Goal: Task Accomplishment & Management: Use online tool/utility

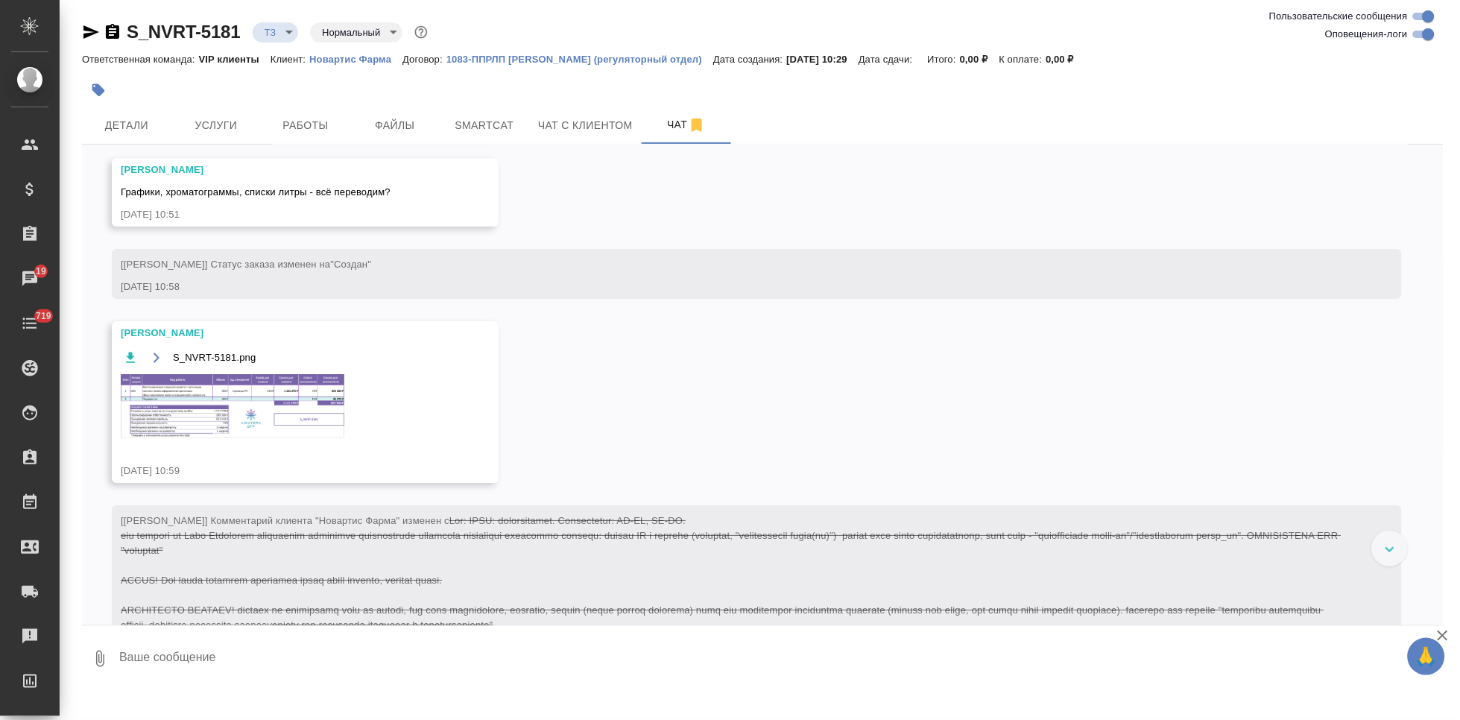
scroll to position [1417, 0]
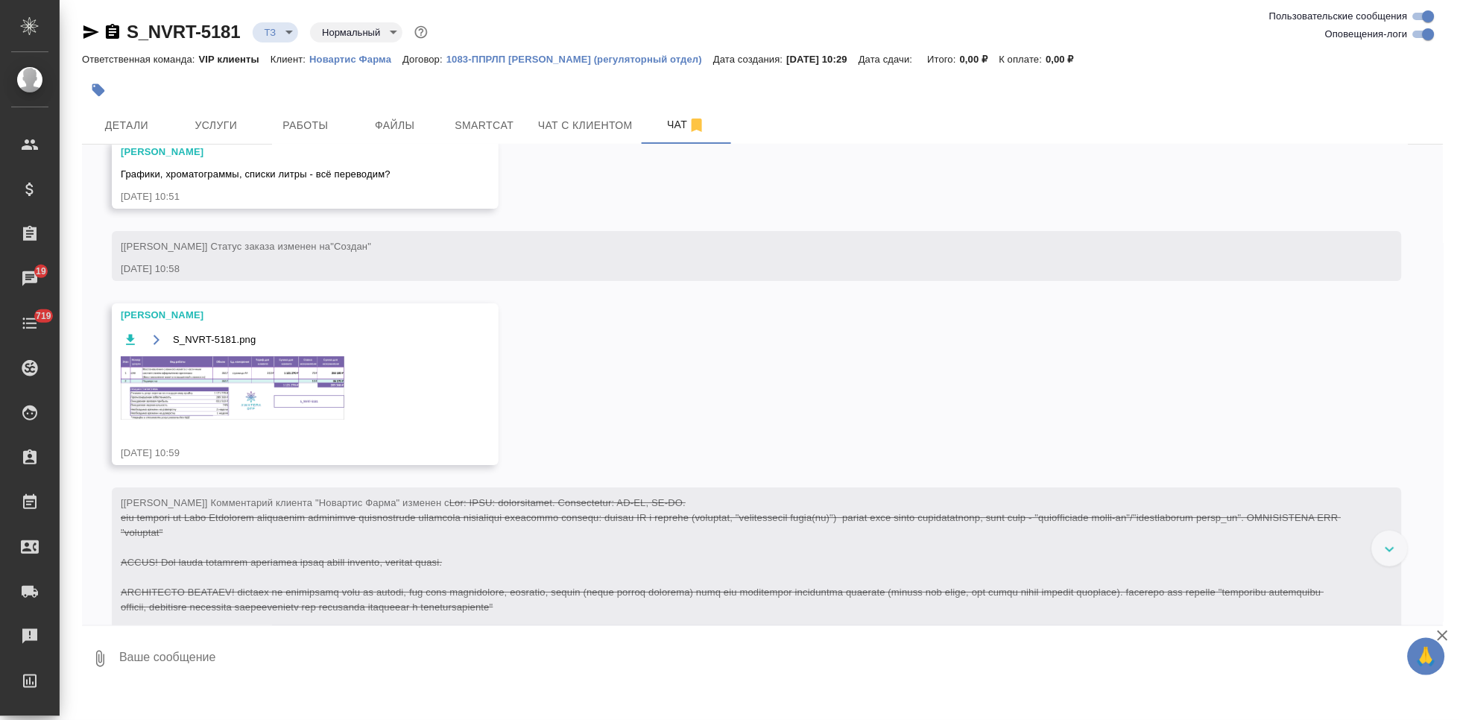
click at [183, 385] on img at bounding box center [233, 387] width 224 height 63
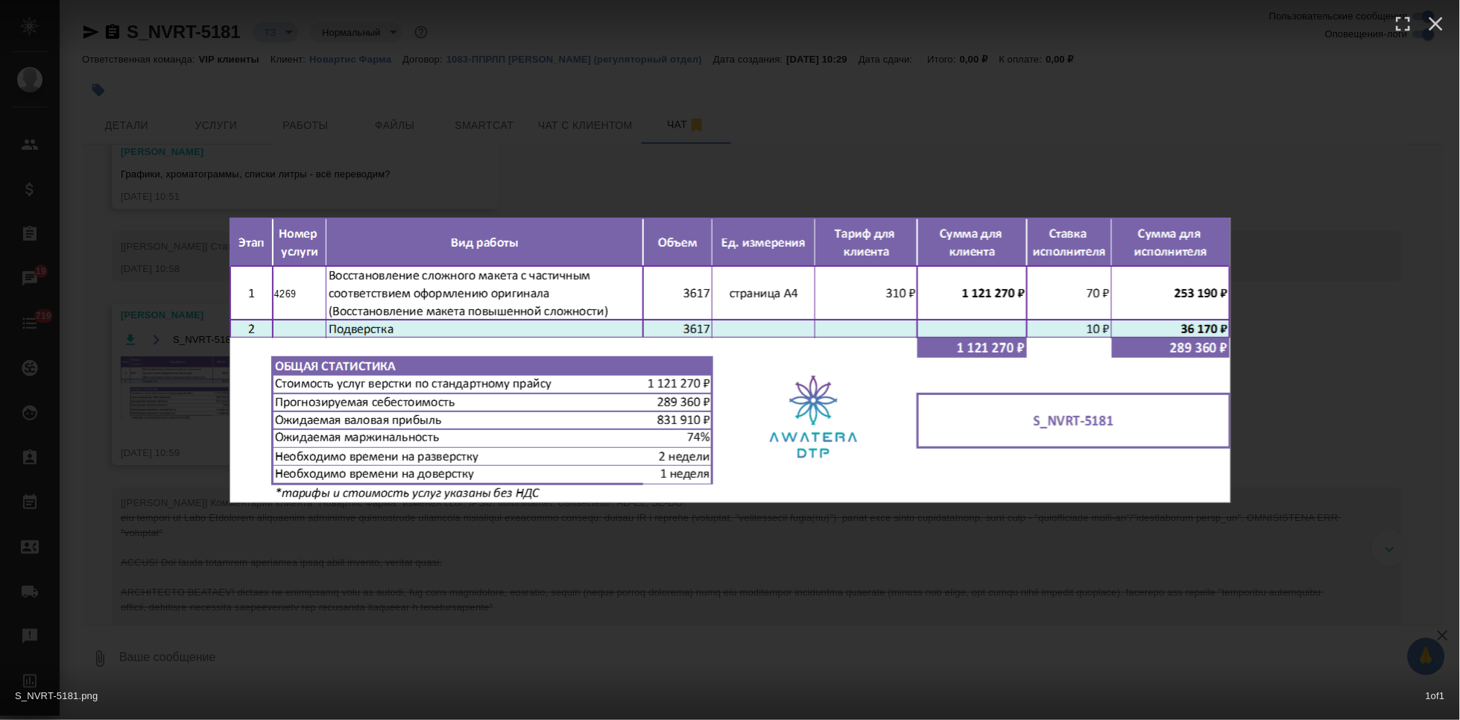
click at [644, 553] on div "S_NVRT-5181.png 1 of 1" at bounding box center [730, 360] width 1460 height 720
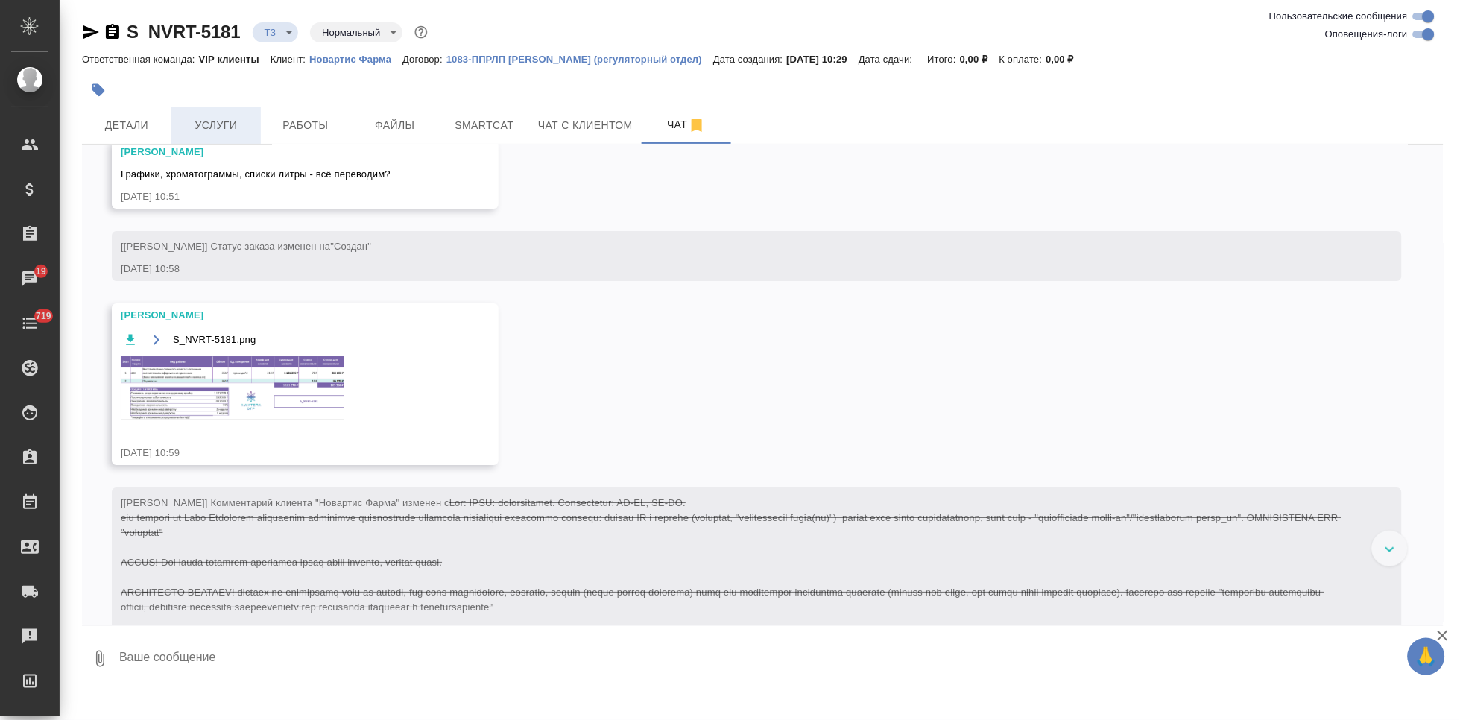
click at [232, 131] on span "Услуги" at bounding box center [216, 125] width 72 height 19
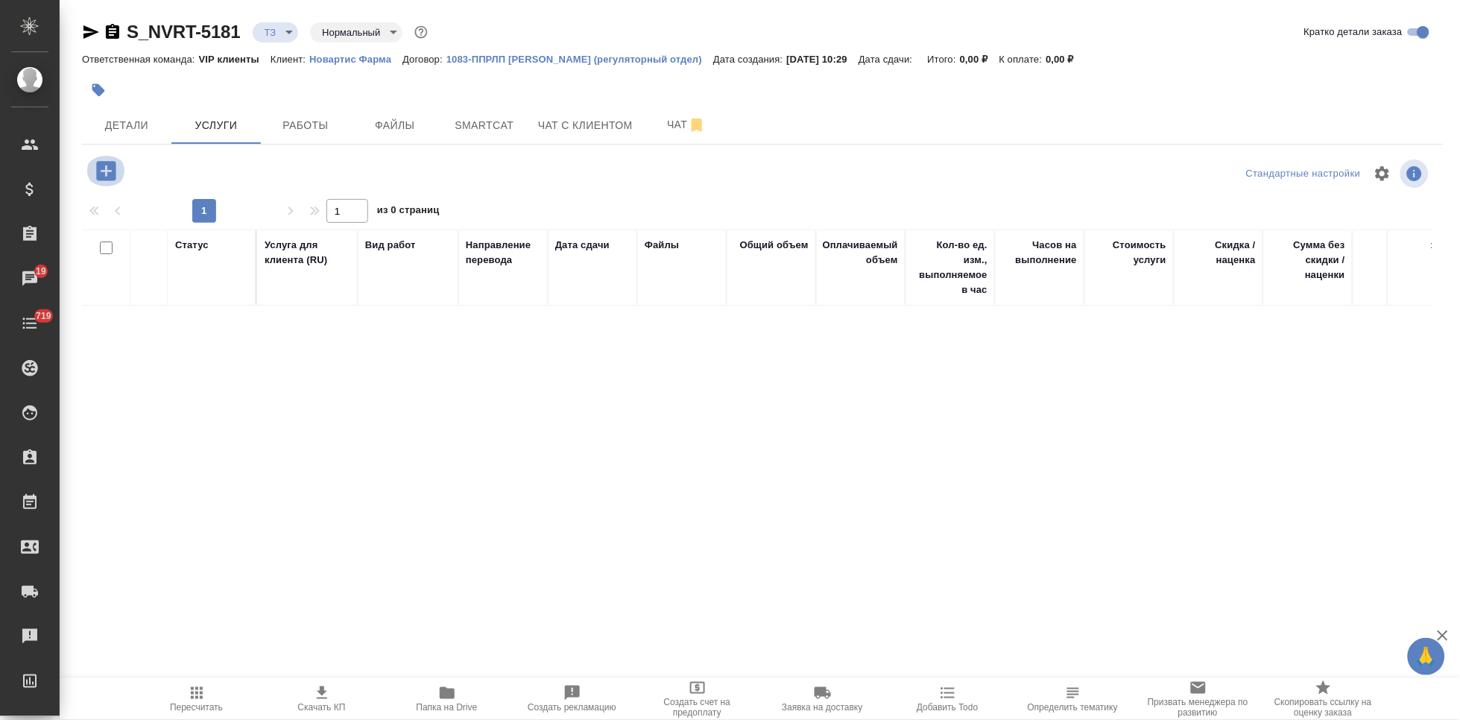
click at [111, 168] on icon "button" at bounding box center [105, 170] width 19 height 19
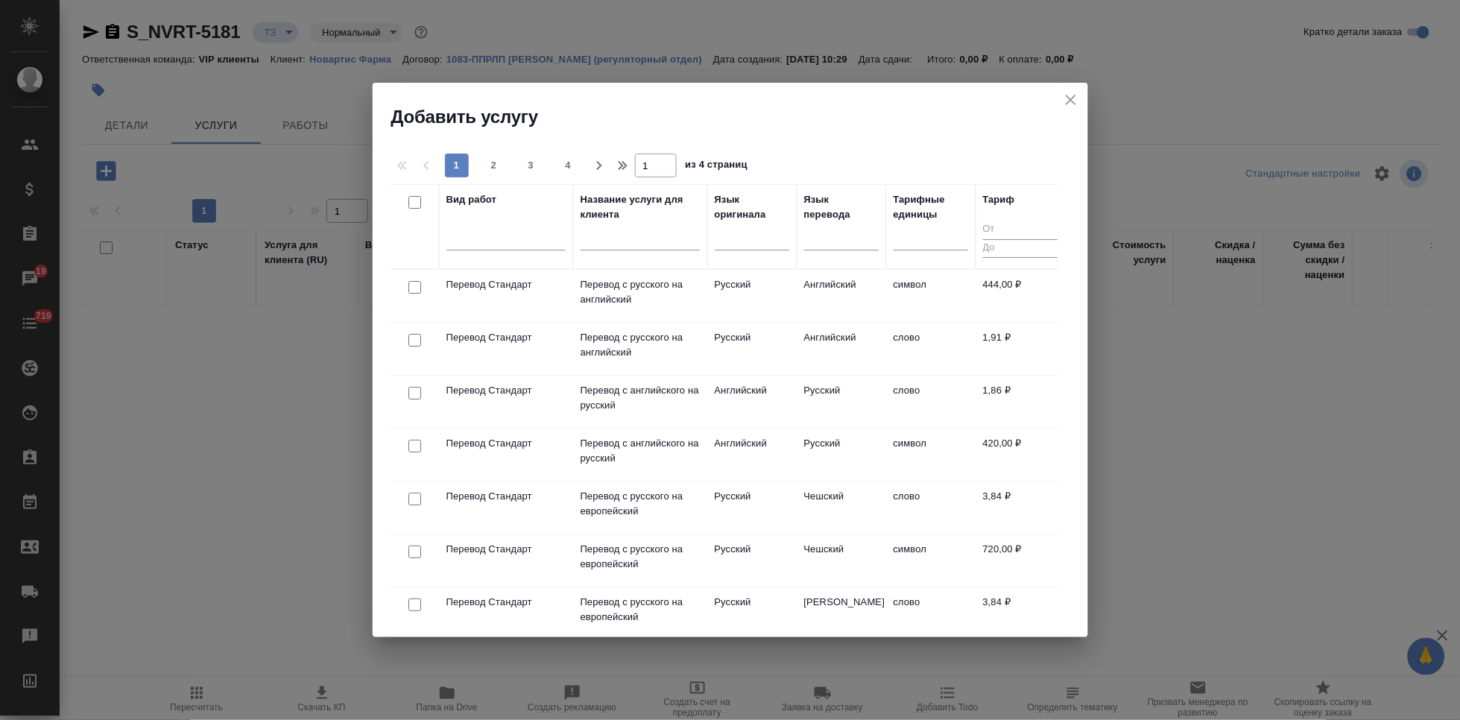
click at [603, 242] on input "text" at bounding box center [639, 241] width 119 height 19
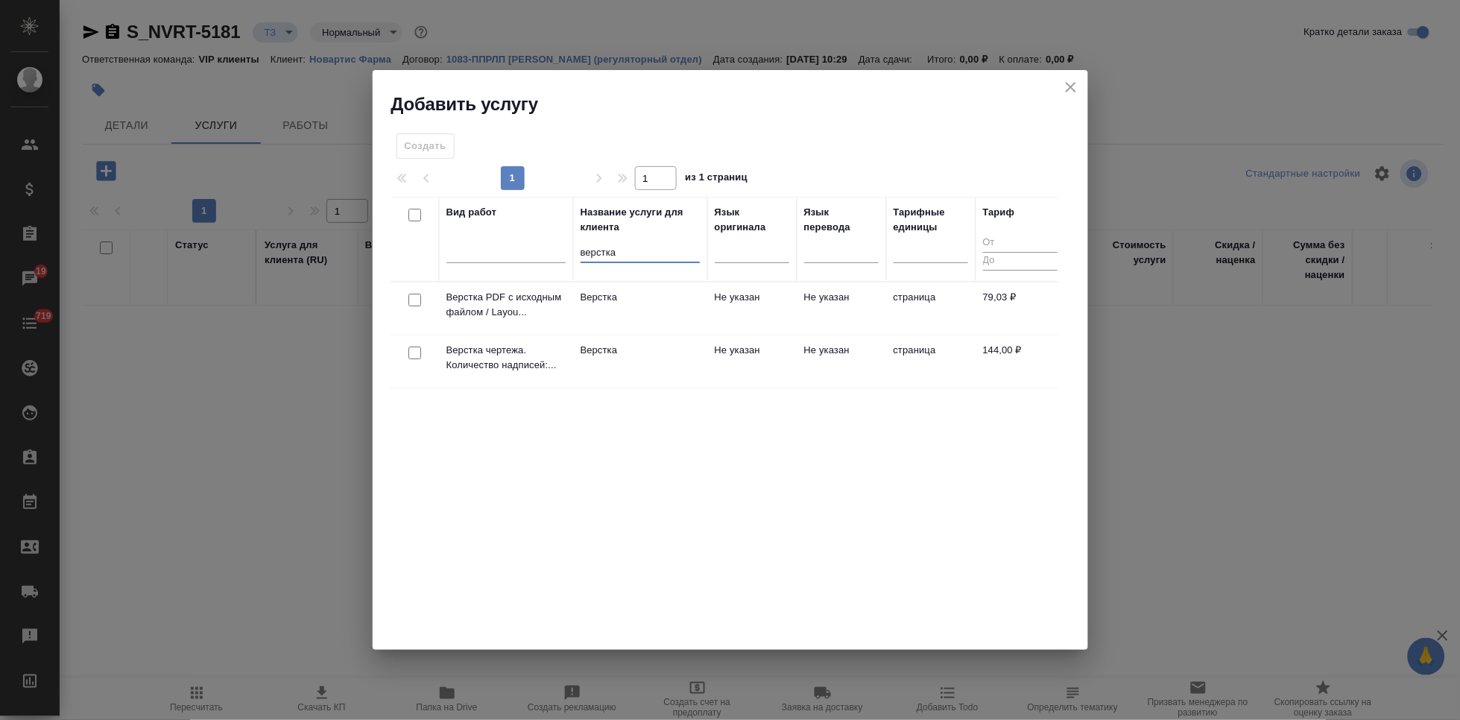
type input "верстка"
click at [709, 352] on td "Не указан" at bounding box center [751, 361] width 89 height 52
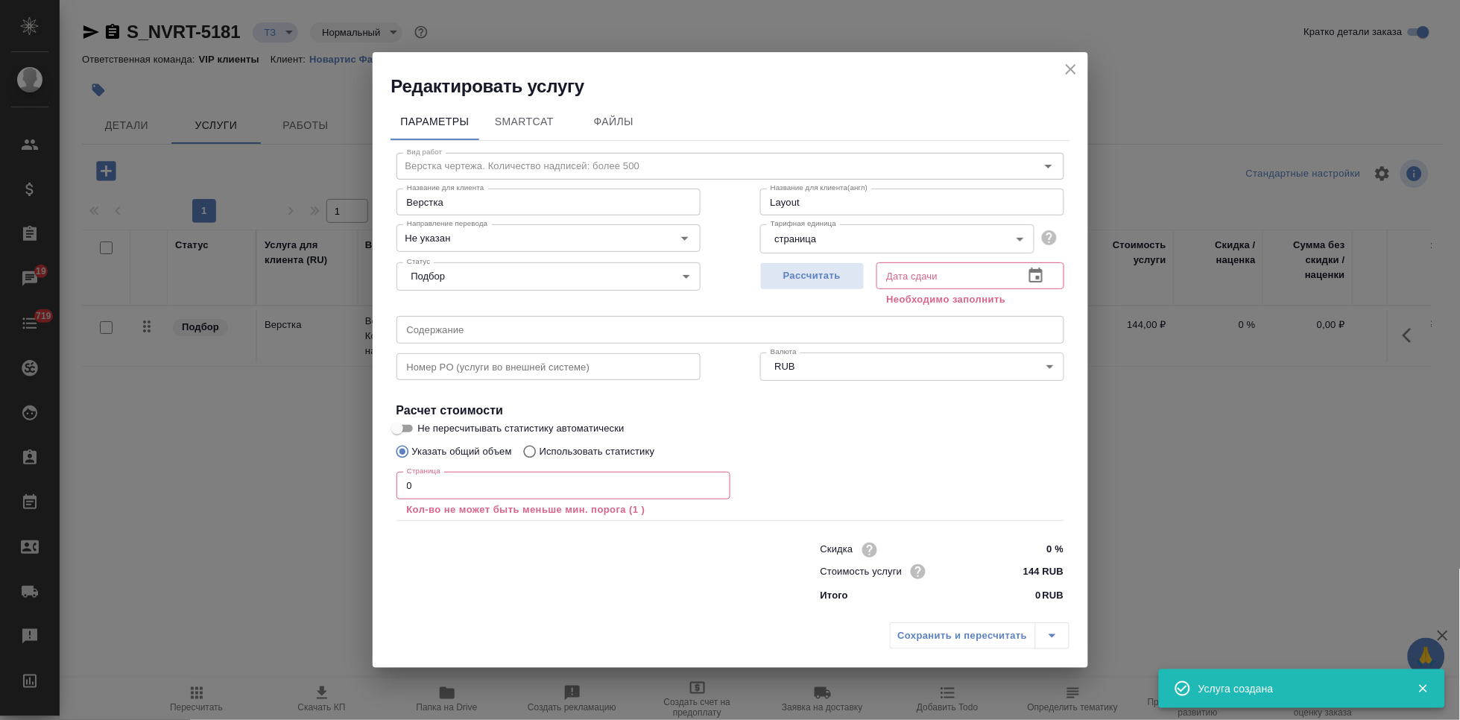
click at [482, 490] on input "0" at bounding box center [563, 485] width 334 height 27
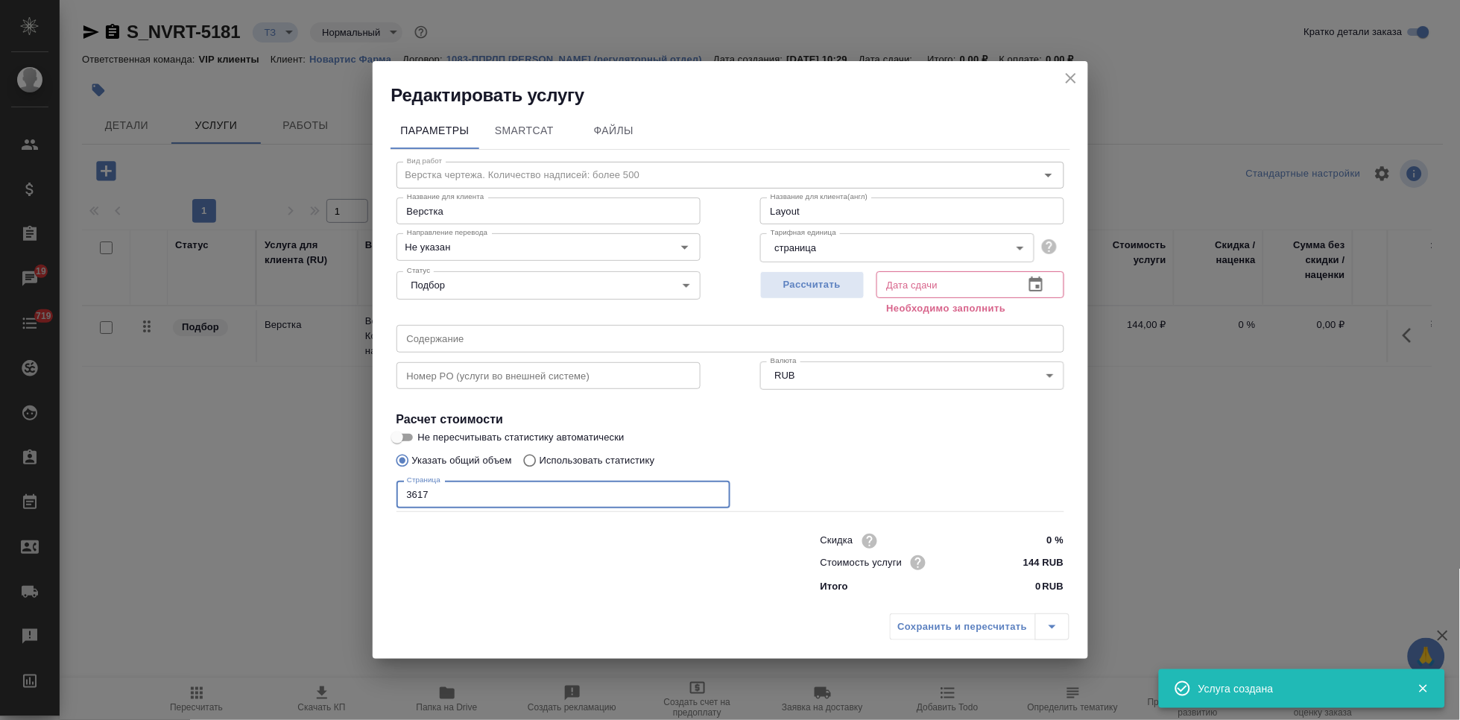
type input "3617"
click at [1036, 283] on icon "button" at bounding box center [1036, 285] width 18 height 18
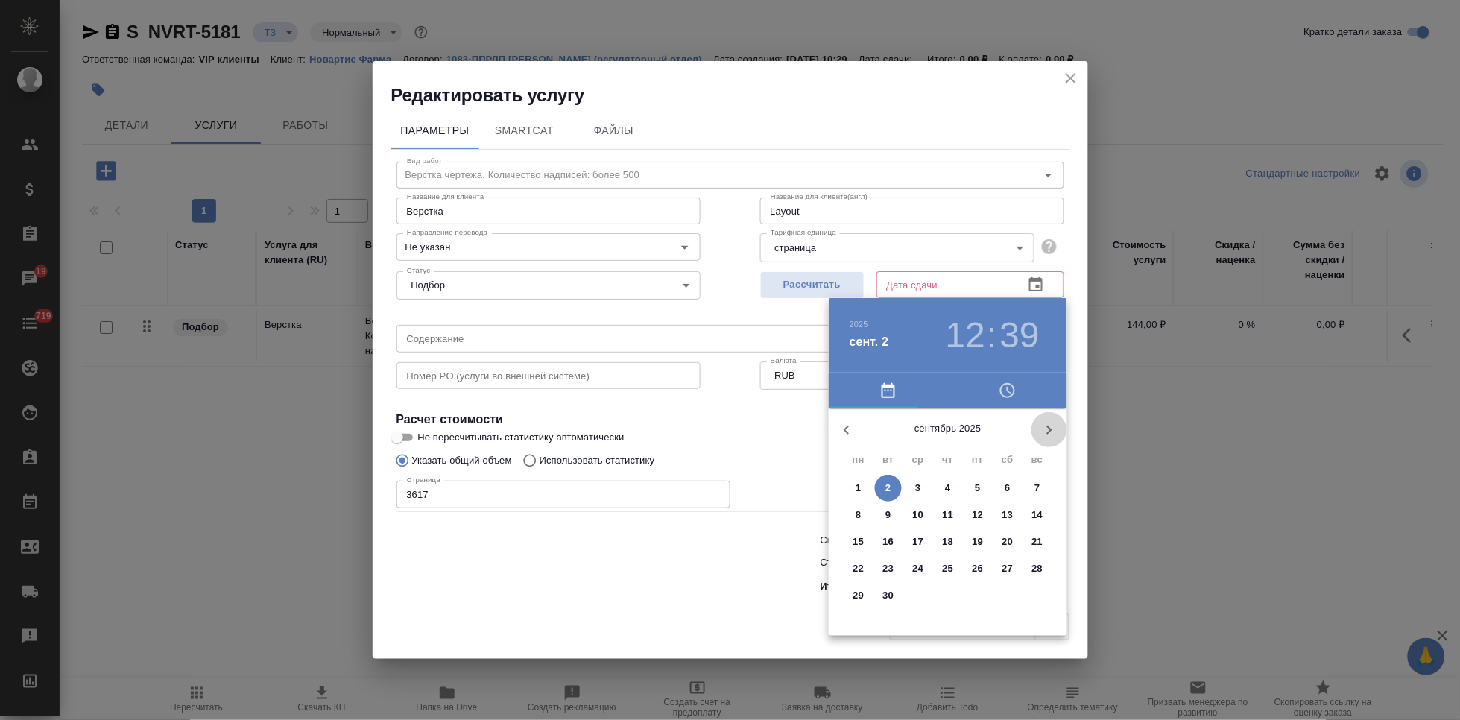
click at [1050, 434] on icon "button" at bounding box center [1049, 430] width 18 height 18
click at [1045, 437] on icon "button" at bounding box center [1049, 430] width 18 height 18
click at [890, 490] on p "2" at bounding box center [887, 488] width 5 height 15
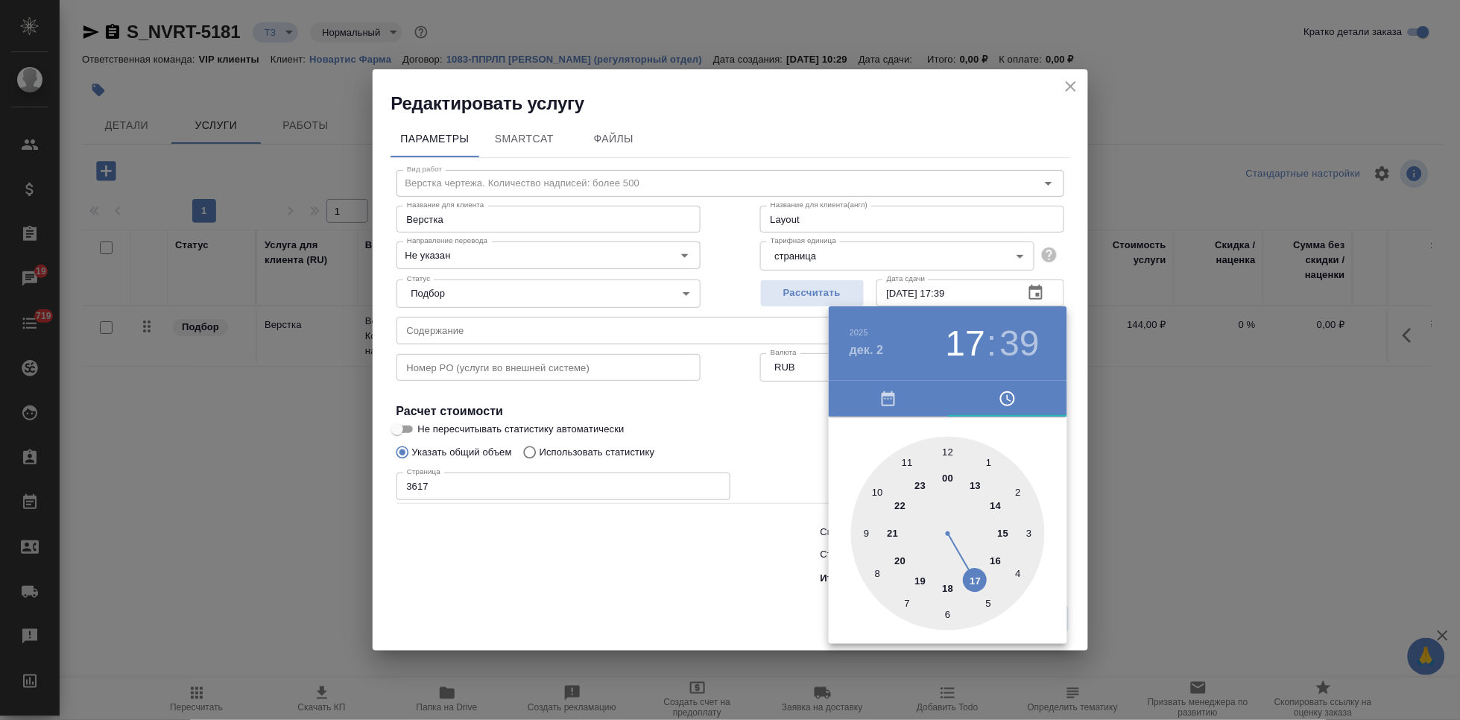
drag, startPoint x: 952, startPoint y: 463, endPoint x: 968, endPoint y: 557, distance: 94.6
click at [968, 557] on div at bounding box center [948, 534] width 194 height 194
type input "02.12.2025 17:00"
drag, startPoint x: 966, startPoint y: 534, endPoint x: 949, endPoint y: 460, distance: 76.5
click at [949, 460] on div at bounding box center [948, 534] width 194 height 194
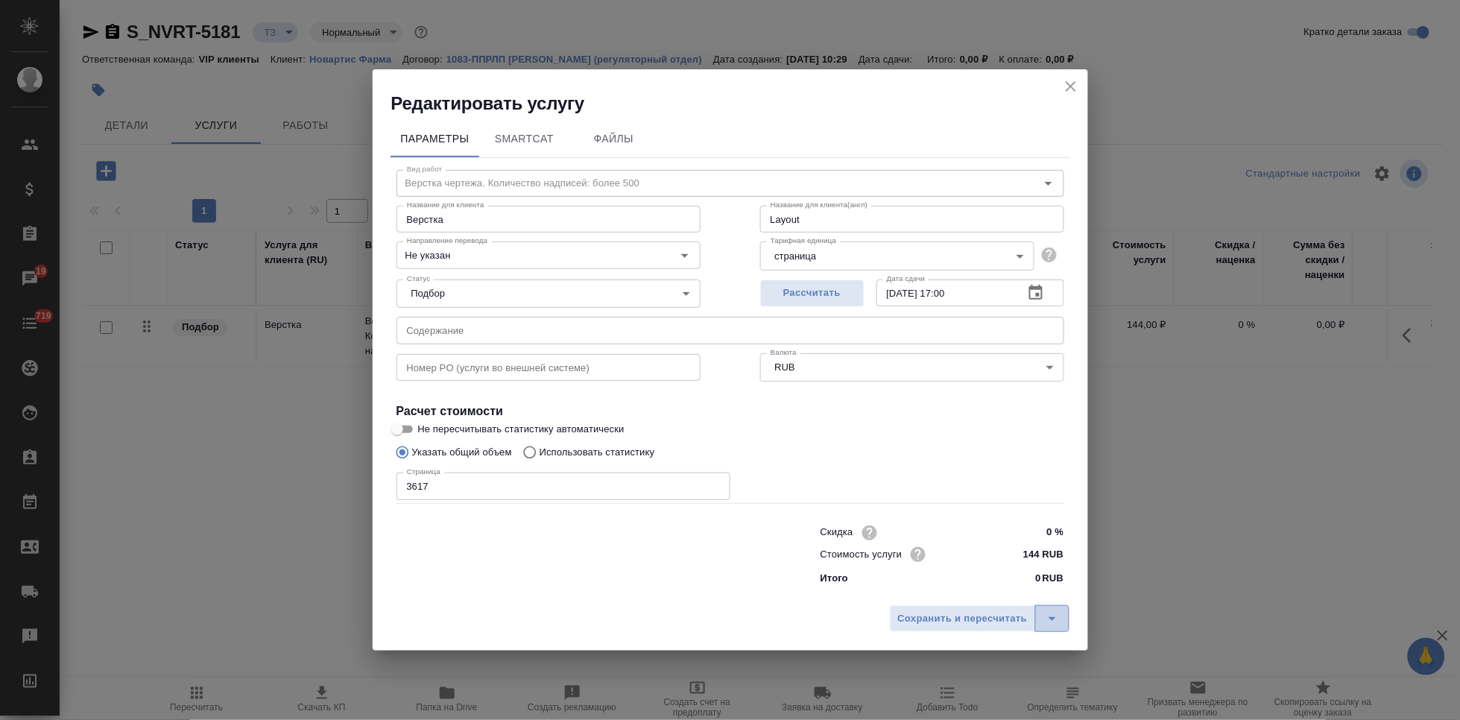
click at [1061, 615] on button "split button" at bounding box center [1052, 618] width 34 height 27
click at [998, 583] on li "Сохранить" at bounding box center [982, 587] width 180 height 24
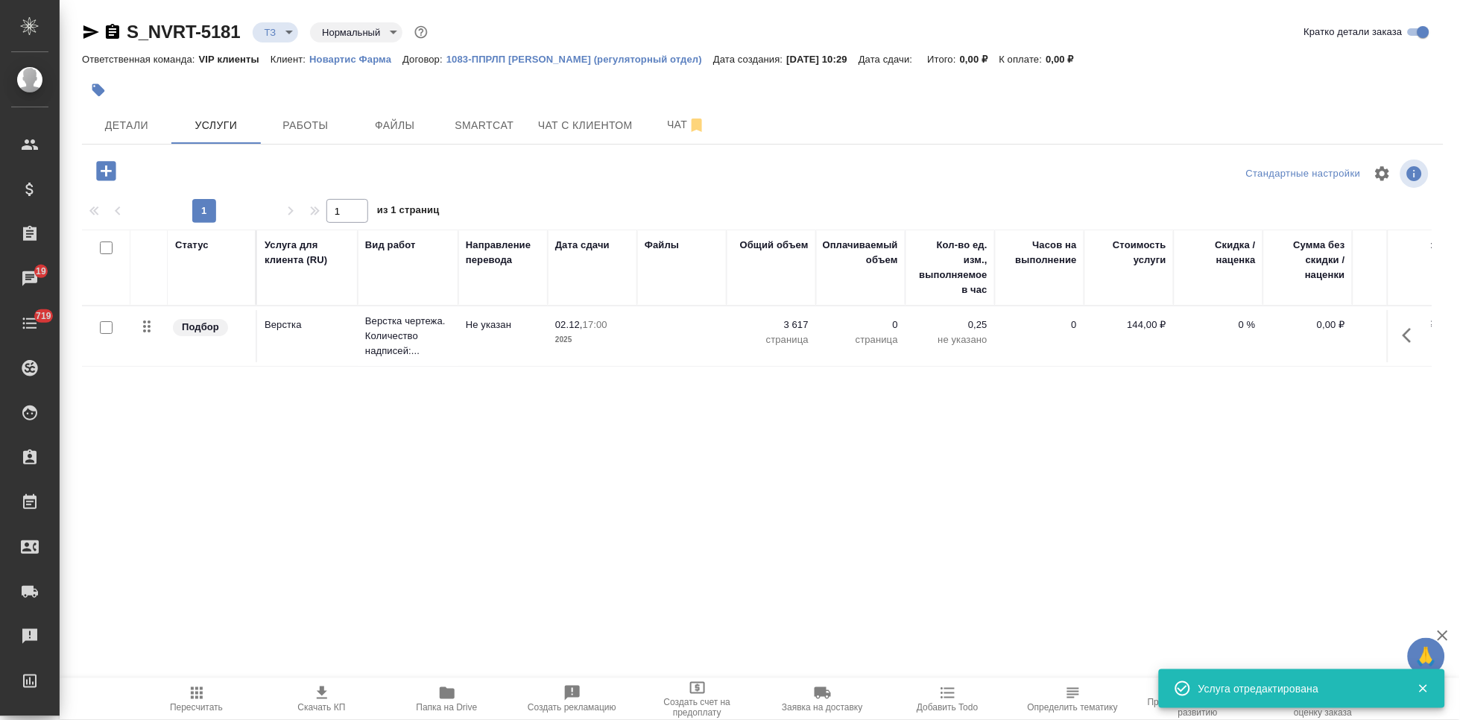
click at [101, 171] on icon "button" at bounding box center [106, 171] width 26 height 26
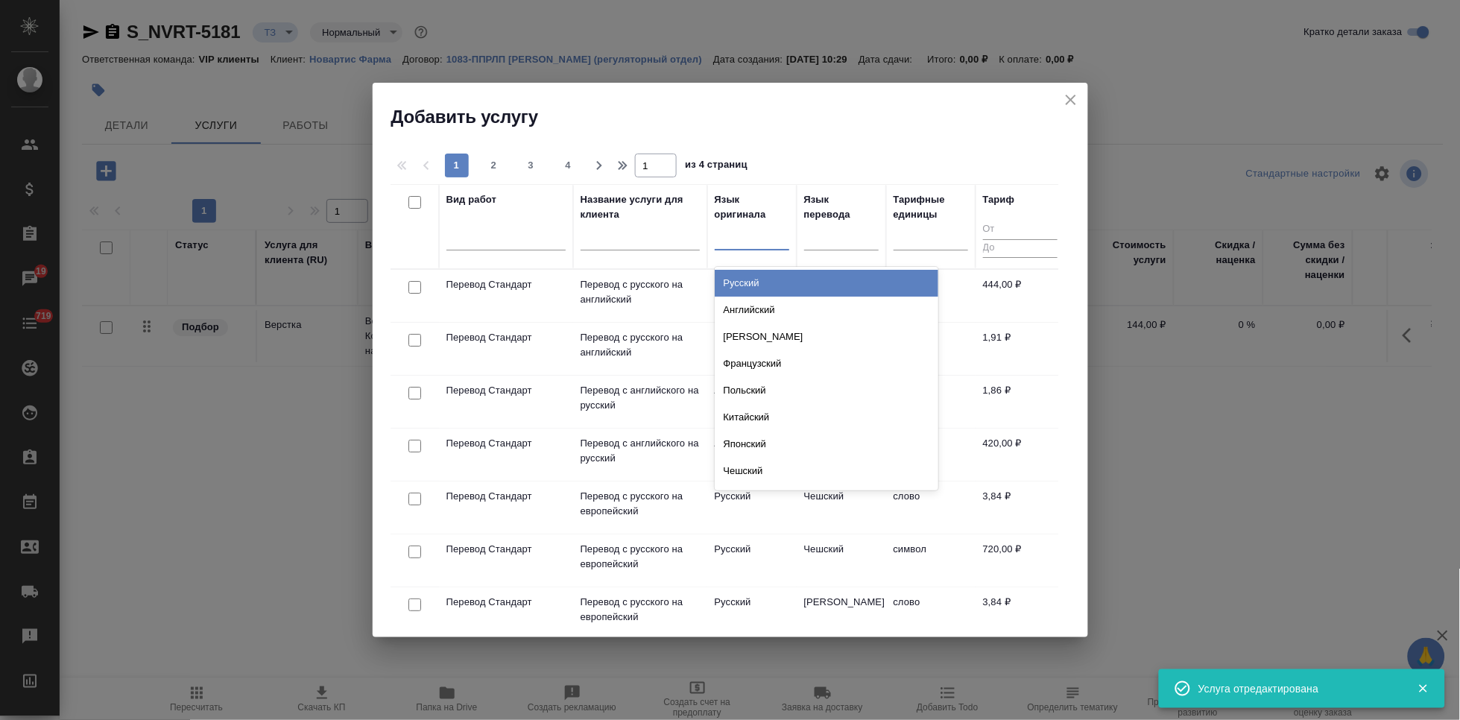
click at [747, 236] on div at bounding box center [752, 235] width 75 height 22
type input "а"
click at [785, 282] on div "Английский" at bounding box center [827, 283] width 224 height 27
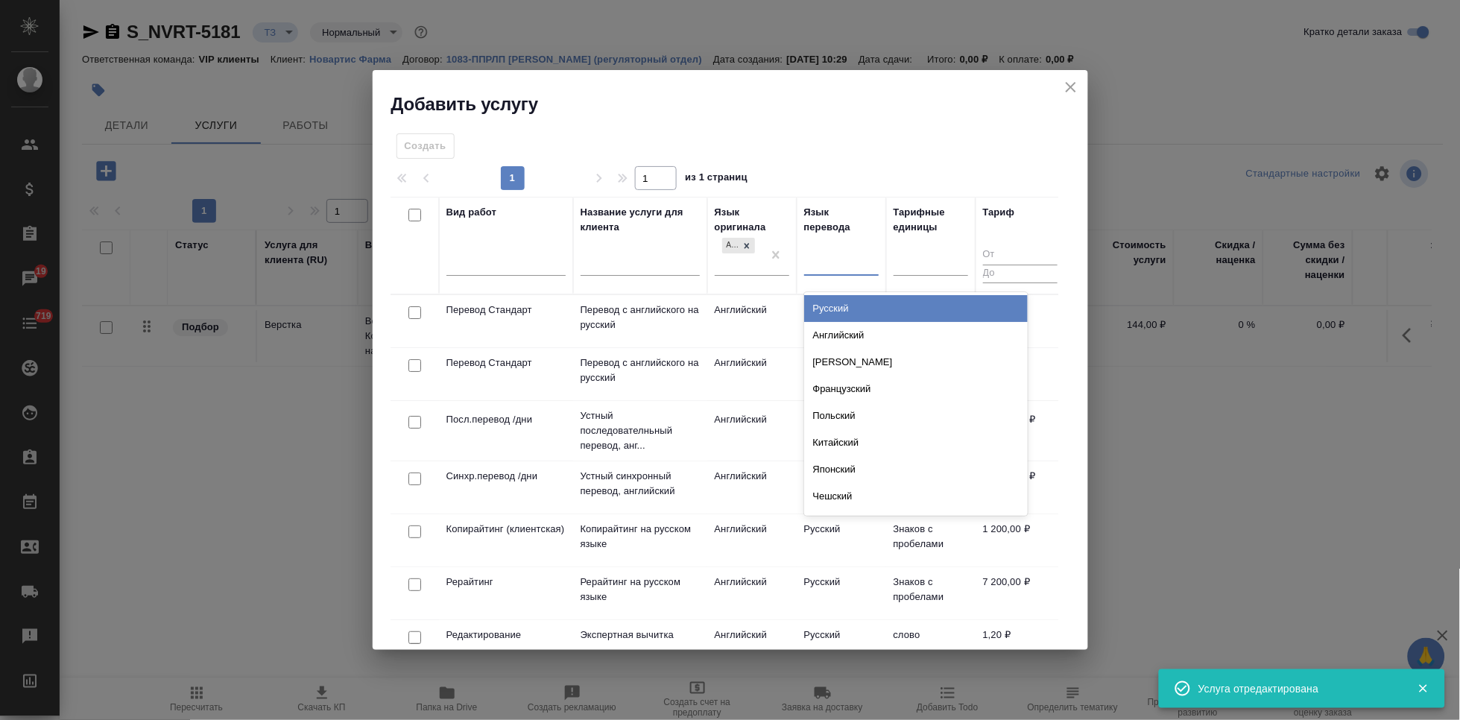
click at [831, 256] on div at bounding box center [841, 261] width 75 height 22
type input "рус"
click at [852, 307] on div "Русский" at bounding box center [916, 308] width 224 height 27
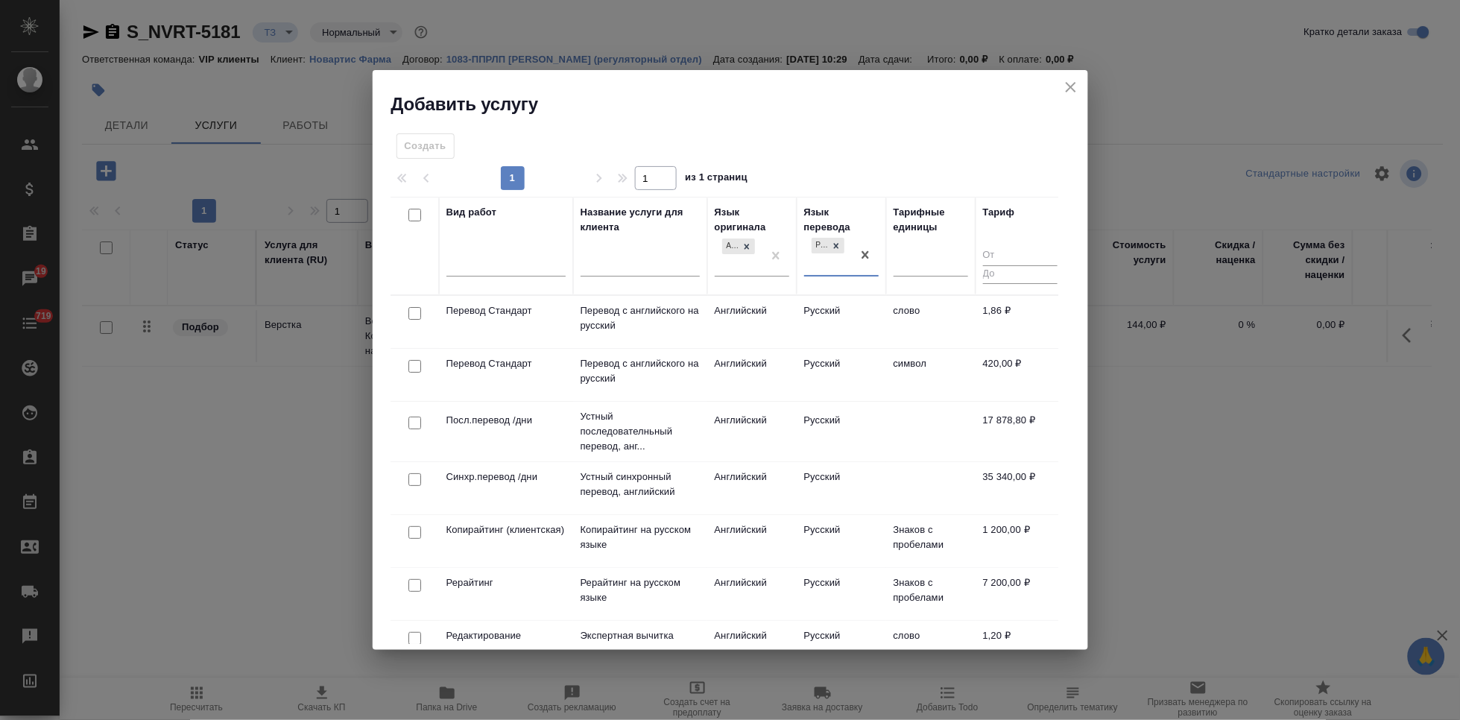
click at [823, 320] on td "Русский" at bounding box center [841, 322] width 89 height 52
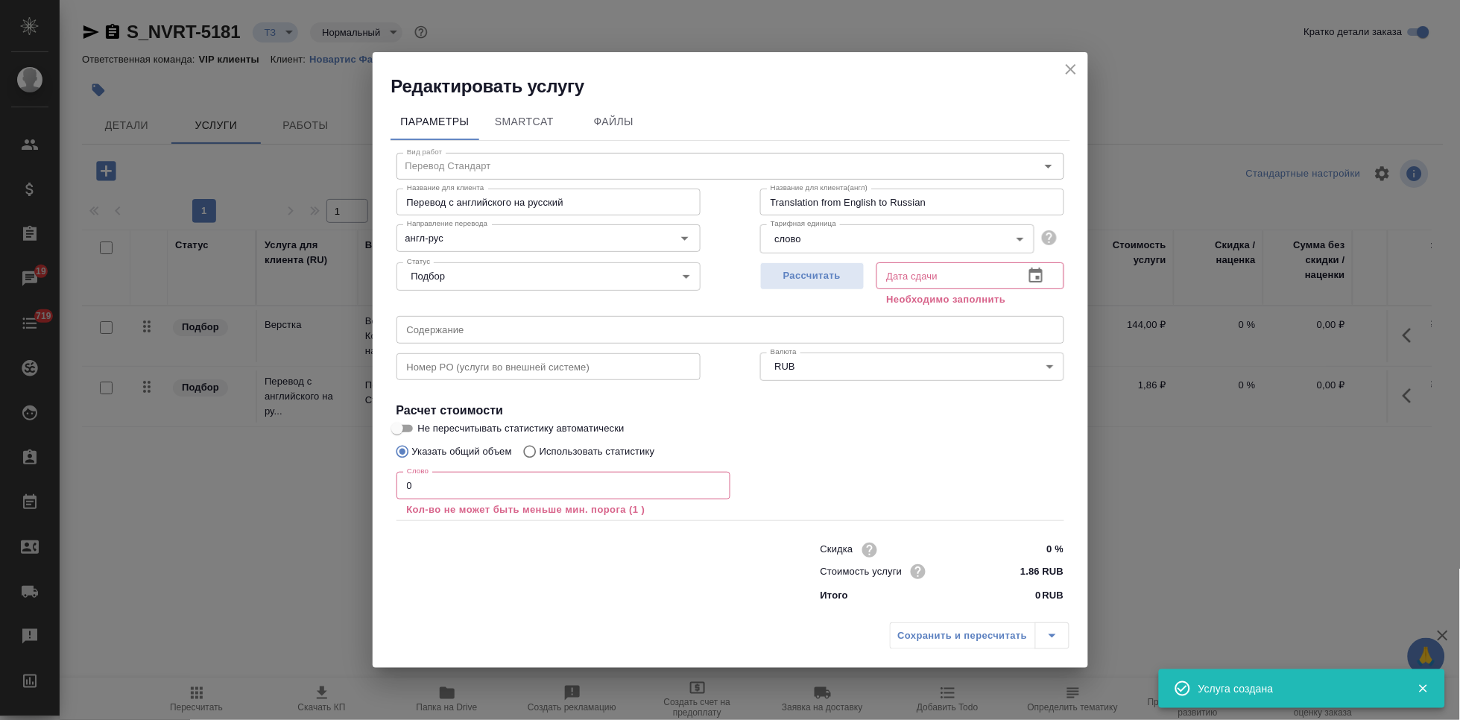
click at [501, 478] on input "0" at bounding box center [563, 485] width 334 height 27
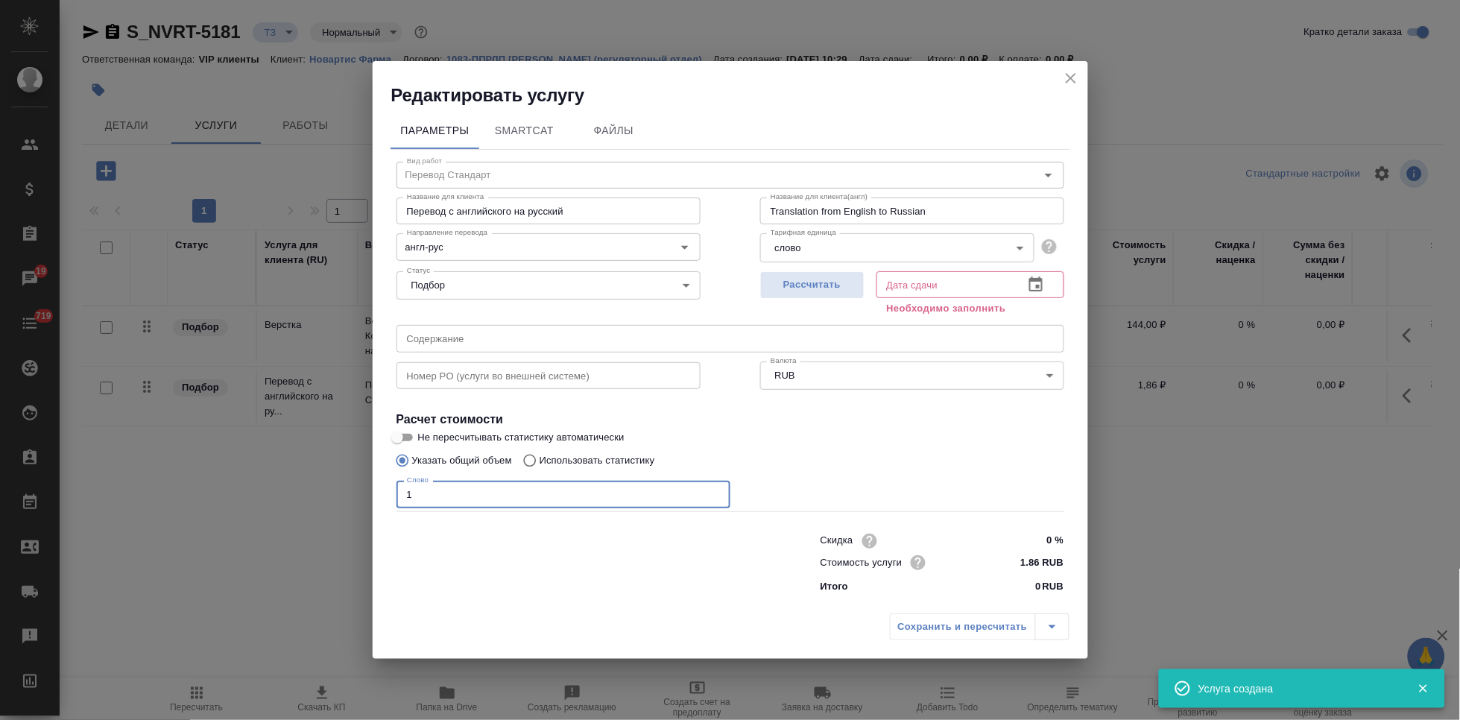
type input "1"
click at [1027, 280] on icon "button" at bounding box center [1036, 285] width 18 height 18
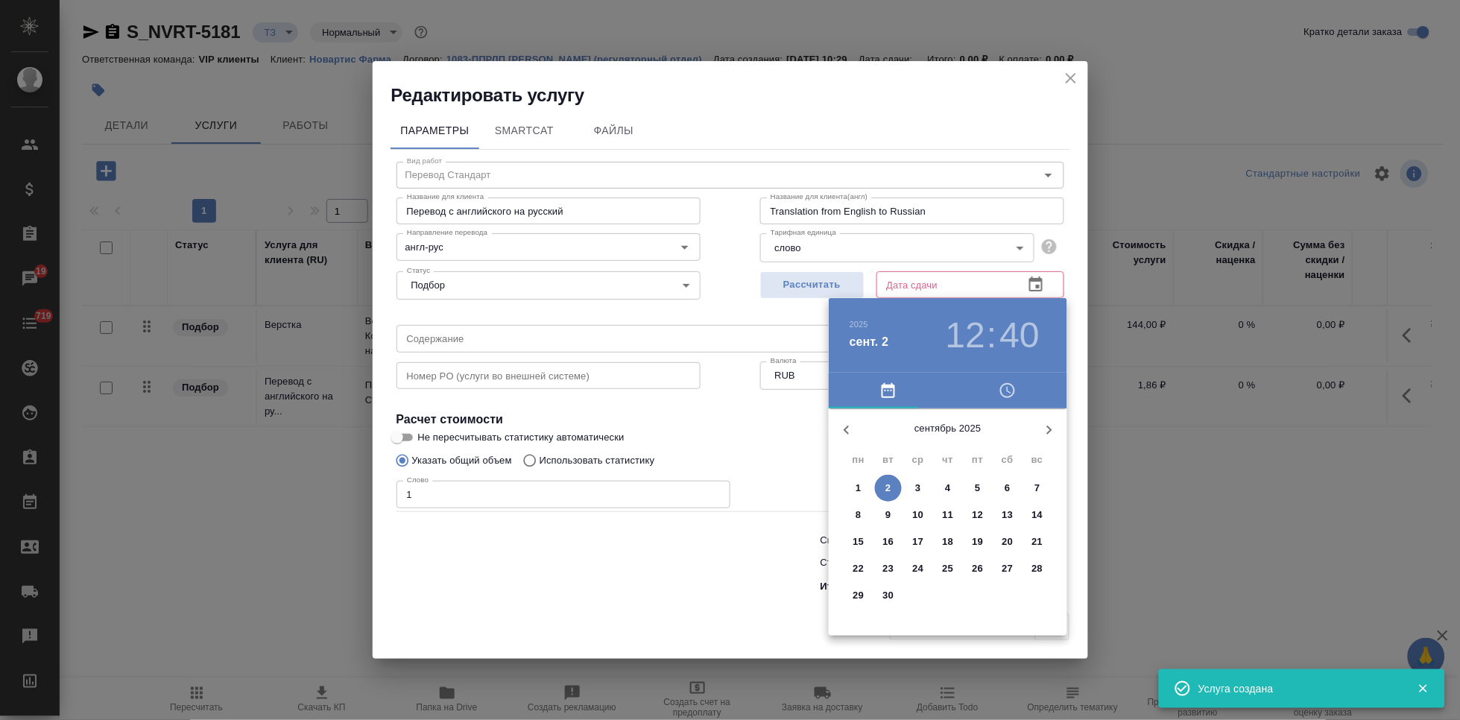
click at [1044, 430] on icon "button" at bounding box center [1049, 430] width 18 height 18
click at [1043, 430] on icon "button" at bounding box center [1049, 430] width 18 height 18
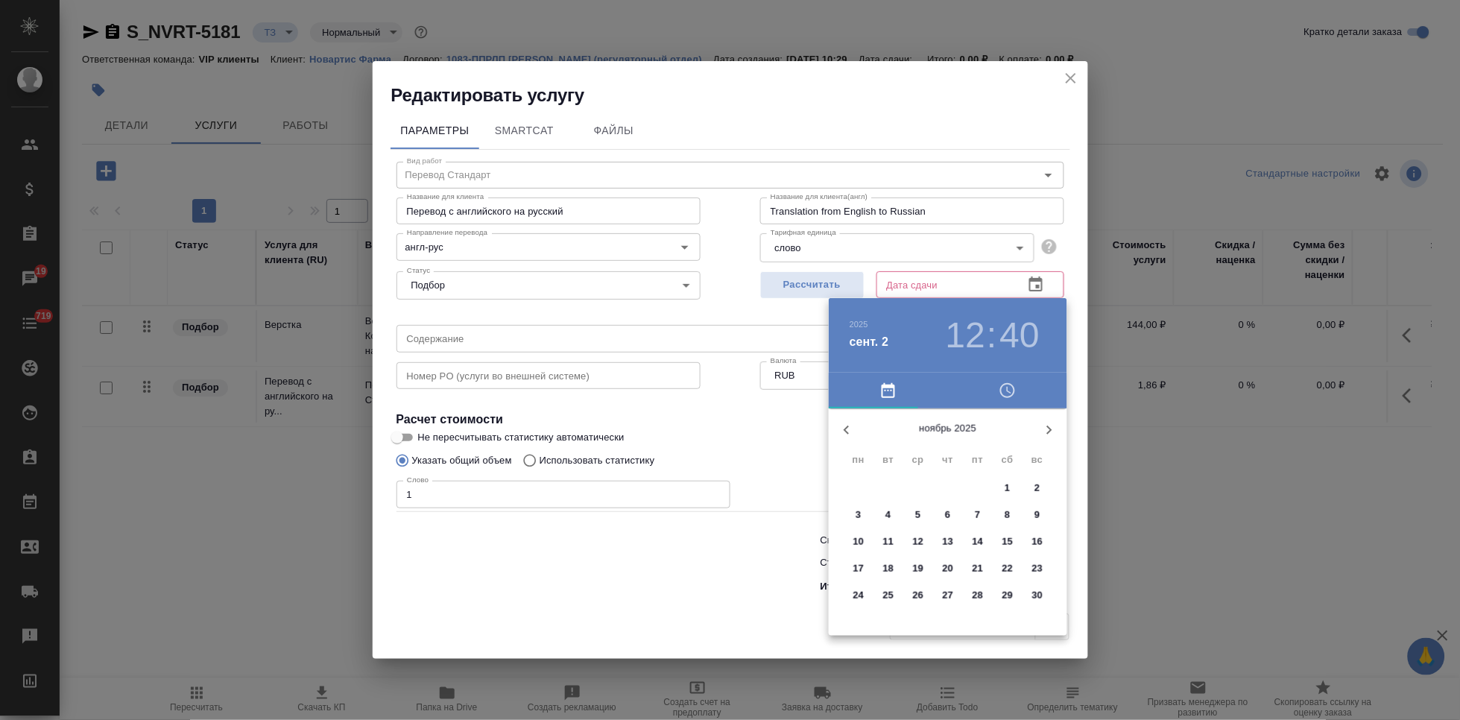
click at [1043, 430] on icon "button" at bounding box center [1049, 430] width 18 height 18
click at [893, 487] on span "2" at bounding box center [888, 488] width 27 height 15
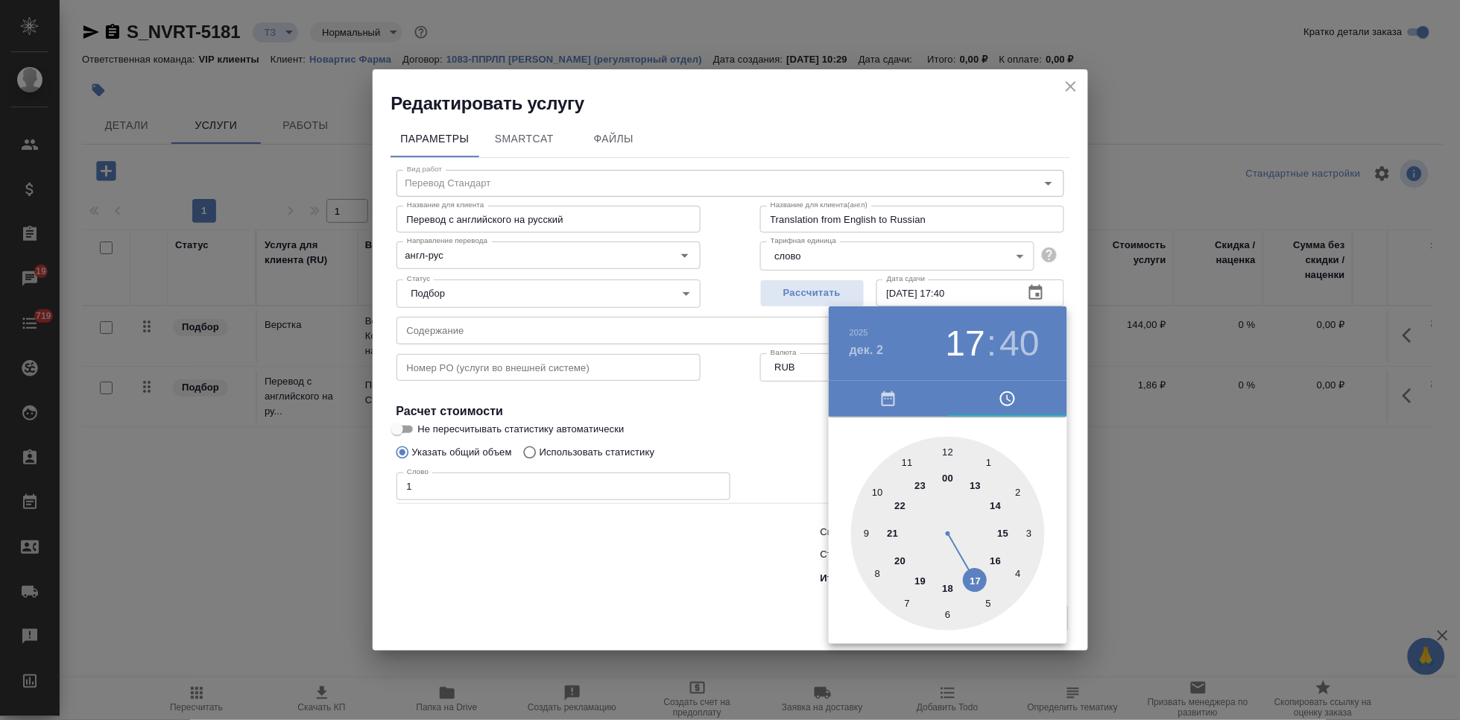
drag, startPoint x: 941, startPoint y: 456, endPoint x: 961, endPoint y: 560, distance: 106.2
click at [961, 560] on div at bounding box center [948, 534] width 194 height 194
type input "02.12.2025 17:00"
drag, startPoint x: 942, startPoint y: 484, endPoint x: 950, endPoint y: 462, distance: 23.8
click at [950, 462] on div at bounding box center [948, 534] width 194 height 194
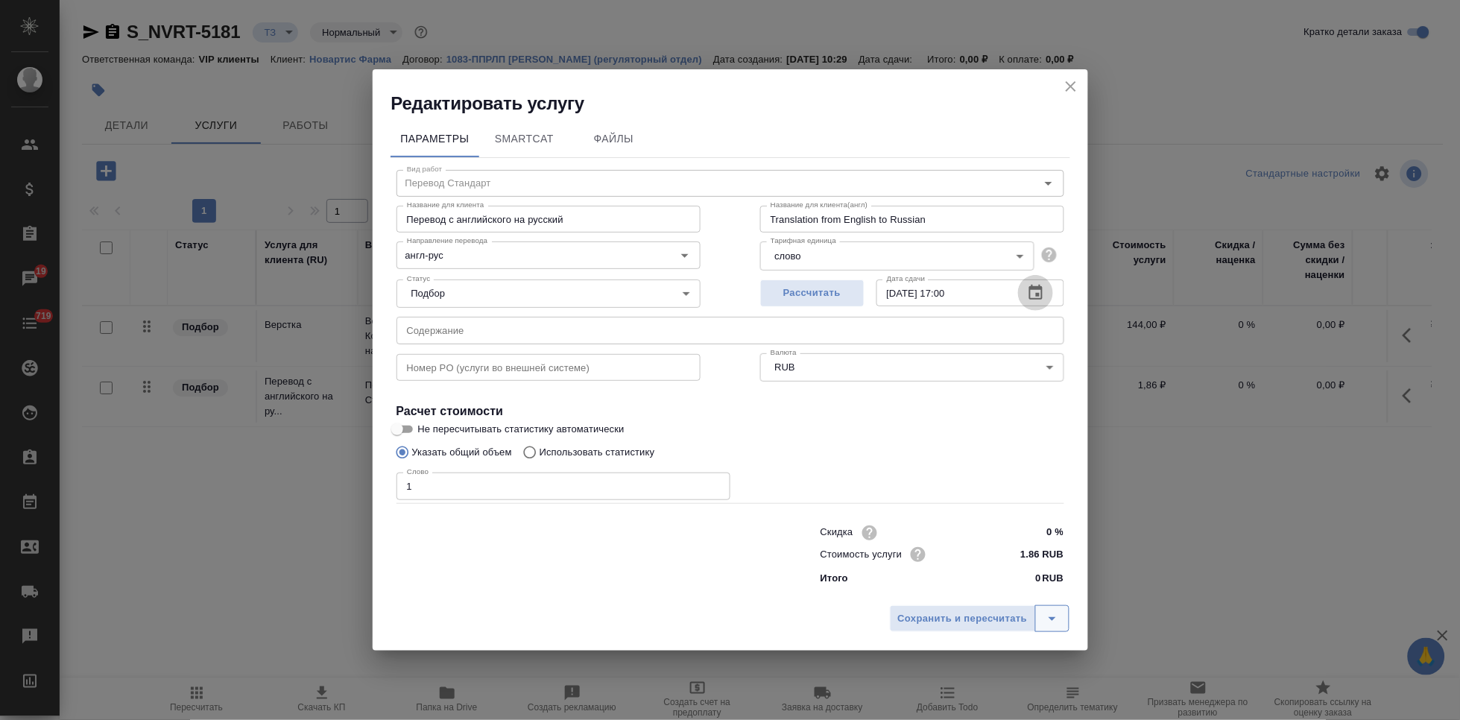
click at [1045, 611] on icon "split button" at bounding box center [1052, 619] width 18 height 18
click at [982, 592] on li "Сохранить" at bounding box center [982, 587] width 180 height 24
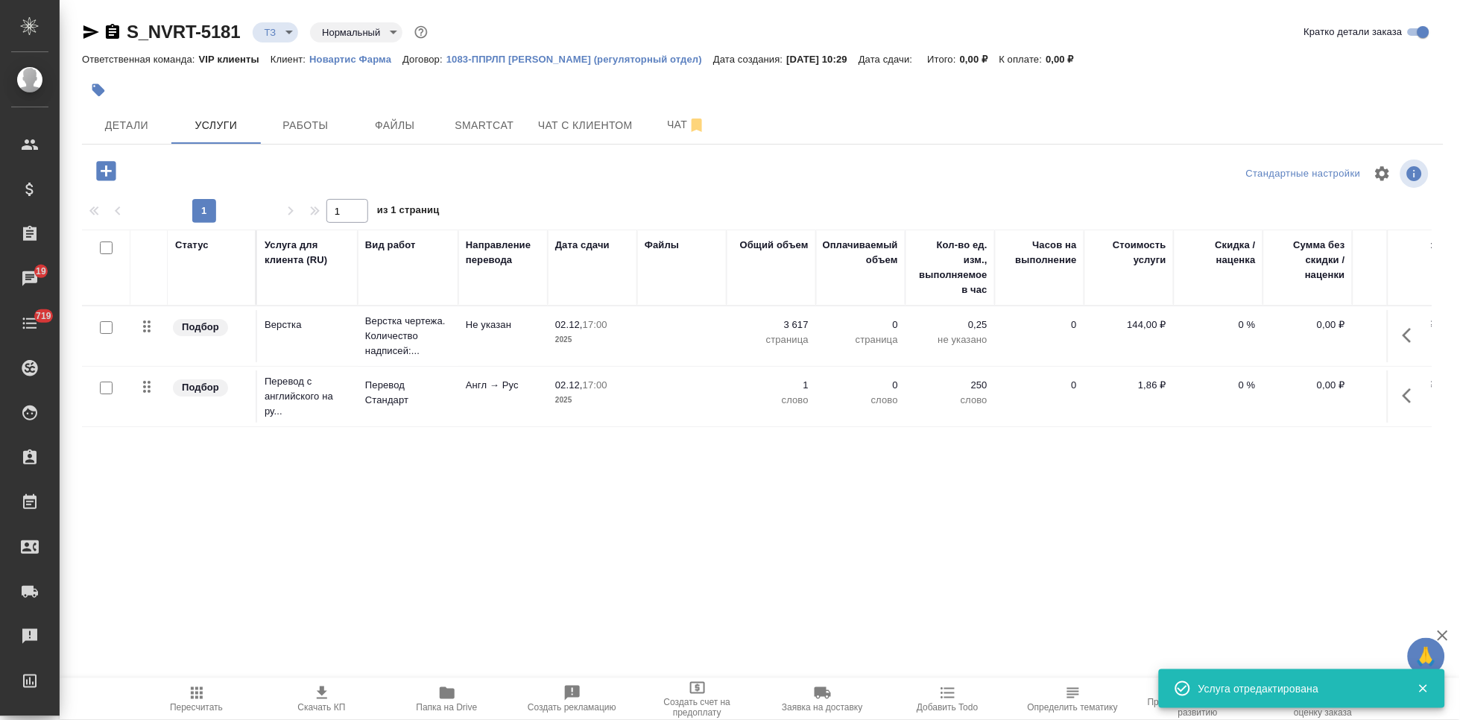
click at [362, 61] on p "Новартис Фарма" at bounding box center [355, 59] width 93 height 11
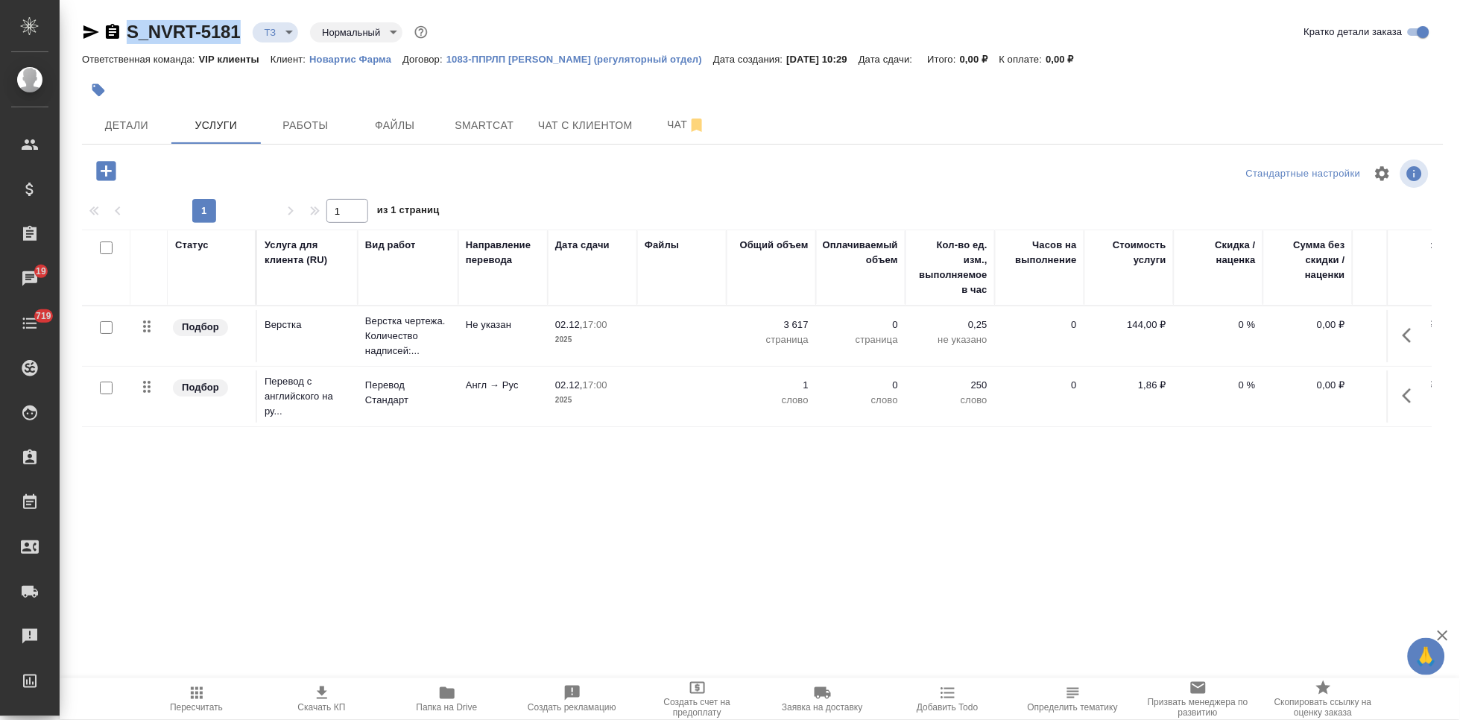
drag, startPoint x: 241, startPoint y: 28, endPoint x: 127, endPoint y: 28, distance: 113.3
click at [127, 28] on div "S_NVRT-5181 ТЗ tz Нормальный normal" at bounding box center [256, 32] width 349 height 24
copy link "S_NVRT-5181"
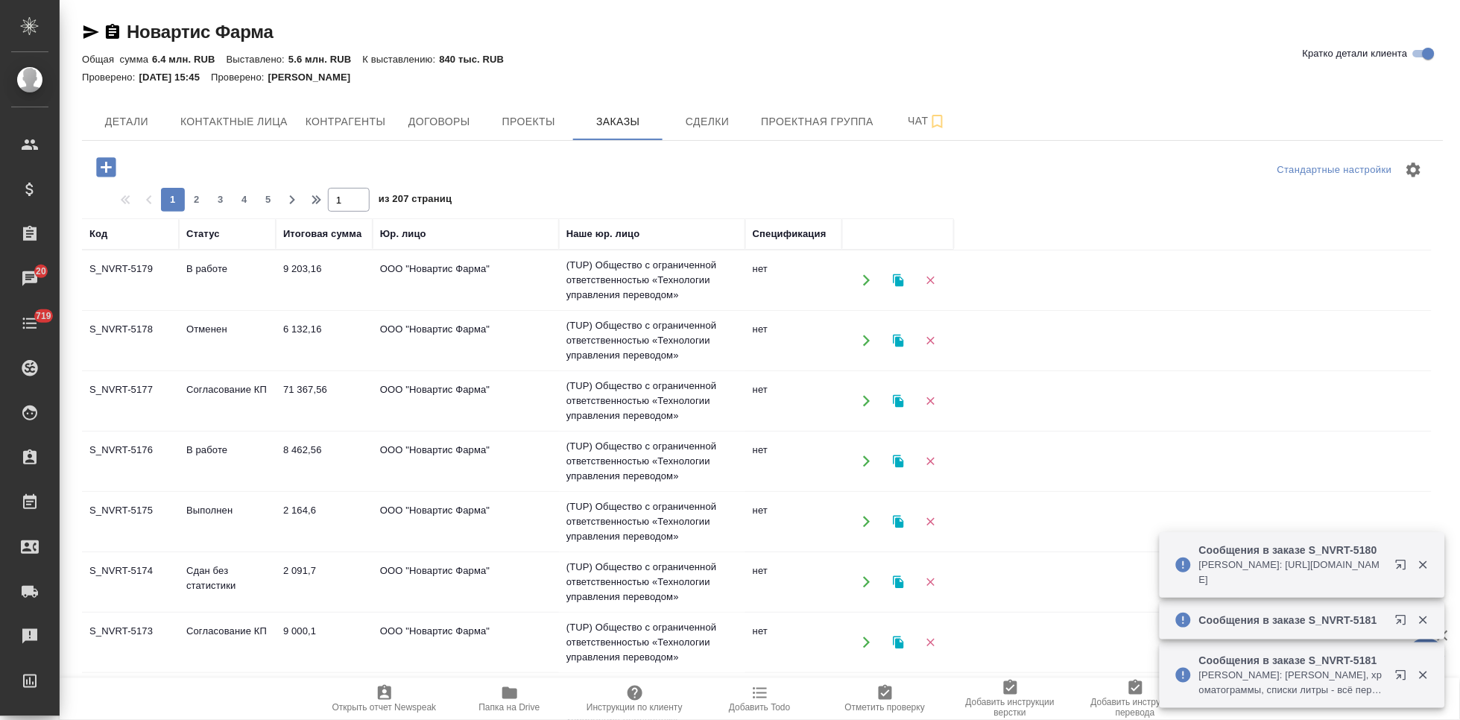
click at [215, 402] on td "Согласование КП" at bounding box center [227, 401] width 97 height 52
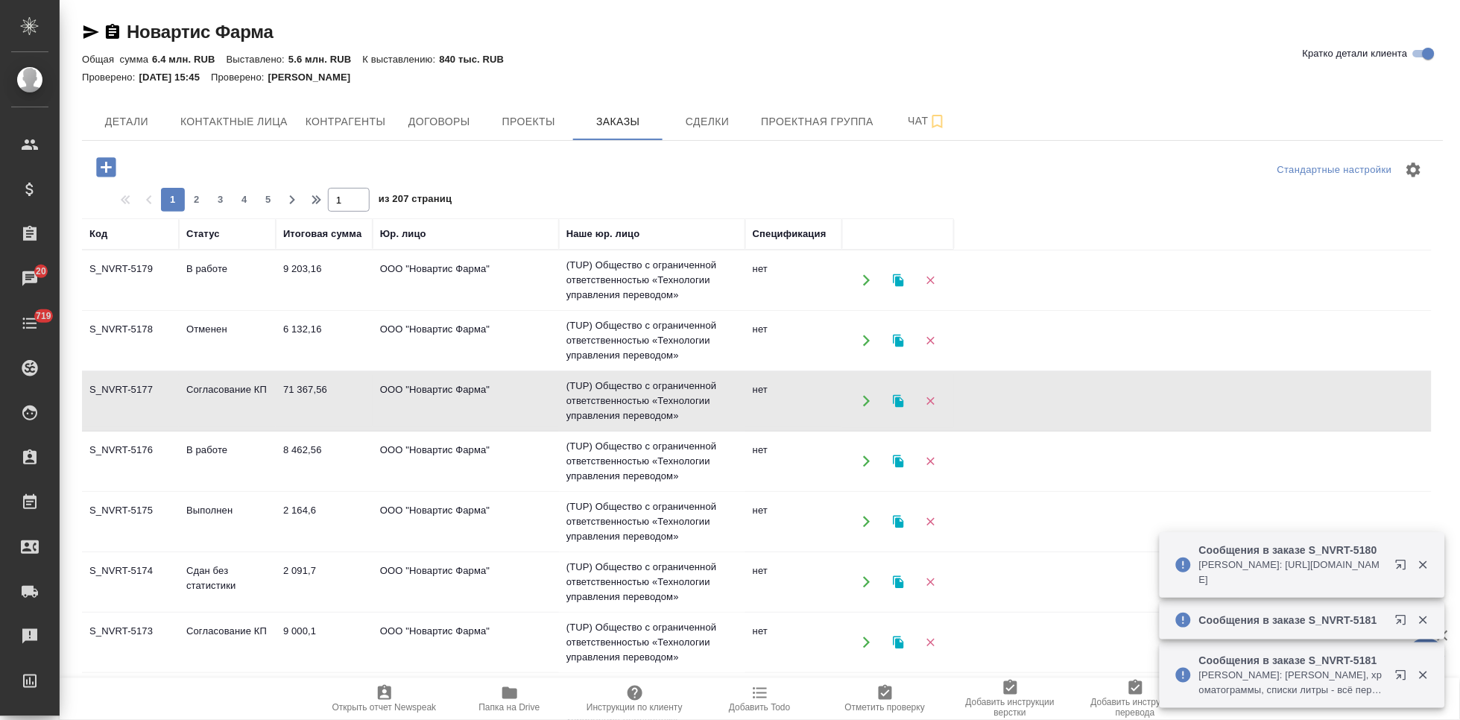
click at [215, 402] on td "Согласование КП" at bounding box center [227, 401] width 97 height 52
click at [148, 127] on span "Детали" at bounding box center [127, 122] width 72 height 19
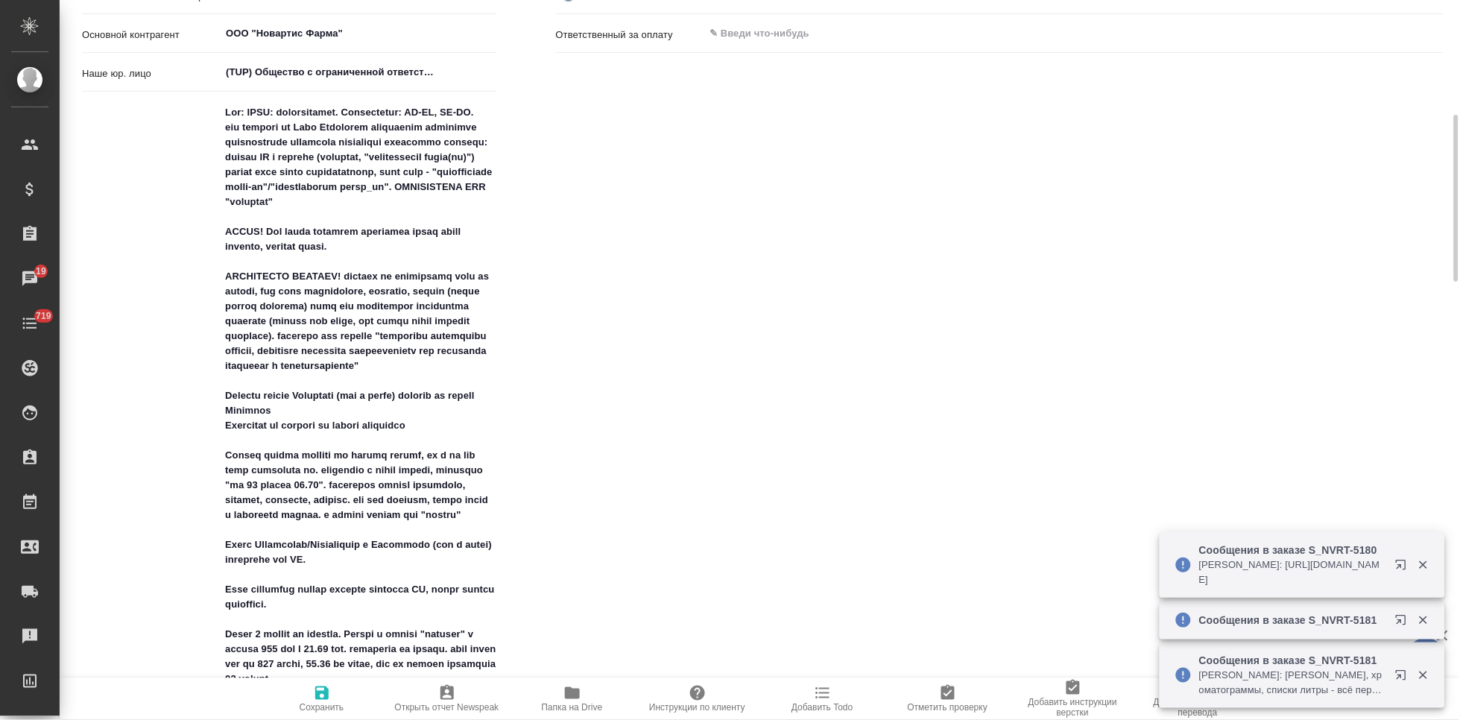
type textarea "x"
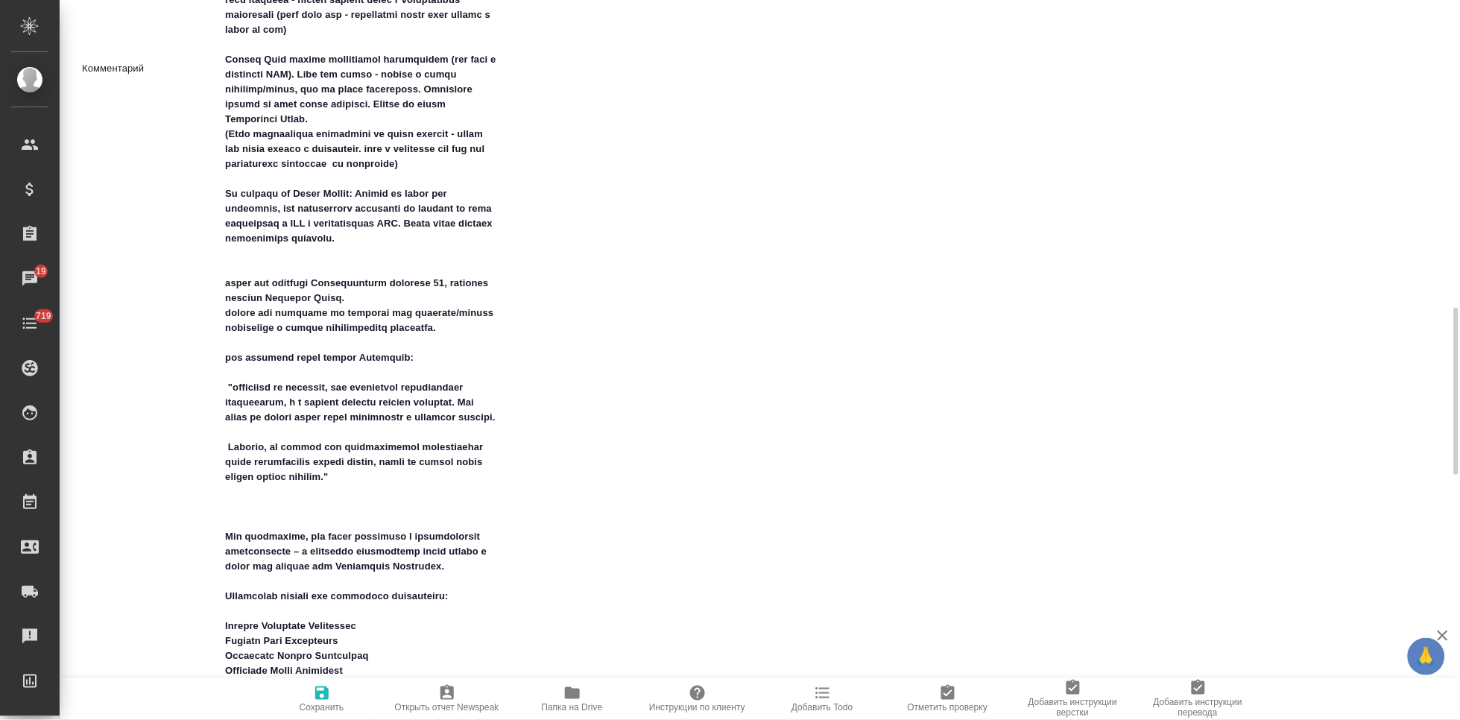
scroll to position [1573, 0]
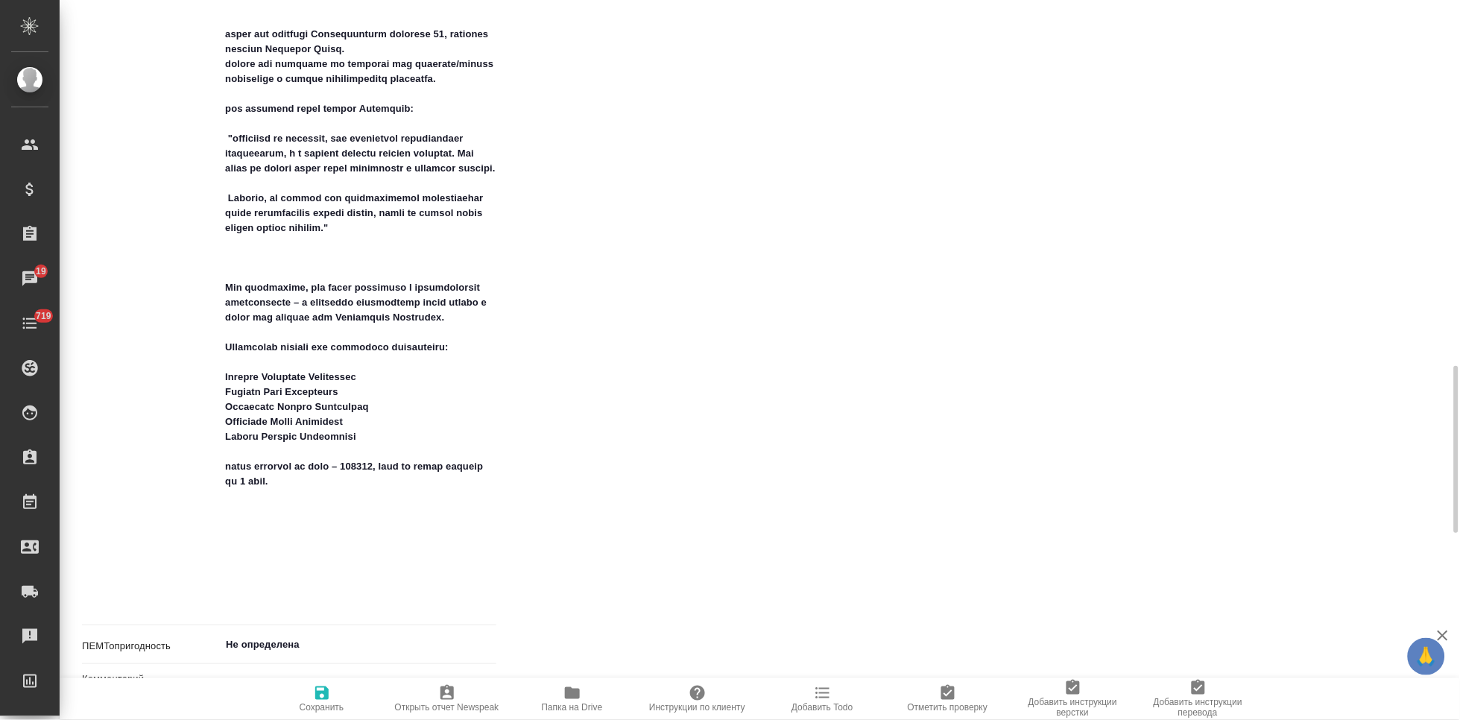
type textarea "x"
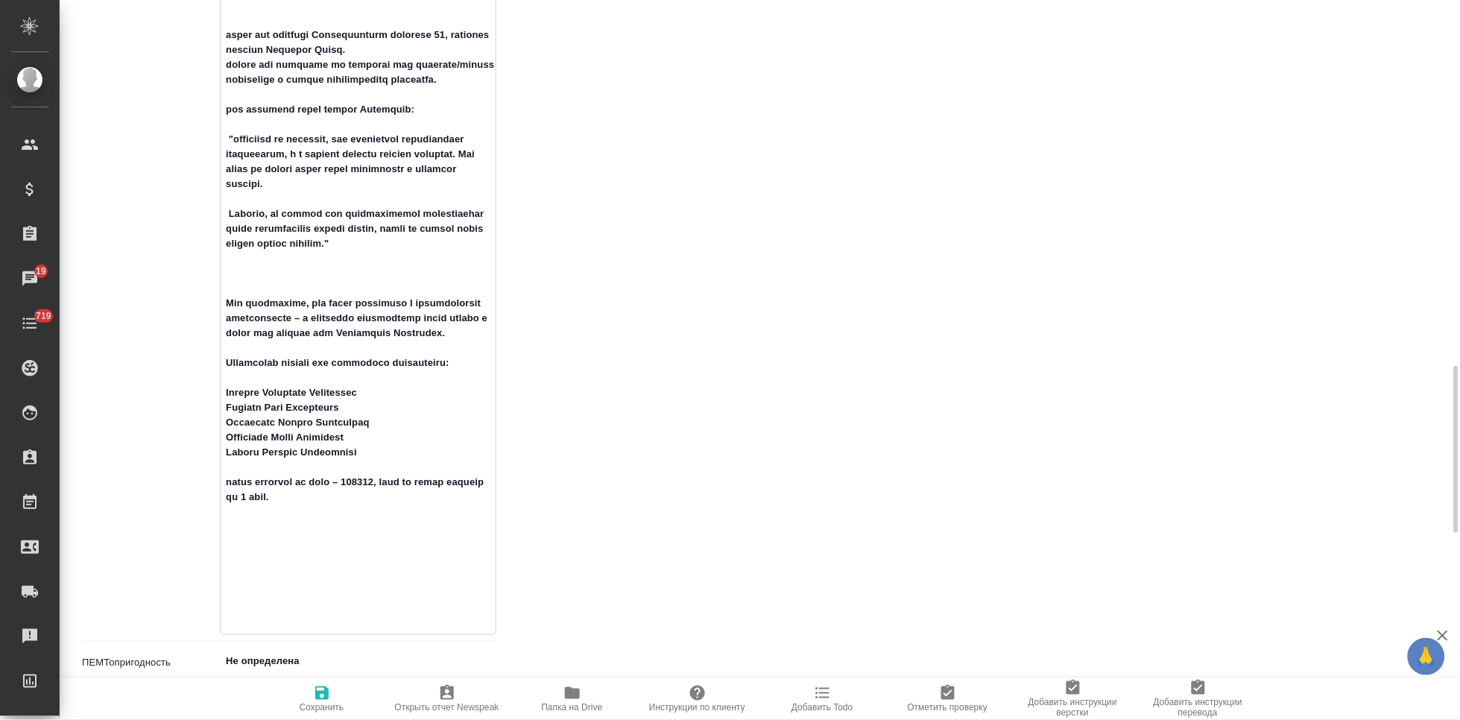
drag, startPoint x: 322, startPoint y: 588, endPoint x: 246, endPoint y: 495, distance: 120.2
drag, startPoint x: 317, startPoint y: 607, endPoint x: 224, endPoint y: 577, distance: 96.9
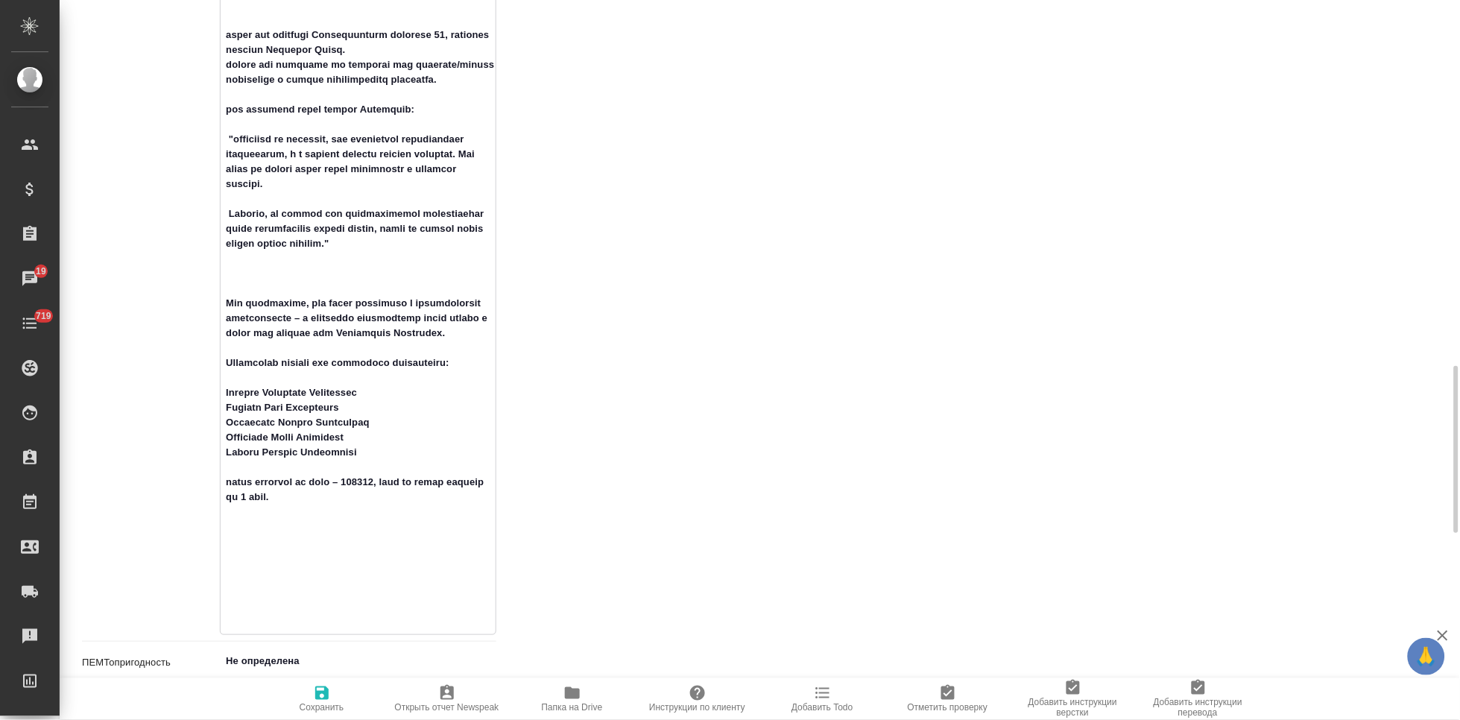
type textarea "Loc: ПЕМТ: неоднозначно. Комментарий: RU-EN, EN-RU. для заказов от Юлии Бекуров…"
type textarea "x"
type textarea "Loc: ПЕМТ: неоднозначно. Комментарий: RU-EN, EN-RU. для заказов от Юлии Бекуров…"
type textarea "x"
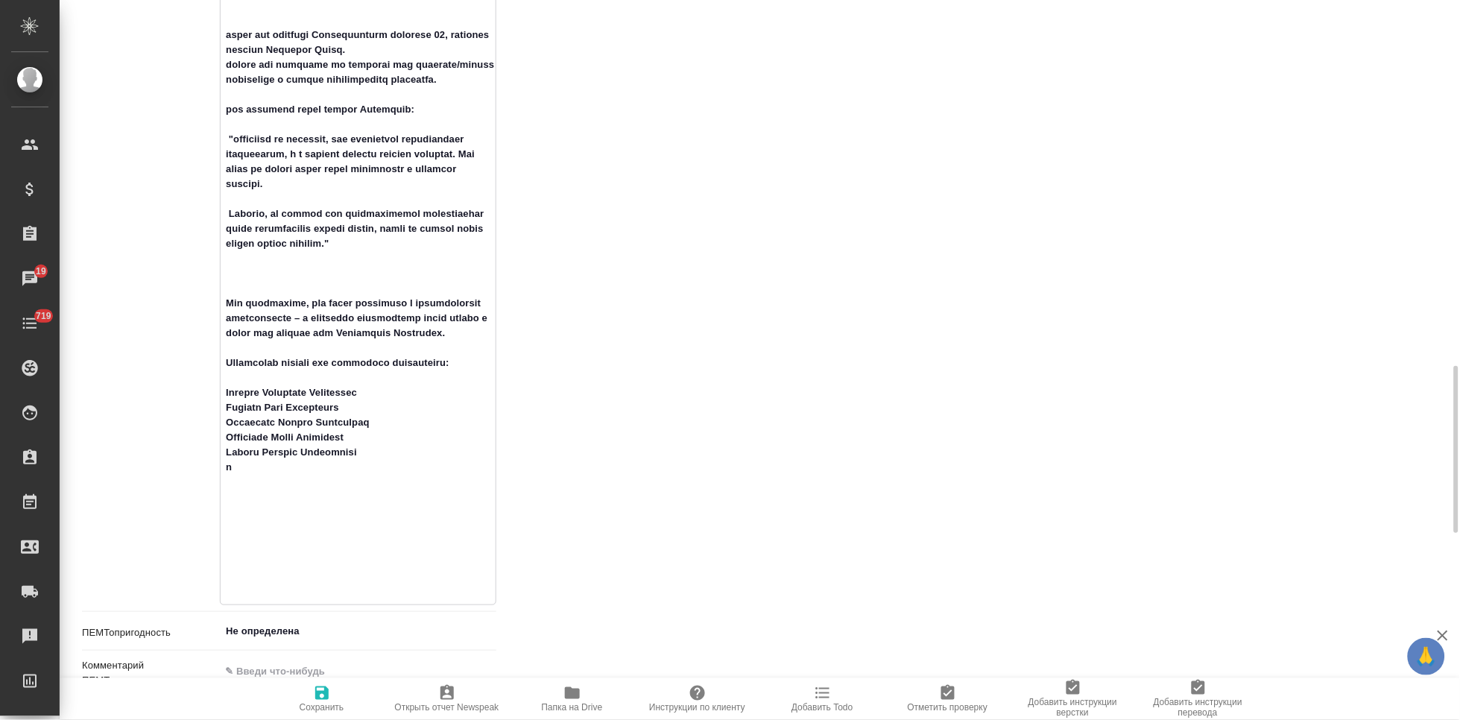
type textarea "x"
type textarea "Loc: ПЕМТ: неоднозначно. Комментарий: RU-EN, EN-RU. для заказов от Юлии Бекуров…"
type textarea "x"
type textarea "Loc: ПЕМТ: неоднозначно. Комментарий: RU-EN, EN-RU. для заказов от Юлии Бекуров…"
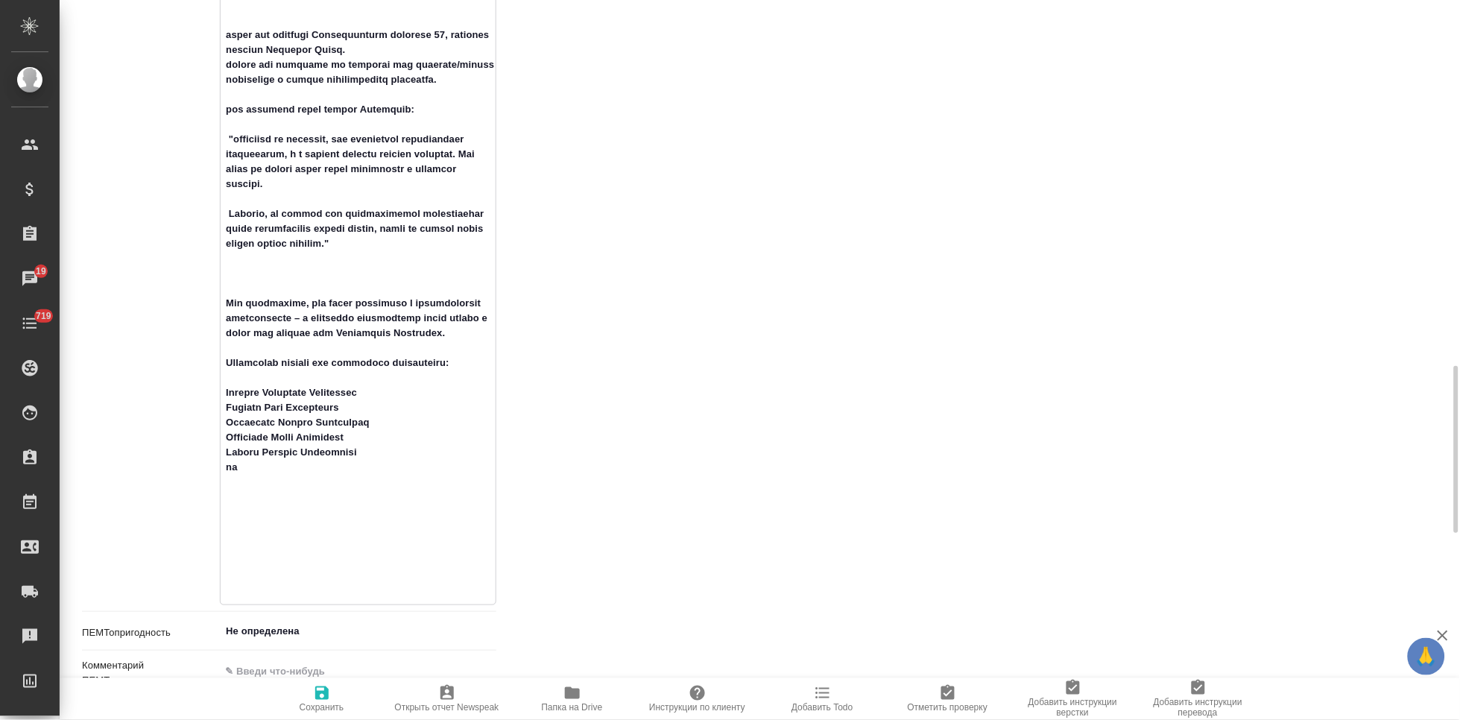
type textarea "x"
type textarea "Loc: ПЕМТ: неоднозначно. Комментарий: RU-EN, EN-RU. для заказов от Юлии Бекуров…"
type textarea "x"
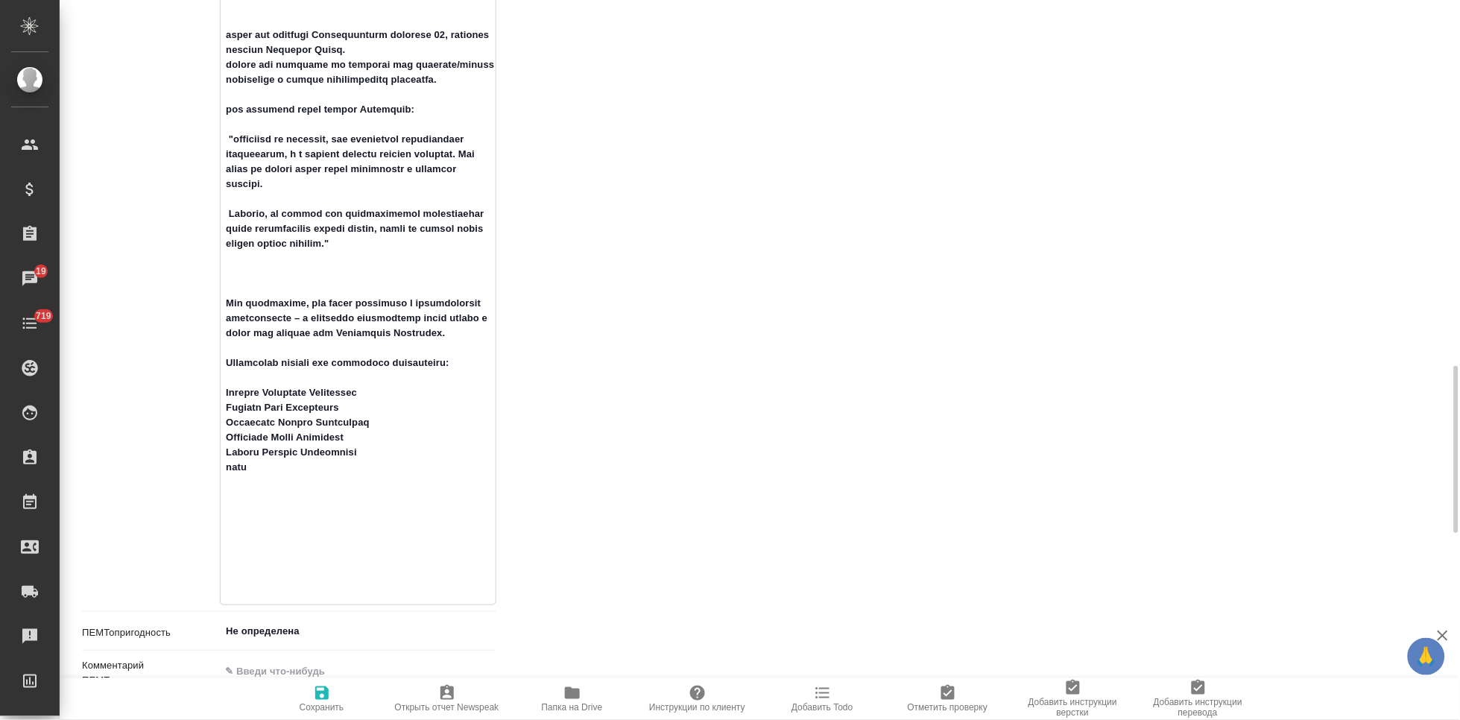
type textarea "Loc: ПЕМТ: неоднозначно. Комментарий: RU-EN, EN-RU. для заказов от Юлии Бекуров…"
type textarea "x"
type textarea "Loc: ПЕМТ: неоднозначно. Комментарий: RU-EN, EN-RU. для заказов от Юлии Бекуров…"
type textarea "x"
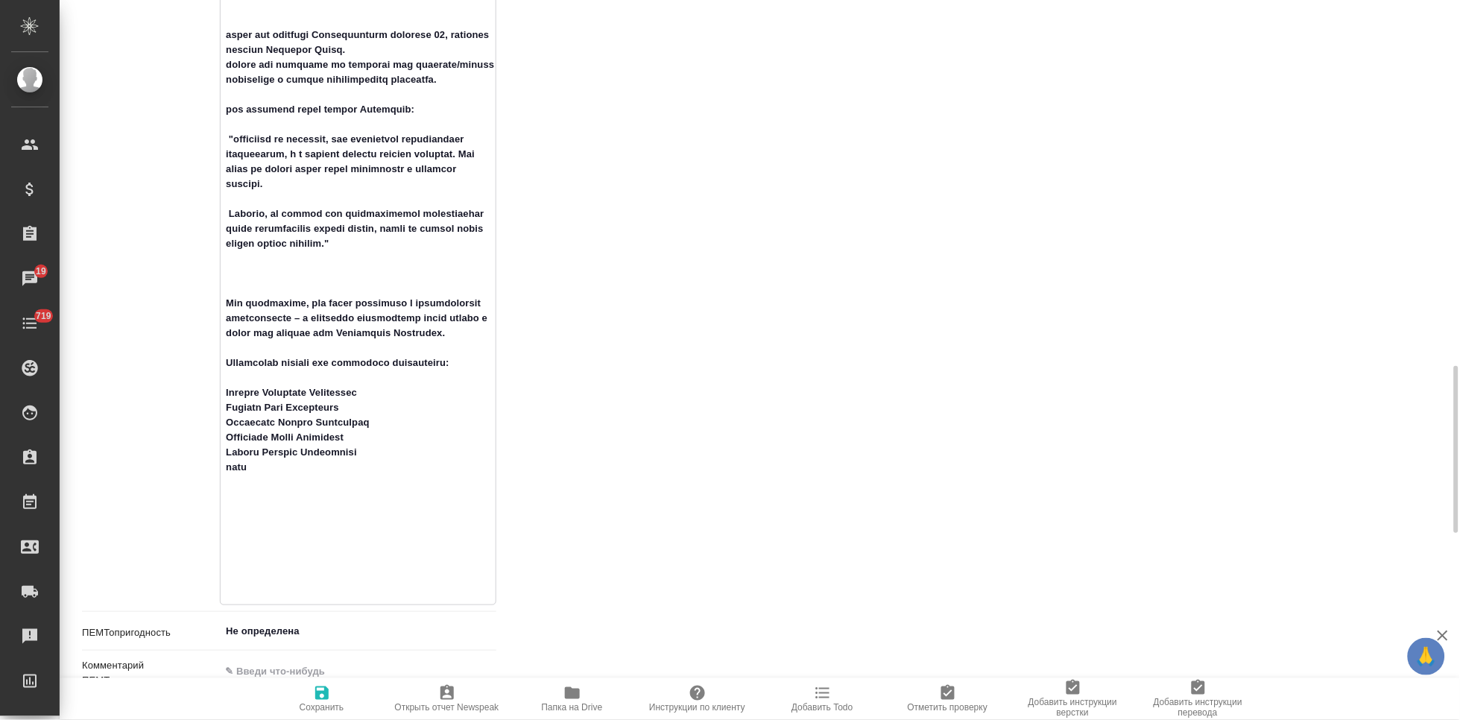
type textarea "x"
type textarea "Loc: ПЕМТ: неоднозначно. Комментарий: RU-EN, EN-RU. для заказов от Юлии Бекуров…"
type textarea "x"
type textarea "Loc: ПЕМТ: неоднозначно. Комментарий: RU-EN, EN-RU. для заказов от Юлии Бекуров…"
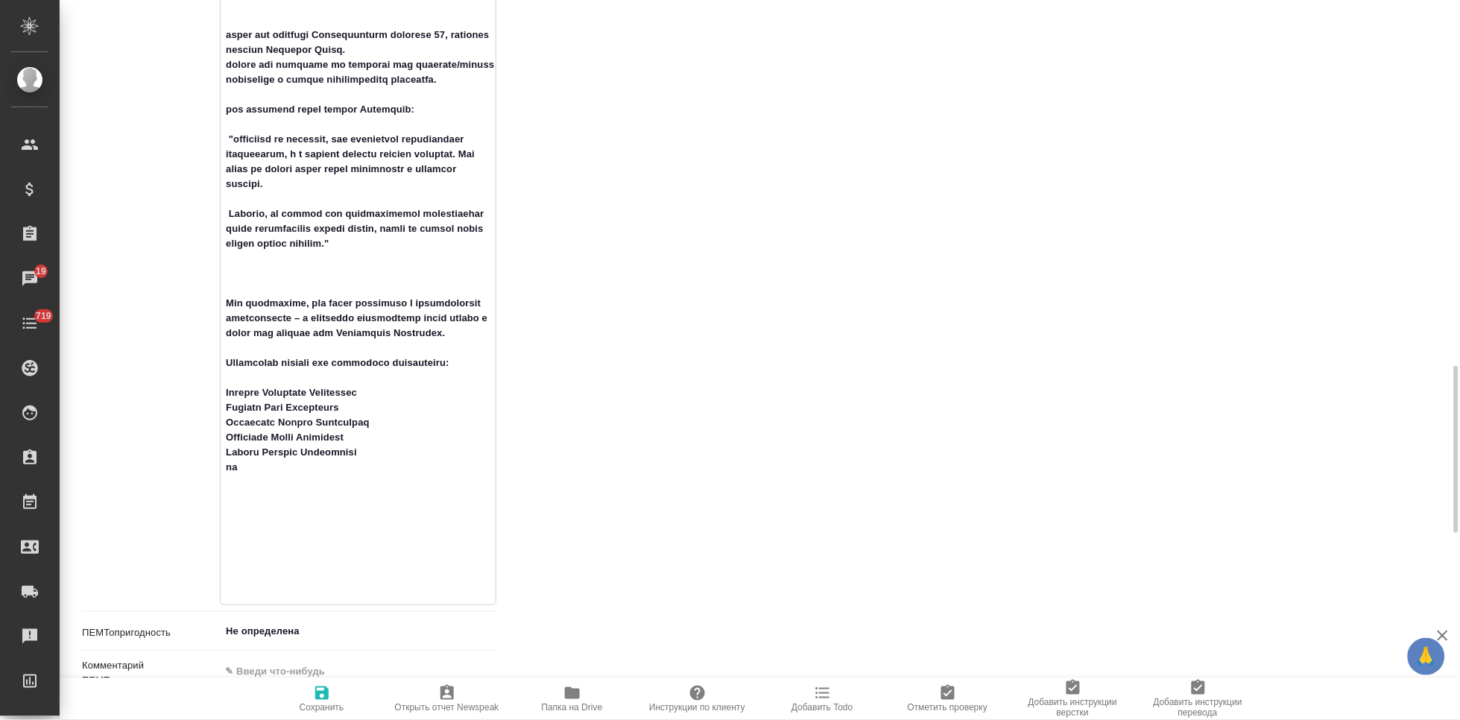
type textarea "x"
type textarea "Loc: ПЕМТ: неоднозначно. Комментарий: RU-EN, EN-RU. для заказов от Юлии Бекуров…"
type textarea "x"
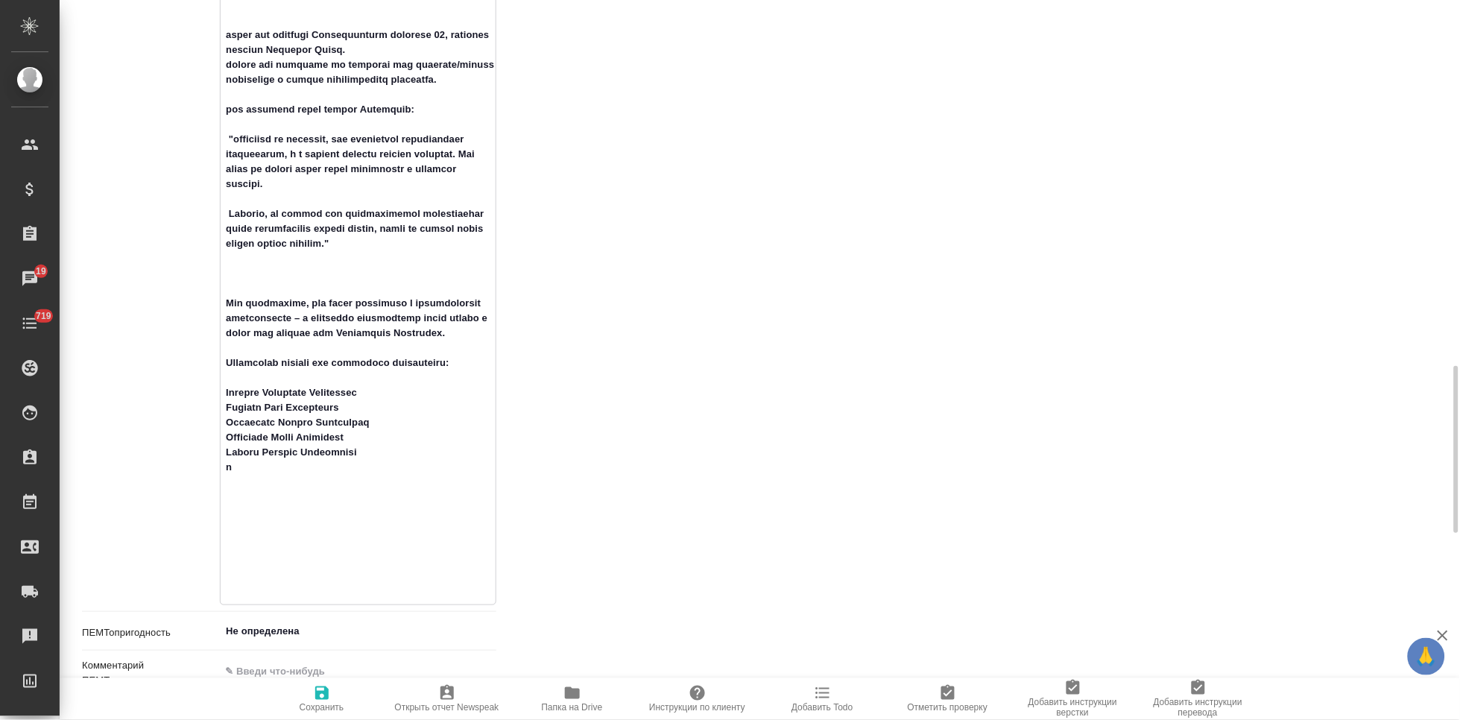
type textarea "Loc: ПЕМТ: неоднозначно. Комментарий: RU-EN, EN-RU. для заказов от Юлии Бекуров…"
type textarea "x"
type textarea "Loc: ПЕМТ: неоднозначно. Комментарий: RU-EN, EN-RU. для заказов от Юлии Бекуров…"
type textarea "x"
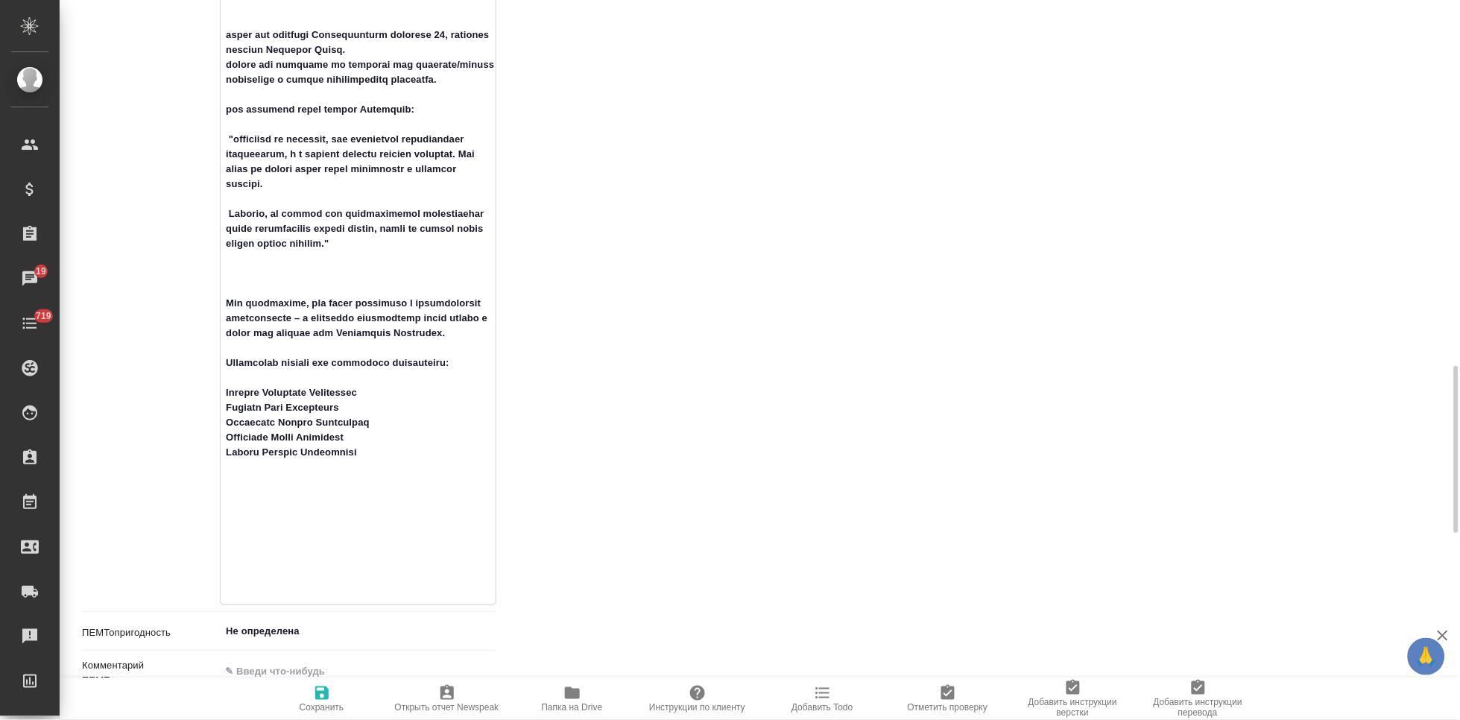
type textarea "x"
type textarea "Loc: ПЕМТ: неоднозначно. Комментарий: RU-EN, EN-RU. для заказов от Юлии Бекуров…"
type textarea "x"
type textarea "Loc: ПЕМТ: неоднозначно. Комментарий: RU-EN, EN-RU. для заказов от Юлии Бекуров…"
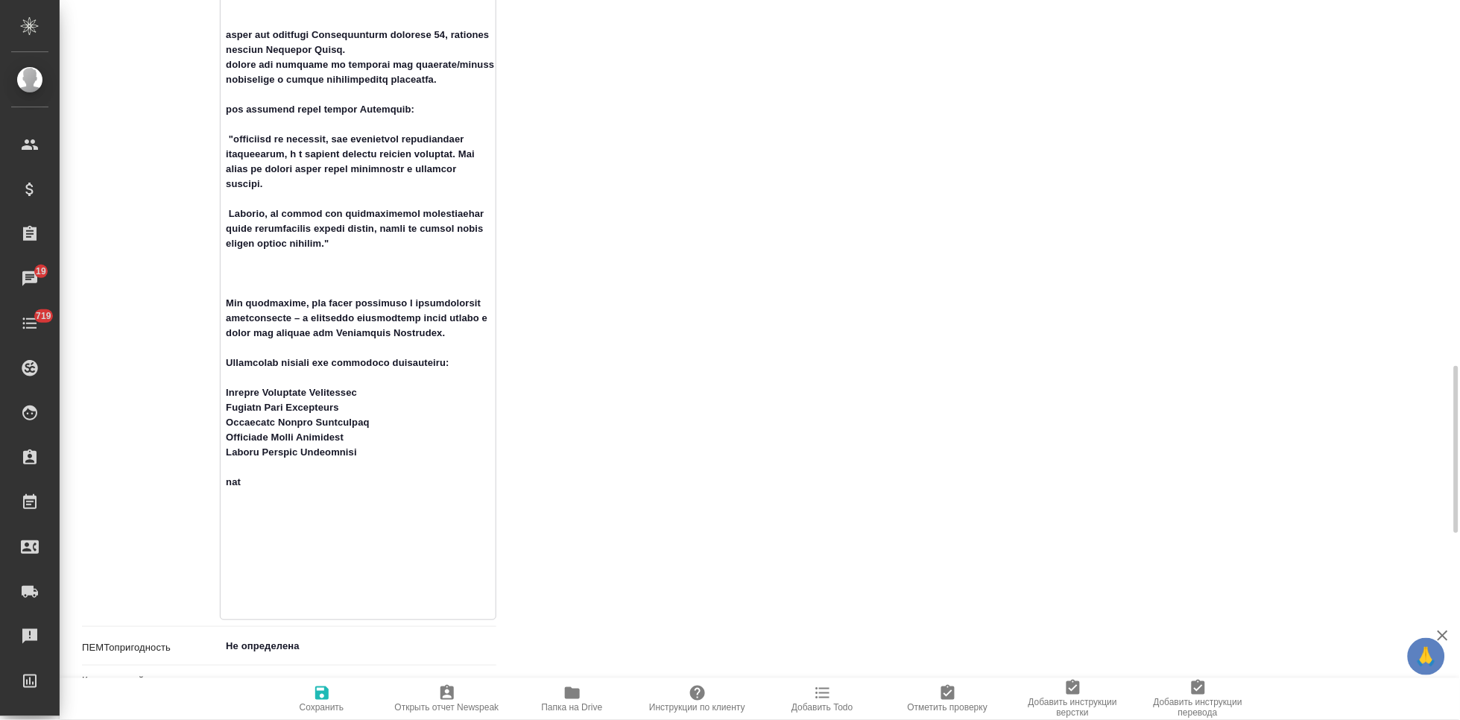
type textarea "x"
type textarea "Loc: ПЕМТ: неоднозначно. Комментарий: RU-EN, EN-RU. для заказов от Юлии Бекуров…"
type textarea "x"
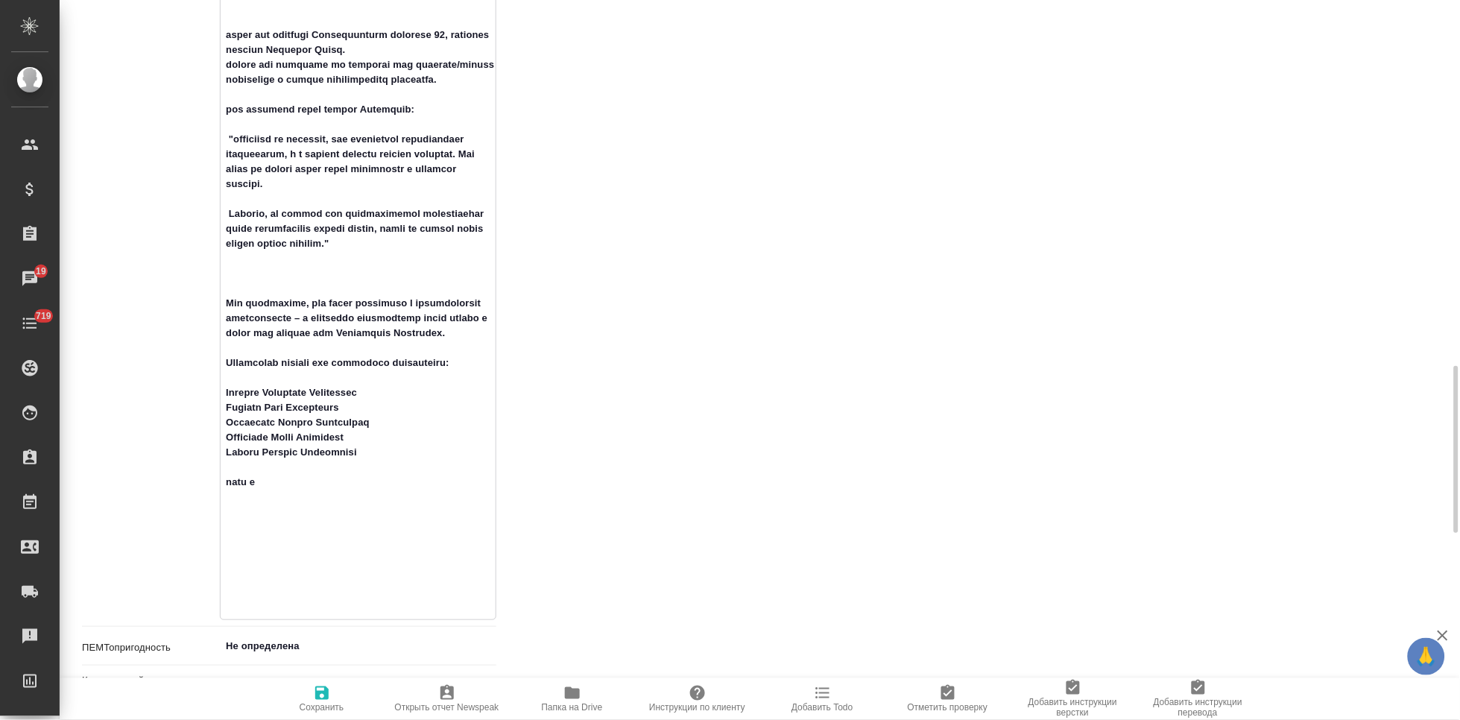
type textarea "Loc: ПЕМТ: неоднозначно. Комментарий: RU-EN, EN-RU. для заказов от Юлии Бекуров…"
type textarea "x"
type textarea "Loc: ПЕМТ: неоднозначно. Комментарий: RU-EN, EN-RU. для заказов от Юлии Бекуров…"
type textarea "x"
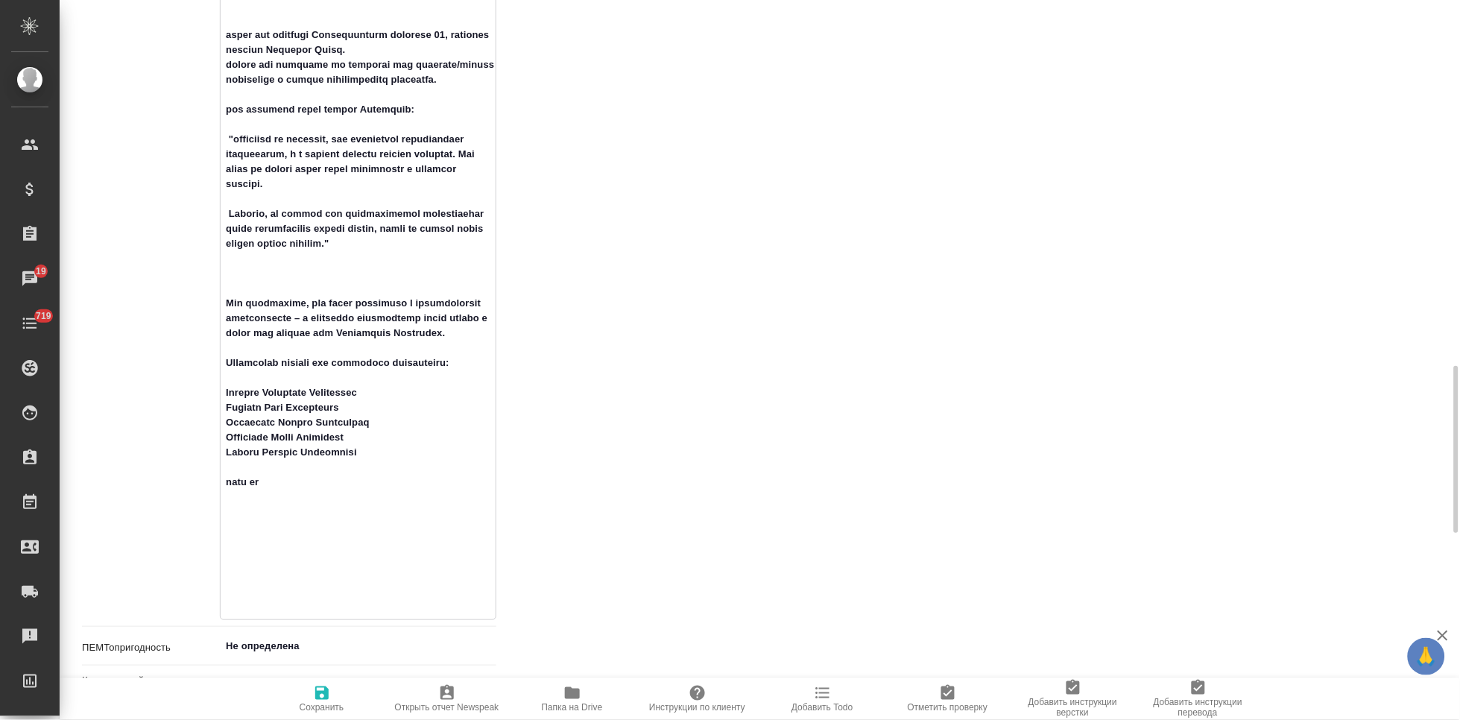
type textarea "x"
type textarea "Loc: ПЕМТ: неоднозначно. Комментарий: RU-EN, EN-RU. для заказов от Юлии Бекуров…"
type textarea "x"
type textarea "Loc: ПЕМТ: неоднозначно. Комментарий: RU-EN, EN-RU. для заказов от Юлии Бекуров…"
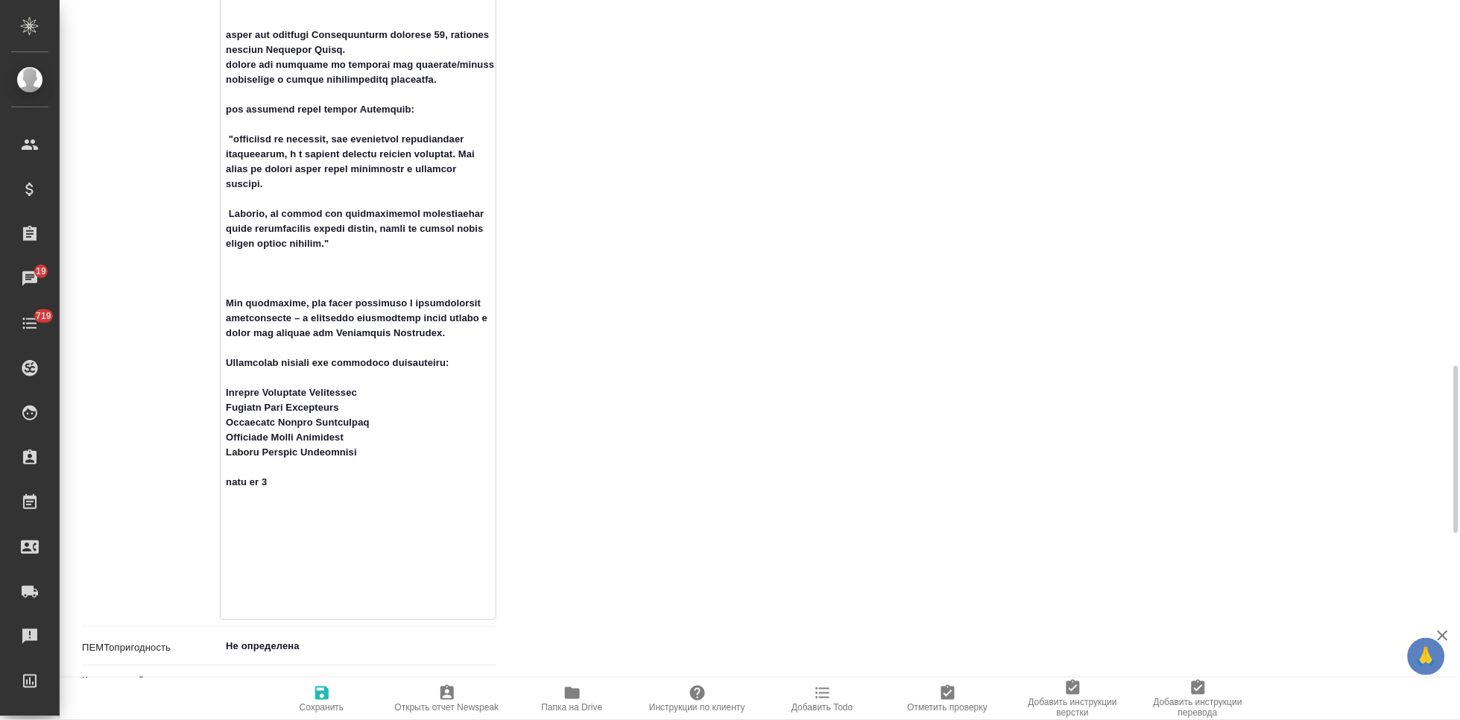
type textarea "x"
type textarea "Loc: ПЕМТ: неоднозначно. Комментарий: RU-EN, EN-RU. для заказов от Юлии Бекуров…"
type textarea "x"
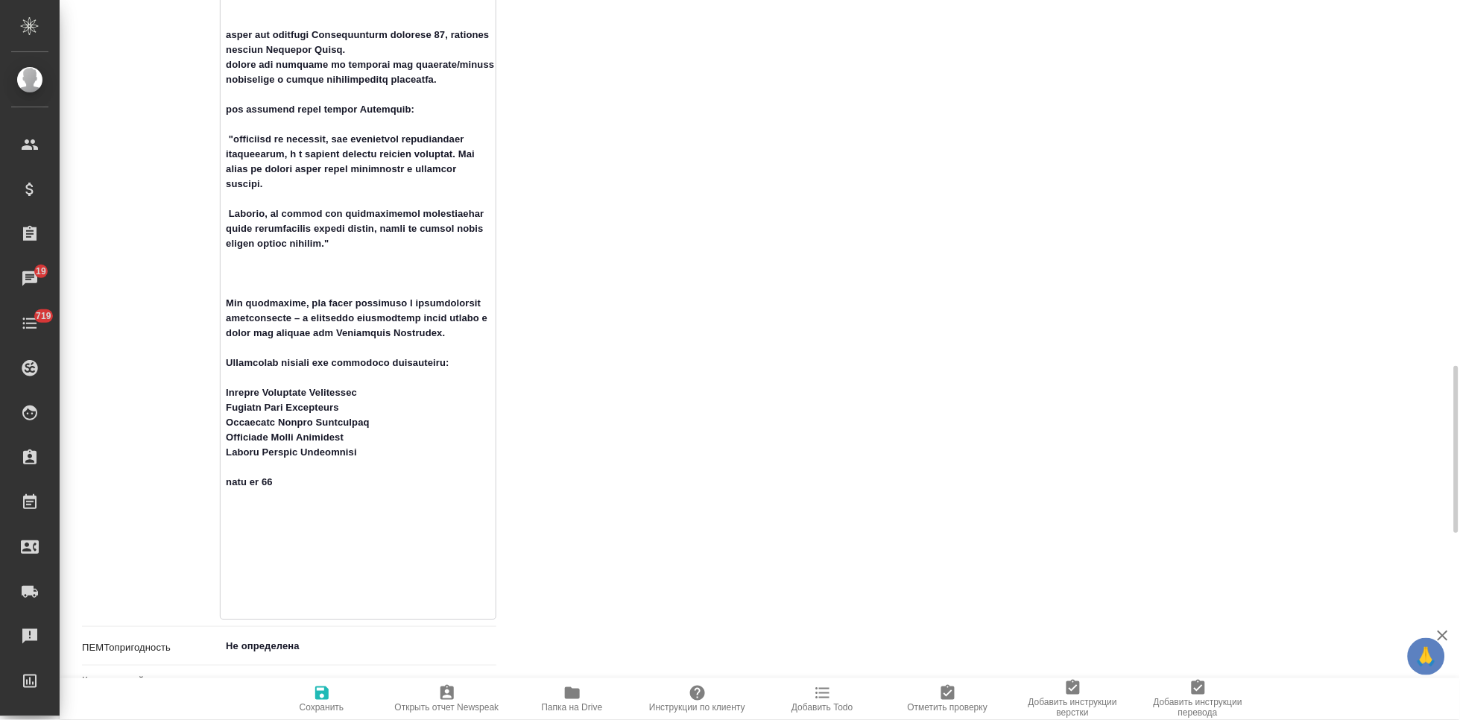
type textarea "Loc: ПЕМТ: неоднозначно. Комментарий: RU-EN, EN-RU. для заказов от Юлии Бекуров…"
type textarea "x"
type textarea "Loc: ПЕМТ: неоднозначно. Комментарий: RU-EN, EN-RU. для заказов от Юлии Бекуров…"
type textarea "x"
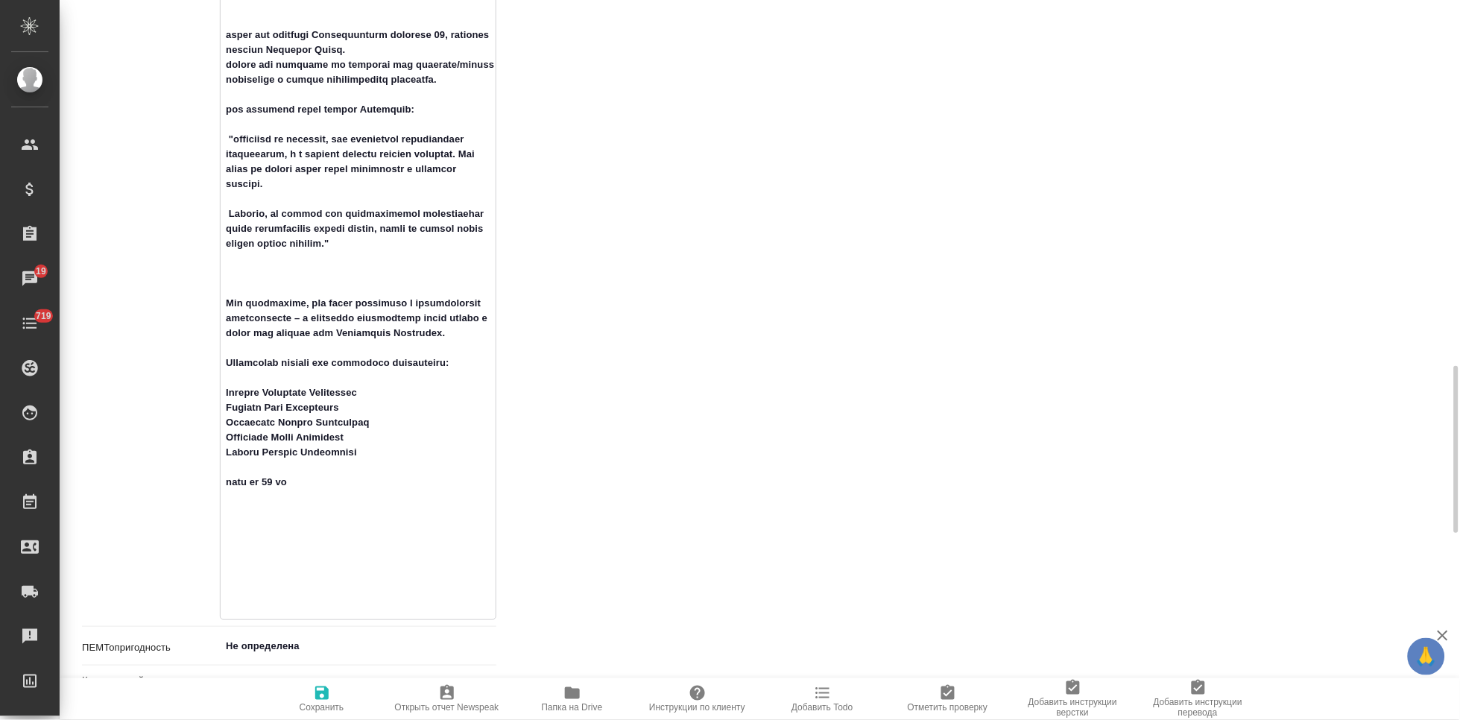
type textarea "x"
type textarea "Loc: ПЕМТ: неоднозначно. Комментарий: RU-EN, EN-RU. для заказов от Юлии Бекуров…"
type textarea "x"
type textarea "Loc: ПЕМТ: неоднозначно. Комментарий: RU-EN, EN-RU. для заказов от Юлии Бекуров…"
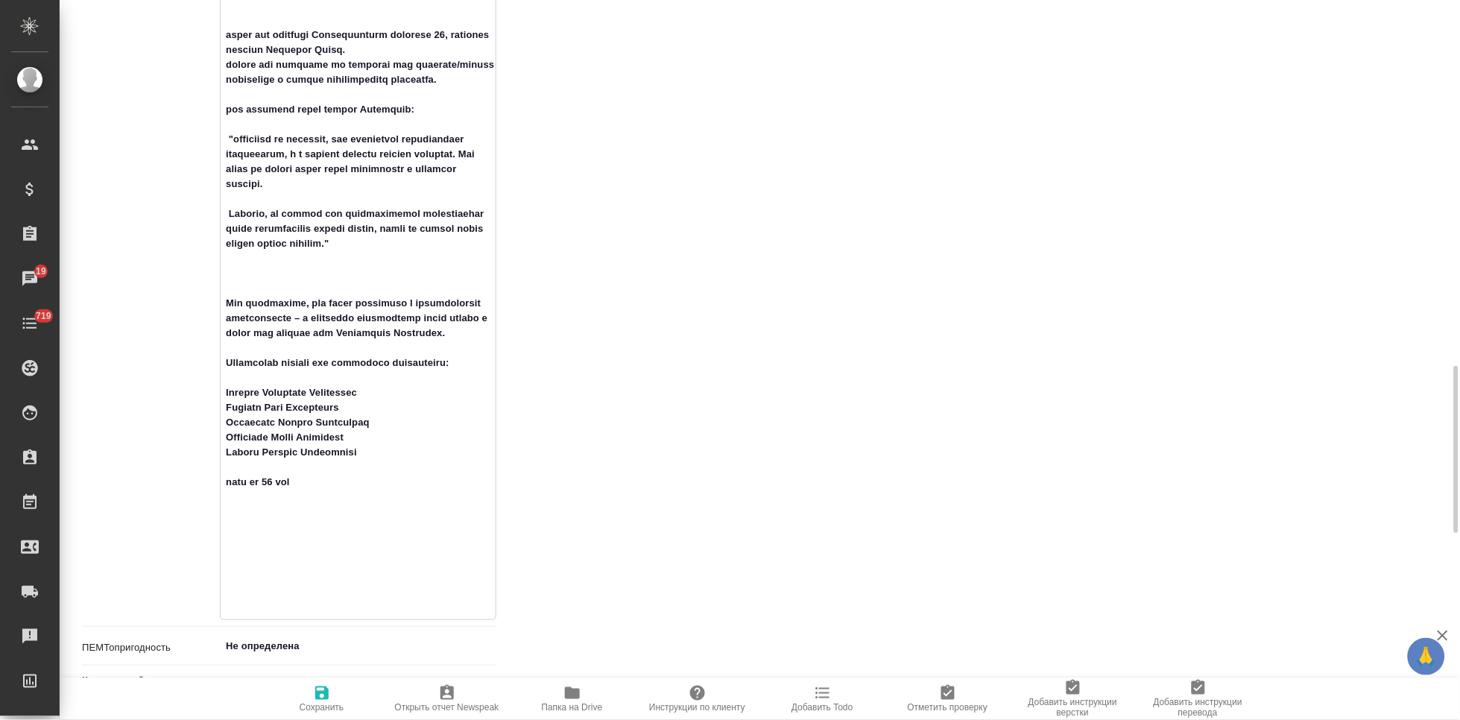
type textarea "x"
type textarea "Loc: ПЕМТ: неоднозначно. Комментарий: RU-EN, EN-RU. для заказов от Юлии Бекуров…"
type textarea "x"
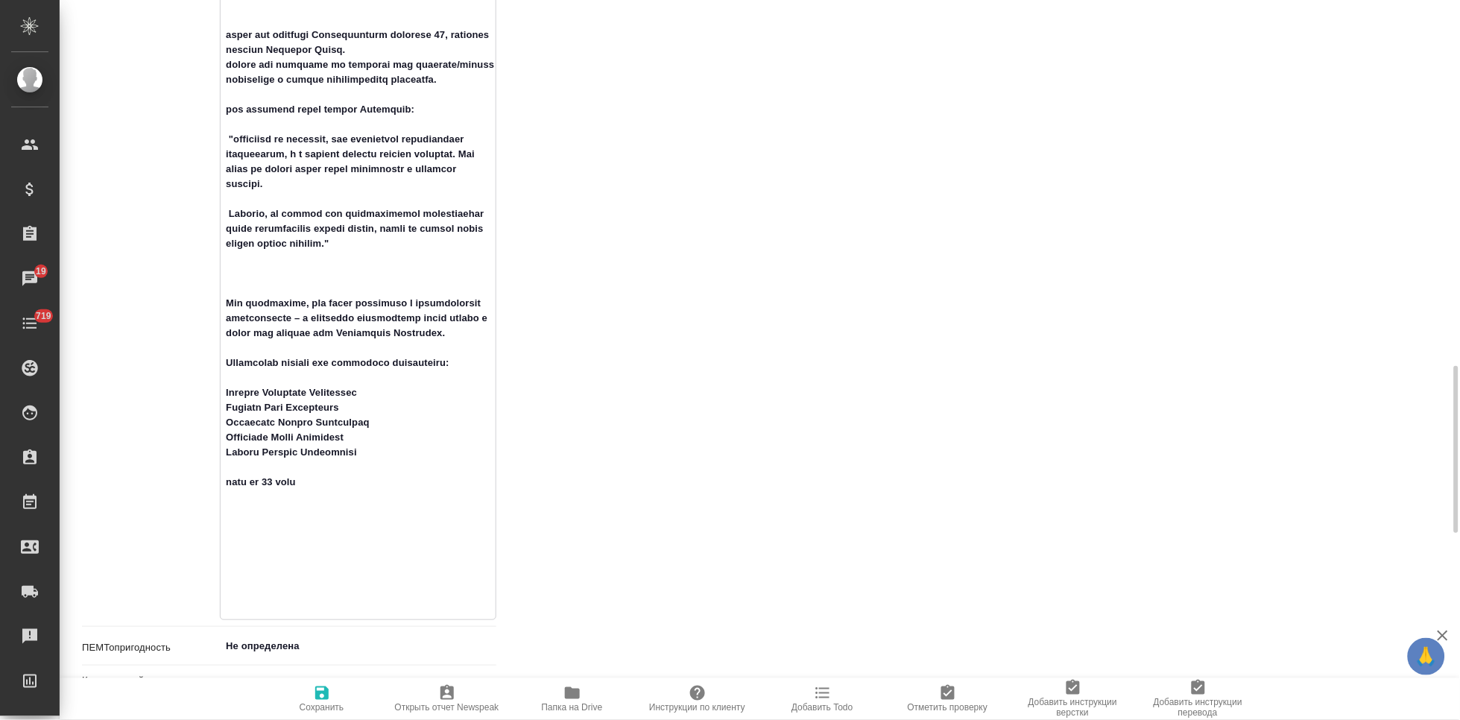
paste textarea "пропуск заказан - 473575. До 31.08.2025"
type textarea "Loc: ПЕМТ: неоднозначно. Комментарий: RU-EN, EN-RU. для заказов от Юлии Бекуров…"
type textarea "x"
type textarea "Loc: ПЕМТ: неоднозначно. Комментарий: RU-EN, EN-RU. для заказов от Юлии Бекуров…"
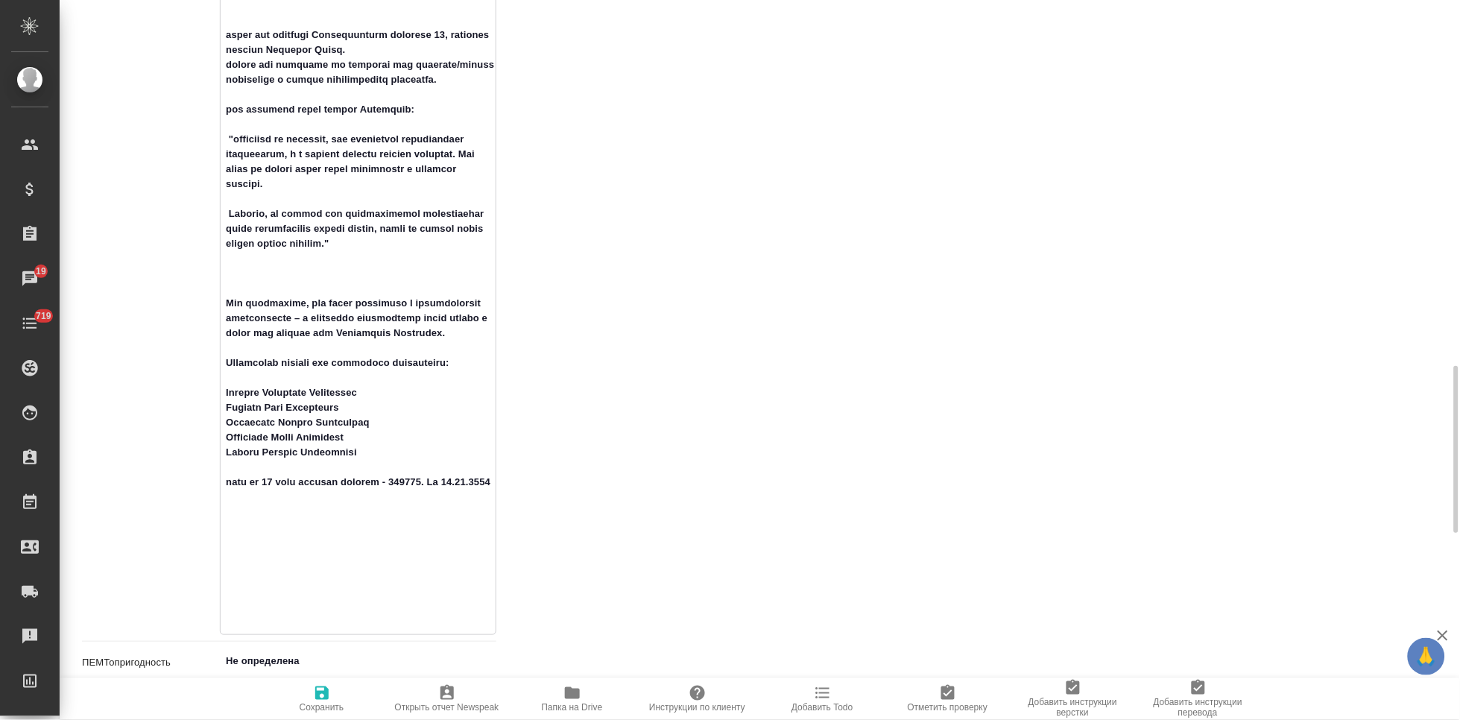
click at [323, 698] on icon "button" at bounding box center [321, 692] width 13 height 13
type textarea "x"
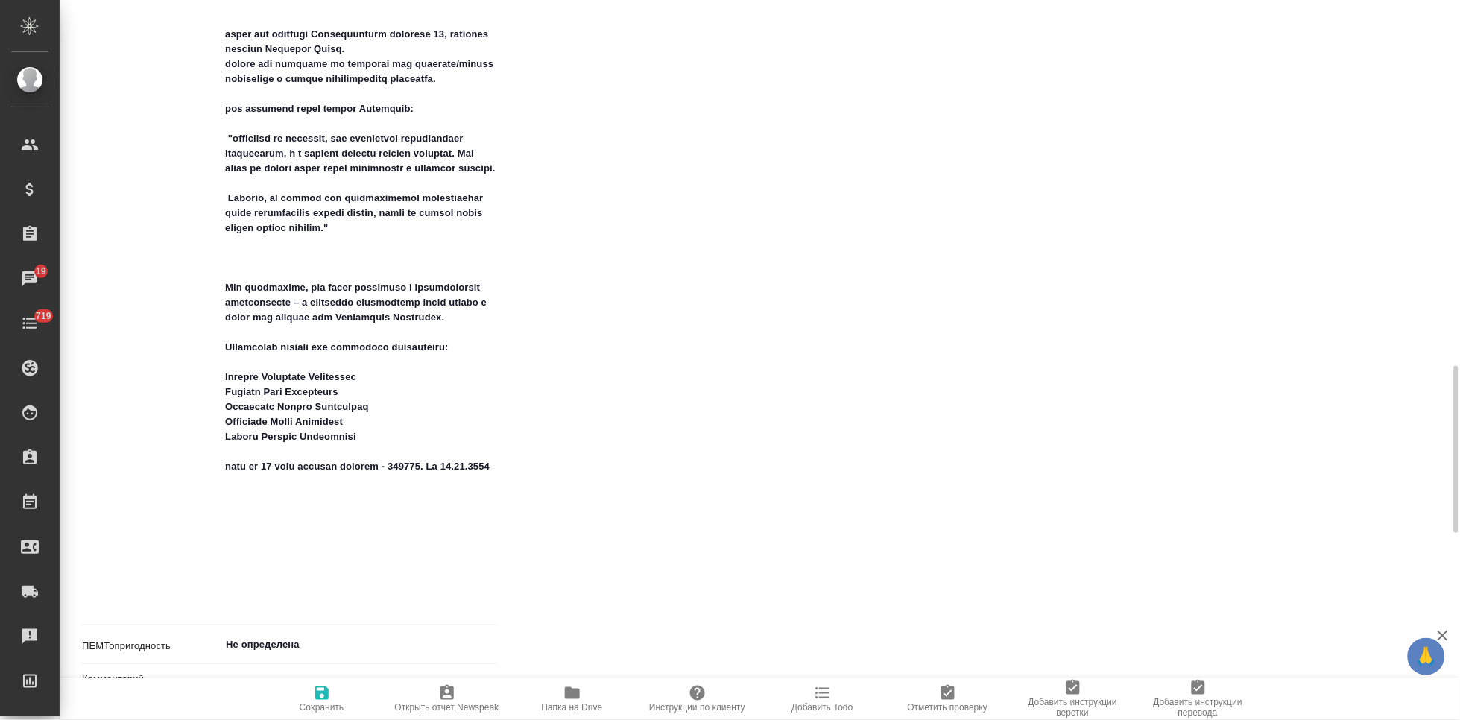
type textarea "x"
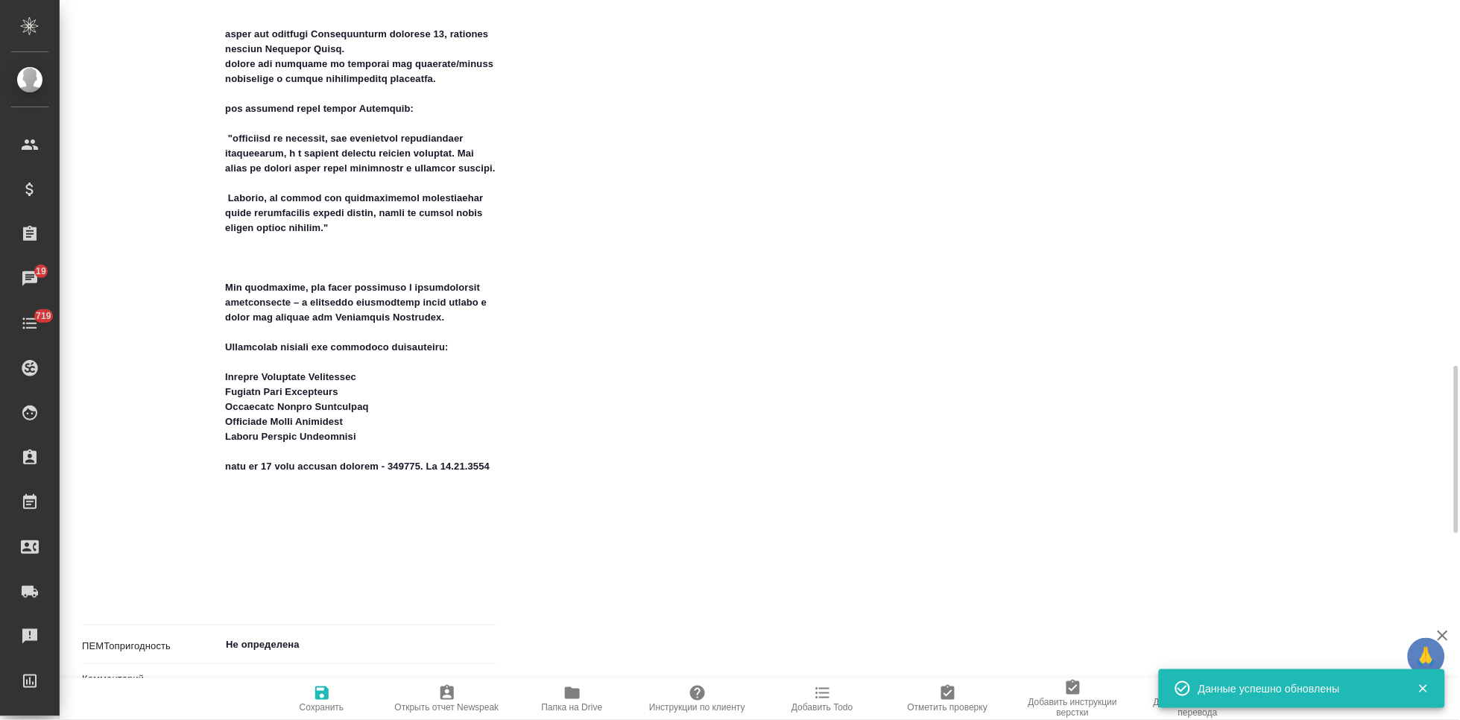
type textarea "x"
click at [315, 698] on icon "button" at bounding box center [321, 692] width 13 height 13
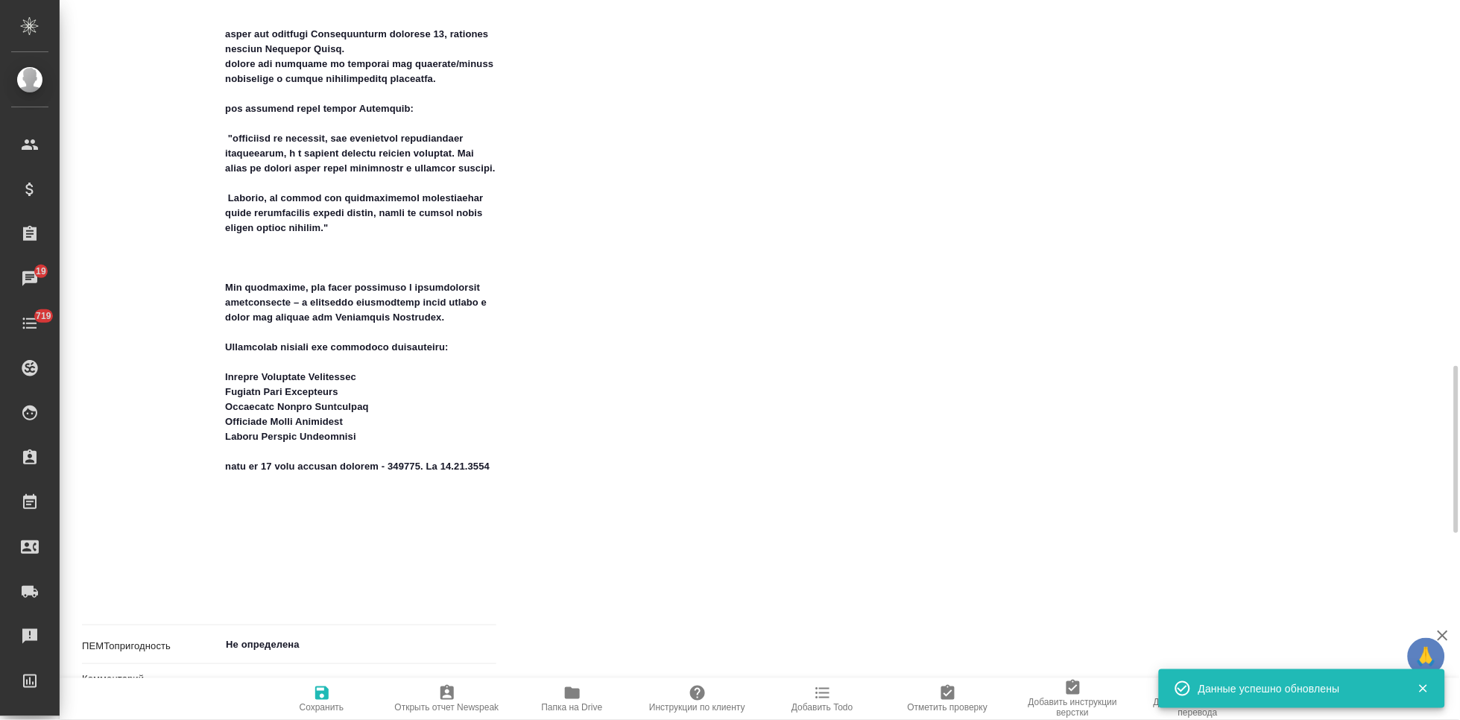
type textarea "x"
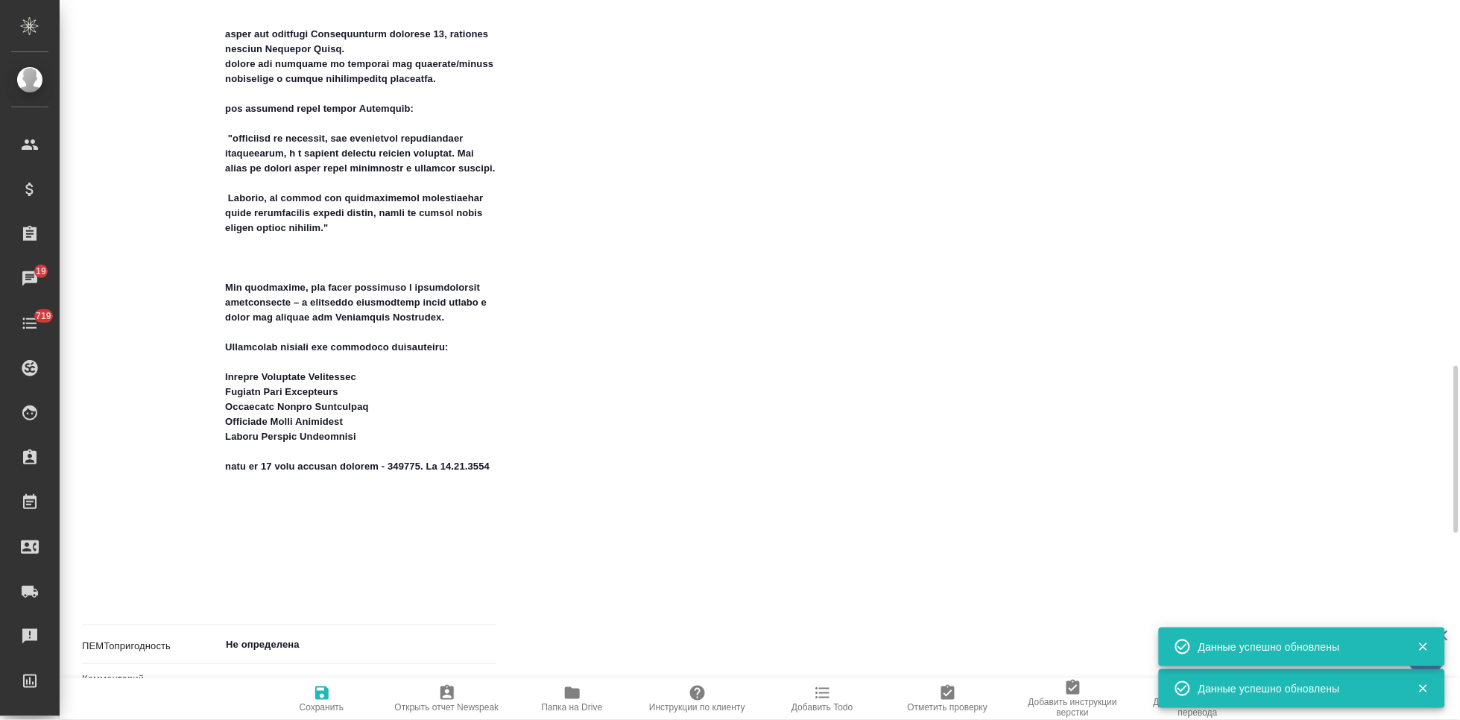
type textarea "x"
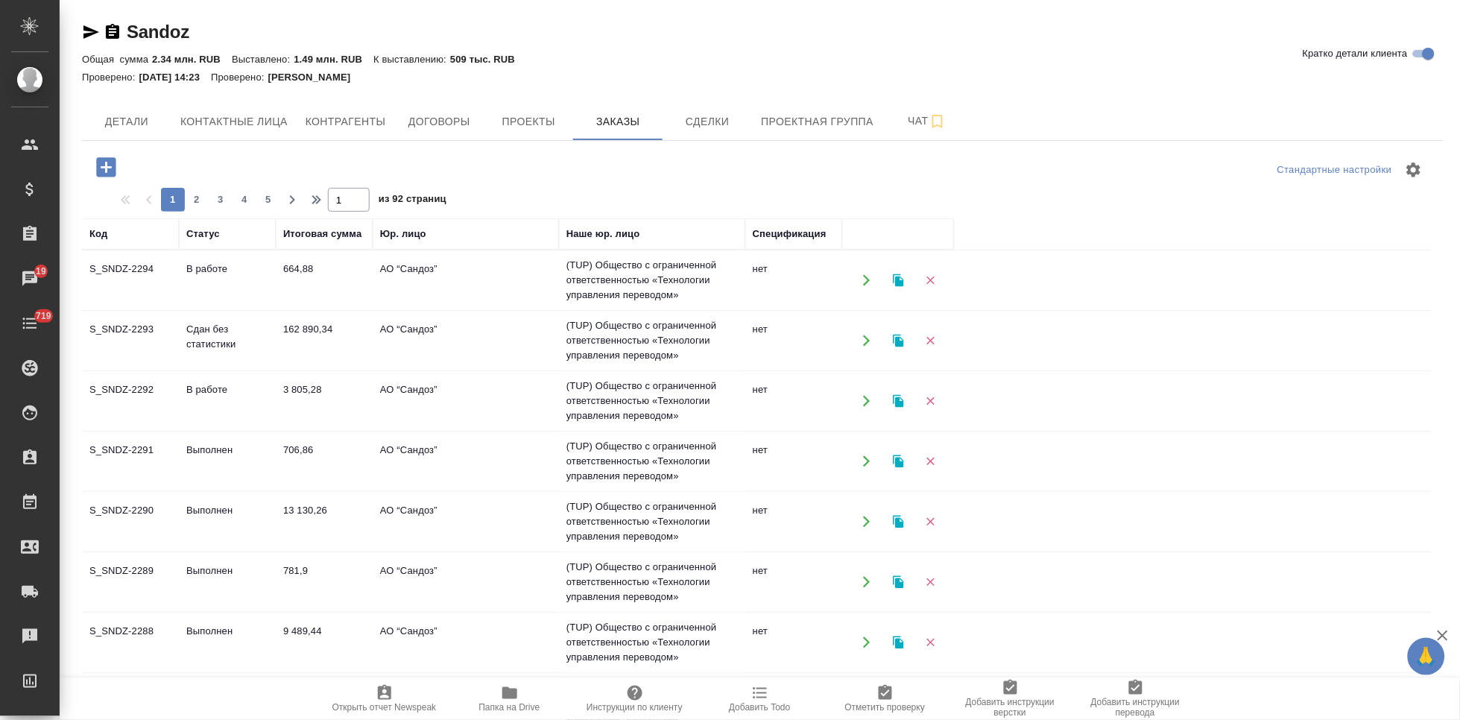
click at [101, 172] on icon "button" at bounding box center [105, 166] width 19 height 19
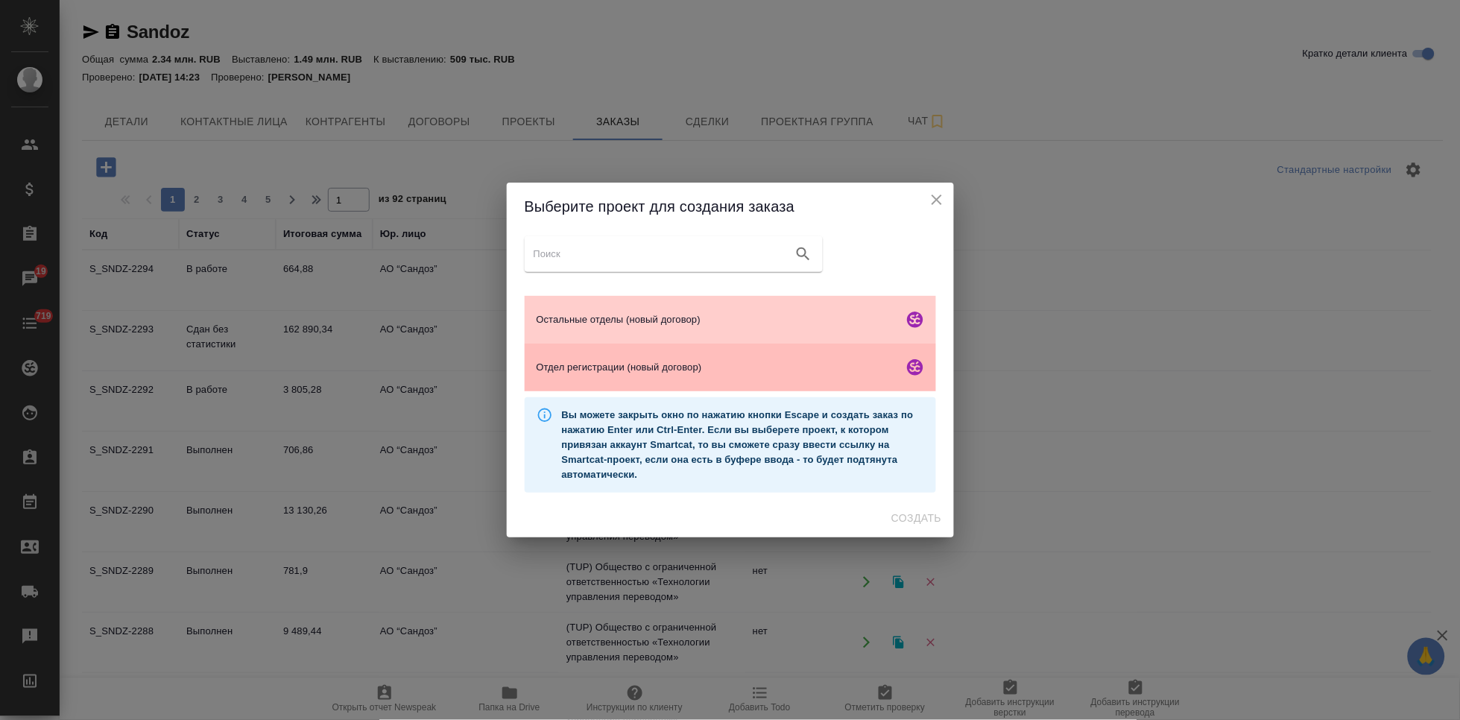
click at [604, 375] on div "Отдел регистрации (новый договор)" at bounding box center [730, 368] width 411 height 48
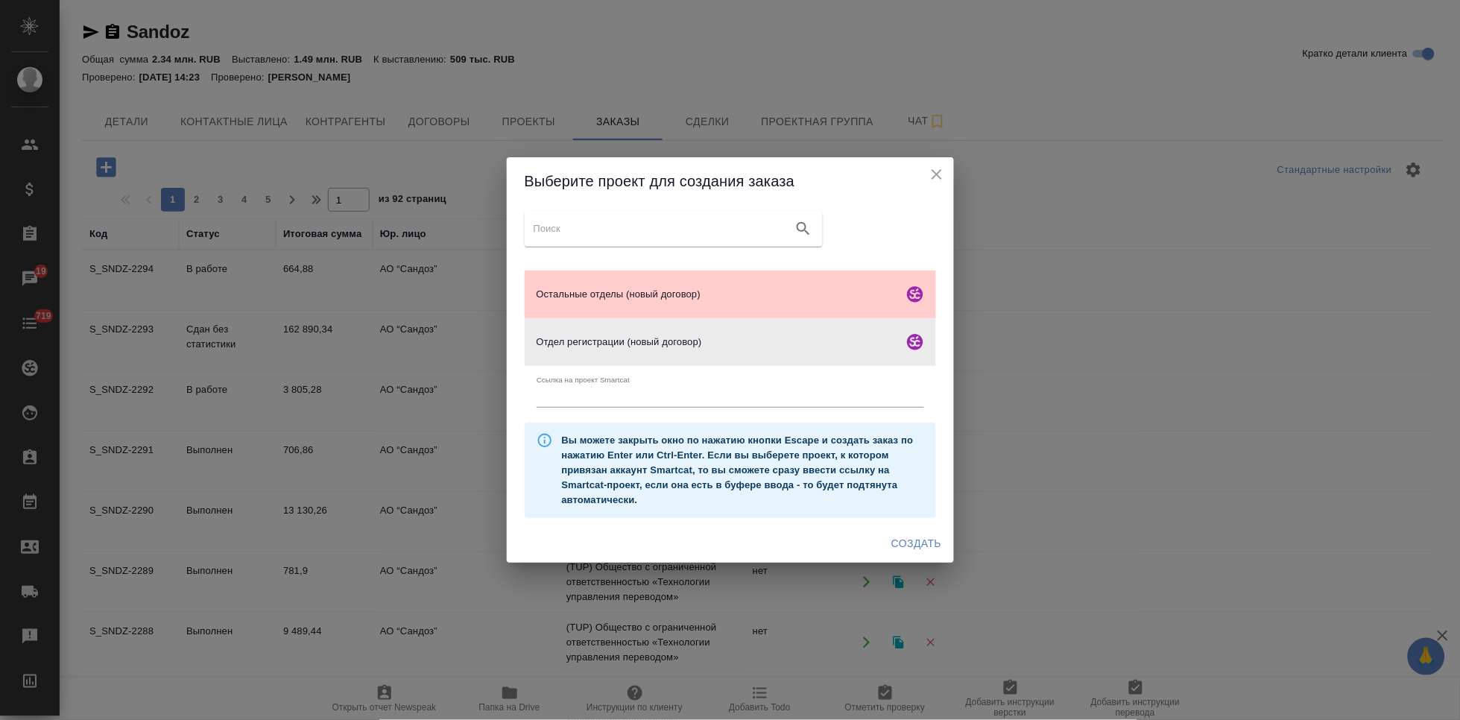
click at [900, 541] on span "Создать" at bounding box center [916, 543] width 50 height 19
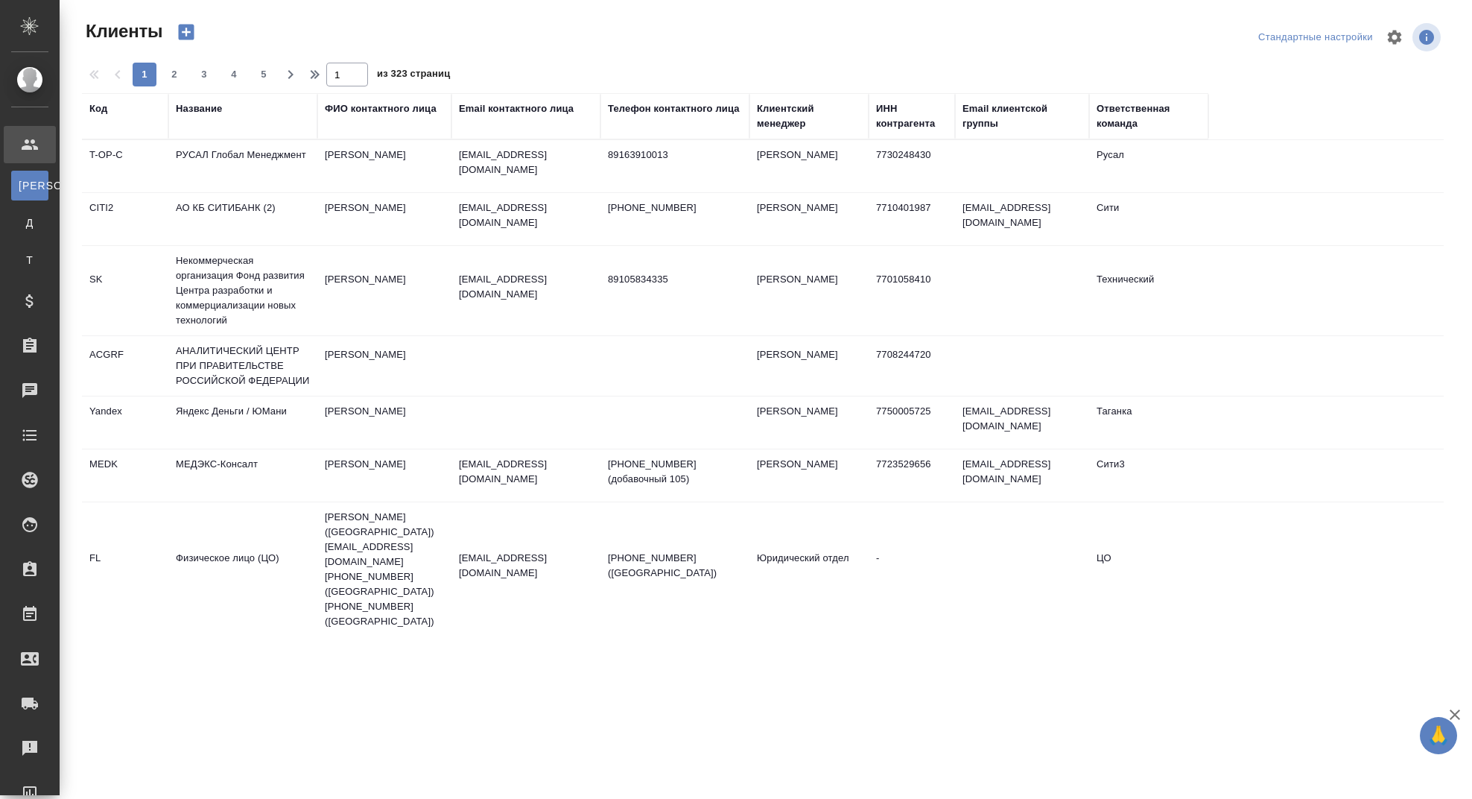
select select "RU"
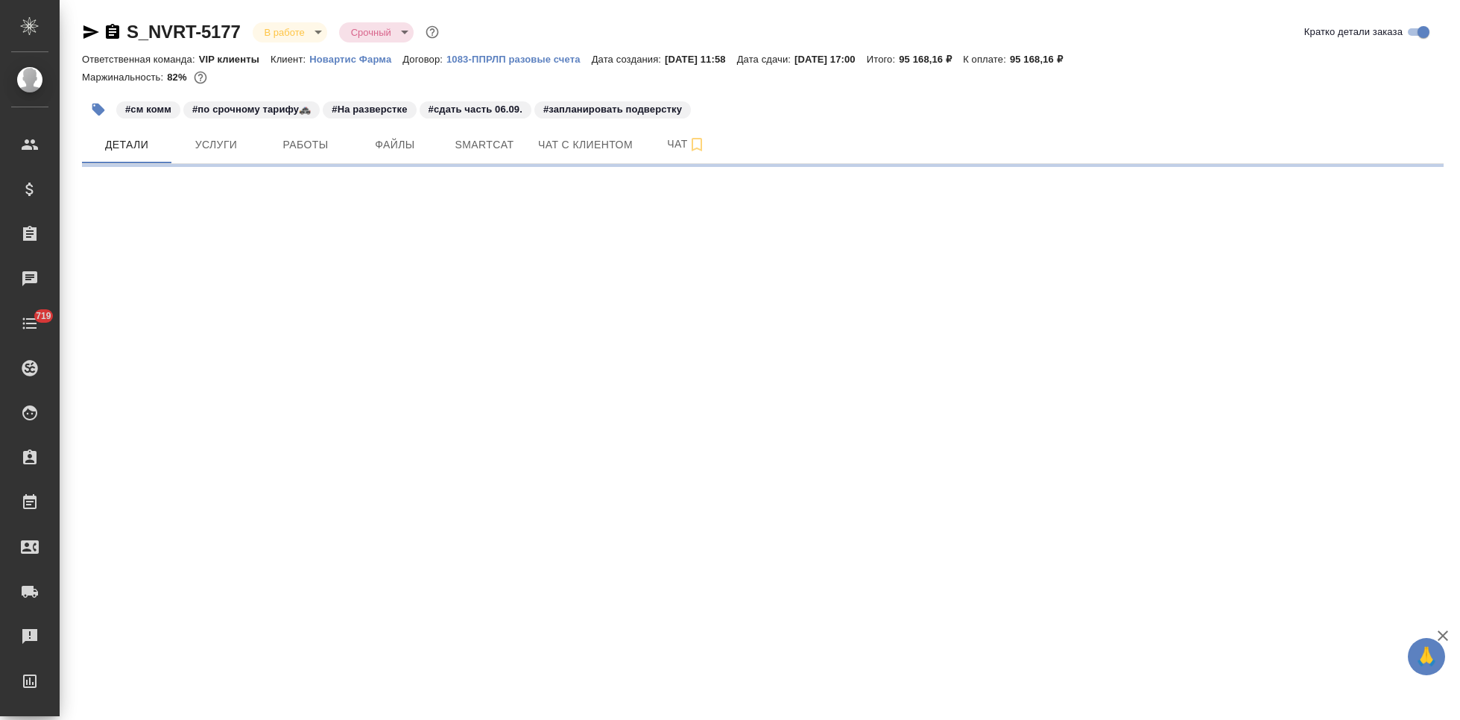
select select "RU"
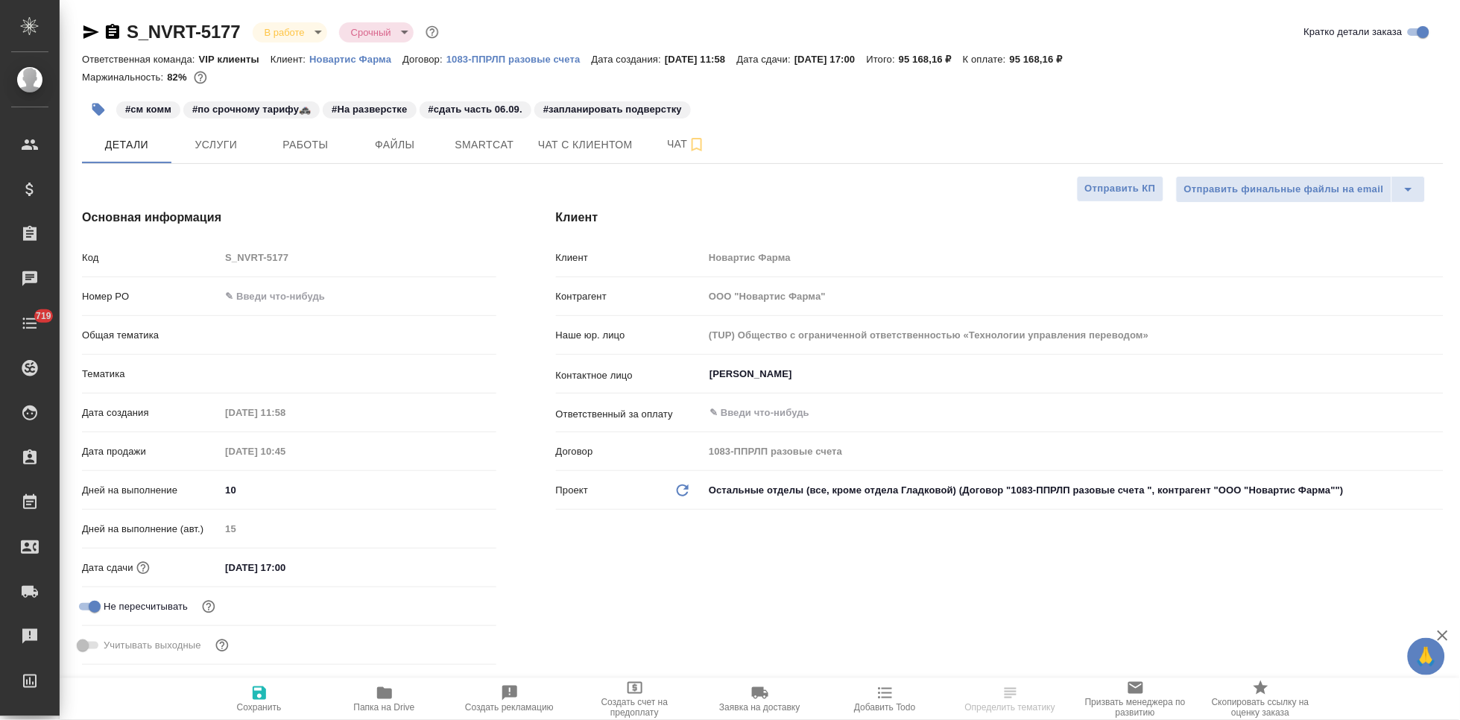
type textarea "x"
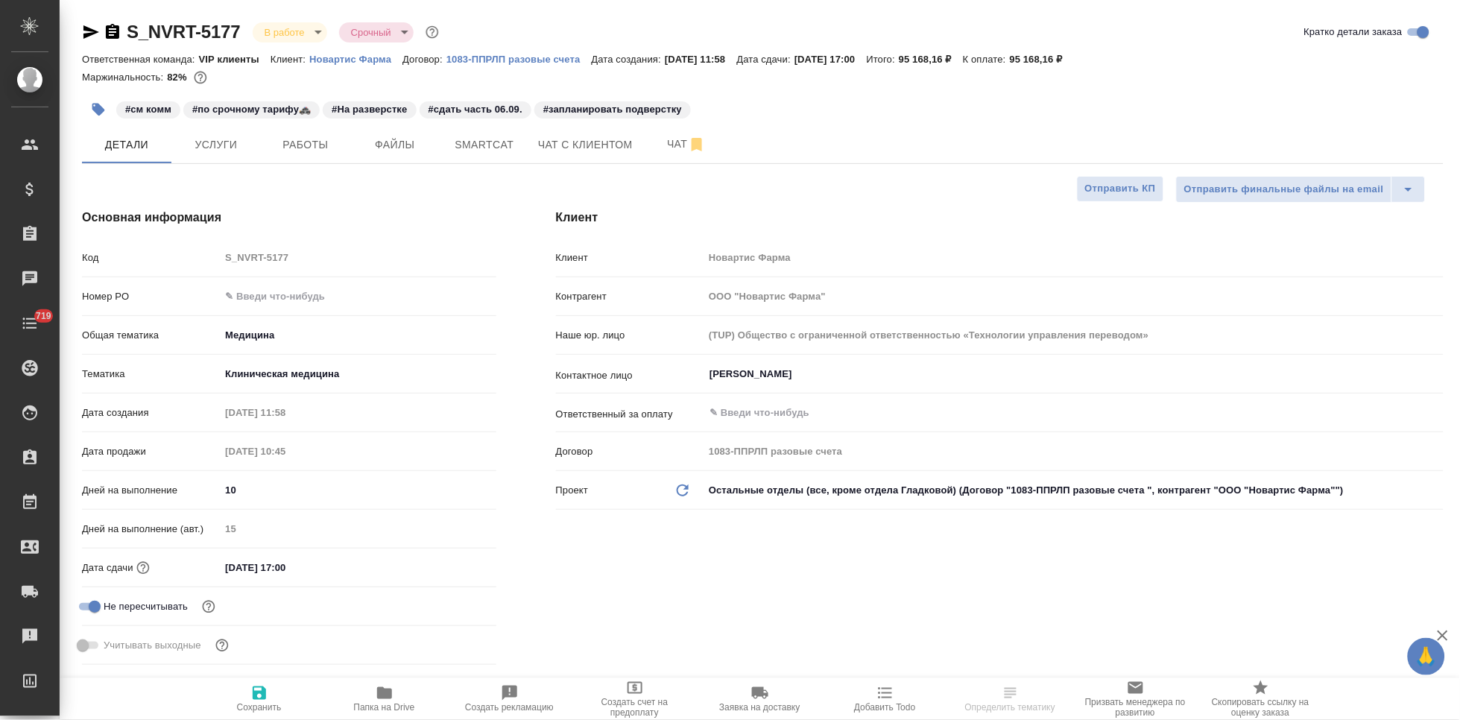
type textarea "x"
click at [270, 294] on input "text" at bounding box center [358, 296] width 274 height 22
paste input "3006494317"
type input "3006494317"
type textarea "x"
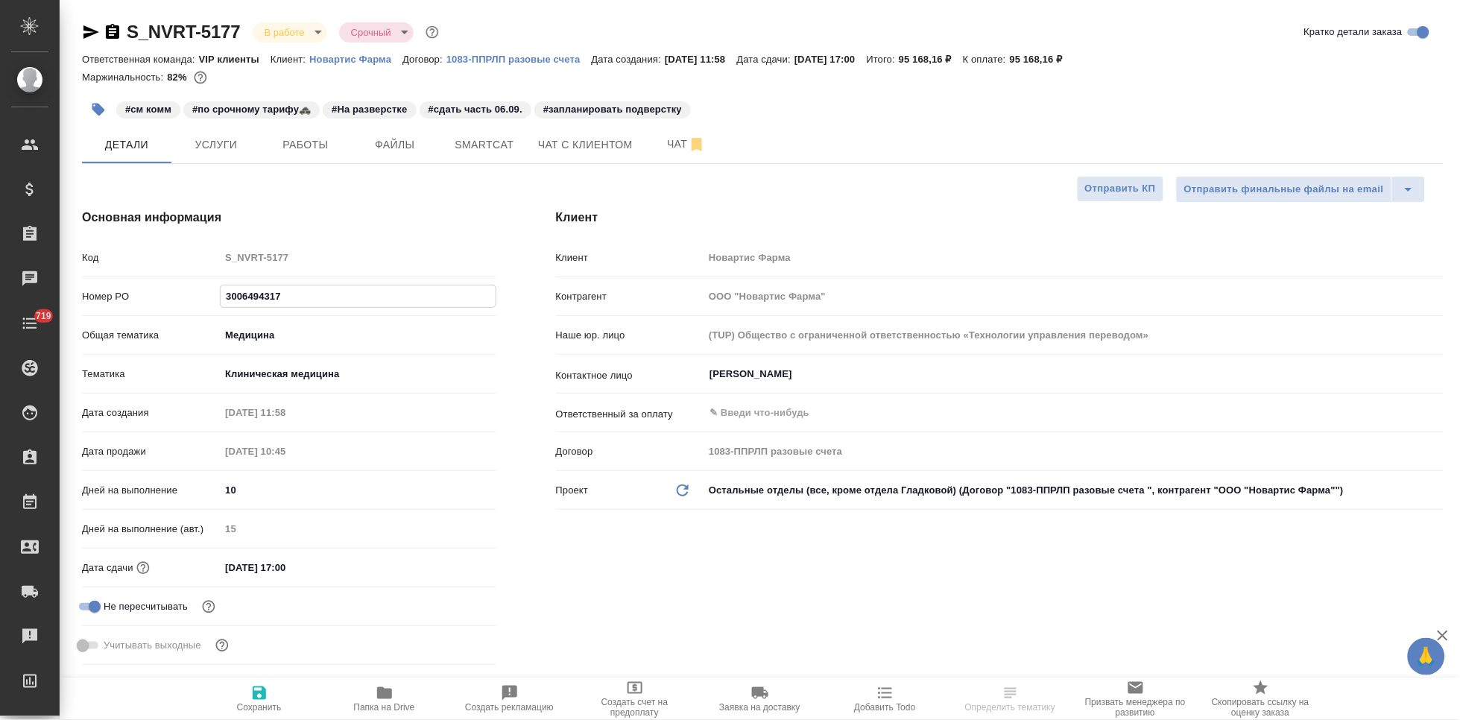
type textarea "x"
type input "3006494317"
click at [254, 684] on icon "button" at bounding box center [259, 693] width 18 height 18
type textarea "x"
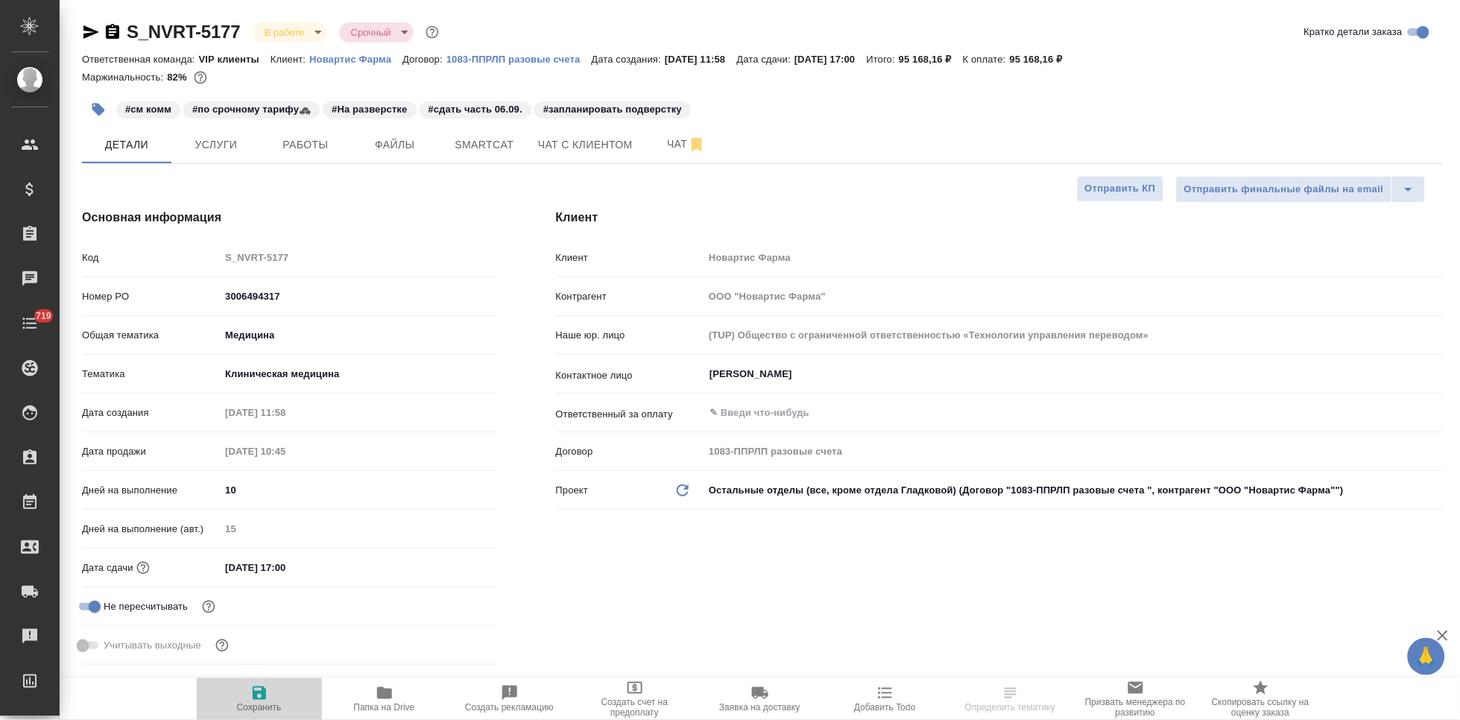
type textarea "x"
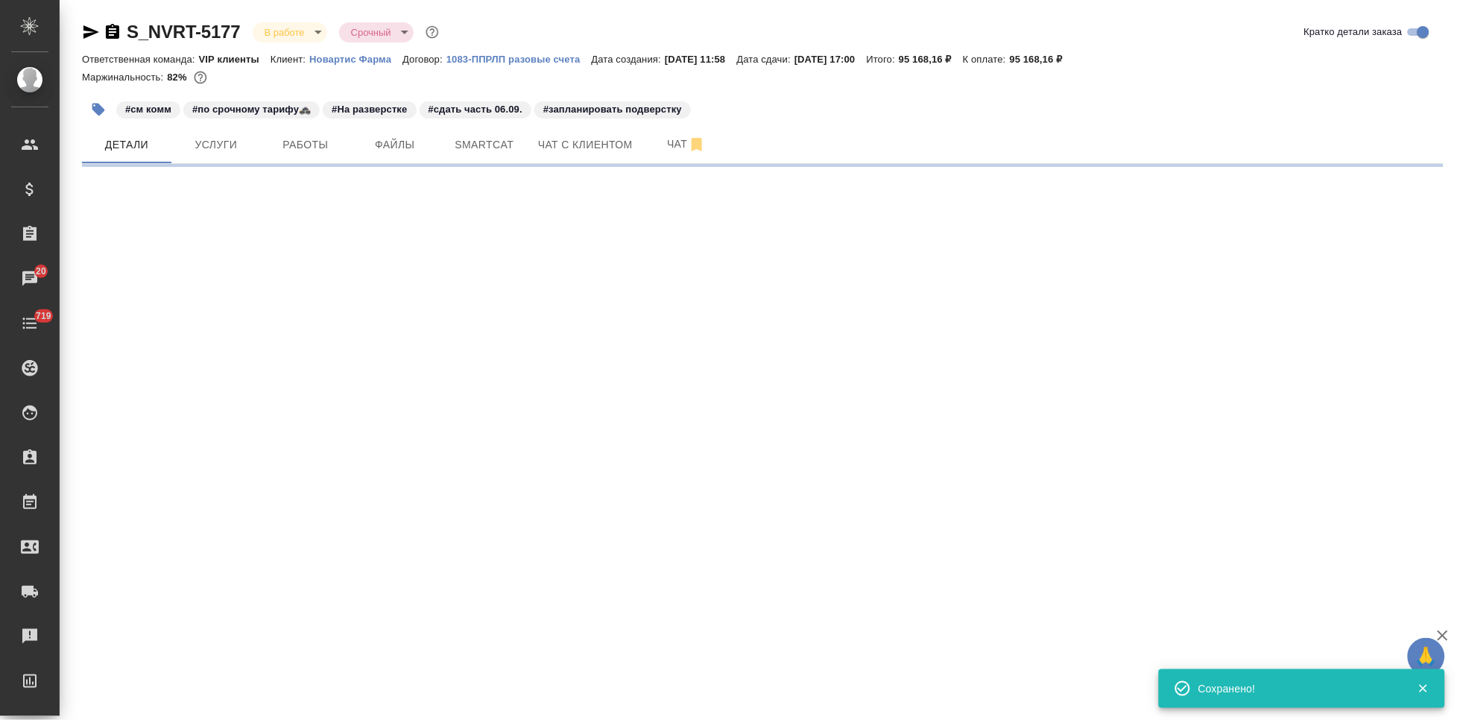
select select "RU"
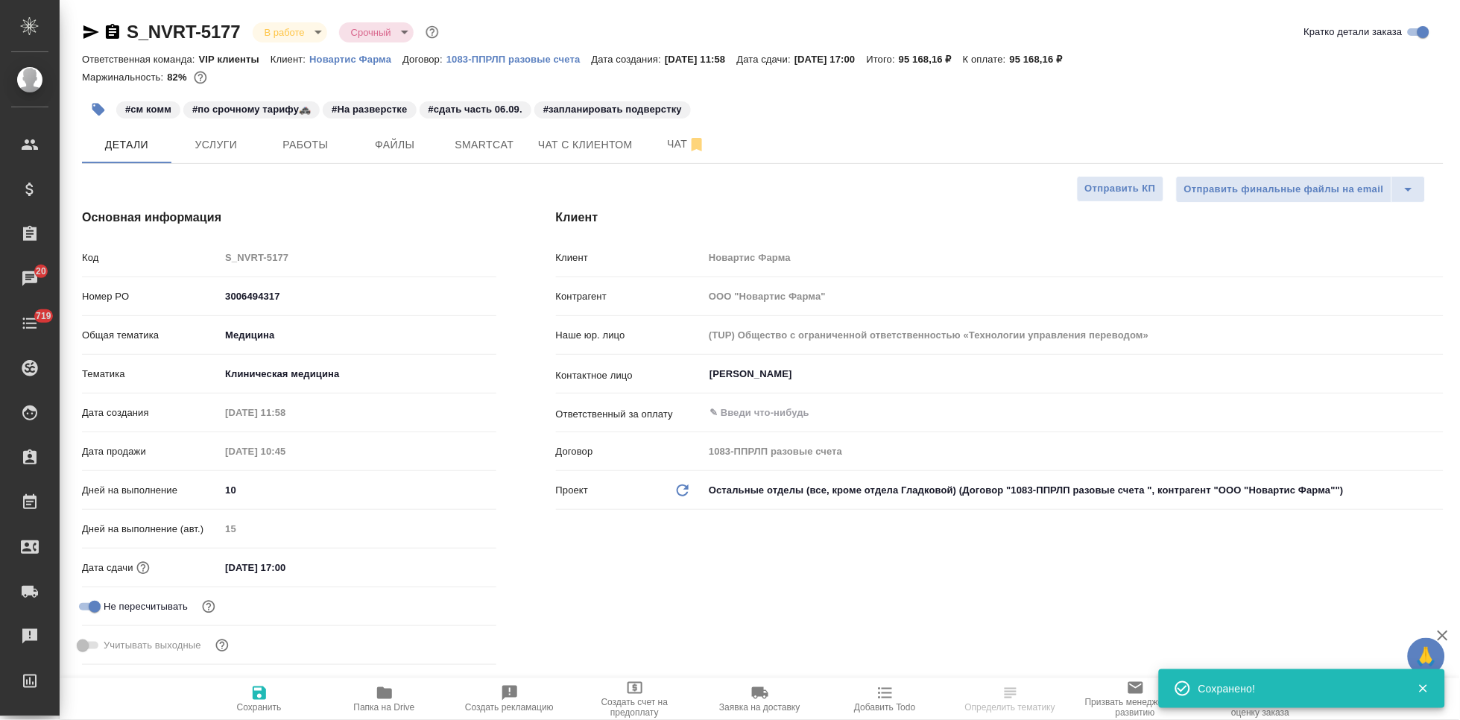
type textarea "x"
click at [767, 422] on div "​" at bounding box center [1073, 412] width 740 height 27
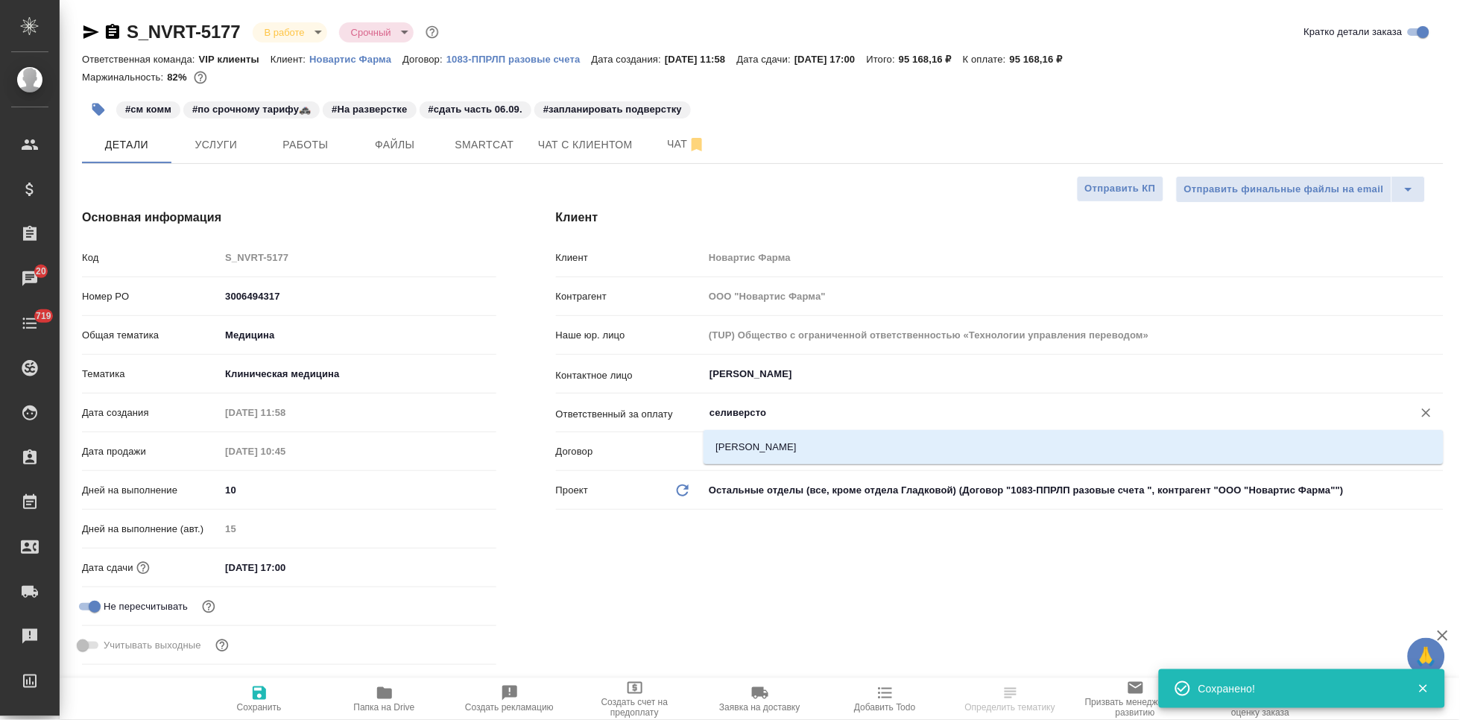
type input "селиверстов"
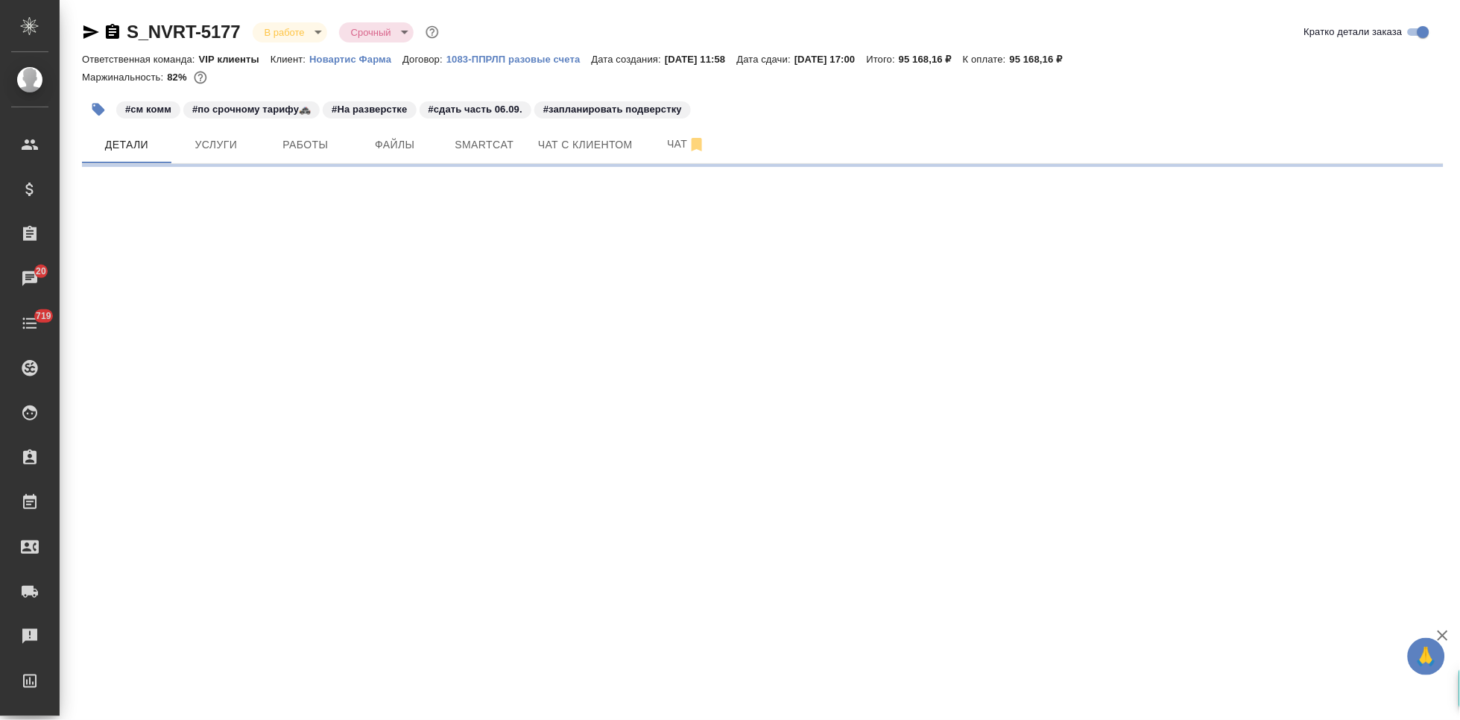
select select "RU"
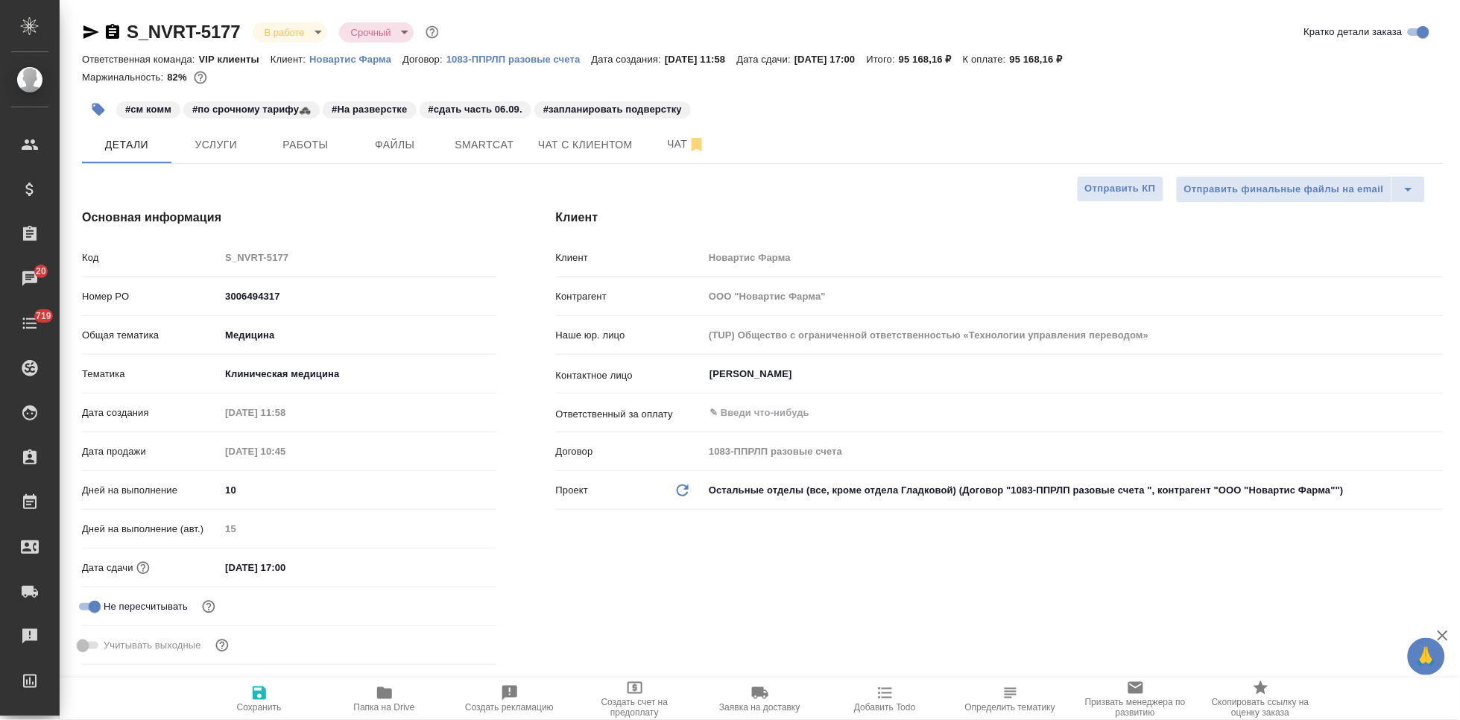
type textarea "x"
click at [843, 420] on input "text" at bounding box center [1048, 413] width 681 height 18
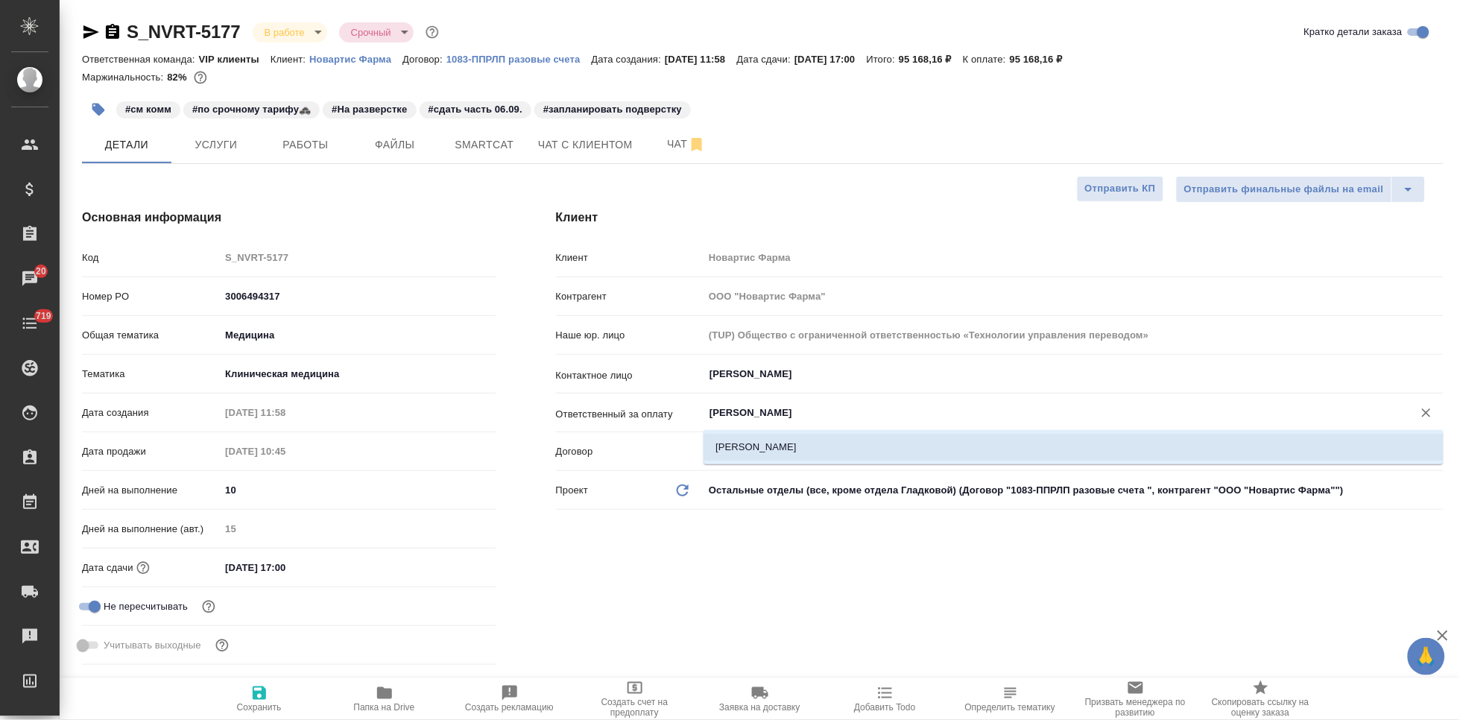
click at [758, 443] on li "Селиверстова Наталья" at bounding box center [1073, 447] width 740 height 27
type input "Селиверстова Наталья"
type textarea "x"
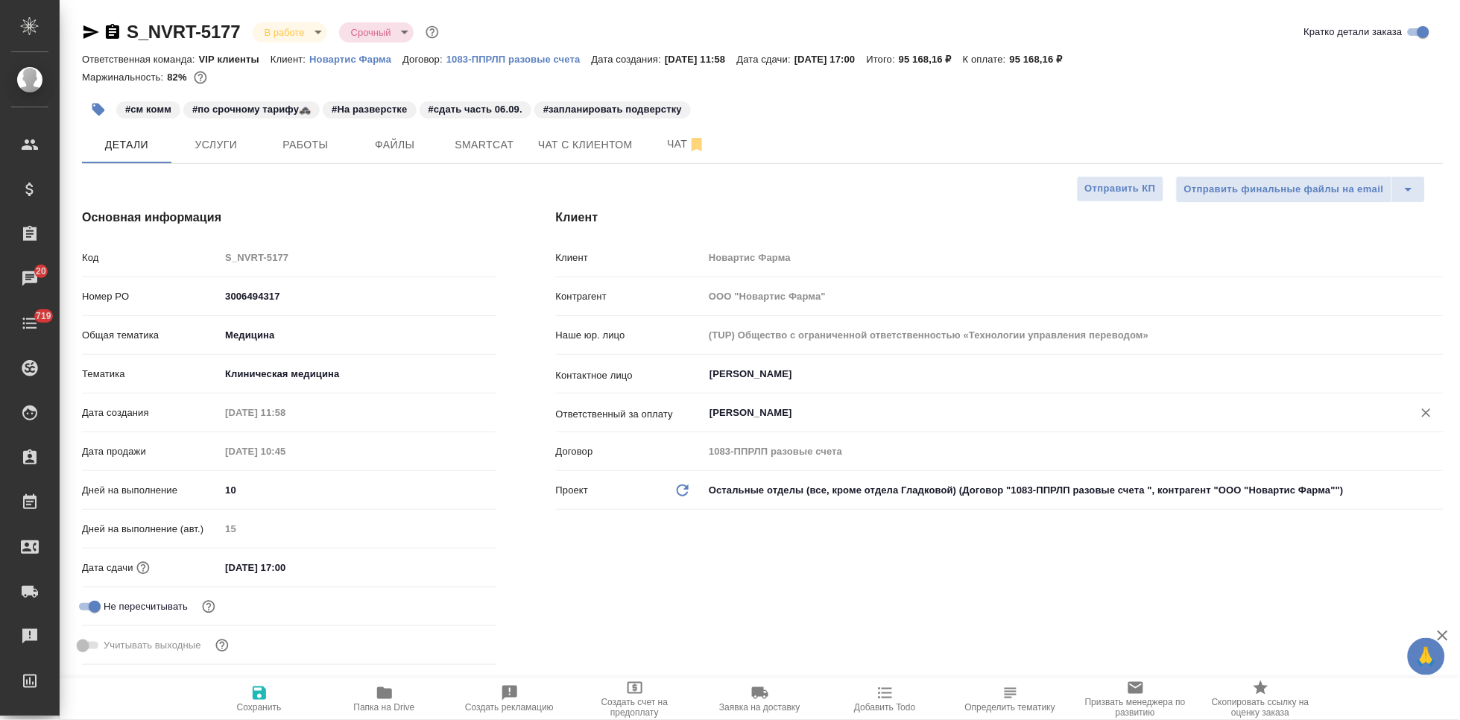
type input "Селиверстова Наталья"
click at [277, 698] on span "Сохранить" at bounding box center [259, 698] width 107 height 28
type textarea "x"
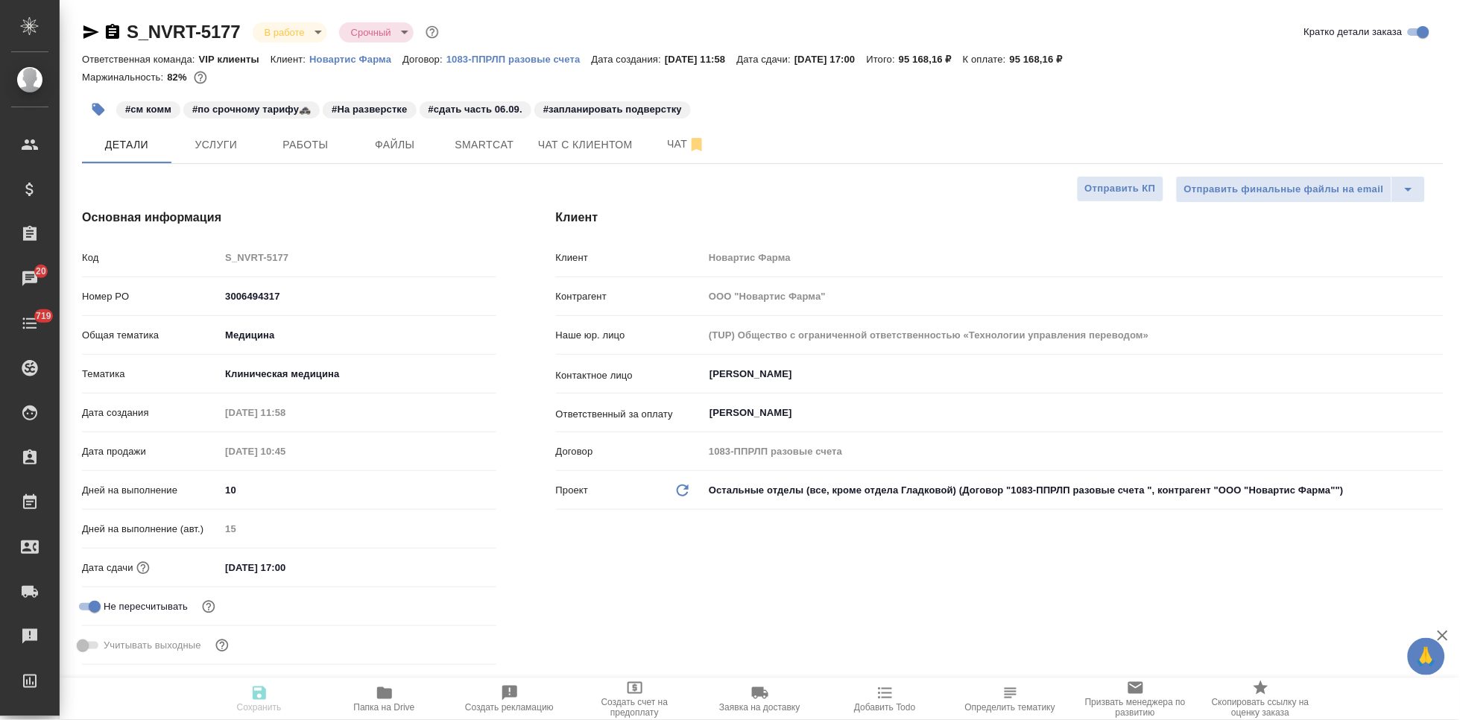
type textarea "x"
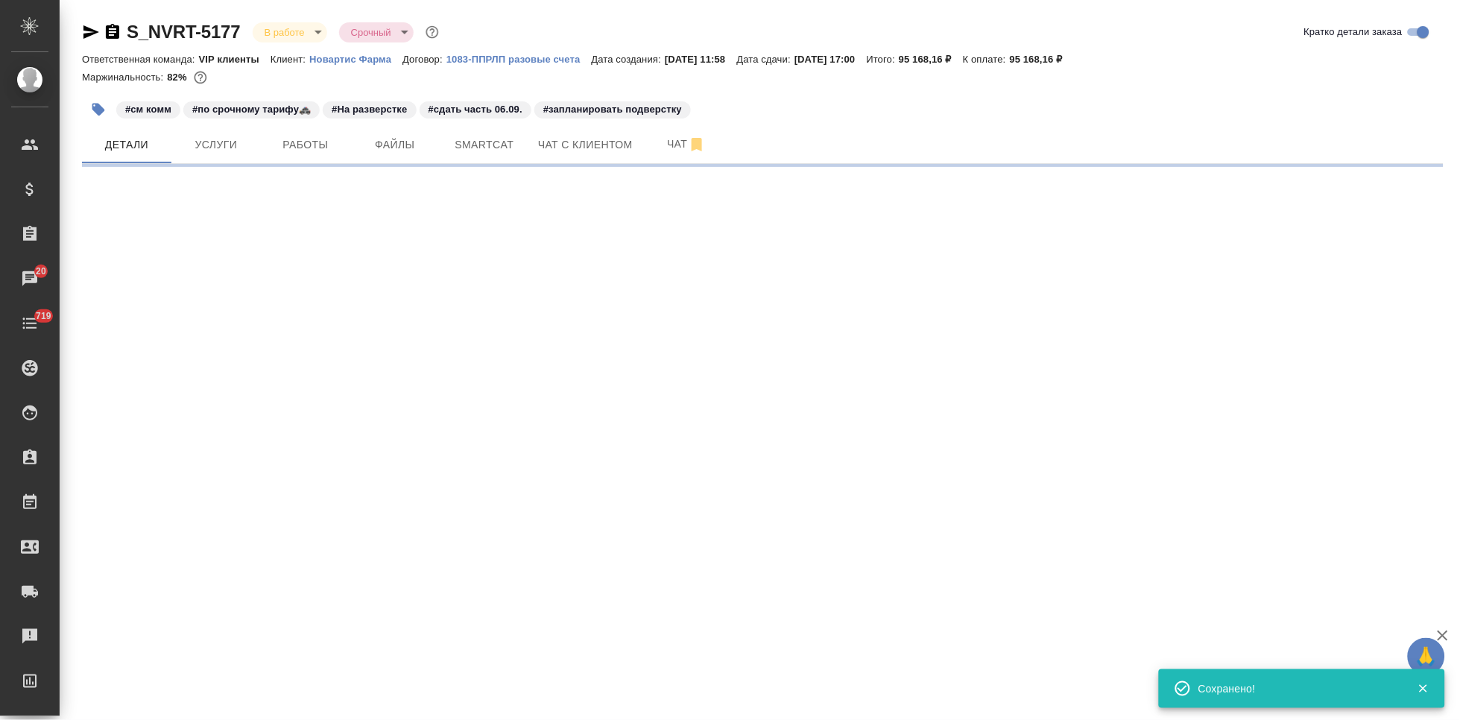
select select "RU"
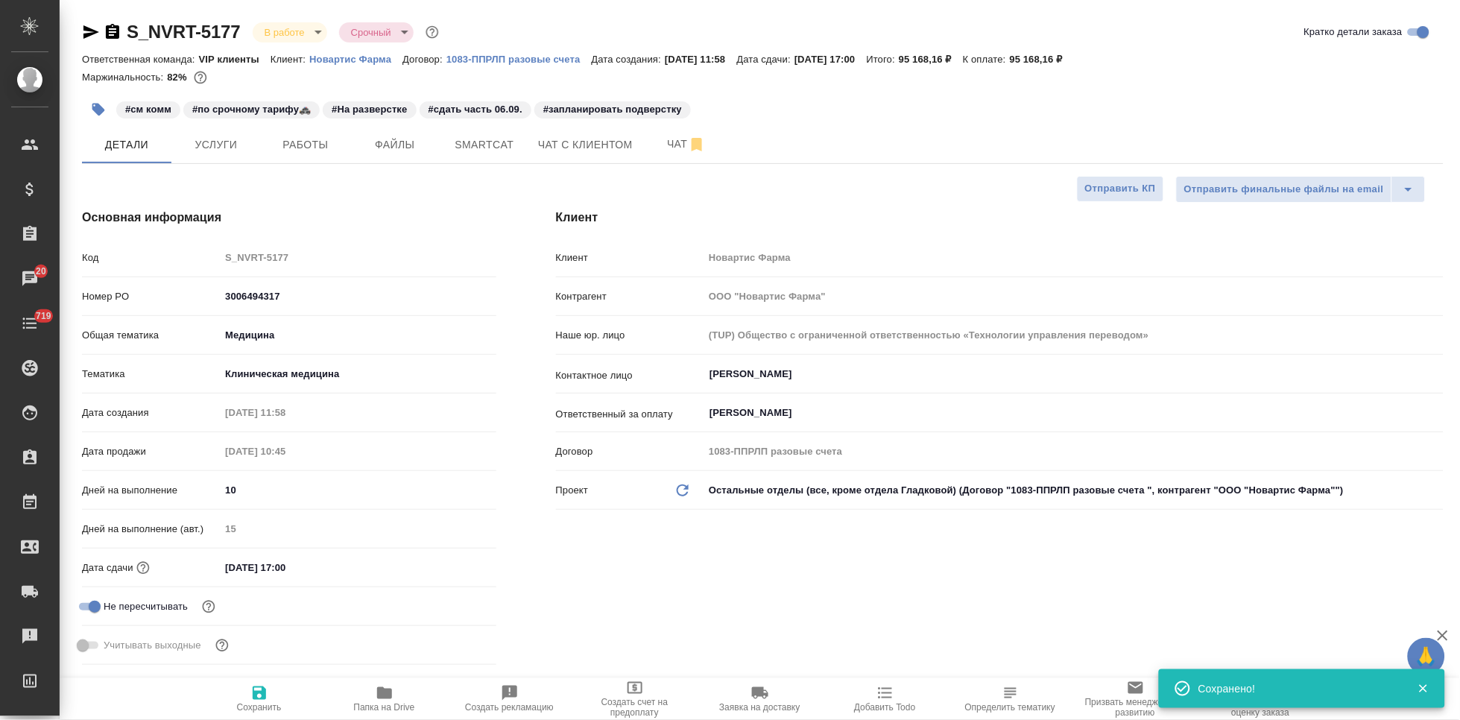
type textarea "x"
click at [216, 258] on div "Код S_NVRT-5177" at bounding box center [289, 257] width 414 height 26
type textarea "x"
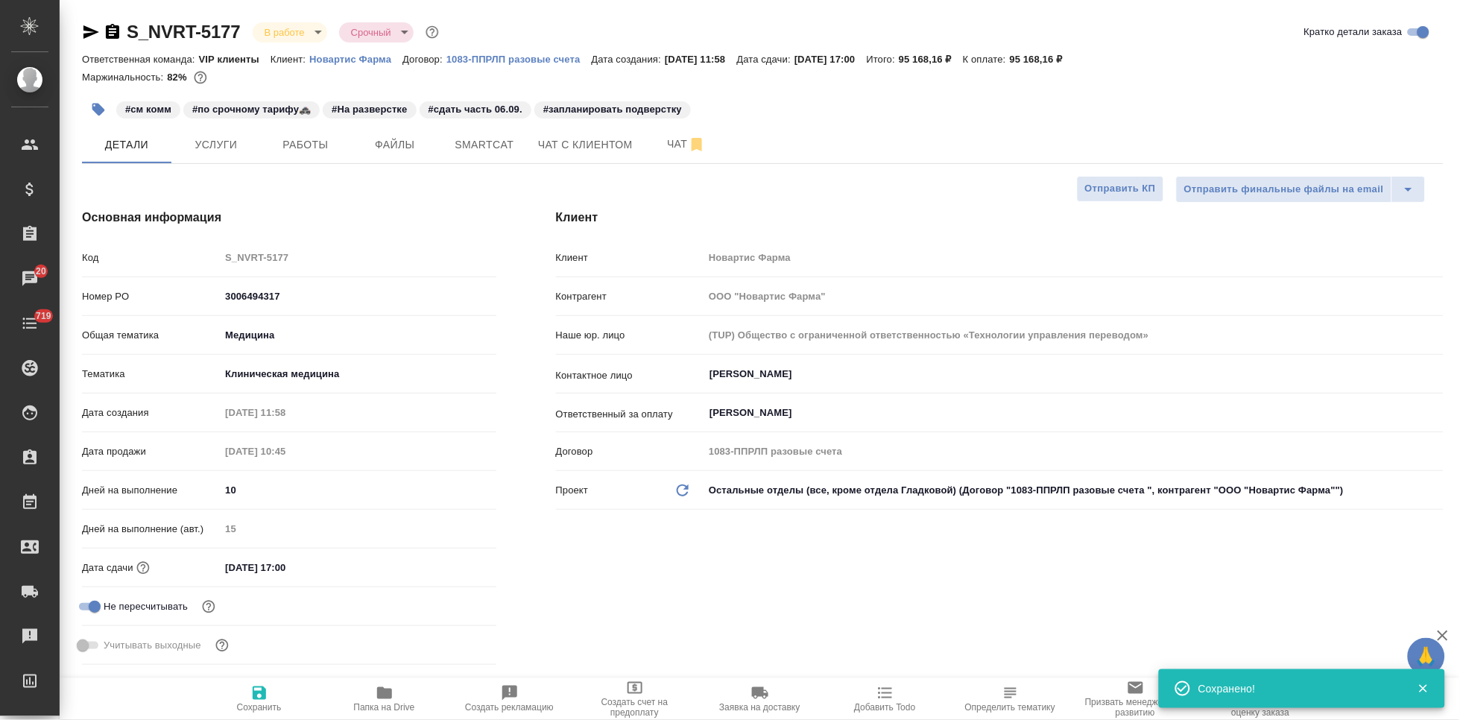
type textarea "x"
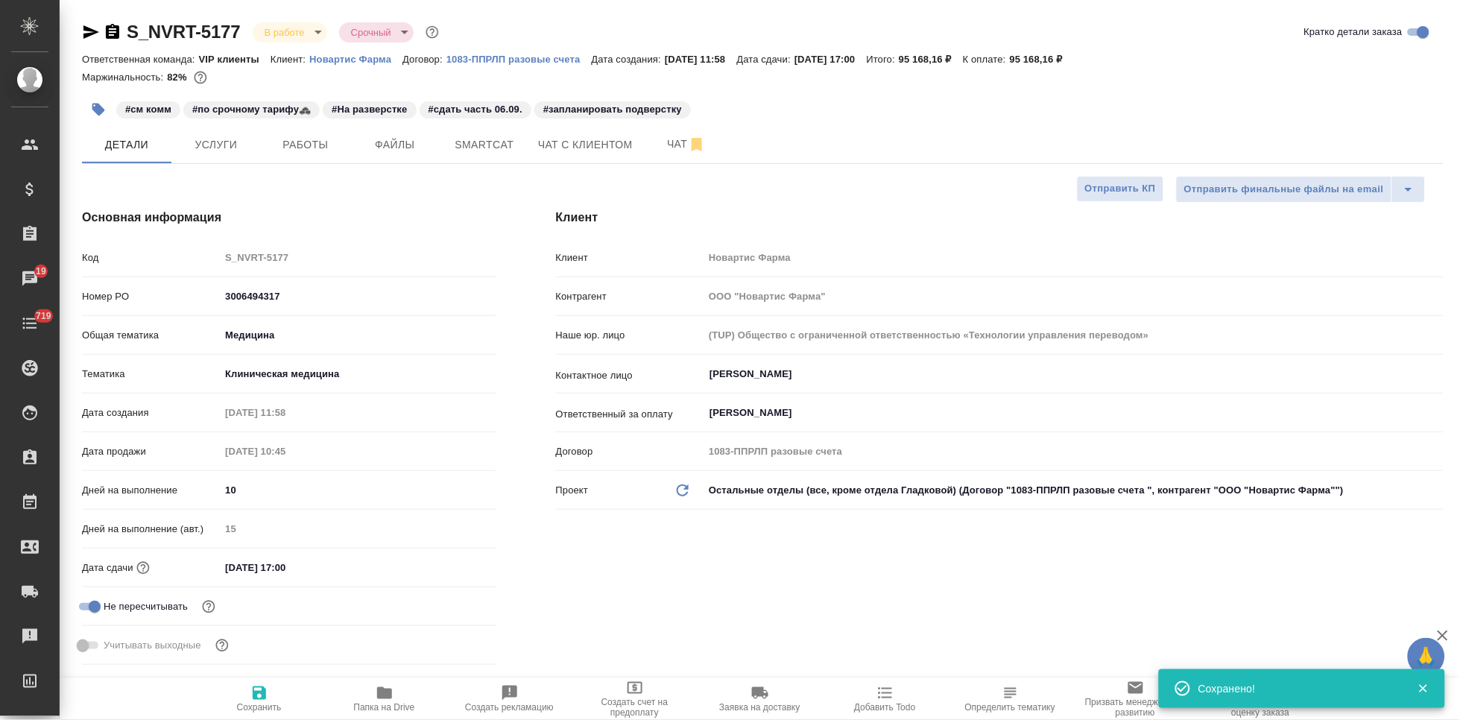
type textarea "x"
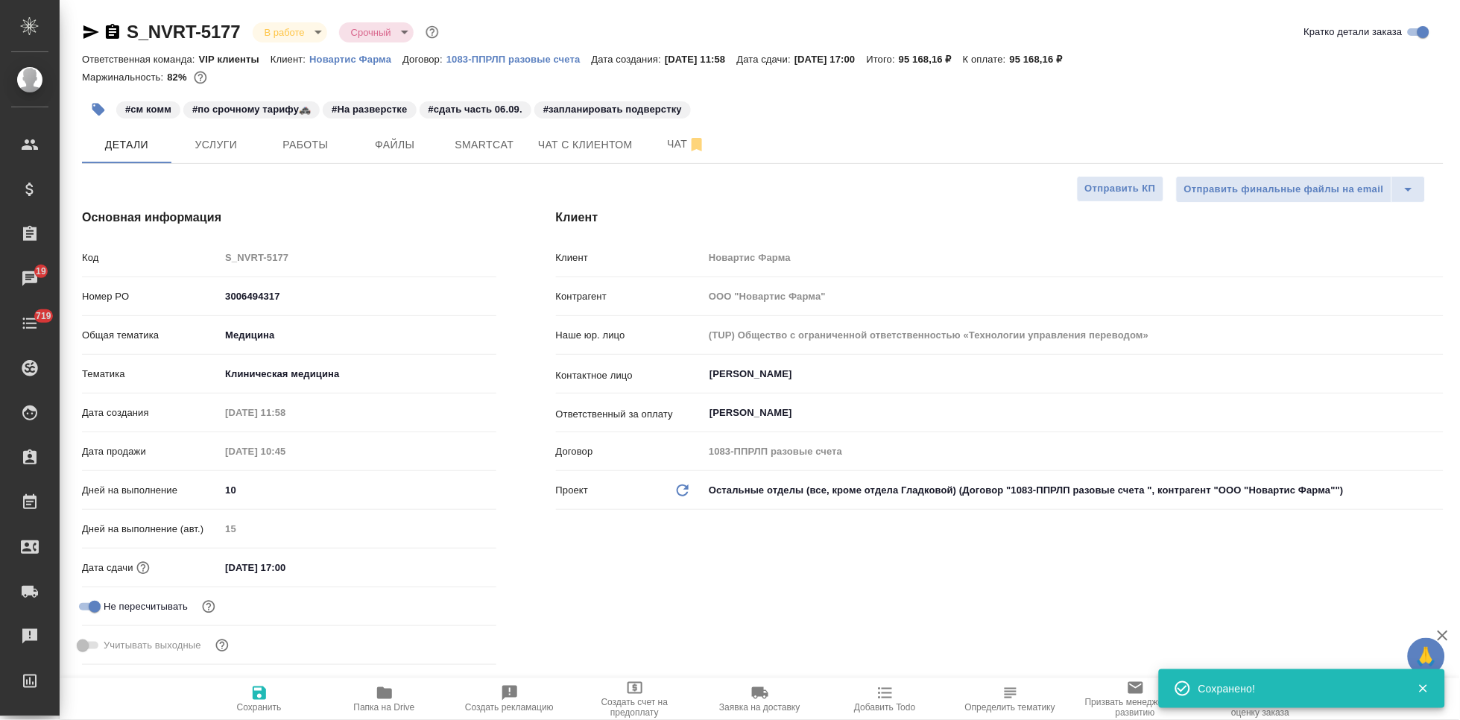
type textarea "x"
click at [217, 142] on span "Услуги" at bounding box center [216, 145] width 72 height 19
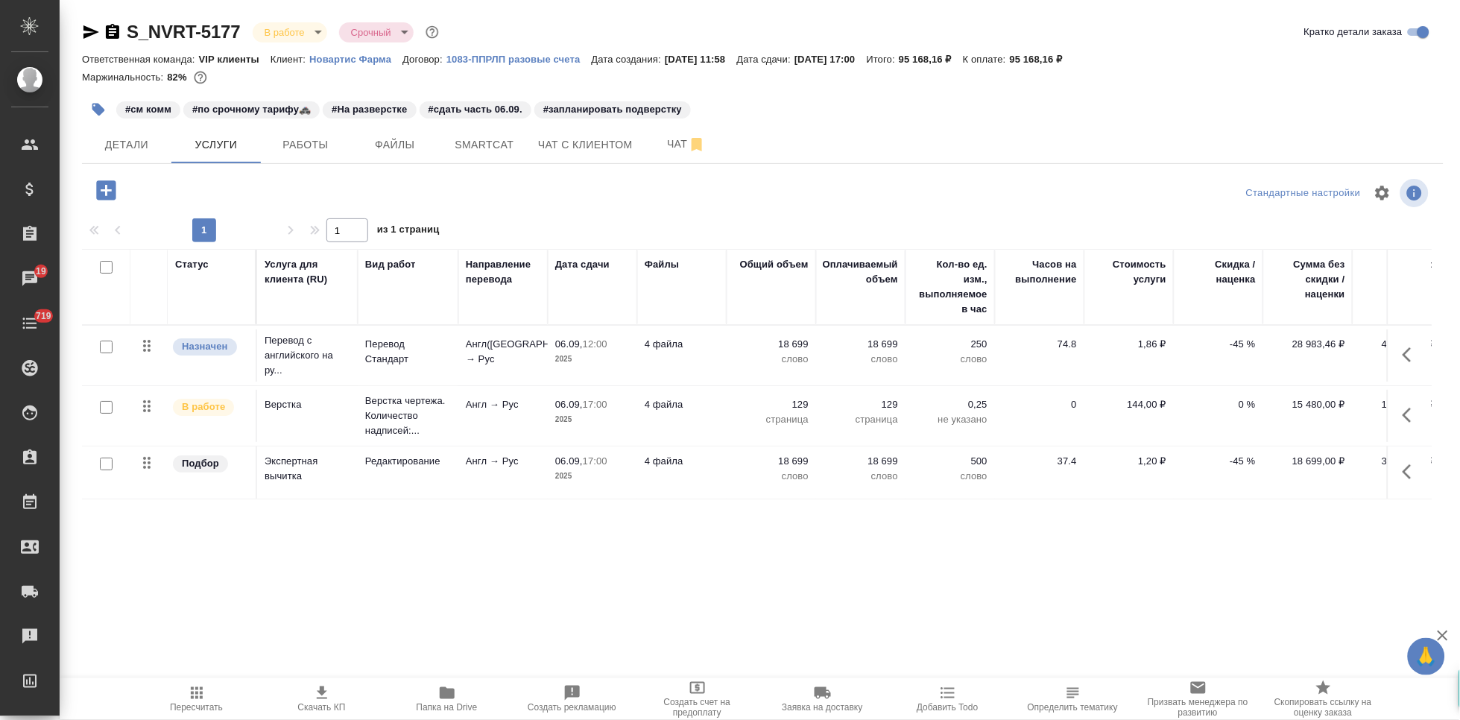
click at [325, 696] on icon "button" at bounding box center [322, 693] width 18 height 18
click at [124, 153] on span "Детали" at bounding box center [127, 145] width 72 height 19
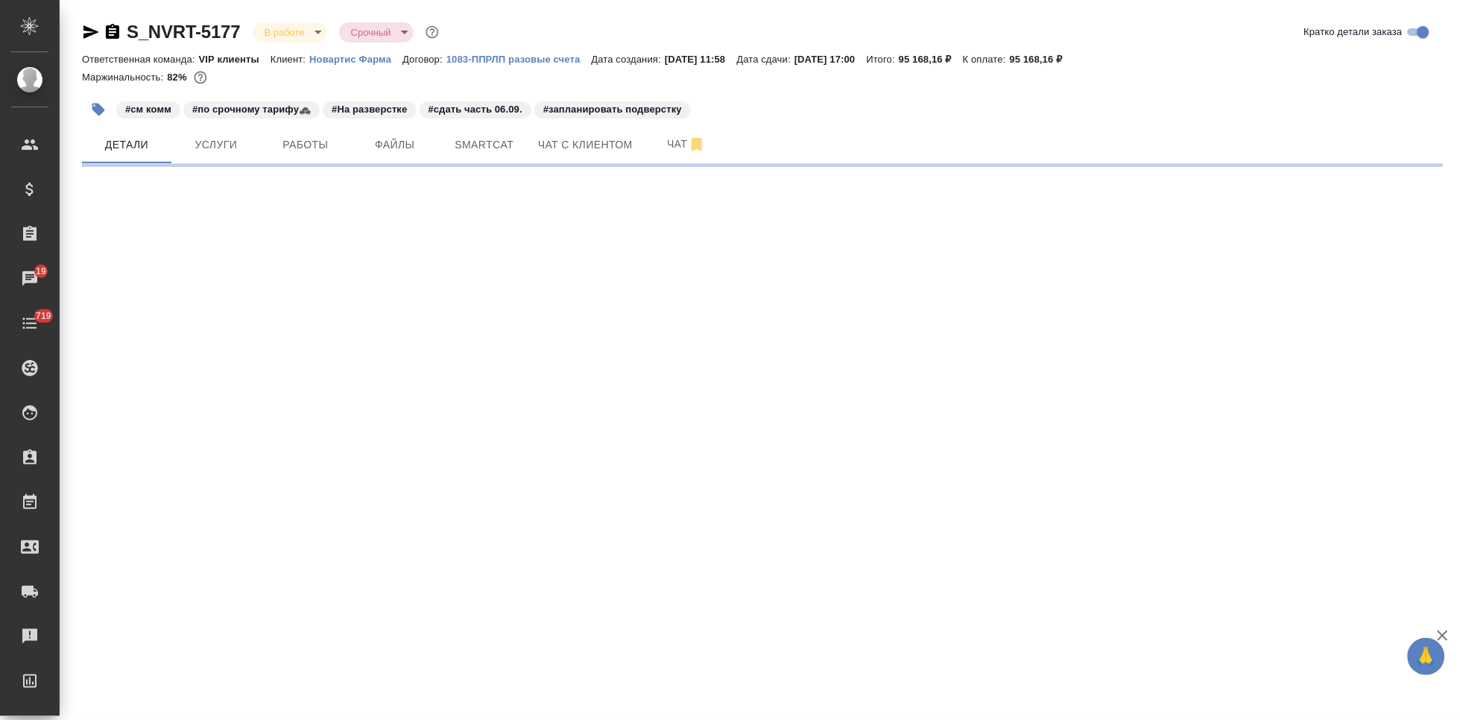
select select "RU"
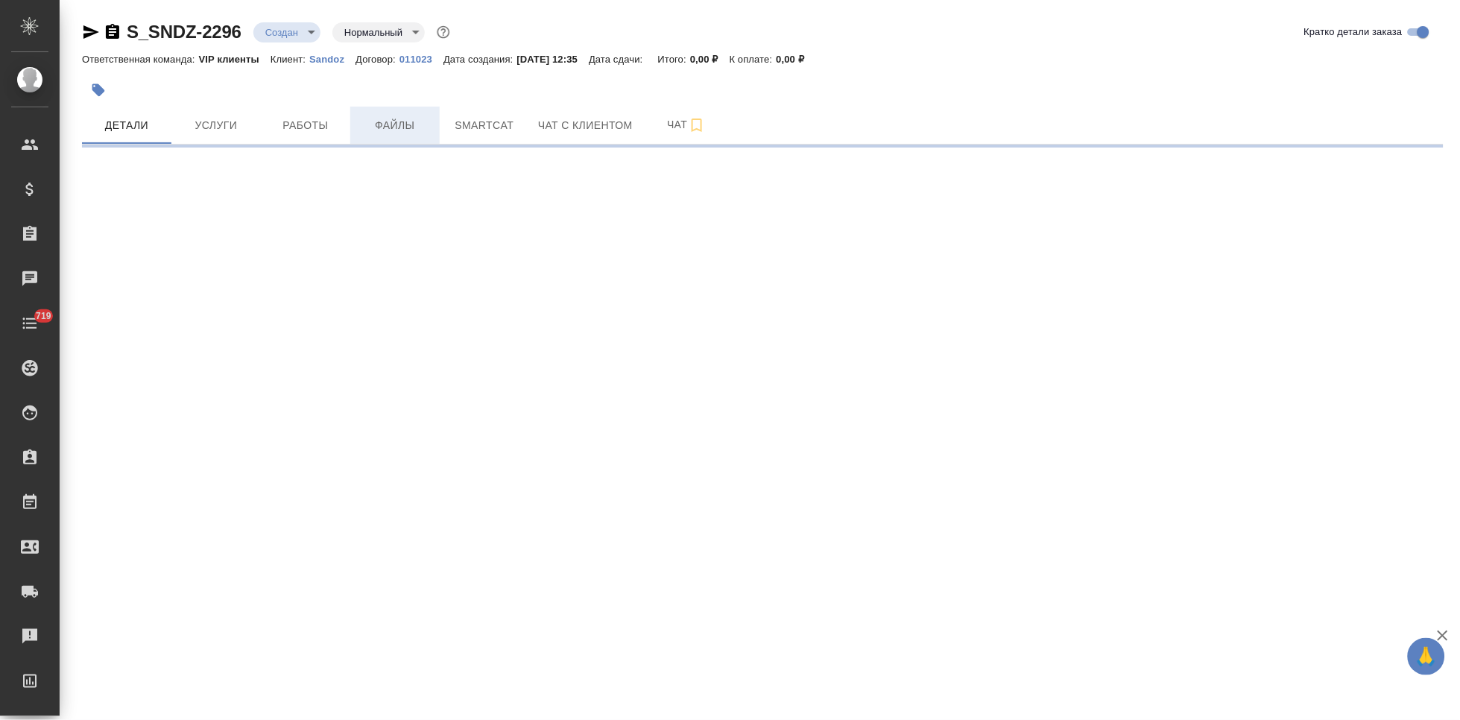
select select "RU"
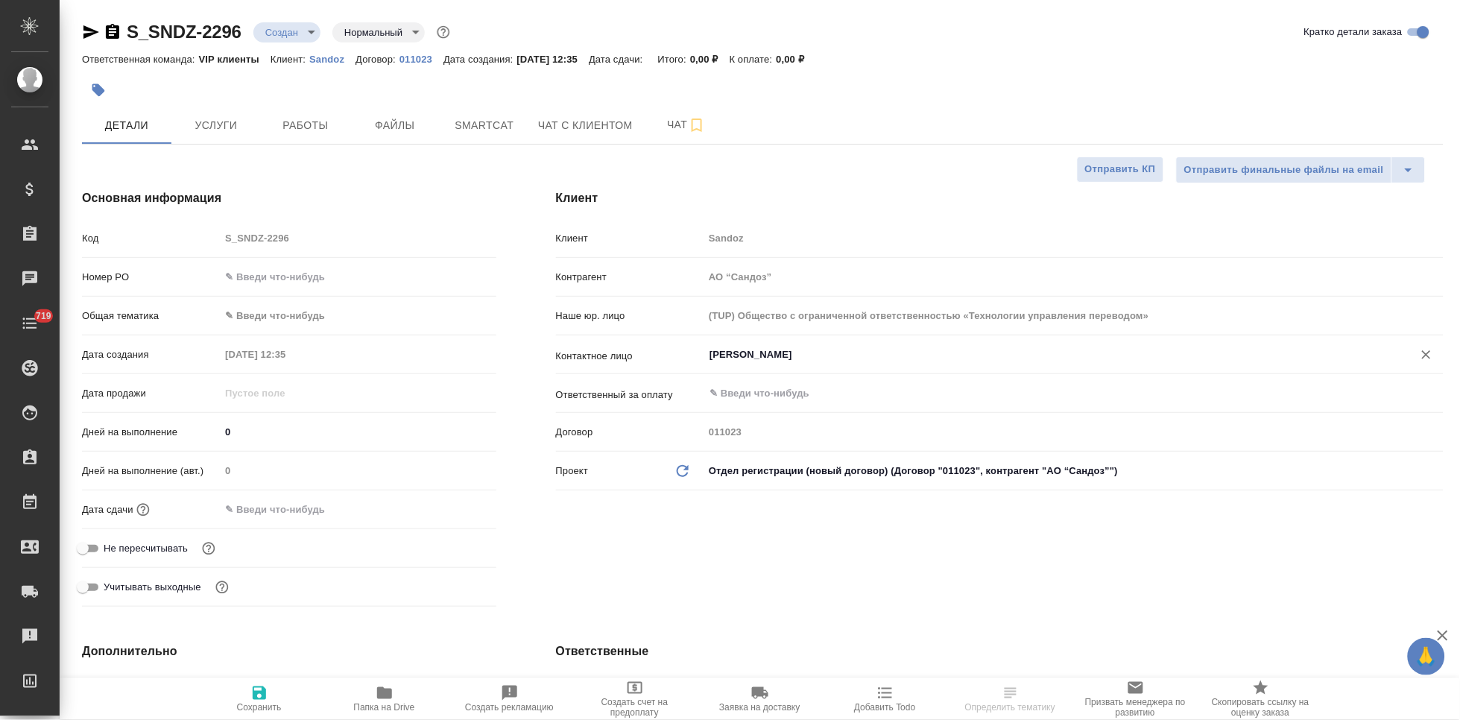
type textarea "x"
click at [864, 356] on input "[PERSON_NAME]" at bounding box center [1048, 355] width 681 height 18
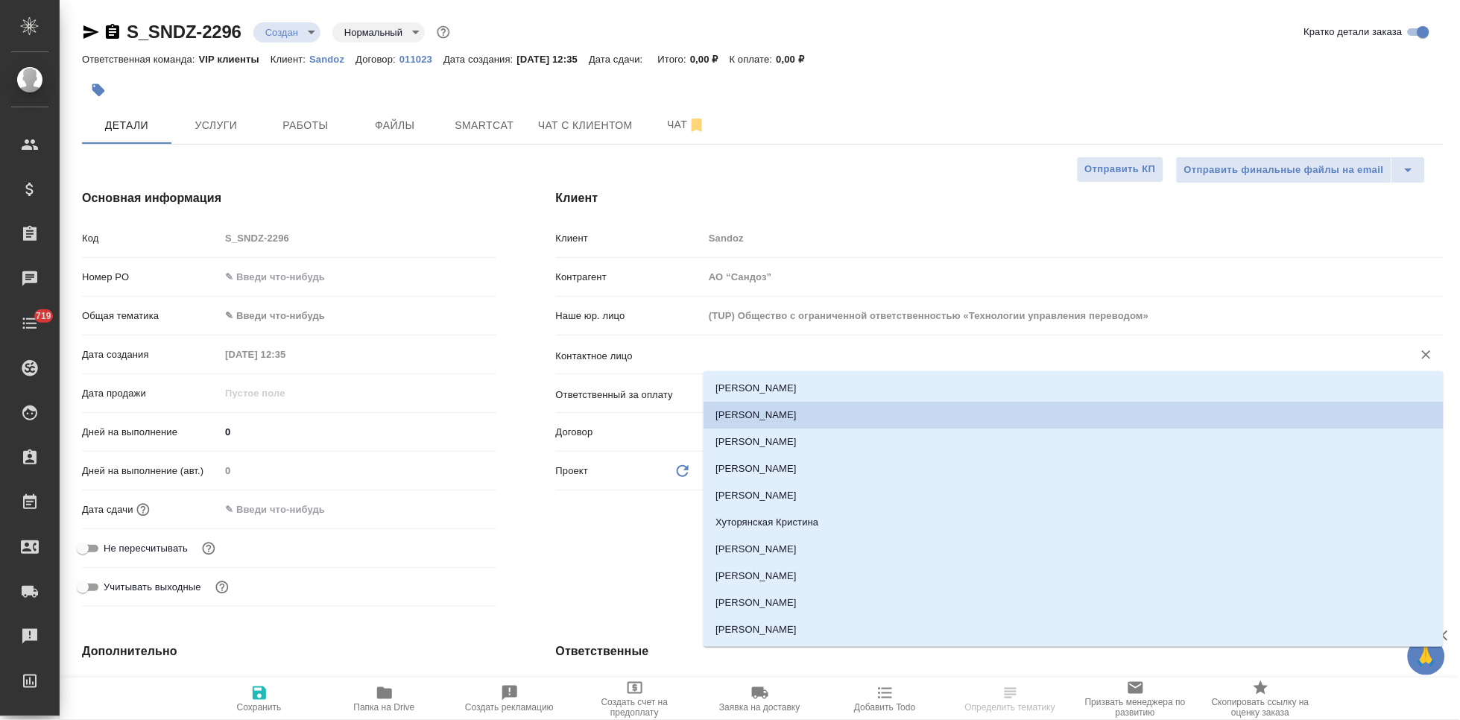
type textarea "x"
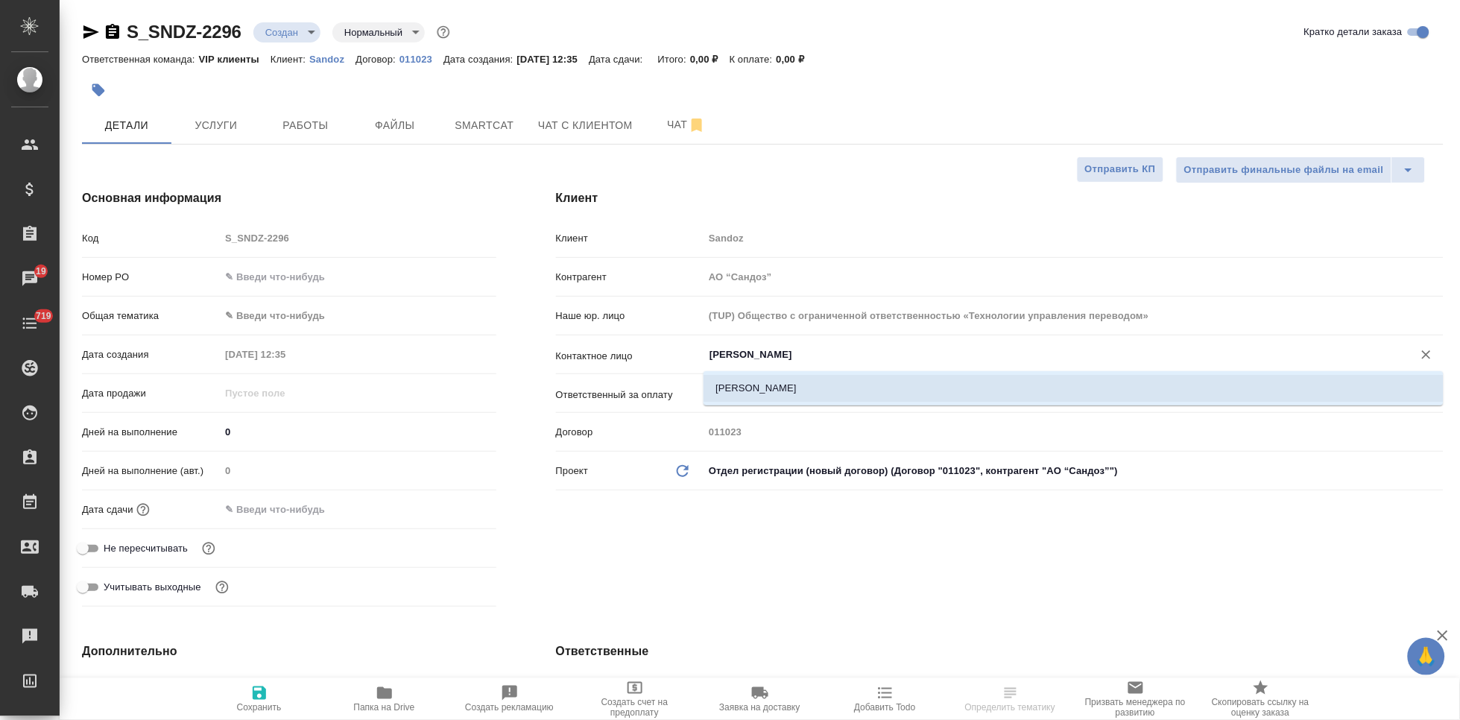
click at [802, 384] on li "[PERSON_NAME]" at bounding box center [1073, 388] width 740 height 27
type input "[PERSON_NAME]"
type textarea "x"
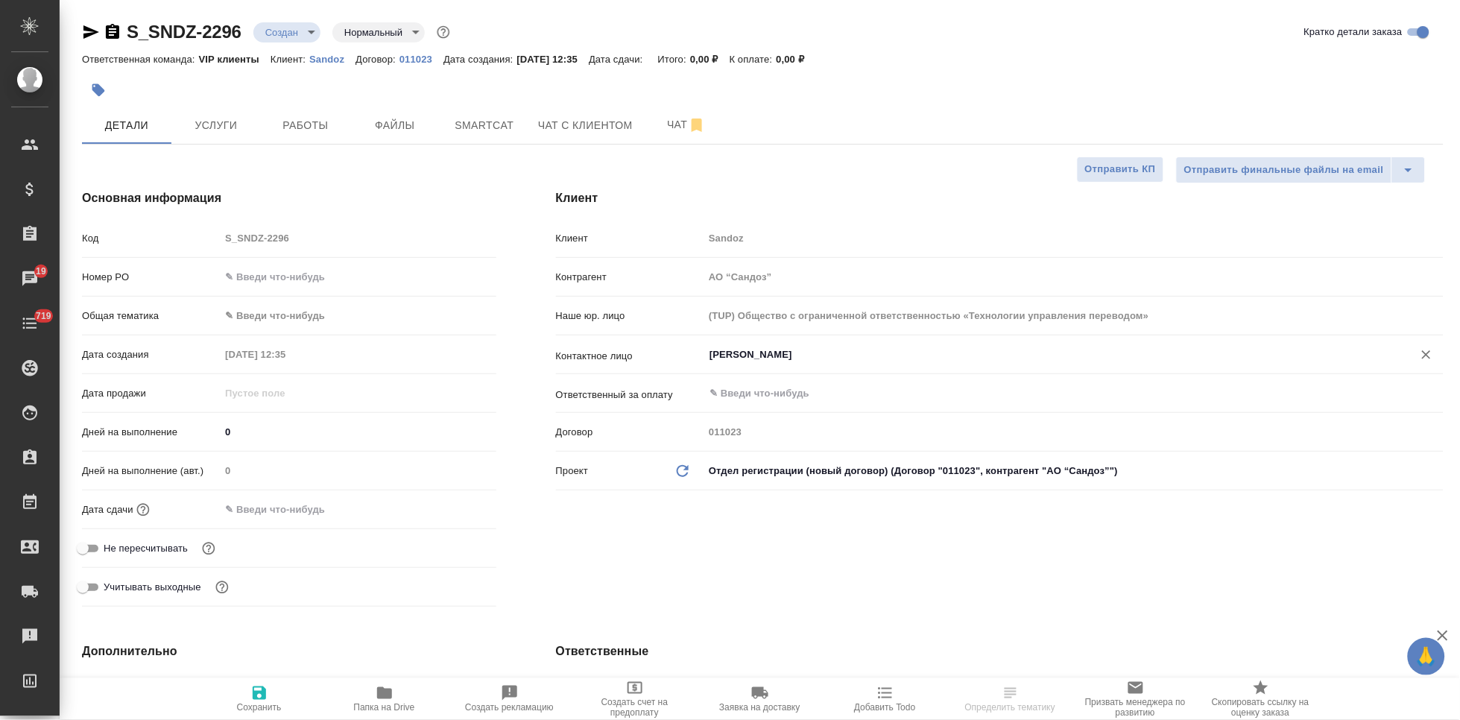
type input "Чепайкина Екатерина"
click at [248, 697] on span "Сохранить" at bounding box center [259, 698] width 107 height 28
type textarea "x"
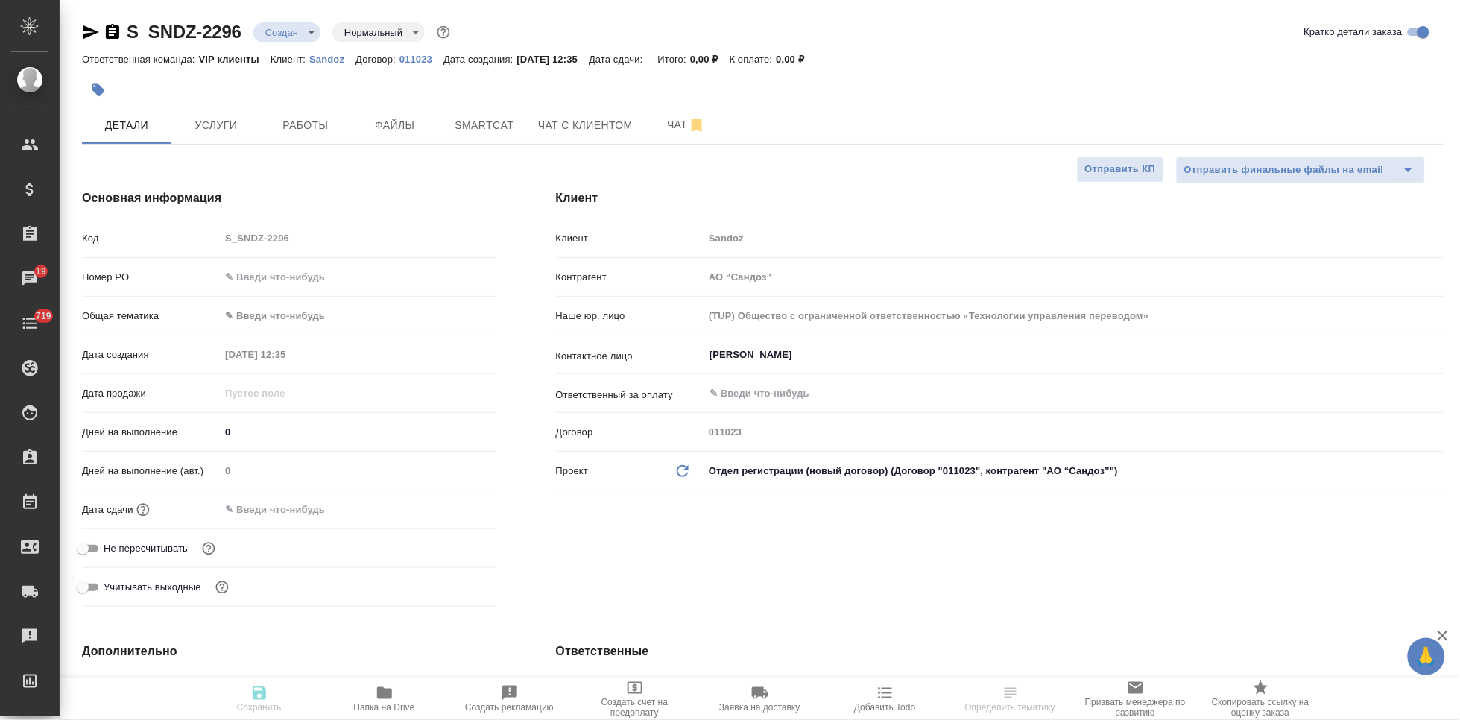
type textarea "x"
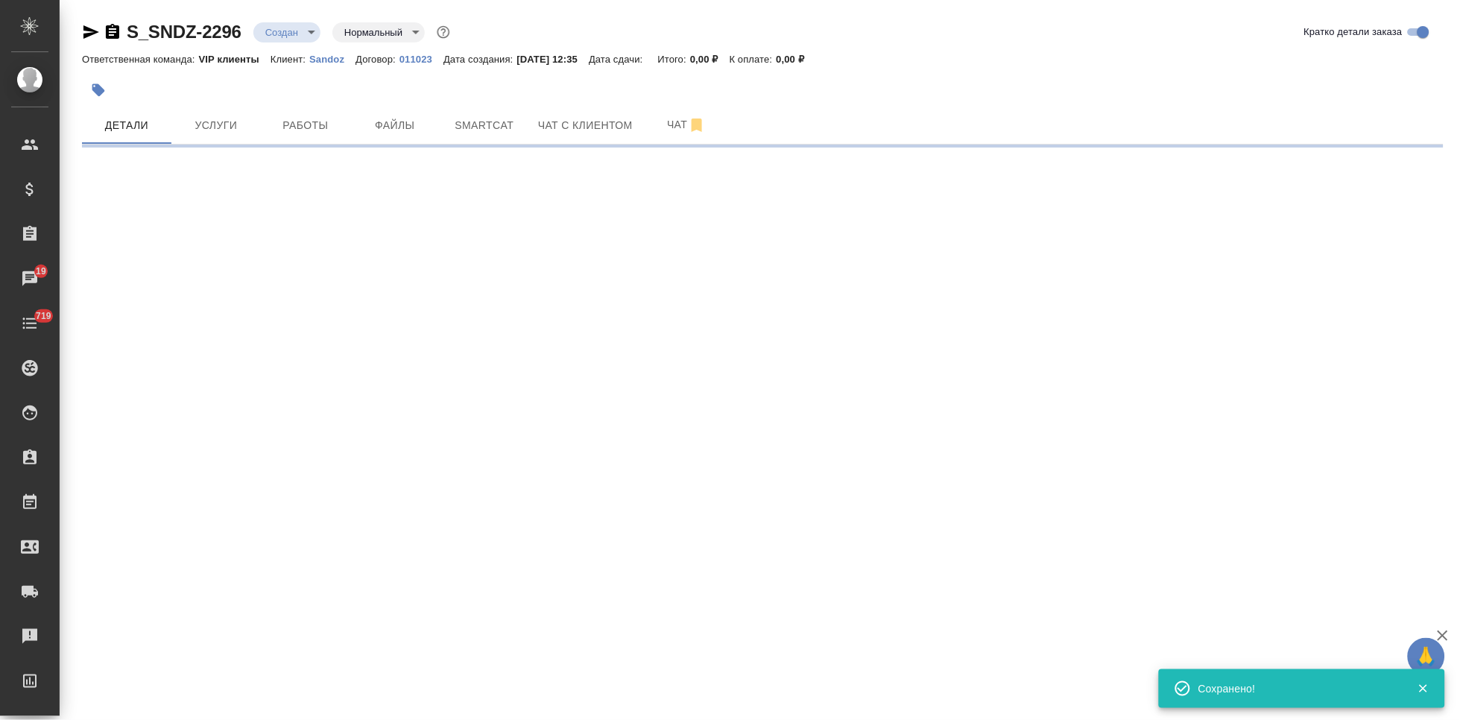
select select "RU"
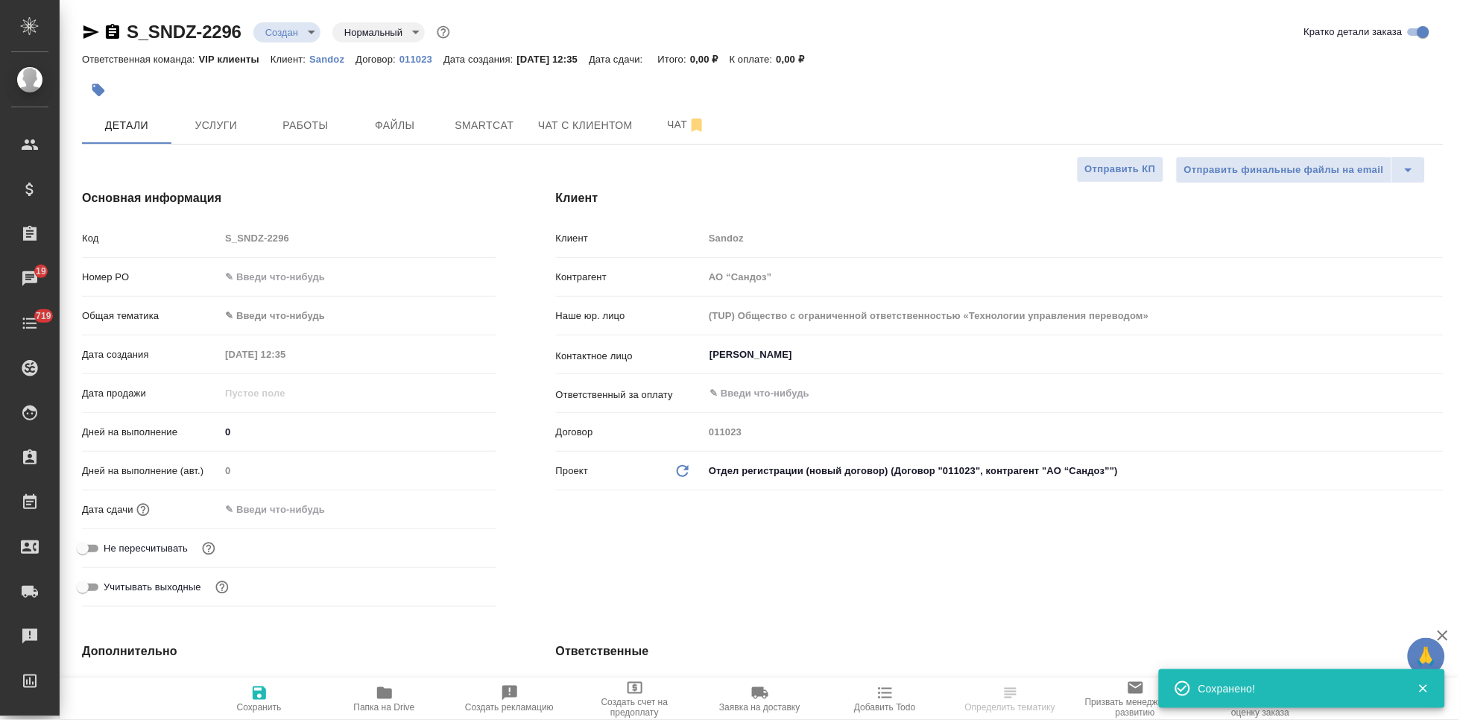
type textarea "x"
click at [248, 510] on input "text" at bounding box center [285, 510] width 130 height 22
click at [454, 509] on icon "button" at bounding box center [452, 507] width 13 height 15
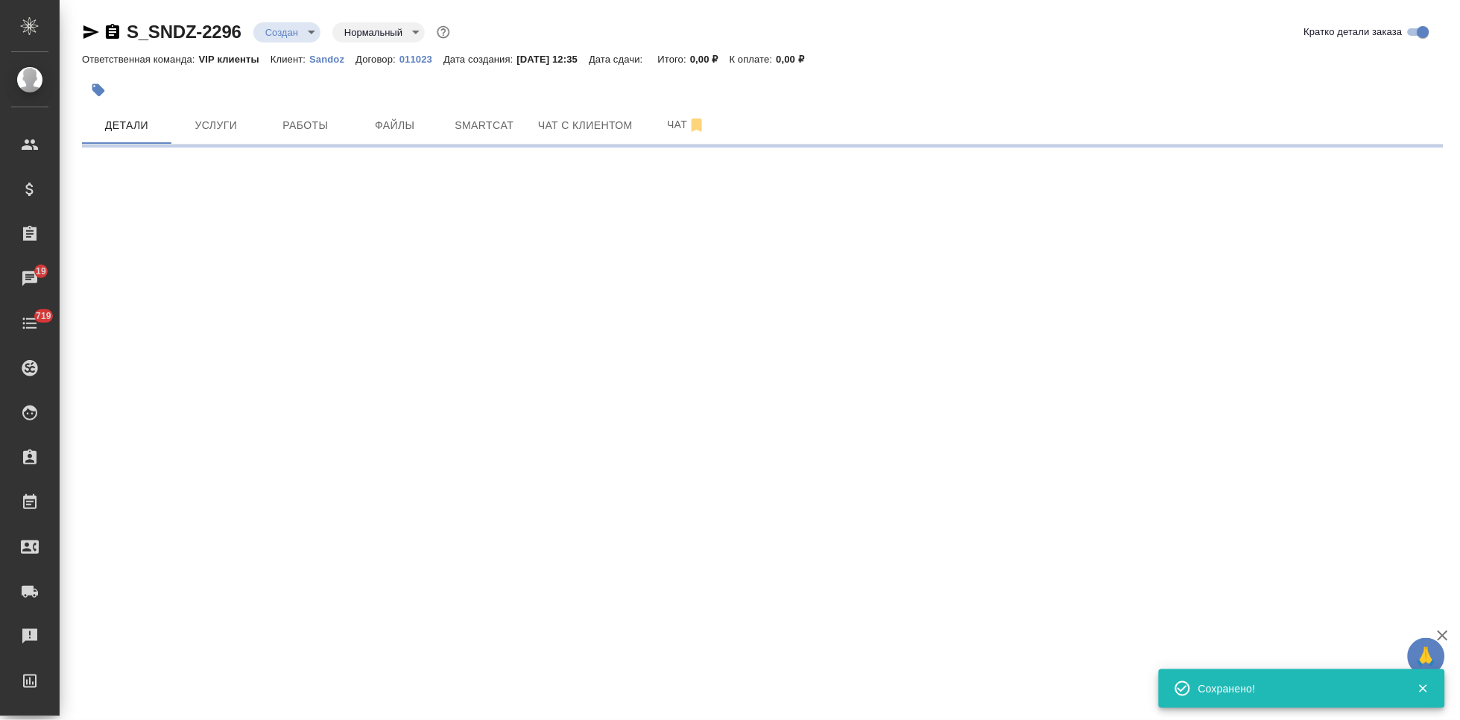
select select "RU"
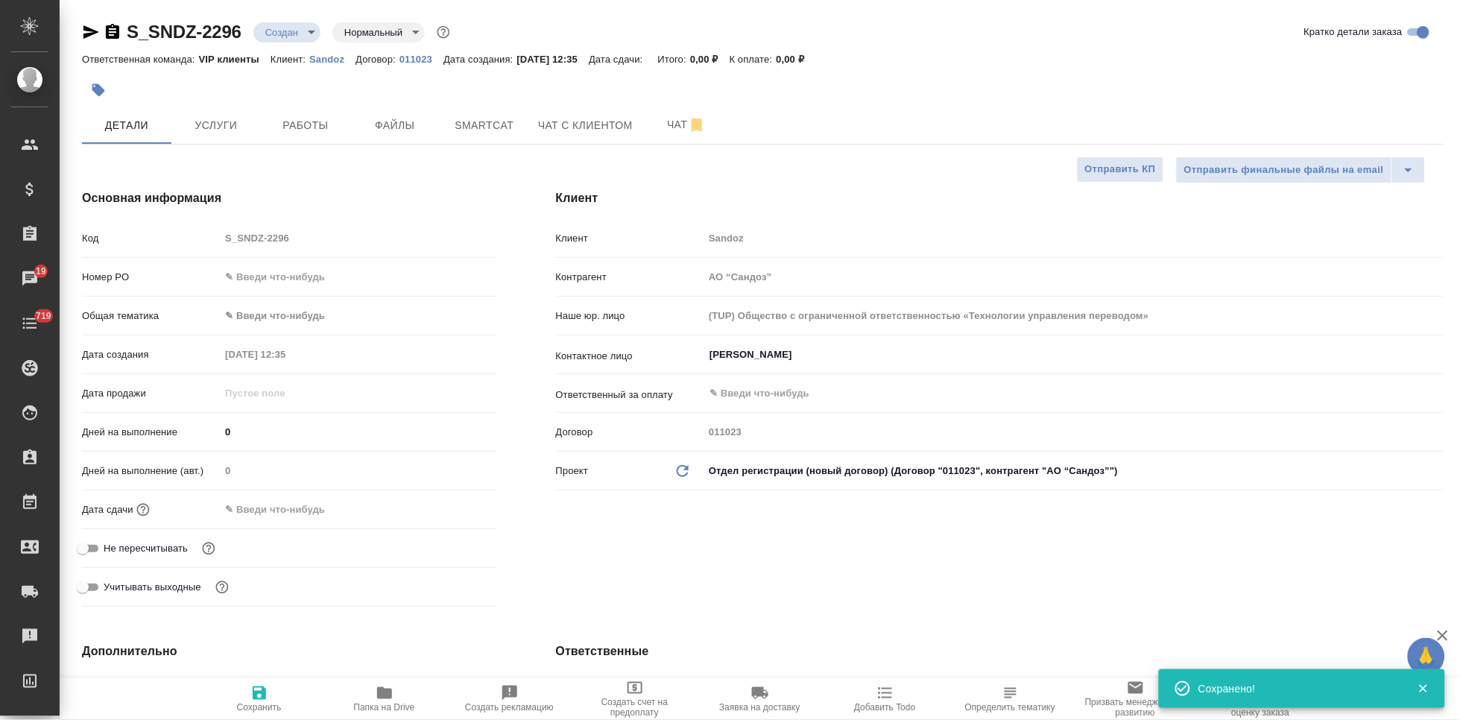
type textarea "x"
click at [249, 519] on input "text" at bounding box center [286, 510] width 130 height 22
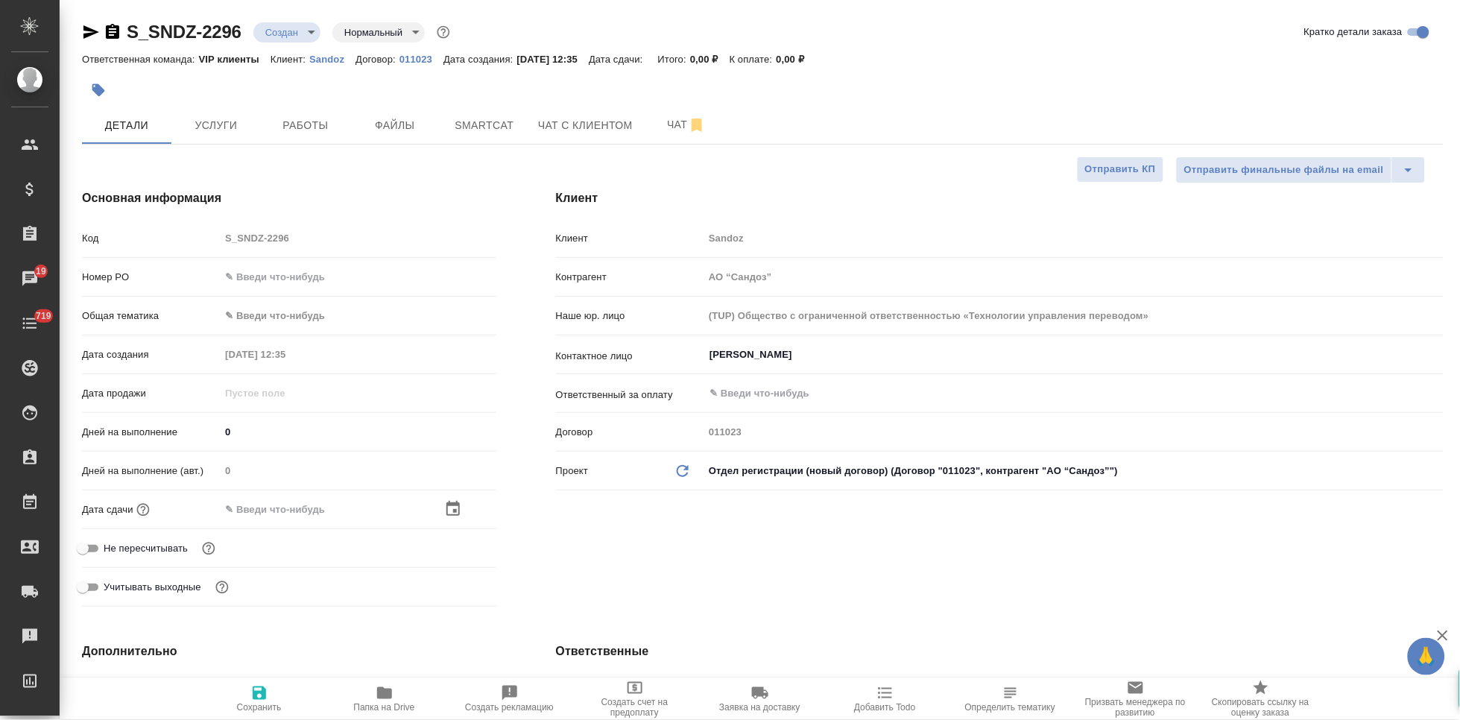
click at [443, 510] on div at bounding box center [358, 510] width 276 height 22
click at [450, 510] on icon "button" at bounding box center [453, 509] width 18 height 18
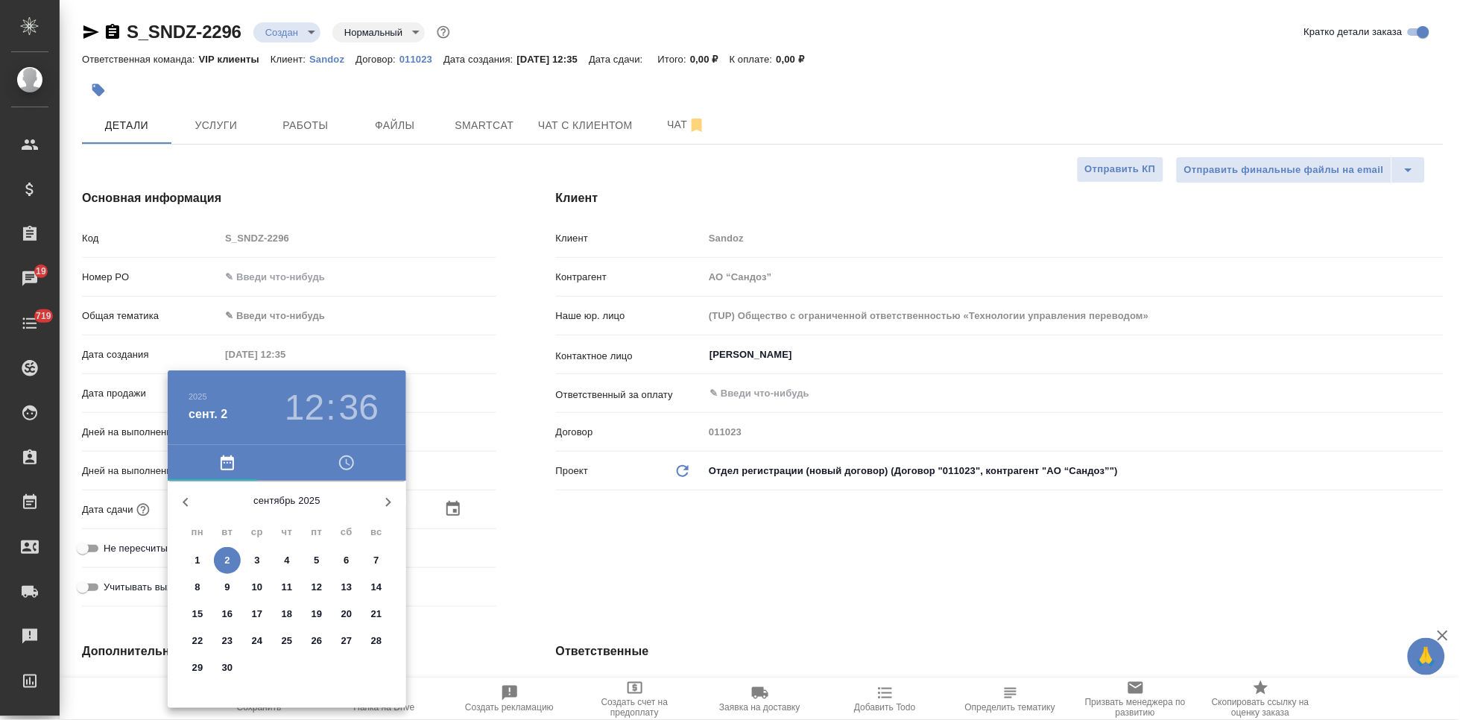
click at [226, 556] on p "2" at bounding box center [226, 560] width 5 height 15
type input "02.09.2025 12:36"
type textarea "x"
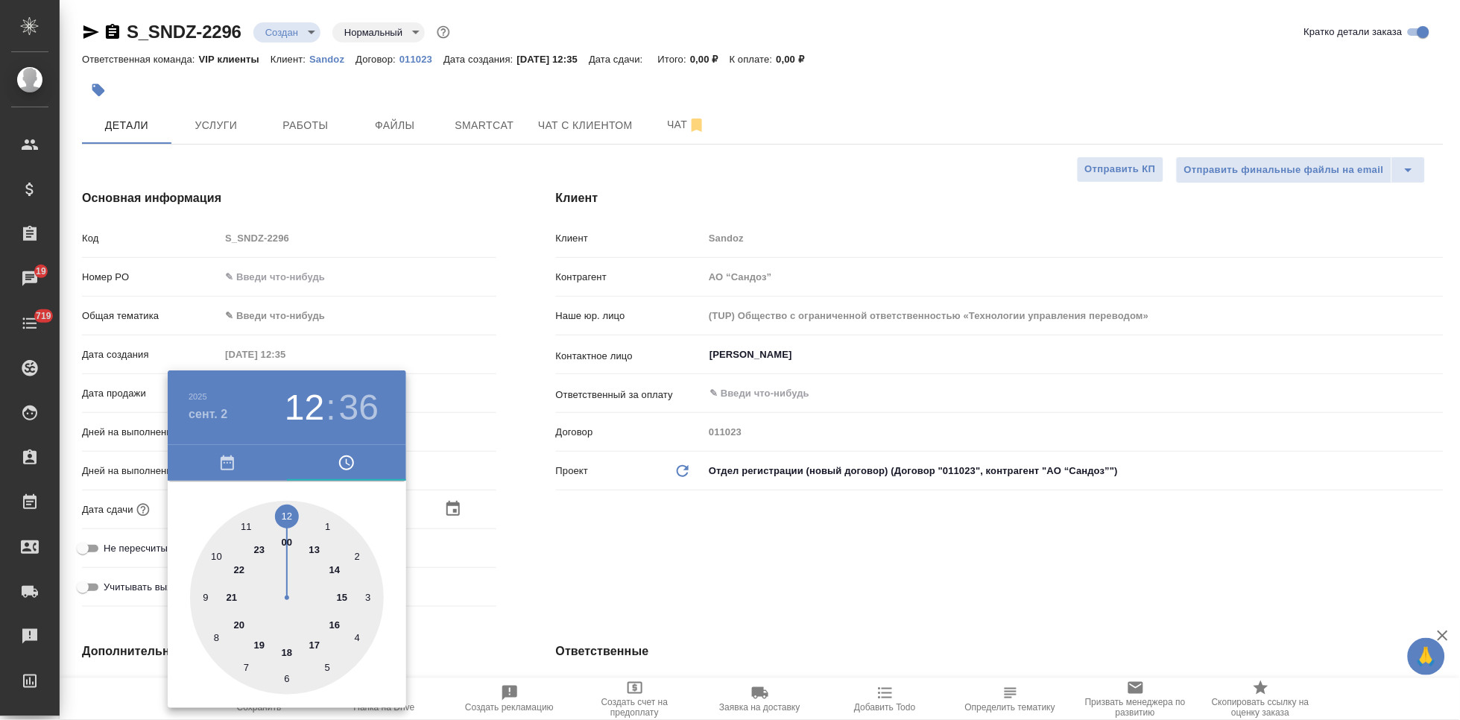
type input "02.09.2025 14:36"
type textarea "x"
type input "02.09.2025 16:36"
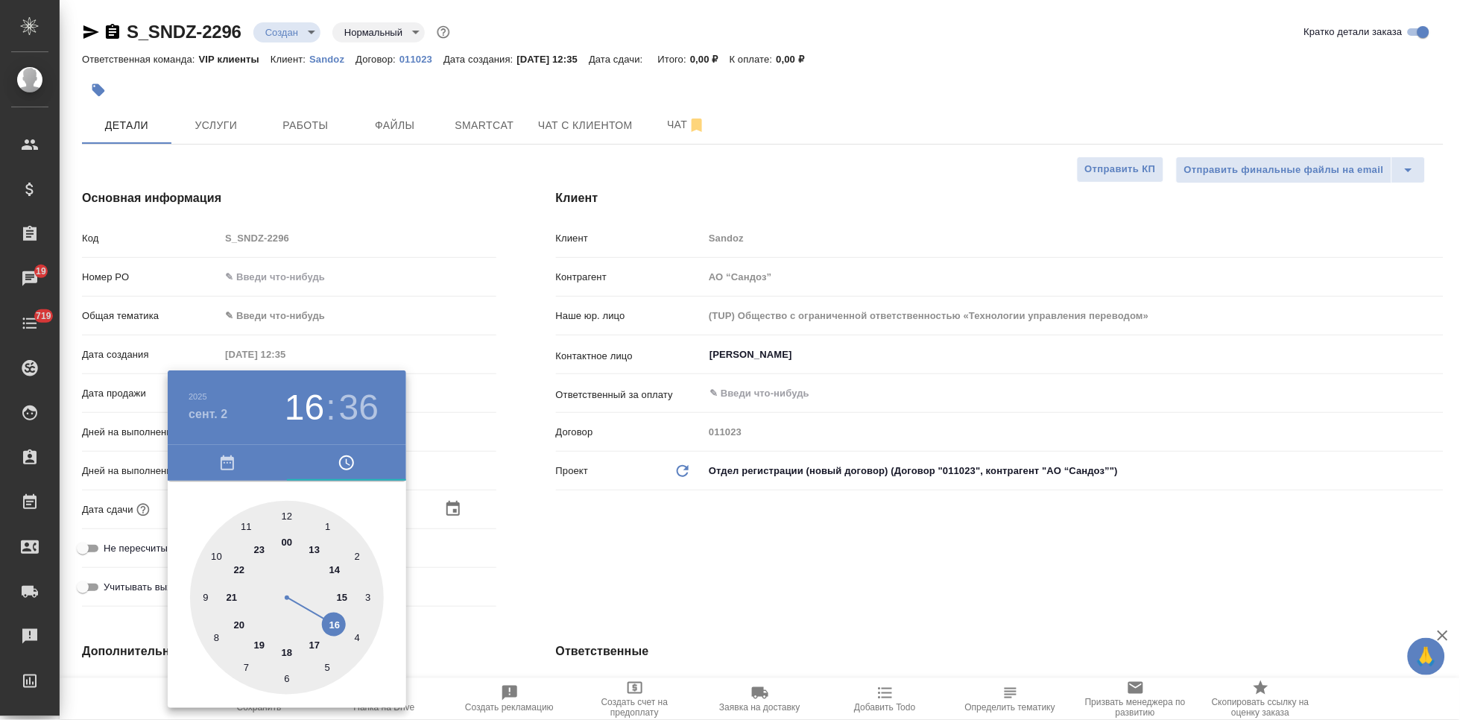
type textarea "x"
click at [335, 616] on div at bounding box center [287, 598] width 194 height 194
type textarea "x"
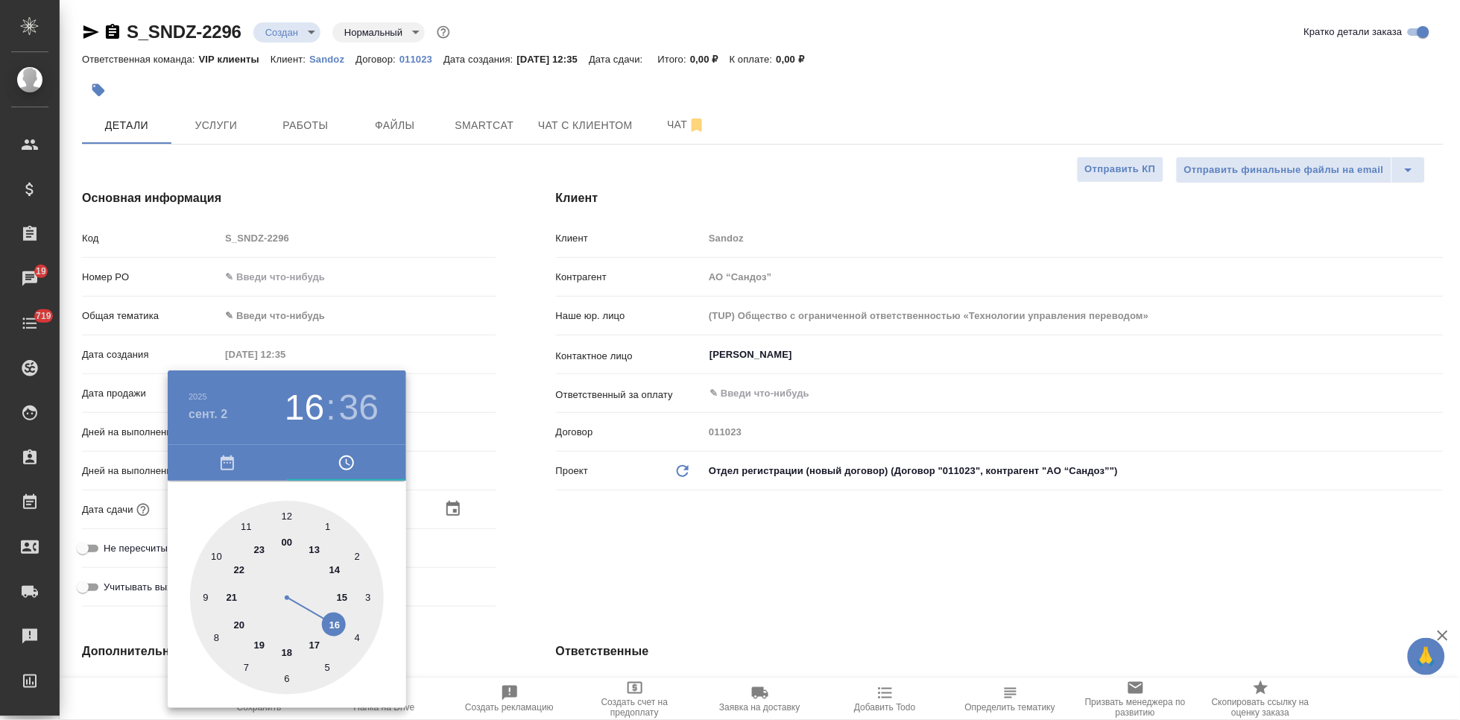
type textarea "x"
type input "02.09.2025 16:54"
type textarea "x"
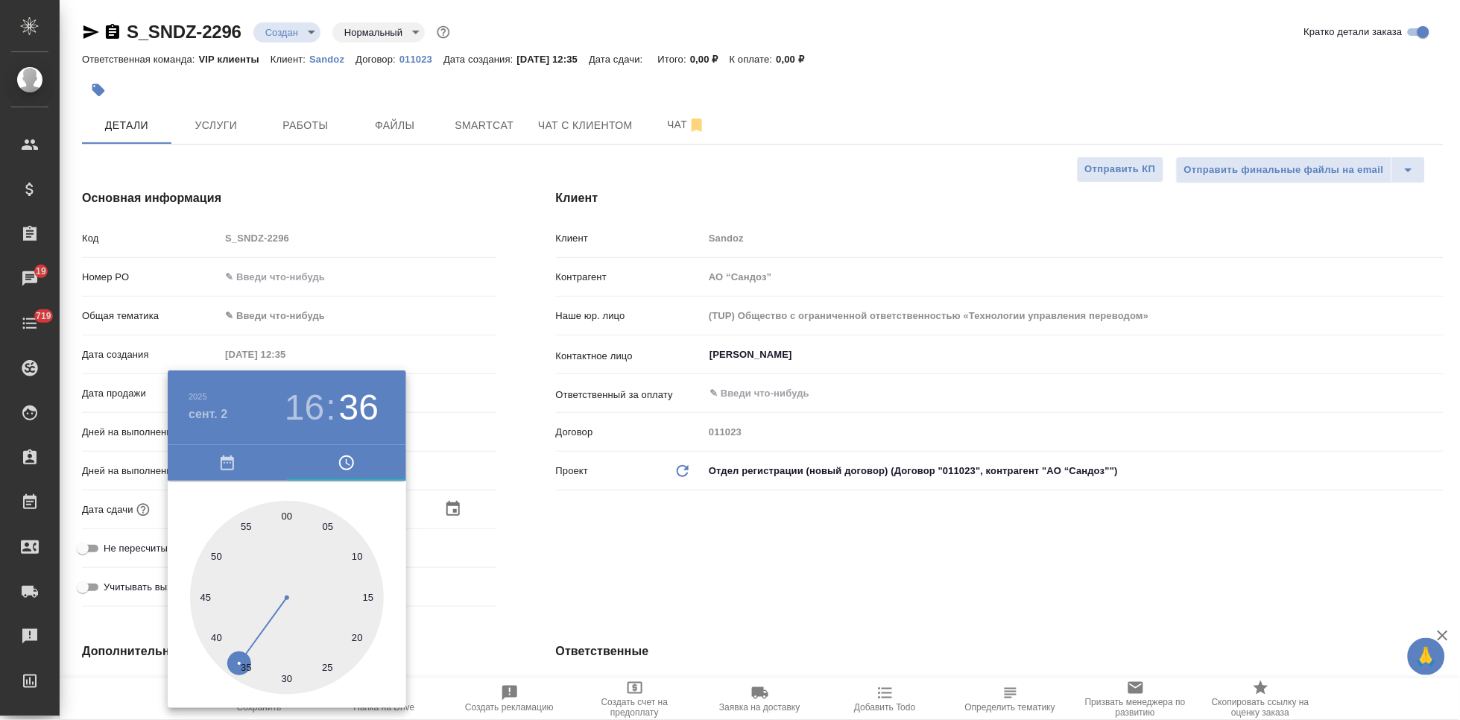
type textarea "x"
type input "02.09.2025 16:01"
type textarea "x"
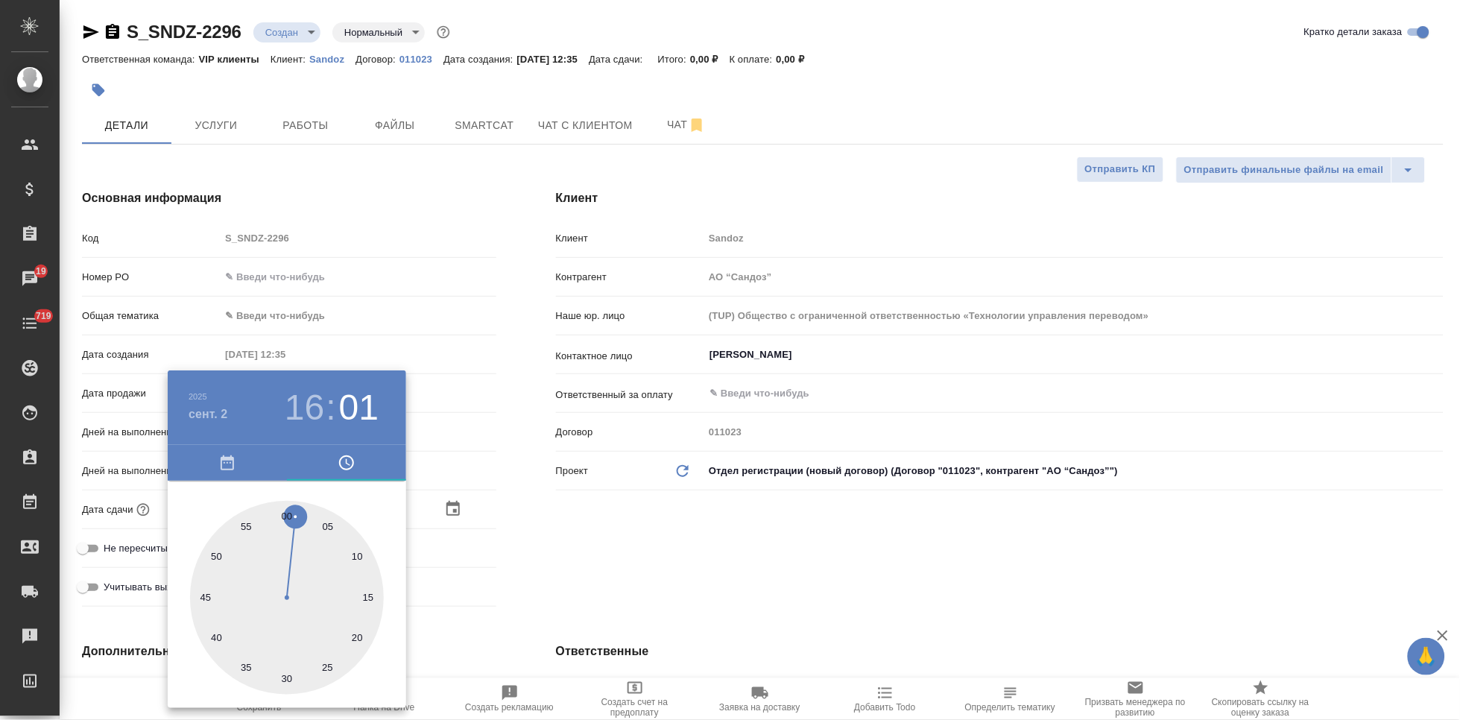
type textarea "x"
drag, startPoint x: 288, startPoint y: 532, endPoint x: 291, endPoint y: 523, distance: 9.4
click at [291, 523] on div at bounding box center [287, 598] width 194 height 194
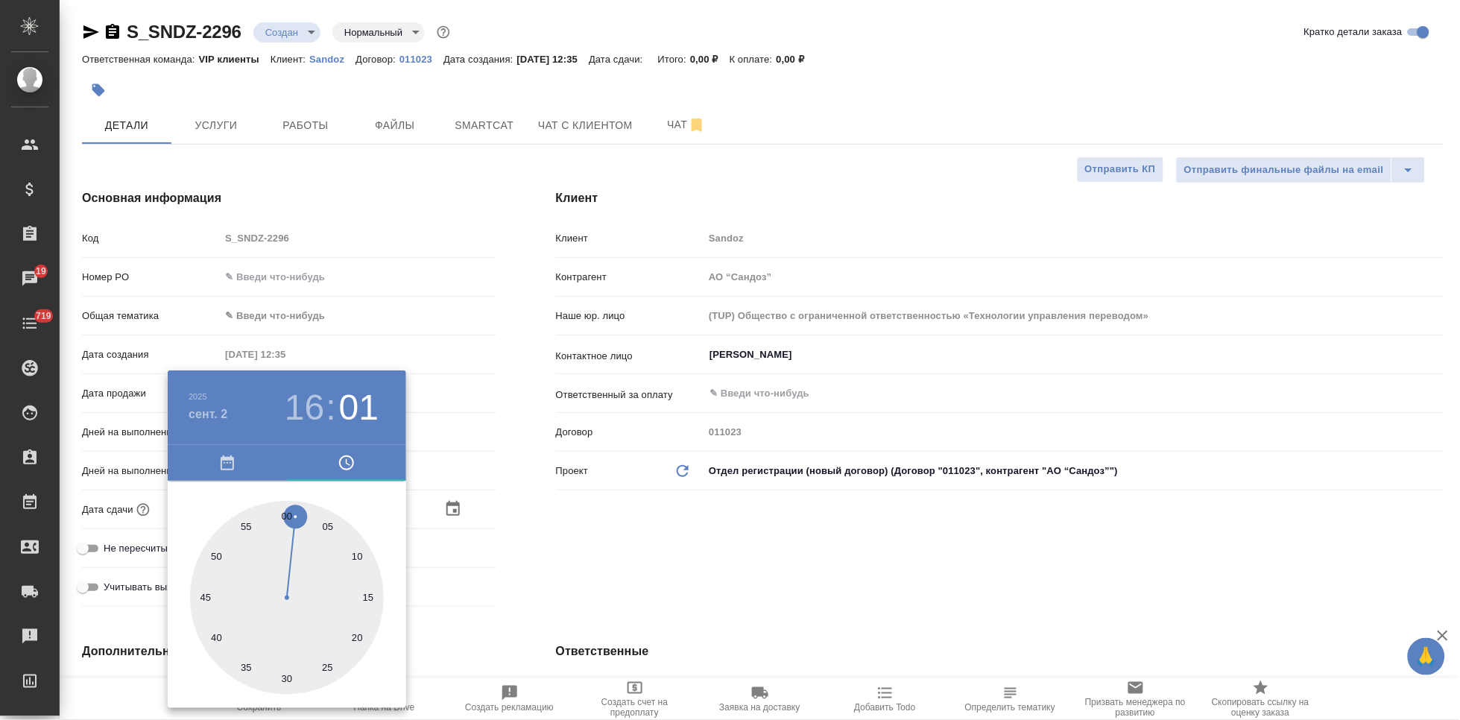
type textarea "x"
type input "02.09.2025 16:00"
type textarea "x"
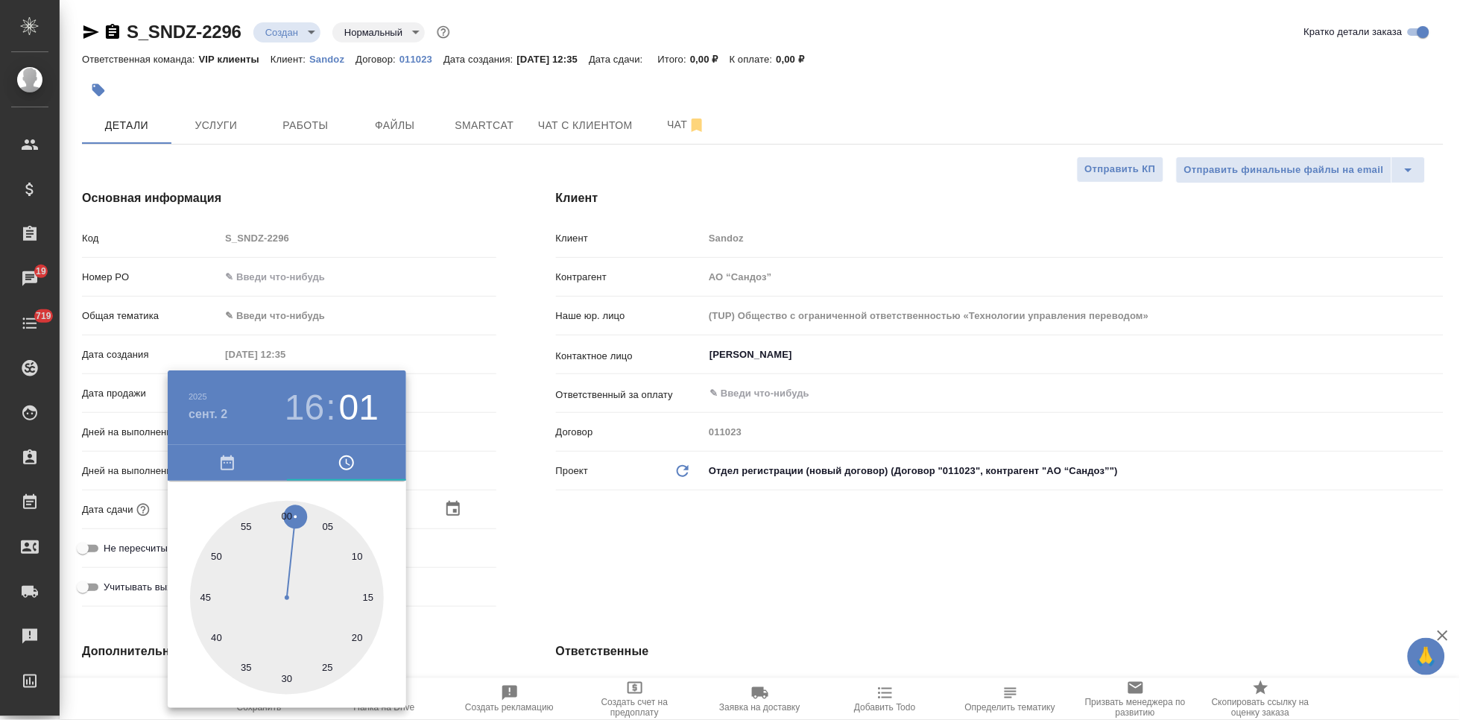
type textarea "x"
click at [288, 522] on div at bounding box center [287, 598] width 194 height 194
type textarea "x"
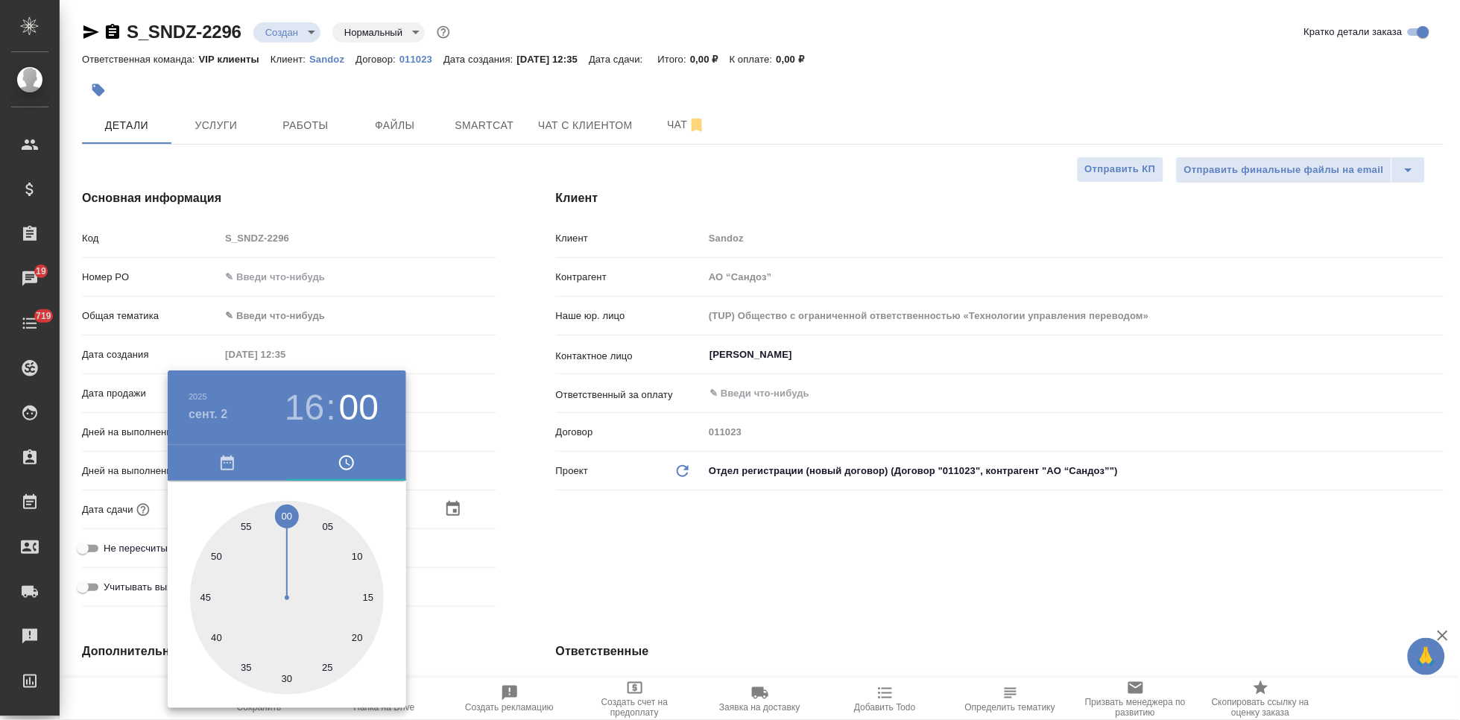
type textarea "x"
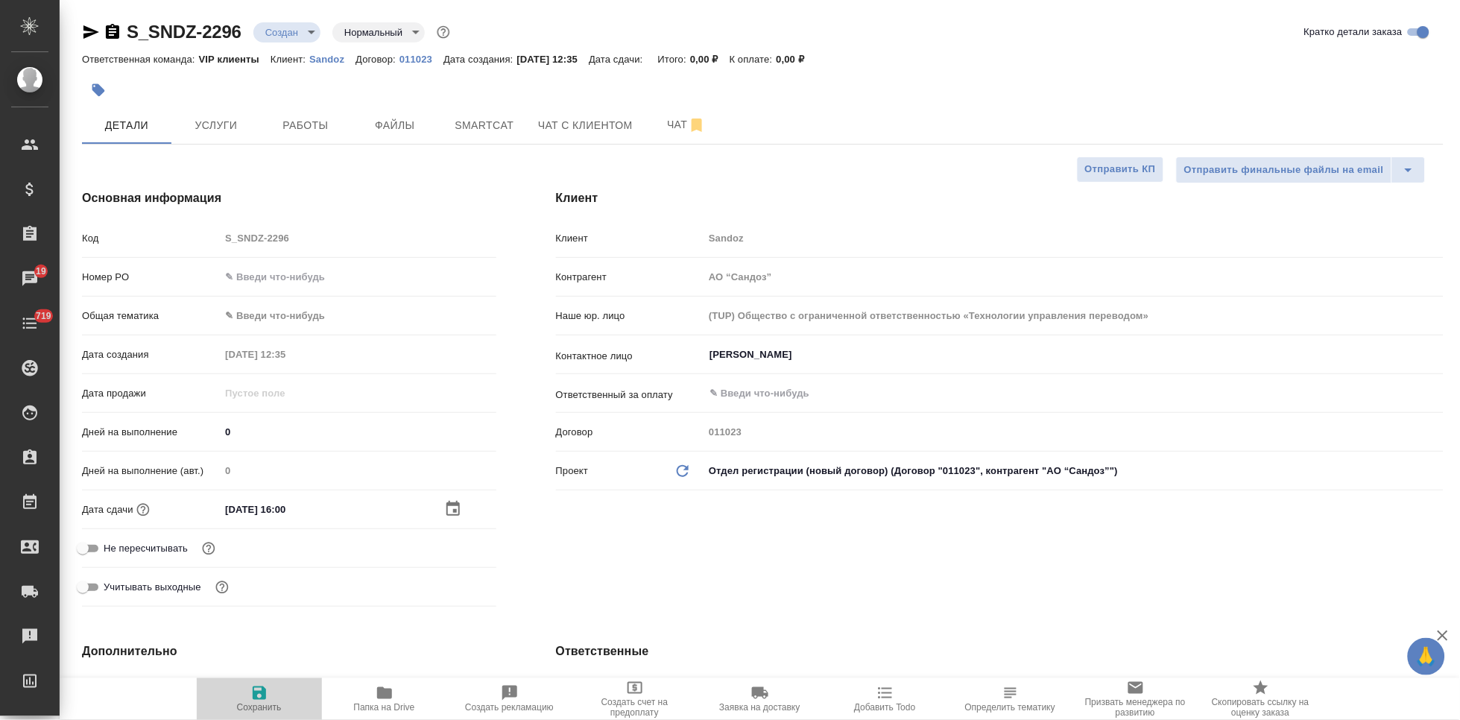
click at [255, 690] on icon "button" at bounding box center [259, 693] width 18 height 18
type textarea "x"
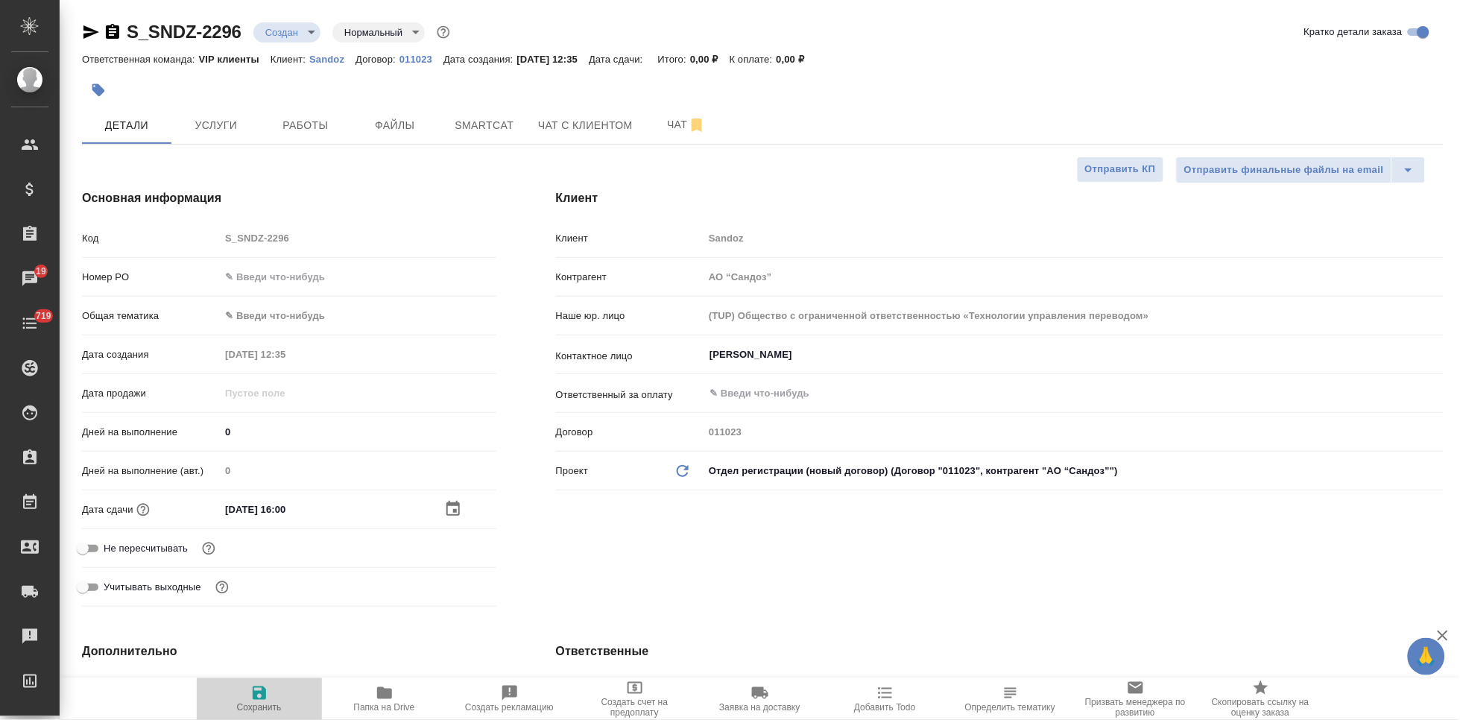
type textarea "x"
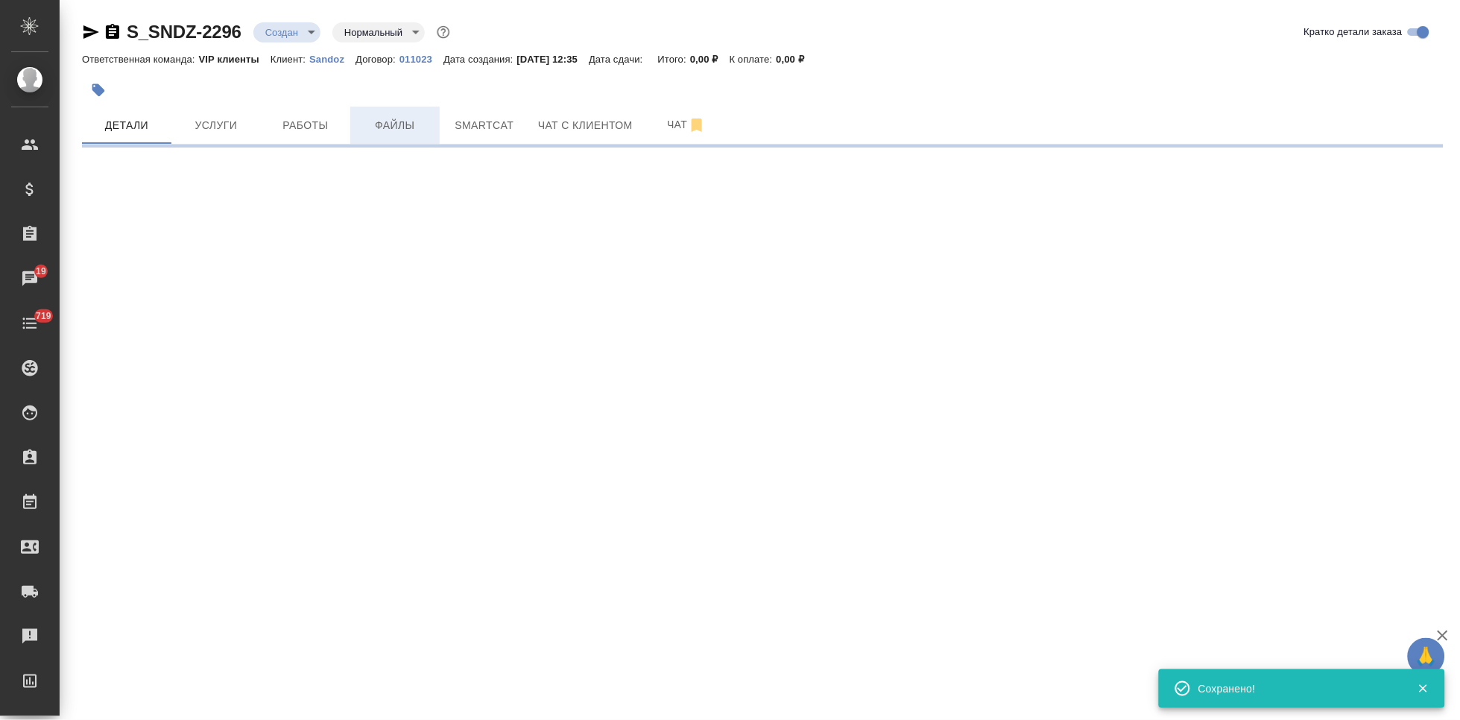
select select "RU"
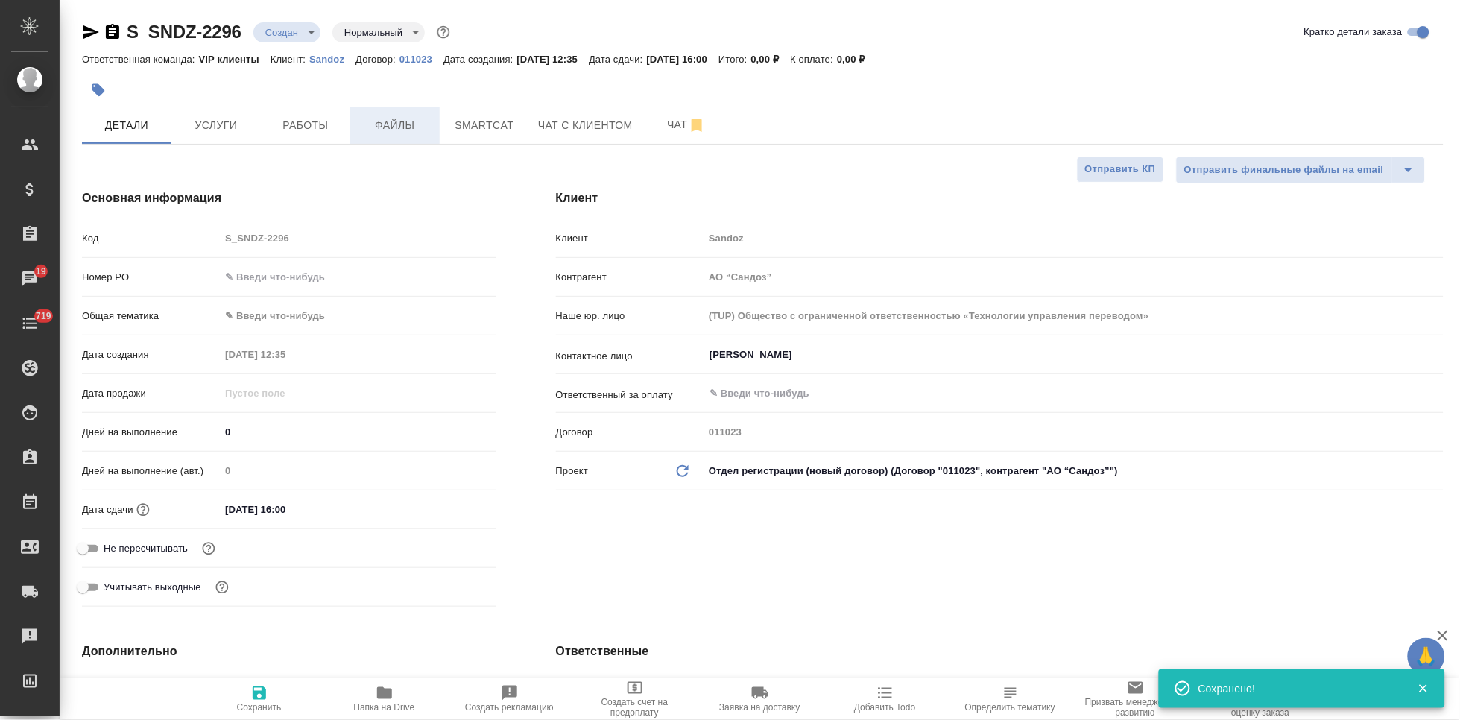
type textarea "x"
click at [397, 131] on span "Файлы" at bounding box center [395, 125] width 72 height 19
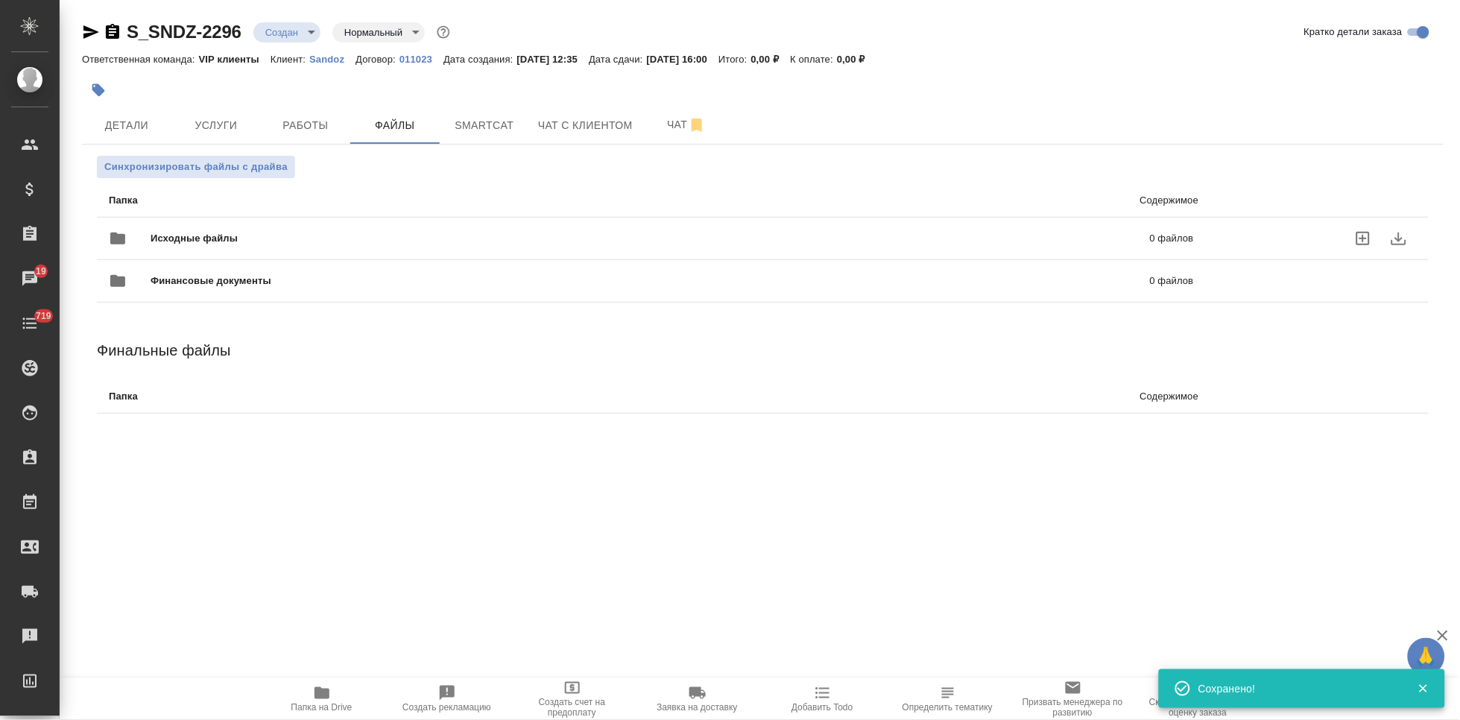
click at [1364, 230] on icon "uploadFiles" at bounding box center [1363, 239] width 18 height 18
click at [0, 0] on input "uploadFiles" at bounding box center [0, 0] width 0 height 0
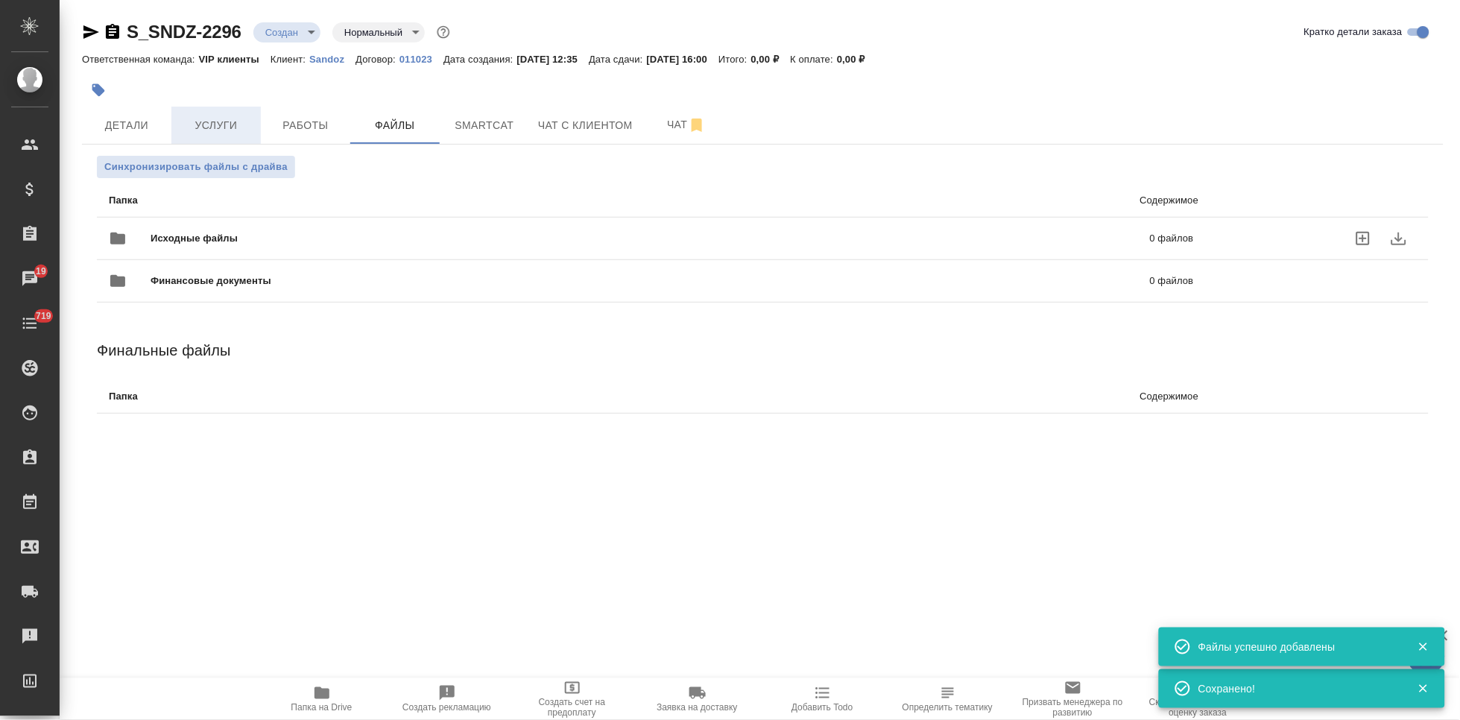
click at [208, 134] on span "Услуги" at bounding box center [216, 125] width 72 height 19
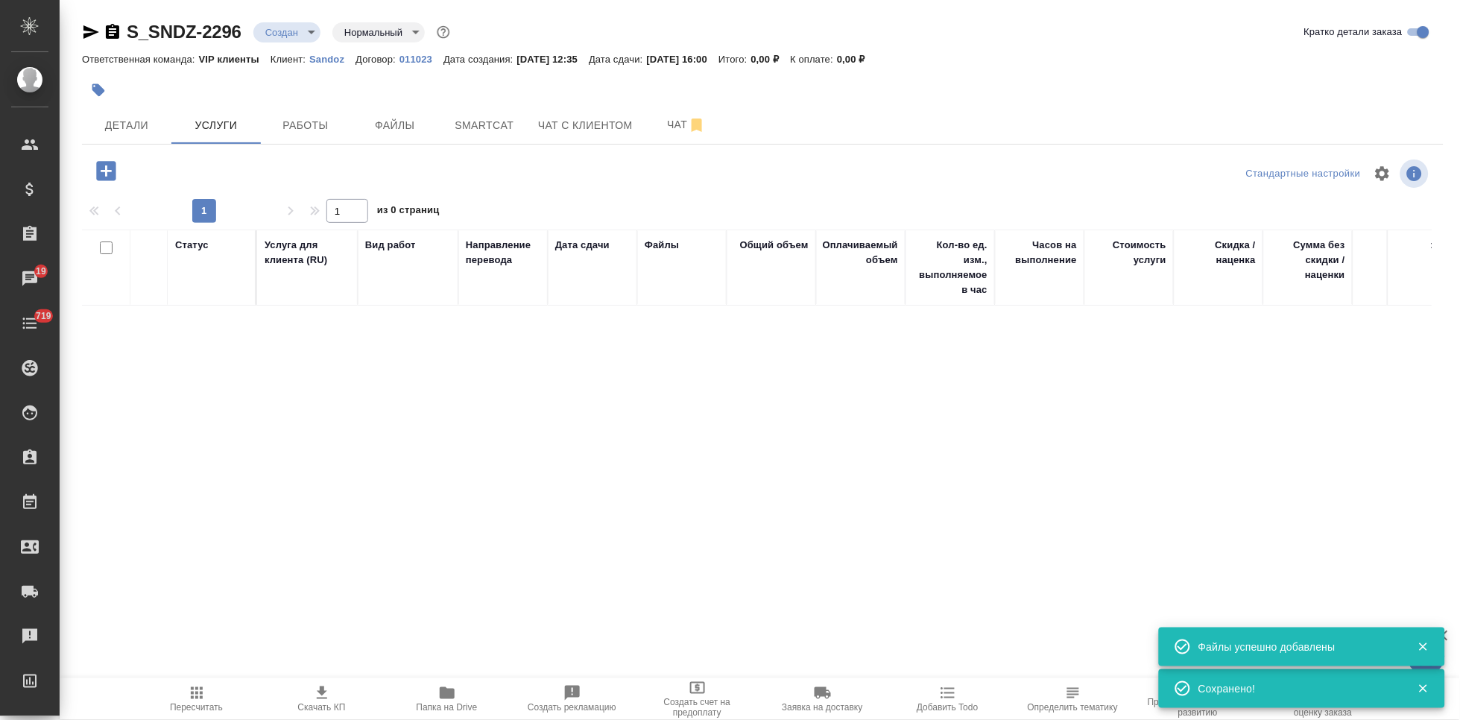
click at [111, 177] on icon "button" at bounding box center [105, 170] width 19 height 19
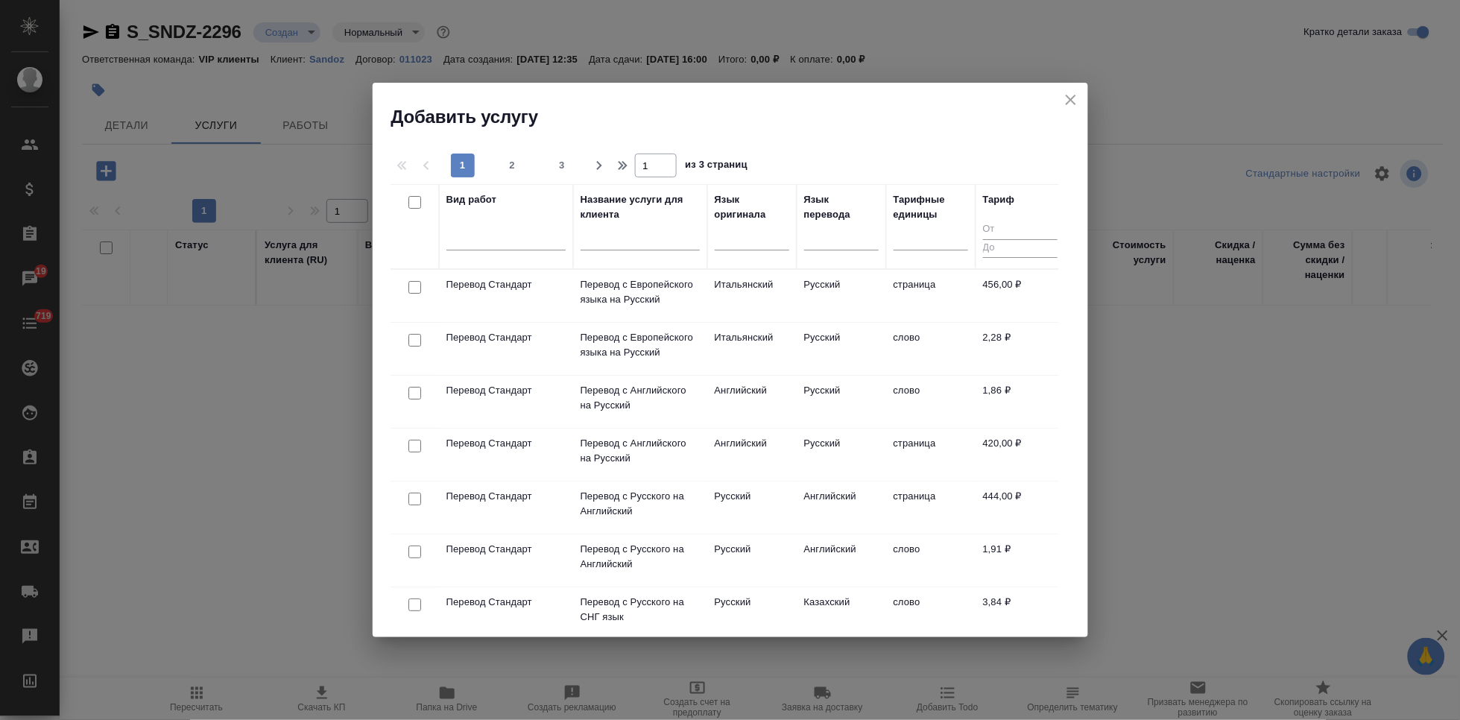
click at [601, 251] on div at bounding box center [639, 242] width 119 height 37
click at [603, 249] on input "text" at bounding box center [639, 241] width 119 height 19
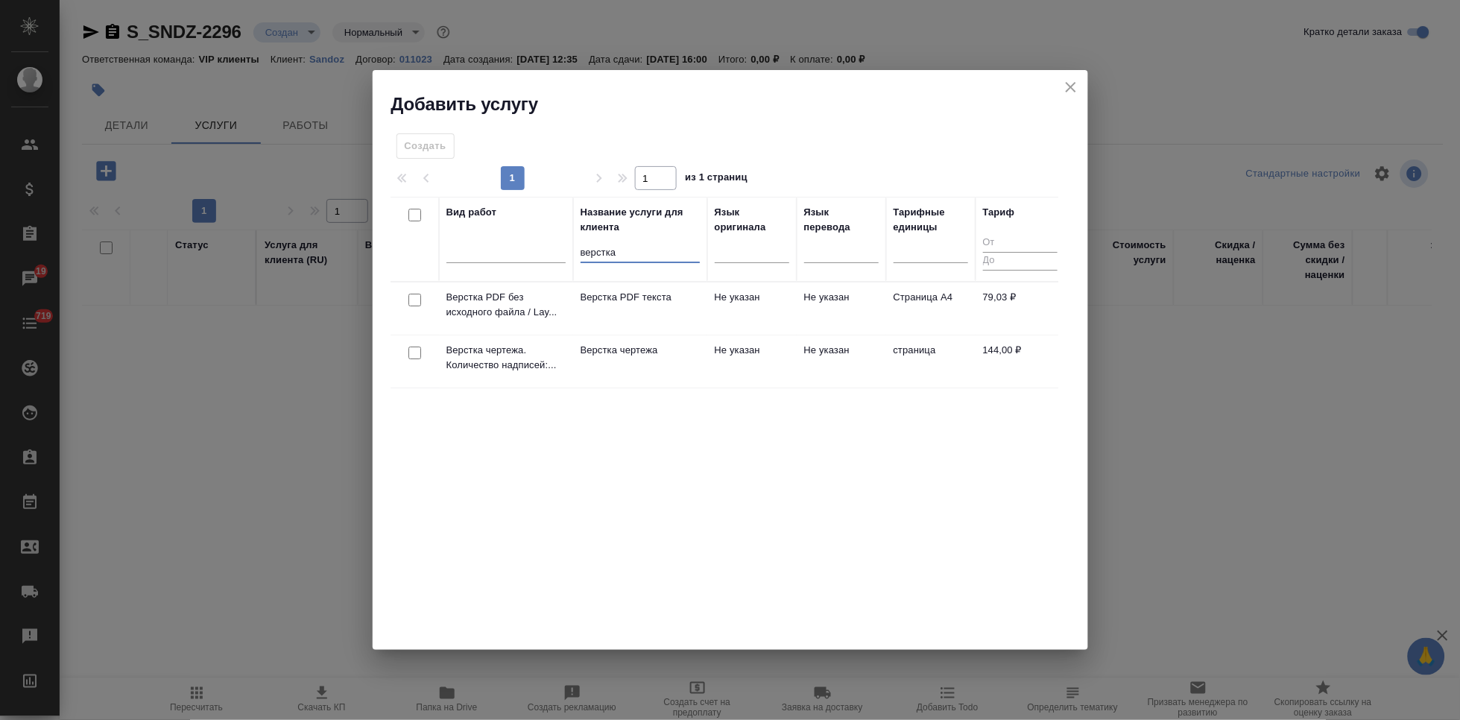
type input "верстка"
click at [744, 347] on td "Не указан" at bounding box center [751, 361] width 89 height 52
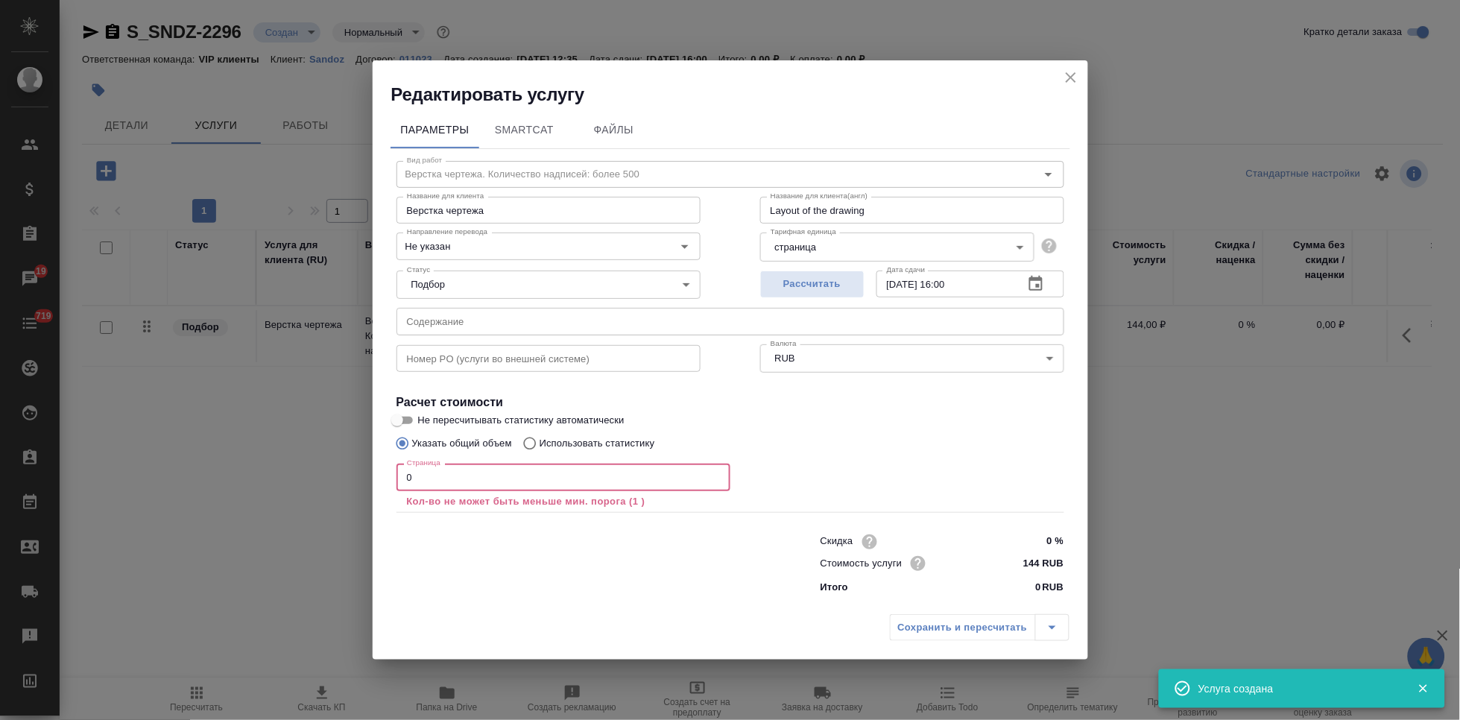
click at [468, 481] on input "0" at bounding box center [563, 476] width 334 height 27
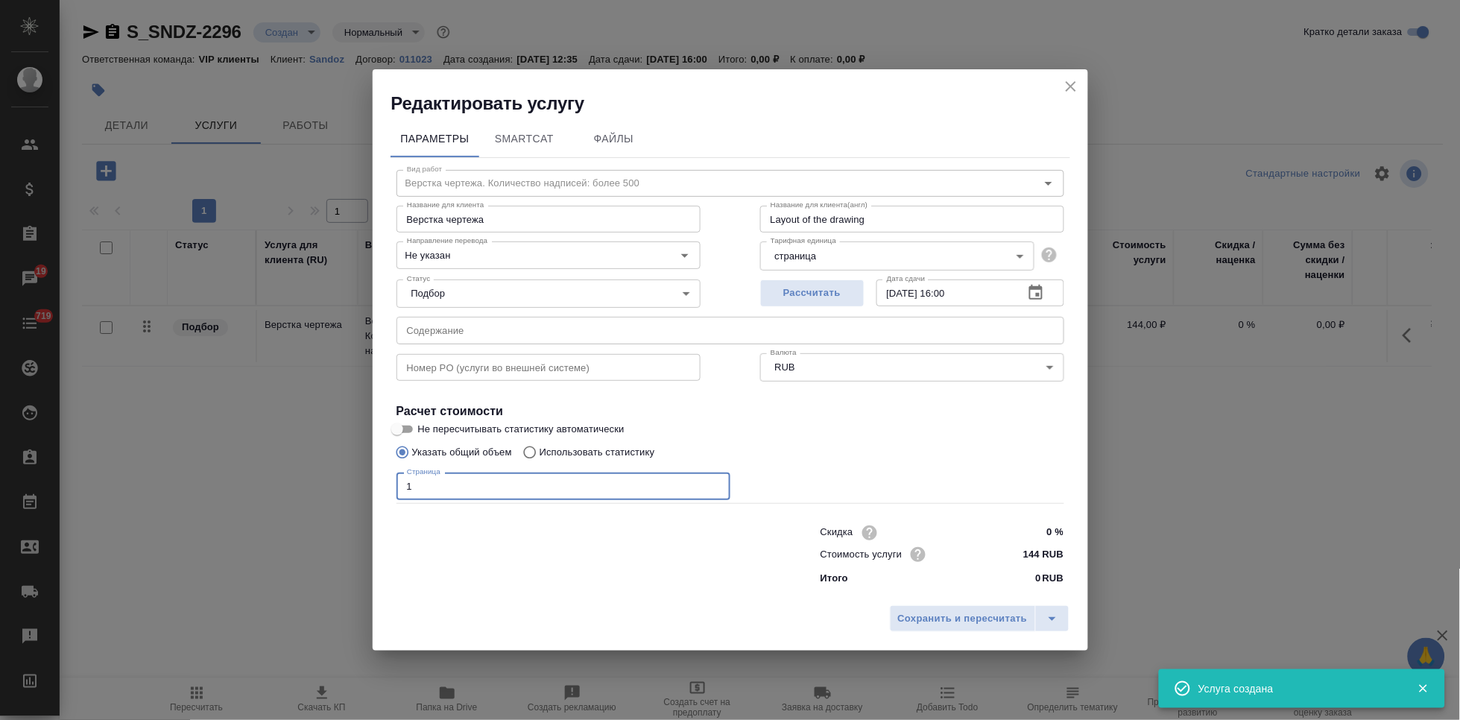
type input "1"
click at [437, 340] on input "text" at bounding box center [730, 330] width 668 height 27
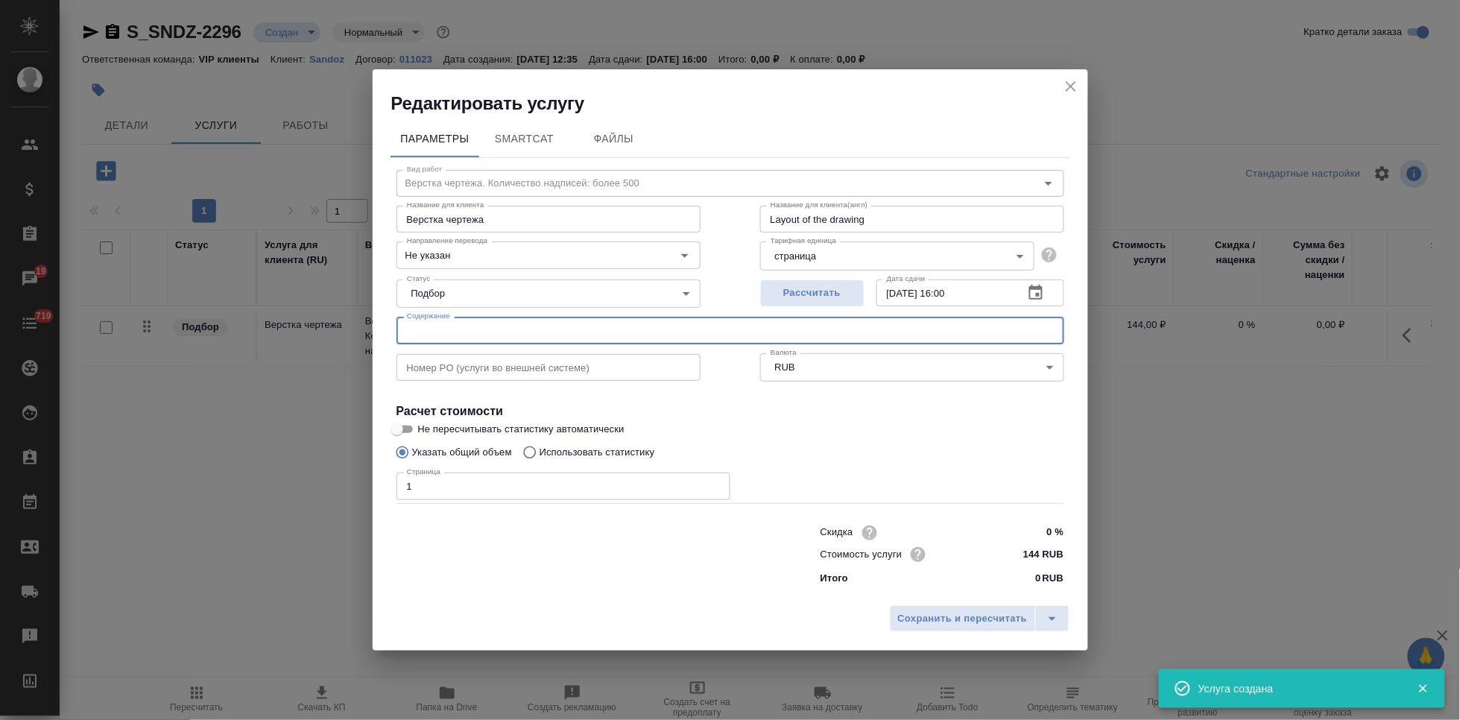
paste input "МунВИА_Каберголин, таблетки, 0,5 мг"
type input "МунВИА_Каберголин, таблетки, 0,5 мг"
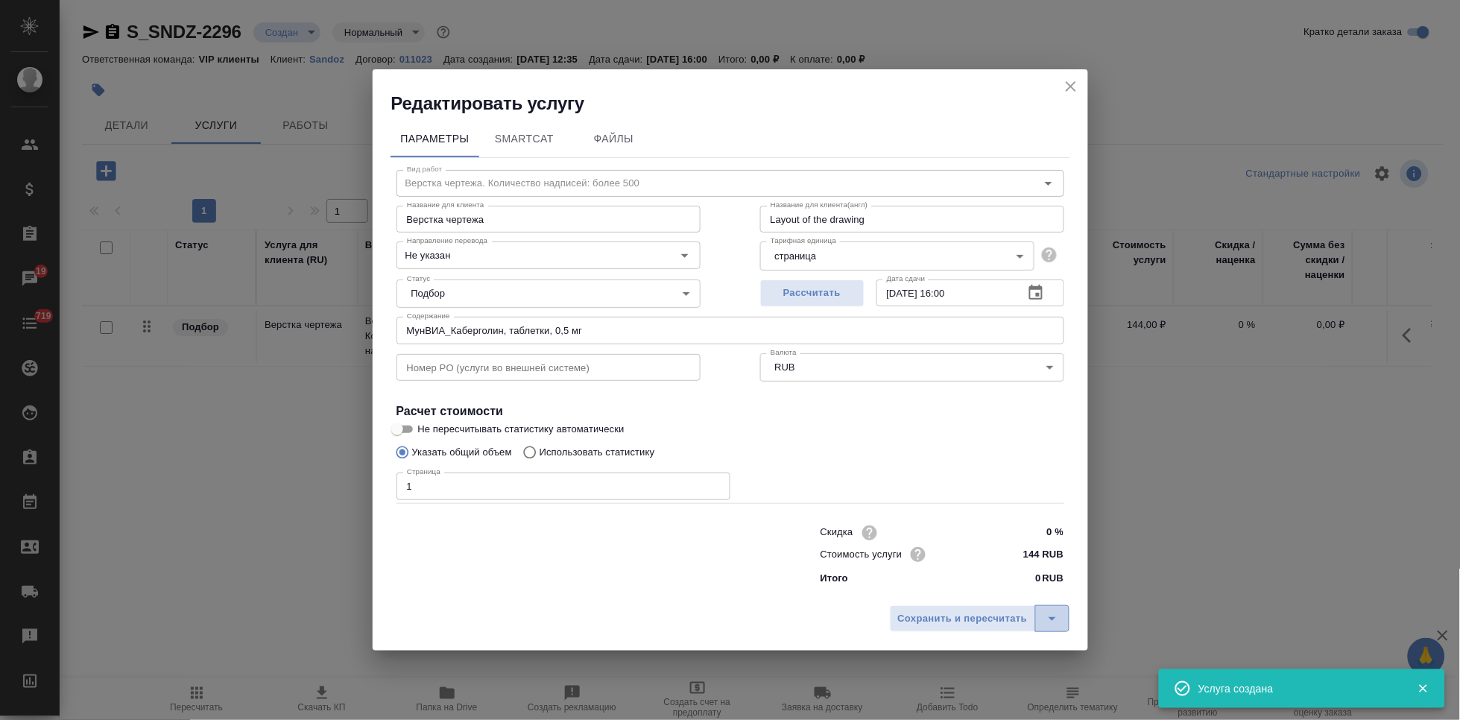
click at [1055, 621] on icon "split button" at bounding box center [1052, 619] width 18 height 18
drag, startPoint x: 1025, startPoint y: 605, endPoint x: 994, endPoint y: 591, distance: 34.3
click at [994, 591] on li "Сохранить" at bounding box center [982, 587] width 180 height 24
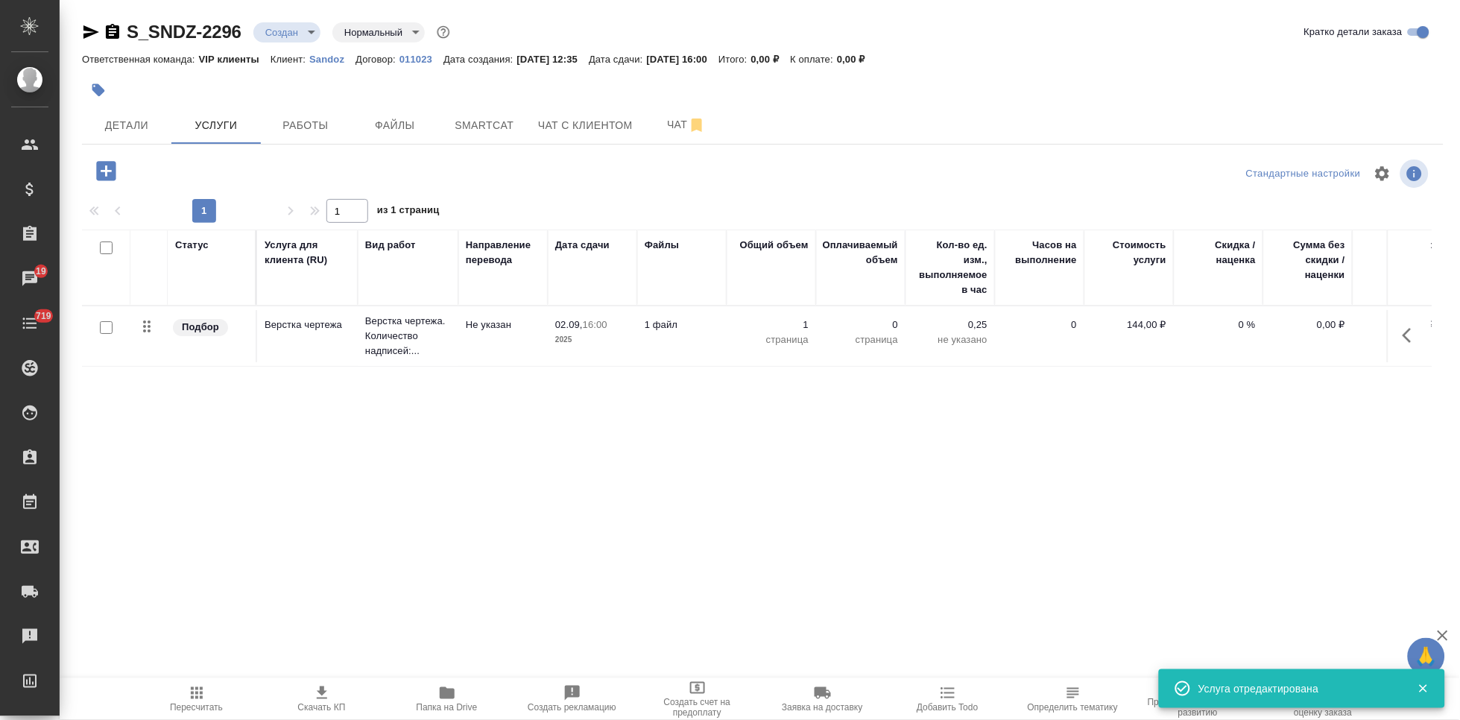
click at [113, 180] on icon "button" at bounding box center [106, 171] width 26 height 26
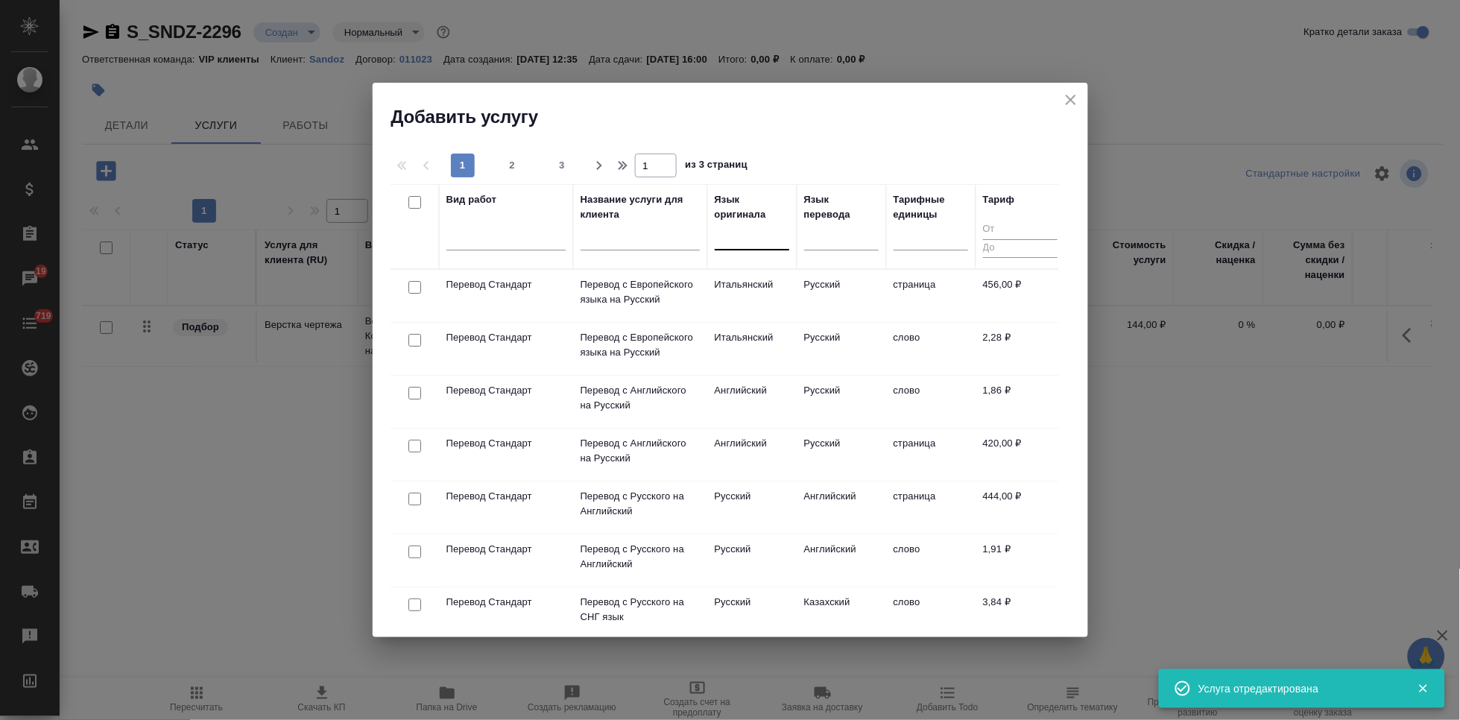
click at [772, 236] on div at bounding box center [752, 235] width 75 height 22
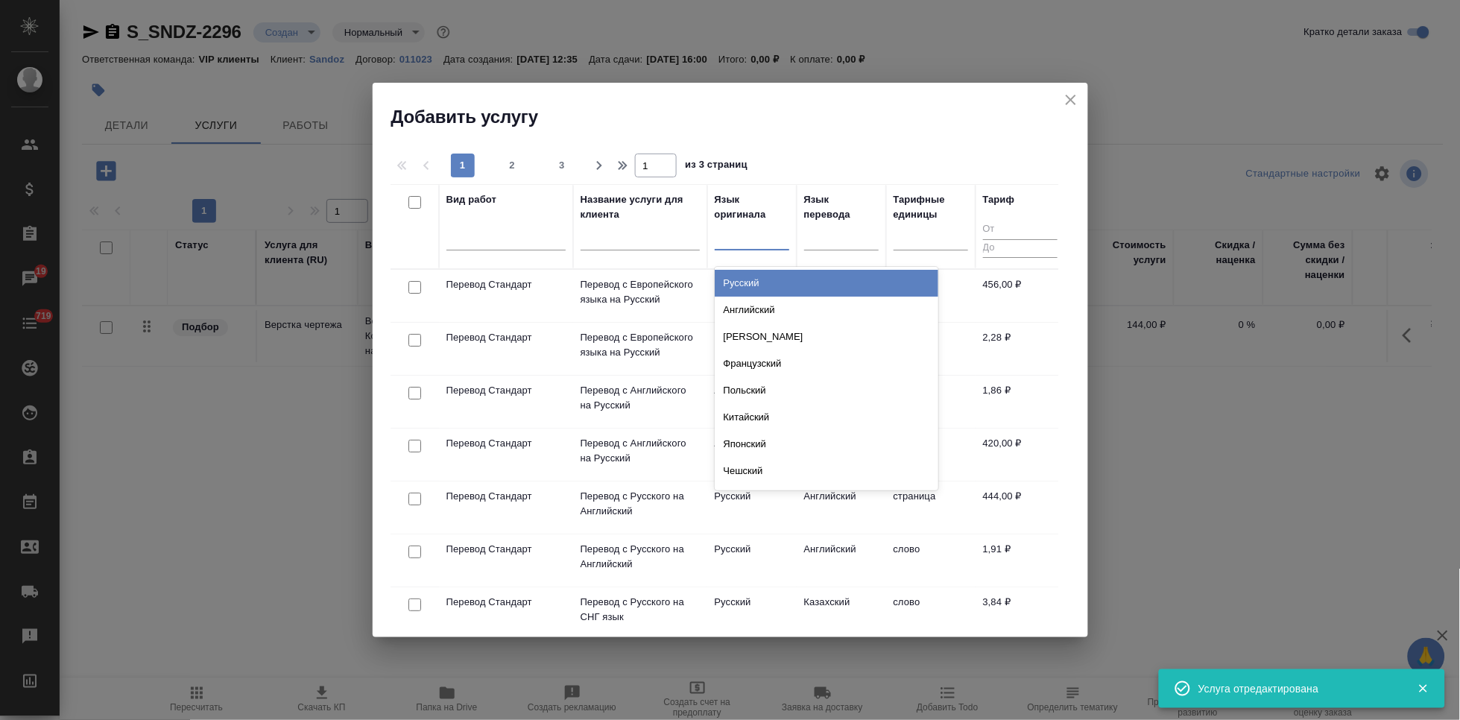
type input "а"
click at [753, 288] on div "Английский" at bounding box center [827, 283] width 224 height 27
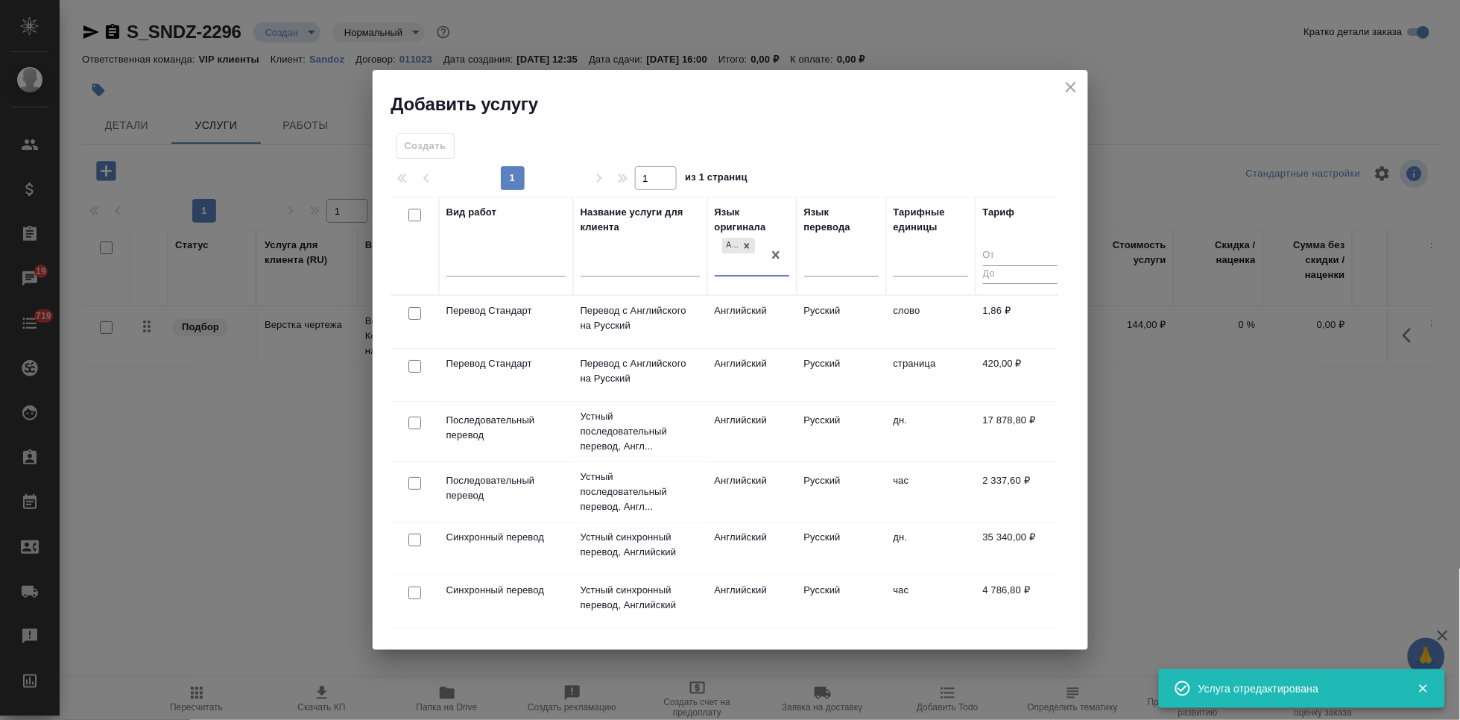
click at [803, 320] on td "Русский" at bounding box center [841, 322] width 89 height 52
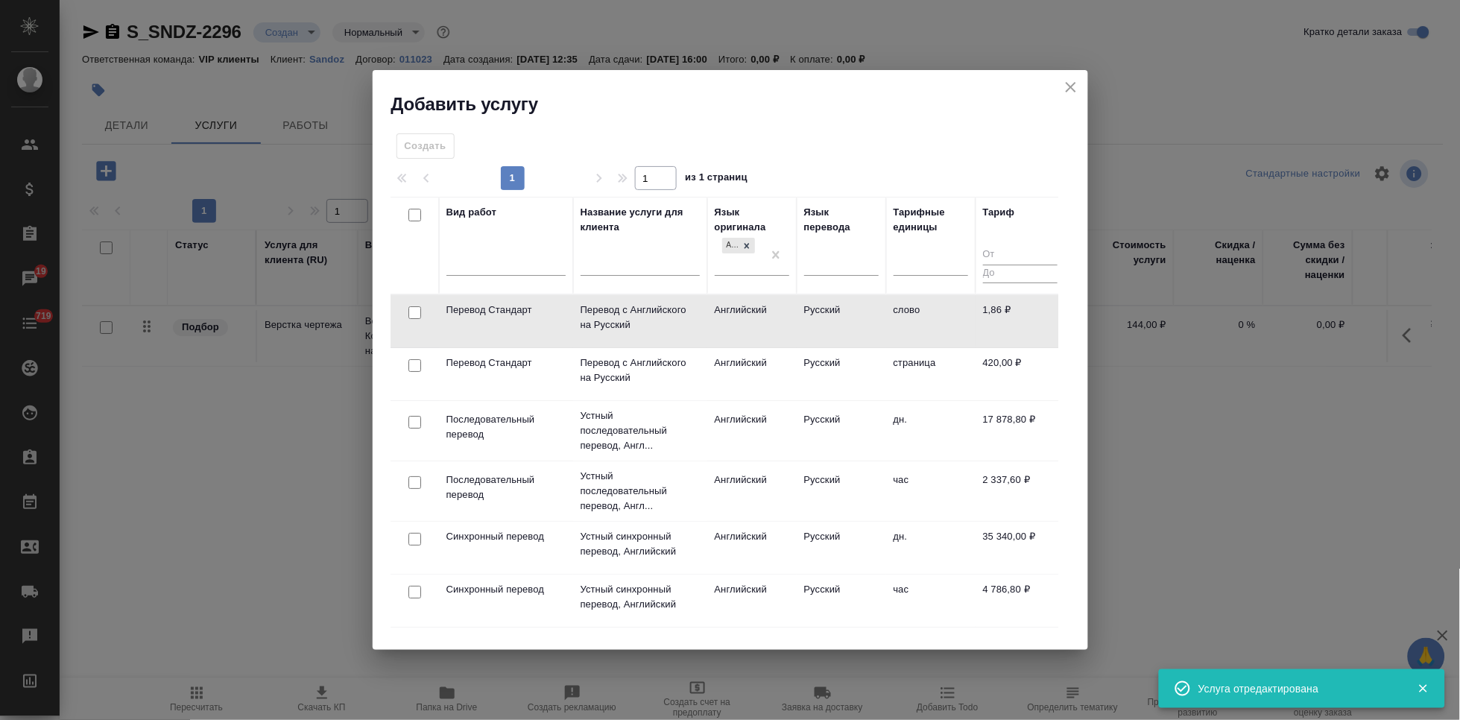
click at [803, 320] on td "Русский" at bounding box center [841, 321] width 89 height 52
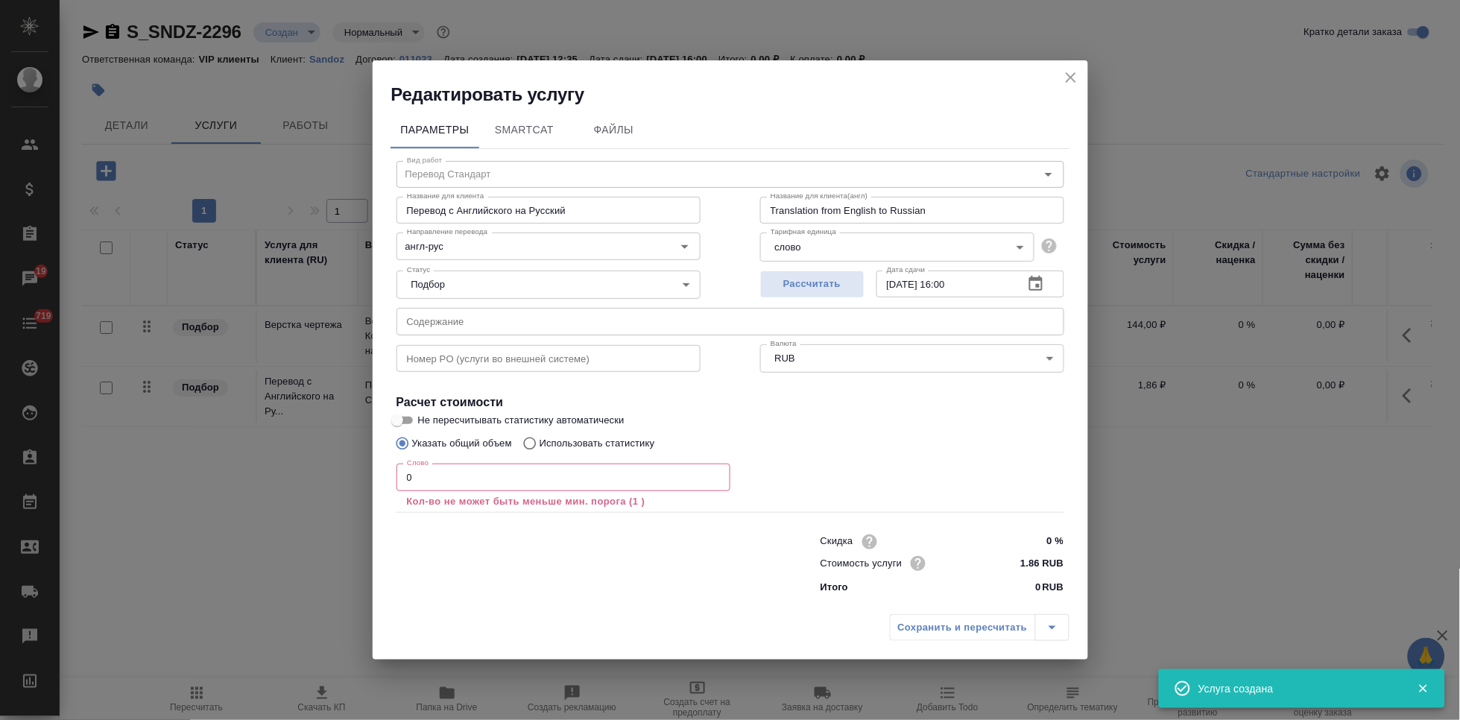
click at [450, 479] on input "0" at bounding box center [563, 476] width 334 height 27
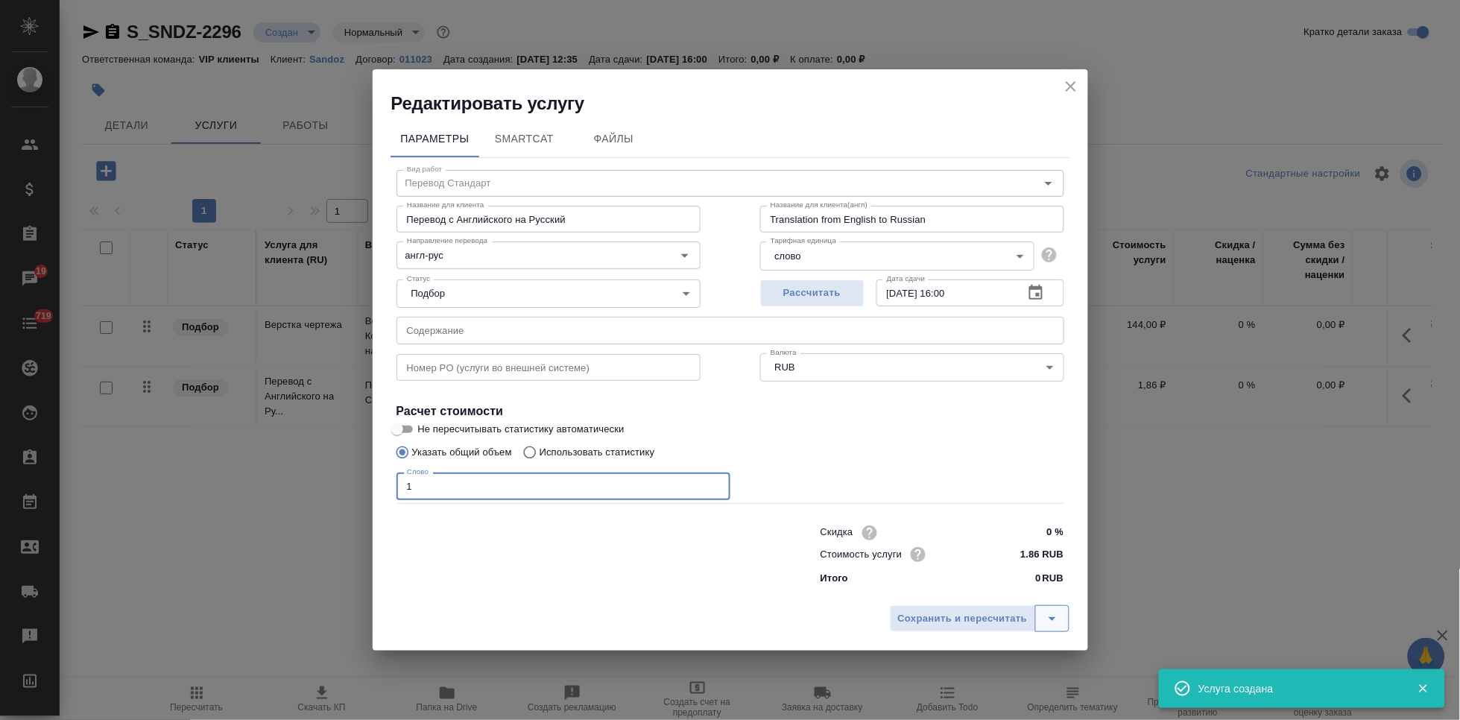
type input "1"
click at [1042, 621] on button "split button" at bounding box center [1052, 618] width 34 height 27
click at [1001, 593] on li "Сохранить" at bounding box center [982, 587] width 180 height 24
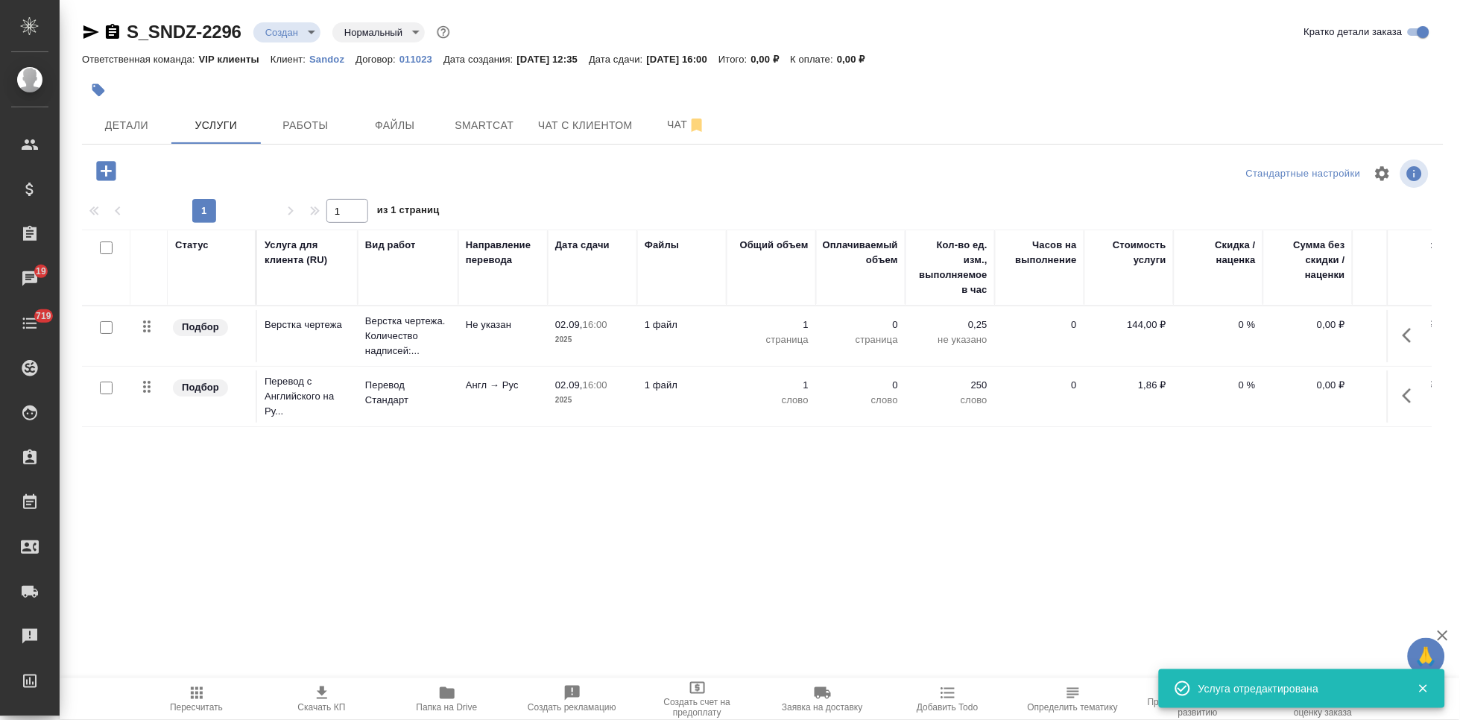
click at [100, 387] on input "checkbox" at bounding box center [106, 388] width 13 height 13
checkbox input "true"
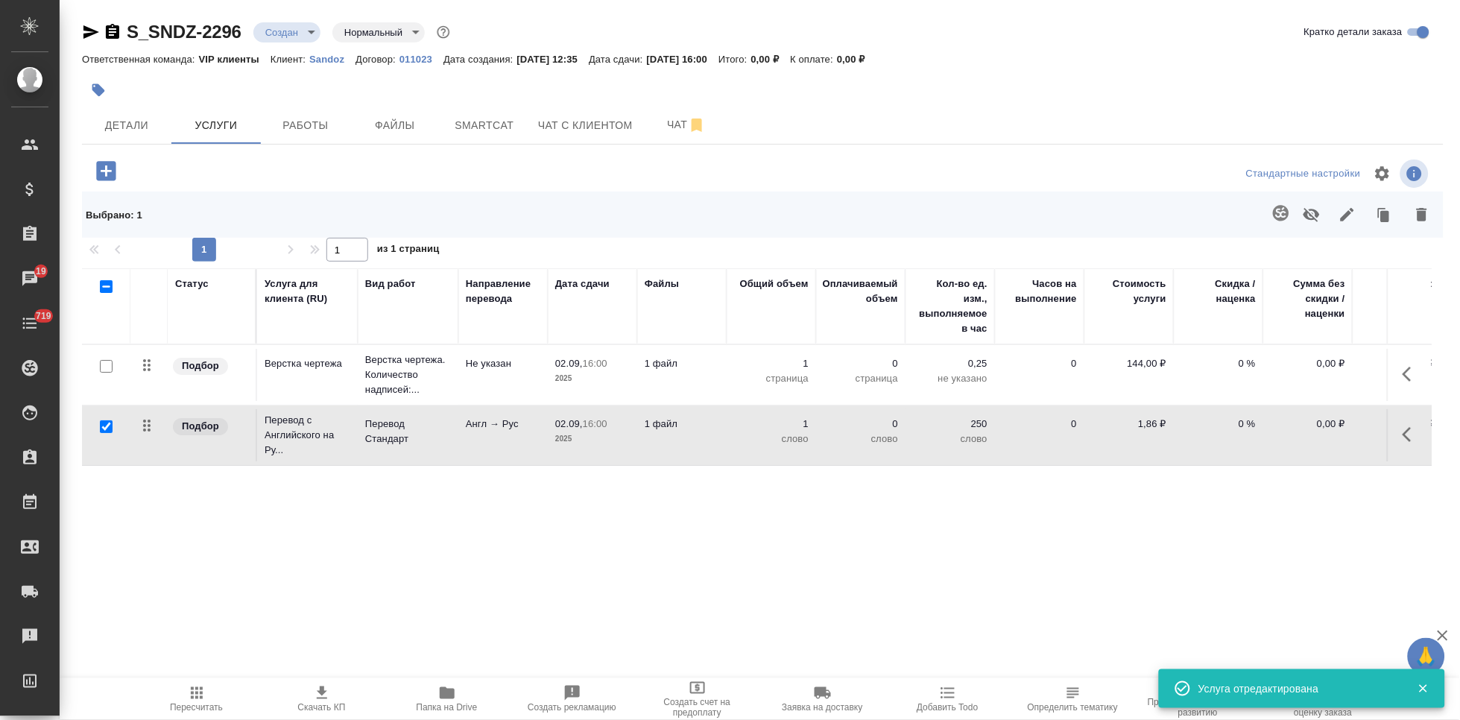
click at [1280, 206] on icon "button" at bounding box center [1281, 213] width 16 height 16
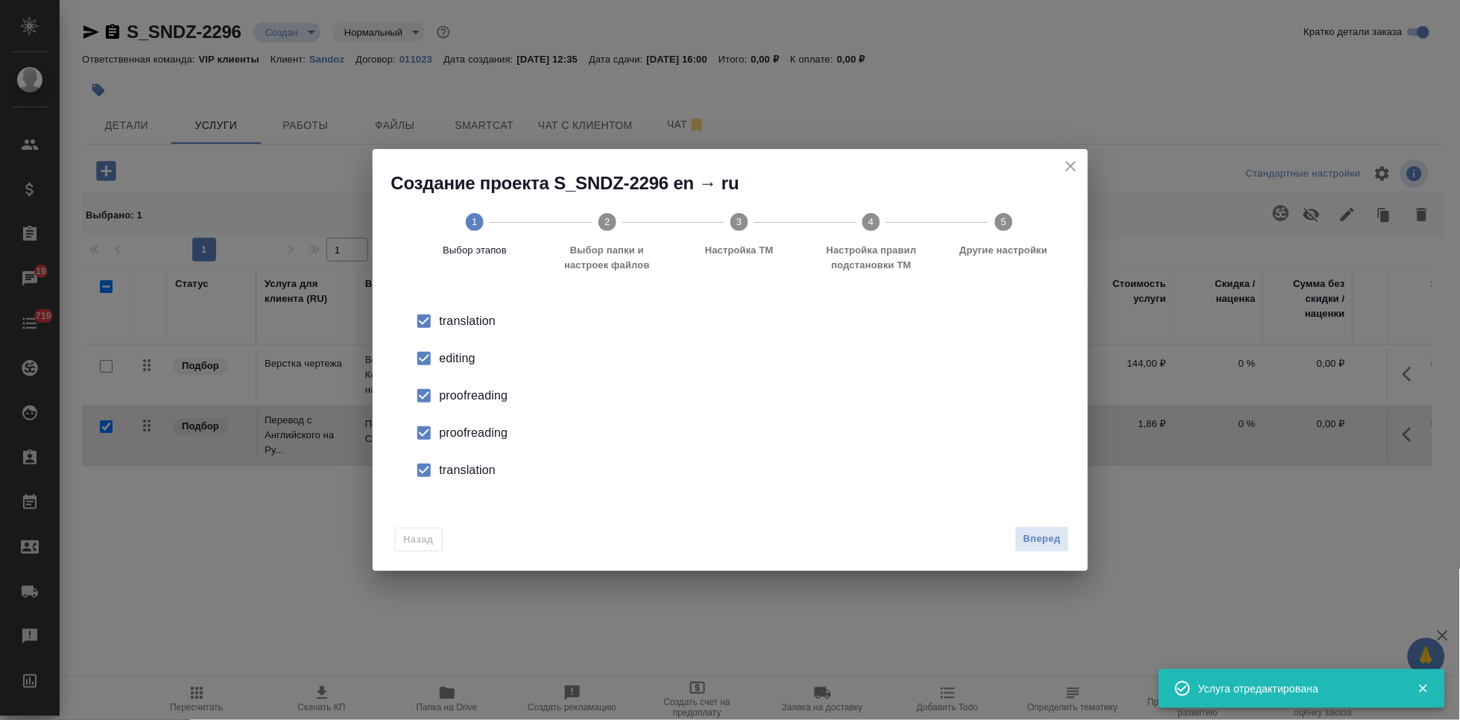
click at [437, 352] on input "checkbox" at bounding box center [423, 358] width 31 height 31
click at [430, 431] on input "checkbox" at bounding box center [423, 432] width 31 height 31
click at [428, 471] on input "checkbox" at bounding box center [423, 470] width 31 height 31
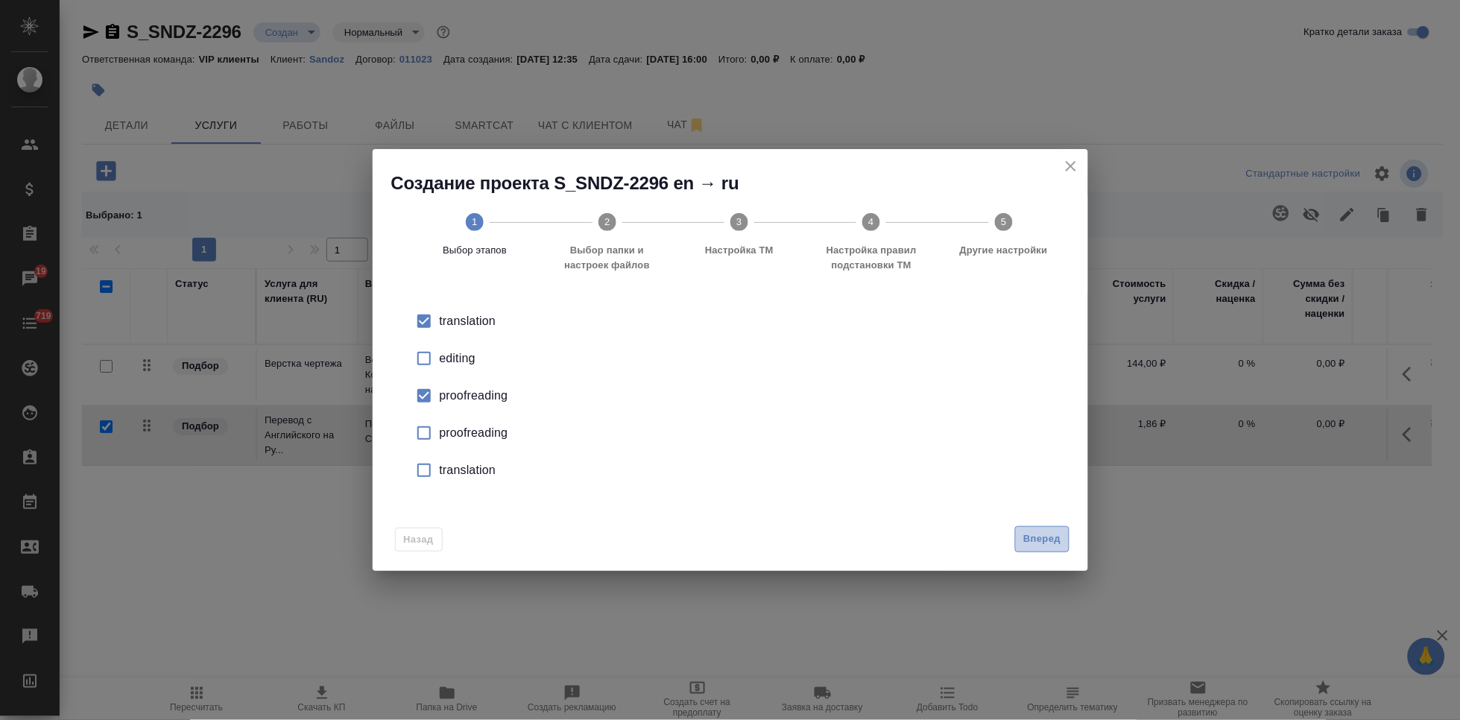
click at [1036, 534] on span "Вперед" at bounding box center [1041, 539] width 37 height 17
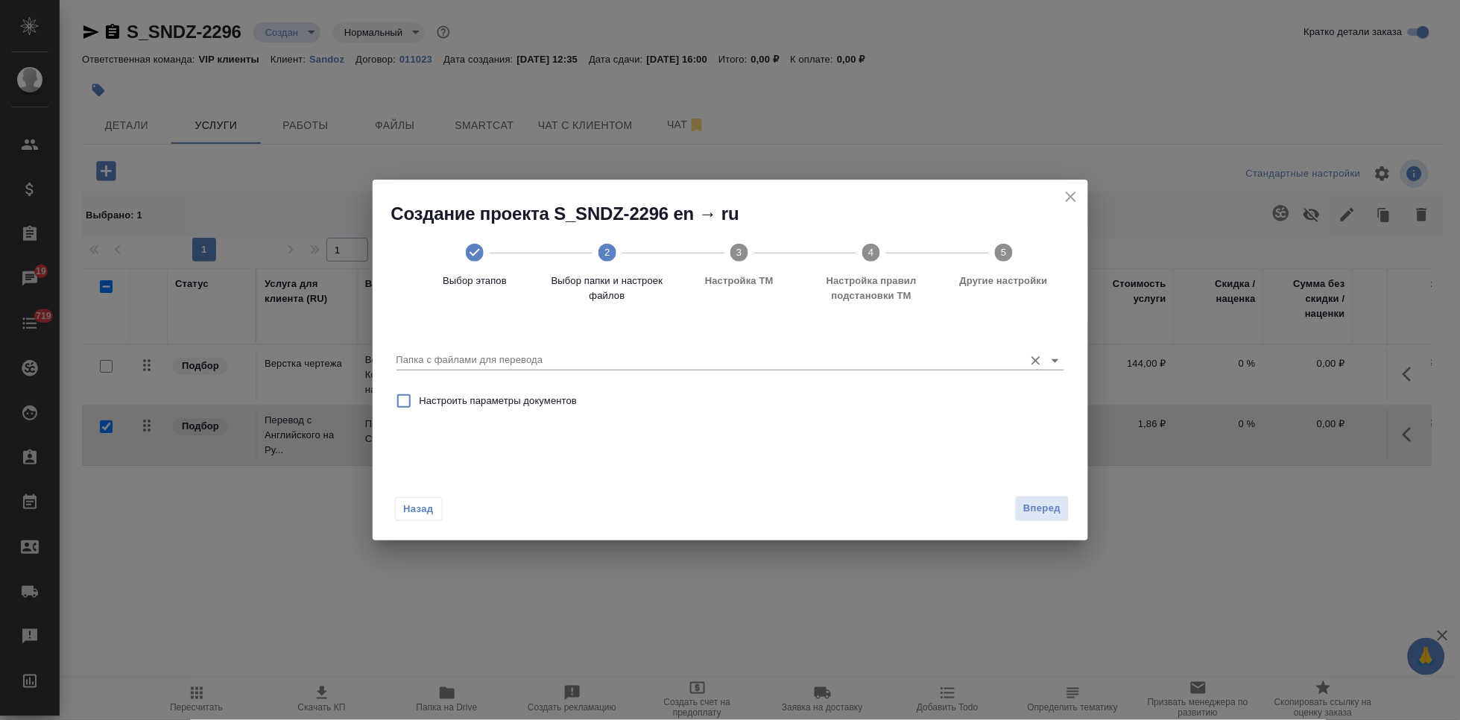
click at [956, 361] on input "Папка с файлами для перевода" at bounding box center [706, 360] width 620 height 18
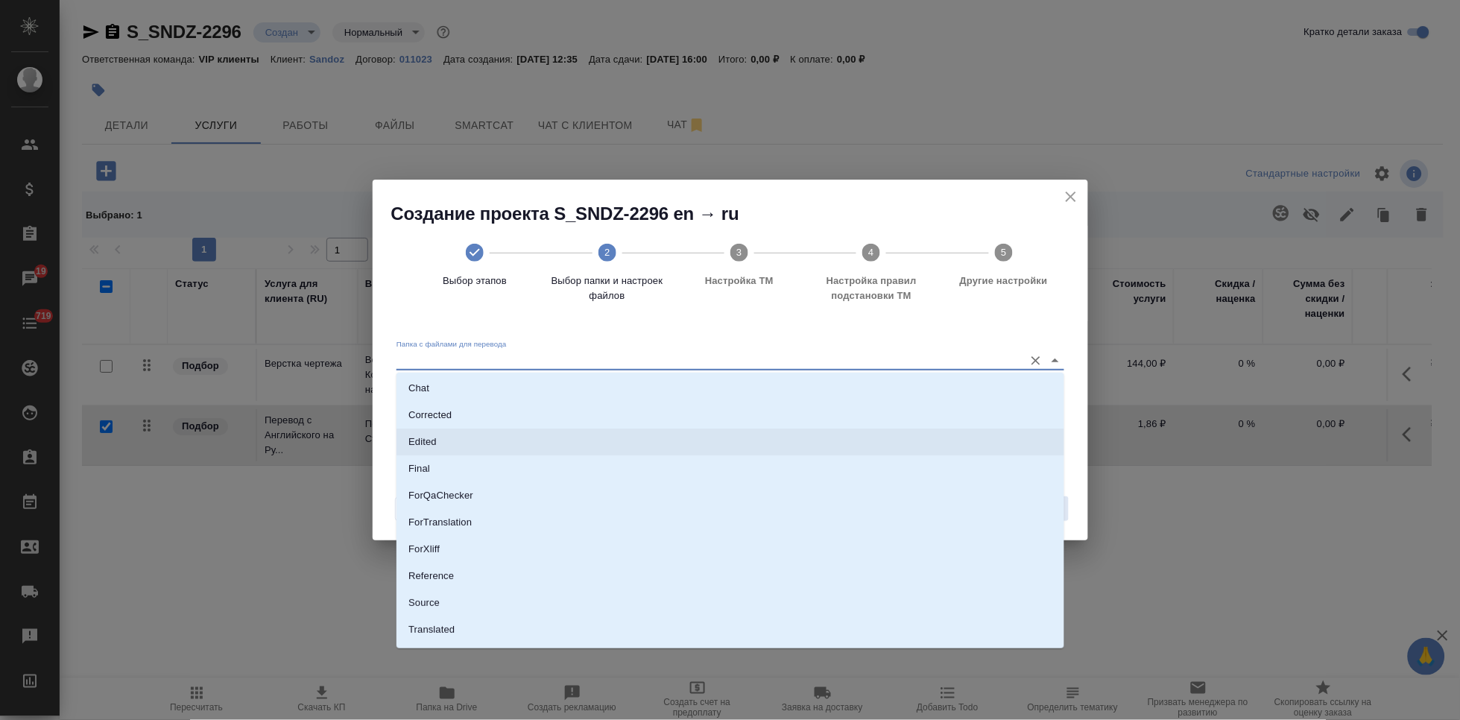
scroll to position [77, 0]
click at [443, 579] on li "Source" at bounding box center [730, 581] width 668 height 27
type input "Source"
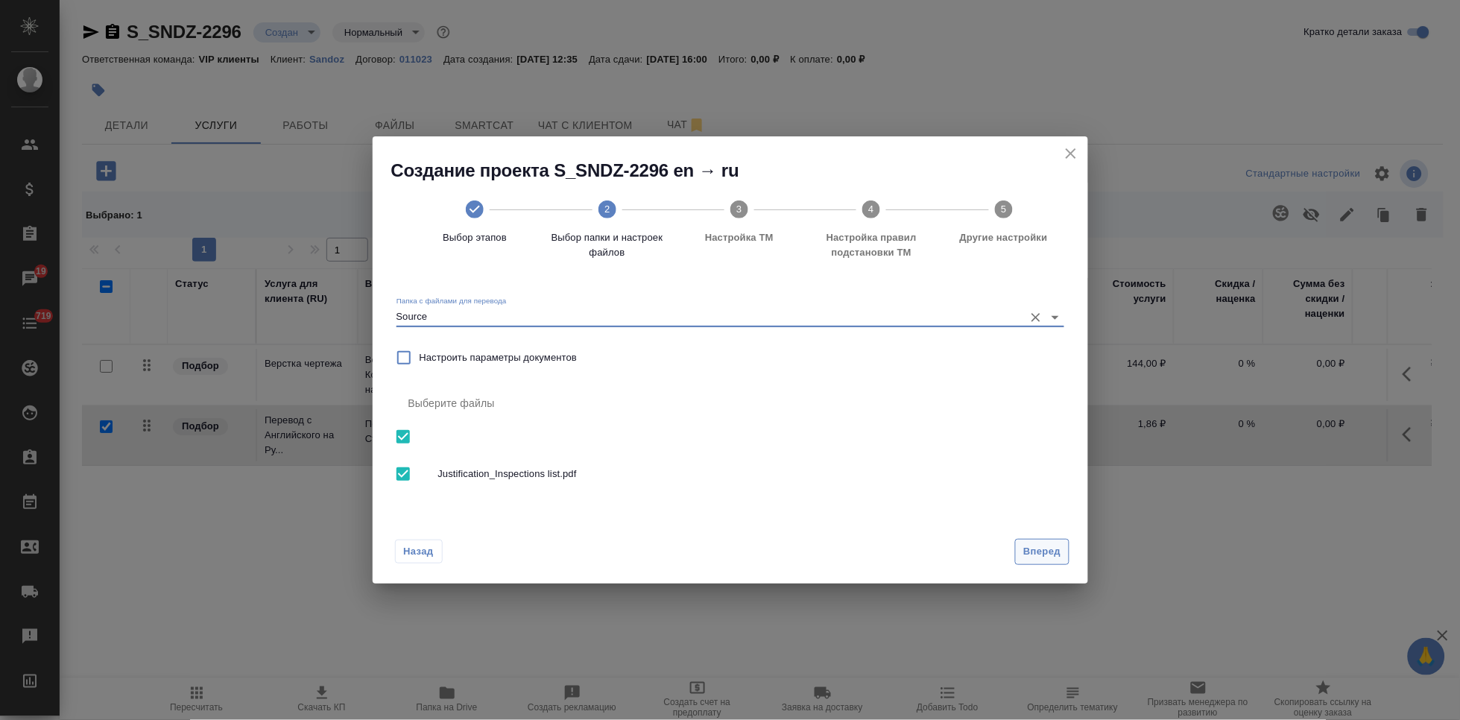
click at [1050, 551] on span "Вперед" at bounding box center [1041, 551] width 37 height 17
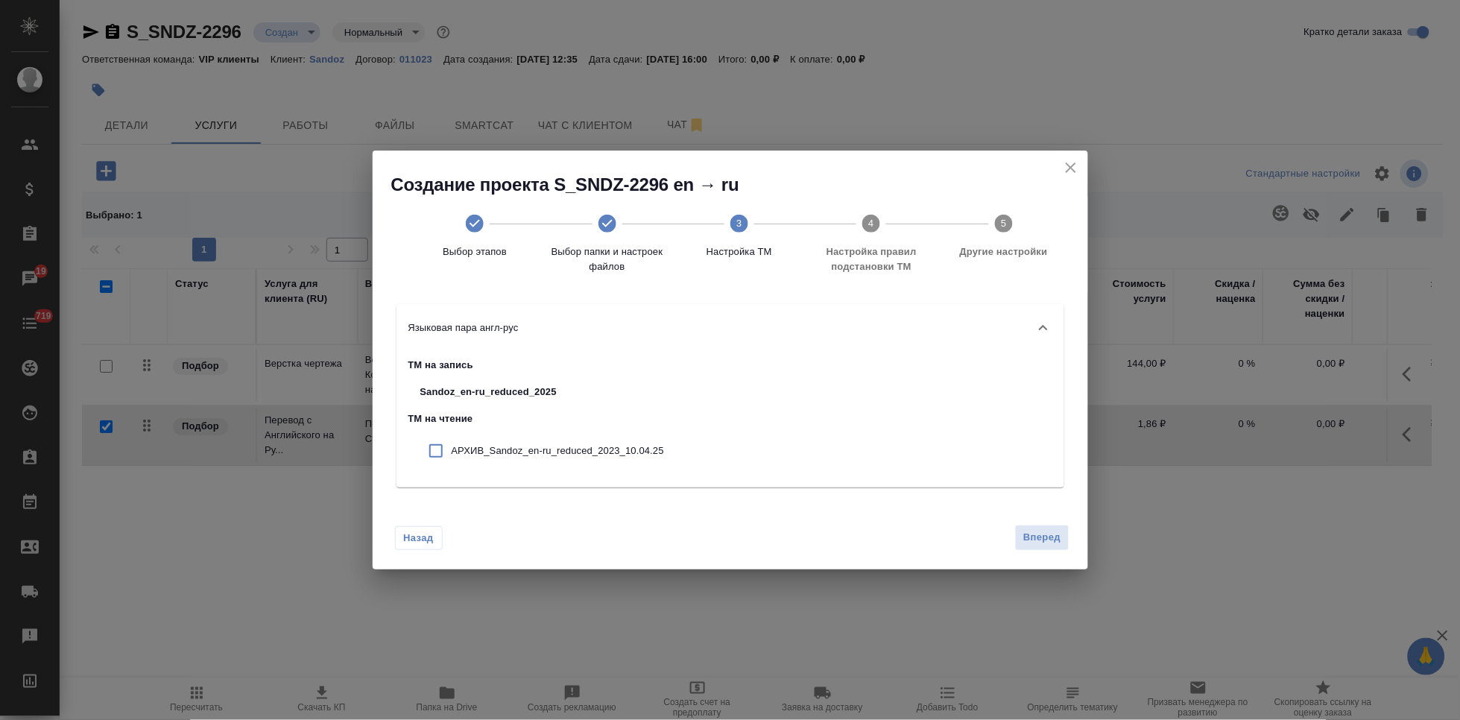
click at [1034, 521] on div "Назад Вперед" at bounding box center [730, 534] width 715 height 70
click at [1039, 548] on button "Вперед" at bounding box center [1042, 538] width 54 height 26
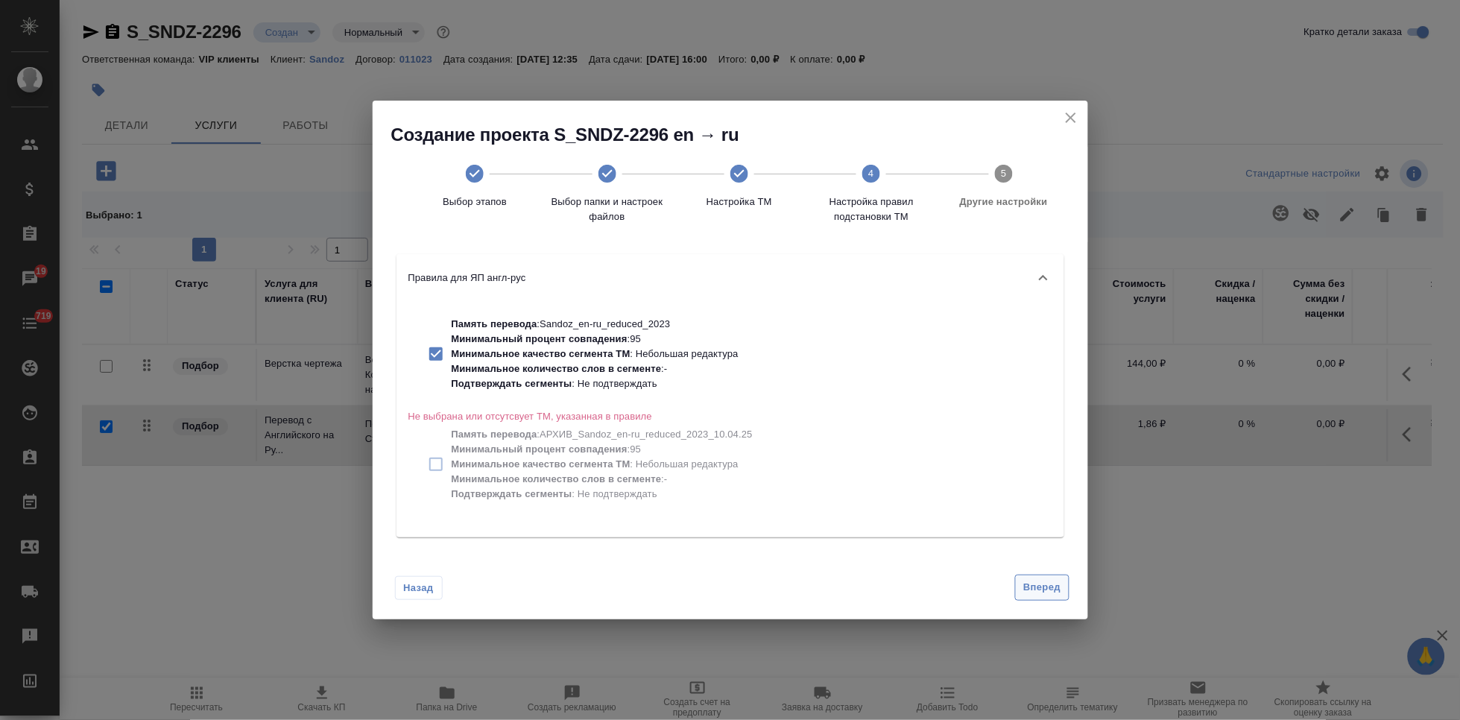
click at [1034, 598] on button "Вперед" at bounding box center [1042, 588] width 54 height 26
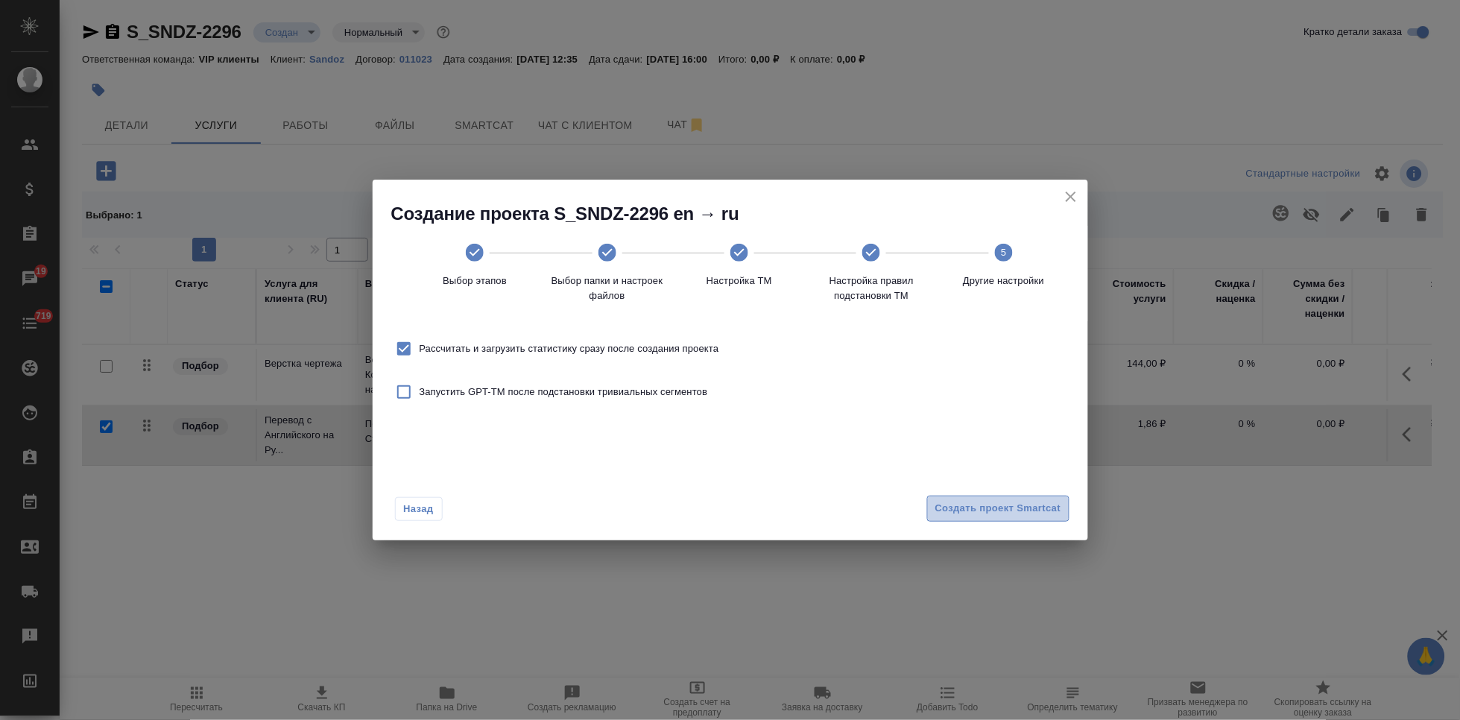
click at [1031, 510] on span "Создать проект Smartcat" at bounding box center [998, 508] width 126 height 17
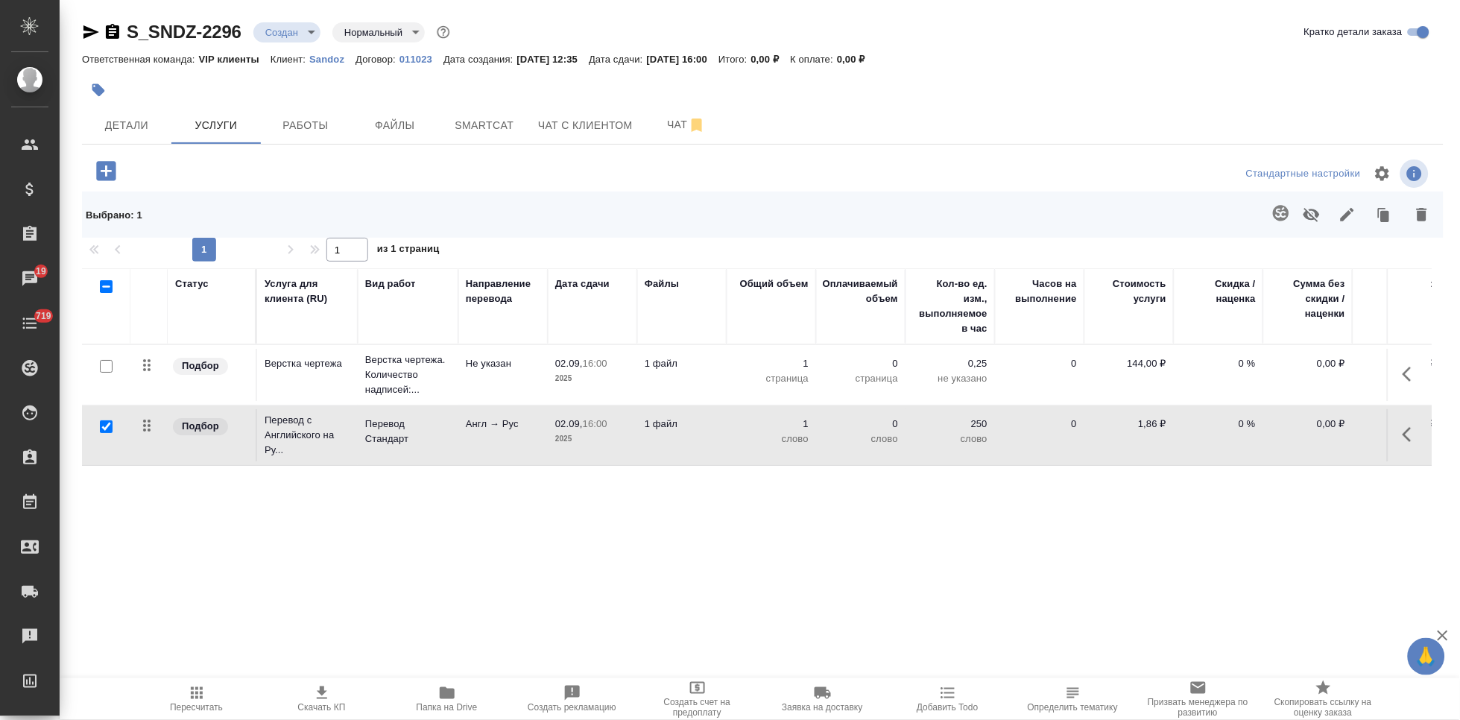
click at [317, 57] on p "Sandoz" at bounding box center [332, 59] width 46 height 11
click at [1400, 432] on button "button" at bounding box center [1411, 435] width 36 height 36
click at [1326, 436] on icon "button" at bounding box center [1326, 434] width 13 height 13
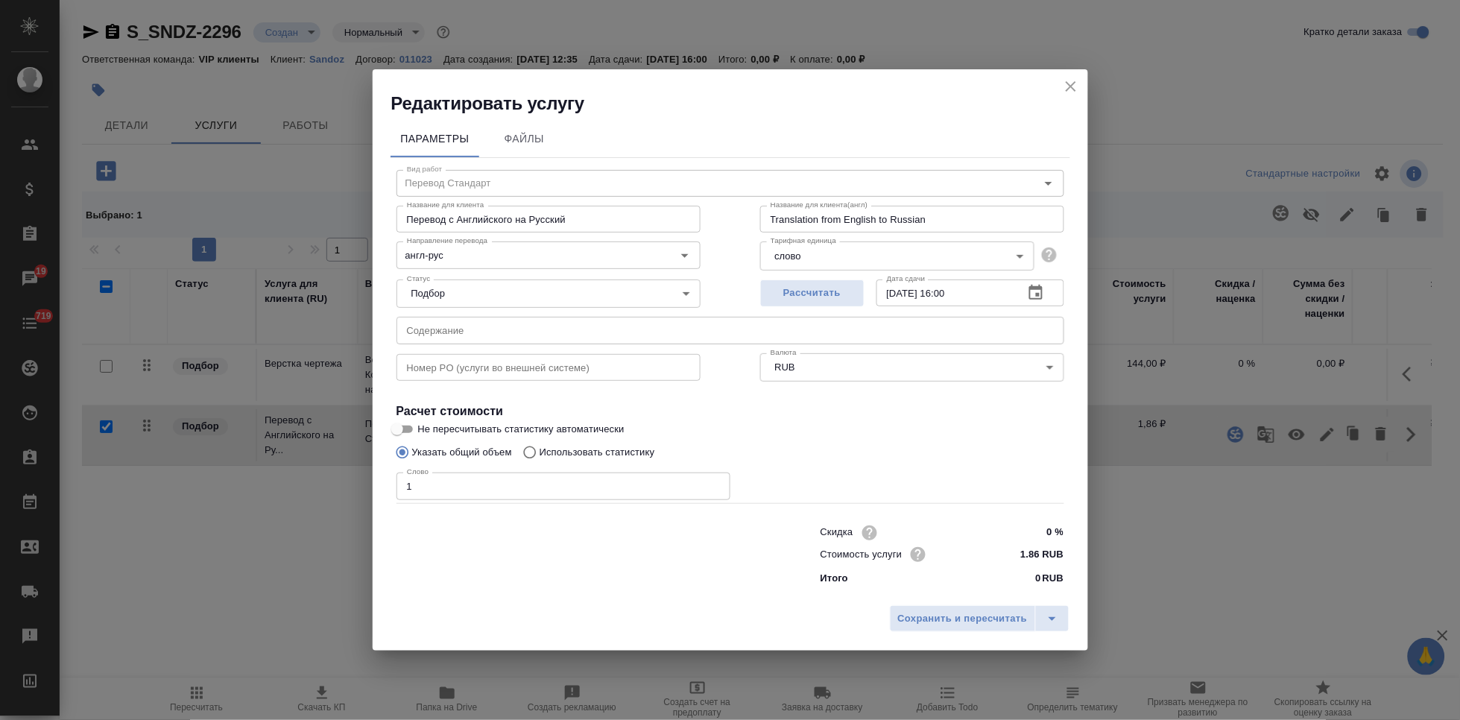
click at [526, 448] on input "Использовать статистику" at bounding box center [528, 452] width 24 height 28
radio input "true"
radio input "false"
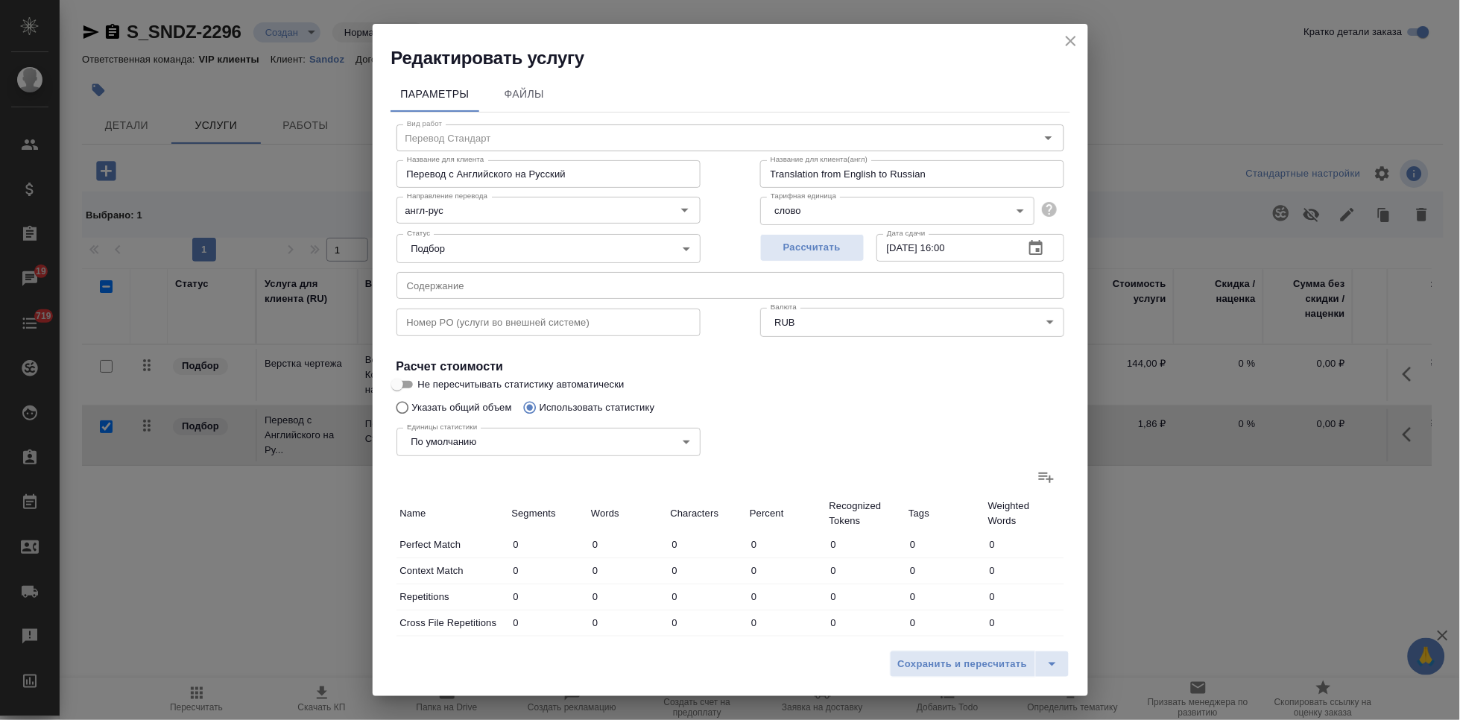
click at [1037, 477] on icon at bounding box center [1046, 477] width 18 height 18
click at [0, 0] on input "file" at bounding box center [0, 0] width 0 height 0
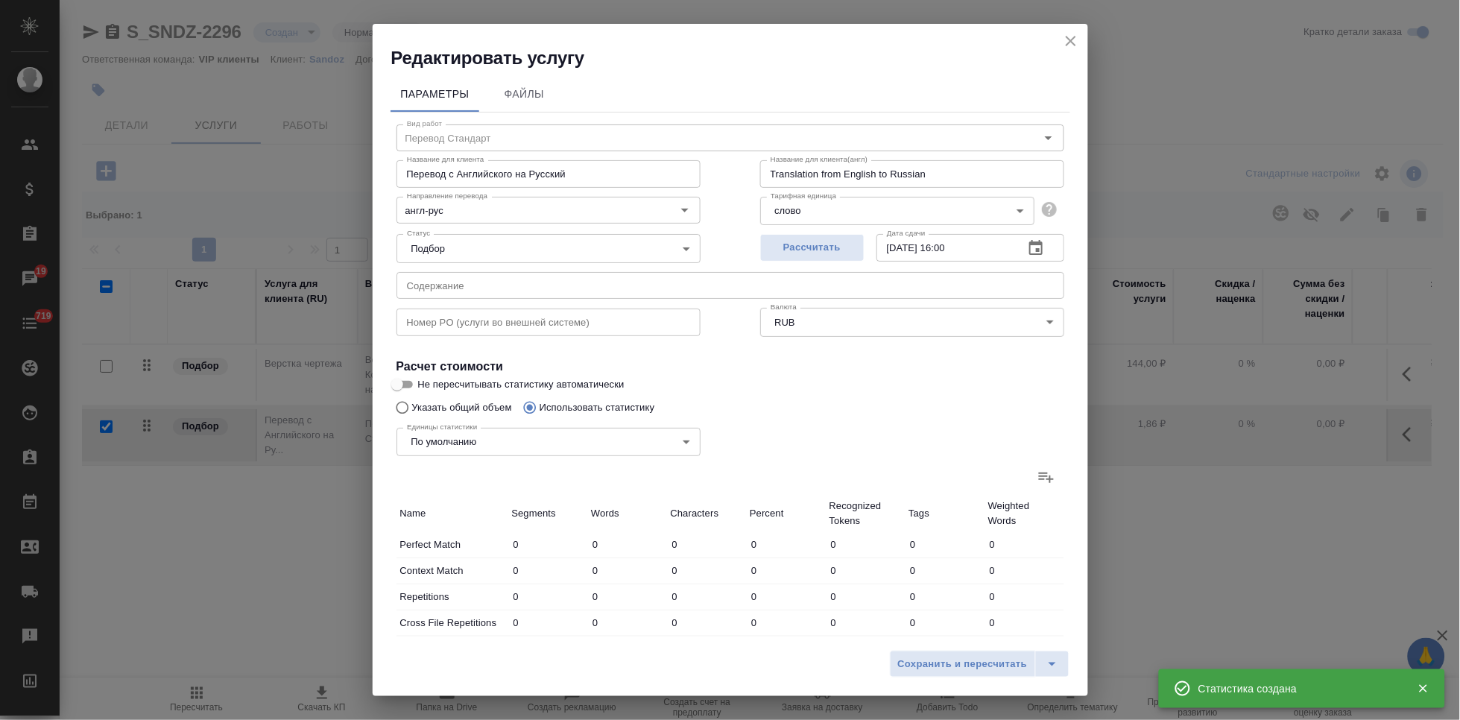
type input "1"
type input "2"
type input "26"
type input "1"
type input "4"
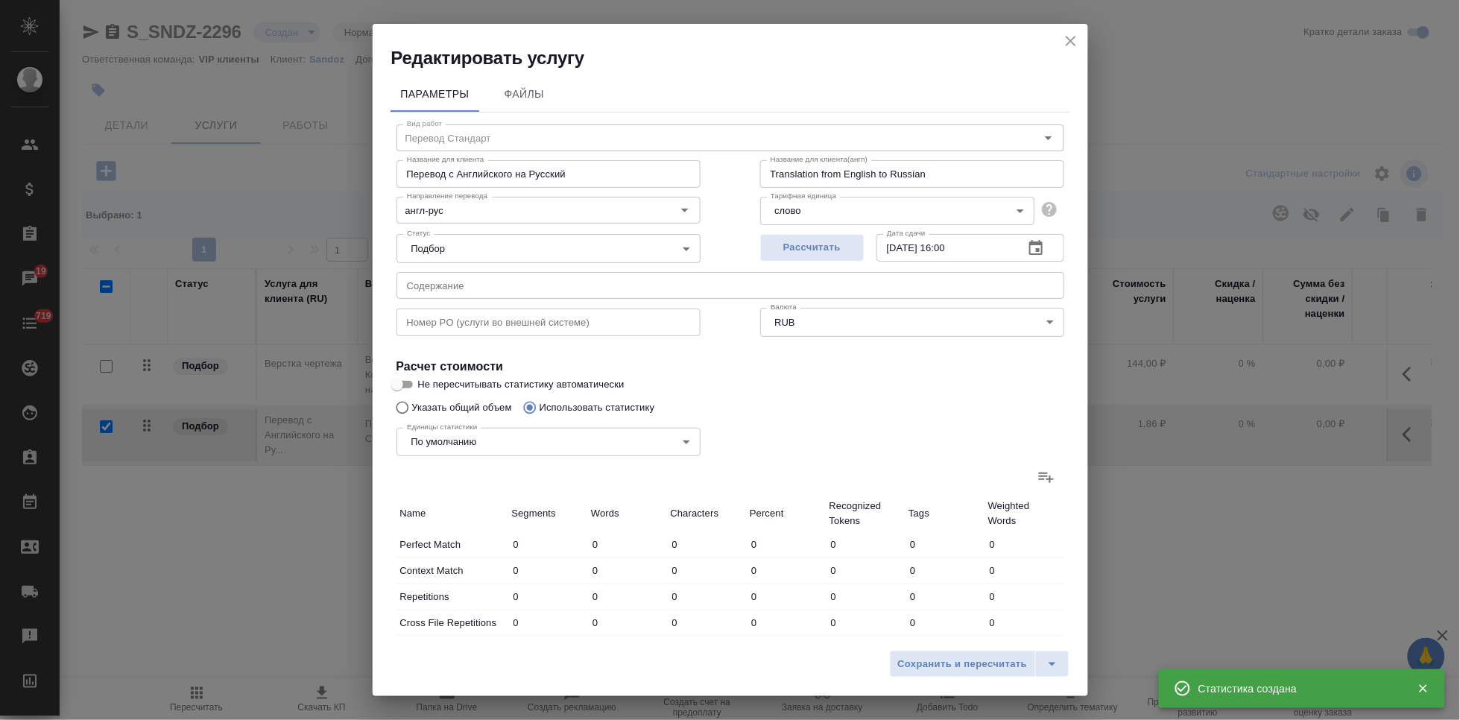
type input "34"
type input "5"
type input "47"
type input "320"
type input "3"
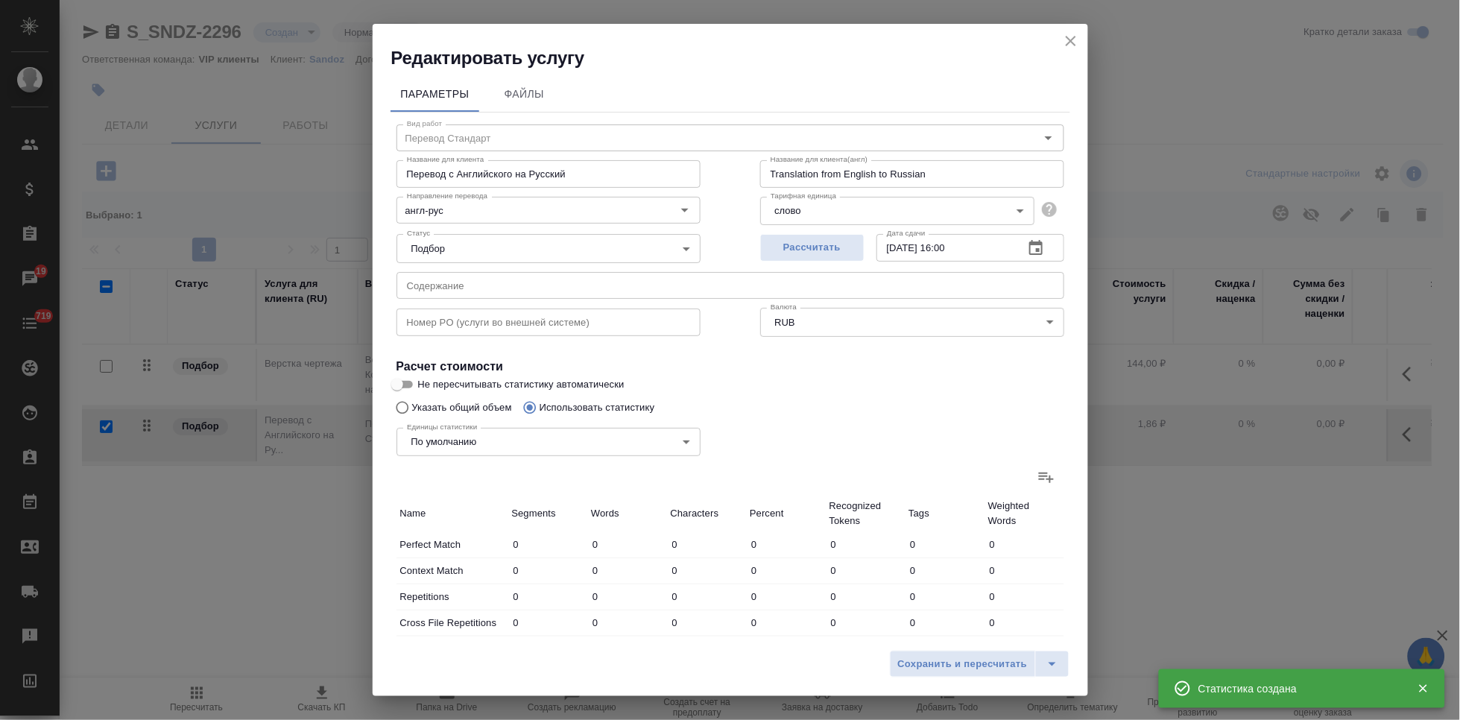
type input "13"
type input "75"
type input "6"
type input "154"
type input "1079"
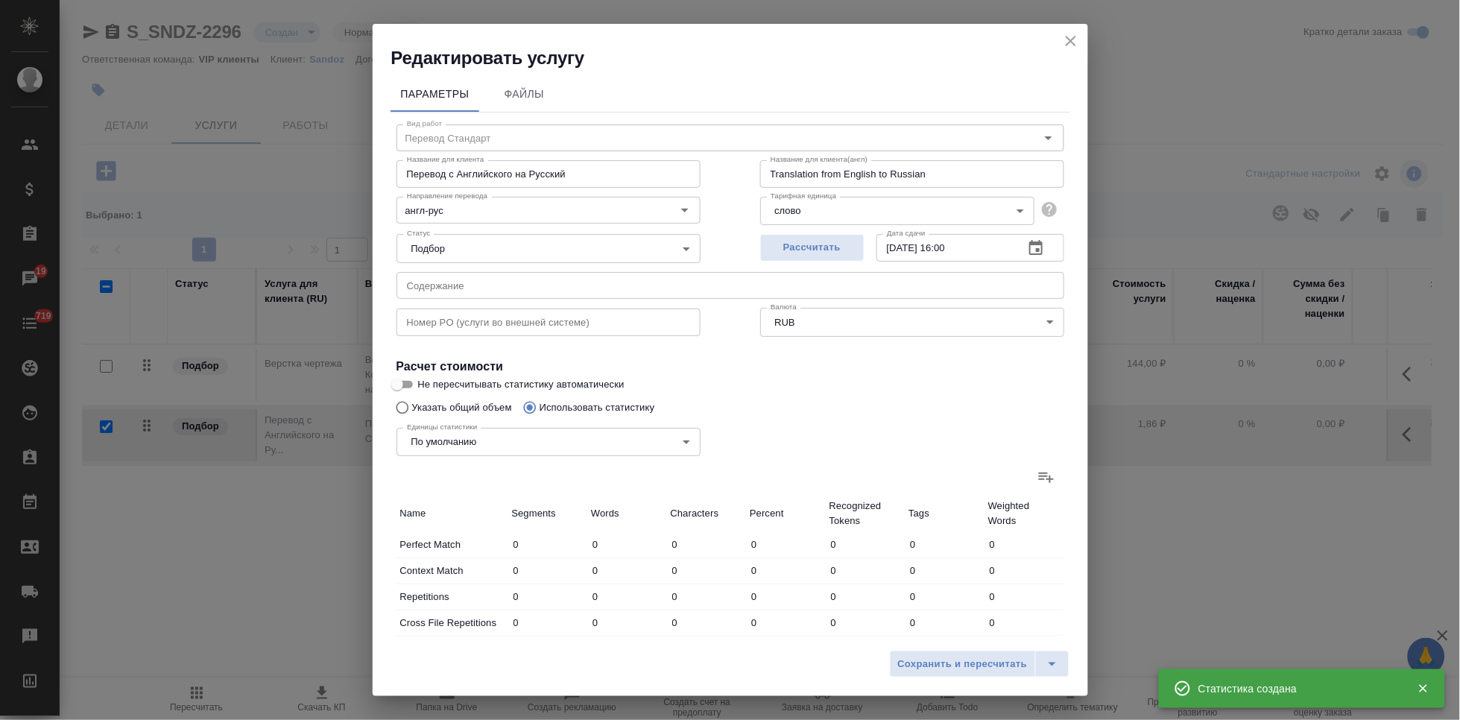
type input "16"
type input "220"
type input "1534"
type input "16"
type input "220"
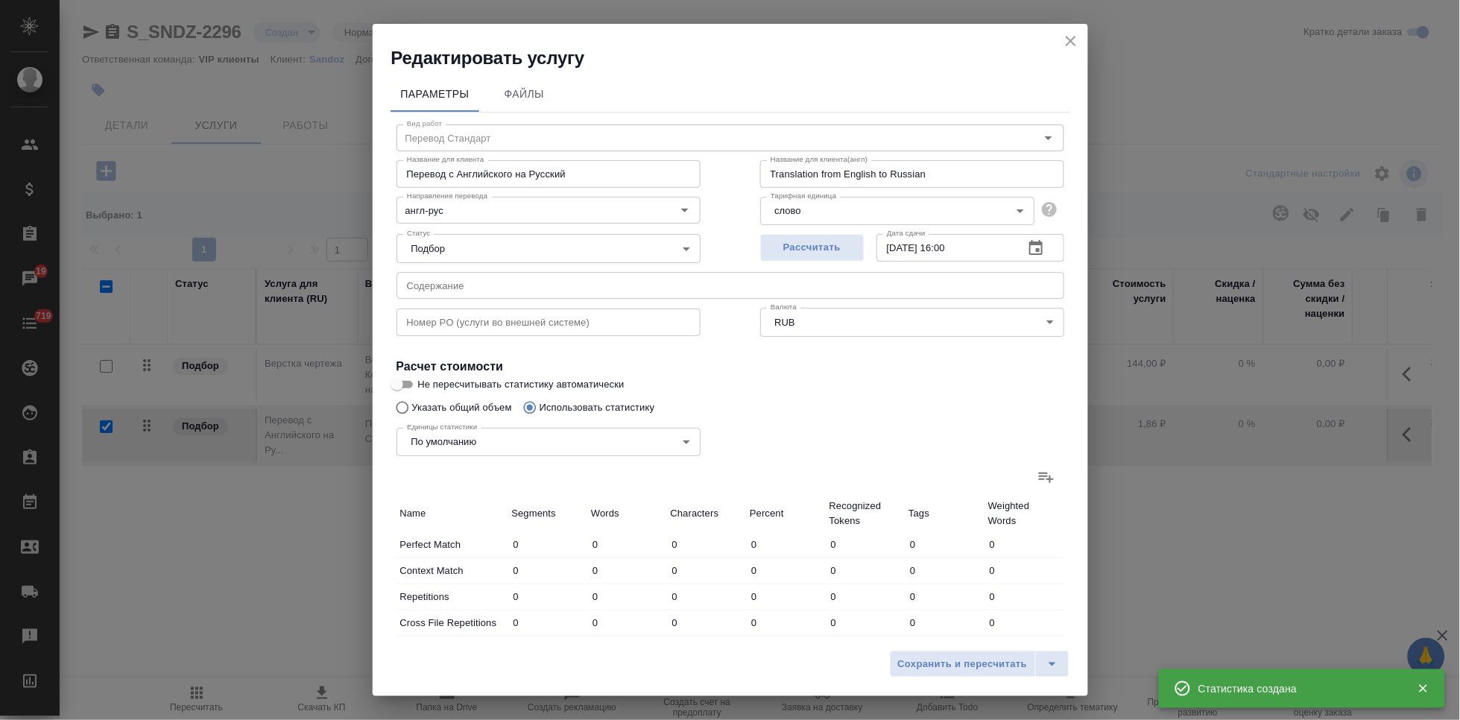
type input "1534"
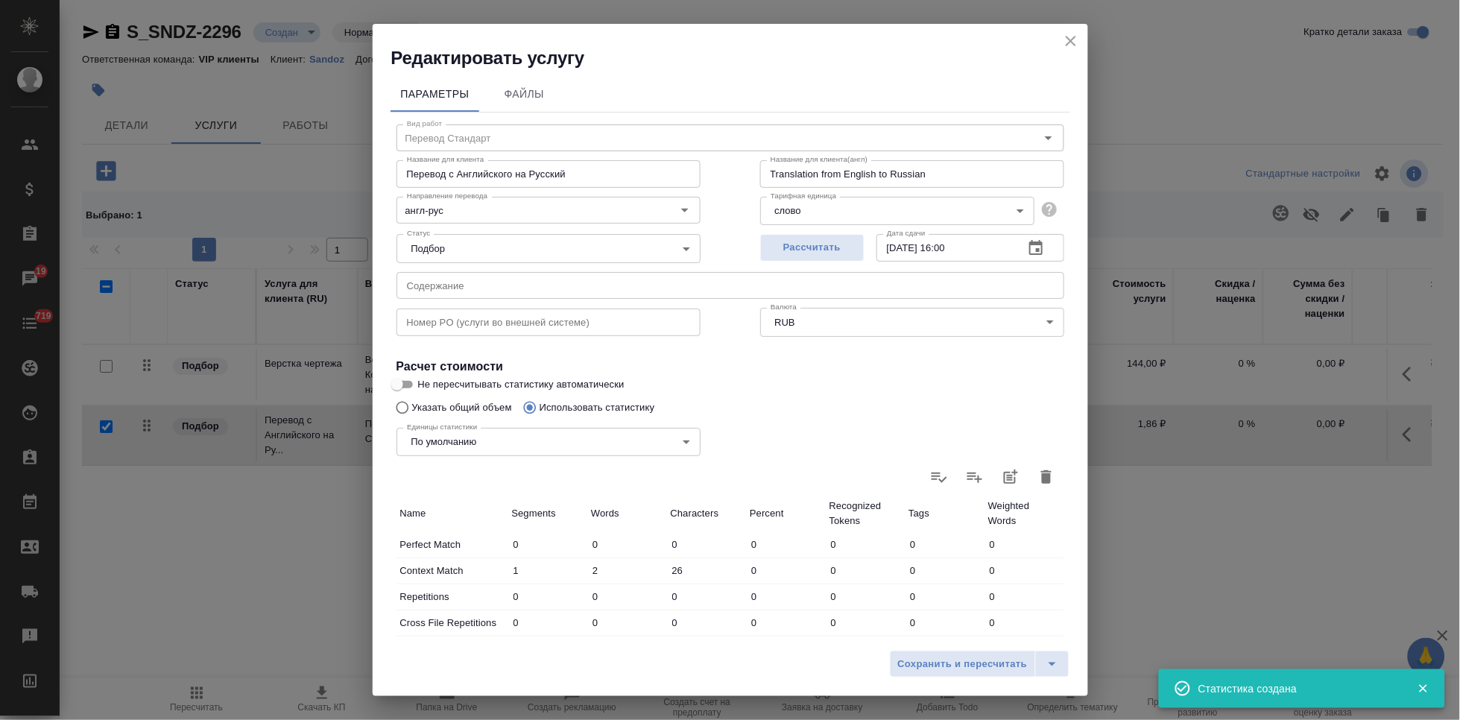
scroll to position [165, 0]
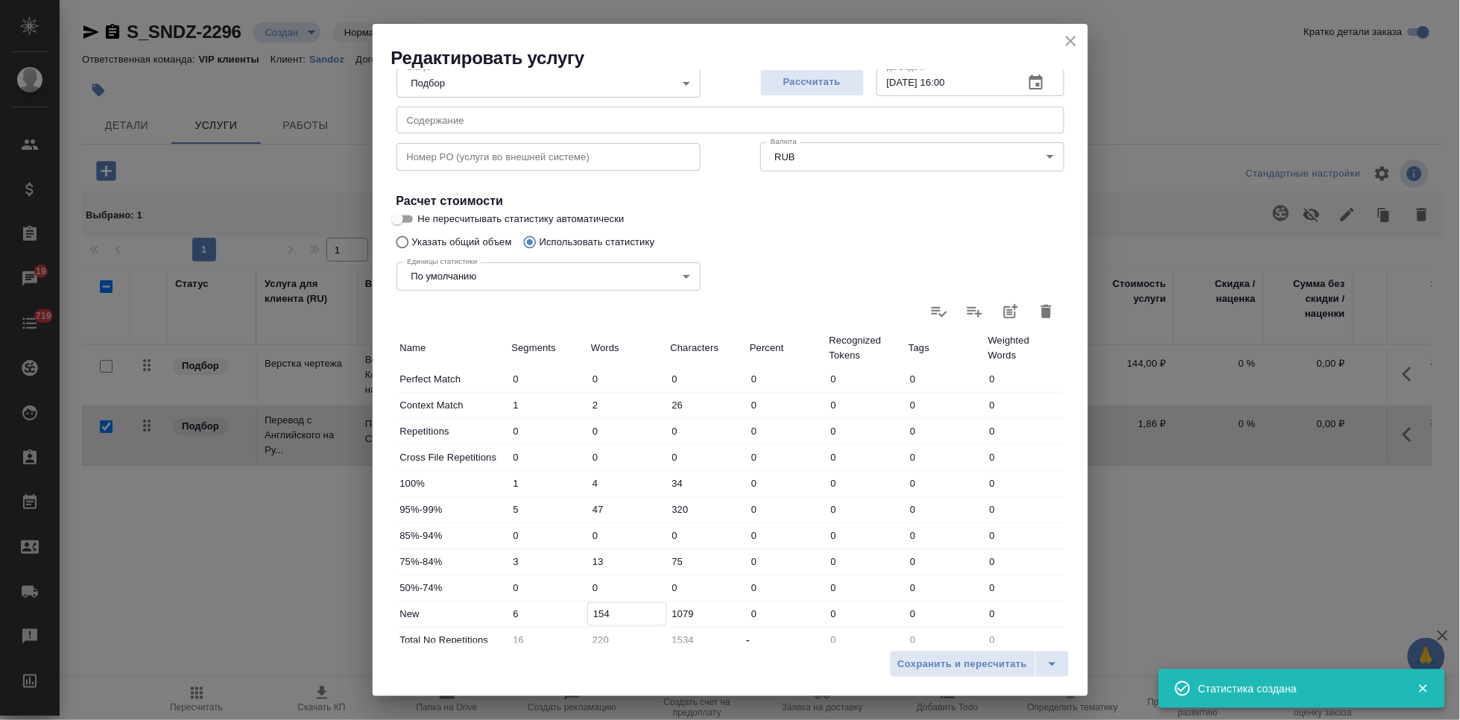
click at [601, 613] on input "154" at bounding box center [627, 614] width 78 height 22
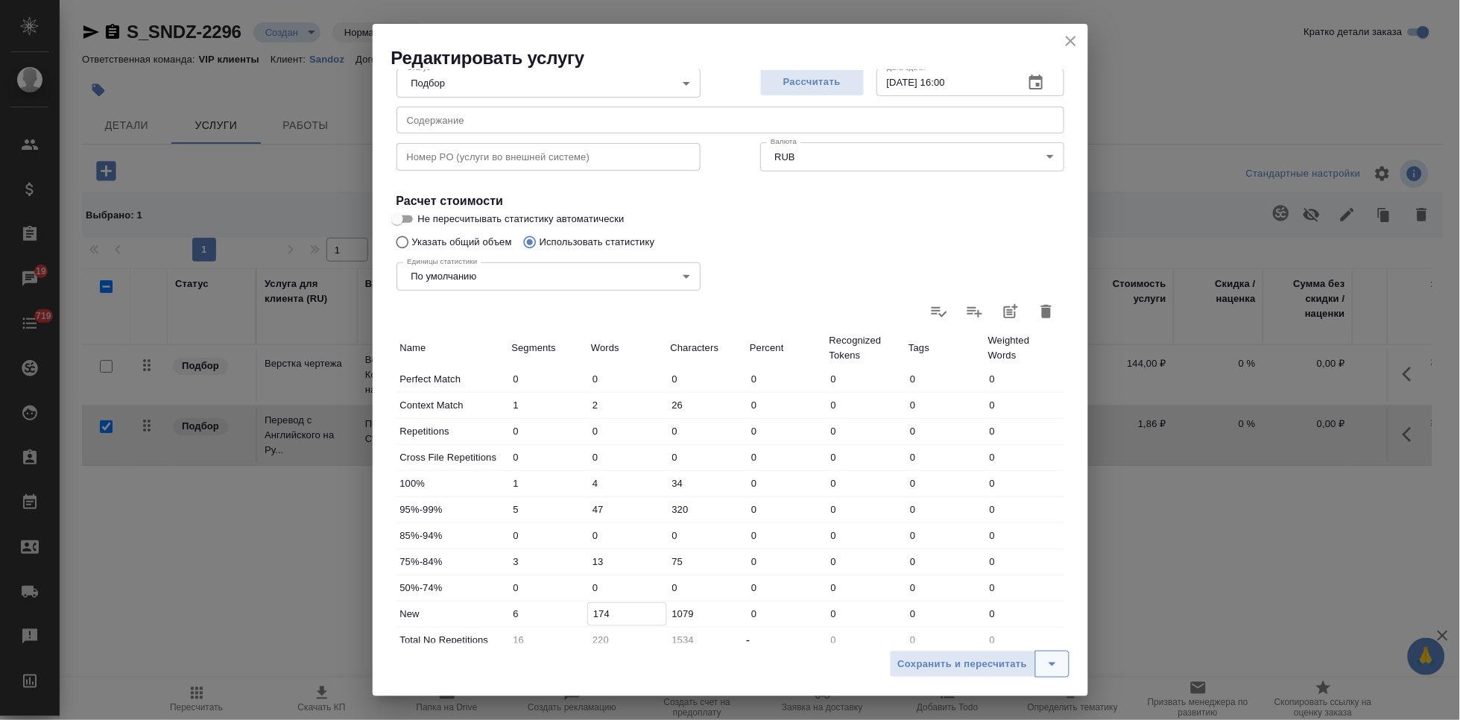
type input "174"
click at [1055, 661] on icon "split button" at bounding box center [1052, 664] width 18 height 18
click at [977, 634] on li "Сохранить" at bounding box center [982, 633] width 180 height 24
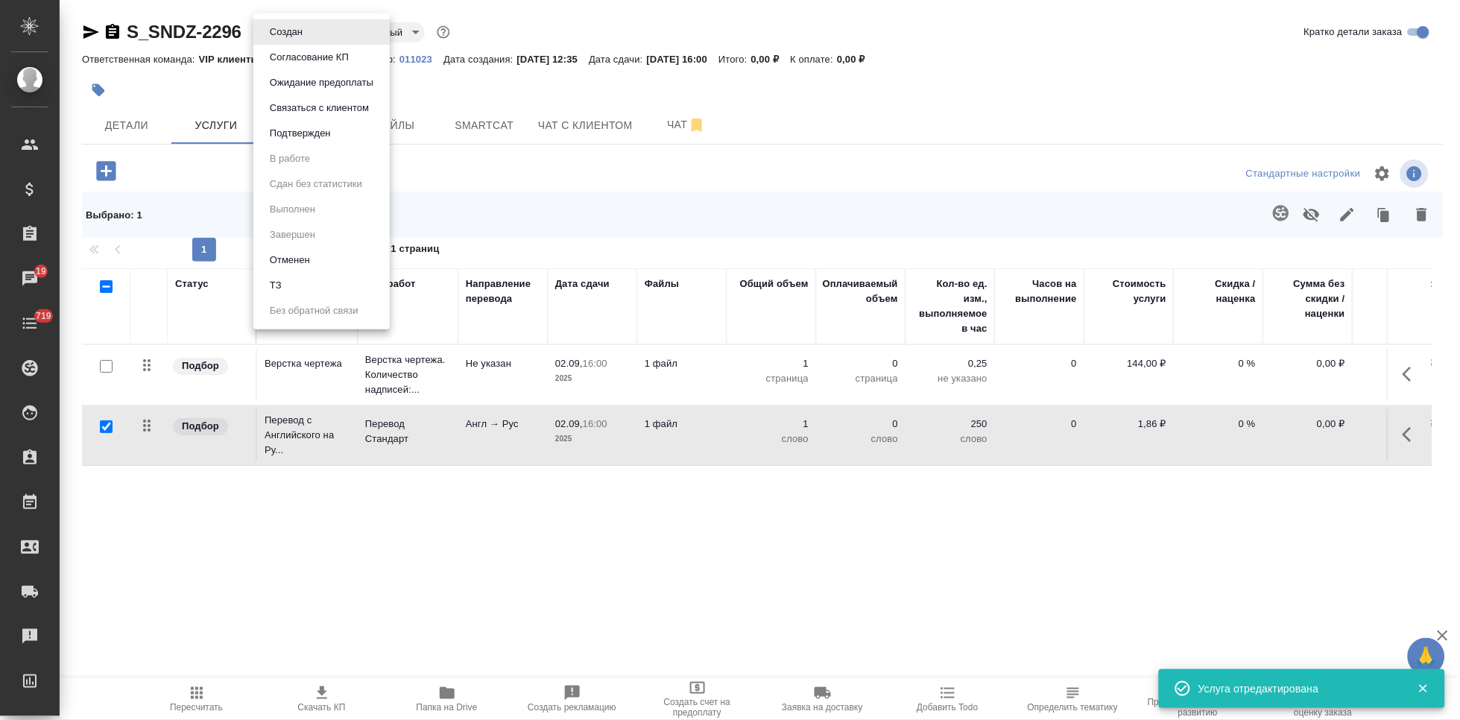
click at [312, 37] on body "🙏 .cls-1 fill:#fff; AWATERA Kabargina Anna Клиенты Спецификации Заказы 19 Чаты …" at bounding box center [730, 360] width 1460 height 720
click at [293, 287] on li "ТЗ" at bounding box center [321, 285] width 136 height 25
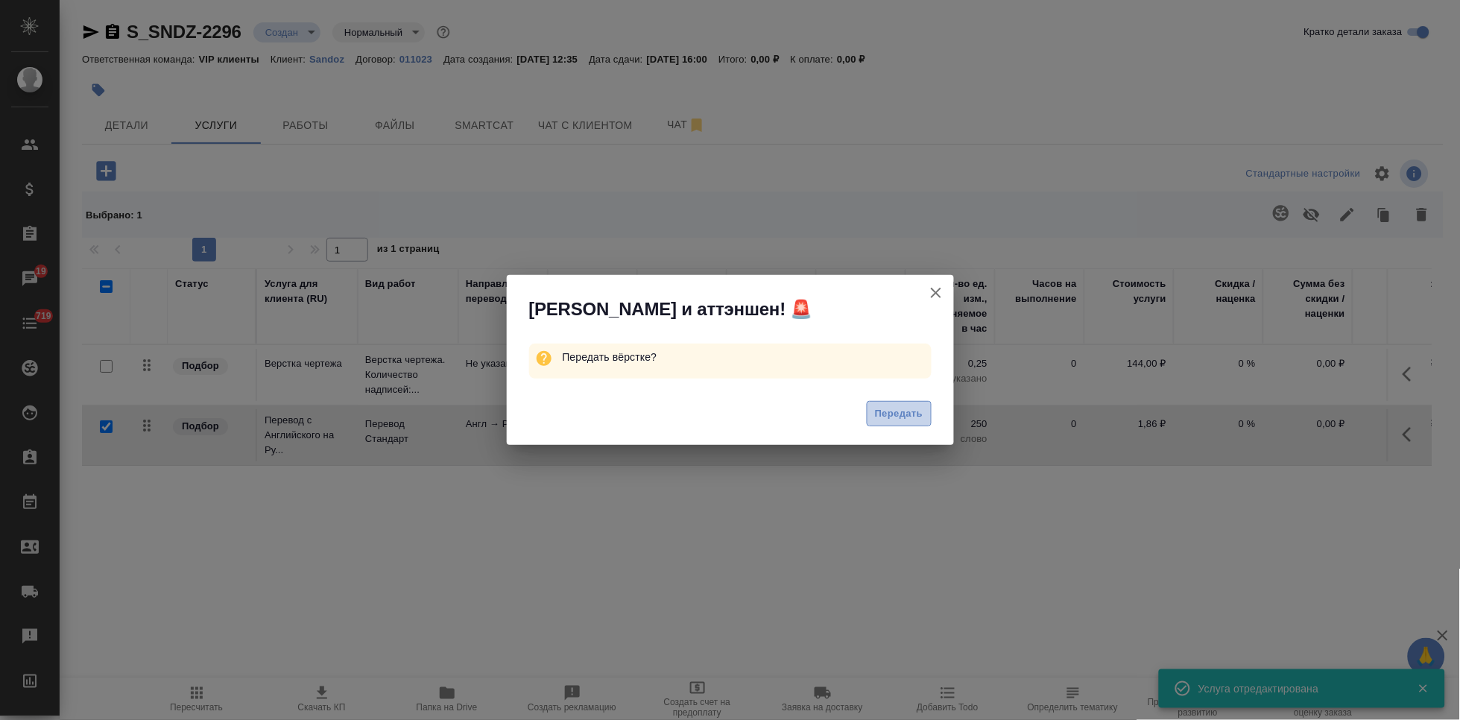
click at [899, 412] on span "Передать" at bounding box center [899, 413] width 48 height 17
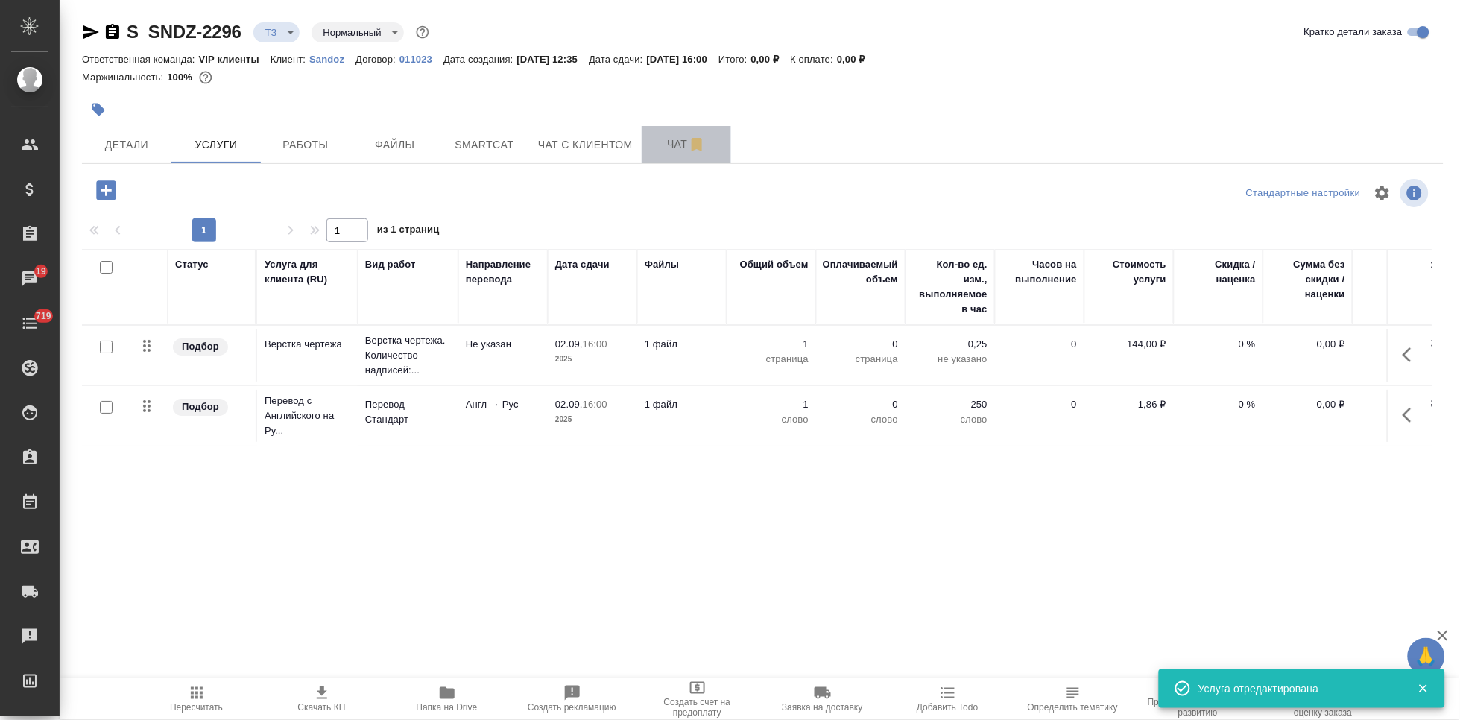
click at [659, 151] on span "Чат" at bounding box center [687, 144] width 72 height 19
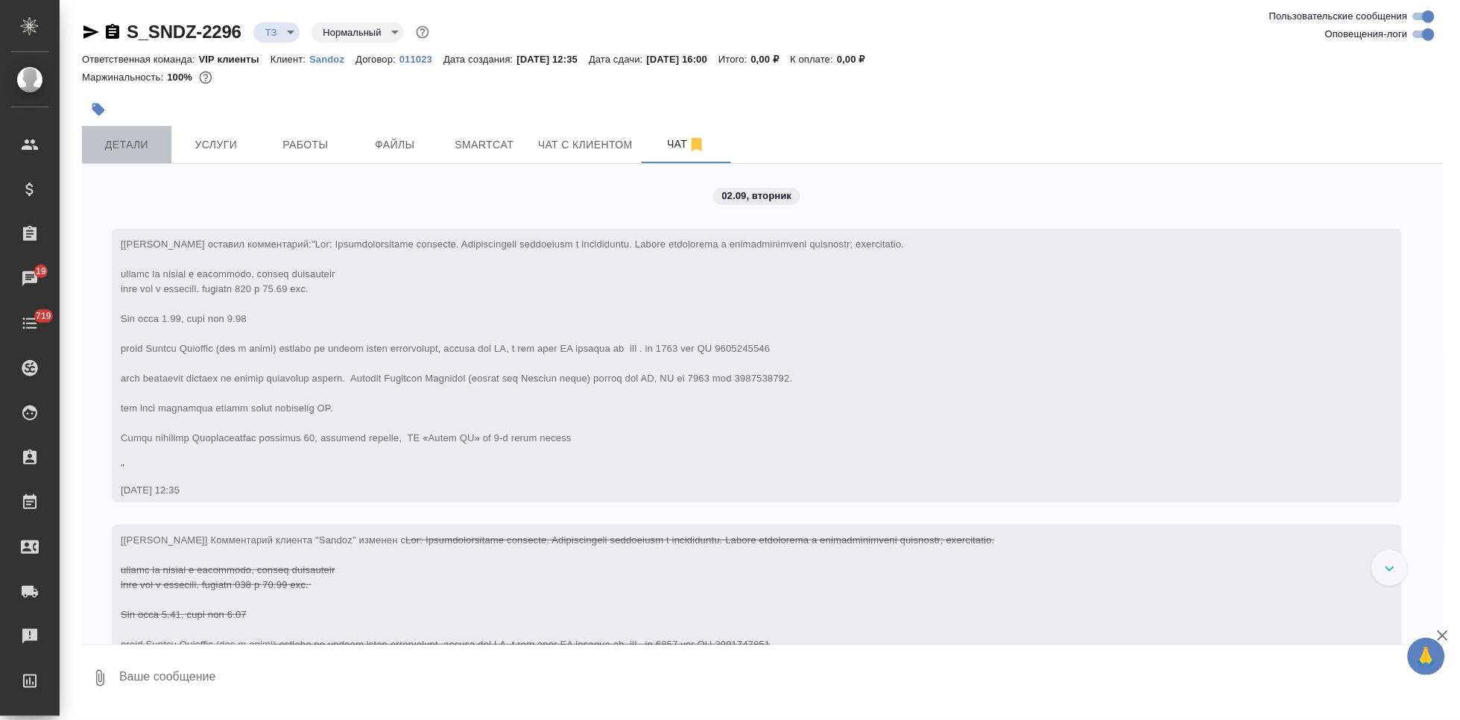
click at [150, 145] on span "Детали" at bounding box center [127, 145] width 72 height 19
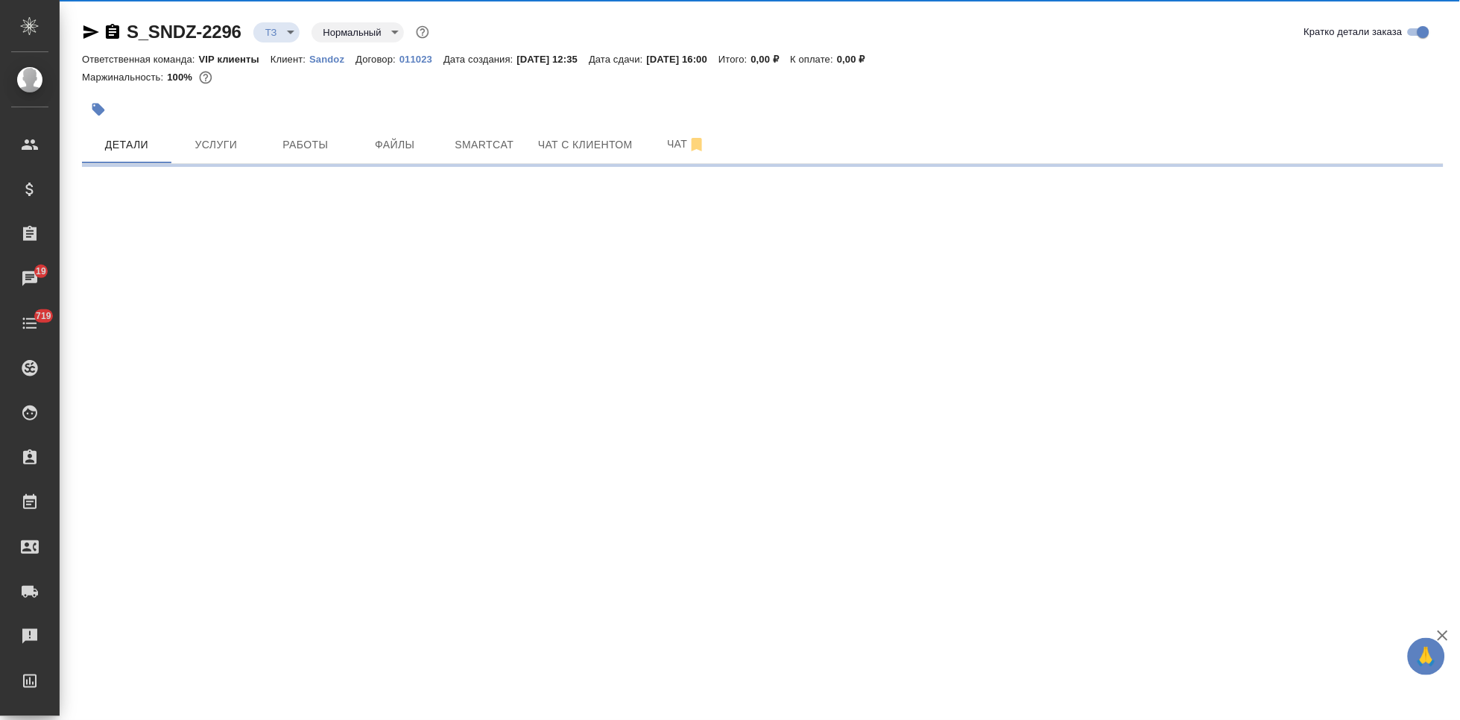
select select "RU"
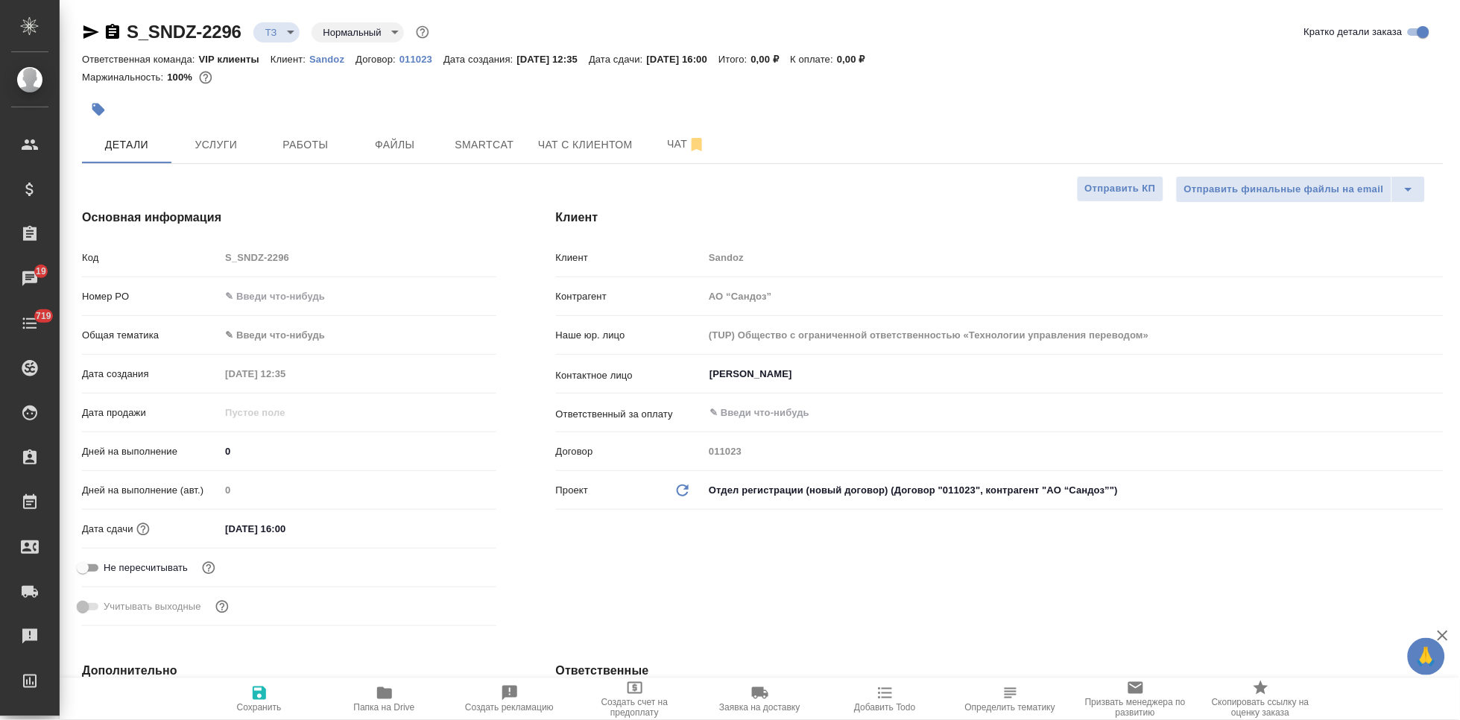
type textarea "x"
click at [244, 129] on button "Услуги" at bounding box center [215, 144] width 89 height 37
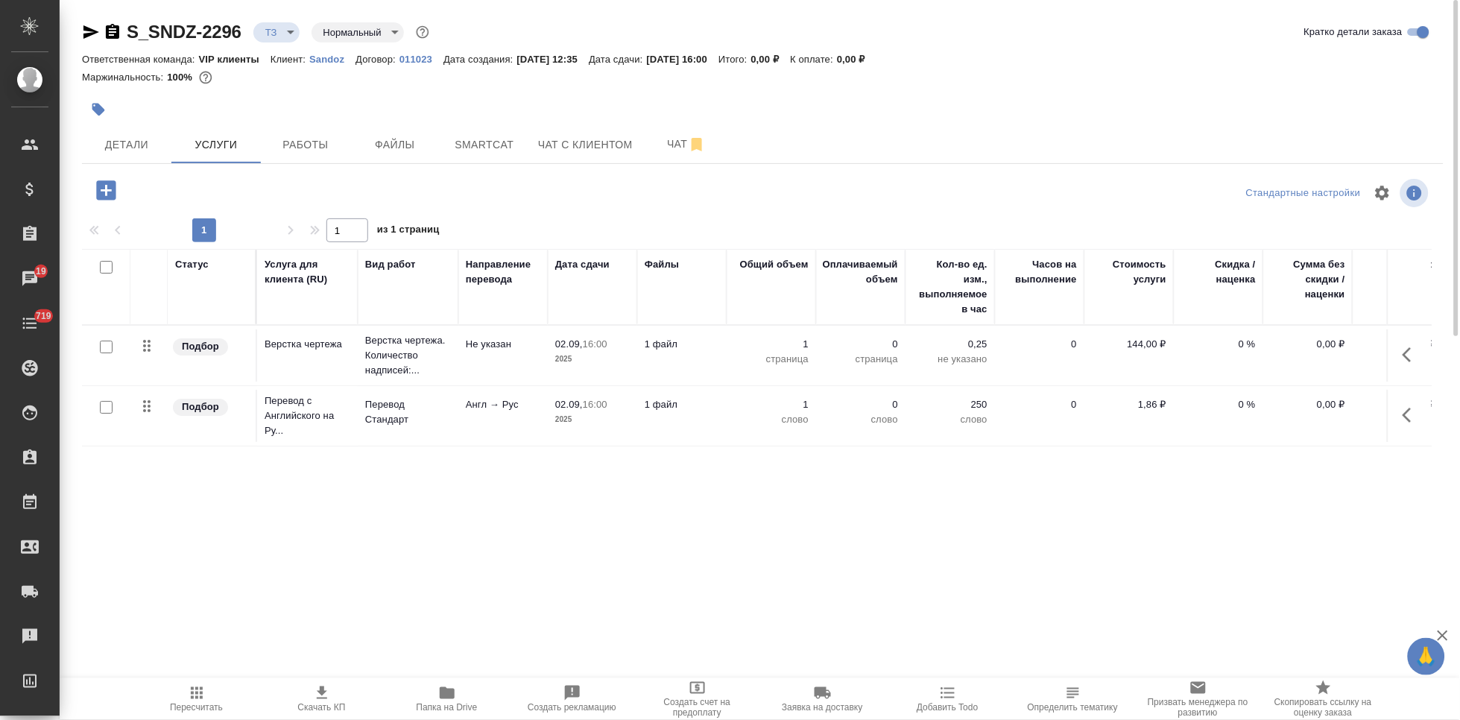
click at [189, 697] on icon "button" at bounding box center [197, 693] width 18 height 18
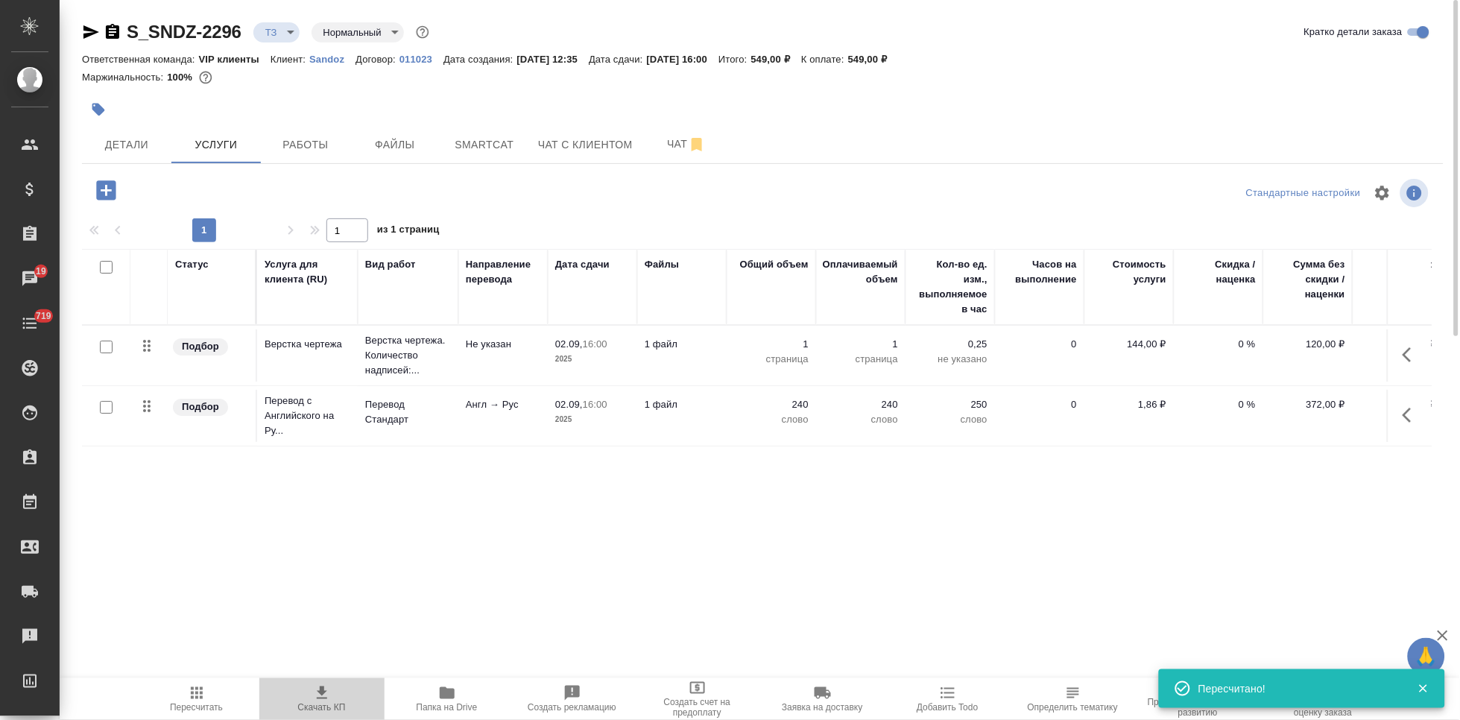
click at [327, 700] on icon "button" at bounding box center [322, 693] width 18 height 18
click at [282, 34] on body "🙏 .cls-1 fill:#fff; AWATERA Kabargina Anna Клиенты Спецификации Заказы 19 Чаты …" at bounding box center [730, 360] width 1460 height 720
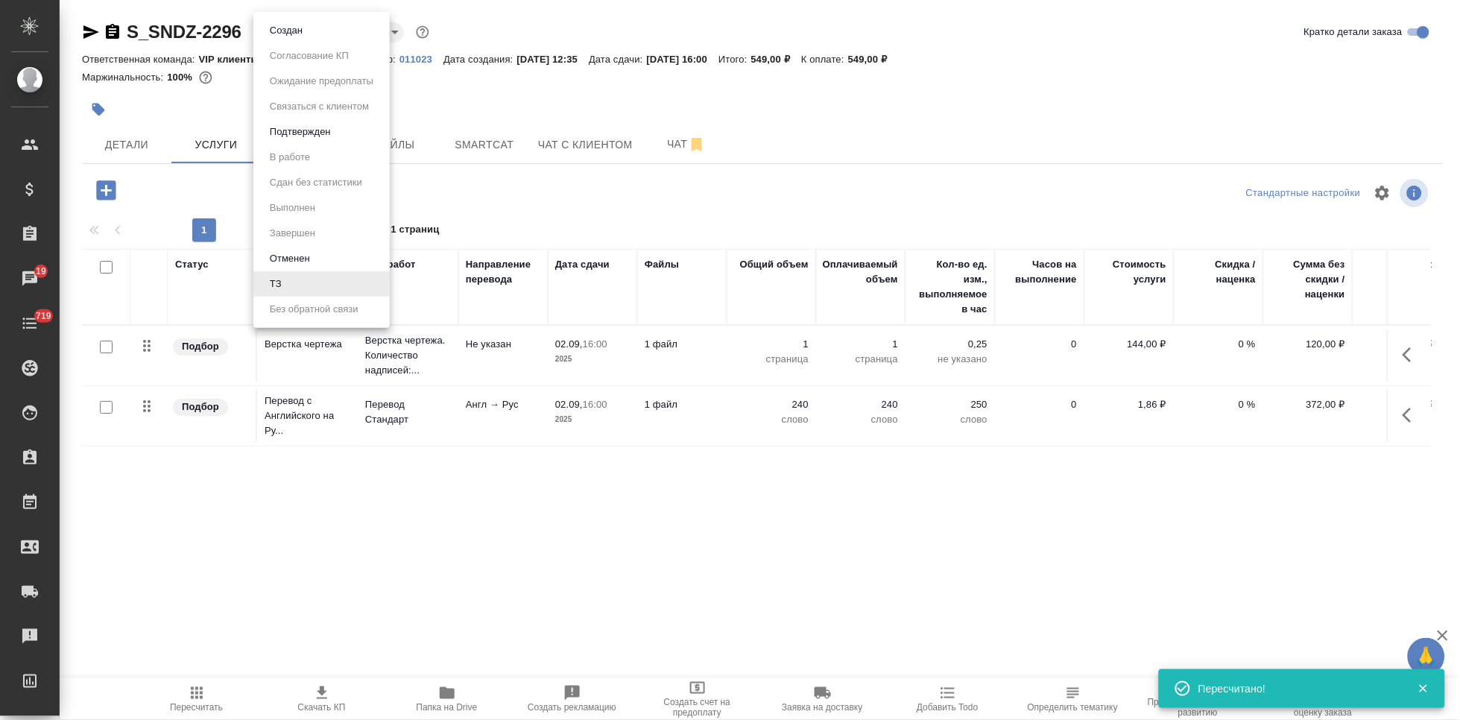
click at [312, 31] on li "Создан" at bounding box center [321, 30] width 136 height 25
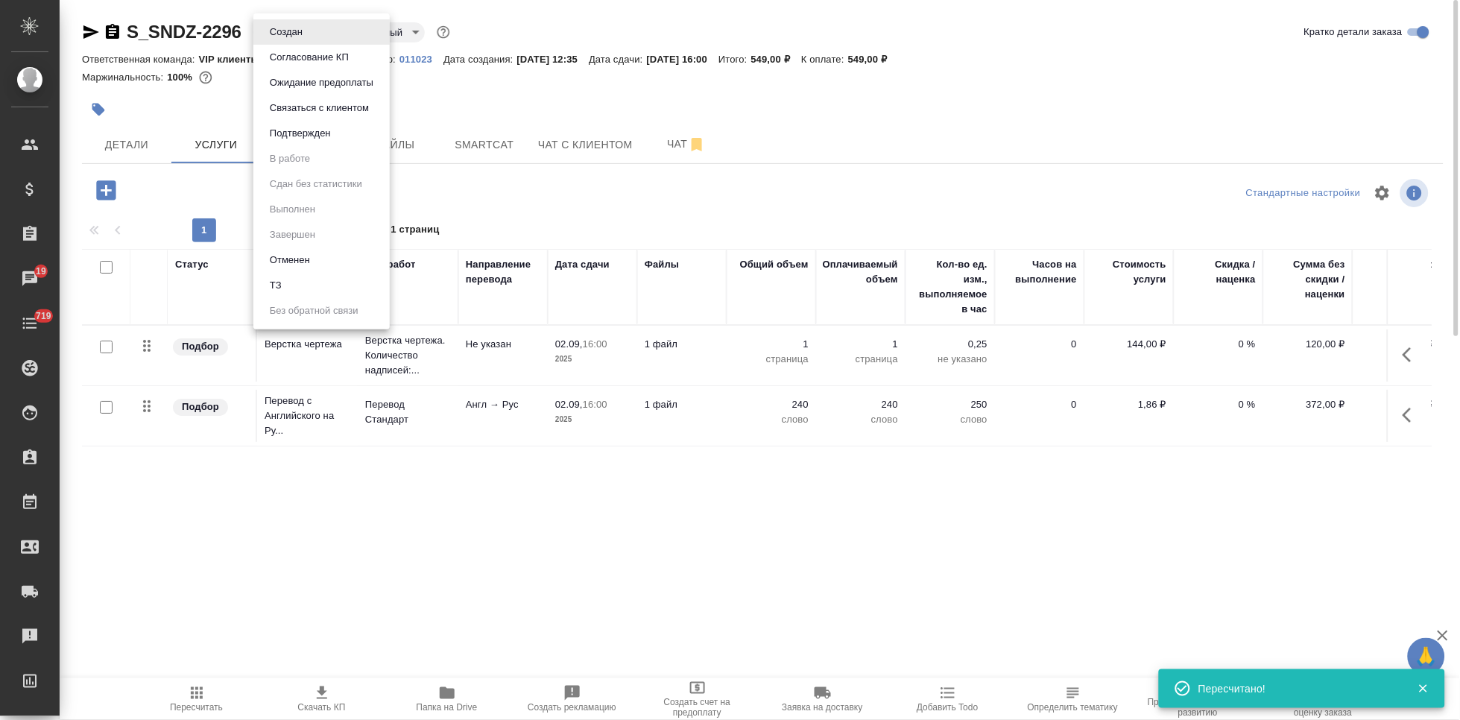
click at [311, 34] on body "🙏 .cls-1 fill:#fff; AWATERA Kabargina Anna Клиенты Спецификации Заказы 19 Чаты …" at bounding box center [730, 360] width 1460 height 720
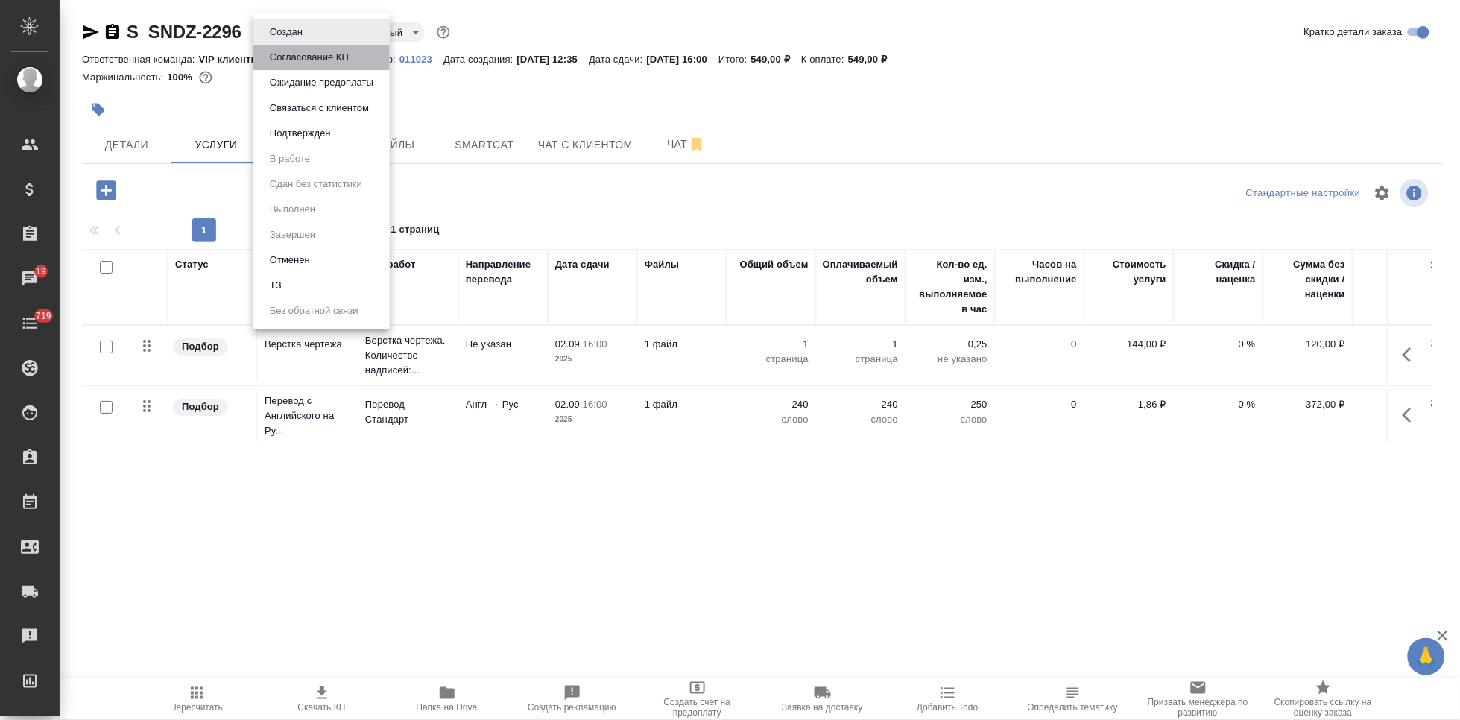
click at [323, 57] on button "Согласование КП" at bounding box center [309, 57] width 88 height 16
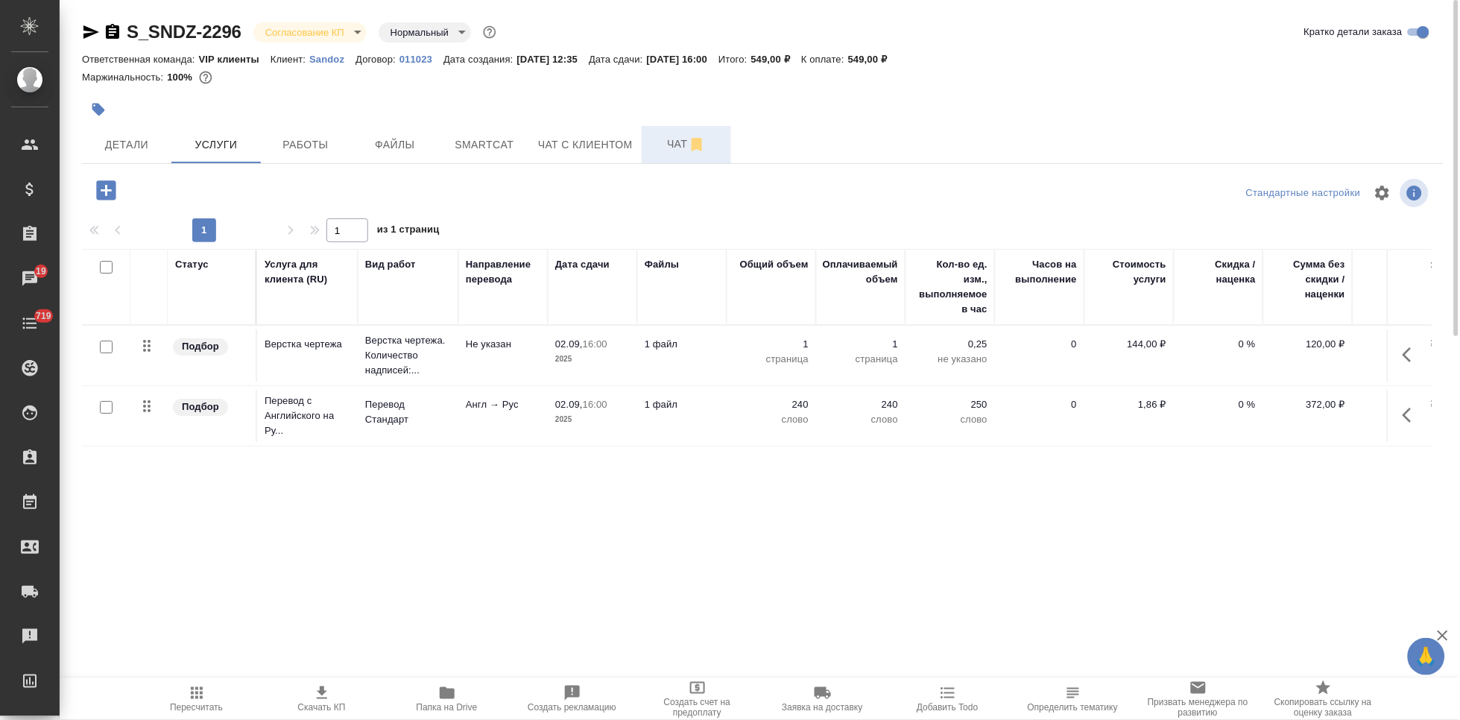
click at [678, 147] on span "Чат" at bounding box center [687, 144] width 72 height 19
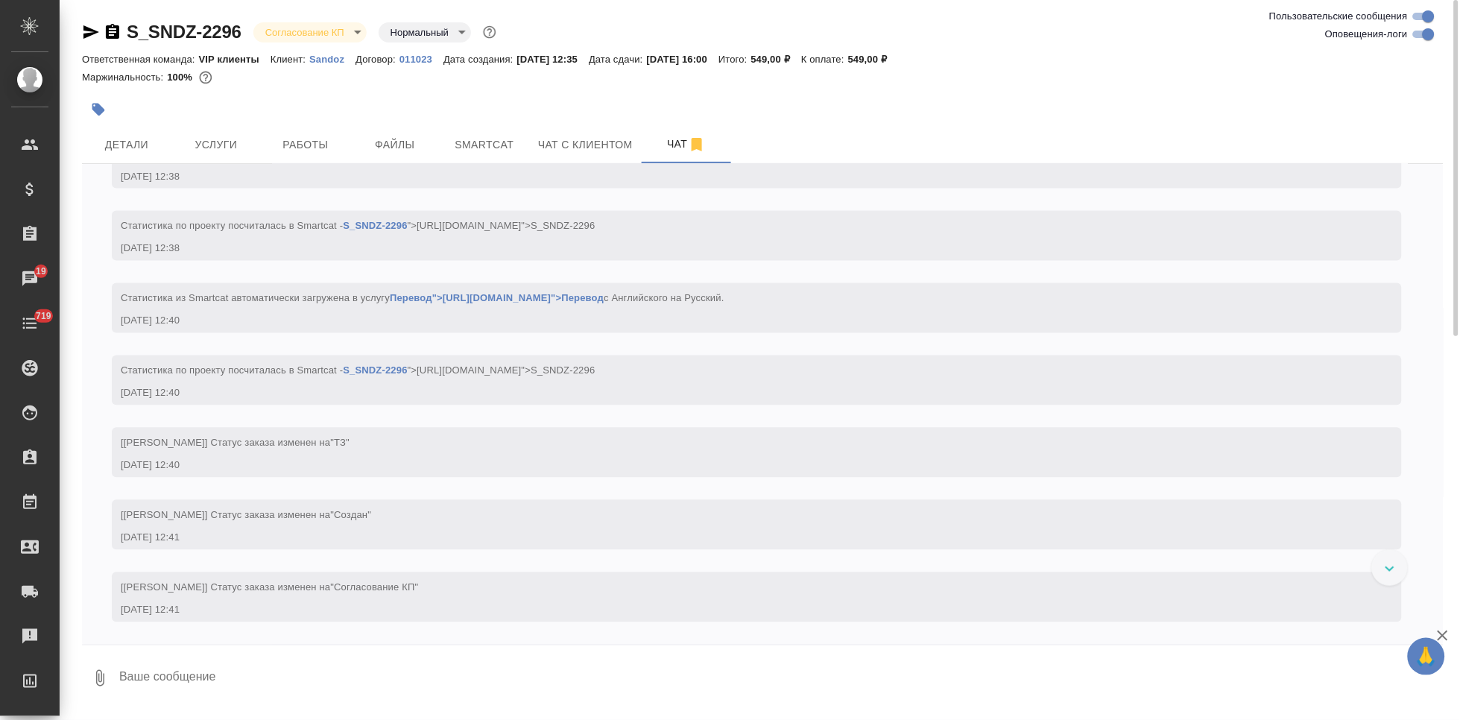
click at [232, 689] on textarea at bounding box center [781, 678] width 1326 height 51
type textarea """
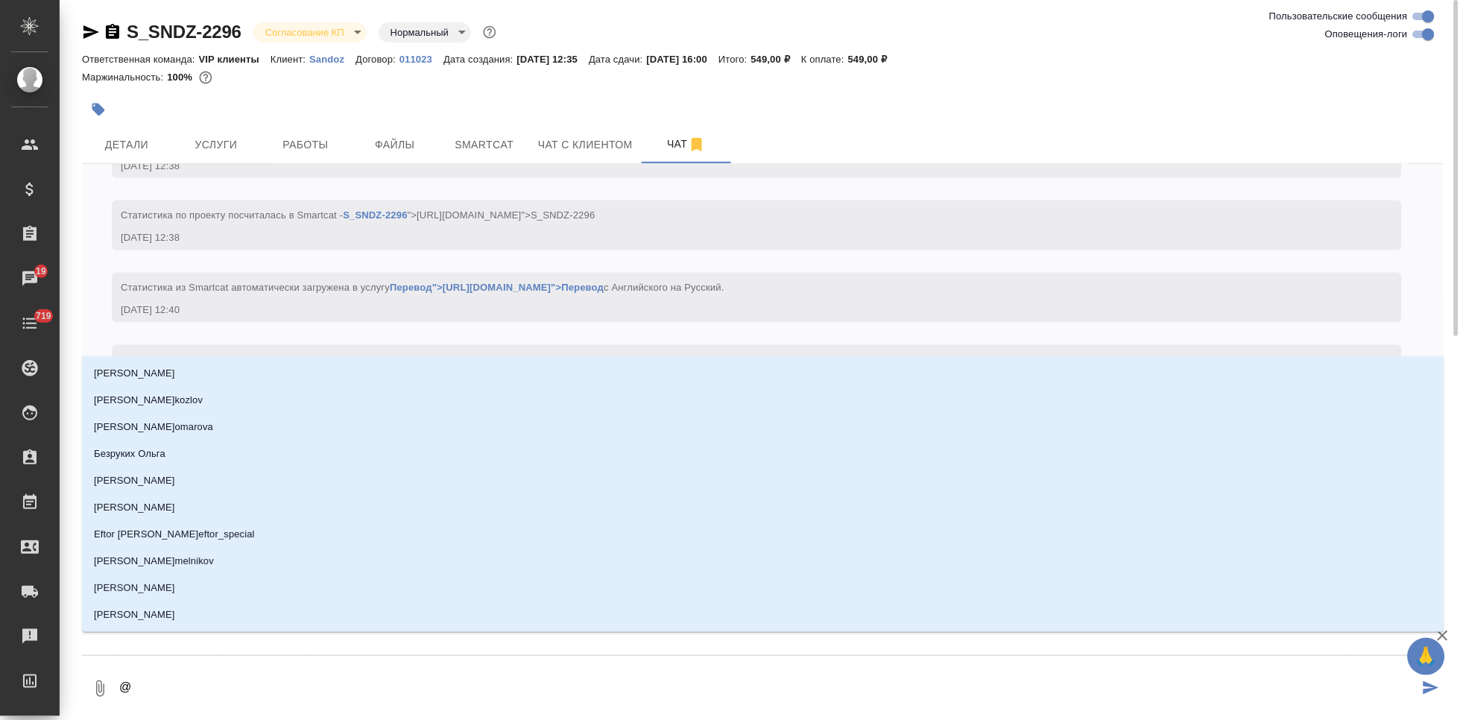
type textarea "@г"
type input "г"
type textarea "@го"
type input "го"
type textarea "@гор"
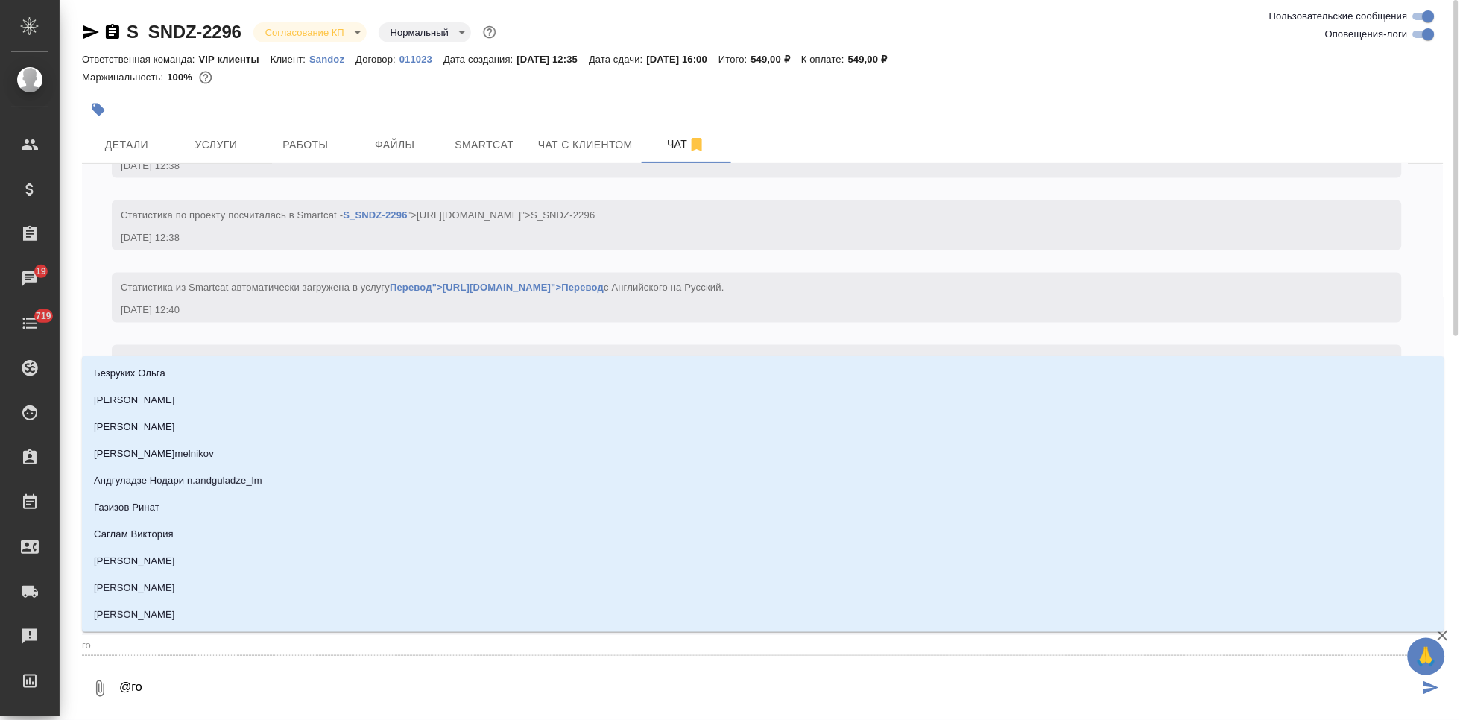
type input "гор"
type textarea "@горш"
type input "горш"
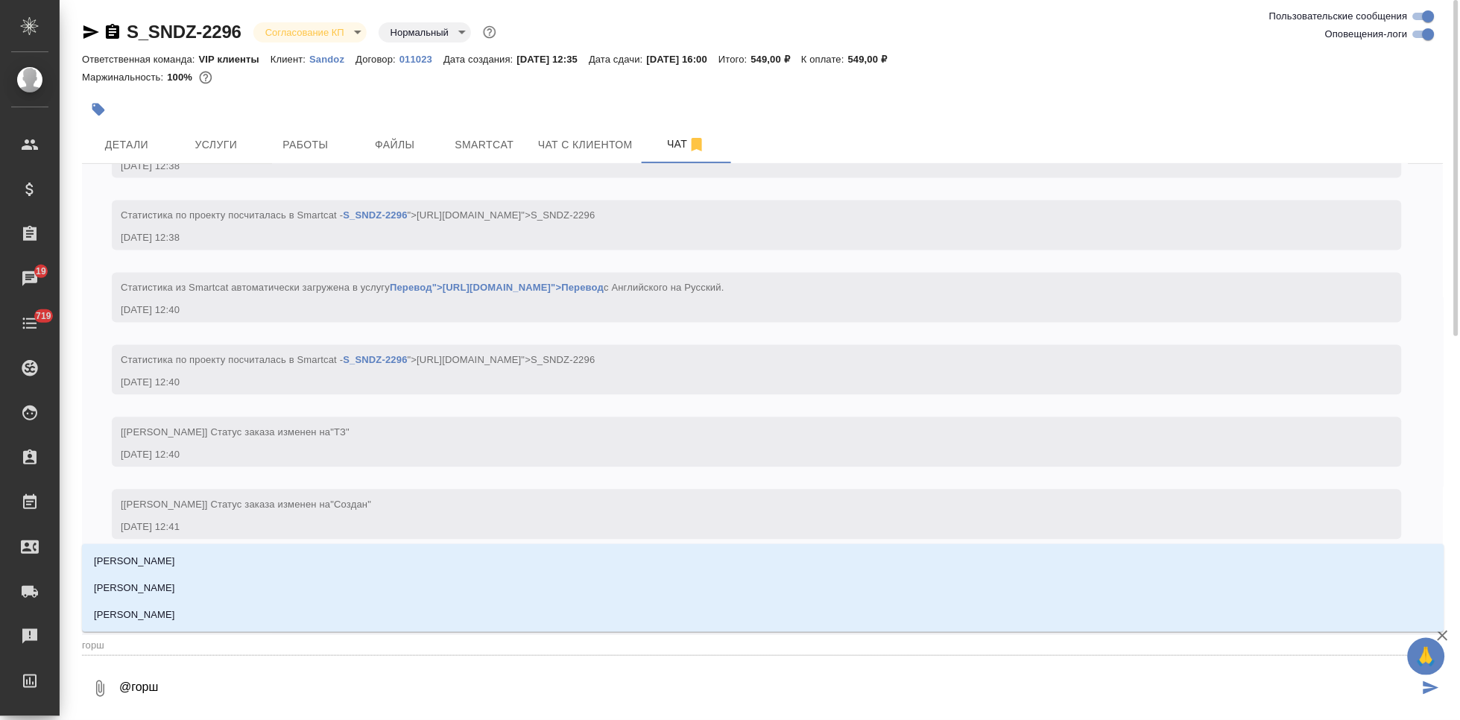
type textarea "@горшк"
type input "горшк"
type textarea "@горшко"
type input "горшко"
type textarea "@горшков"
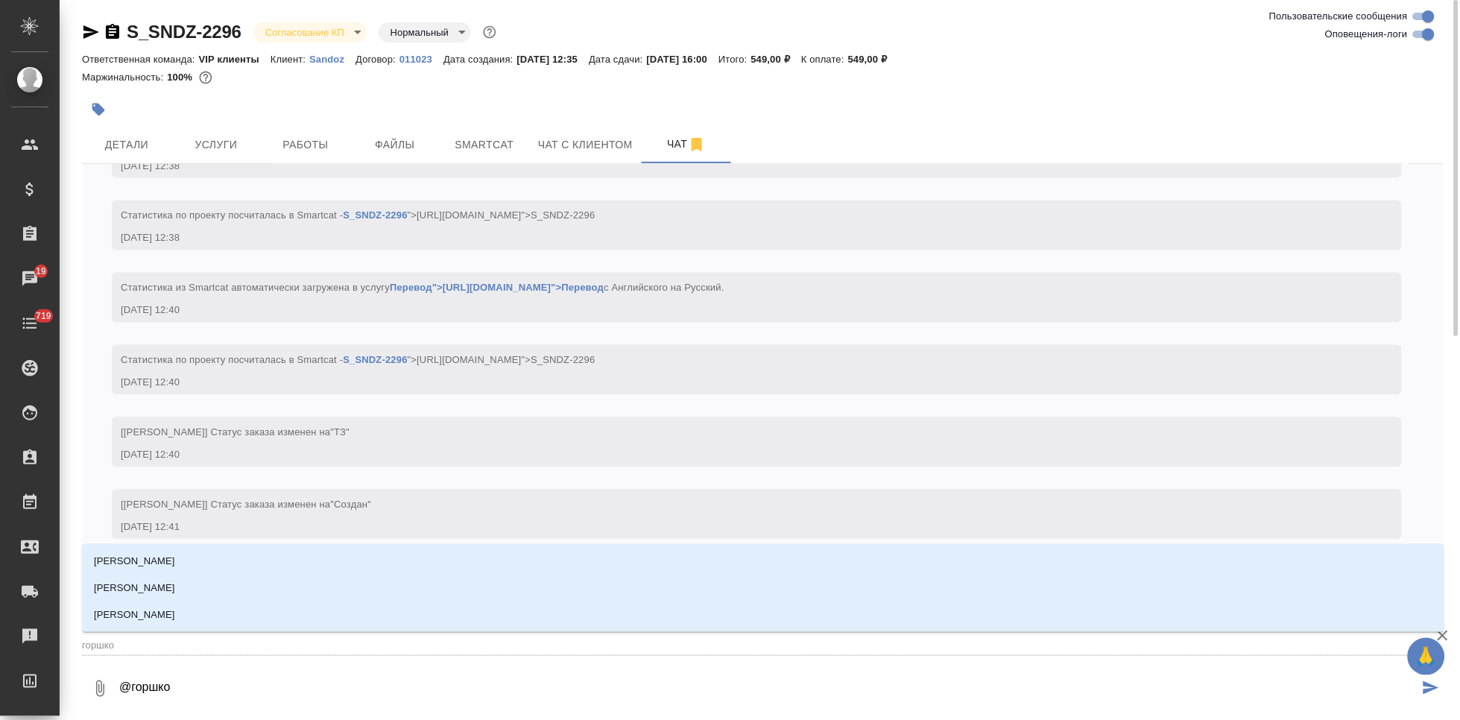
type input "горшков"
type textarea "@горшкова"
type input "горшкова"
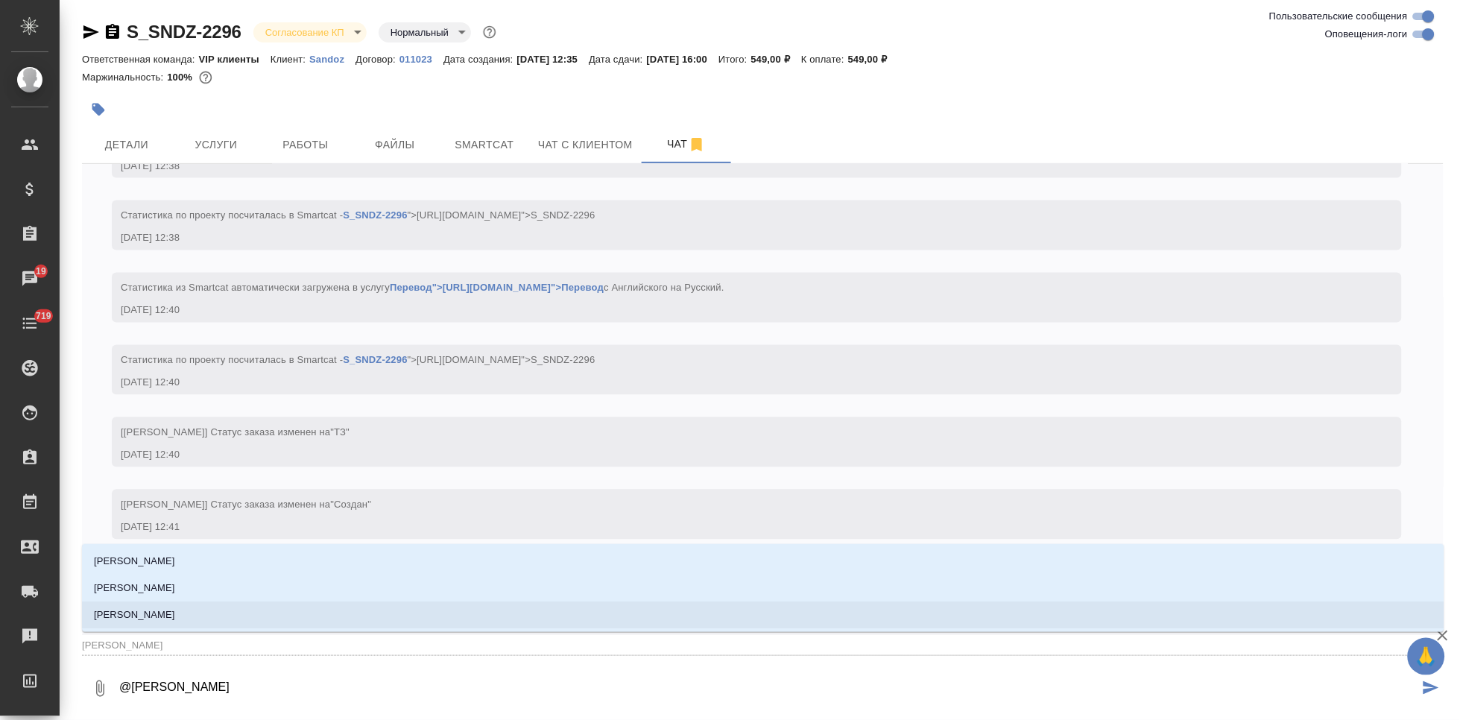
click at [126, 610] on p "[PERSON_NAME]" at bounding box center [134, 614] width 81 height 15
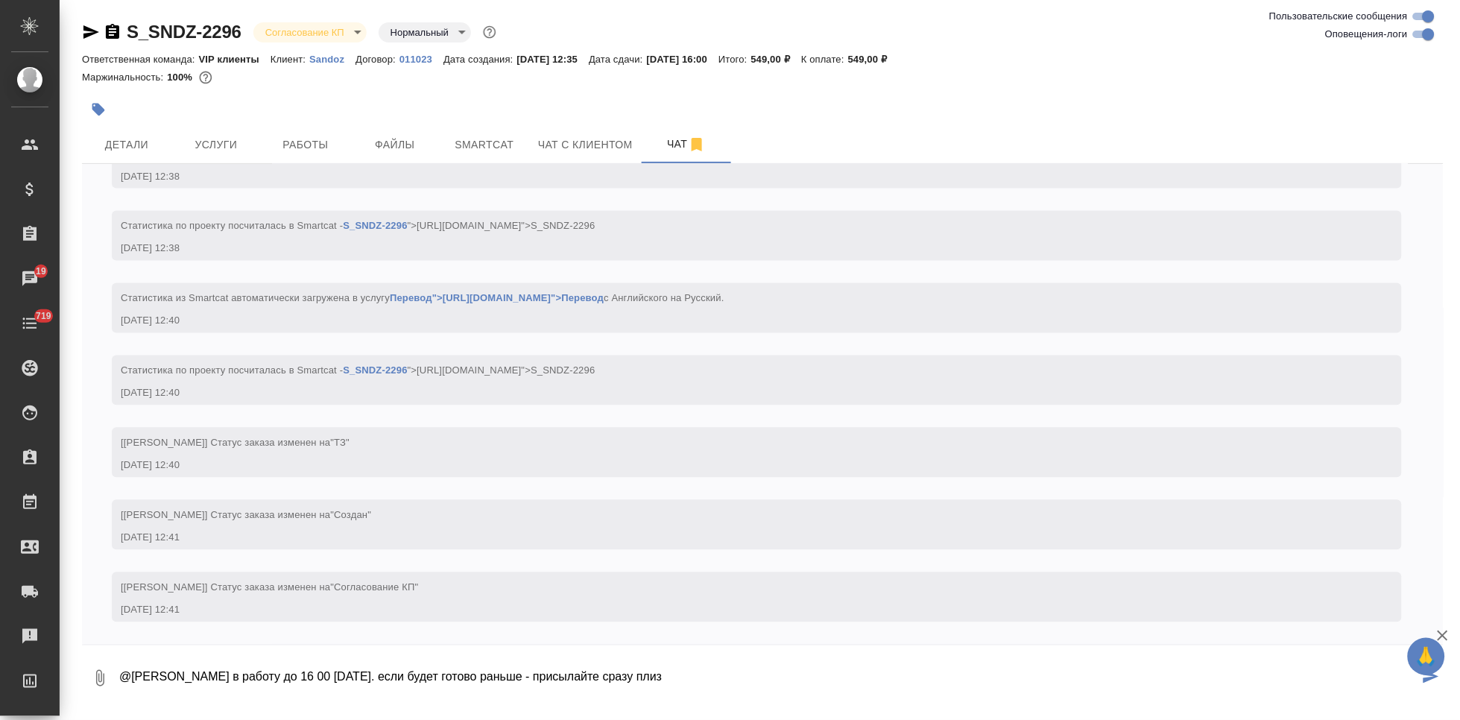
type textarea "@Горшкова Валентина в работу до 16 00 сегодня. если будет готово раньше - присы…"
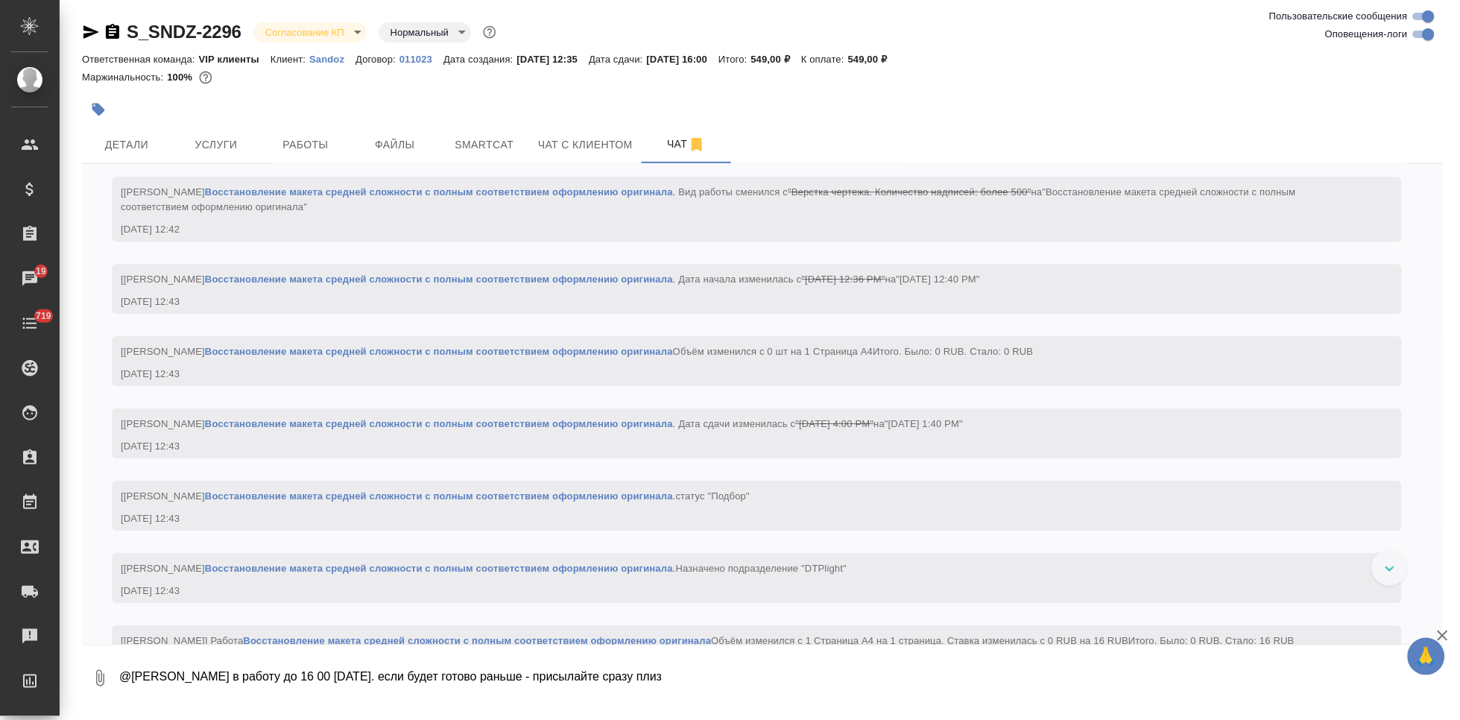
scroll to position [1095, 0]
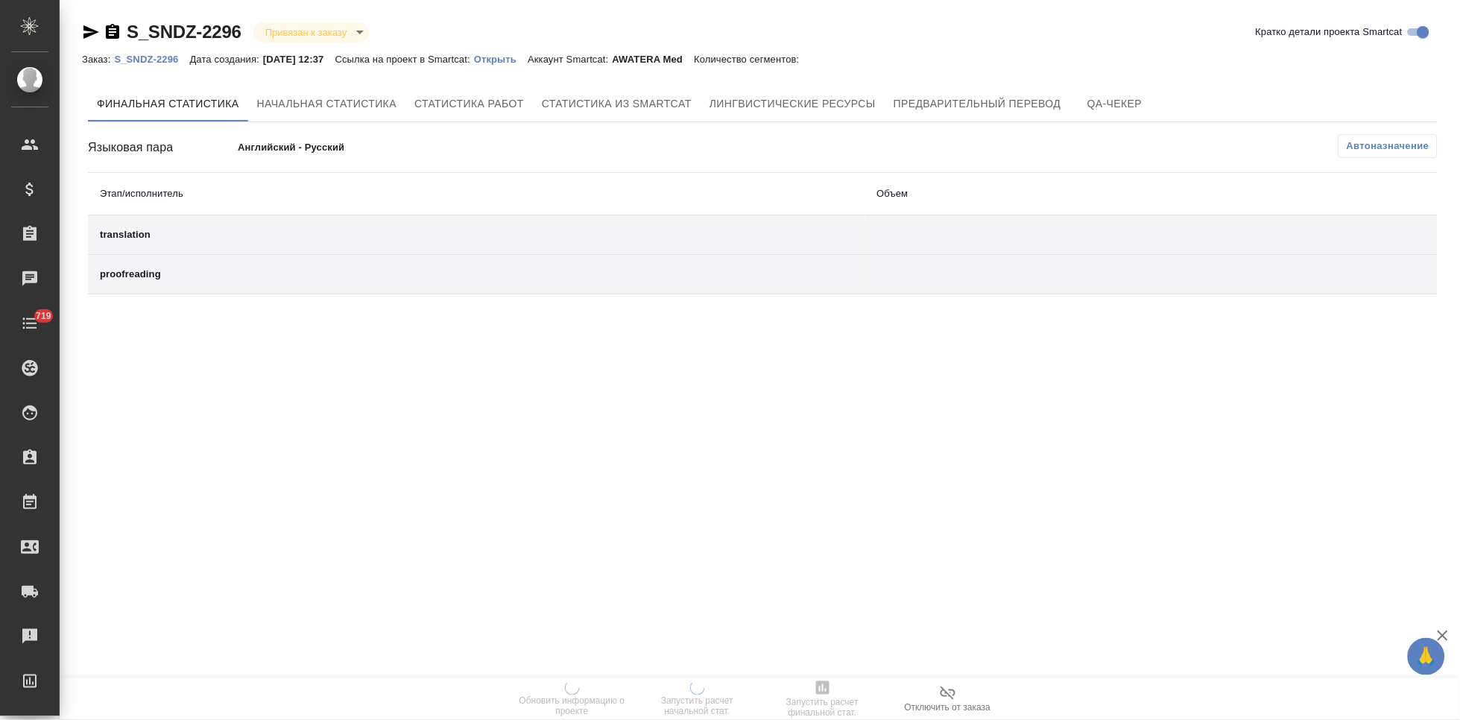
click at [499, 57] on p "Открыть" at bounding box center [501, 59] width 54 height 11
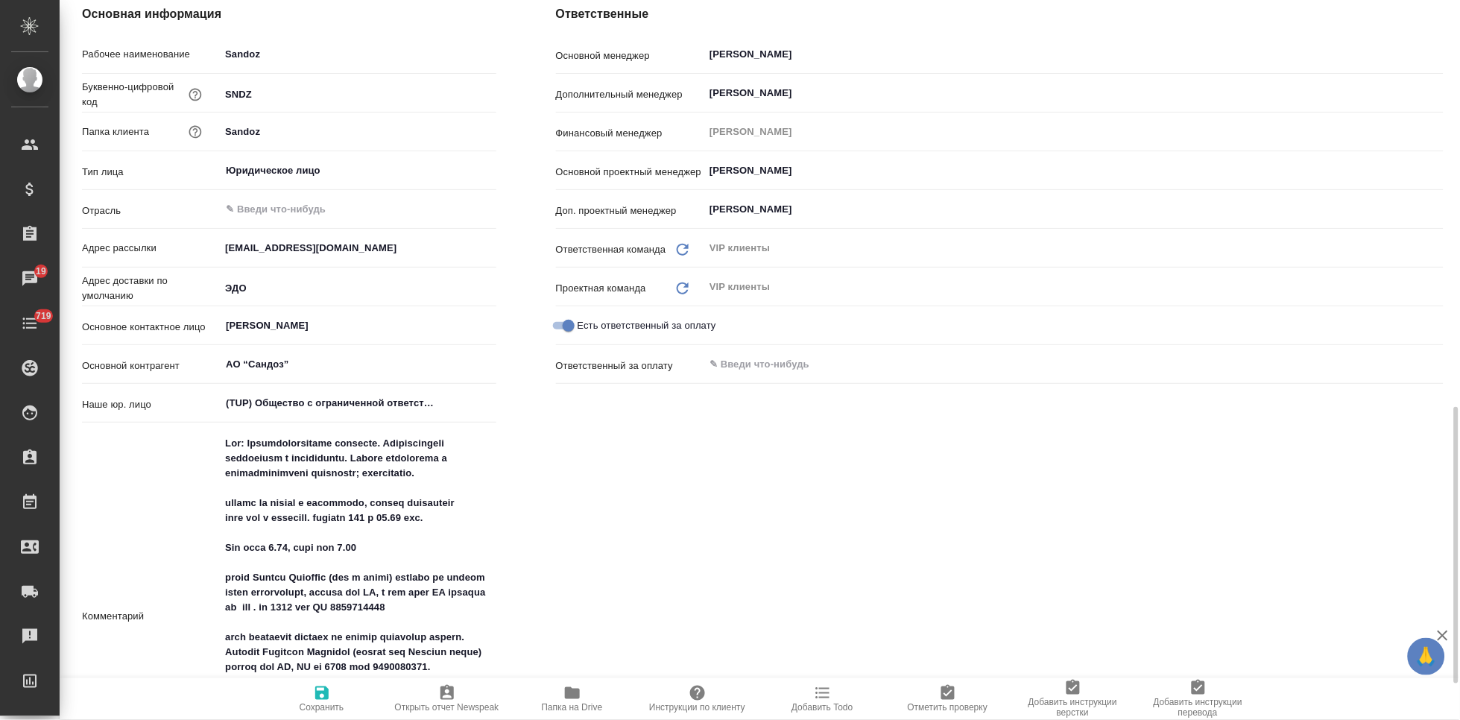
scroll to position [414, 0]
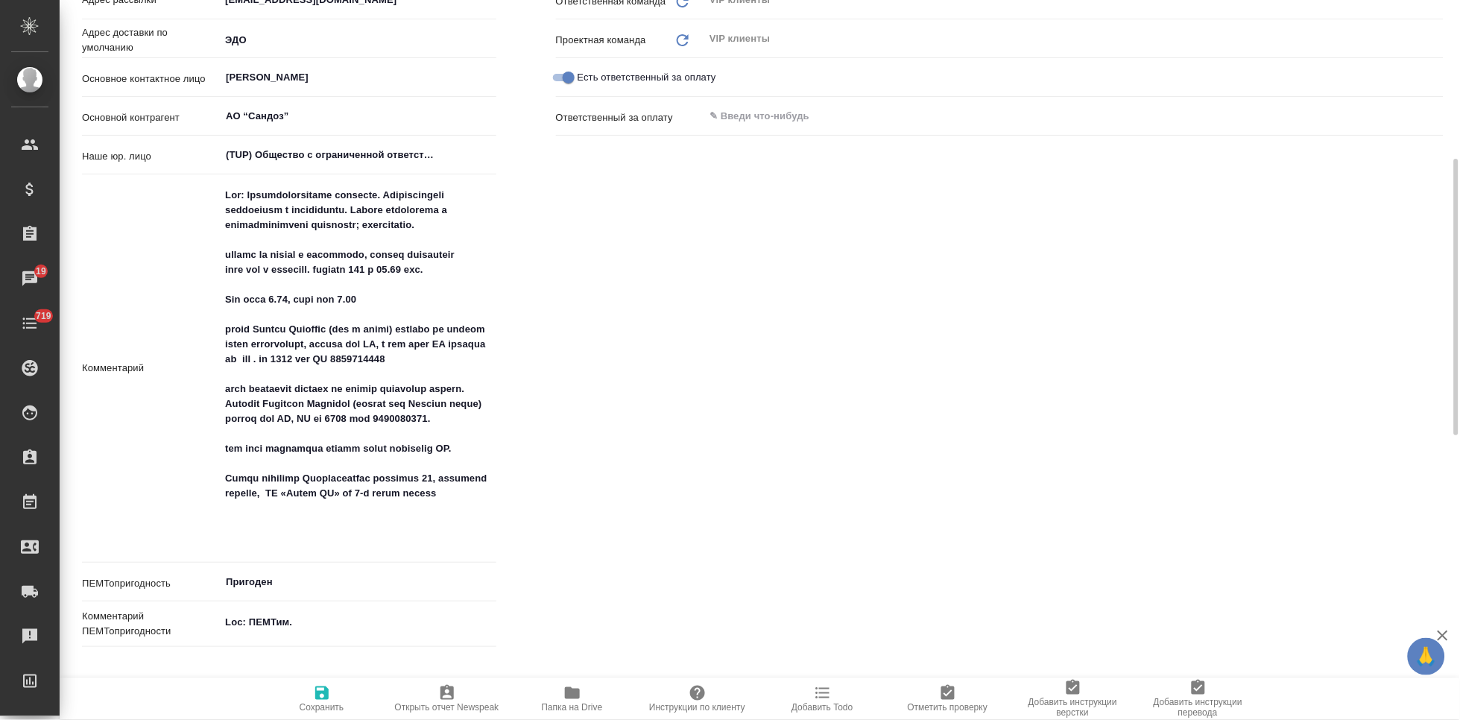
click at [325, 534] on textarea at bounding box center [358, 367] width 276 height 368
paste textarea "Пропуск заказан для курьеров до 2 декабря. Номер заявки: 484829."
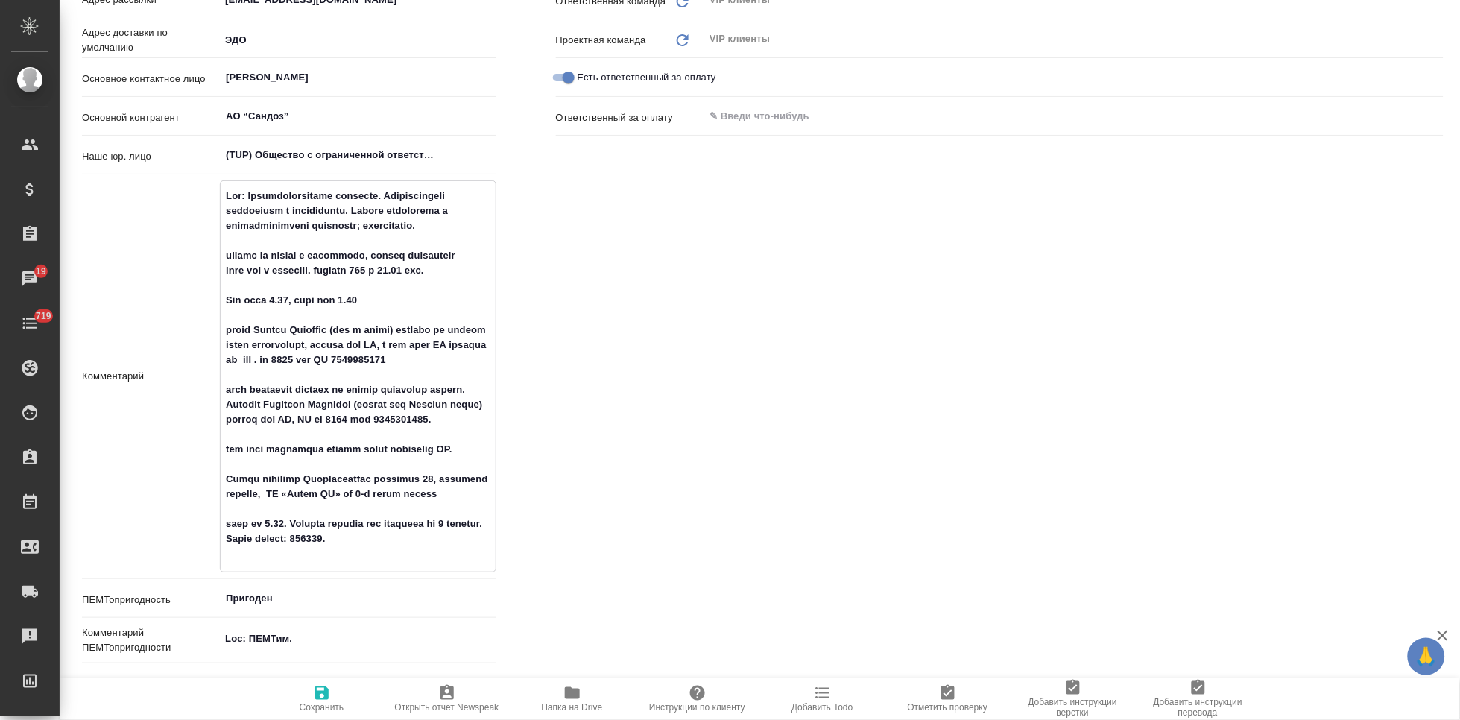
type textarea "Loc: Фармацевтическая компания. Производитель дженериков и биоаналогов. Тексты …"
click at [326, 700] on icon "button" at bounding box center [322, 693] width 18 height 18
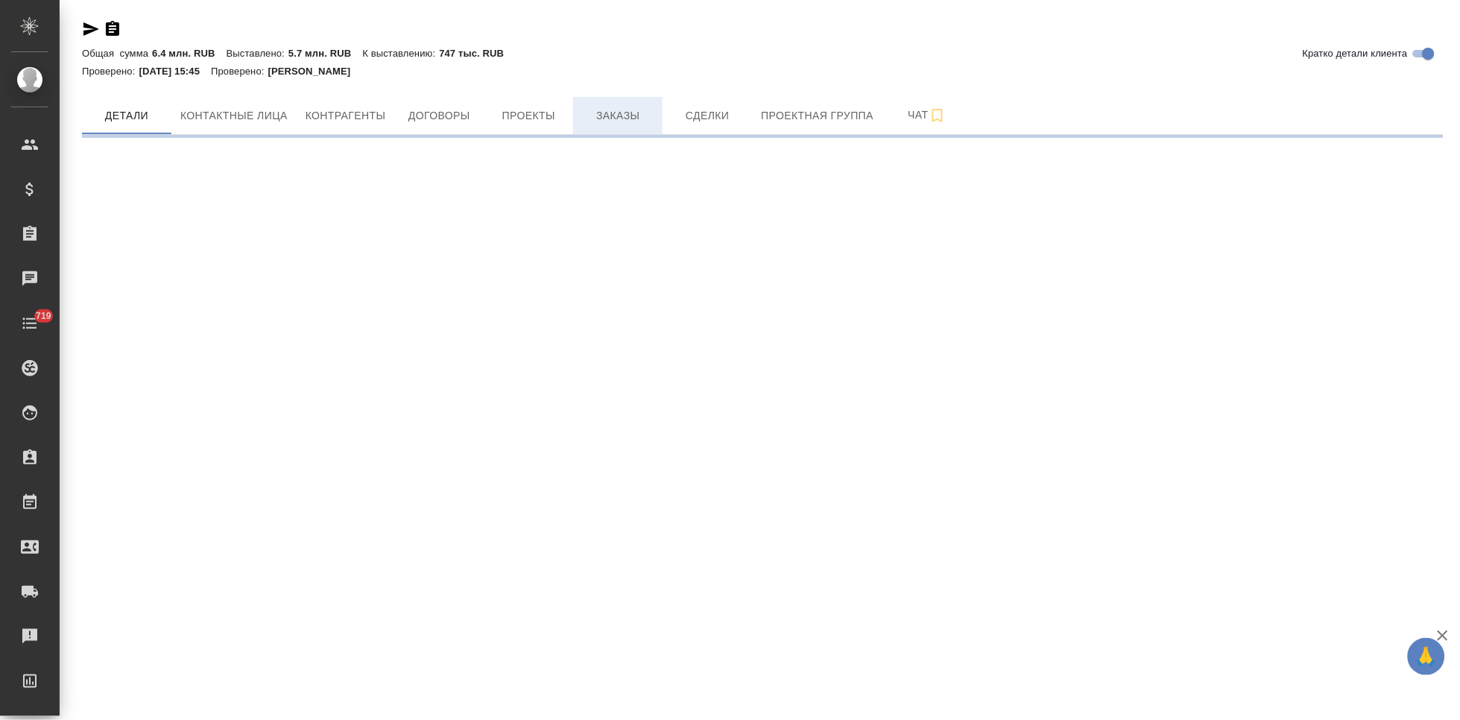
click at [630, 115] on span "Заказы" at bounding box center [618, 116] width 72 height 19
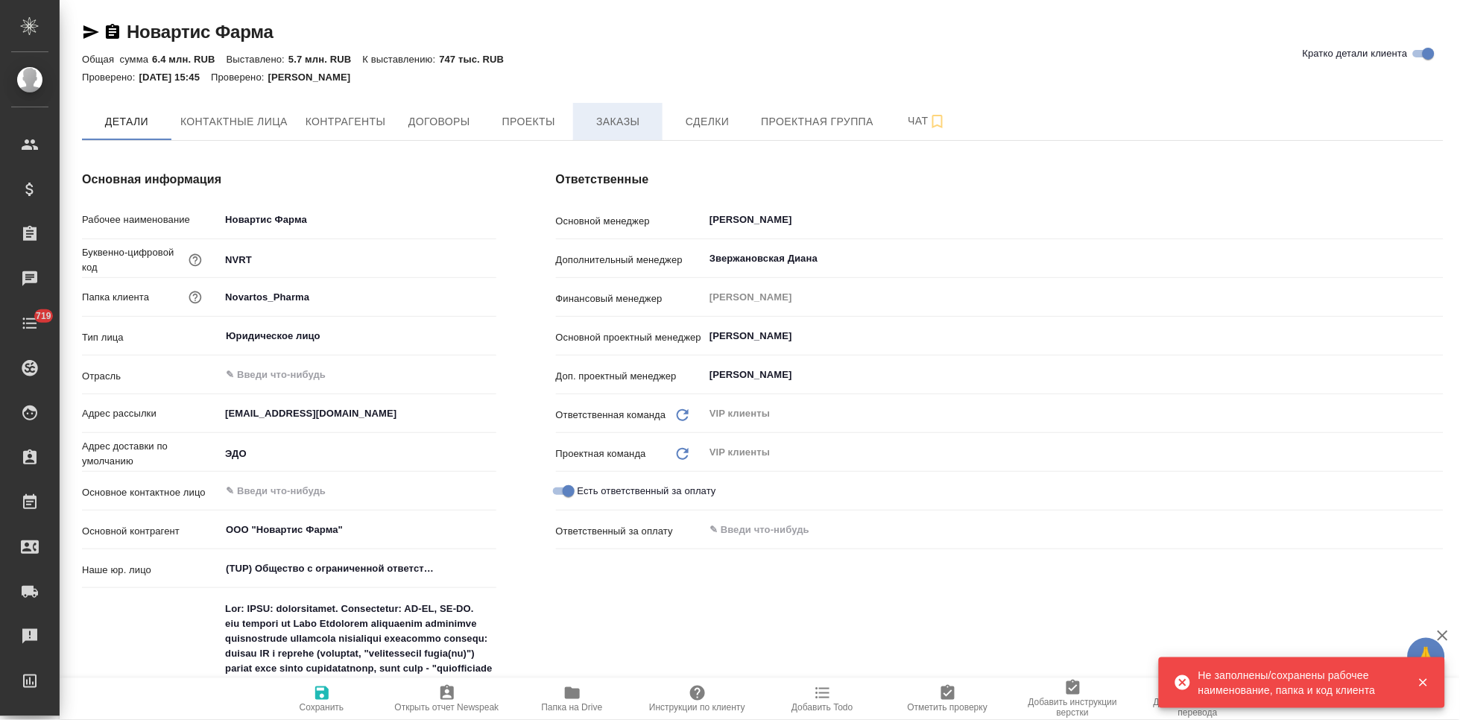
click at [627, 124] on span "Заказы" at bounding box center [618, 122] width 72 height 19
type textarea "x"
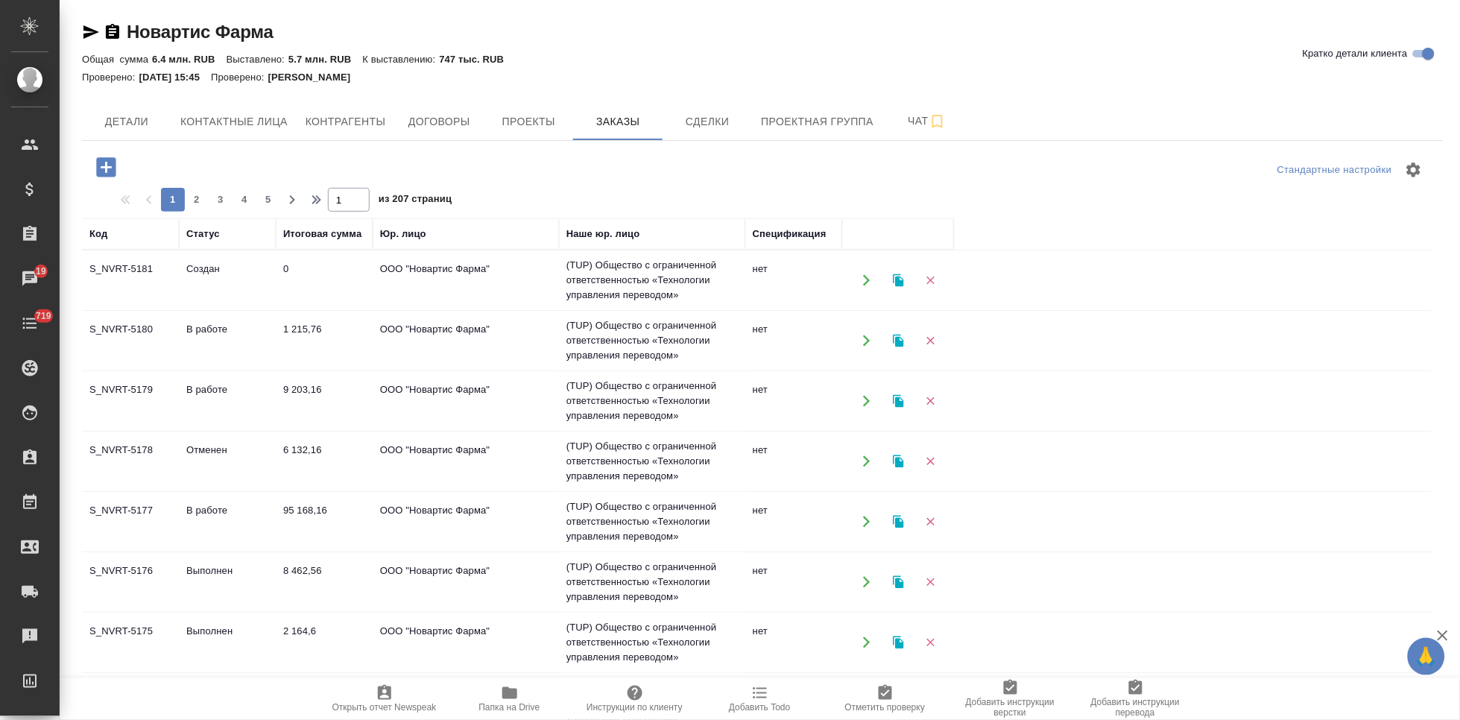
click at [230, 402] on td "В работе" at bounding box center [227, 401] width 97 height 52
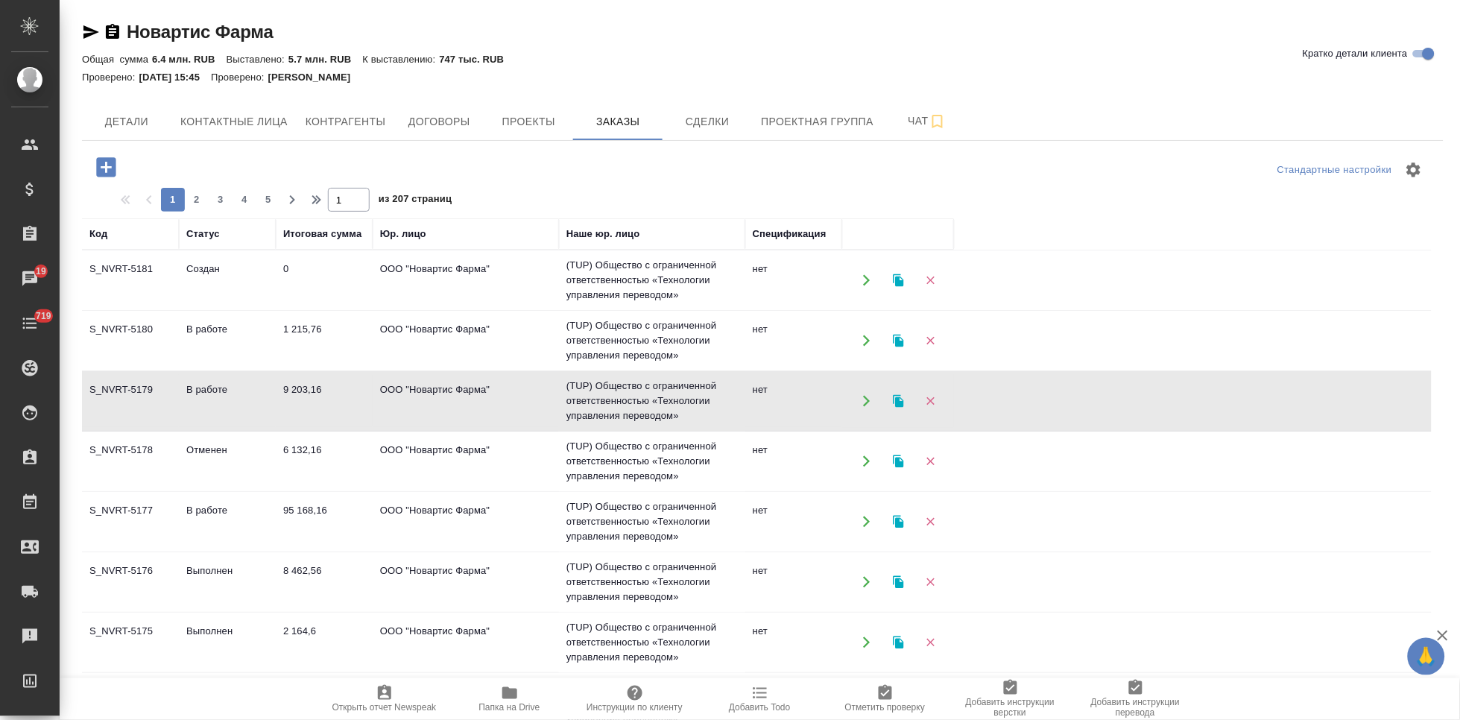
click at [230, 402] on td "В работе" at bounding box center [227, 401] width 97 height 52
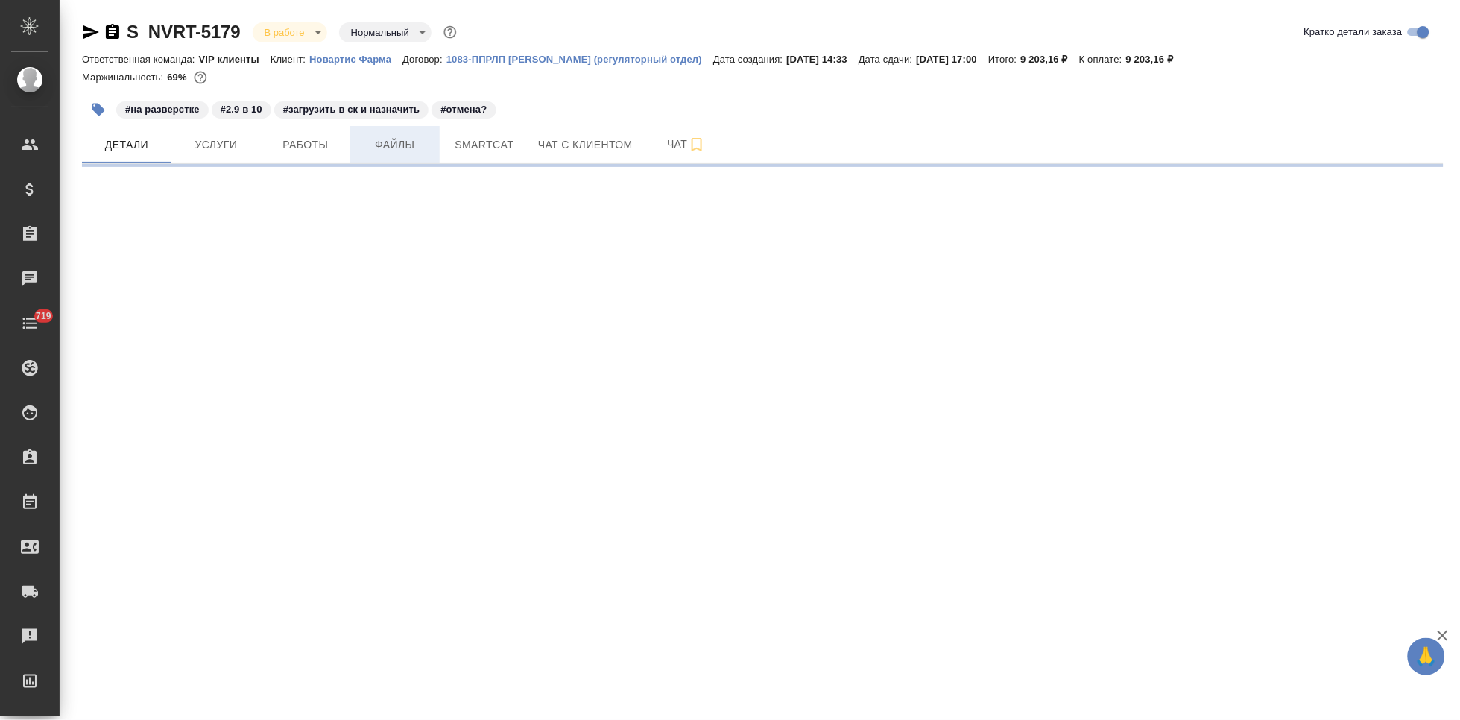
select select "RU"
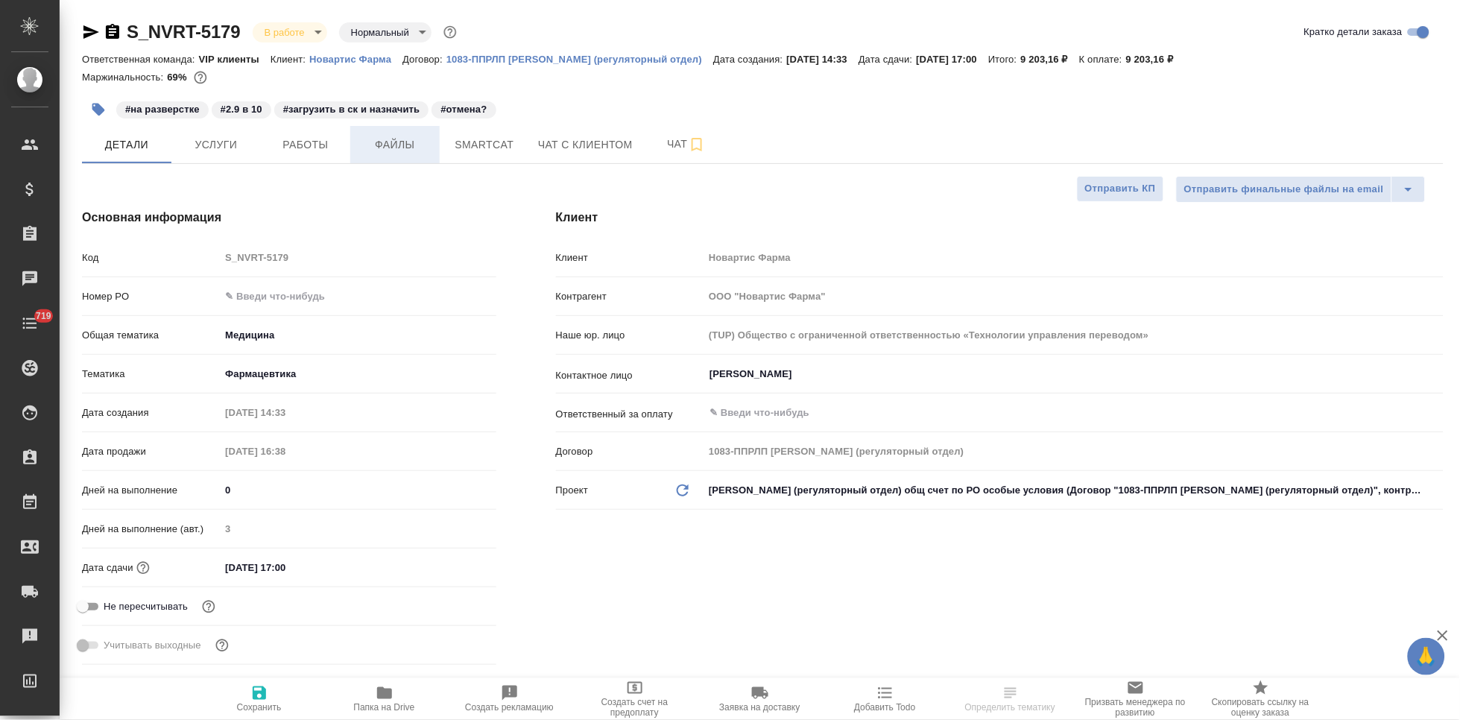
type textarea "x"
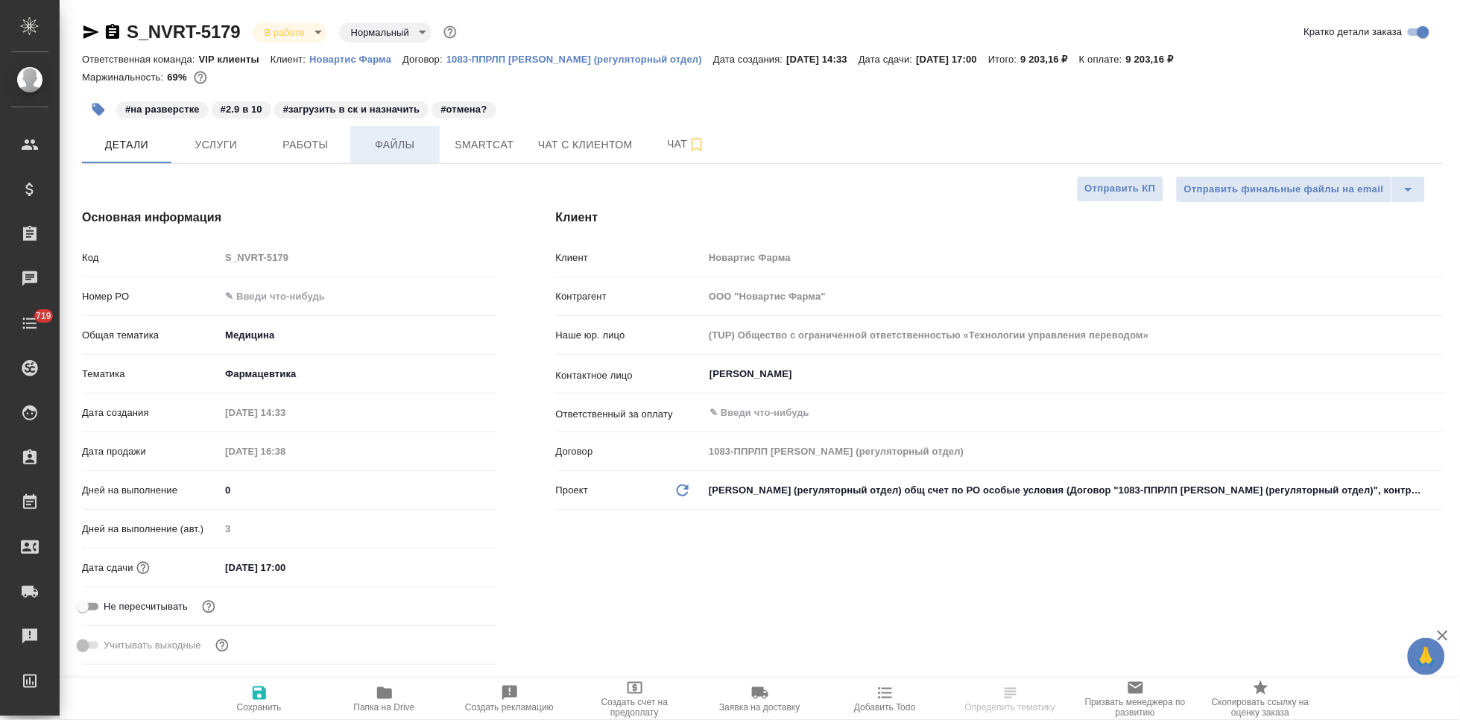
type textarea "x"
click at [394, 143] on span "Файлы" at bounding box center [395, 145] width 72 height 19
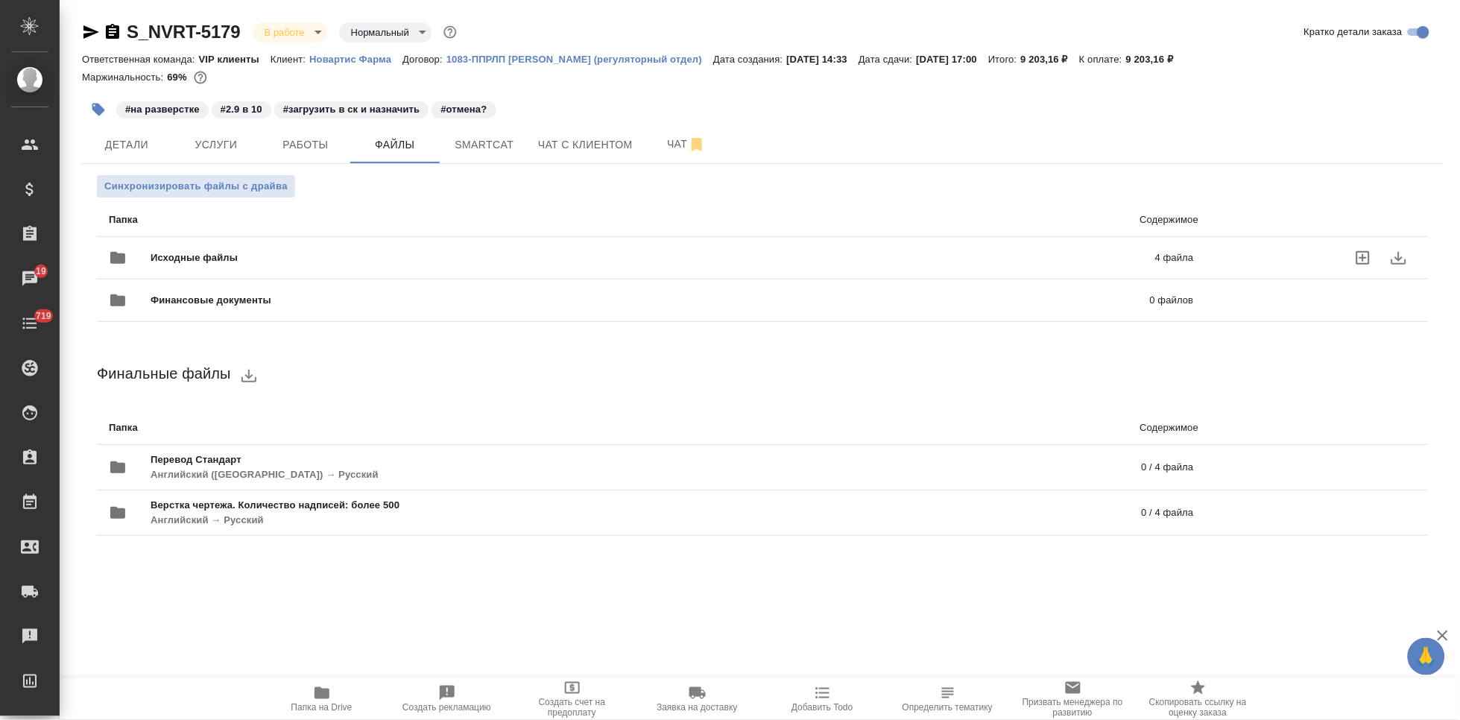
click at [896, 250] on p "4 файла" at bounding box center [945, 257] width 497 height 15
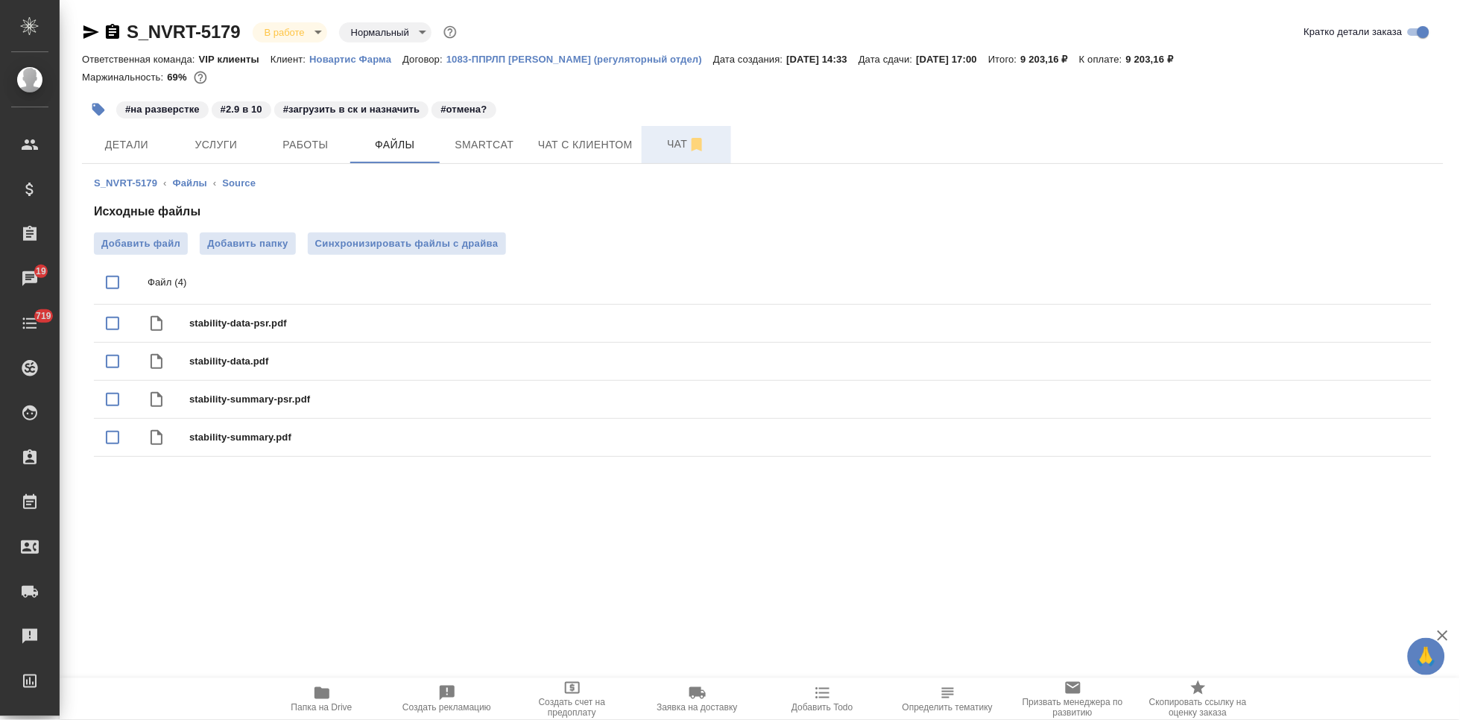
click at [671, 136] on span "Чат" at bounding box center [687, 144] width 72 height 19
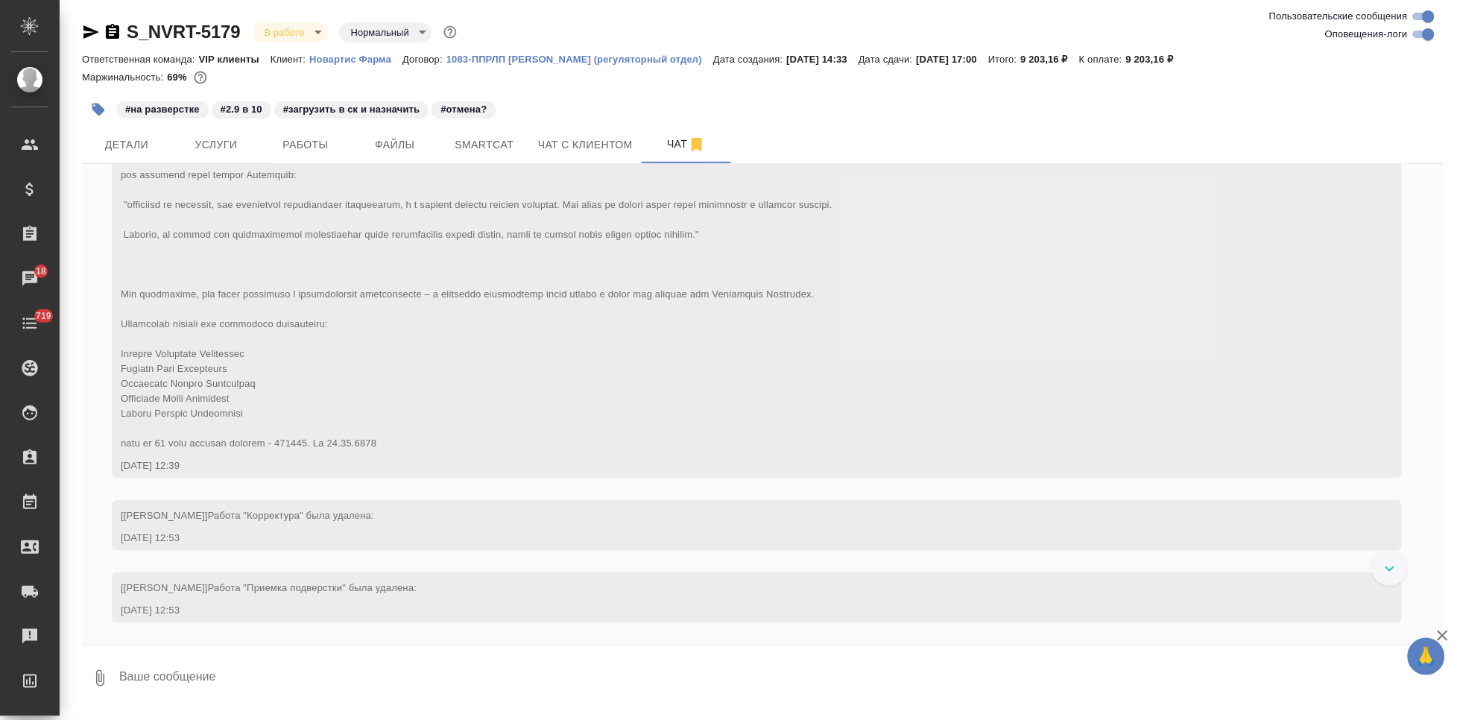
scroll to position [6329, 0]
click at [396, 677] on textarea at bounding box center [781, 678] width 1326 height 51
click at [422, 676] on textarea "тут все ок, работаем. сдаем" at bounding box center [768, 678] width 1301 height 51
type textarea "тут все ок, работаем. сдаем 5 сент 17 00"
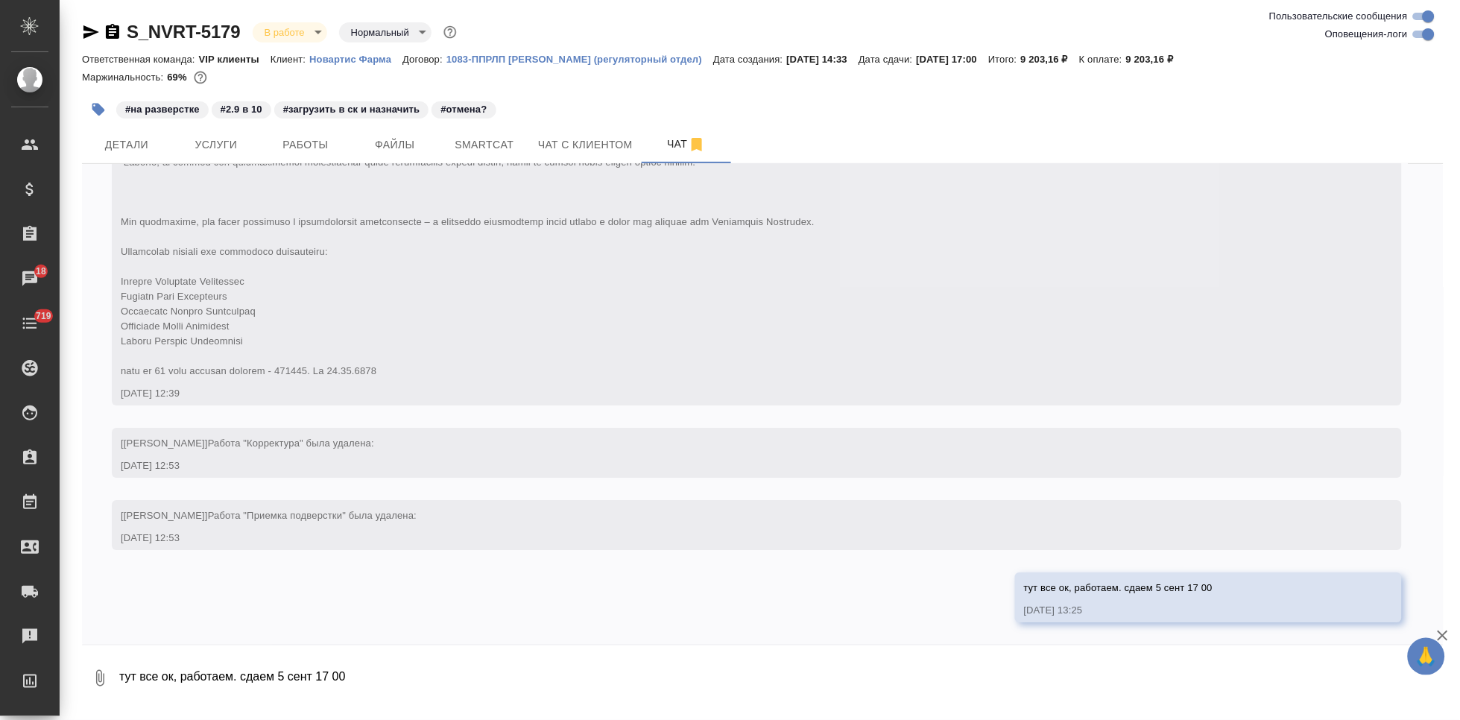
scroll to position [6463, 0]
click at [530, 679] on textarea "тут все ок, работаем. сдаем 5 сент 17 00" at bounding box center [781, 678] width 1326 height 51
type textarea """
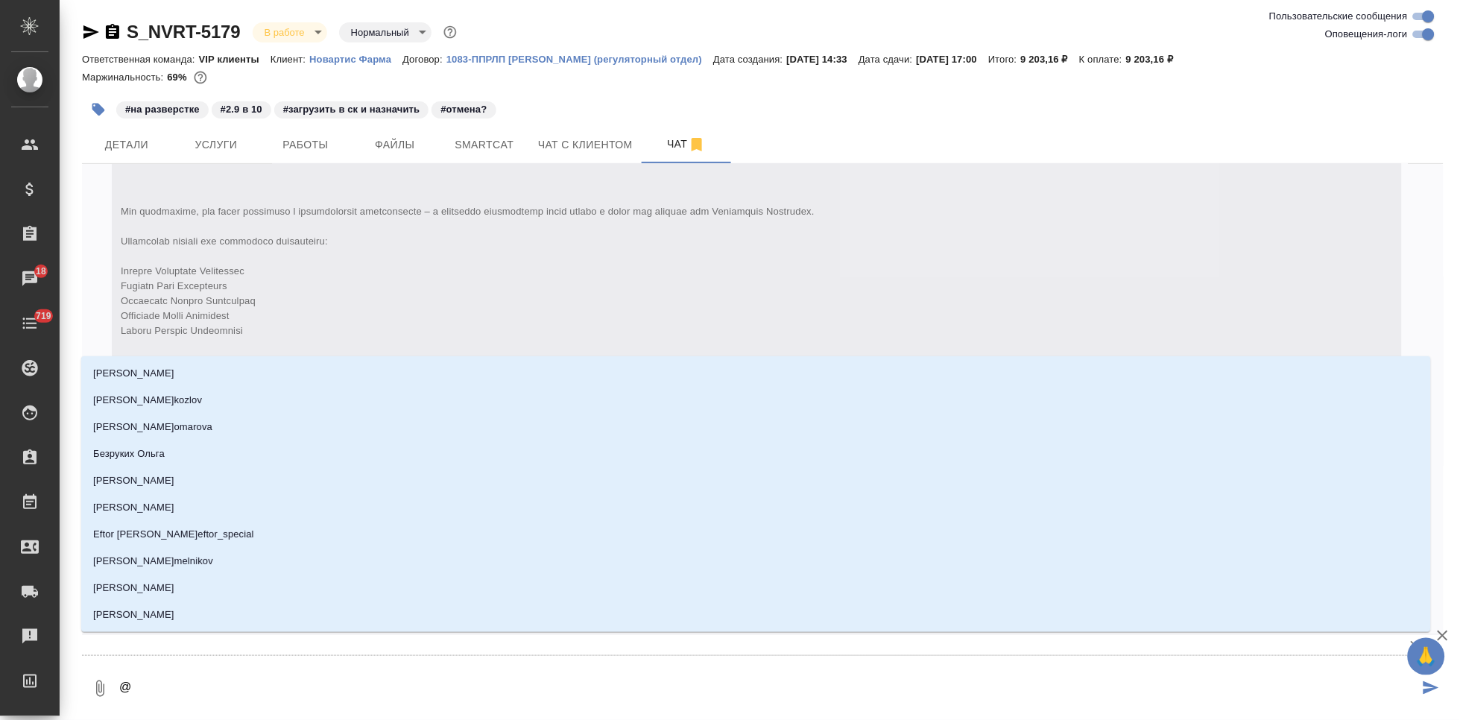
type textarea "@г"
type input "г"
type textarea "@гр"
type input "гр"
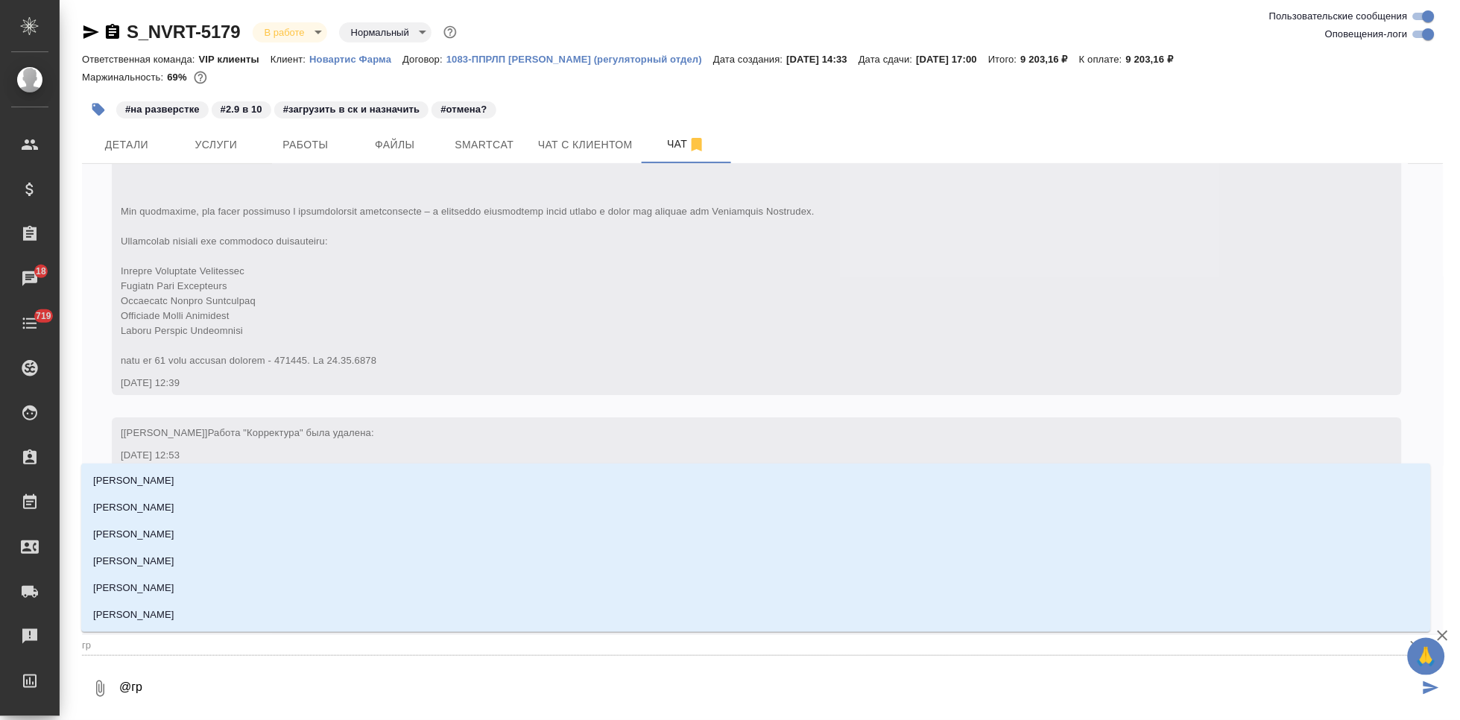
type textarea "@гра"
type input "гра"
type textarea "@граб"
type input "граб"
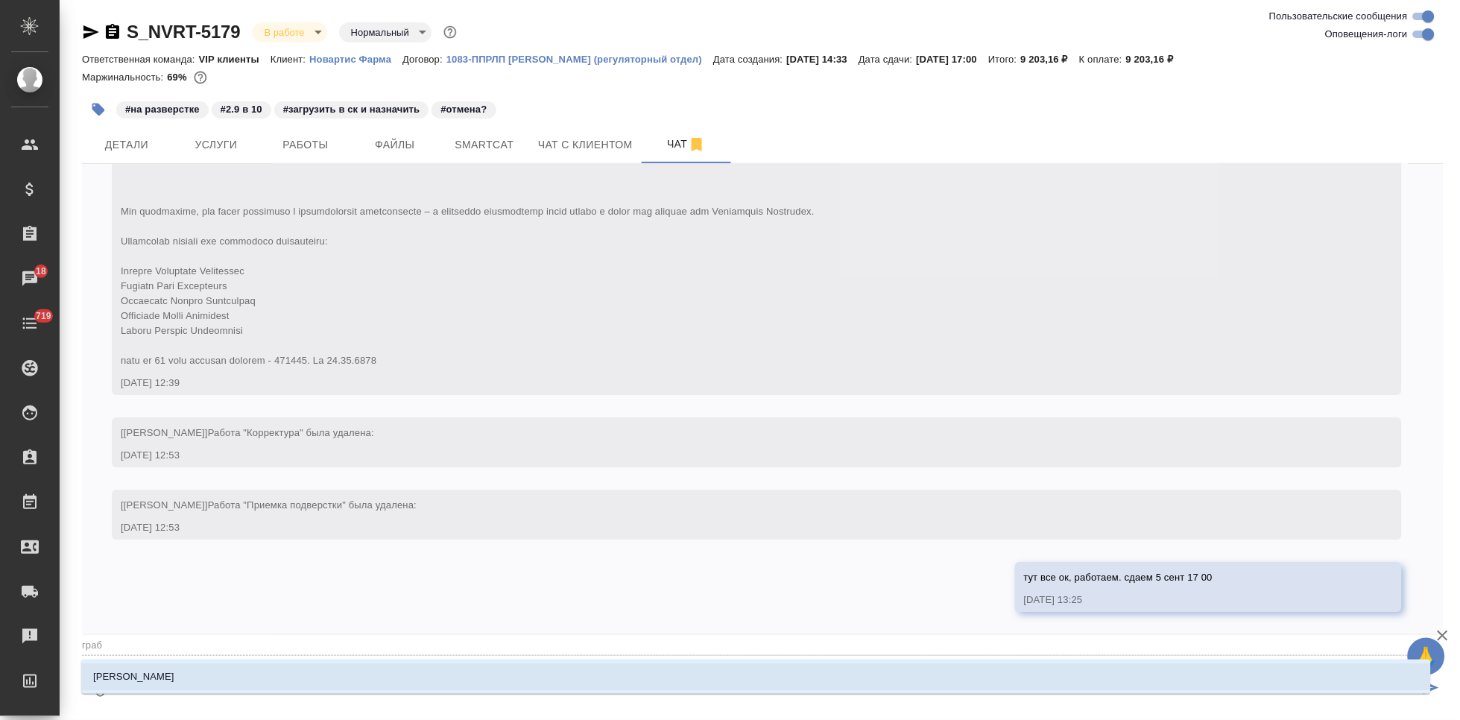
click at [498, 668] on li "[PERSON_NAME]" at bounding box center [755, 676] width 1349 height 27
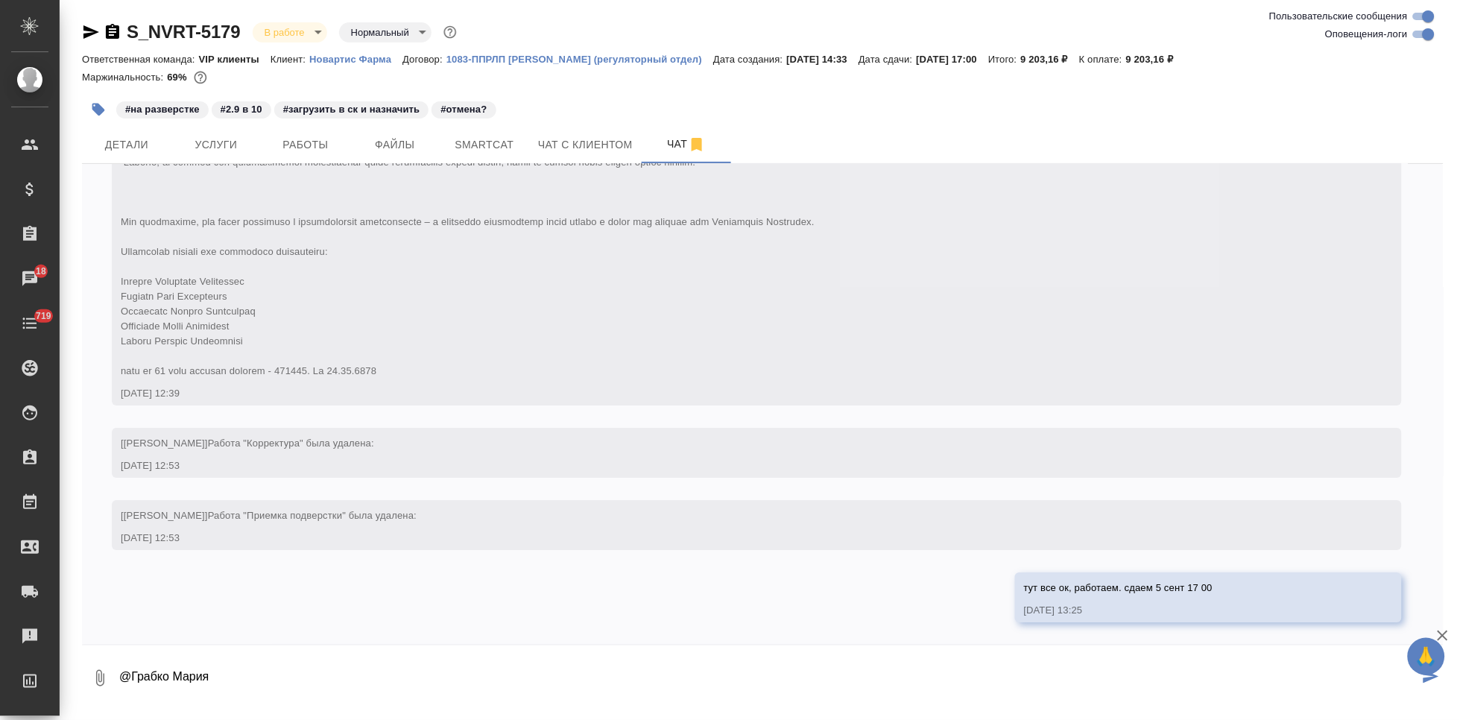
type textarea "@Грабко Мария"
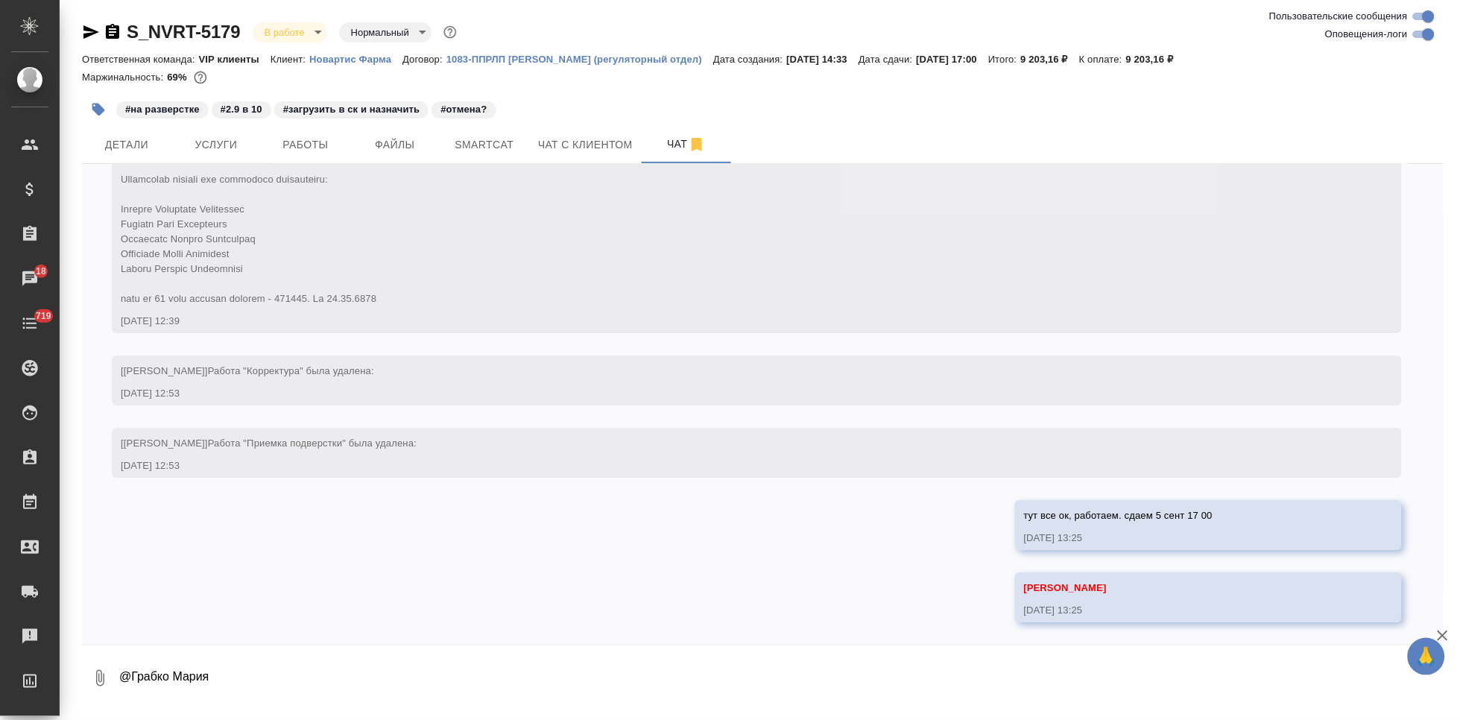
scroll to position [6536, 0]
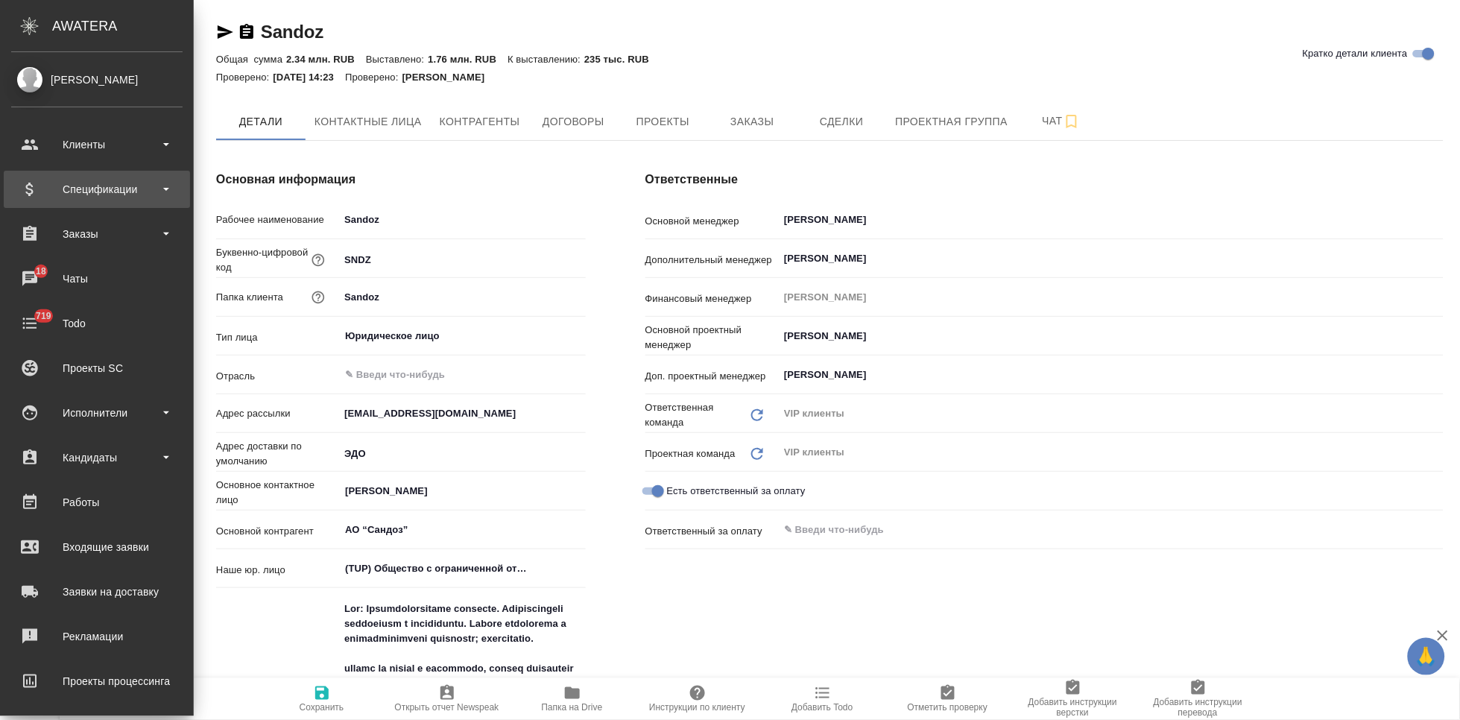
scroll to position [414, 0]
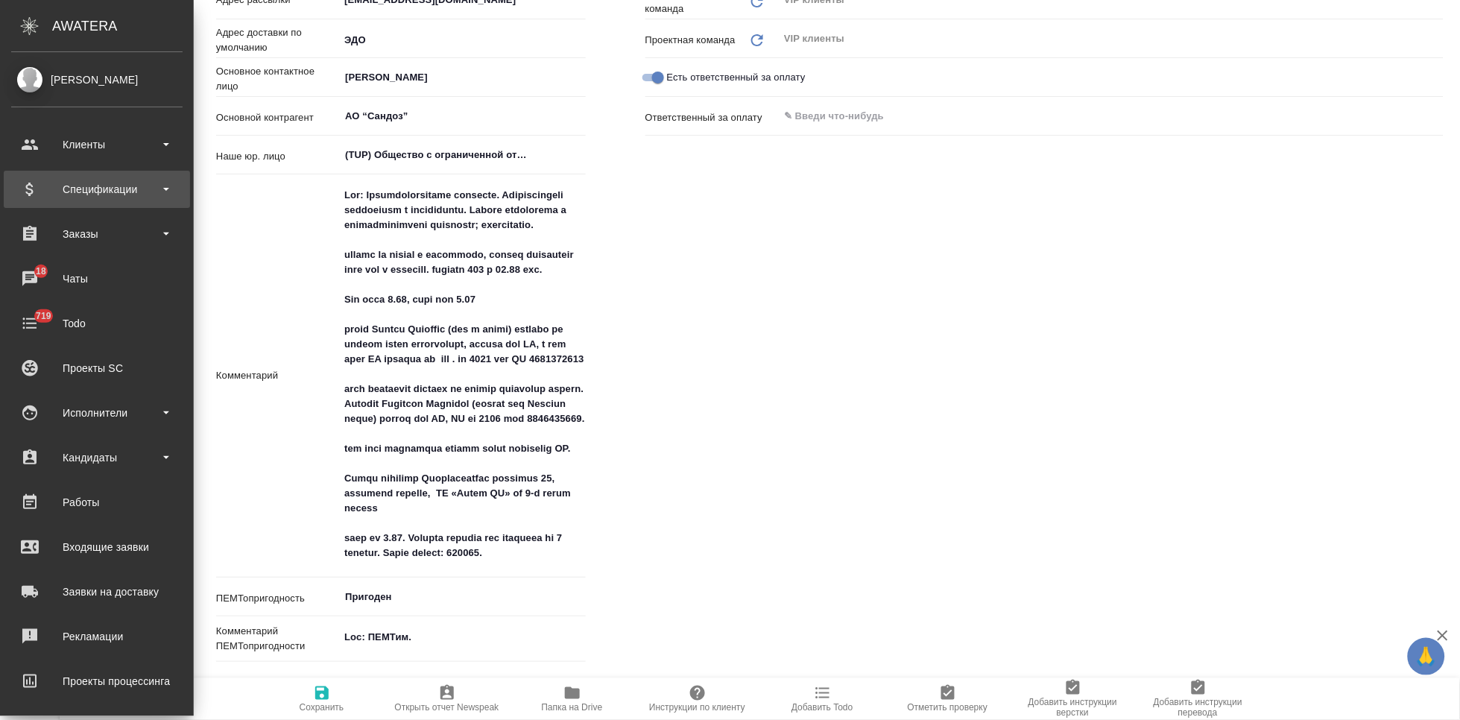
click at [78, 181] on div "Спецификации" at bounding box center [96, 189] width 171 height 22
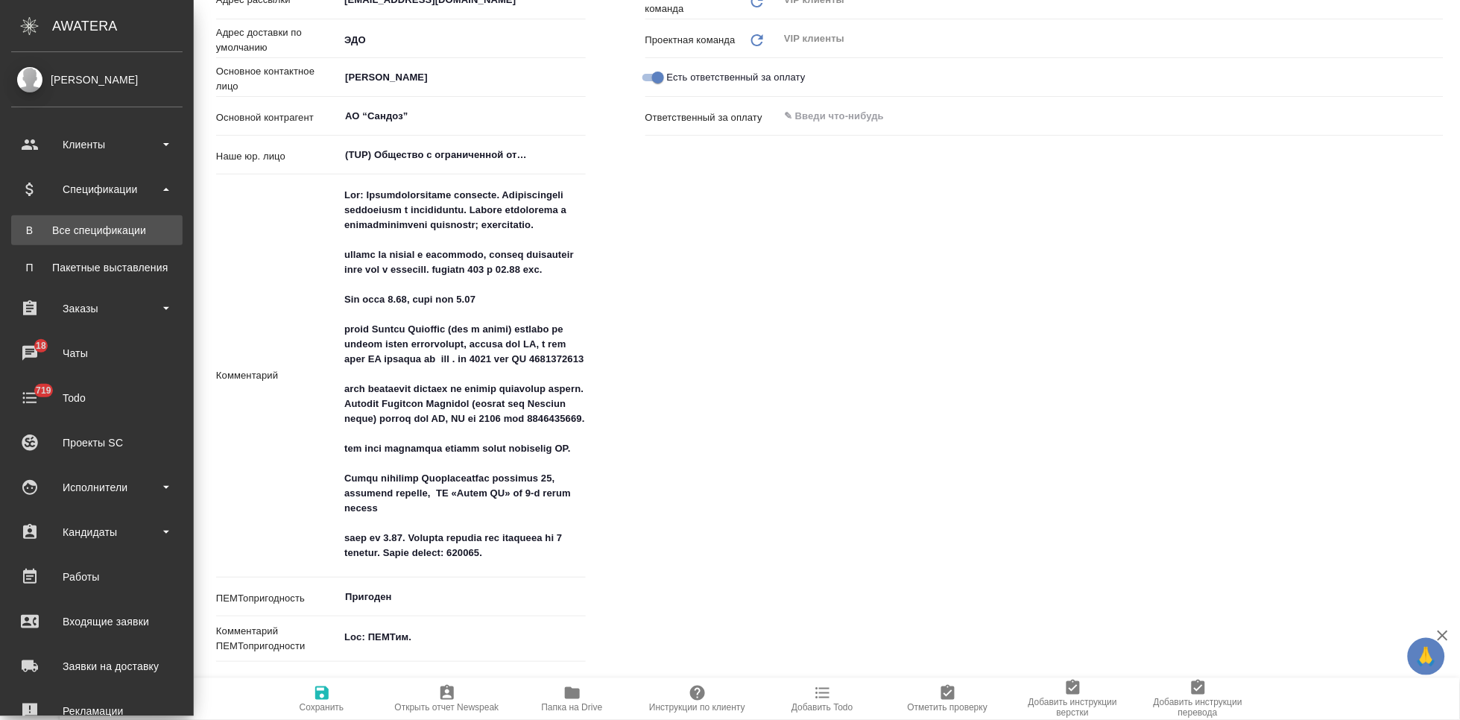
click at [89, 243] on link "В Все спецификации" at bounding box center [96, 230] width 171 height 30
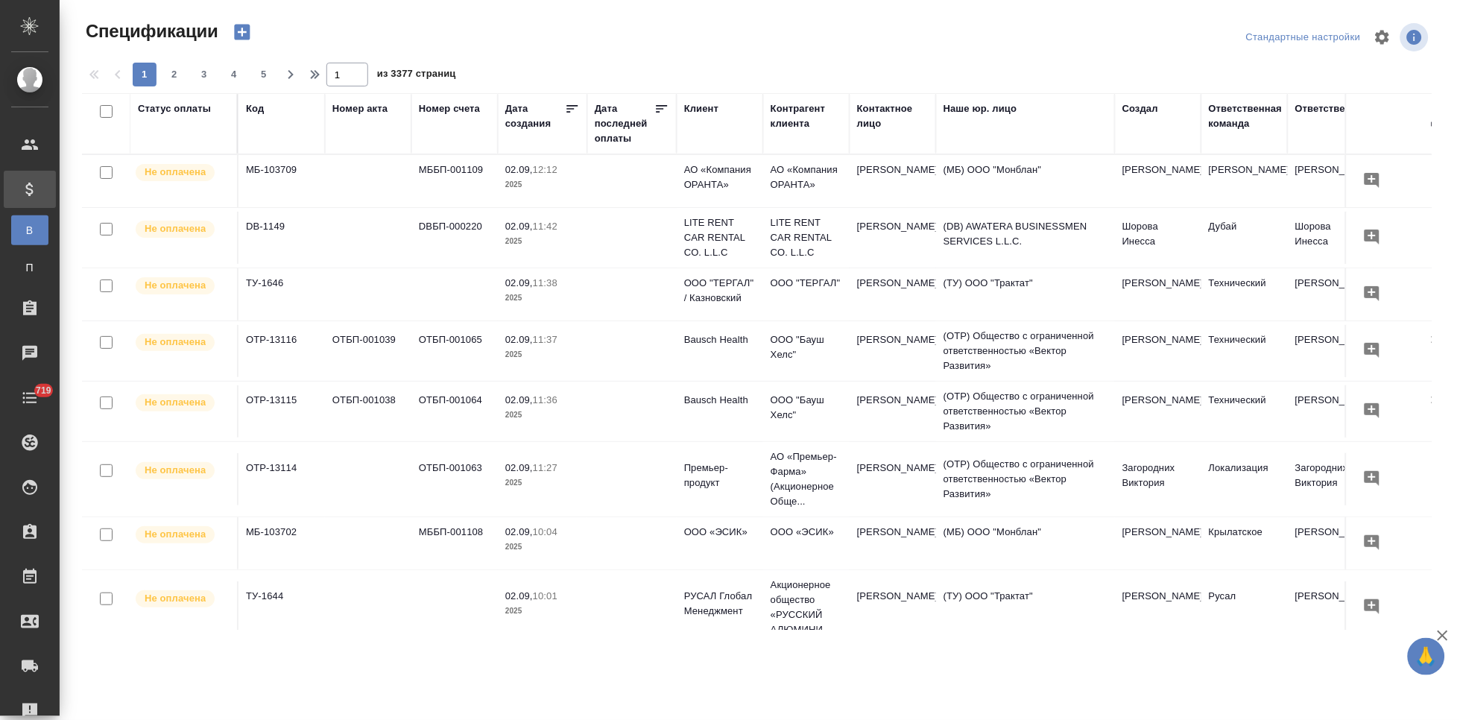
click at [244, 32] on icon "button" at bounding box center [242, 32] width 21 height 21
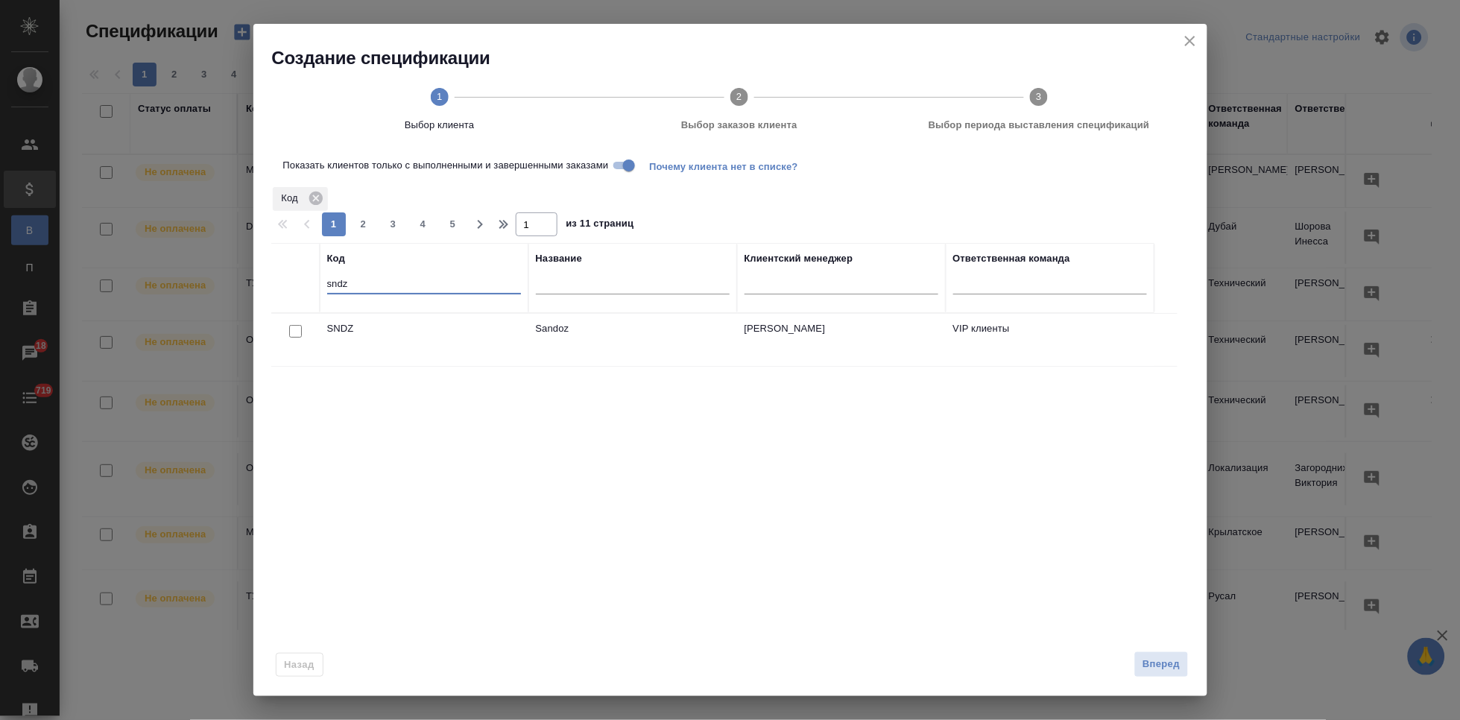
click at [358, 279] on input "sndz" at bounding box center [424, 285] width 194 height 19
type input "s"
type input "gnrm"
click at [296, 333] on input "checkbox" at bounding box center [295, 331] width 13 height 13
checkbox input "true"
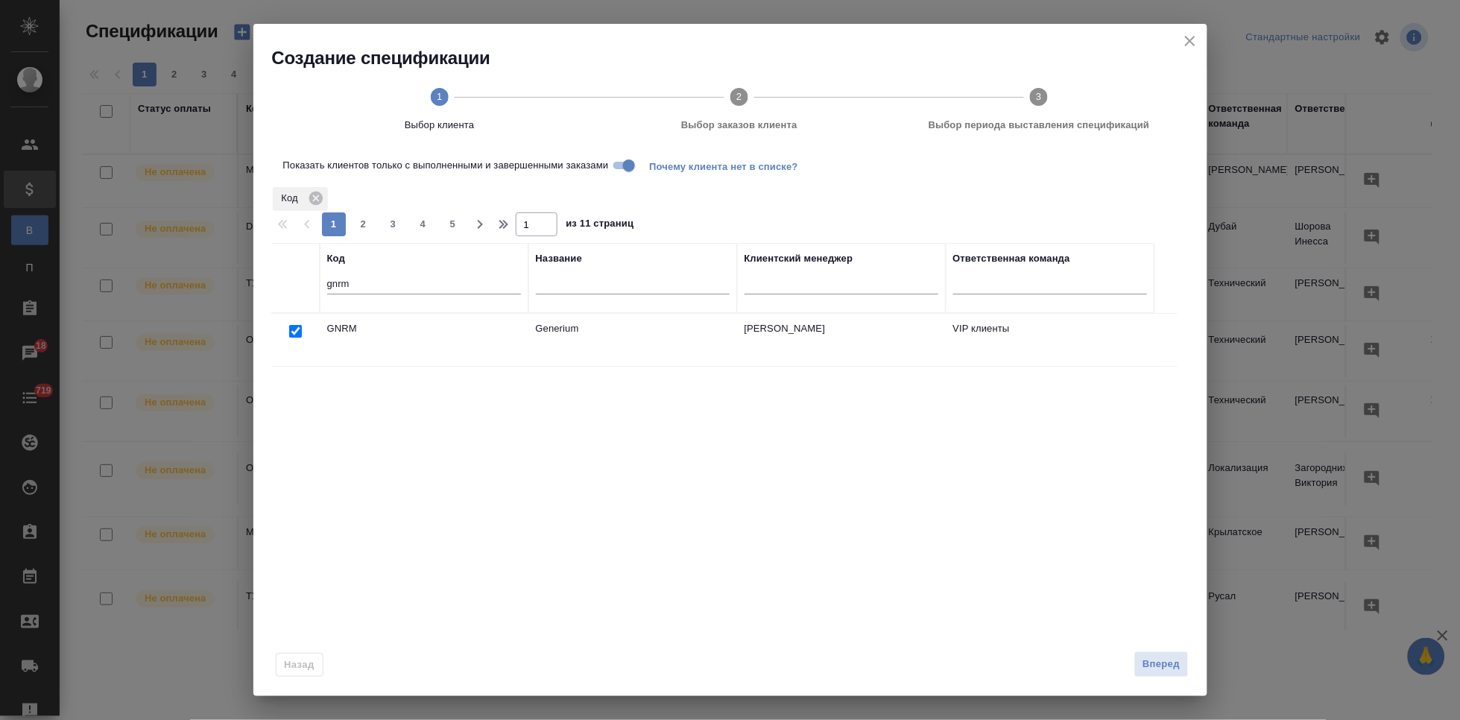
click at [659, 548] on div "Код gnrm Название Клиентский менеджер Ответственная команда GNRM Generium Кабар…" at bounding box center [724, 448] width 906 height 410
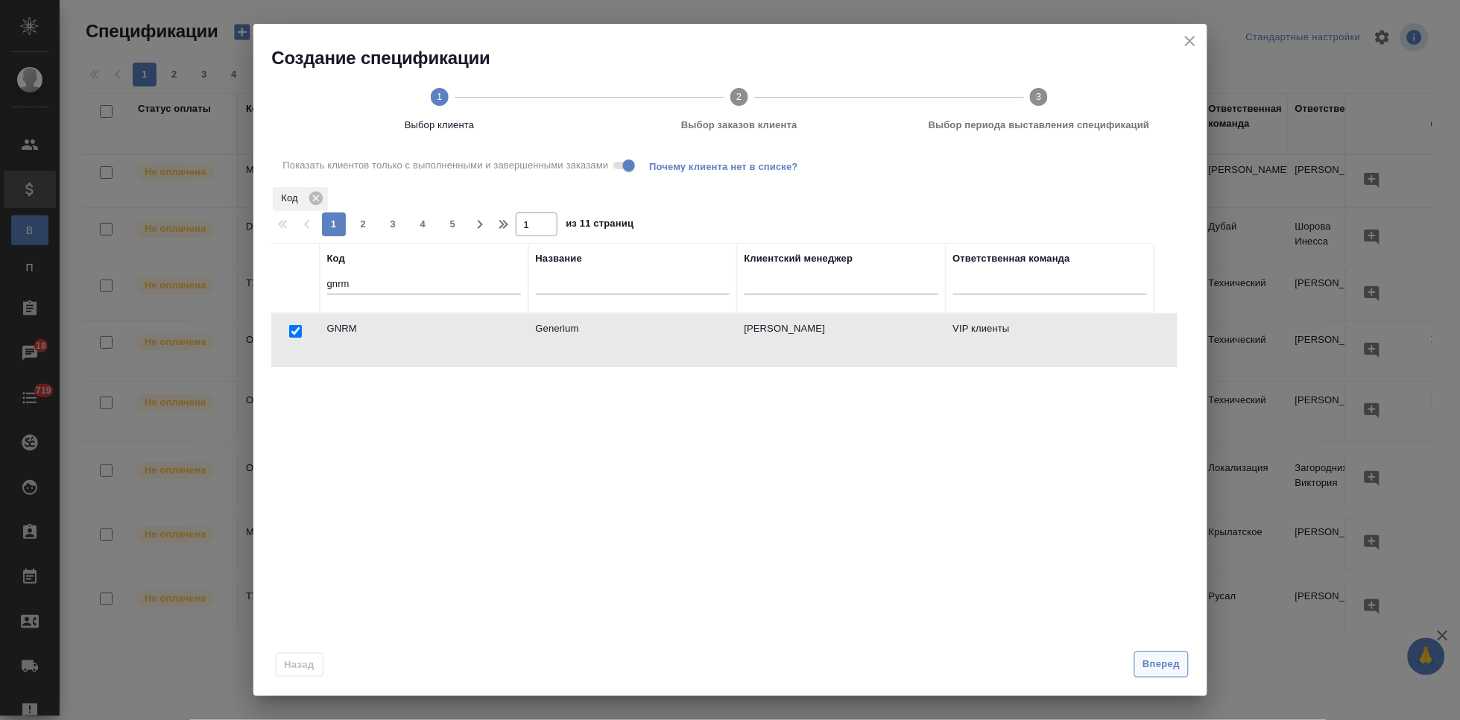
click at [1141, 670] on button "Вперед" at bounding box center [1161, 664] width 54 height 26
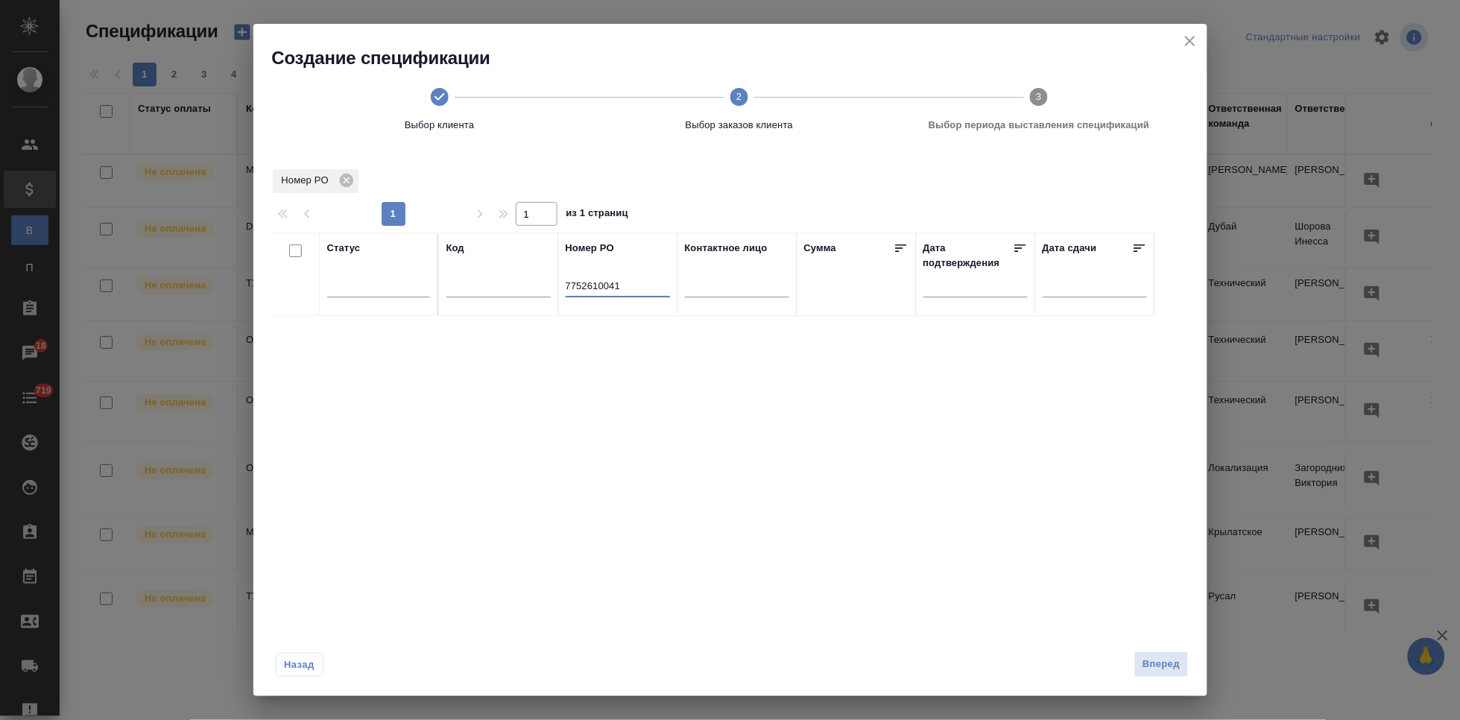
click at [629, 291] on input "7752610041" at bounding box center [618, 287] width 104 height 19
click at [628, 291] on input "7752610041" at bounding box center [618, 287] width 104 height 19
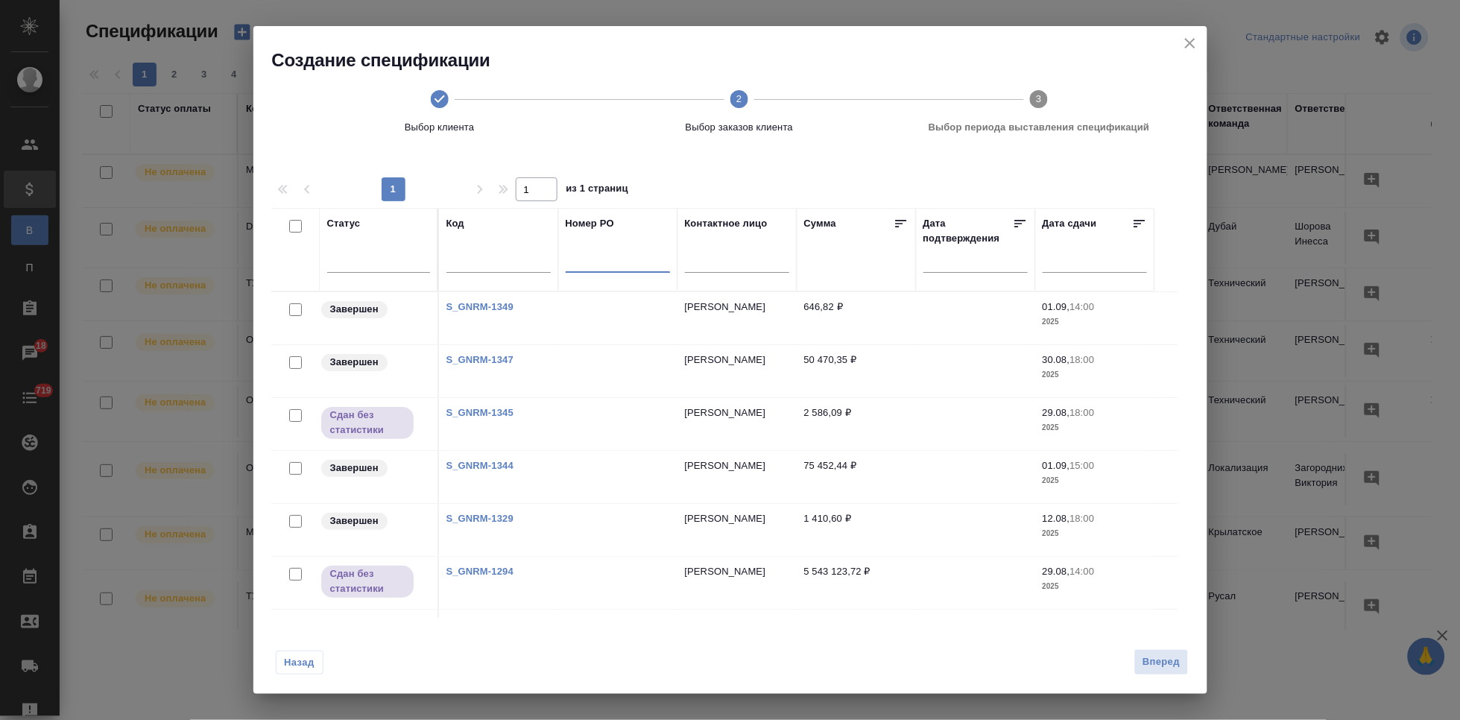
scroll to position [44, 0]
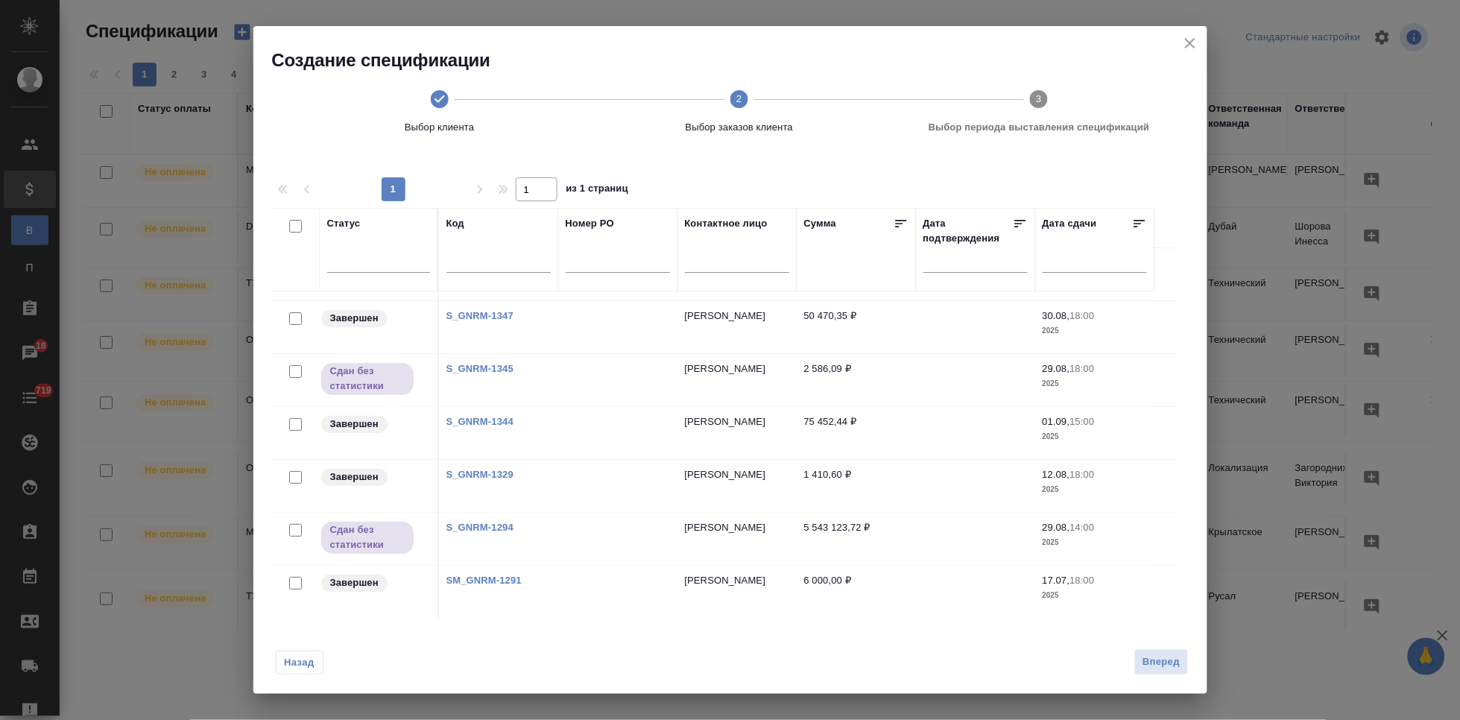
click at [503, 577] on link "SM_GNRM-1291" at bounding box center [483, 580] width 75 height 11
click at [297, 583] on input "checkbox" at bounding box center [295, 583] width 13 height 13
checkbox input "true"
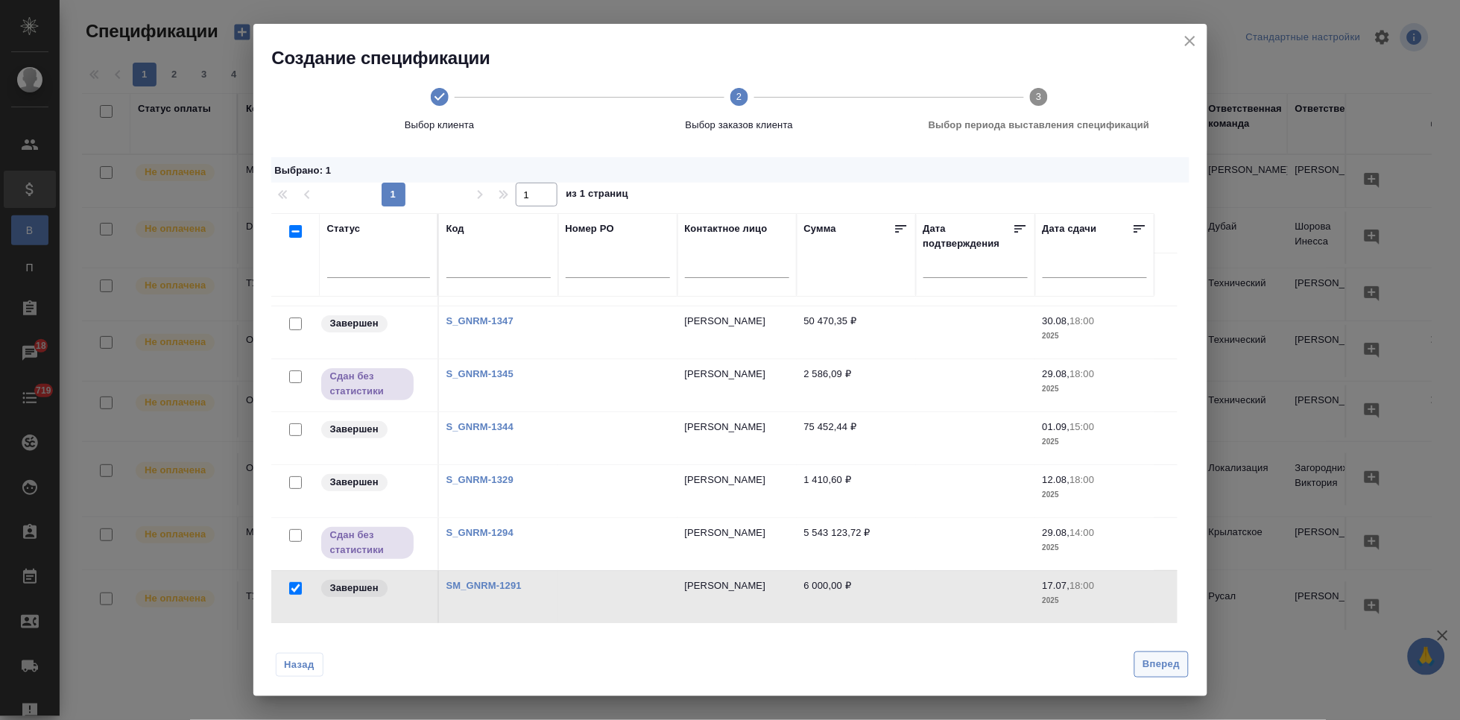
scroll to position [13, 0]
click at [1156, 659] on span "Вперед" at bounding box center [1160, 664] width 37 height 17
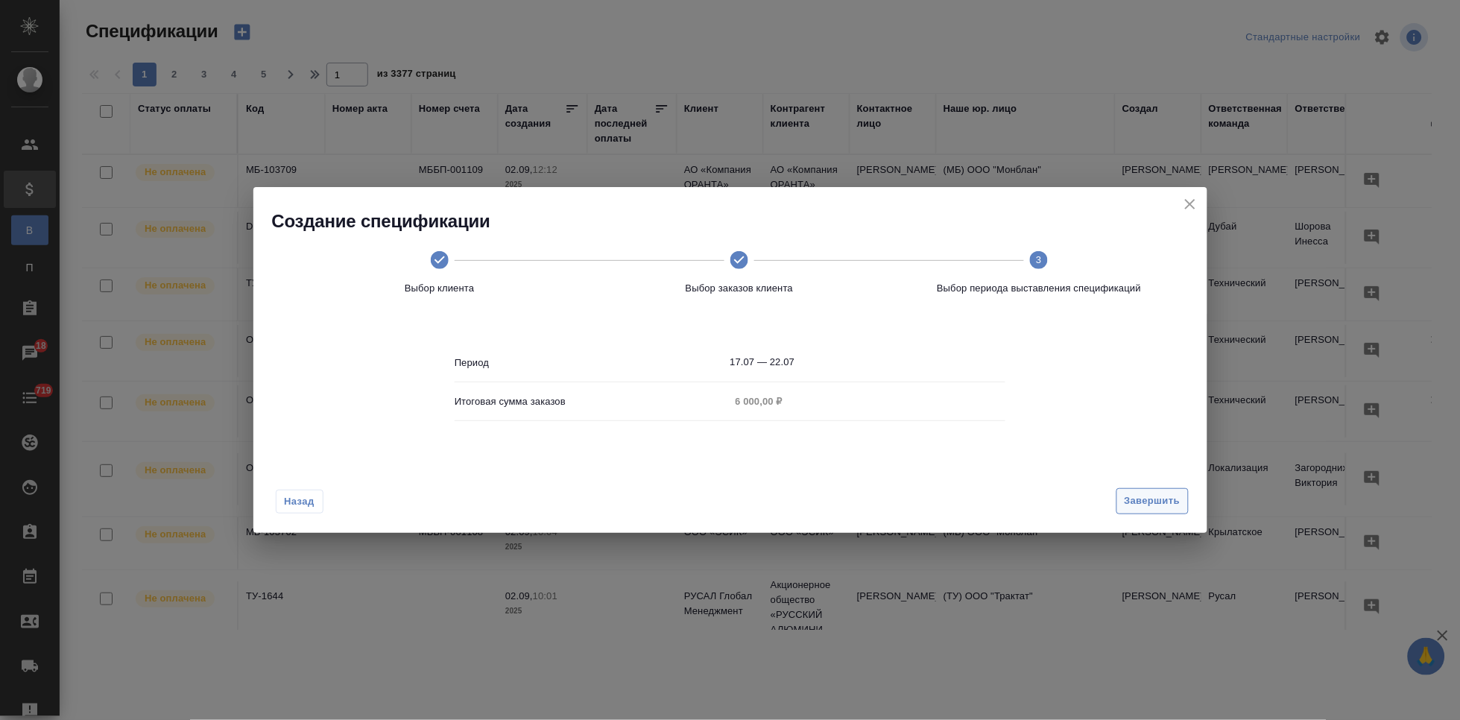
scroll to position [0, 0]
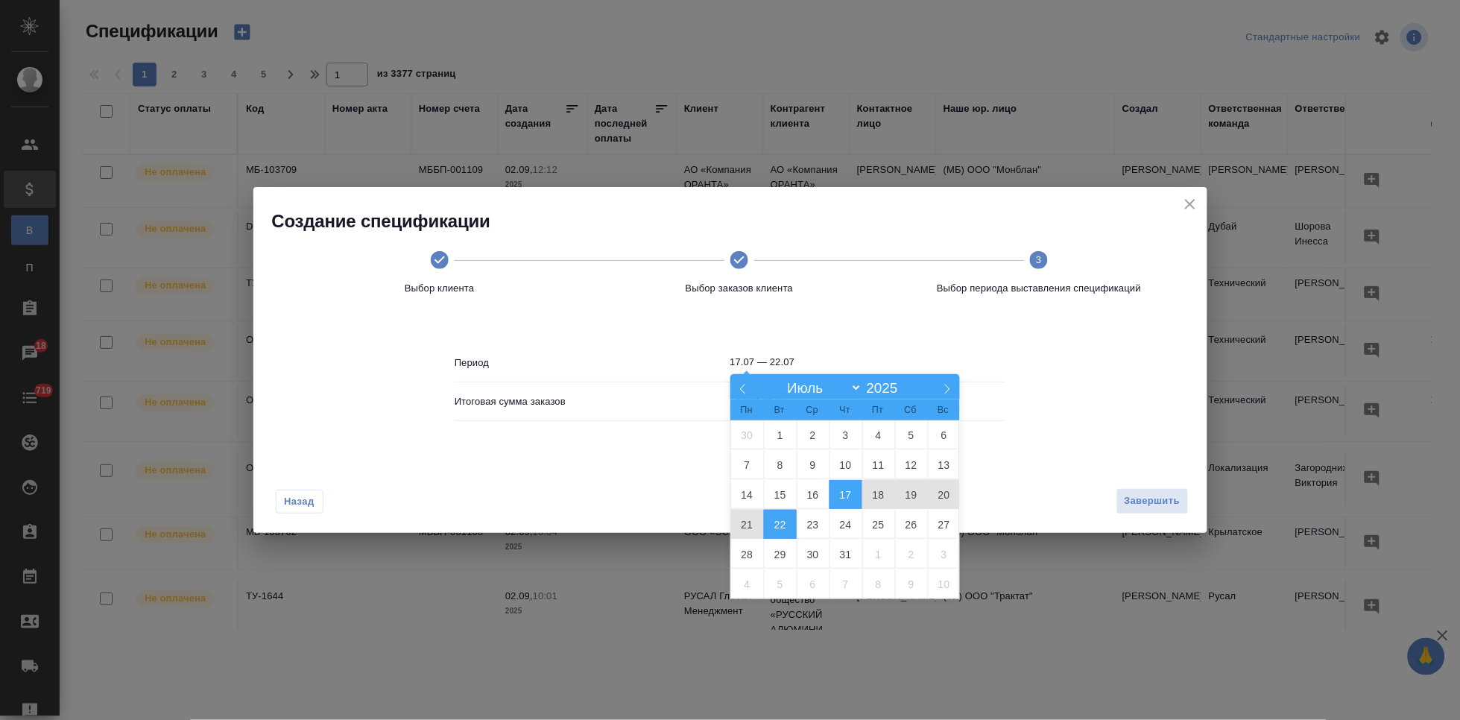
click at [811, 362] on input "17.07 — 22.07" at bounding box center [868, 362] width 276 height 21
click at [853, 389] on select "Январь Февраль Март Апрель Май Июнь Июль Август Сентябрь Октябрь Ноябрь Декабрь" at bounding box center [821, 387] width 82 height 17
select select "7"
click at [780, 379] on select "Январь Февраль Март Апрель Май Июнь Июль Август Сентябрь Октябрь Ноябрь Декабрь" at bounding box center [821, 387] width 82 height 17
click at [875, 551] on span "29" at bounding box center [878, 553] width 33 height 29
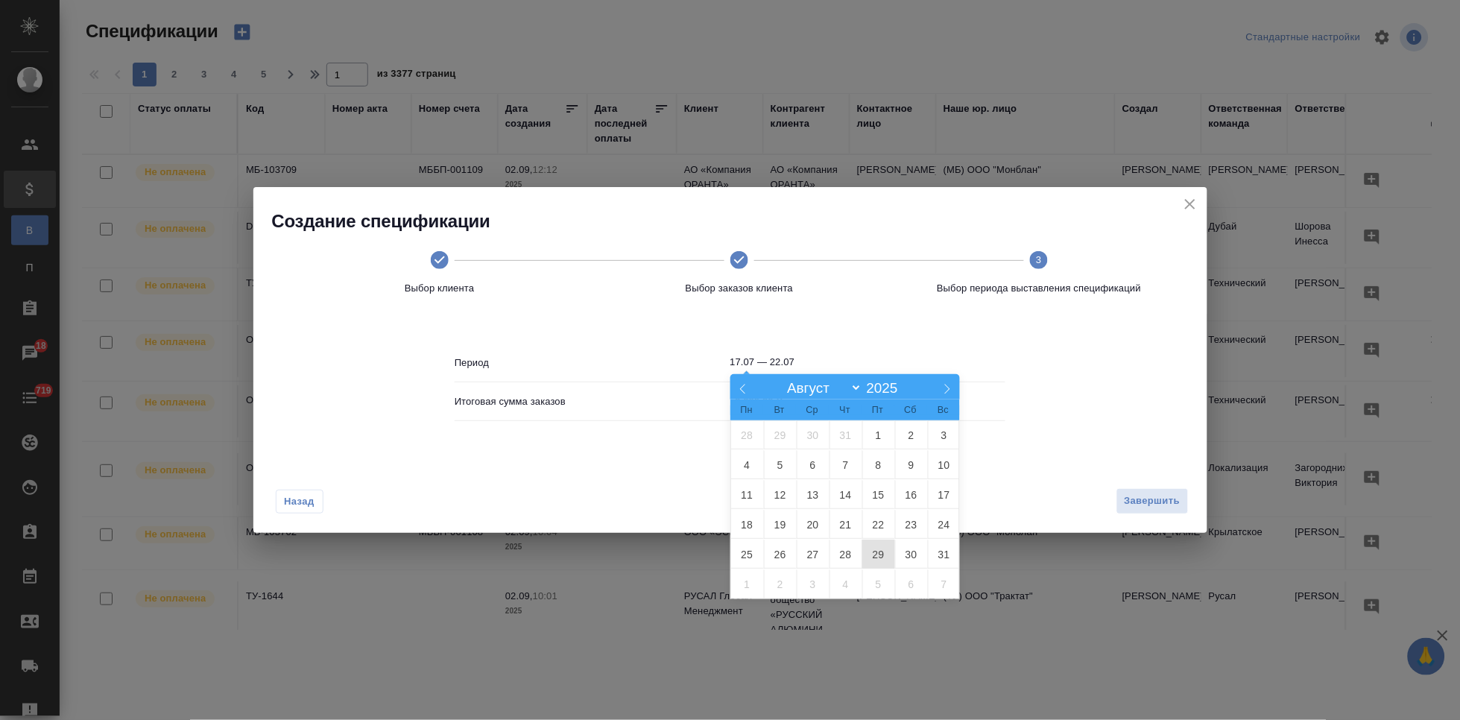
type input "29.08"
click at [880, 551] on span "29" at bounding box center [878, 553] width 33 height 29
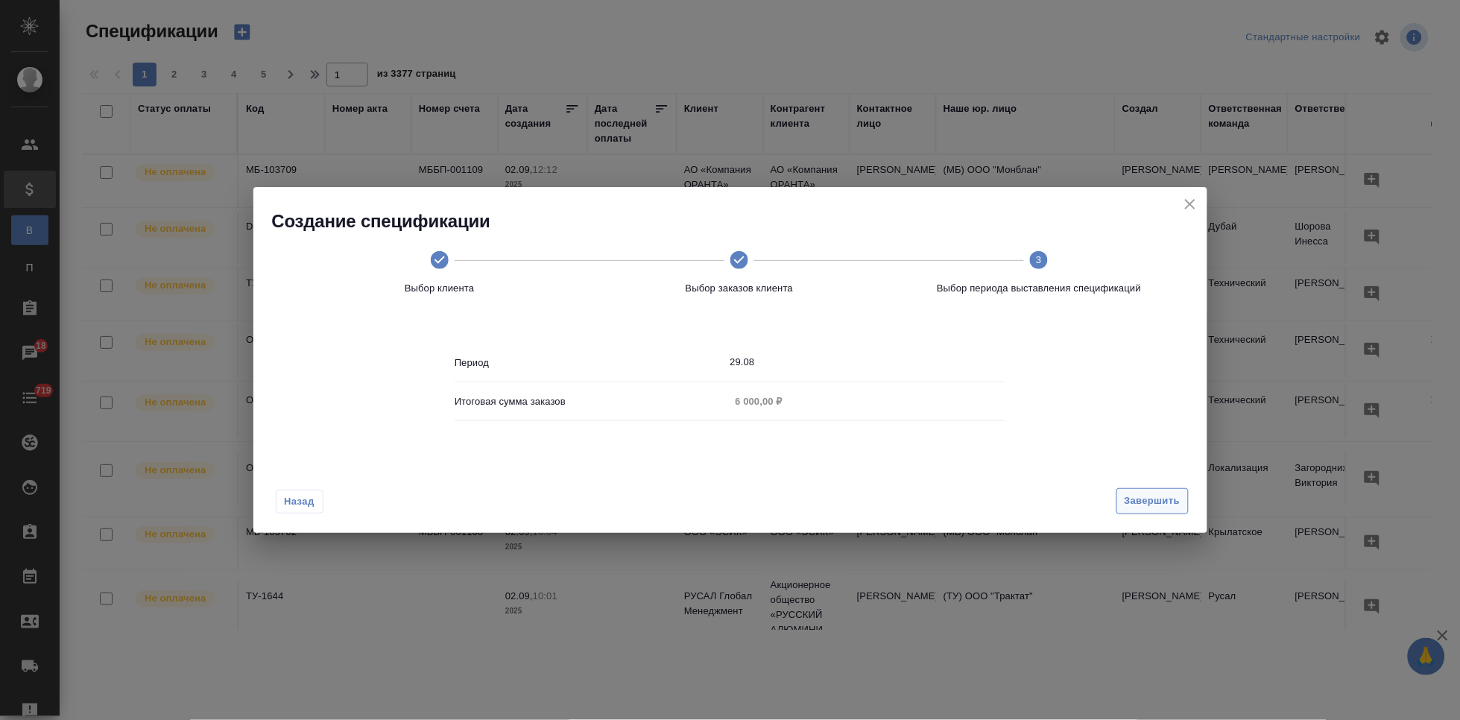
click at [1168, 503] on span "Завершить" at bounding box center [1152, 501] width 56 height 17
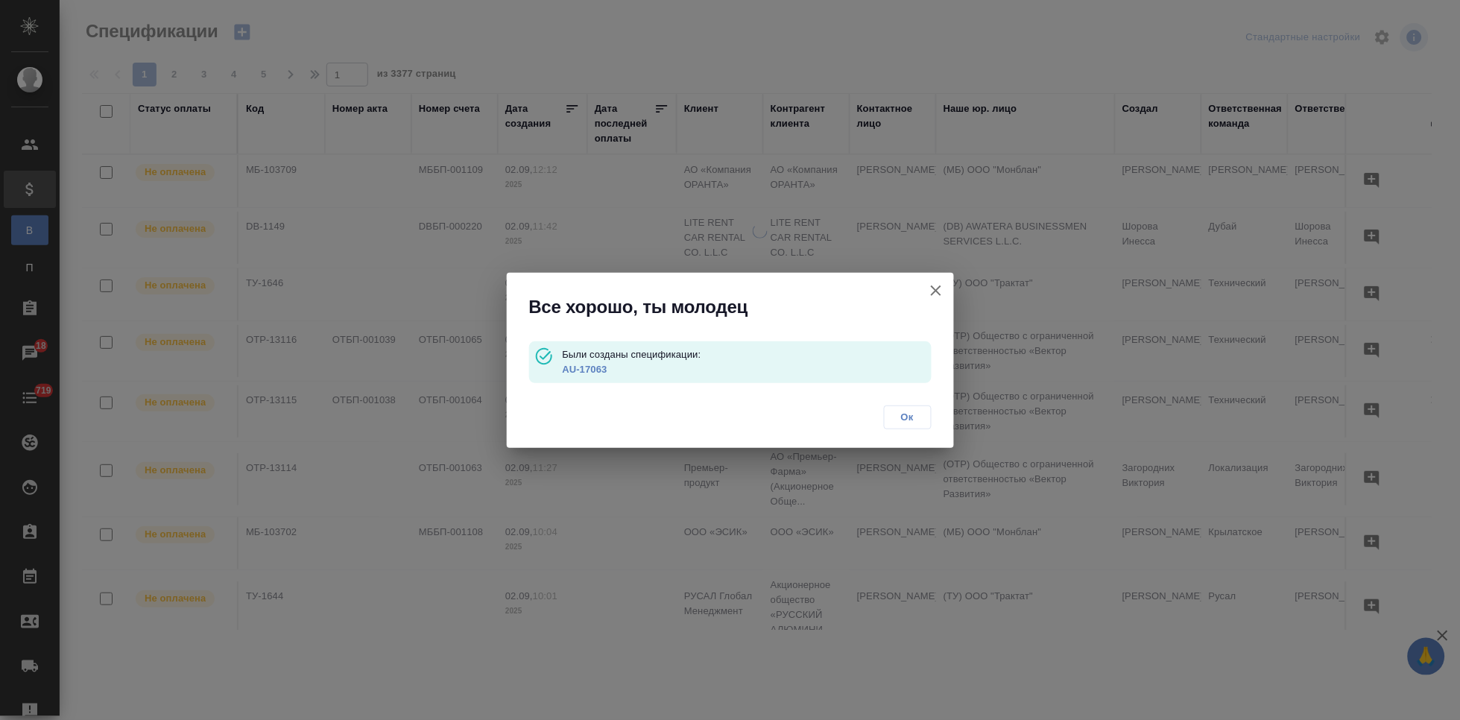
click at [579, 367] on link "AU-17063" at bounding box center [584, 369] width 45 height 11
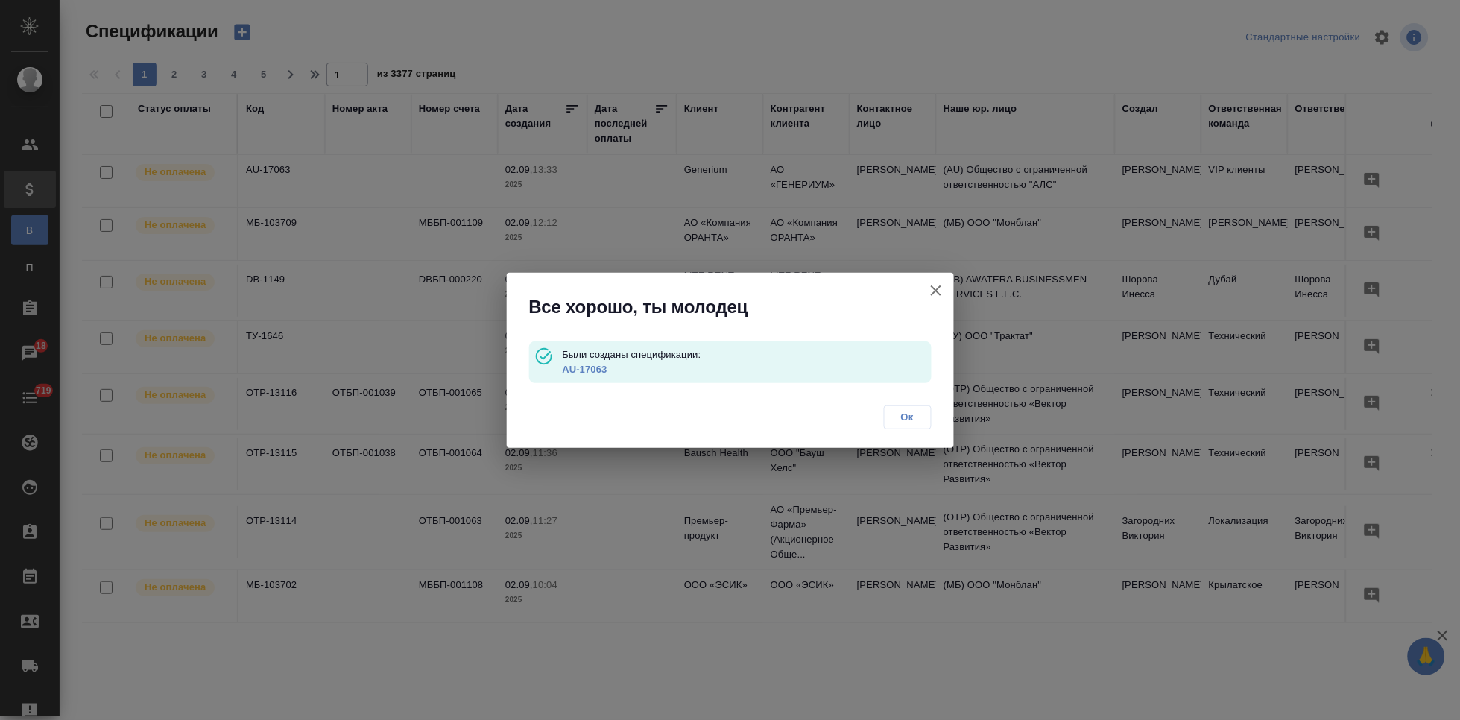
click at [907, 422] on span "Ок" at bounding box center [907, 417] width 31 height 15
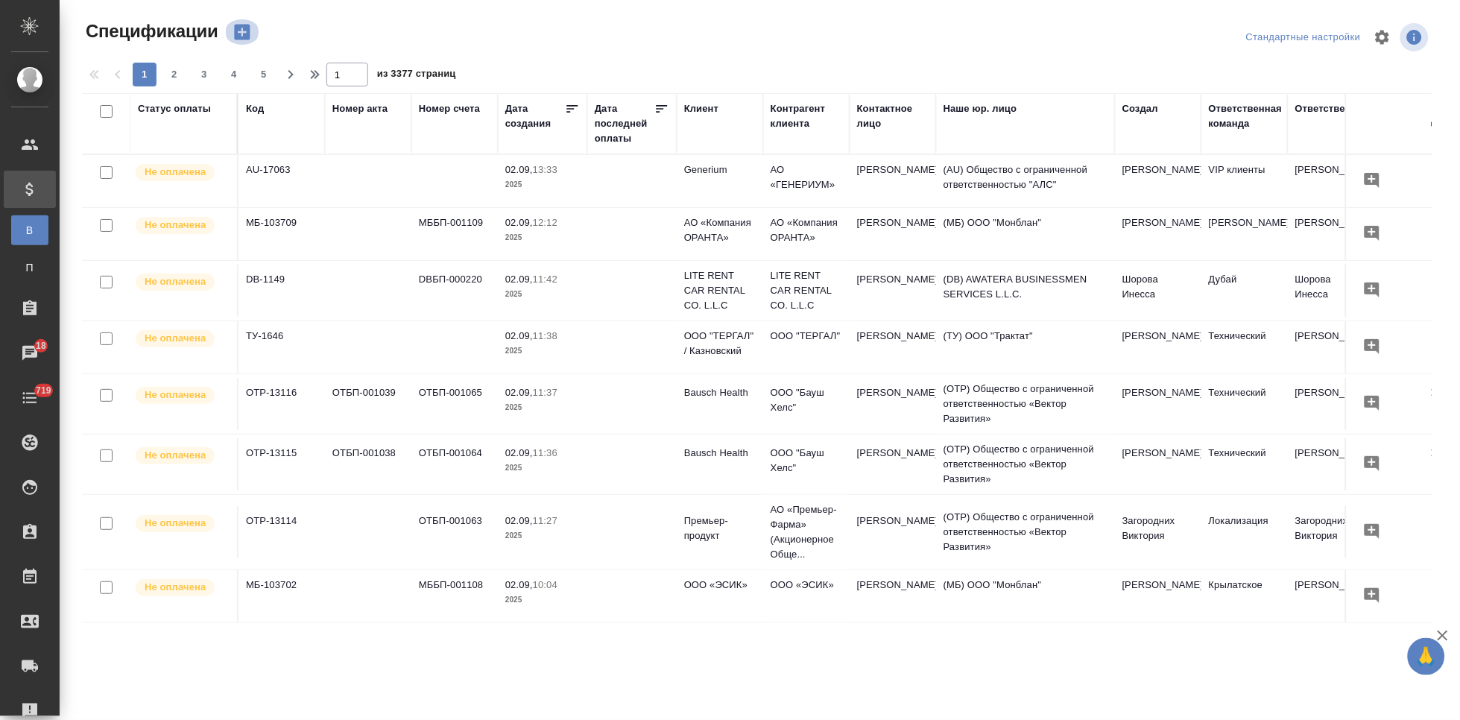
click at [238, 37] on icon "button" at bounding box center [242, 33] width 16 height 16
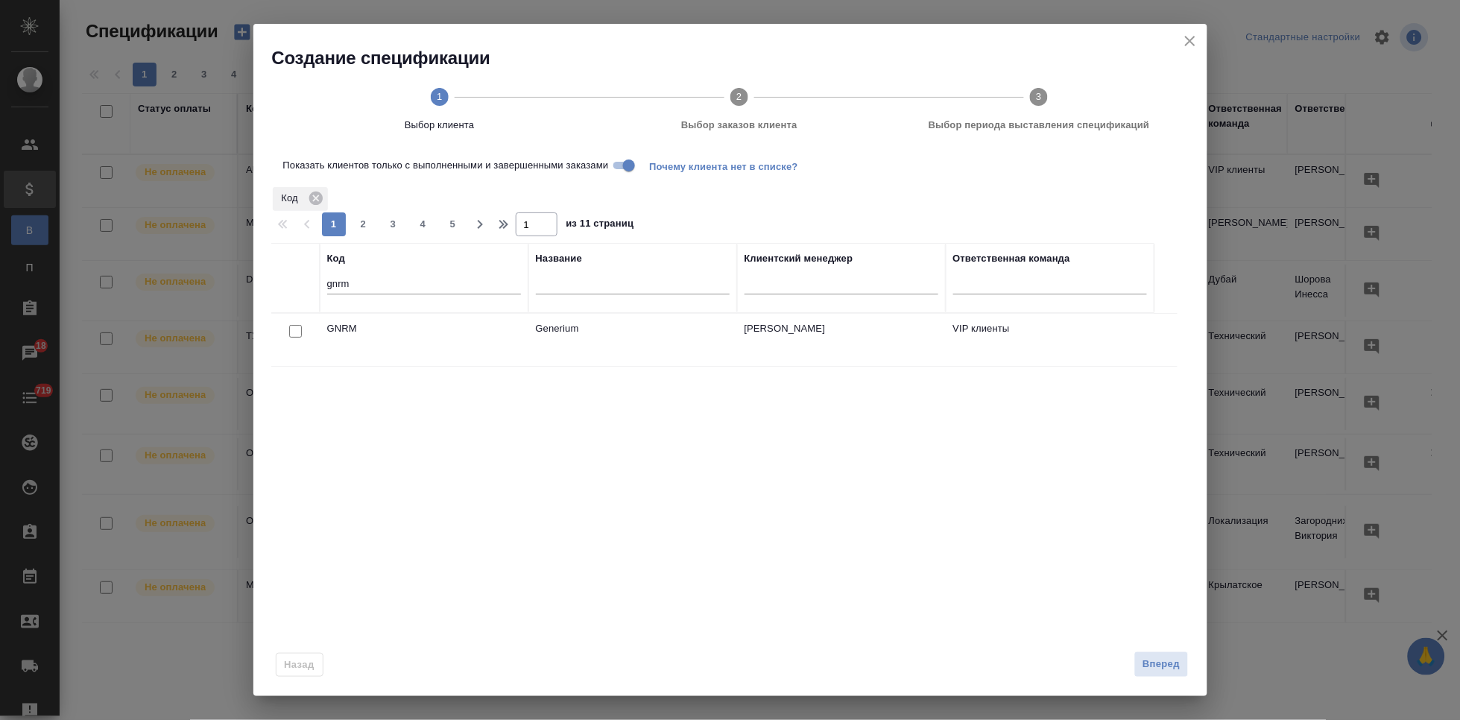
click at [297, 336] on input "checkbox" at bounding box center [295, 331] width 13 height 13
checkbox input "true"
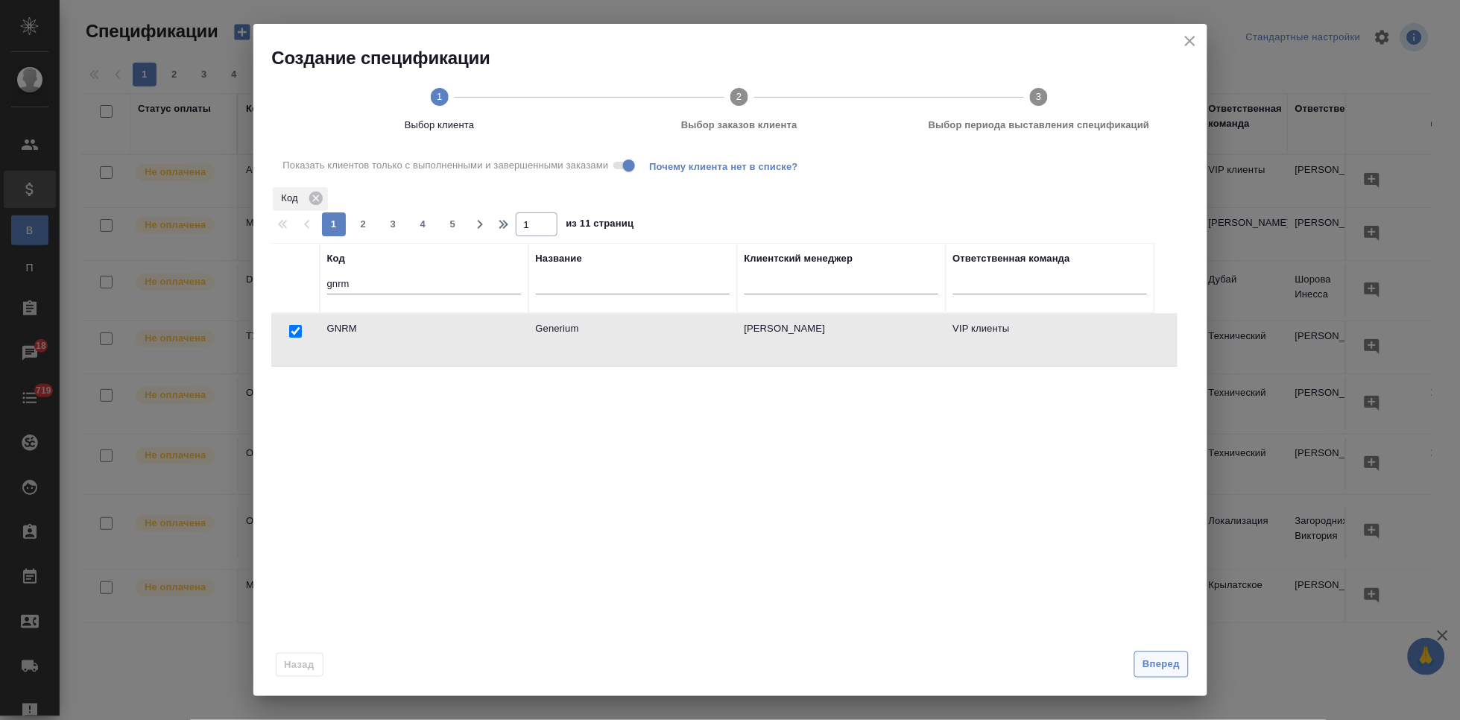
click at [1162, 668] on span "Вперед" at bounding box center [1160, 664] width 37 height 17
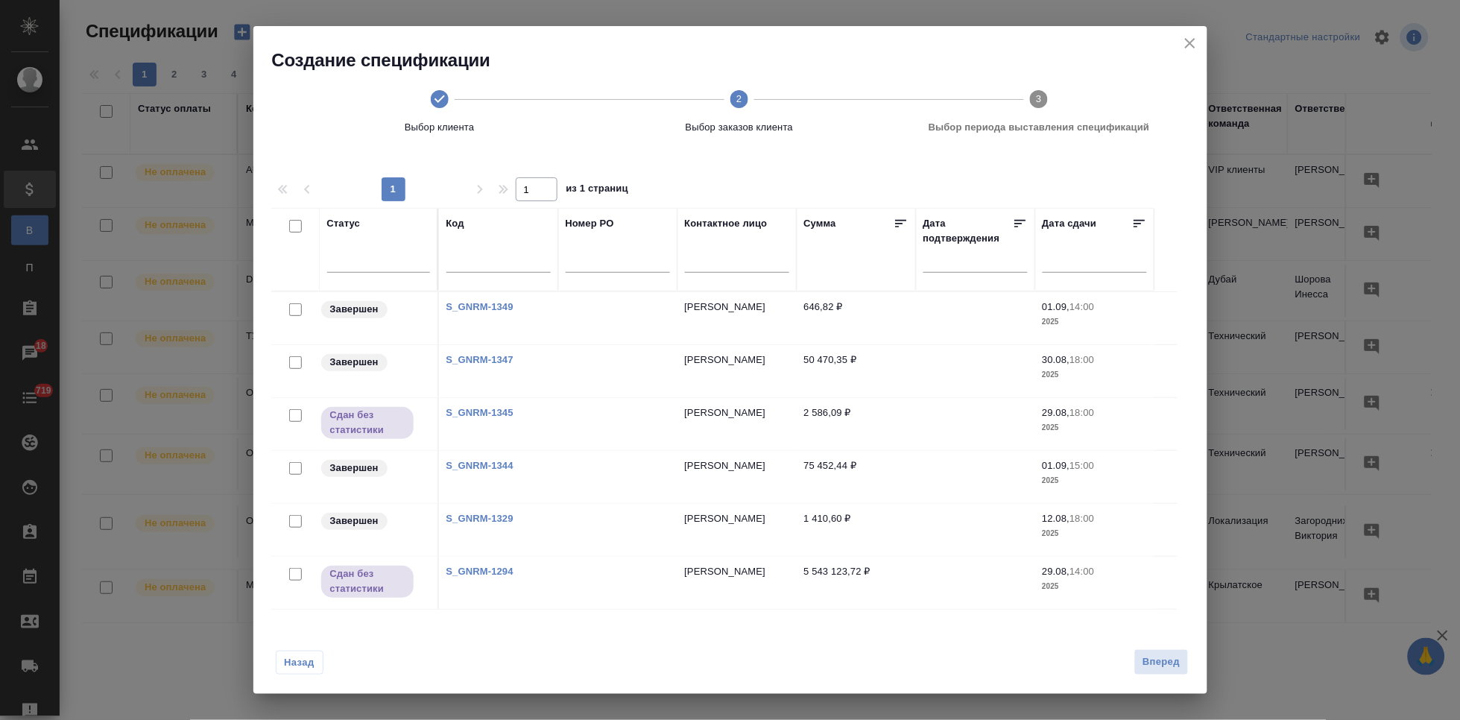
click at [291, 518] on input "checkbox" at bounding box center [295, 521] width 13 height 13
checkbox input "true"
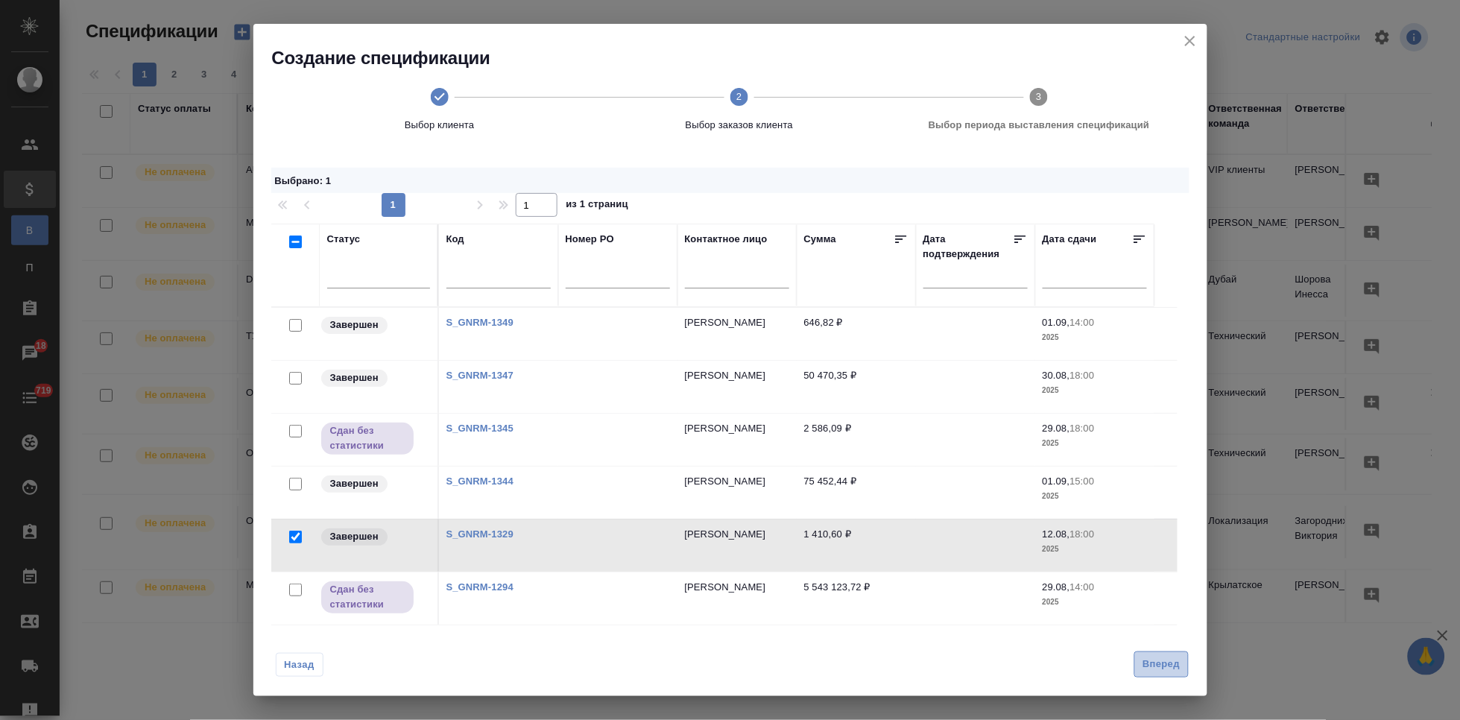
click at [1151, 665] on span "Вперед" at bounding box center [1160, 664] width 37 height 17
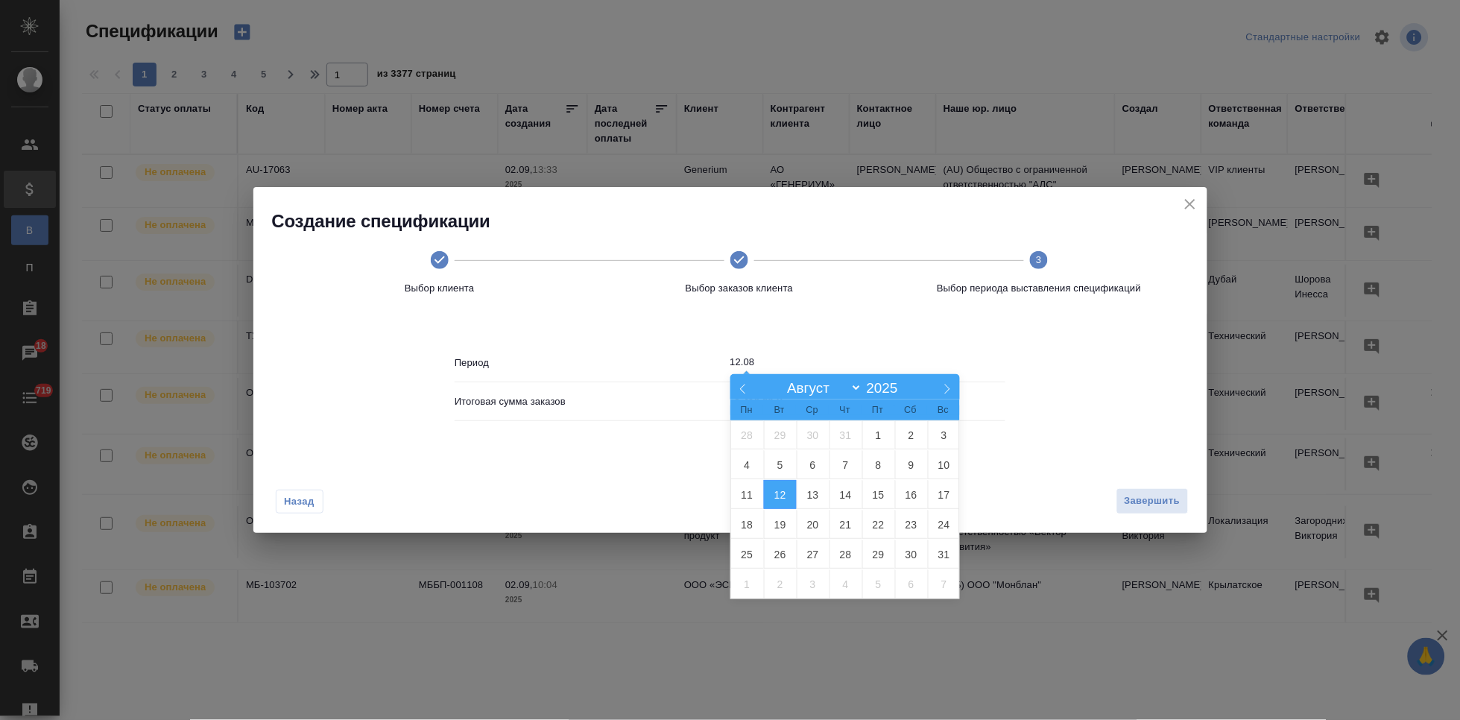
click at [797, 360] on input "12.08" at bounding box center [868, 362] width 276 height 21
click at [868, 547] on span "29" at bounding box center [878, 553] width 33 height 29
type input "29.08"
click at [868, 547] on span "29" at bounding box center [878, 553] width 33 height 29
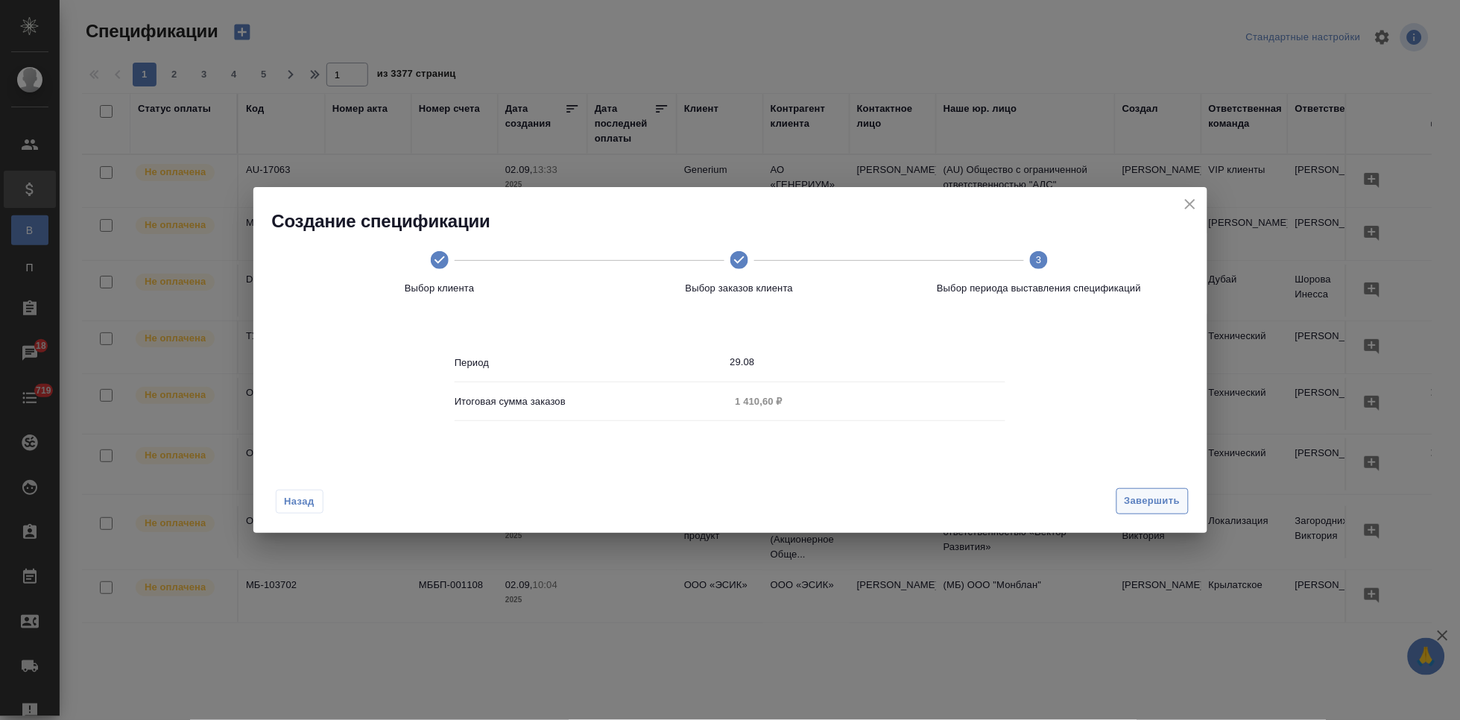
click at [1120, 504] on button "Завершить" at bounding box center [1152, 501] width 72 height 26
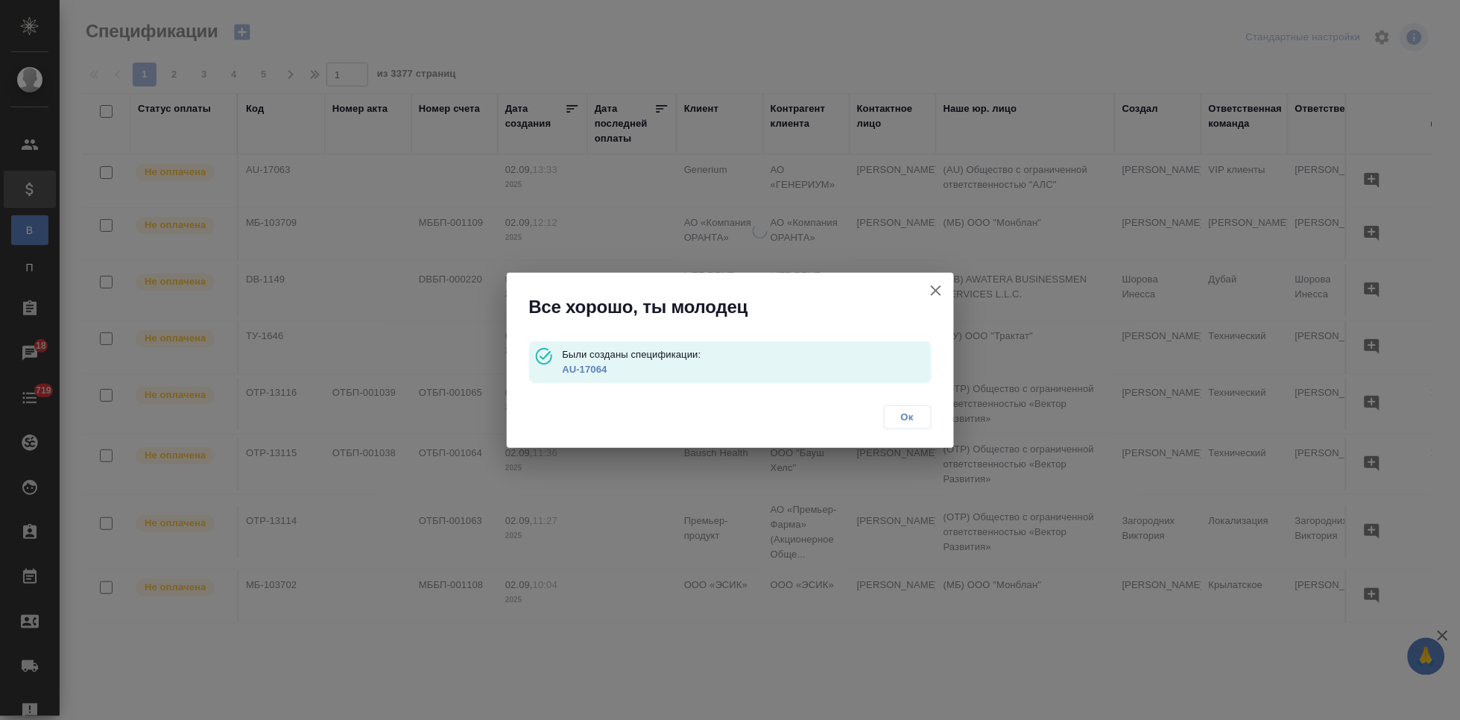
click at [586, 364] on link "AU-17064" at bounding box center [584, 369] width 45 height 11
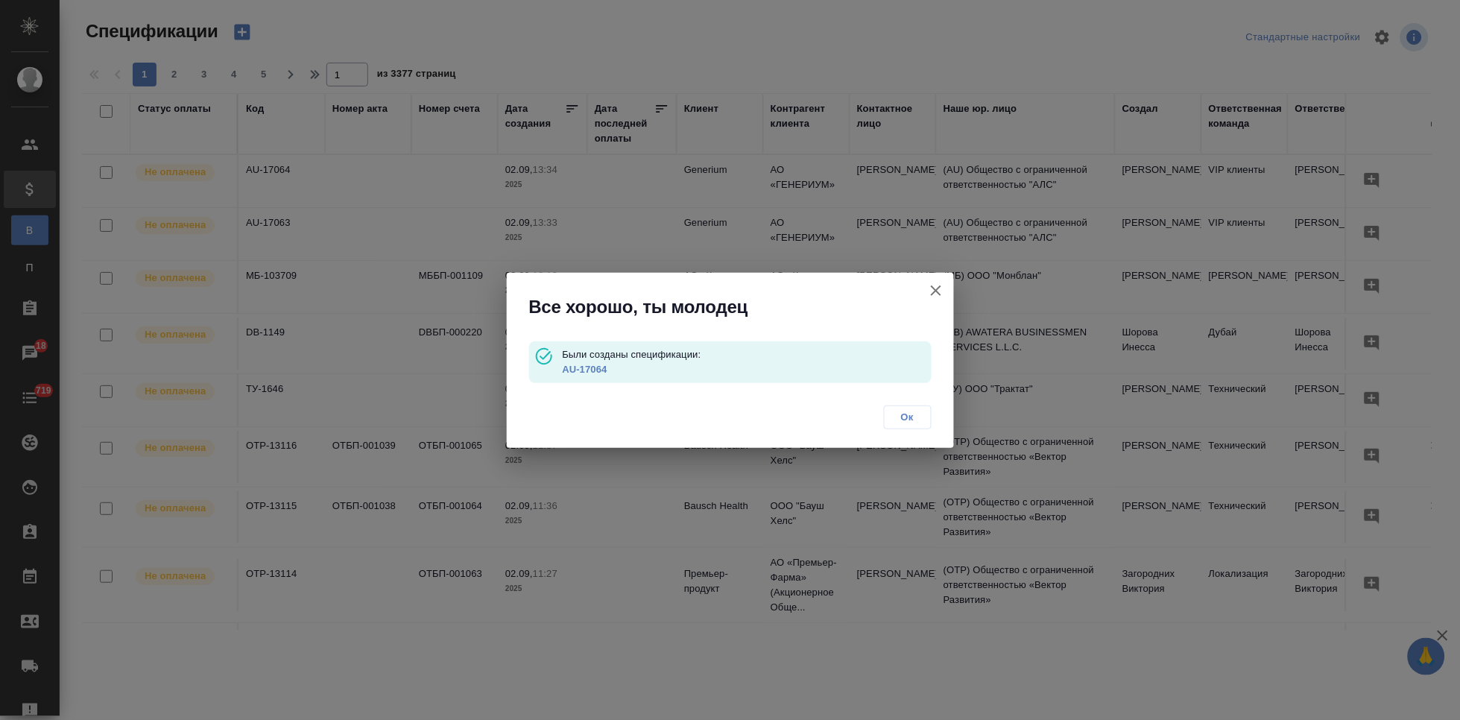
click at [889, 412] on button "Ок" at bounding box center [908, 417] width 48 height 24
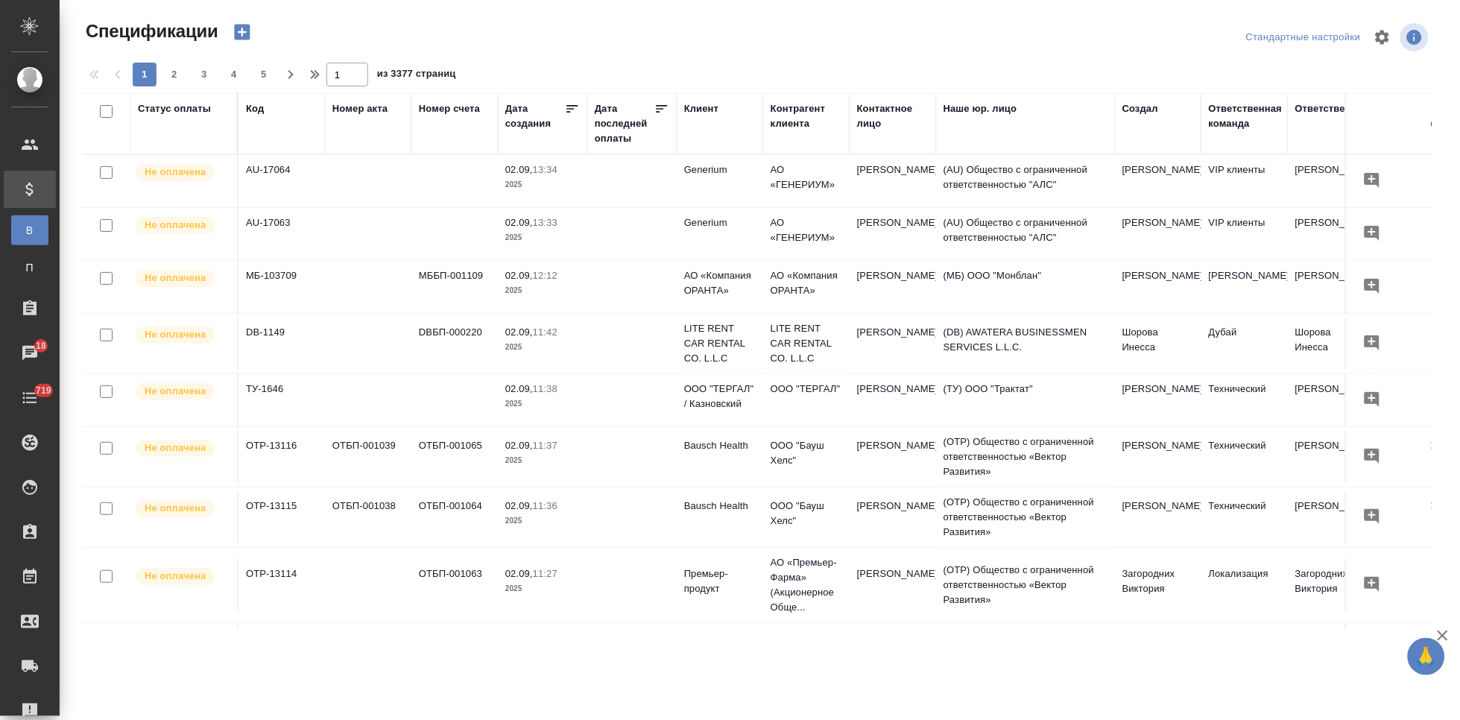
click at [245, 23] on icon "button" at bounding box center [242, 32] width 21 height 21
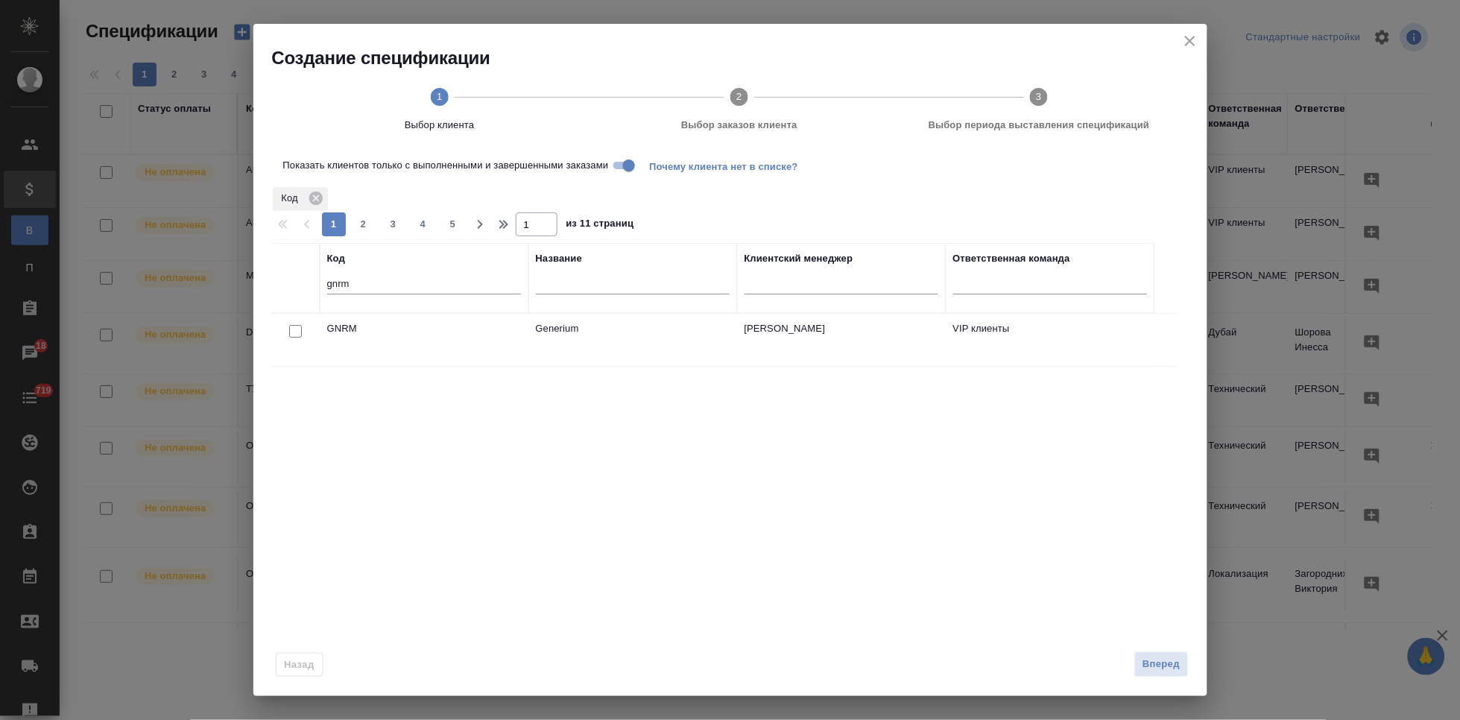
click at [291, 328] on input "checkbox" at bounding box center [295, 331] width 13 height 13
checkbox input "true"
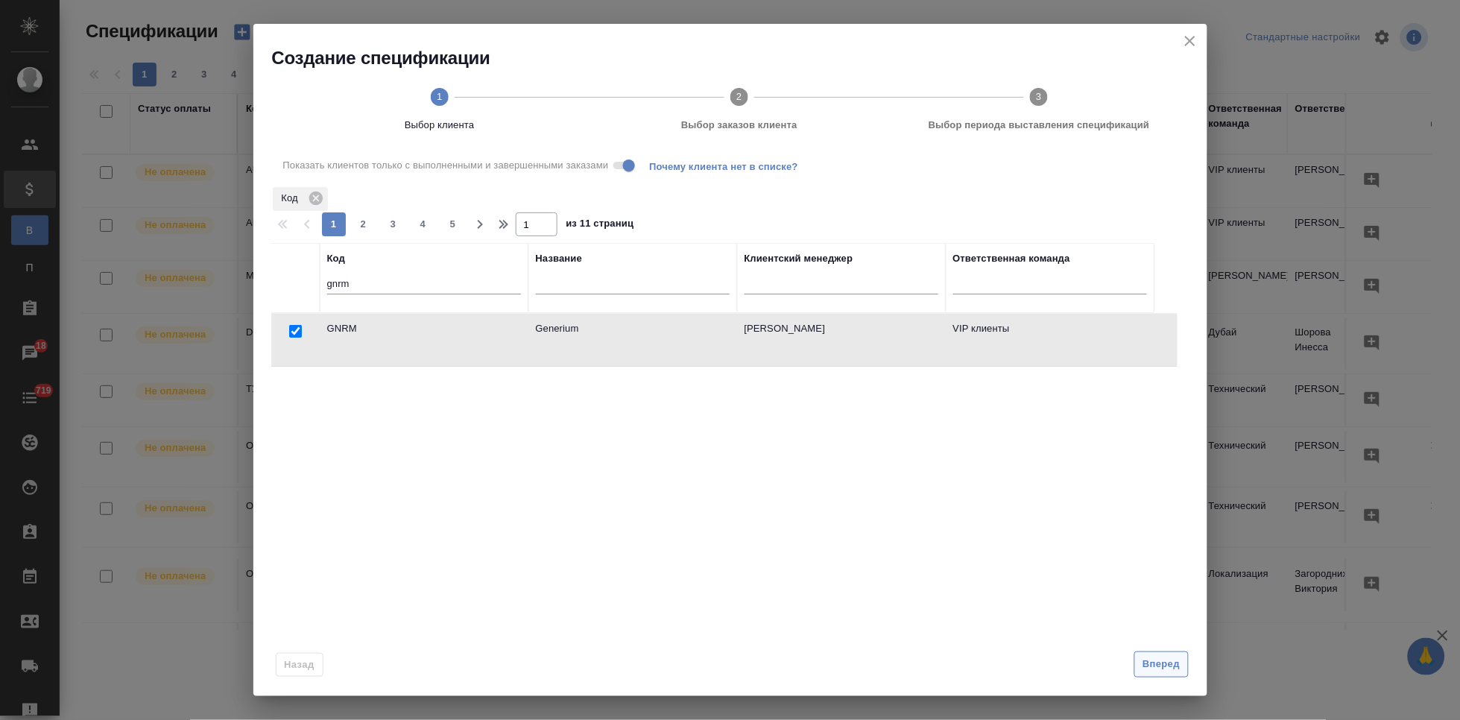
click at [1152, 669] on span "Вперед" at bounding box center [1160, 664] width 37 height 17
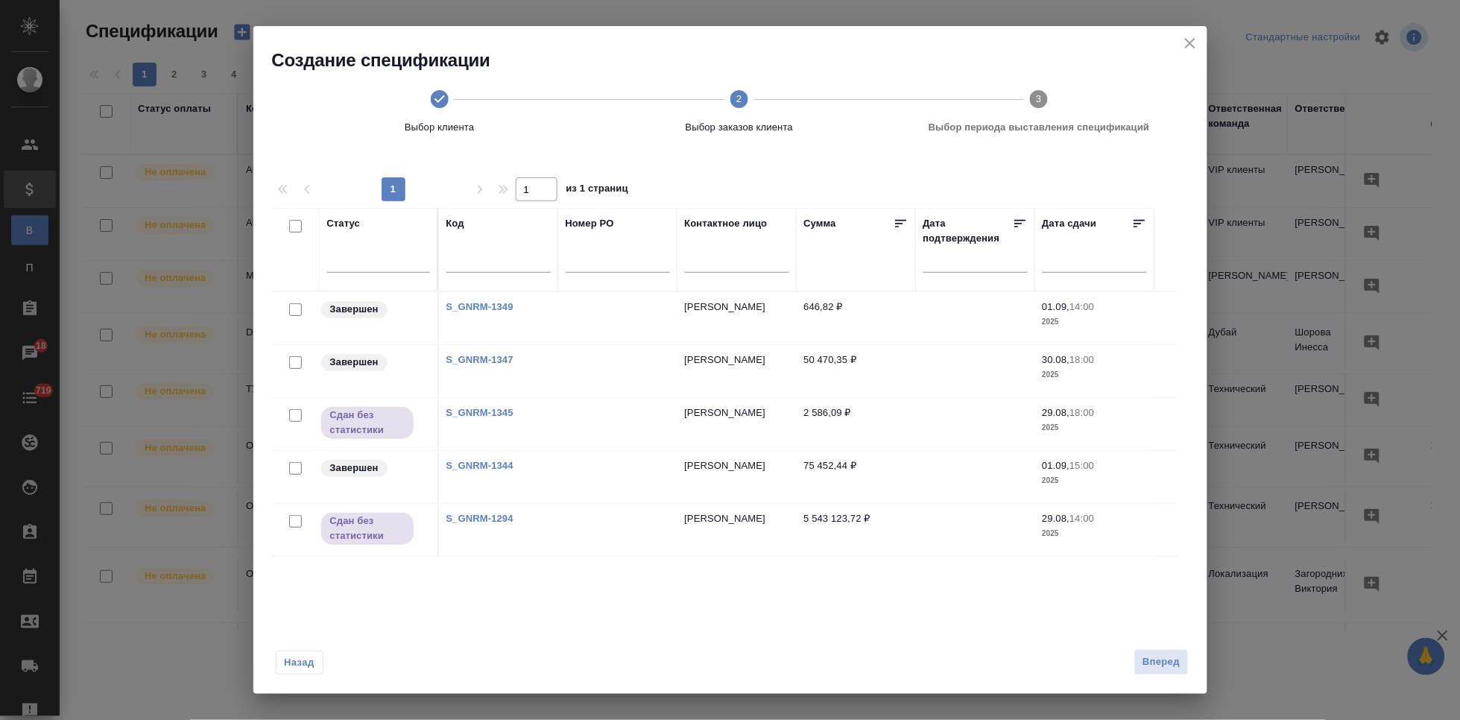
click at [295, 361] on input "checkbox" at bounding box center [295, 362] width 13 height 13
checkbox input "true"
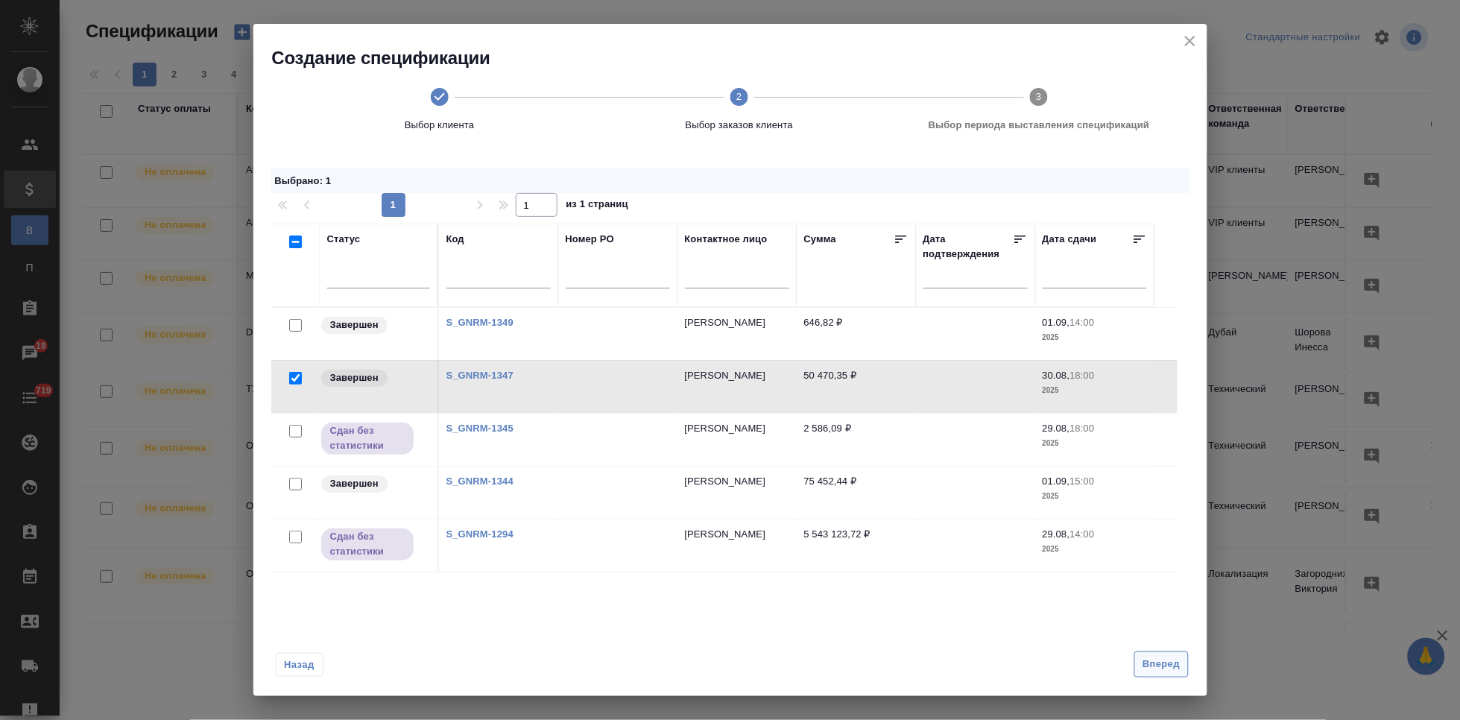
click at [1171, 661] on span "Вперед" at bounding box center [1160, 664] width 37 height 17
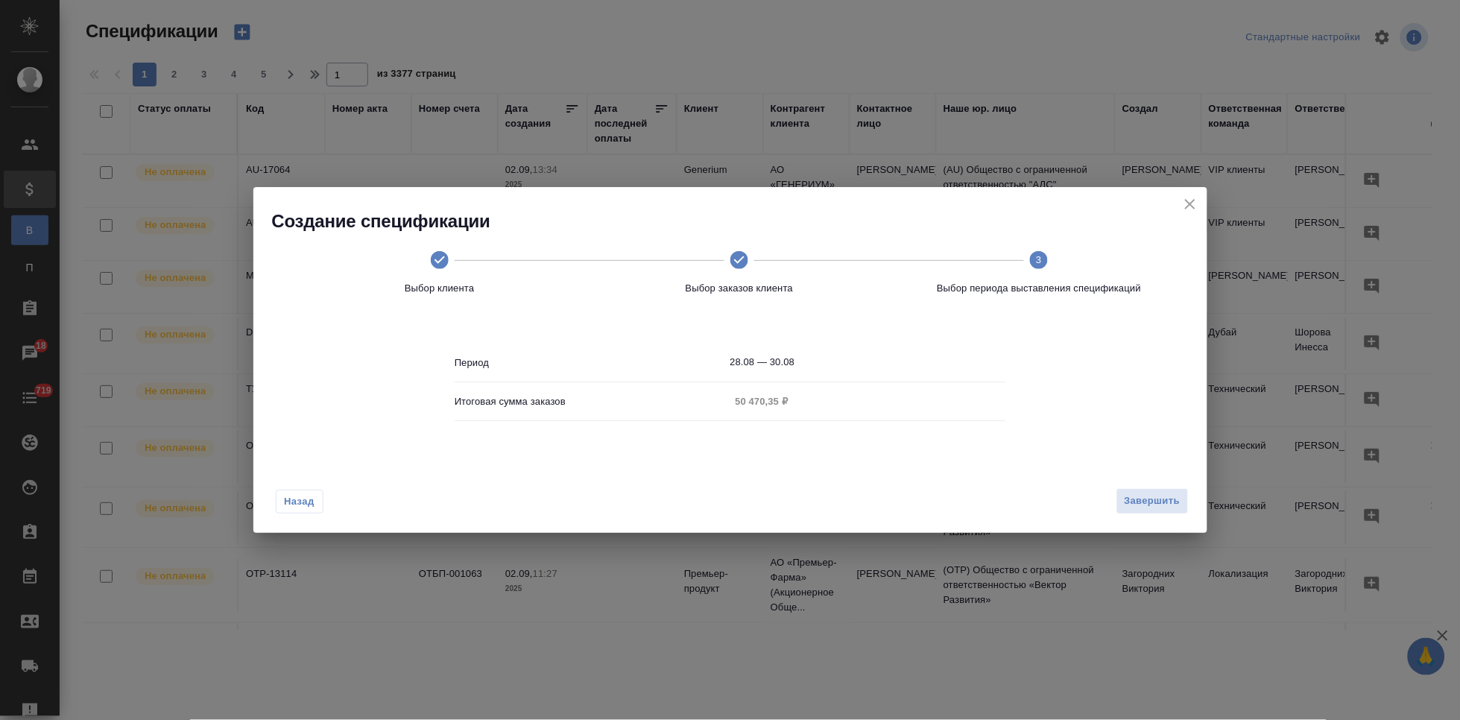
click at [815, 355] on input "28.08 — 30.08" at bounding box center [868, 362] width 276 height 21
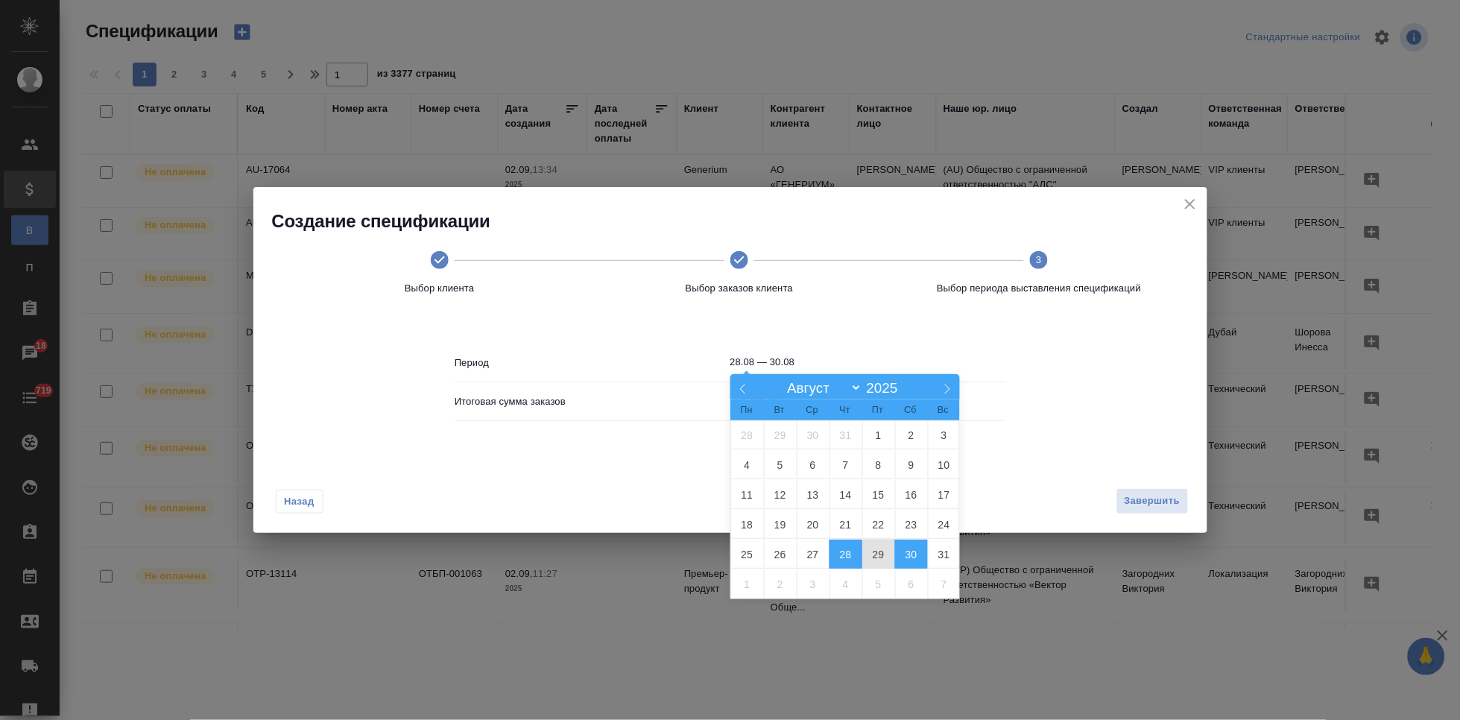
click at [907, 548] on span "30" at bounding box center [911, 553] width 33 height 29
type input "30.08"
click at [902, 550] on span "30" at bounding box center [911, 553] width 33 height 29
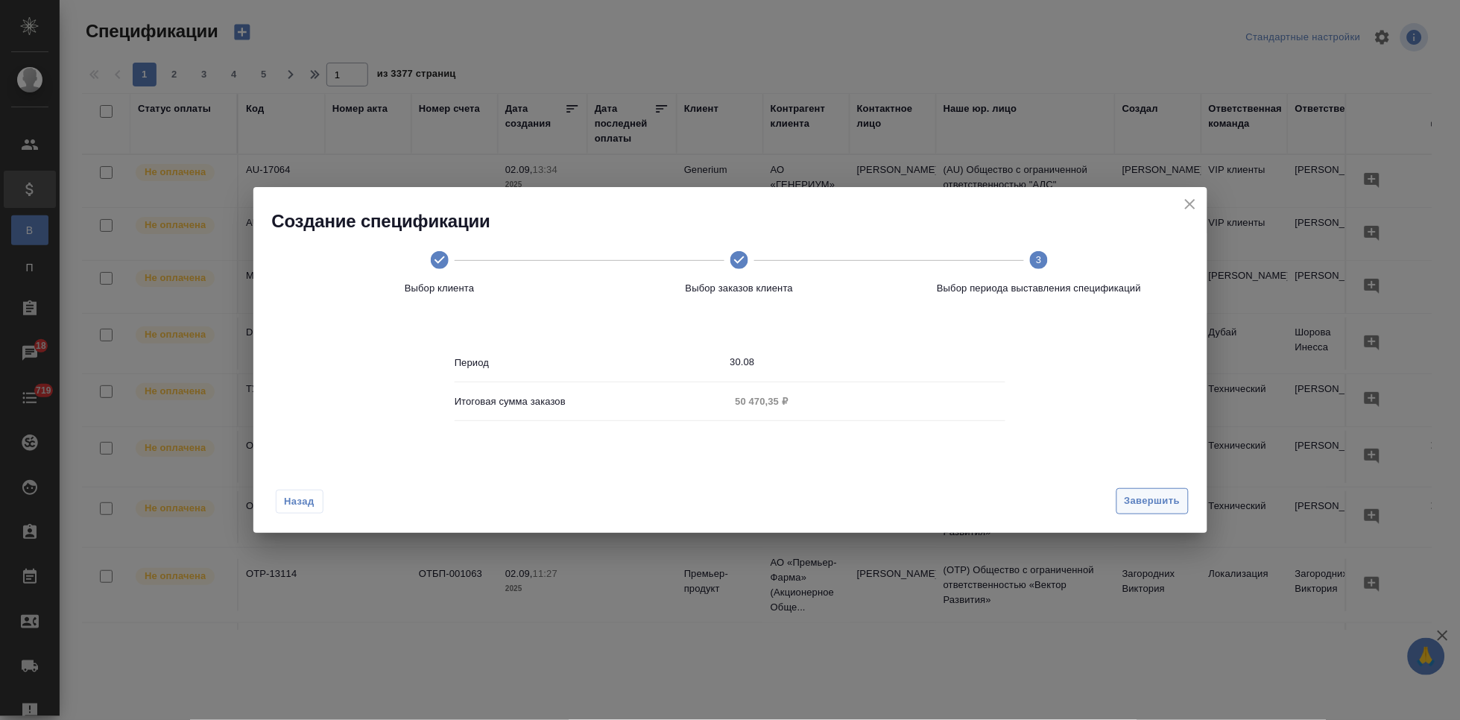
click at [1141, 493] on span "Завершить" at bounding box center [1152, 501] width 56 height 17
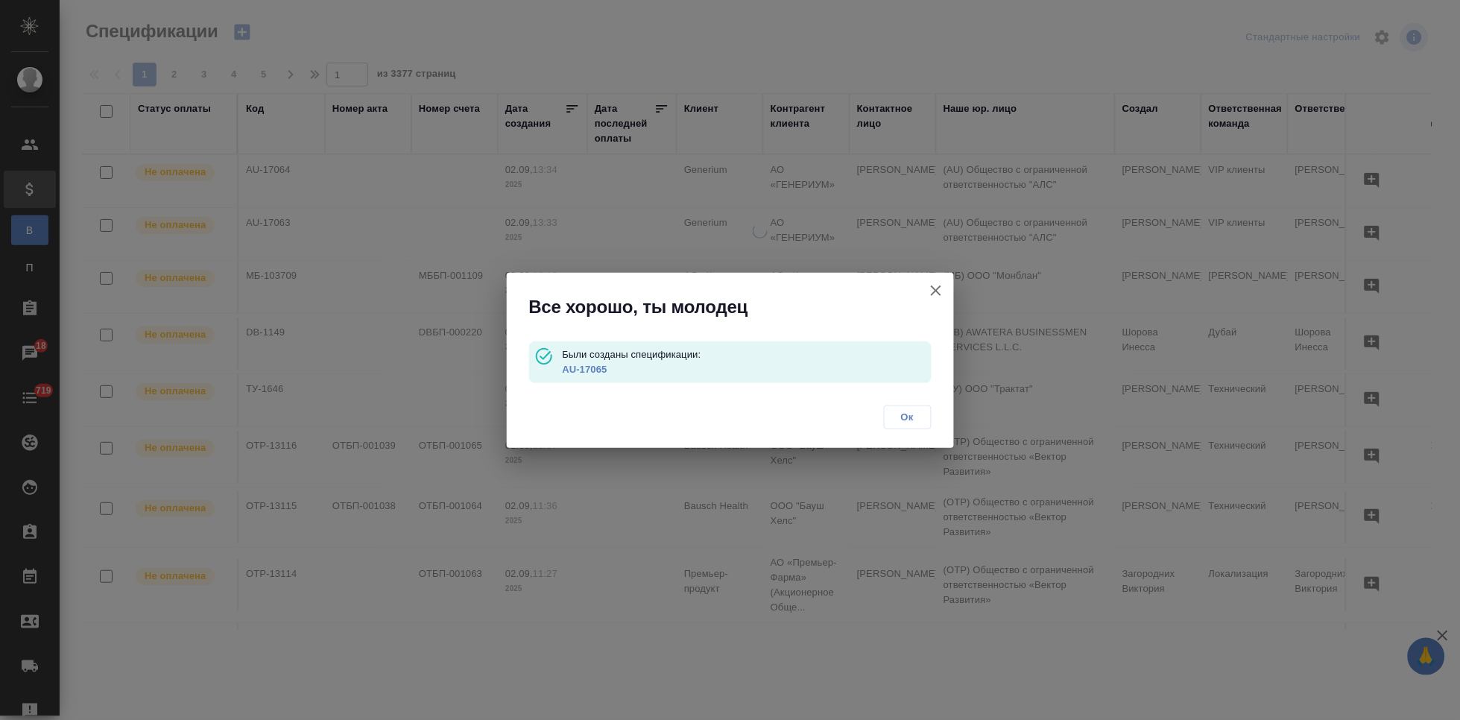
click at [583, 373] on link "AU-17065" at bounding box center [584, 369] width 45 height 11
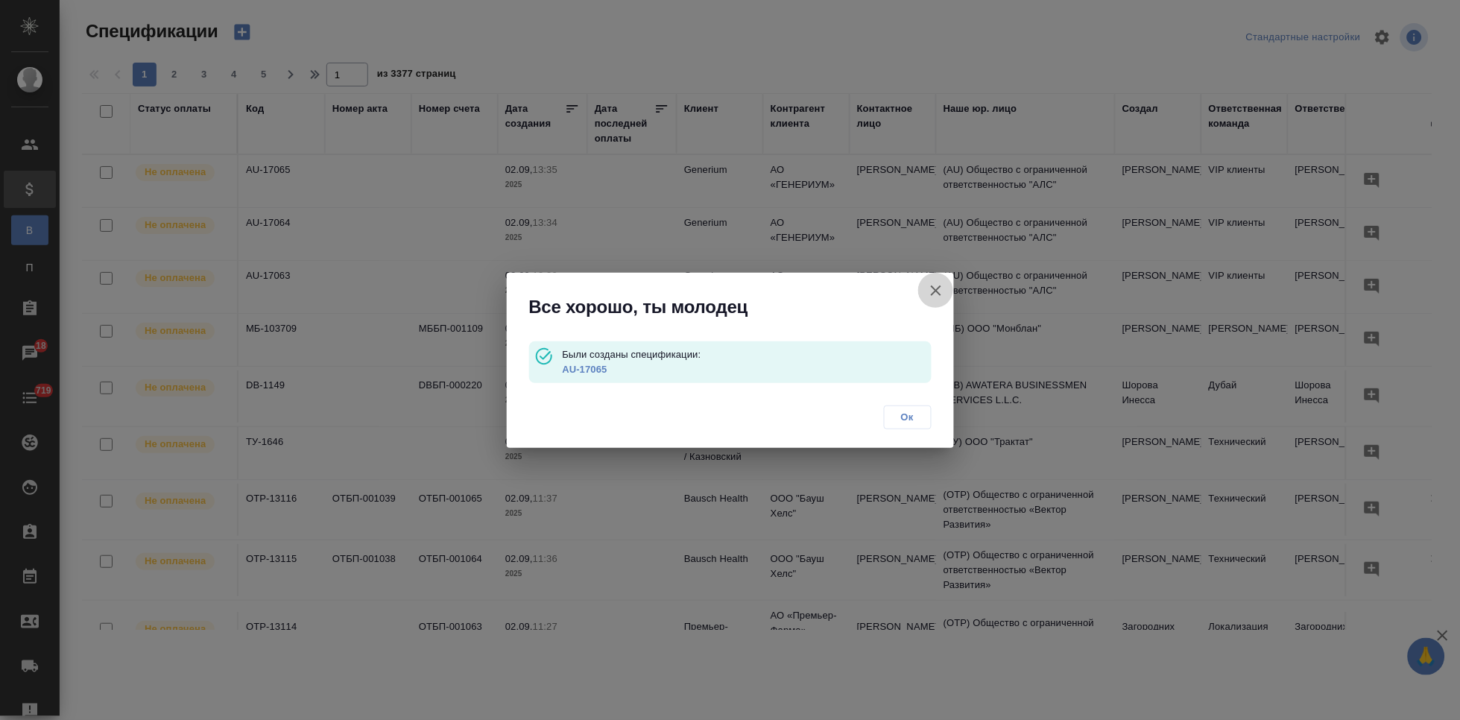
click at [931, 288] on icon "button" at bounding box center [936, 291] width 18 height 18
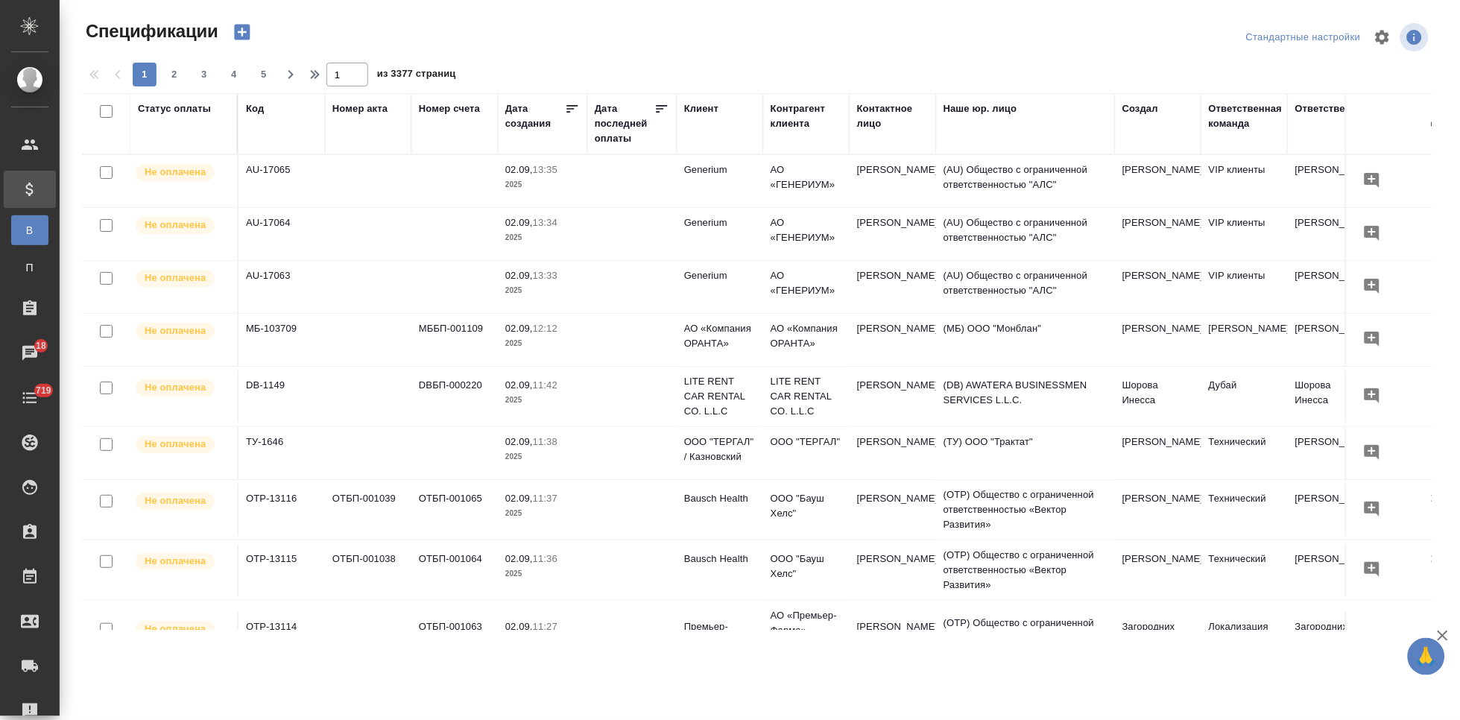
click at [247, 37] on icon "button" at bounding box center [242, 33] width 16 height 16
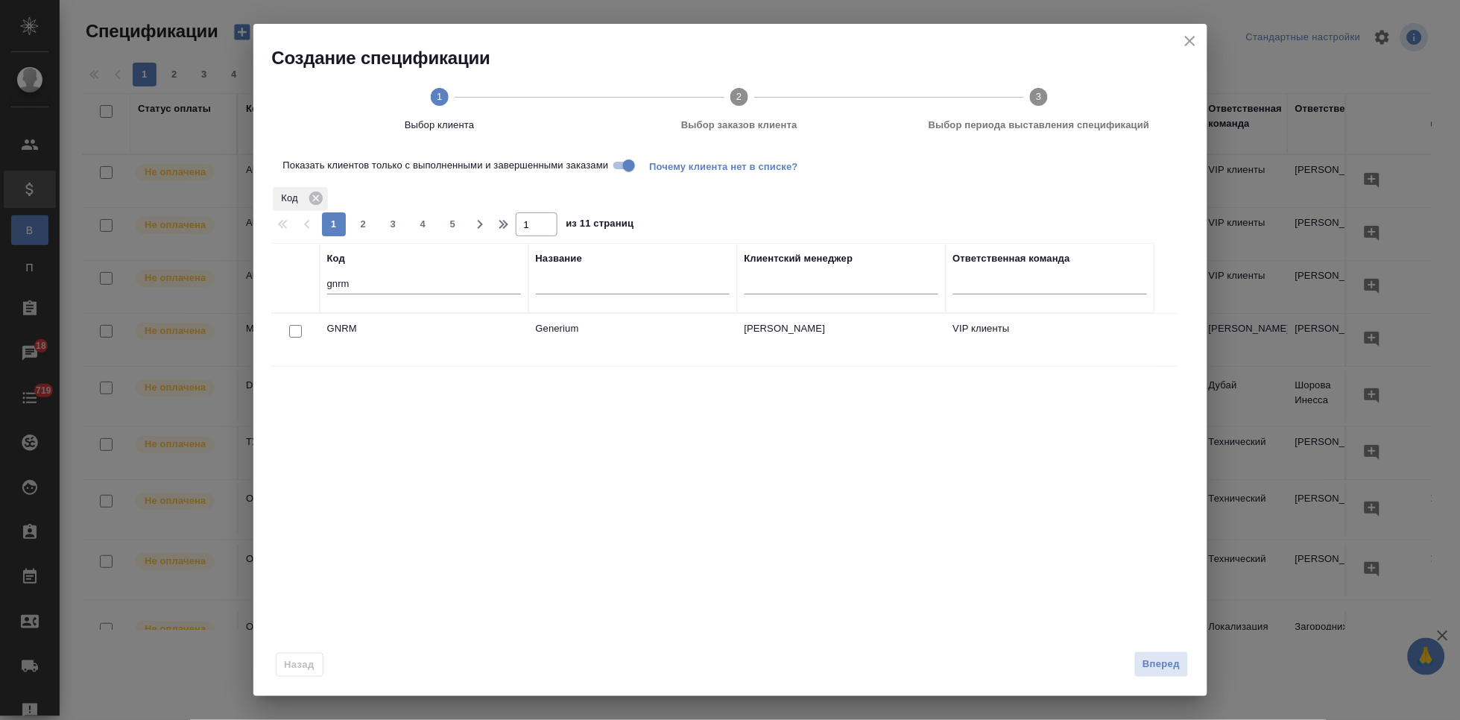
click at [298, 330] on input "checkbox" at bounding box center [295, 331] width 13 height 13
checkbox input "true"
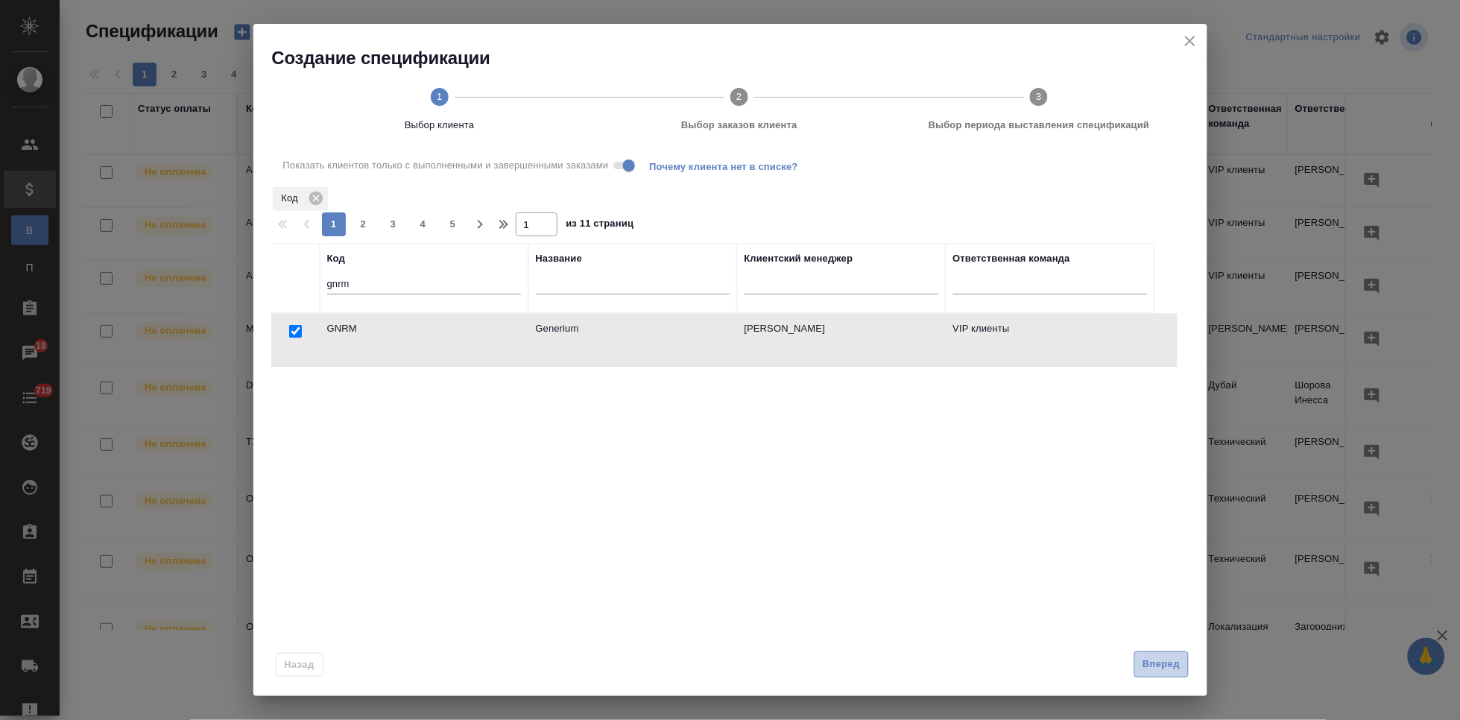
click at [1153, 662] on span "Вперед" at bounding box center [1160, 664] width 37 height 17
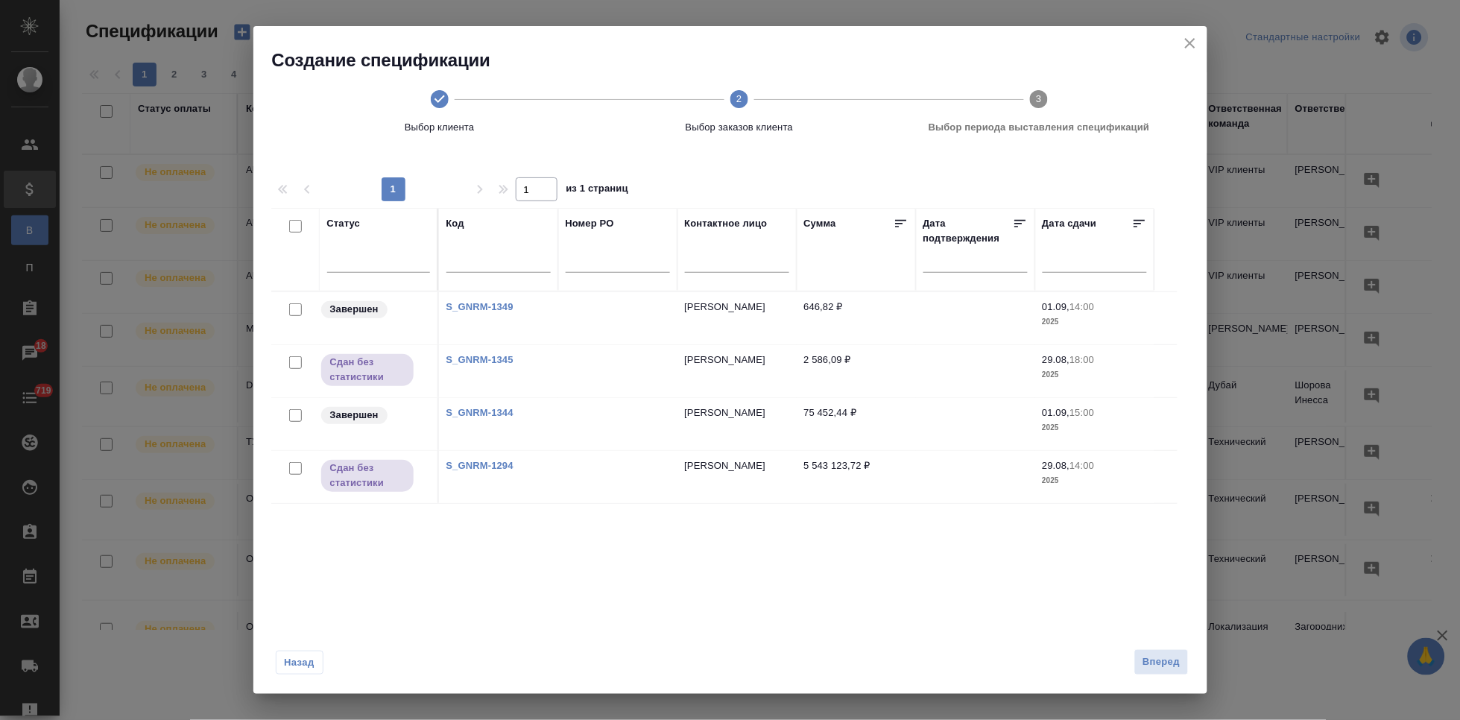
click at [487, 358] on link "S_GNRM-1345" at bounding box center [479, 359] width 67 height 11
click at [300, 416] on input "checkbox" at bounding box center [295, 415] width 13 height 13
checkbox input "true"
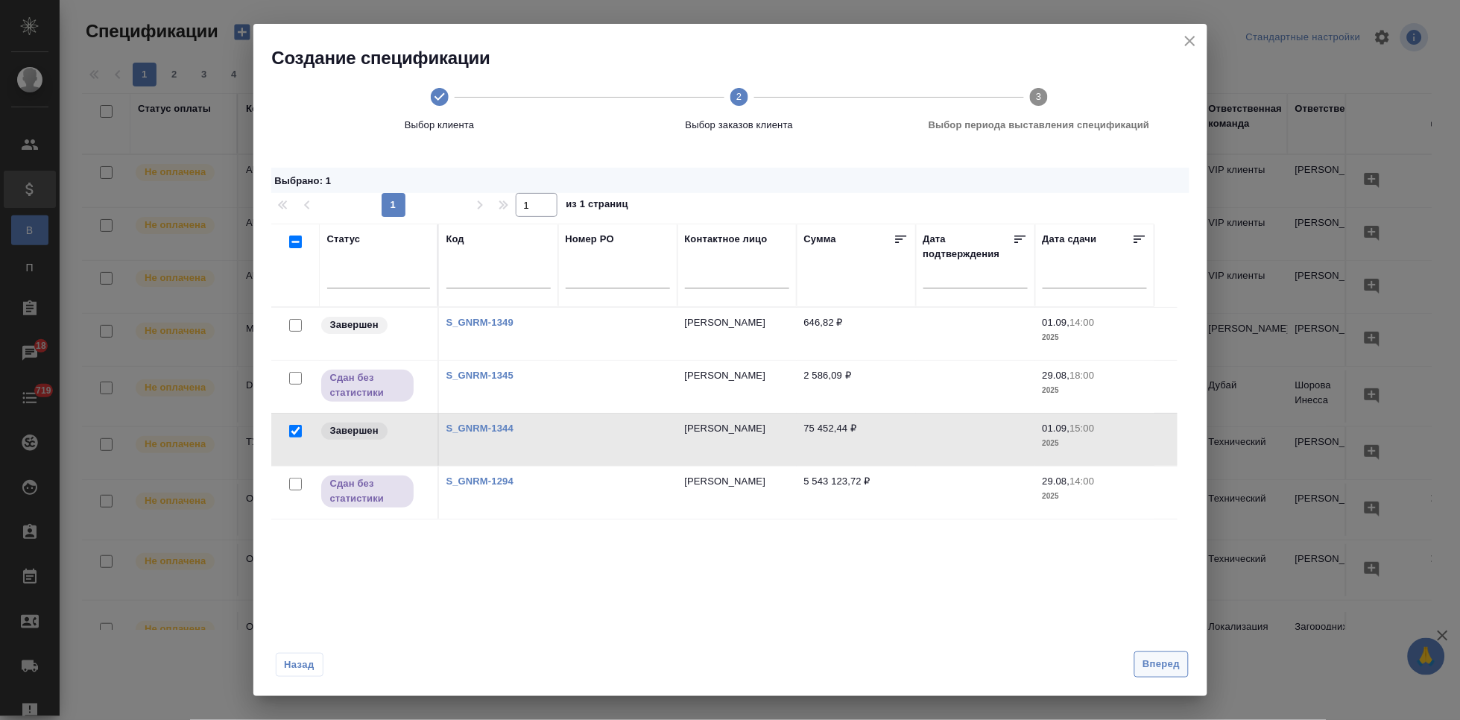
click at [1159, 661] on span "Вперед" at bounding box center [1160, 664] width 37 height 17
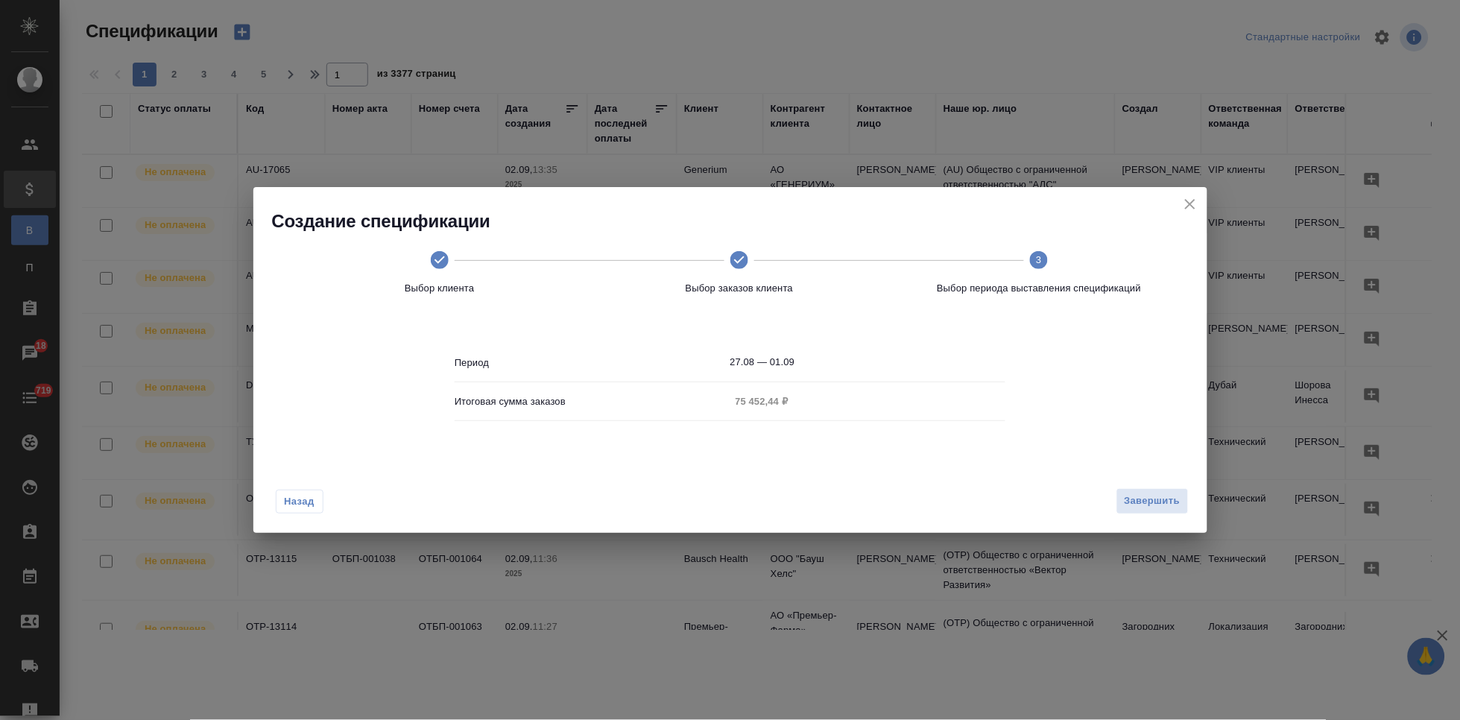
click at [816, 361] on input "27.08 — 01.09" at bounding box center [868, 362] width 276 height 21
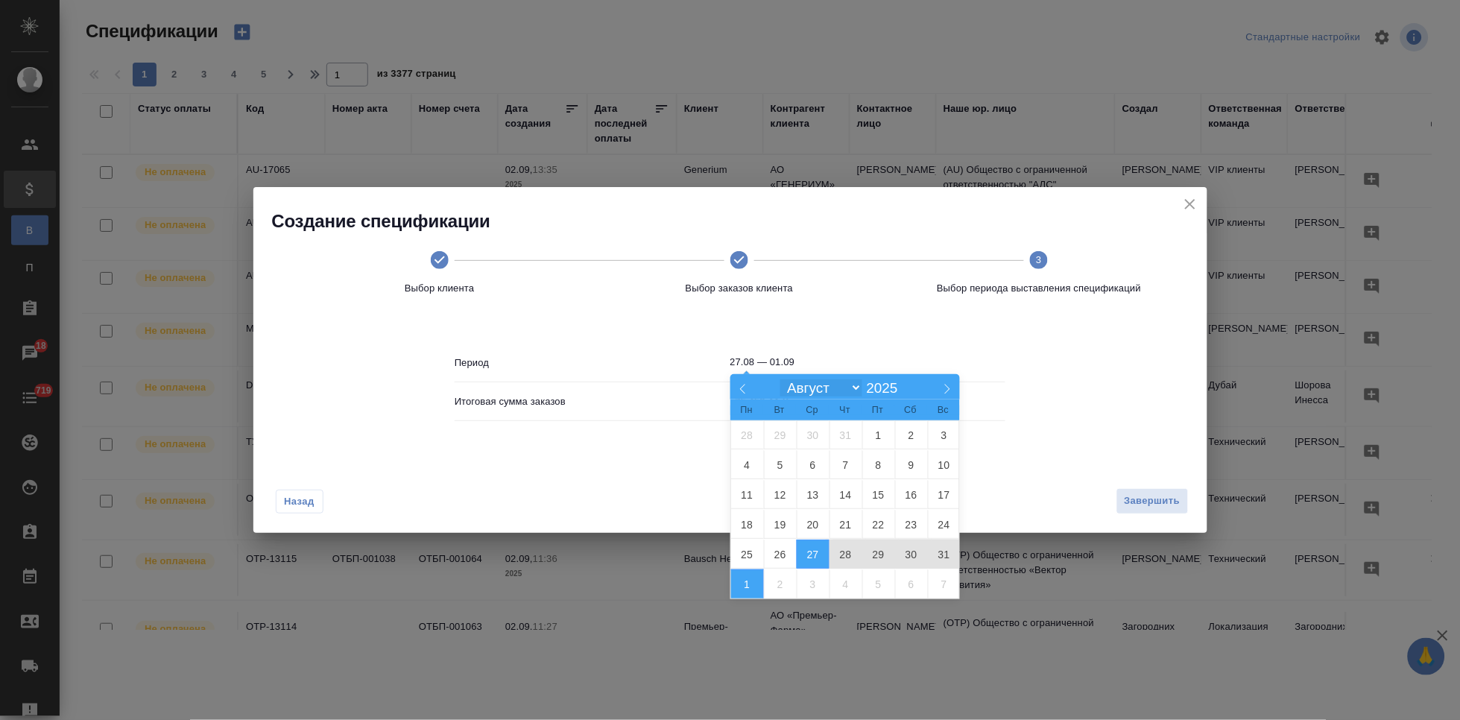
click at [856, 382] on select "Январь Февраль Март Апрель Май Июнь Июль Август Сентябрь Октябрь Ноябрь Декабрь" at bounding box center [821, 387] width 82 height 17
select select "8"
click at [780, 379] on select "Январь Февраль Март Апрель Май Июнь Июль Август Сентябрь Октябрь Ноябрь Декабрь" at bounding box center [821, 387] width 82 height 17
click at [747, 435] on span "1" at bounding box center [747, 434] width 33 height 29
type input "01.09"
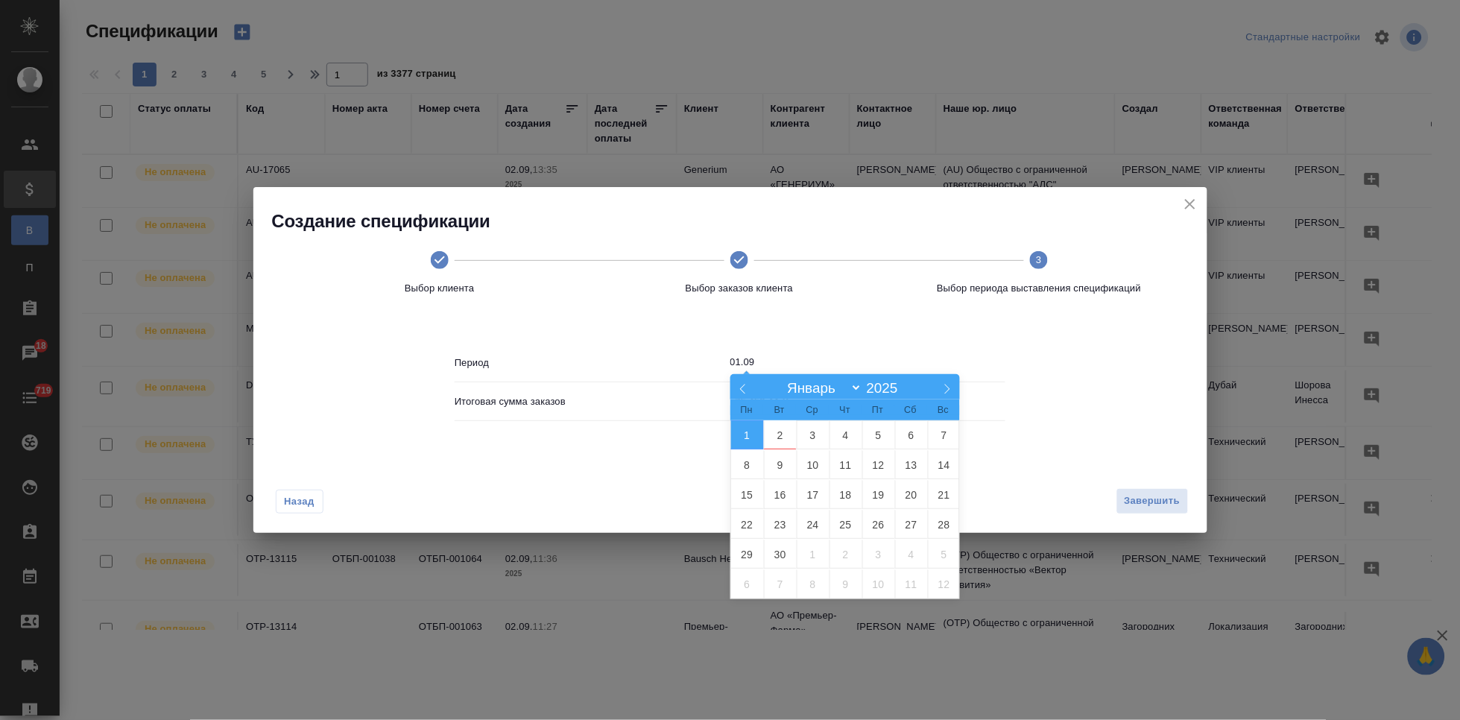
click at [747, 435] on span "1" at bounding box center [747, 434] width 33 height 29
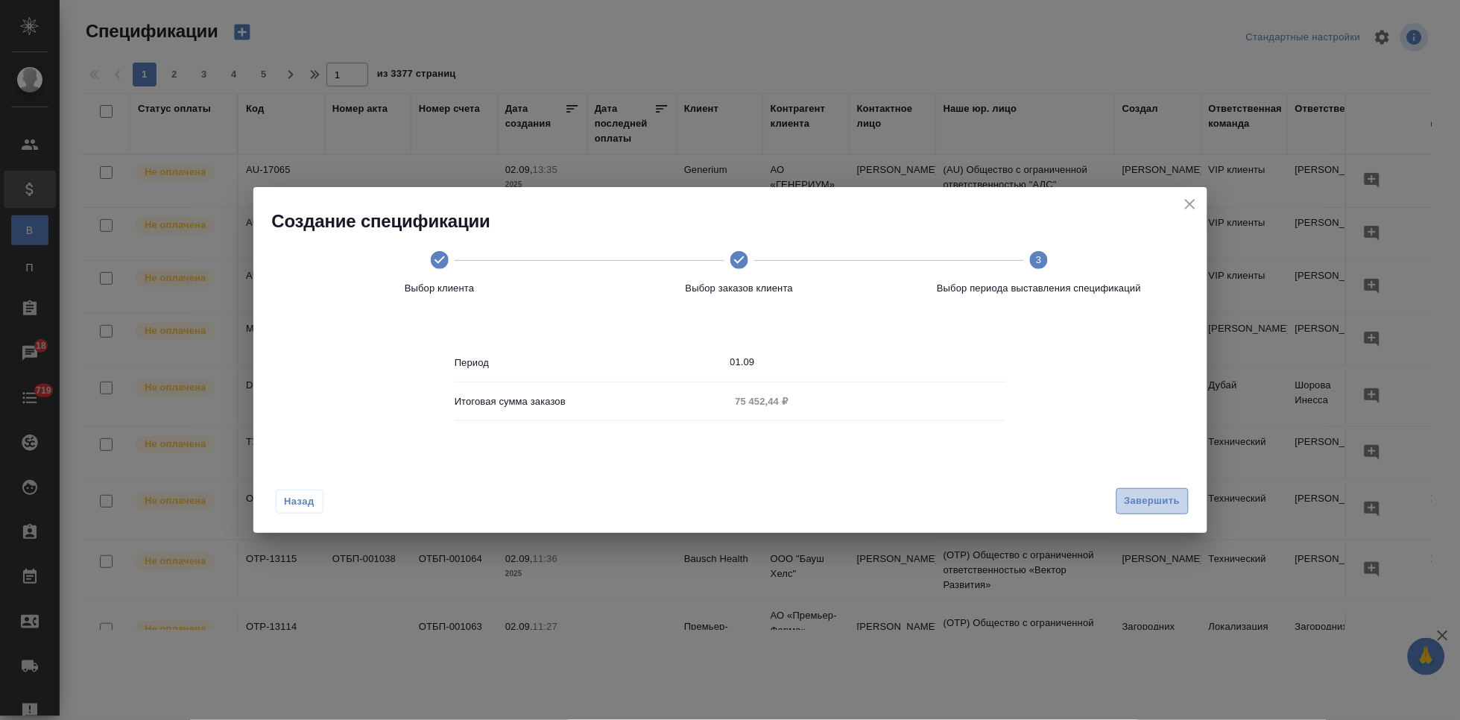
click at [1151, 507] on span "Завершить" at bounding box center [1152, 501] width 56 height 17
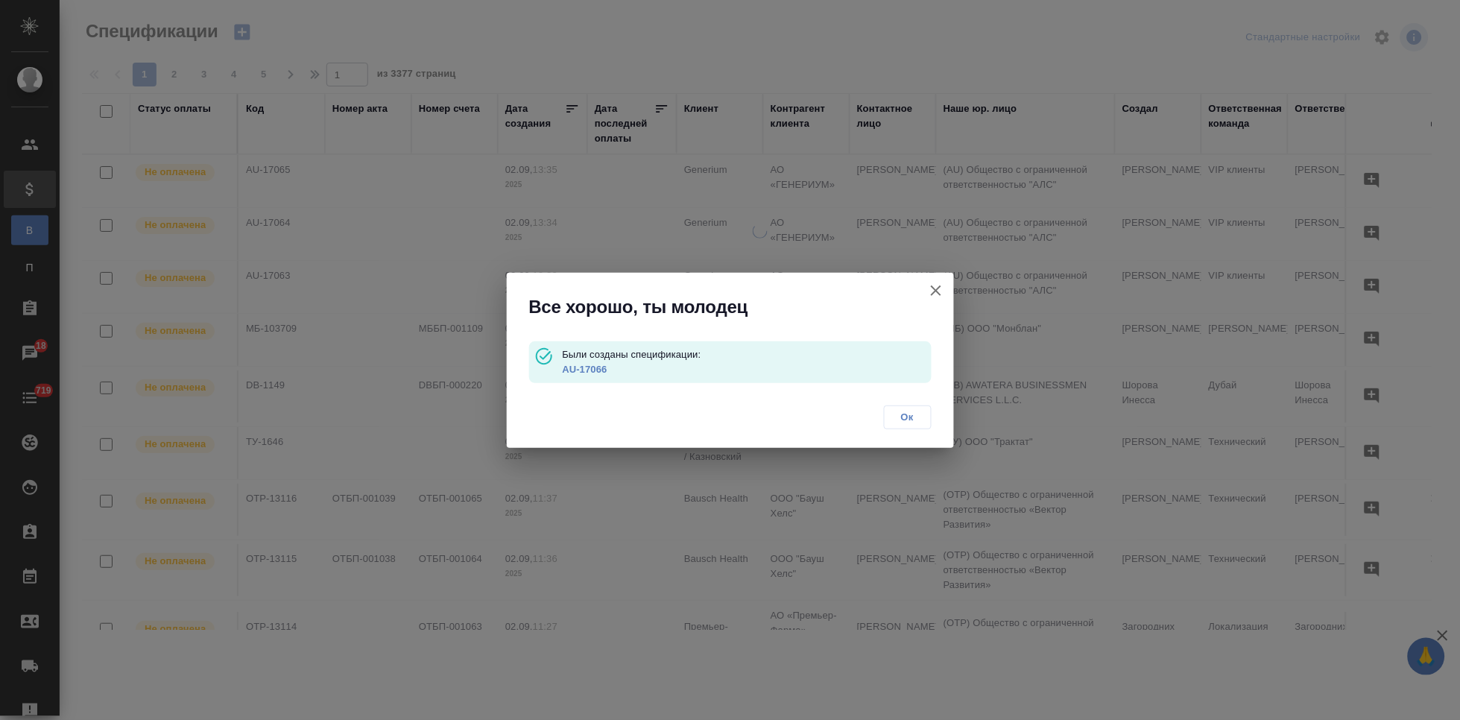
click at [595, 368] on link "AU-17066" at bounding box center [584, 369] width 45 height 11
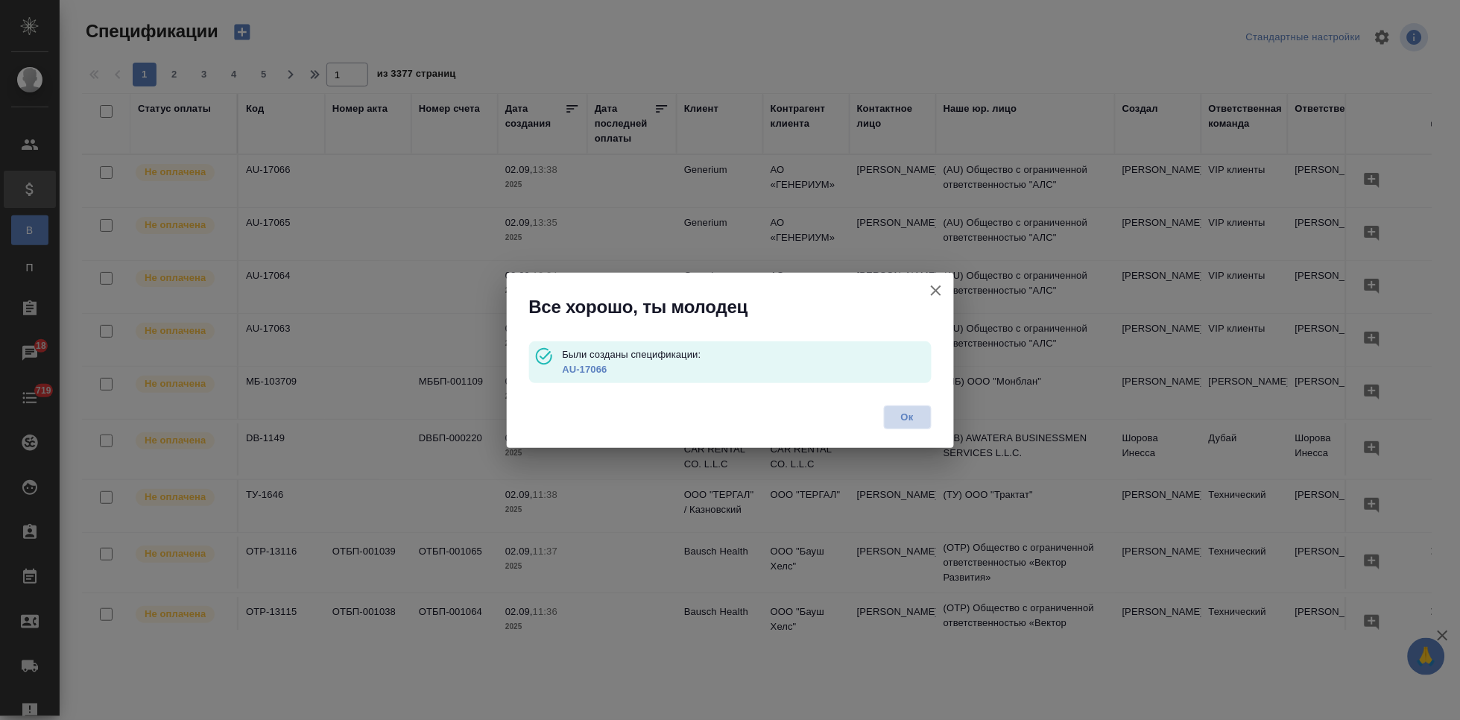
click at [913, 414] on span "Ок" at bounding box center [907, 417] width 31 height 15
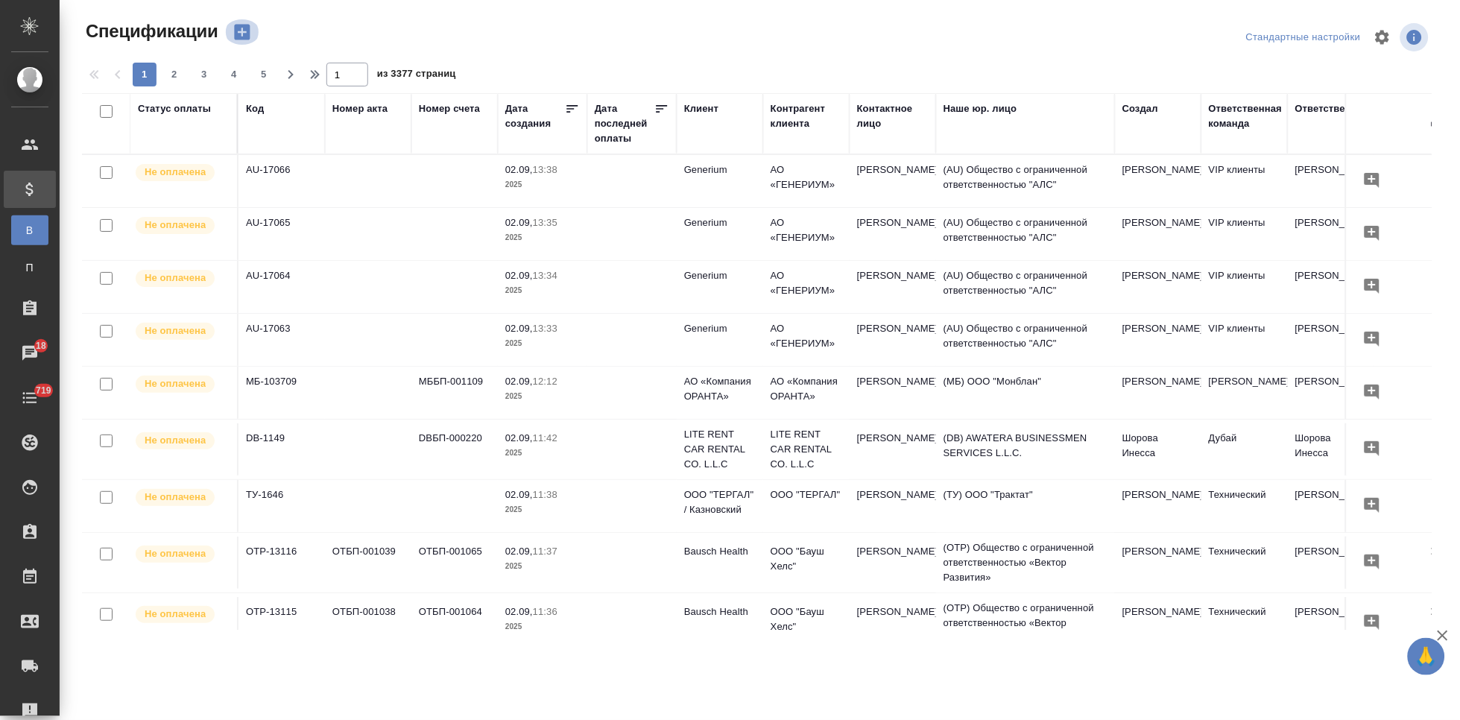
click at [247, 32] on icon "button" at bounding box center [242, 33] width 16 height 16
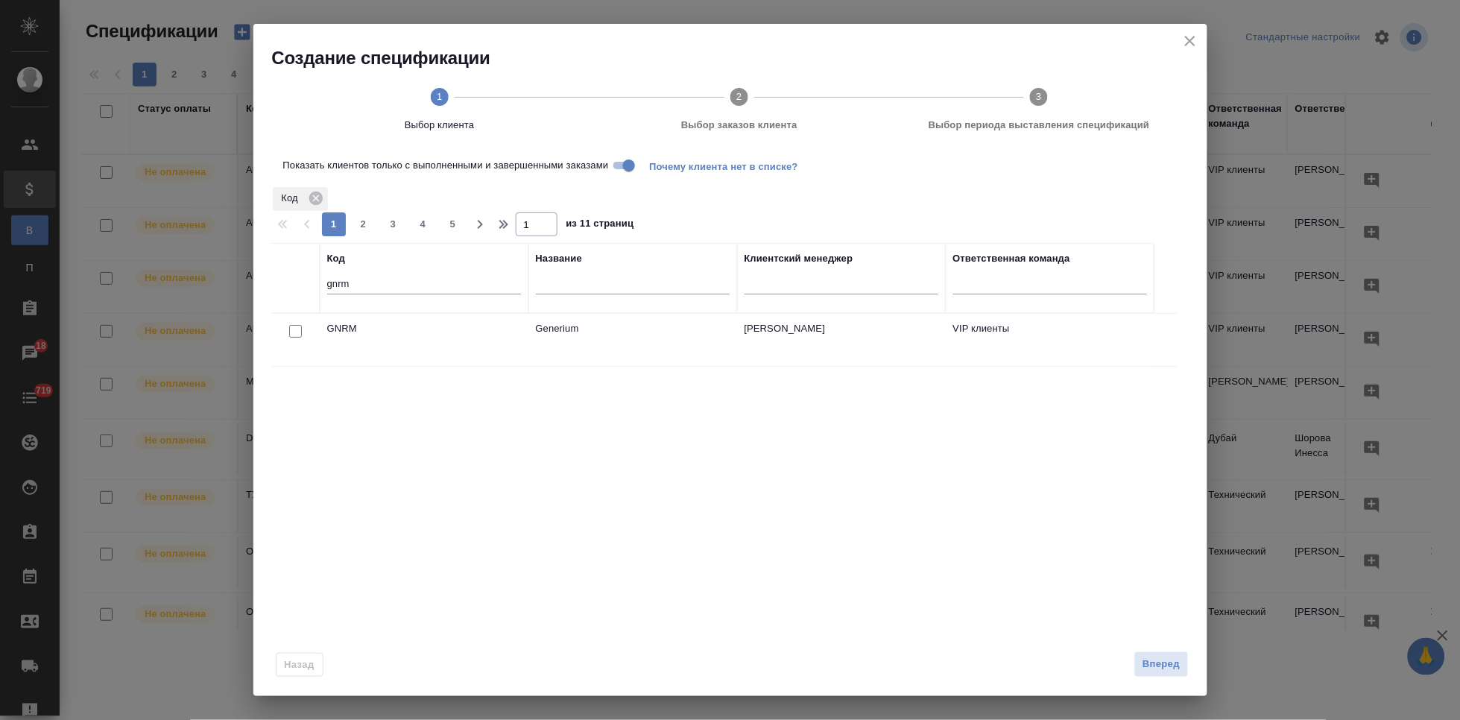
click at [297, 329] on input "checkbox" at bounding box center [295, 331] width 13 height 13
checkbox input "true"
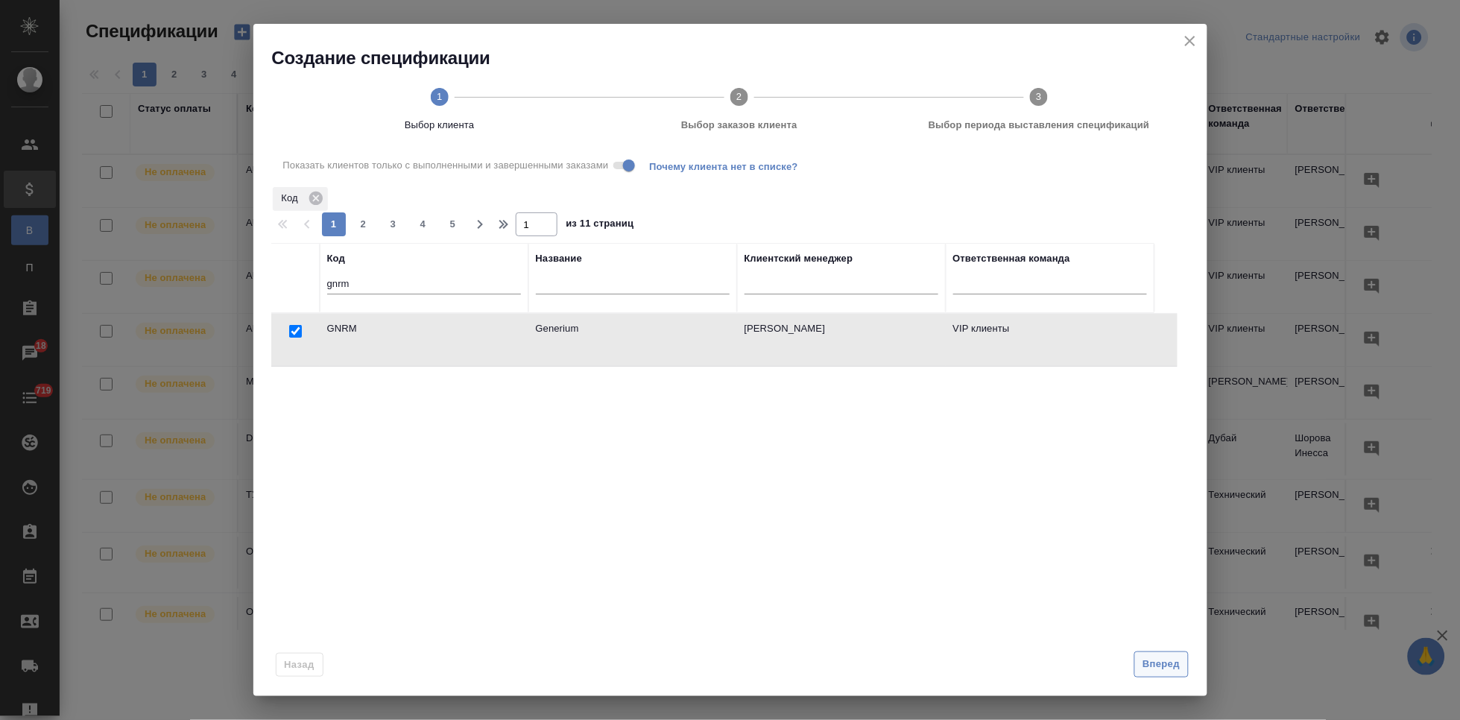
click at [1177, 663] on span "Вперед" at bounding box center [1160, 664] width 37 height 17
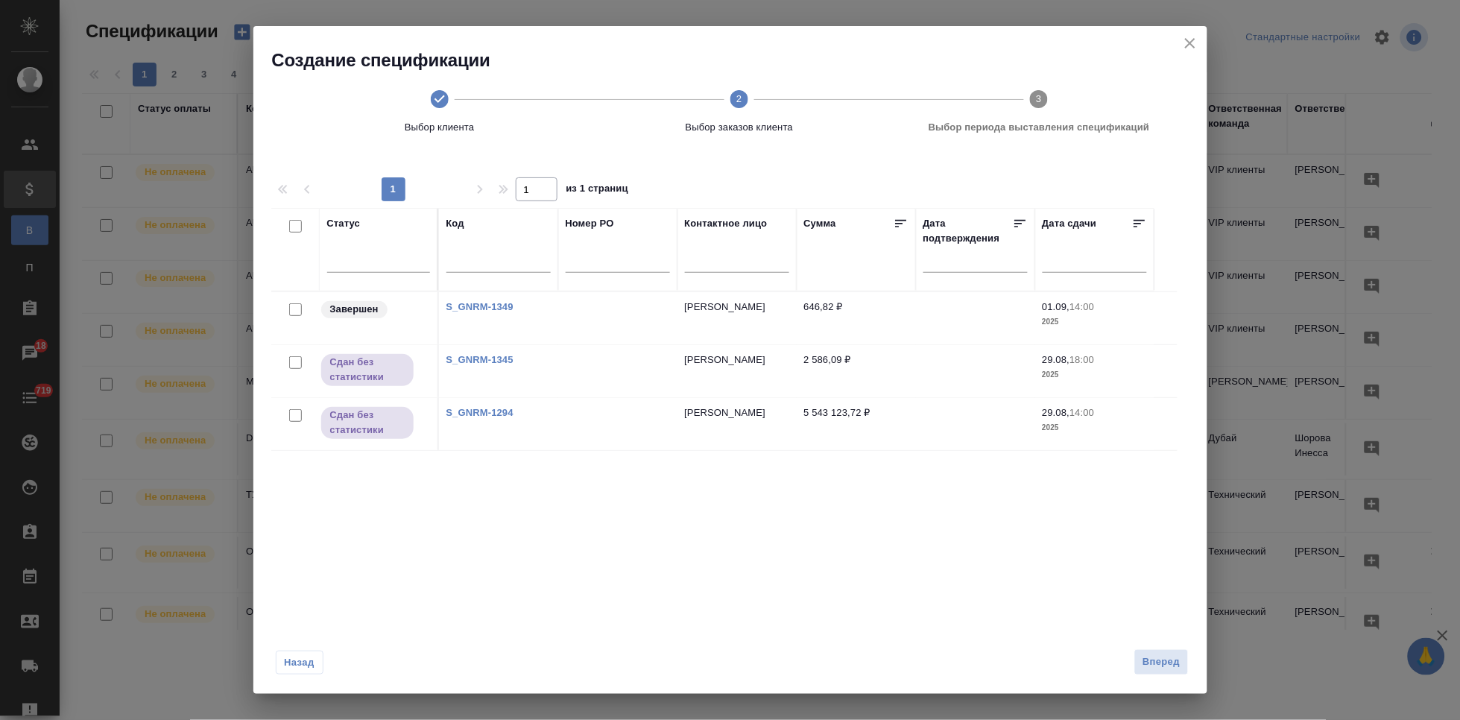
click at [291, 307] on input "checkbox" at bounding box center [295, 309] width 13 height 13
checkbox input "true"
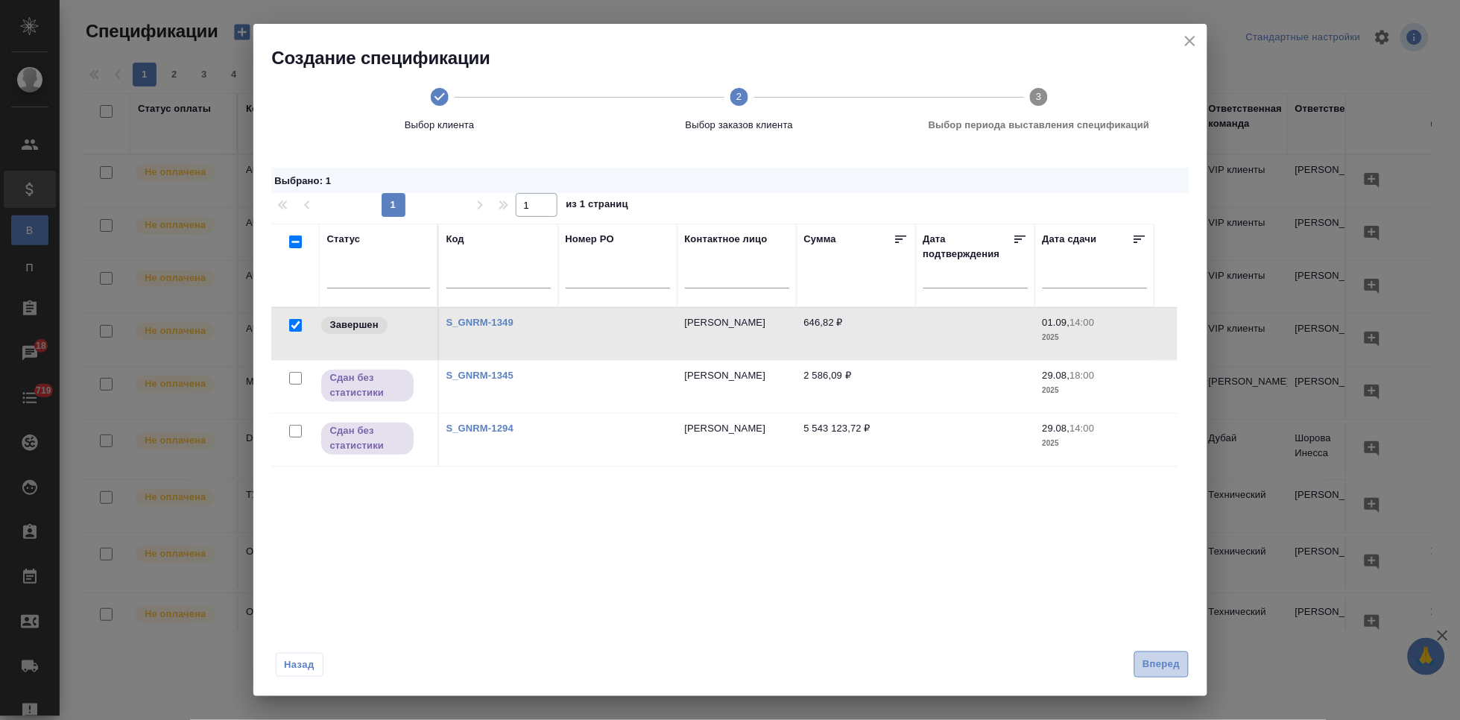
click at [1164, 668] on span "Вперед" at bounding box center [1160, 664] width 37 height 17
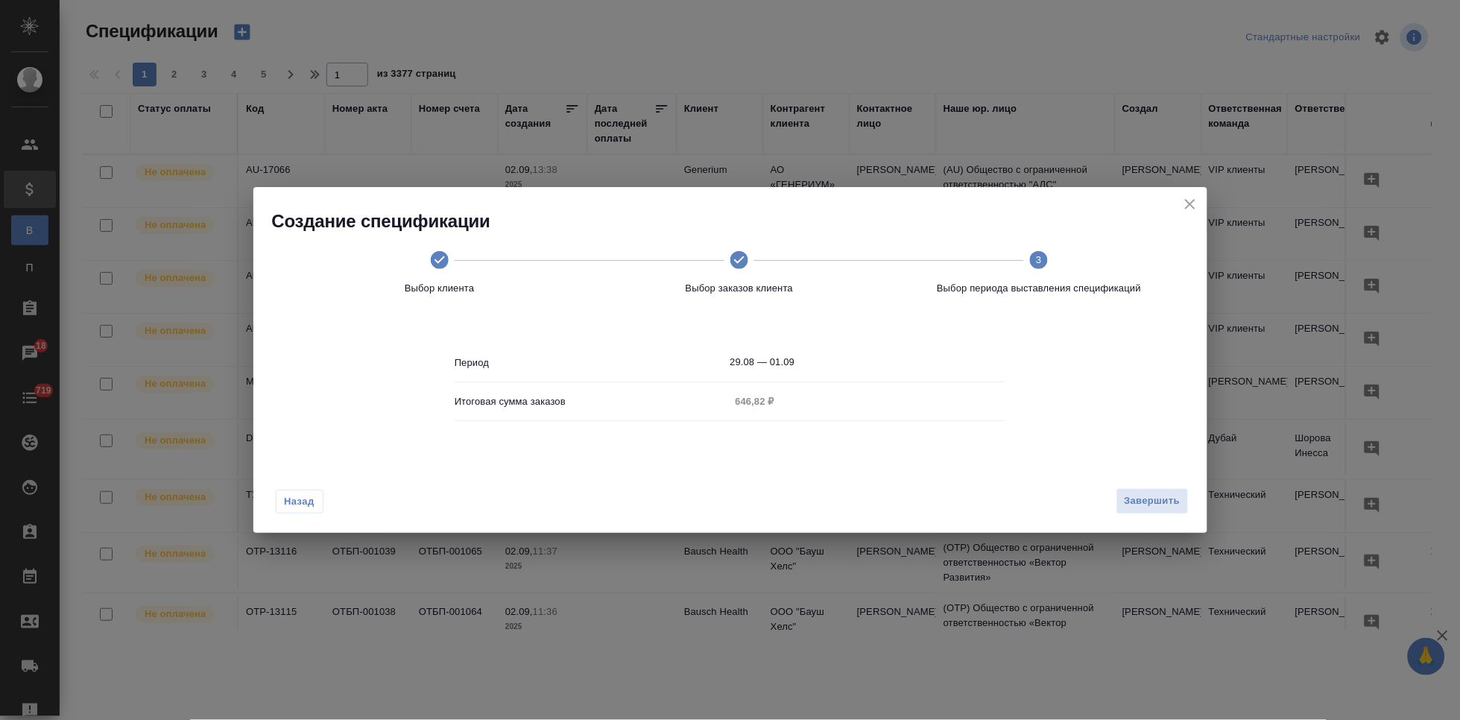
click at [824, 359] on input "29.08 — 01.09" at bounding box center [868, 362] width 276 height 21
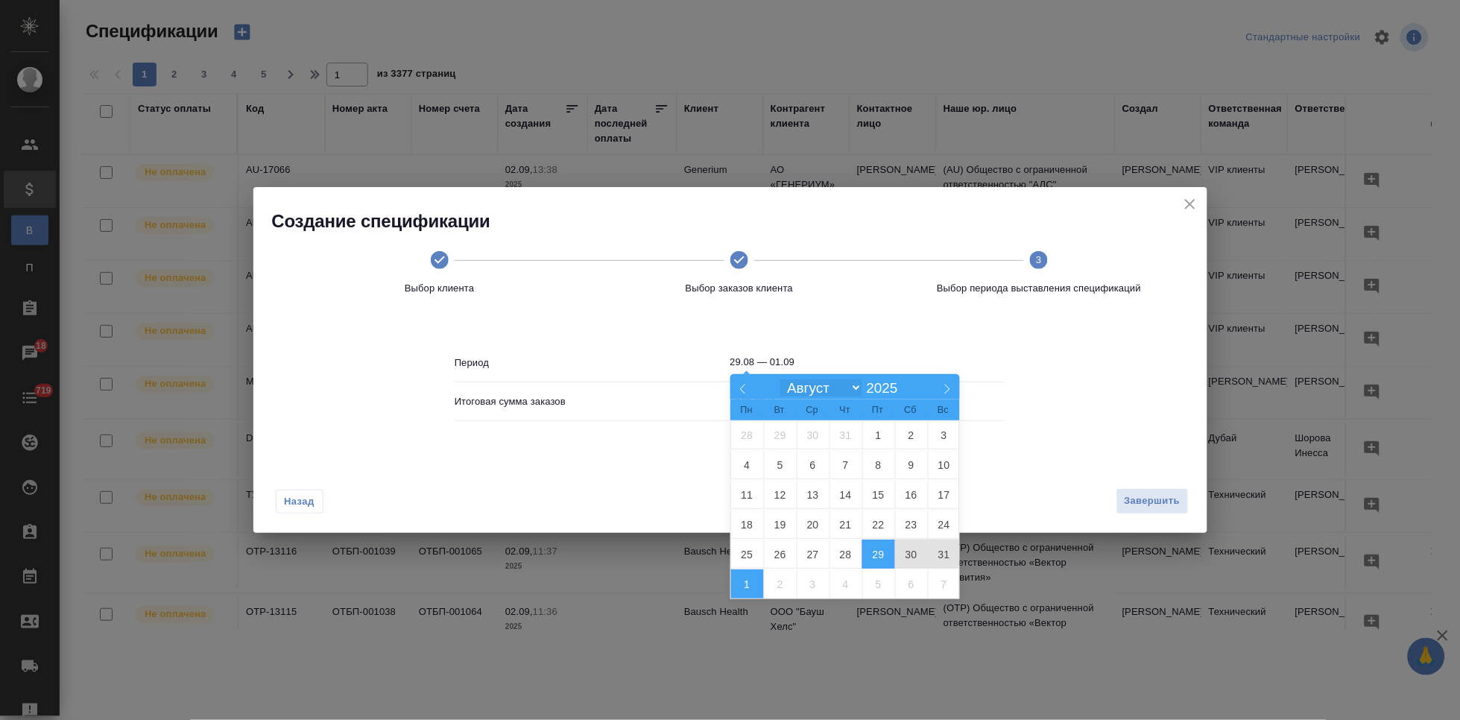
click at [846, 390] on select "Январь Февраль Март Апрель Май Июнь Июль Август Сентябрь Октябрь Ноябрь Декабрь" at bounding box center [821, 387] width 82 height 17
select select "8"
click at [780, 379] on select "Январь Февраль Март Апрель Май Июнь Июль Август Сентябрь Октябрь Ноябрь Декабрь" at bounding box center [821, 387] width 82 height 17
click at [756, 435] on span "1" at bounding box center [747, 434] width 33 height 29
type input "01.09"
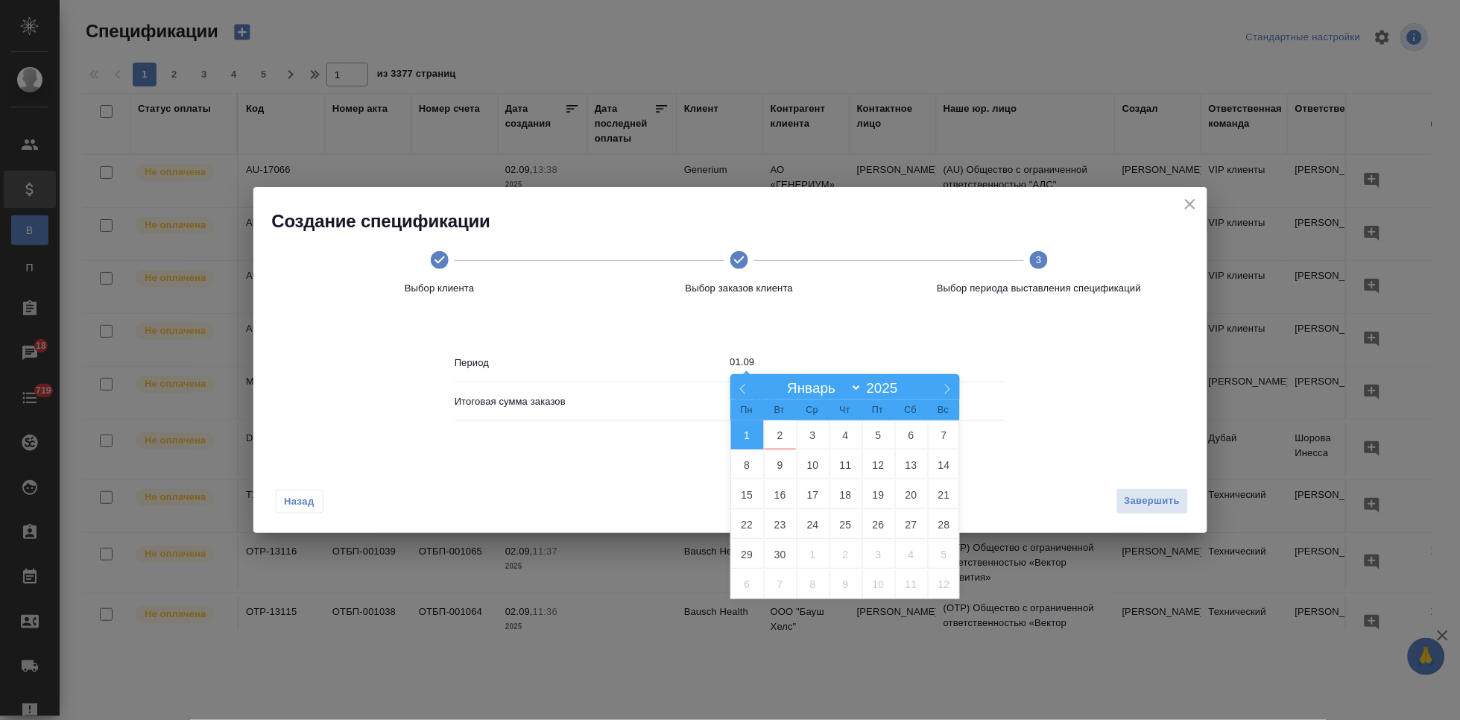
click at [755, 435] on span "1" at bounding box center [747, 434] width 33 height 29
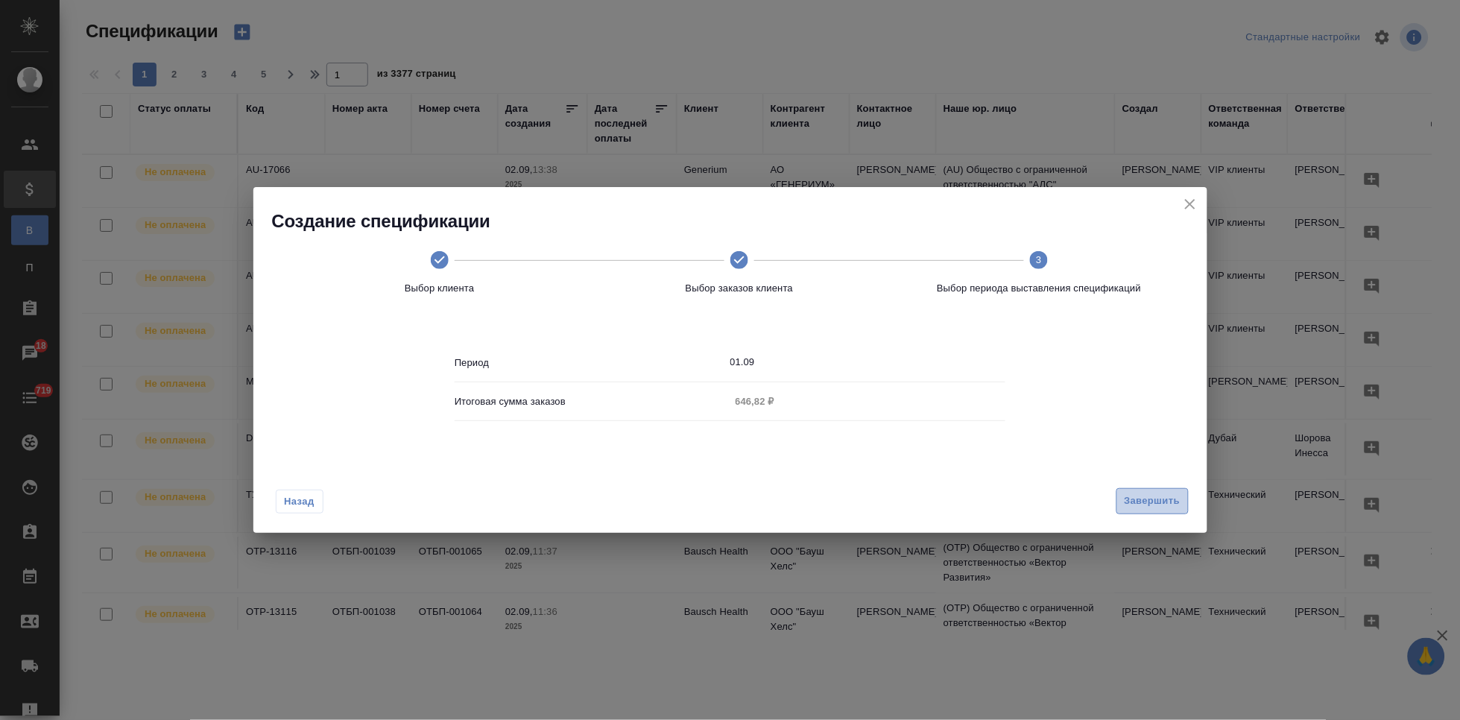
click at [1133, 493] on span "Завершить" at bounding box center [1152, 501] width 56 height 17
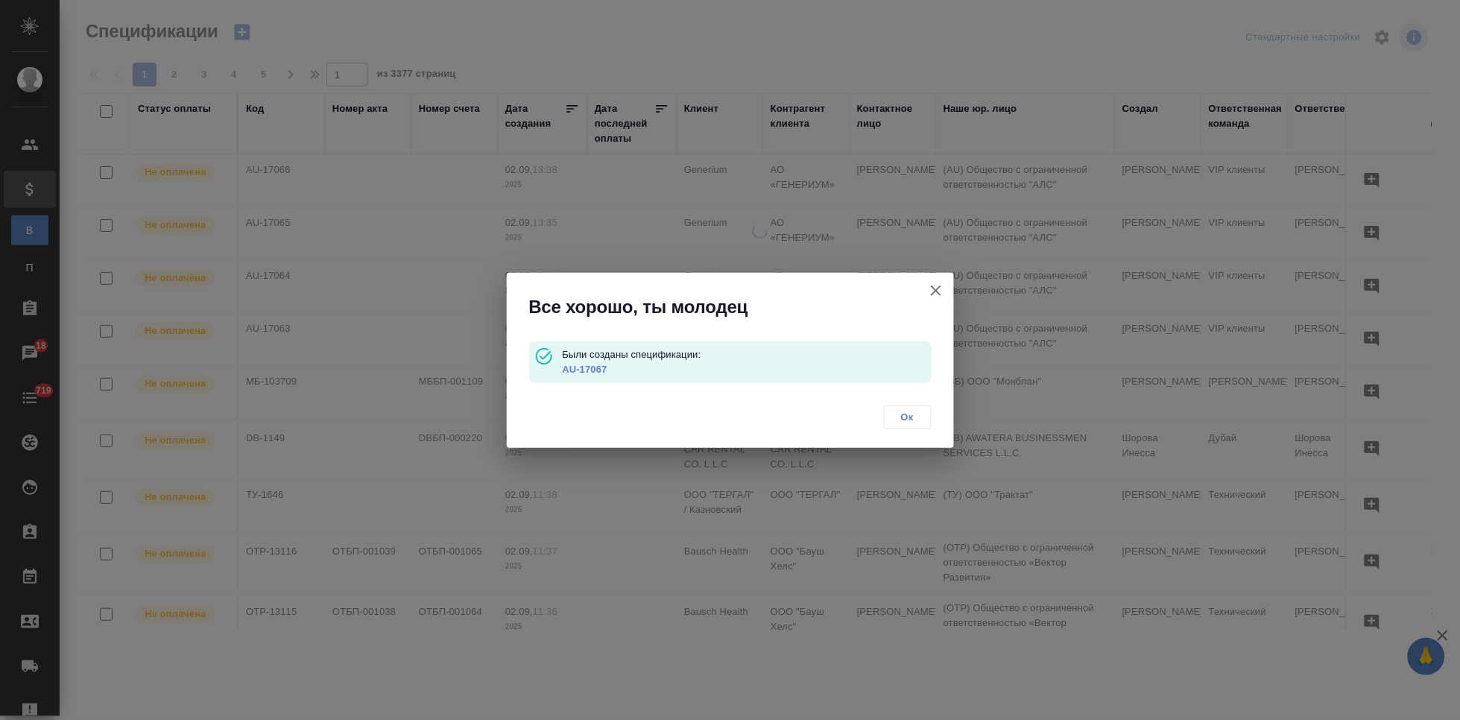
click at [597, 372] on link "AU-17067" at bounding box center [584, 369] width 45 height 11
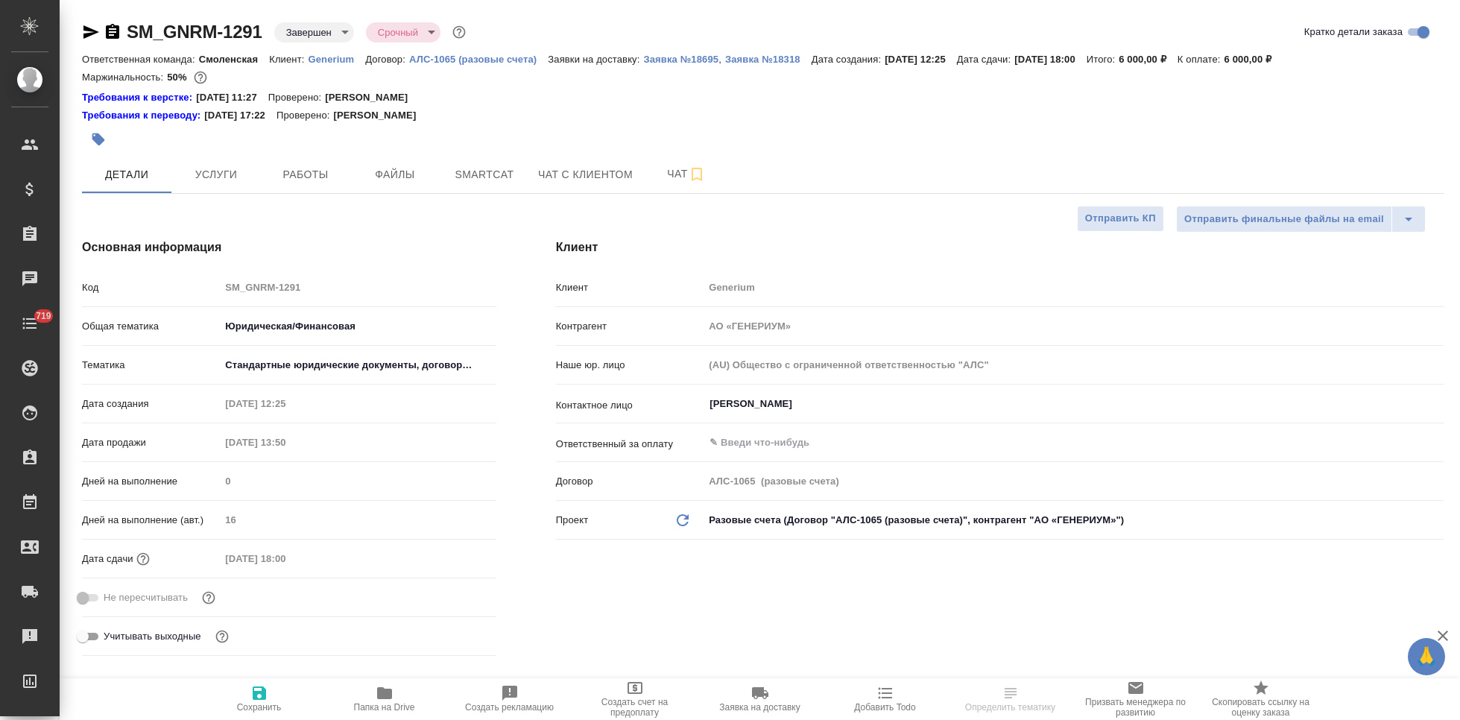
select select "RU"
type input "[PERSON_NAME]"
select select "RU"
type textarea "x"
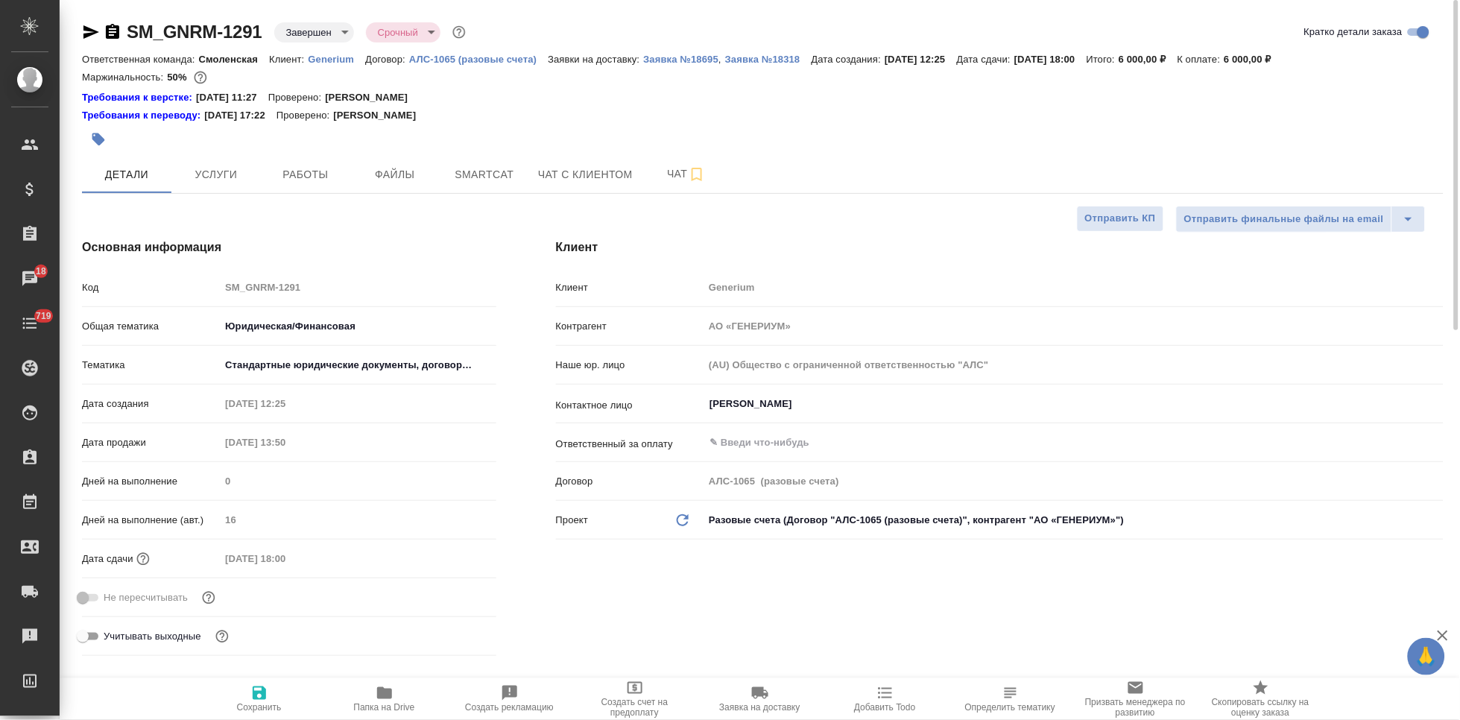
type textarea "x"
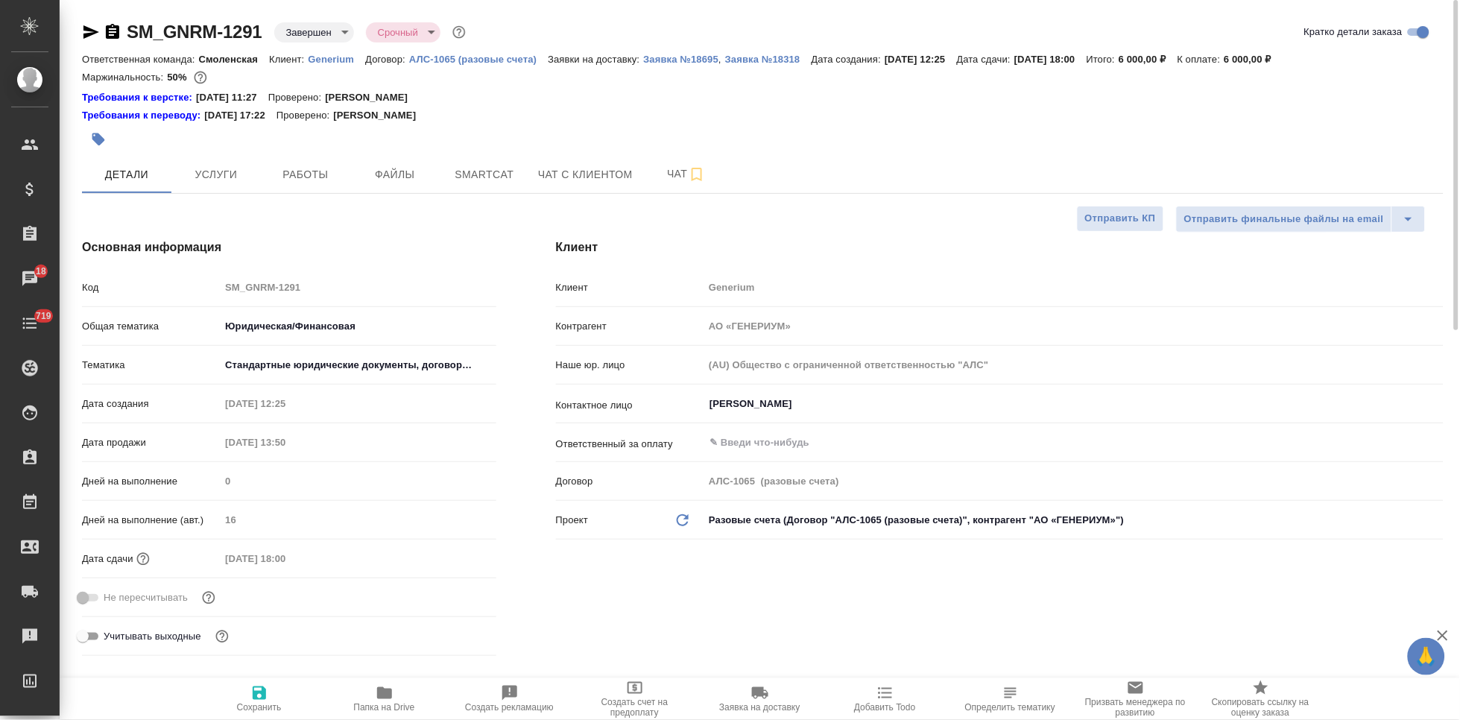
click at [387, 703] on span "Папка на Drive" at bounding box center [384, 707] width 61 height 10
type textarea "x"
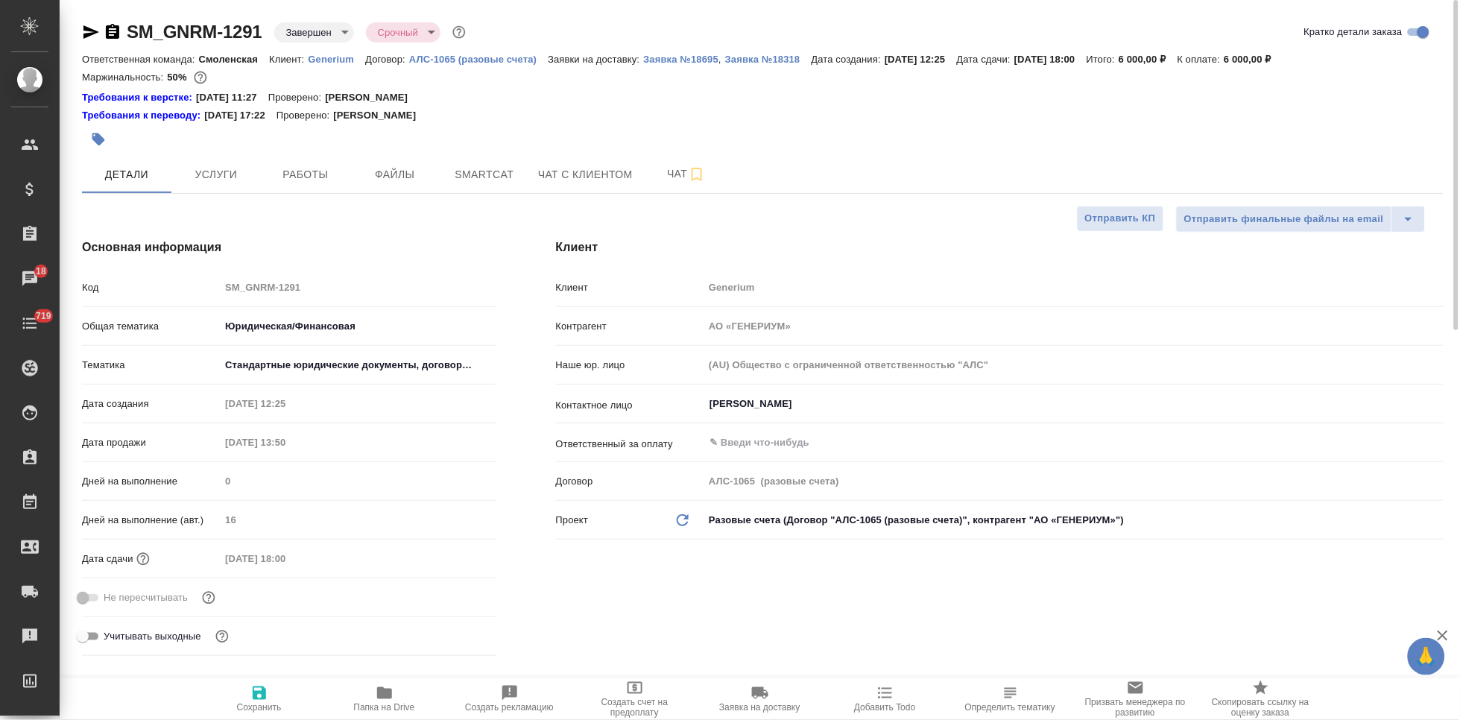
type textarea "x"
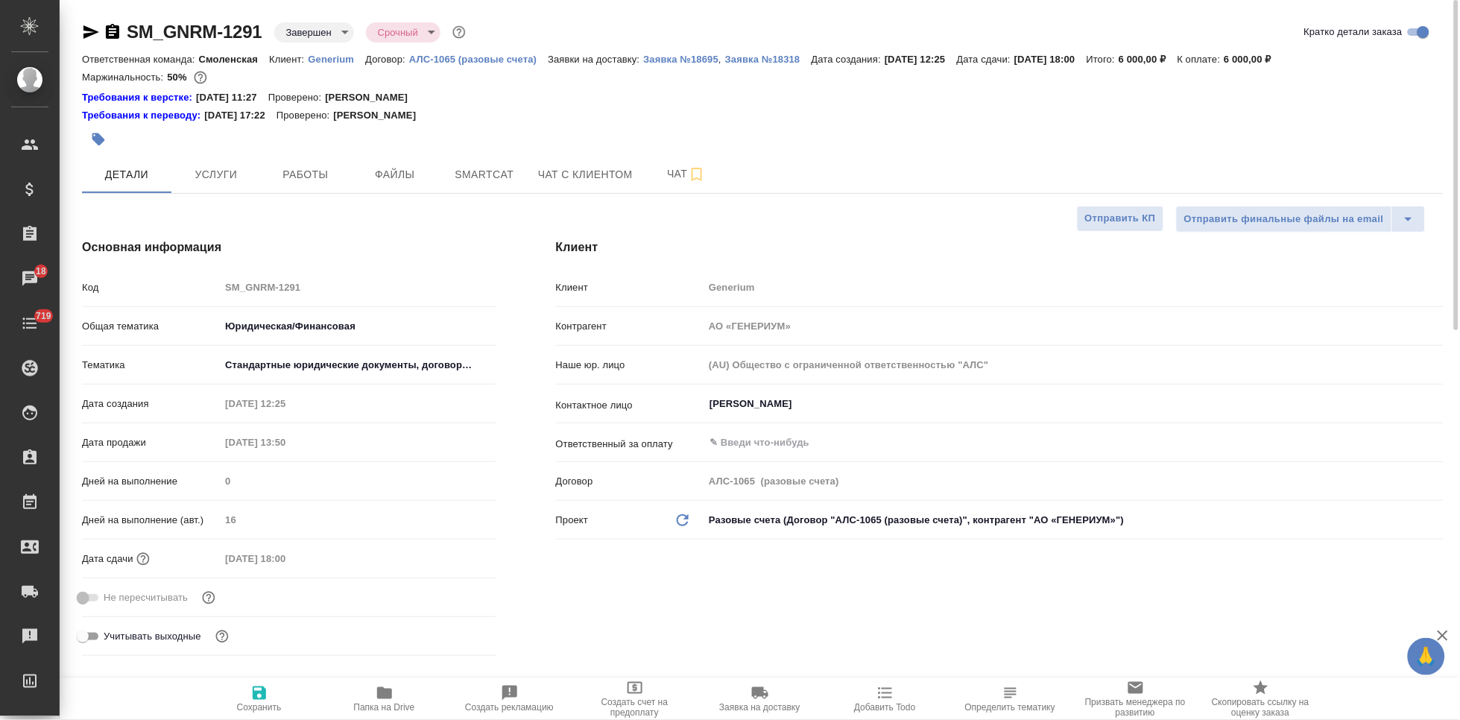
type textarea "x"
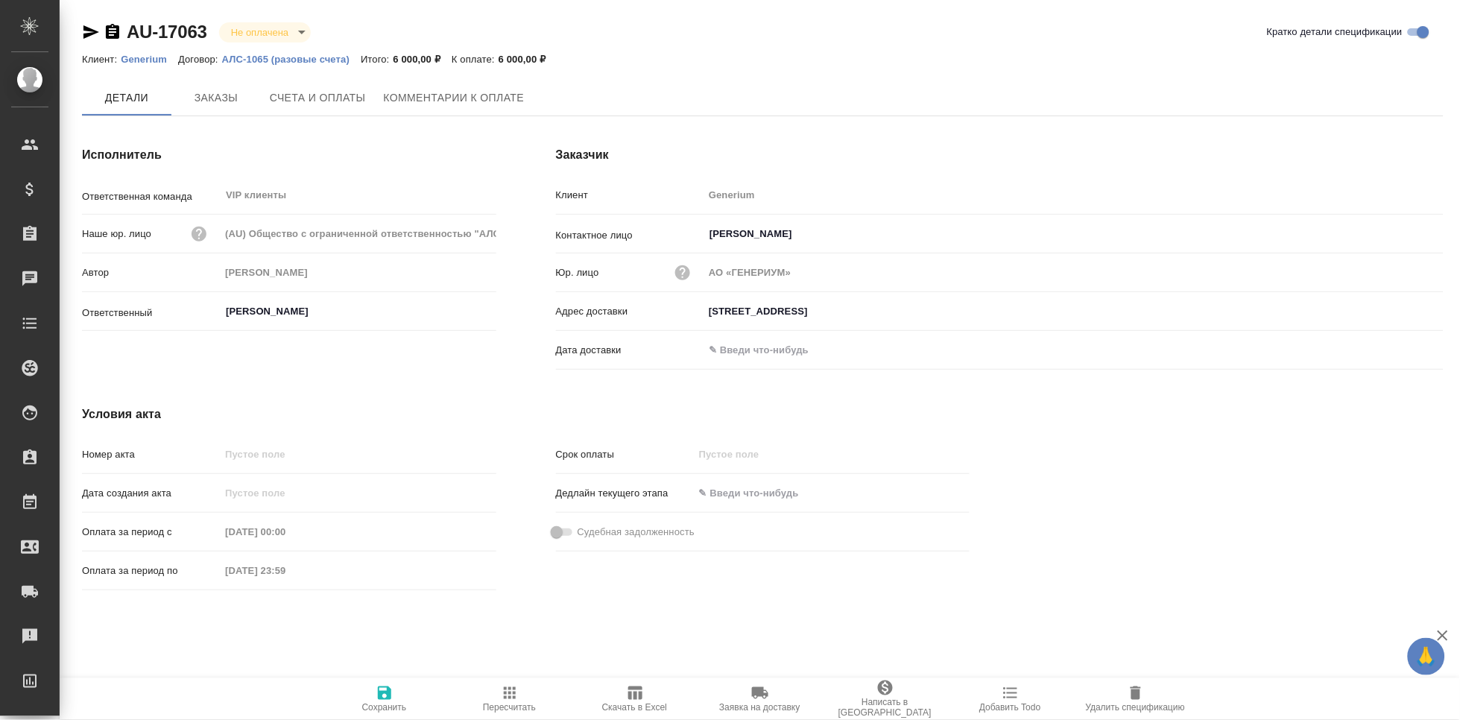
click at [324, 102] on span "Счета и оплаты" at bounding box center [318, 98] width 96 height 19
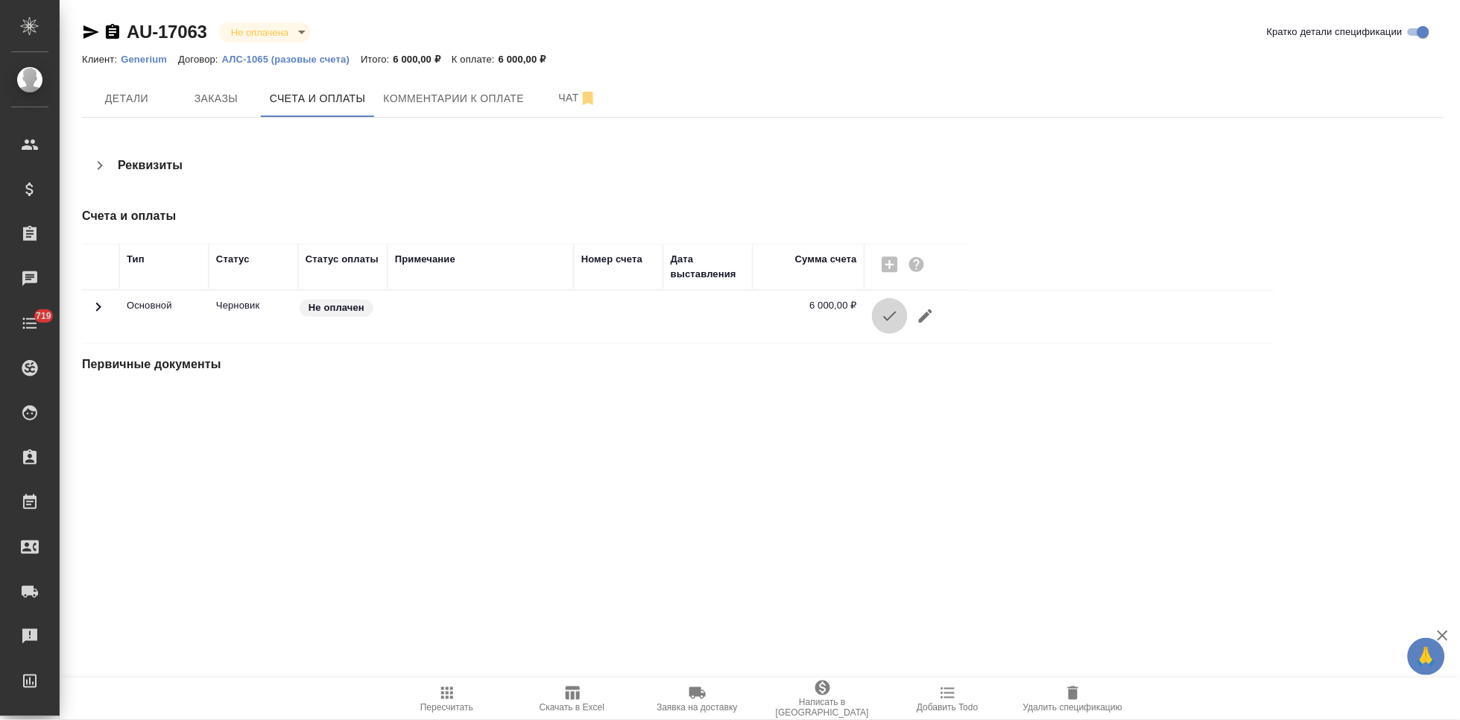
click at [890, 320] on icon "button" at bounding box center [890, 316] width 18 height 18
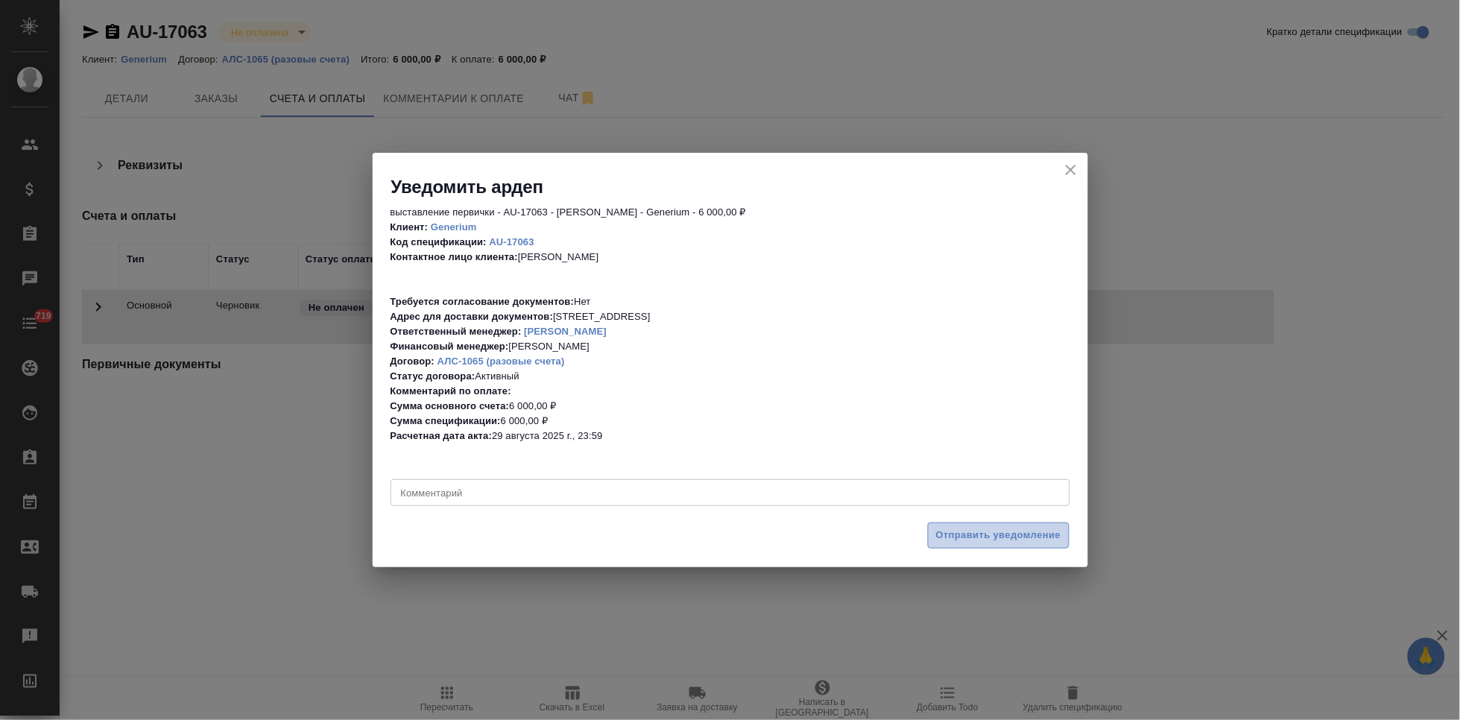
click at [972, 538] on span "Отправить уведомление" at bounding box center [998, 535] width 125 height 17
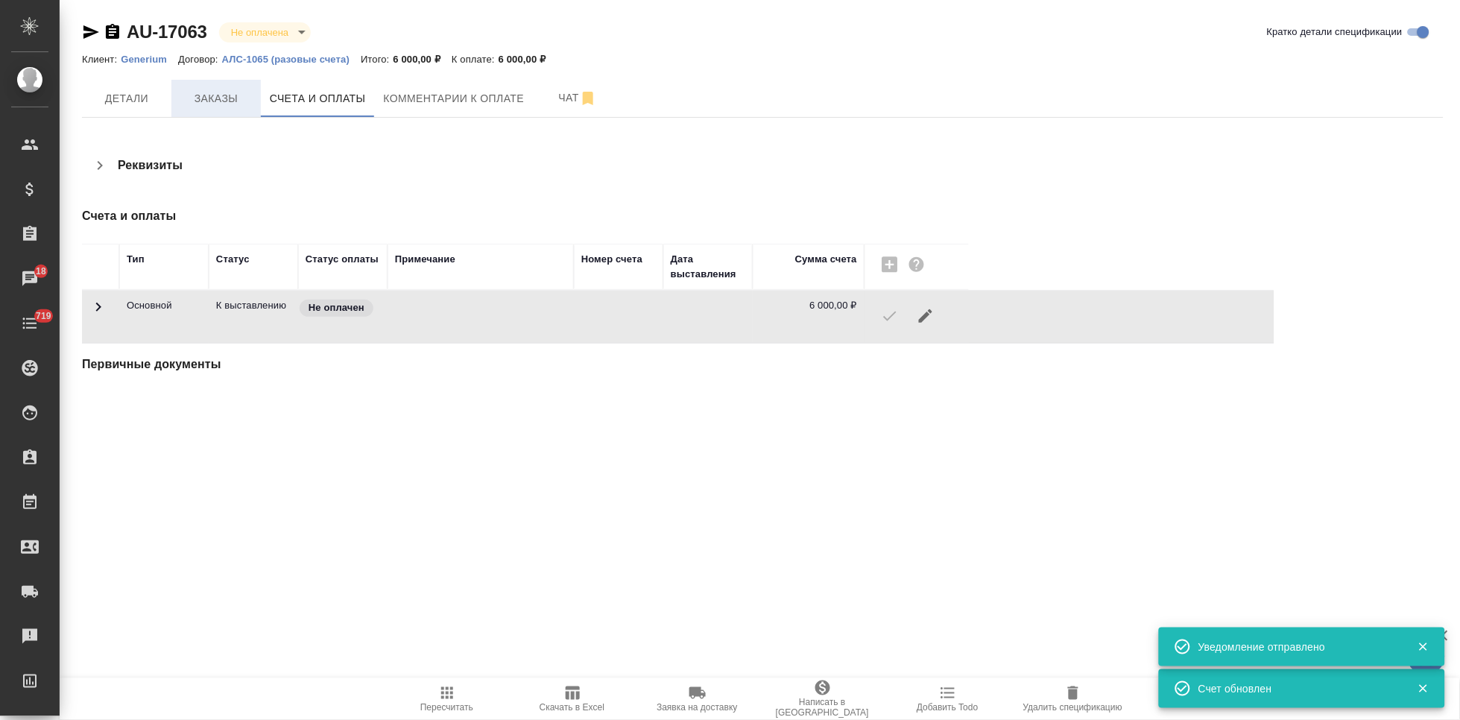
click at [240, 95] on span "Заказы" at bounding box center [216, 98] width 72 height 19
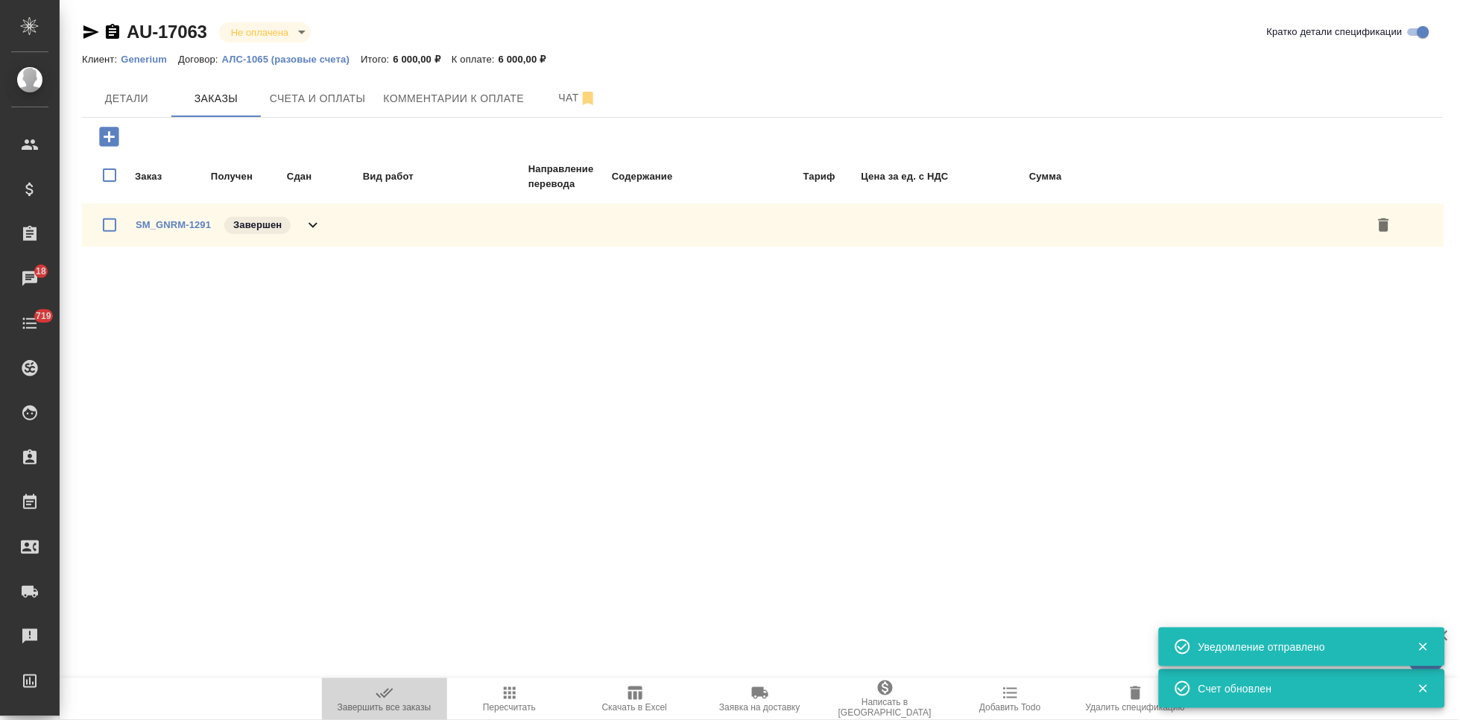
click at [388, 698] on icon "button" at bounding box center [385, 693] width 18 height 18
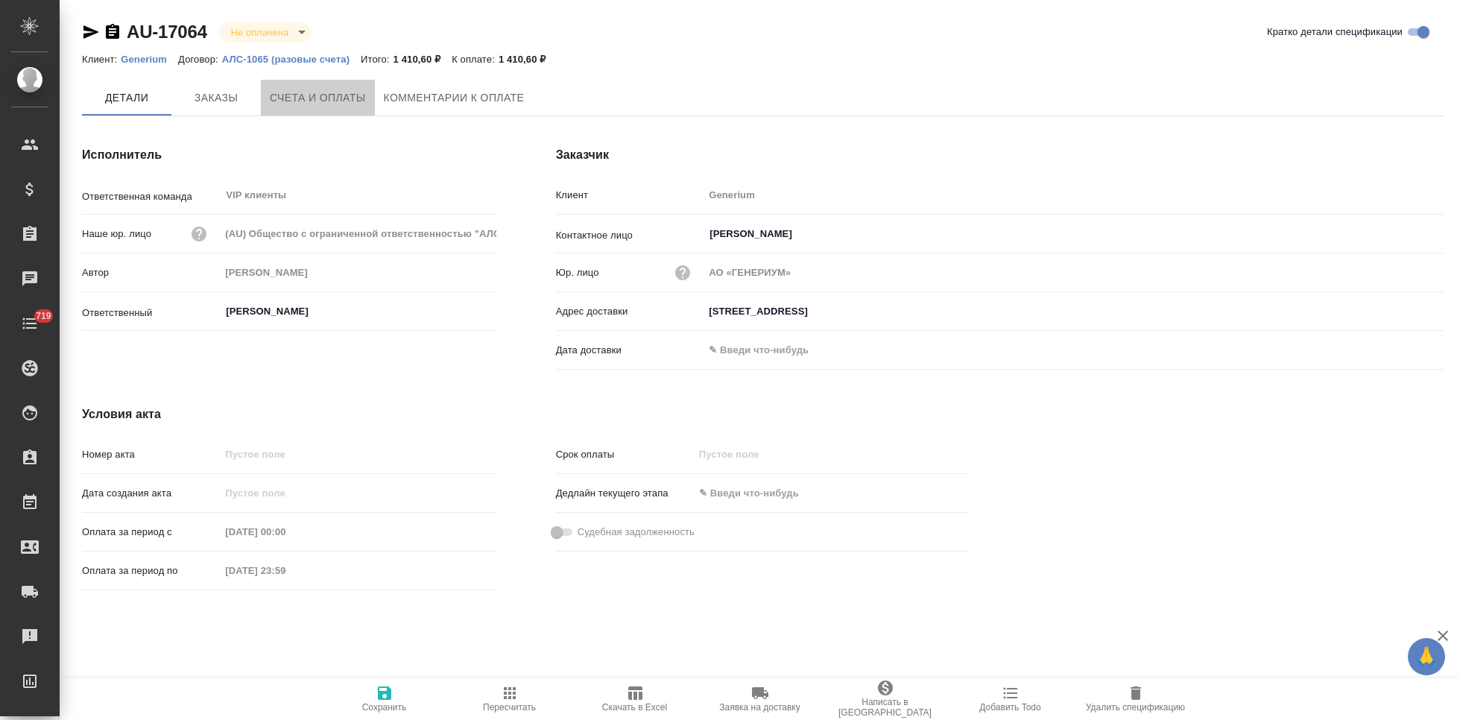
click at [331, 95] on span "Счета и оплаты" at bounding box center [318, 98] width 96 height 19
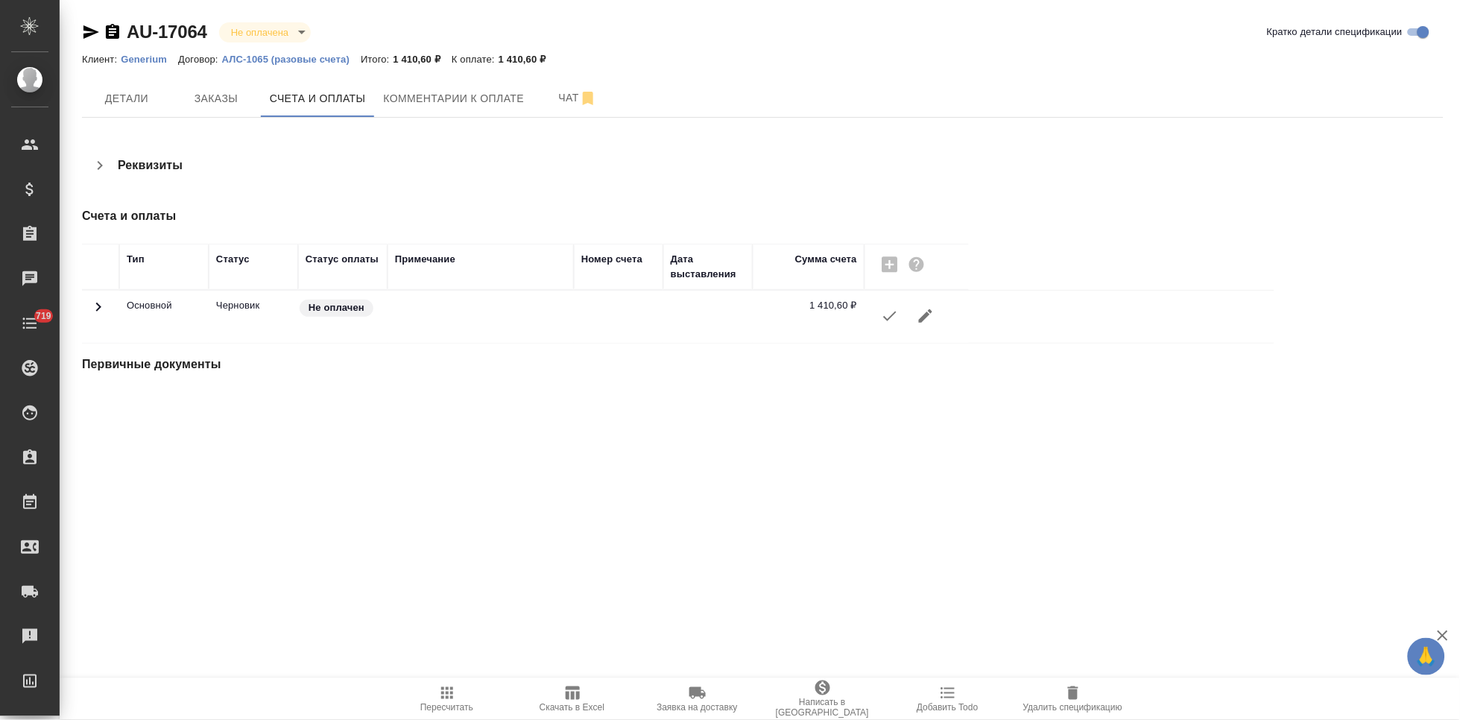
click at [882, 323] on icon "button" at bounding box center [890, 316] width 18 height 18
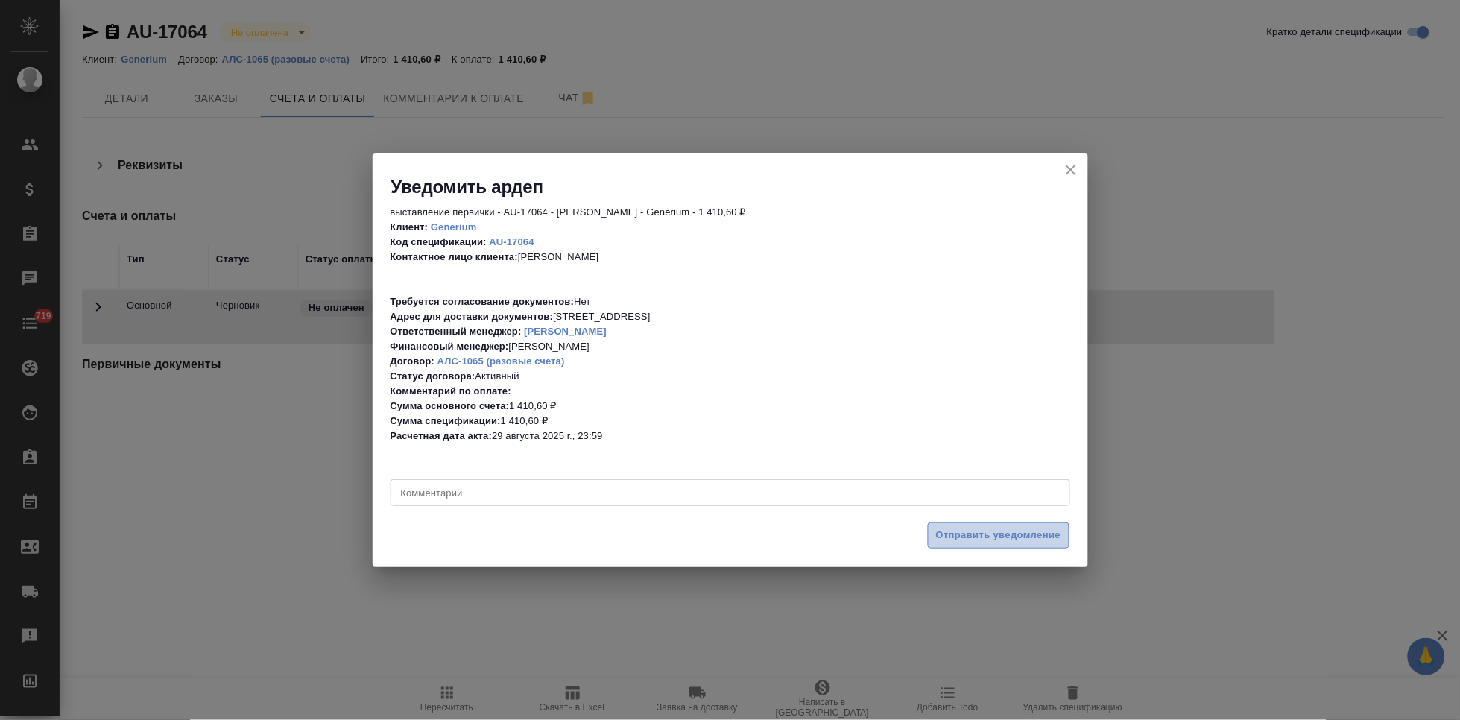
click at [982, 534] on span "Отправить уведомление" at bounding box center [998, 535] width 125 height 17
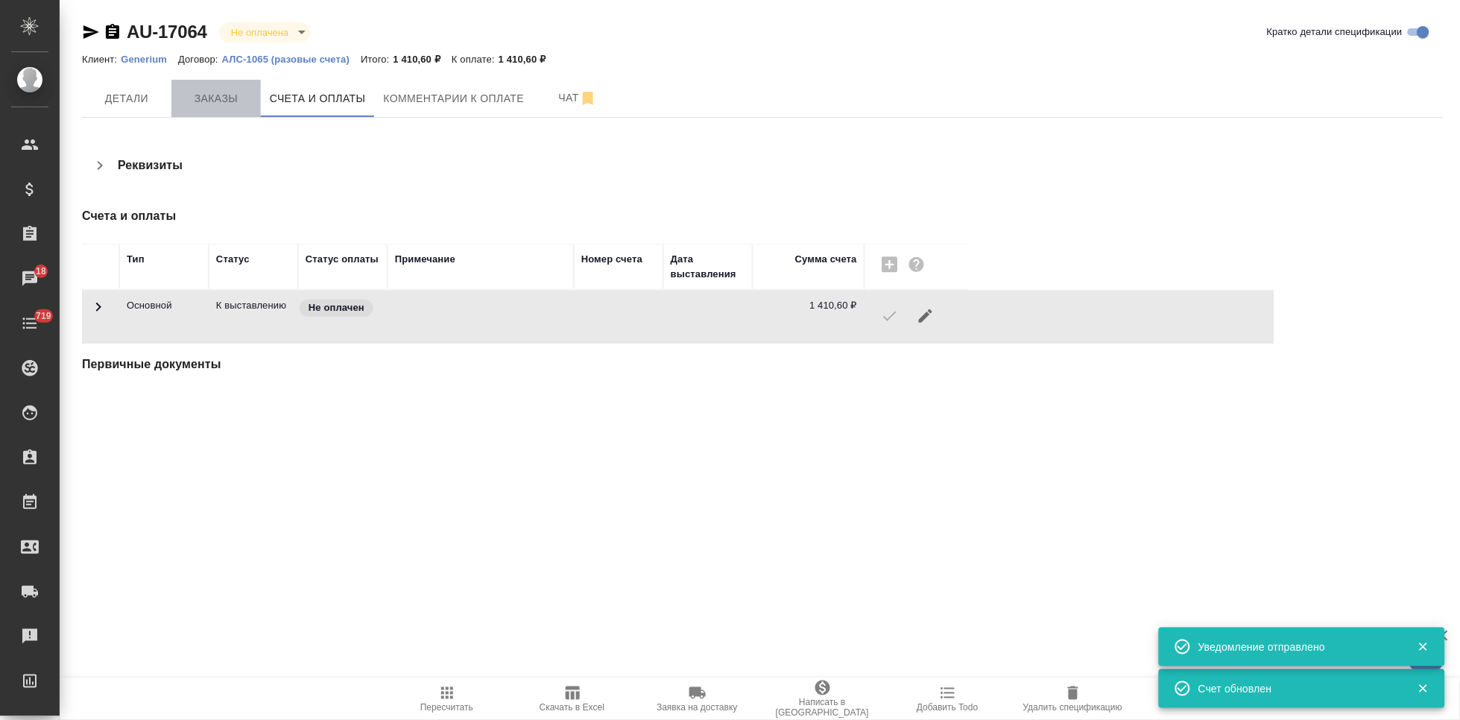
click at [232, 94] on span "Заказы" at bounding box center [216, 98] width 72 height 19
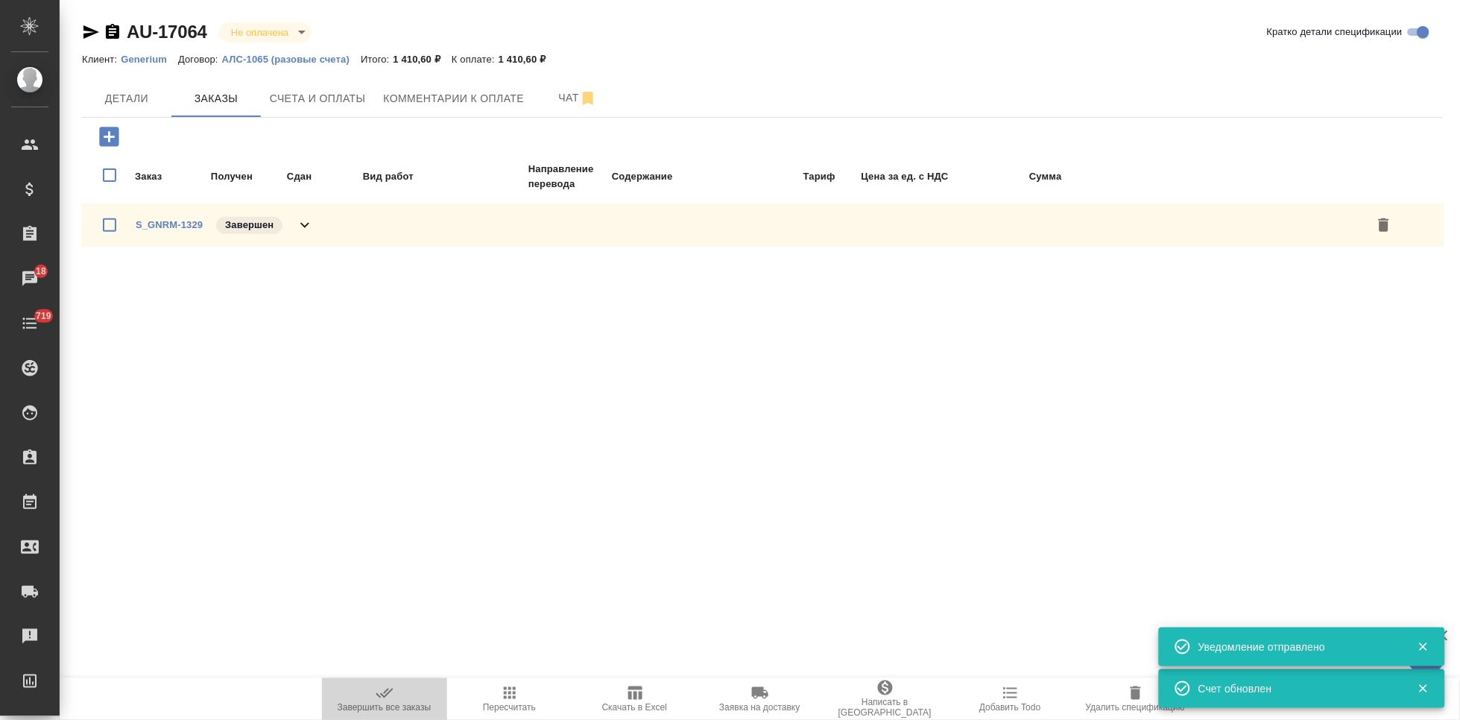
click at [381, 702] on span "Завершить все заказы" at bounding box center [385, 707] width 94 height 10
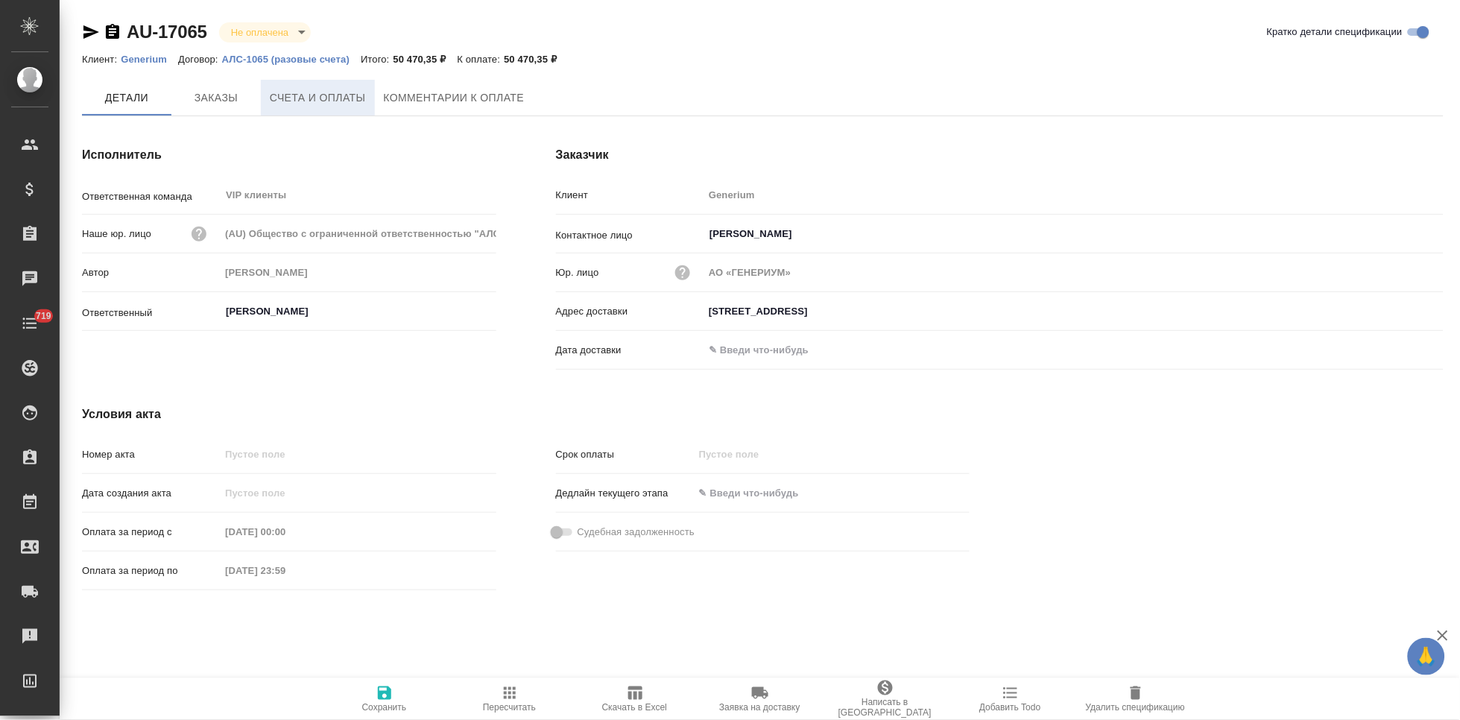
click at [290, 90] on span "Счета и оплаты" at bounding box center [318, 98] width 96 height 19
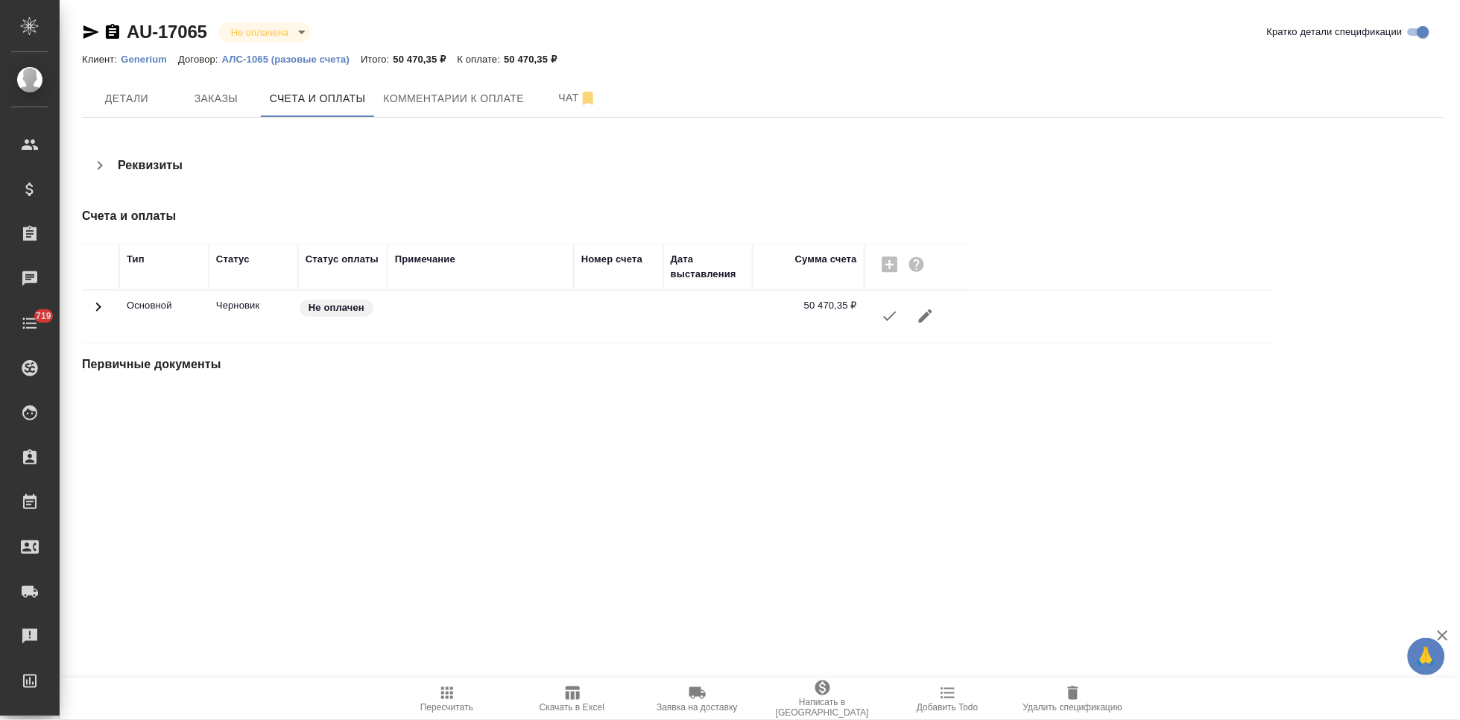
click at [897, 315] on icon "button" at bounding box center [890, 316] width 18 height 18
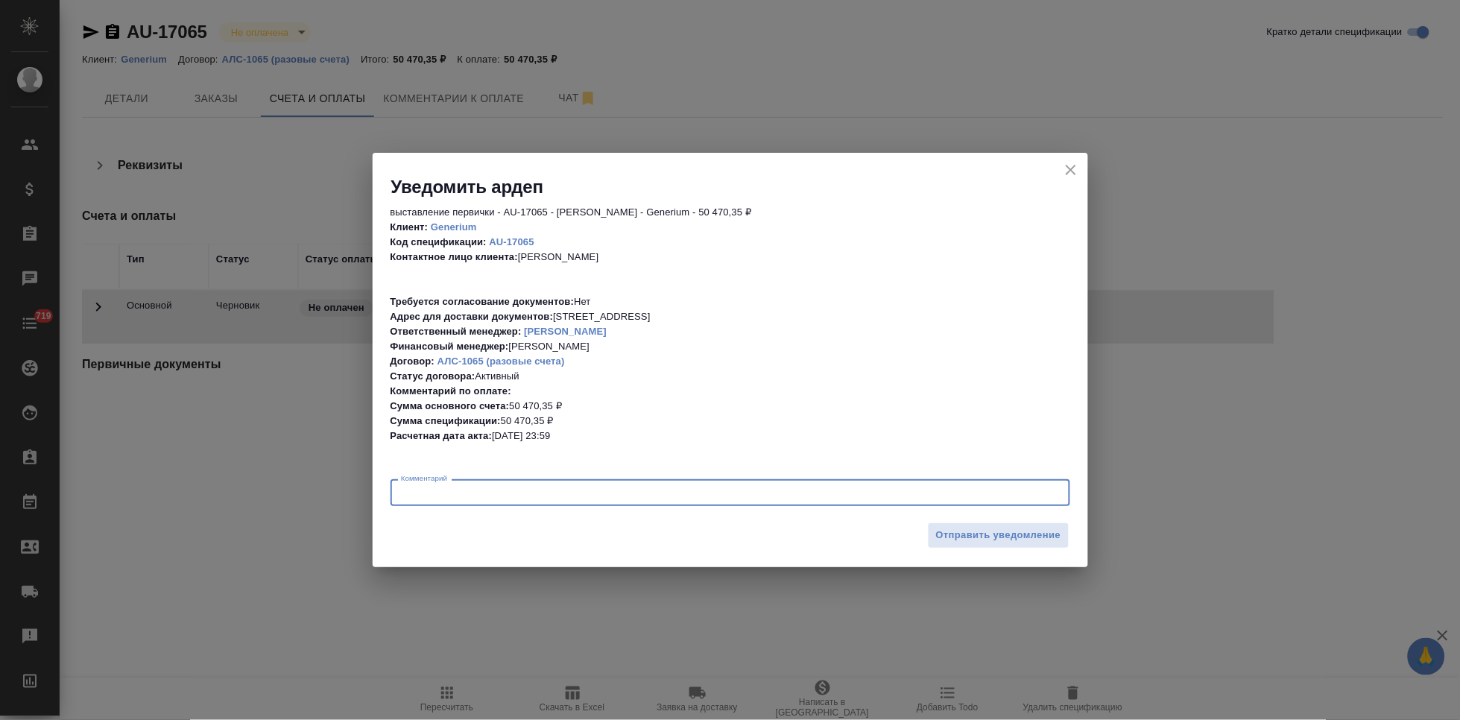
click at [615, 497] on textarea at bounding box center [730, 492] width 659 height 11
type textarea "n"
type textarea "тут дата сдачи была именно 30августа. раньше этой даты счет не датировать"
click at [1009, 541] on span "Отправить уведомление" at bounding box center [998, 535] width 125 height 17
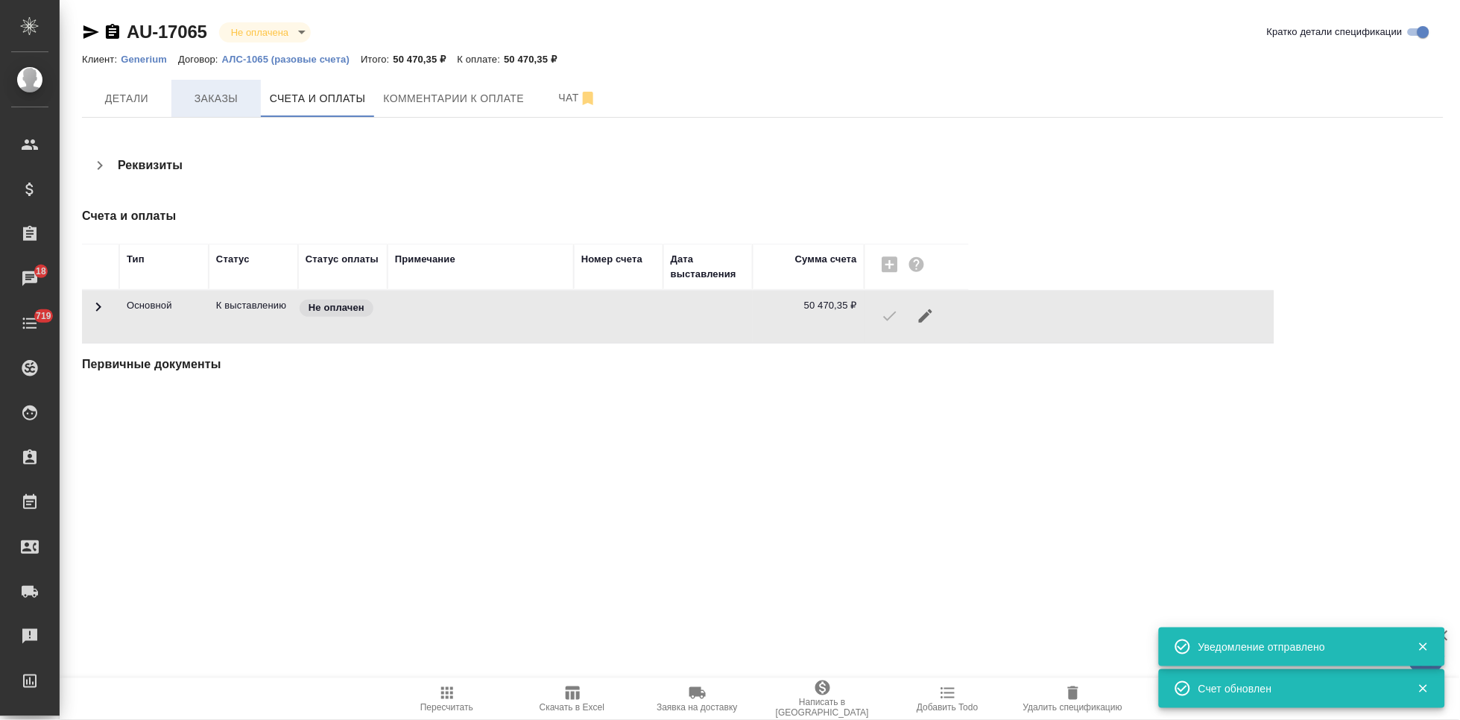
click at [207, 111] on button "Заказы" at bounding box center [215, 98] width 89 height 37
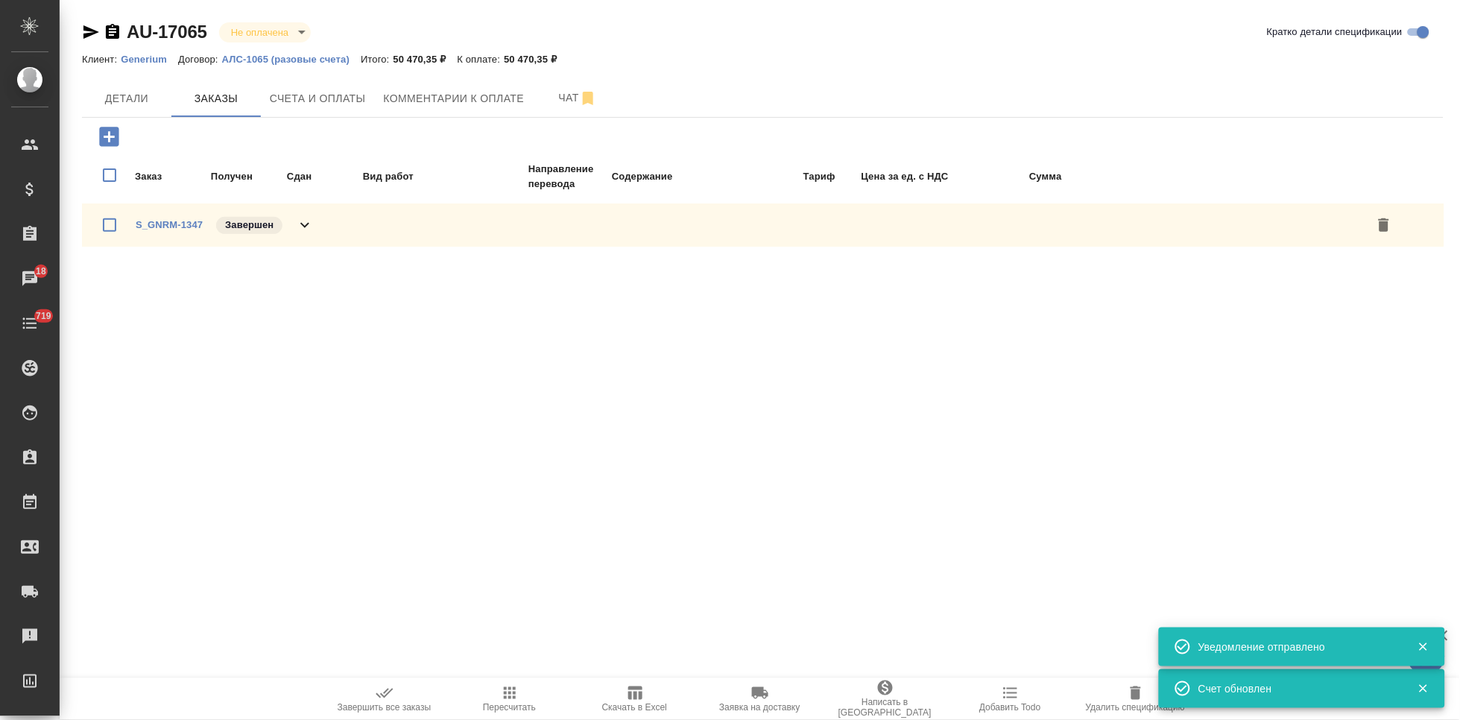
click at [392, 700] on icon "button" at bounding box center [385, 693] width 18 height 18
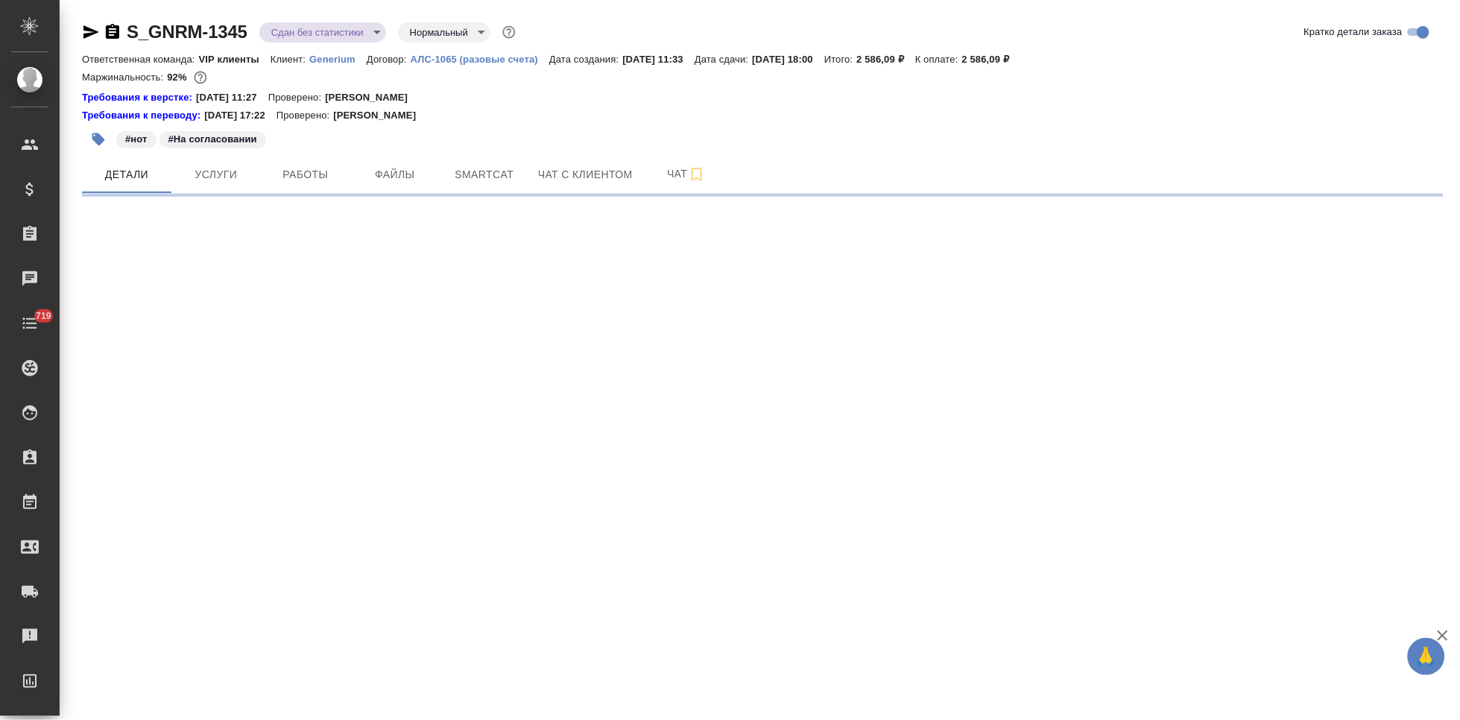
select select "RU"
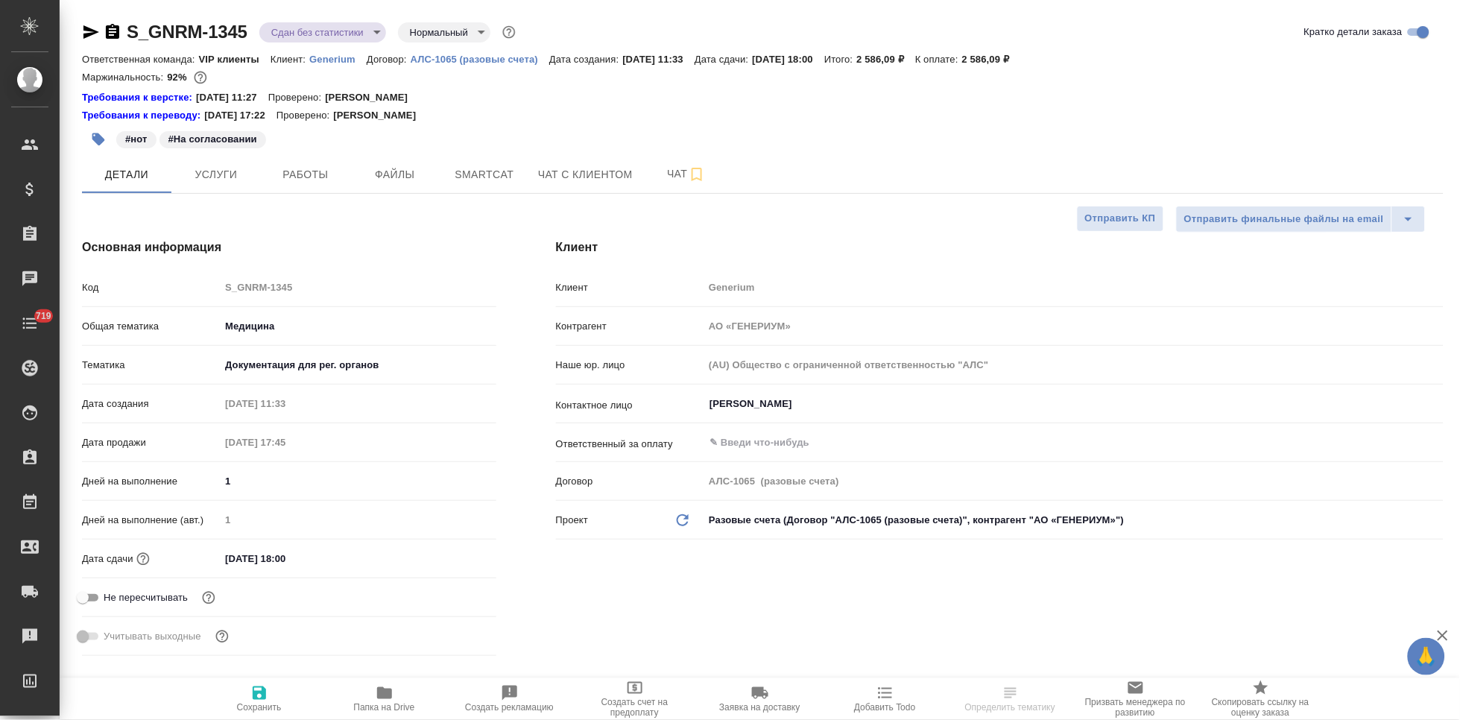
type textarea "x"
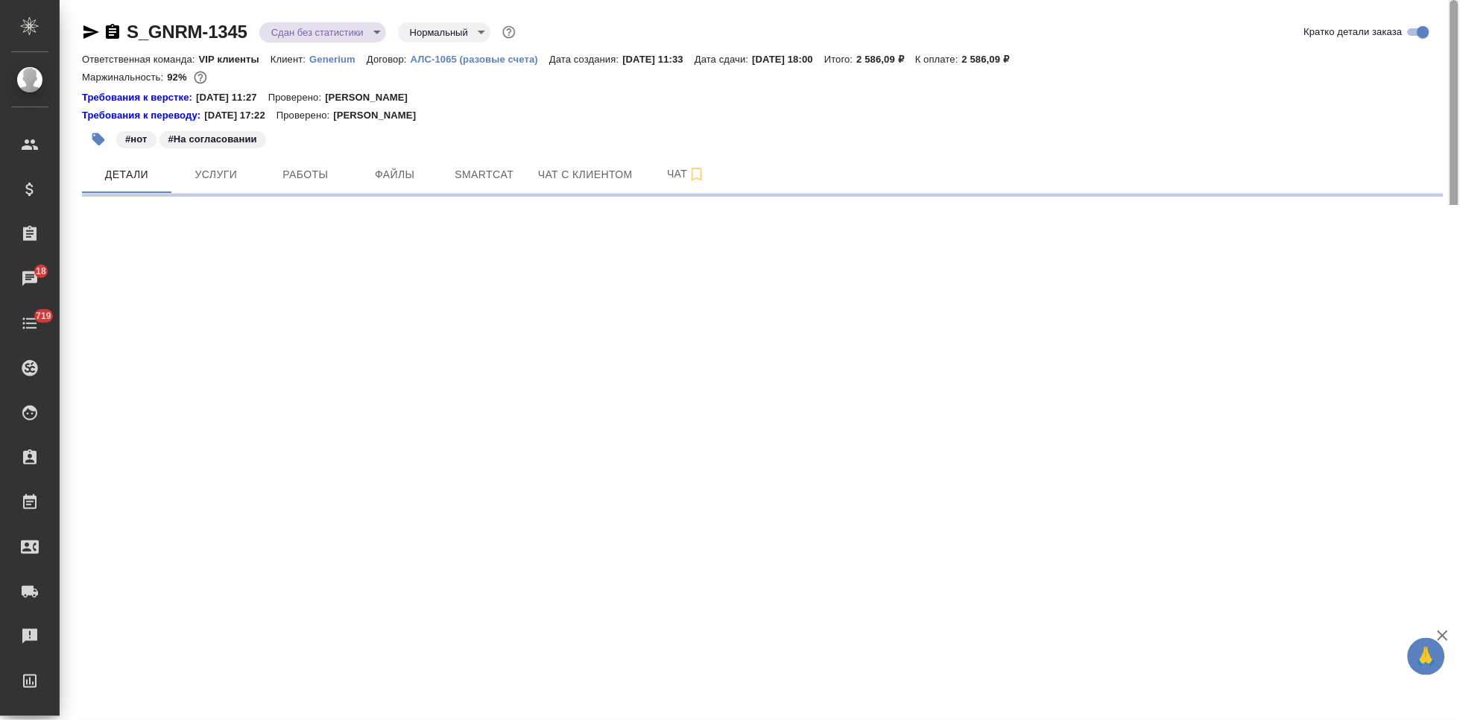
select select "RU"
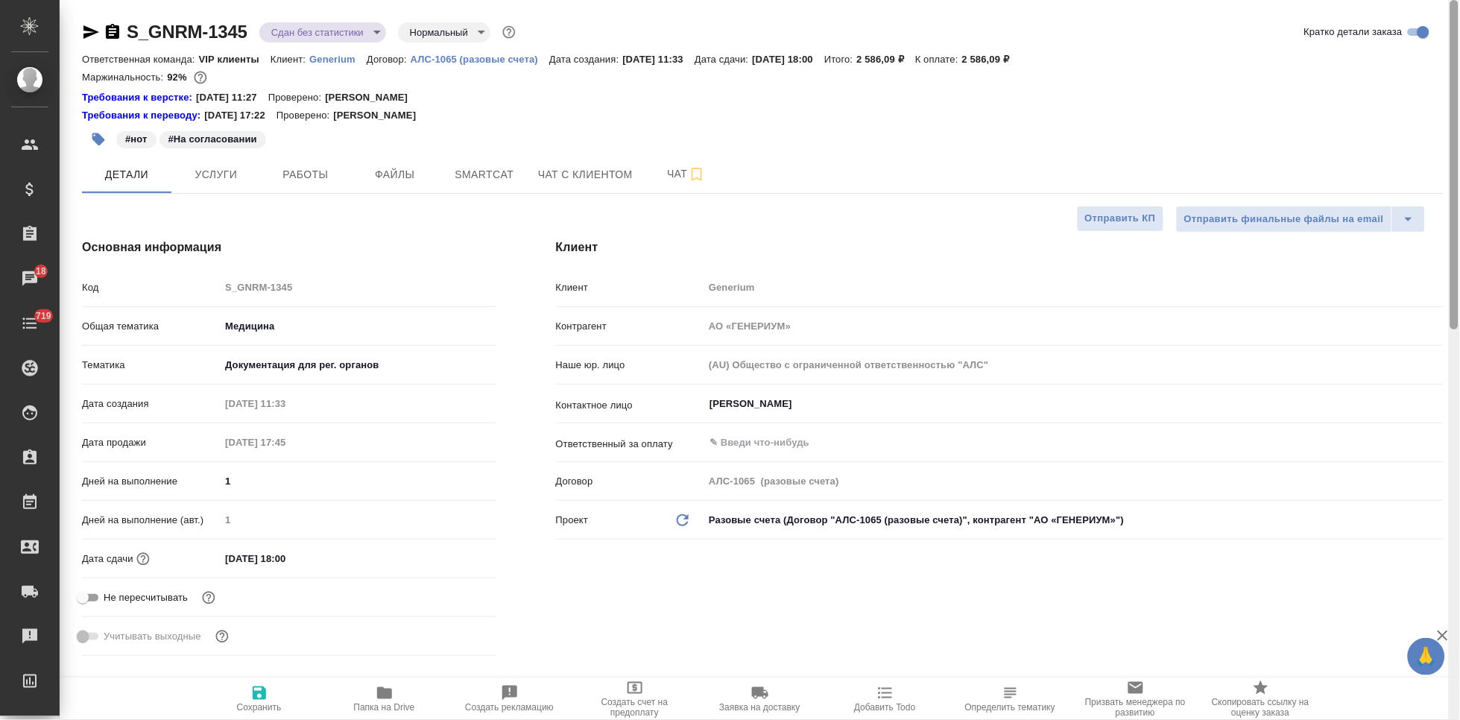
type textarea "x"
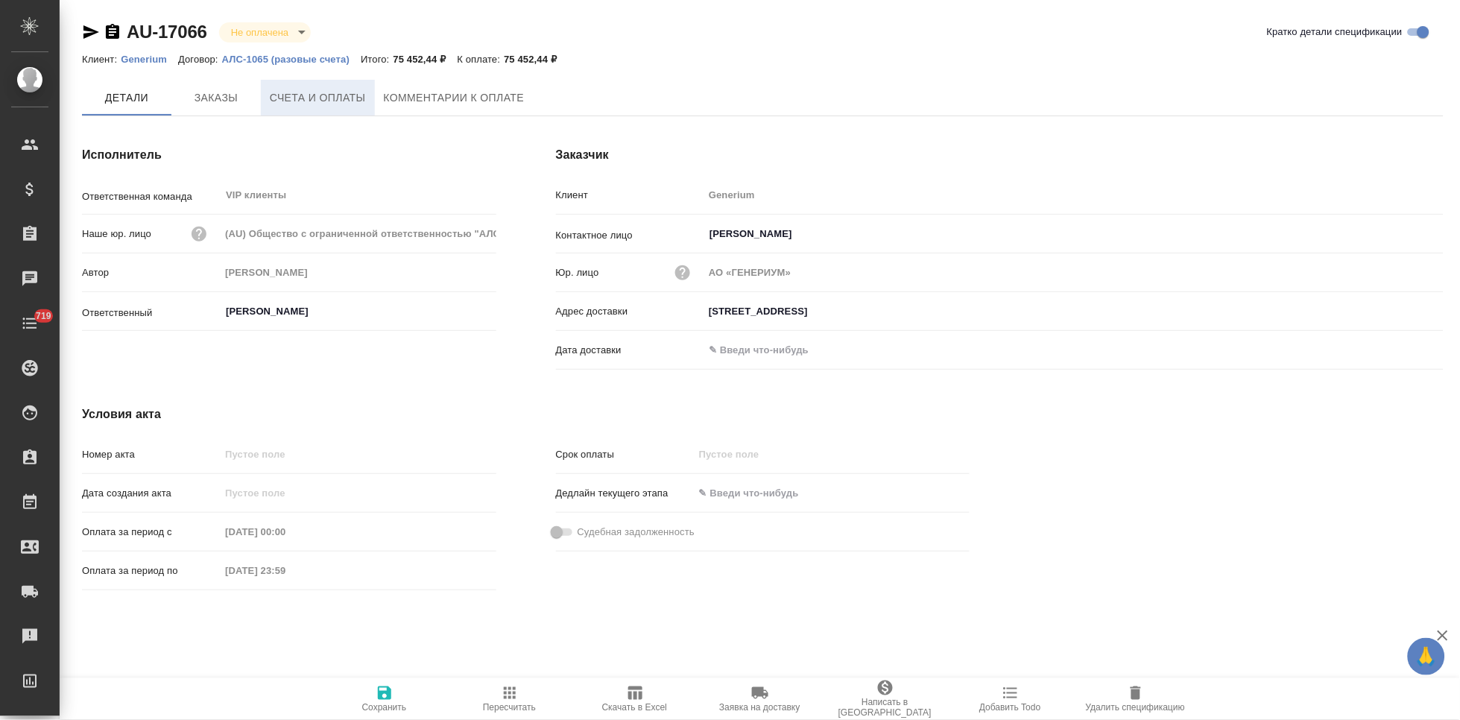
click at [325, 95] on span "Счета и оплаты" at bounding box center [318, 98] width 96 height 19
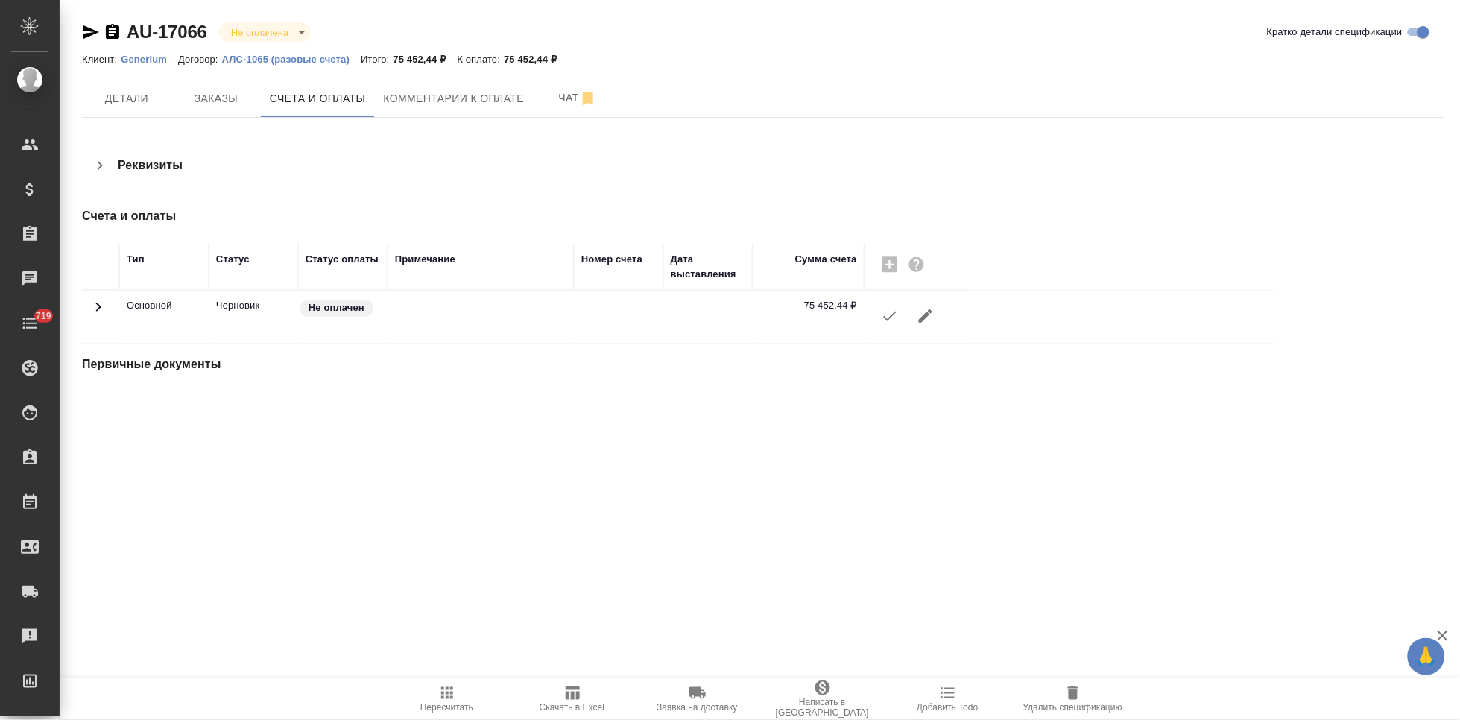
click at [893, 314] on icon "button" at bounding box center [890, 316] width 18 height 18
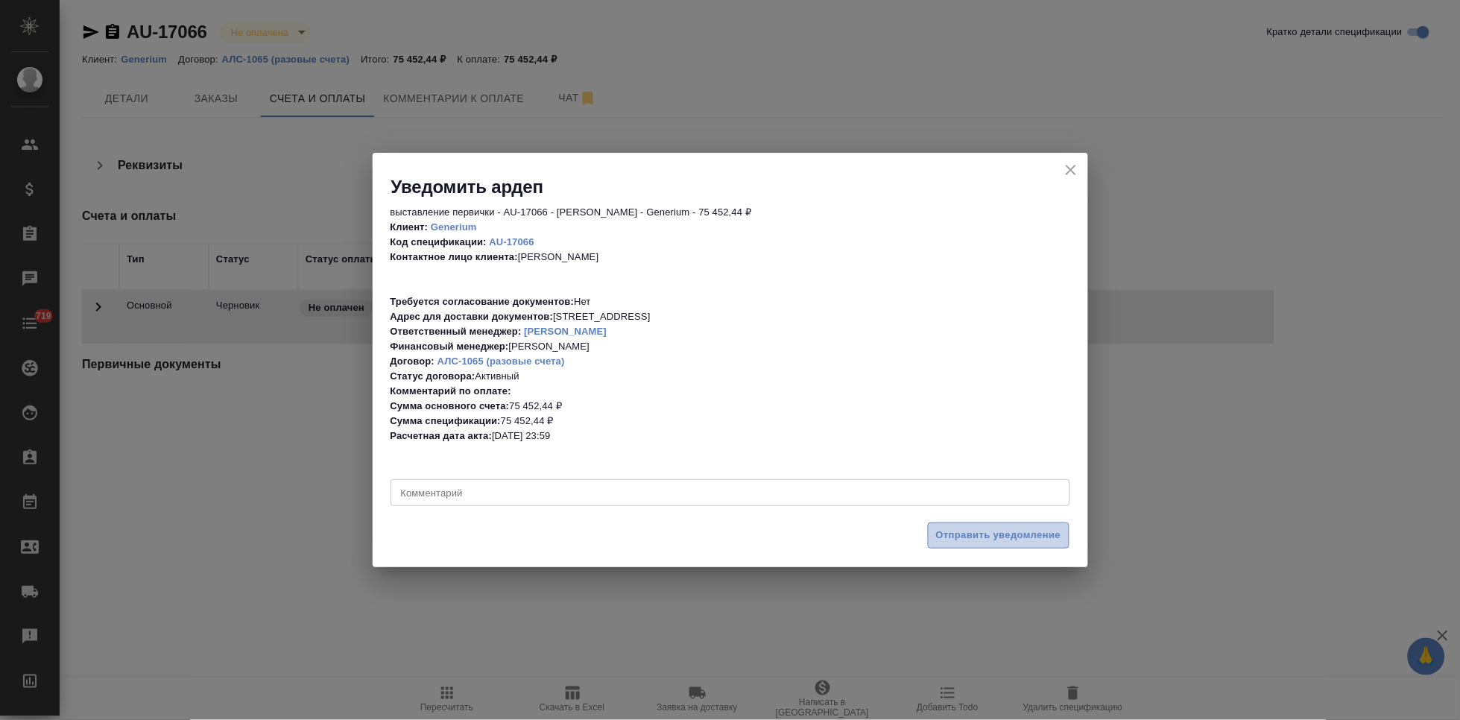
click at [998, 542] on span "Отправить уведомление" at bounding box center [998, 535] width 125 height 17
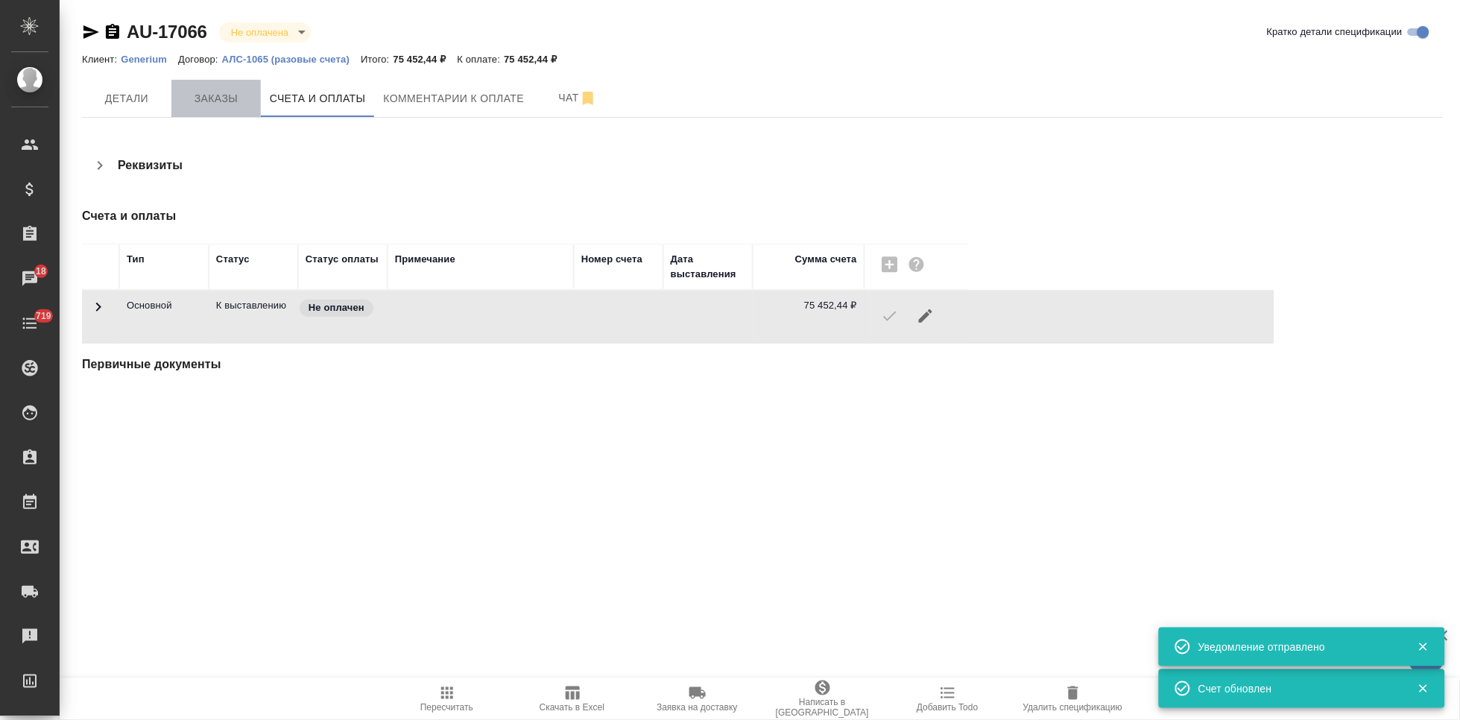
click at [226, 101] on span "Заказы" at bounding box center [216, 98] width 72 height 19
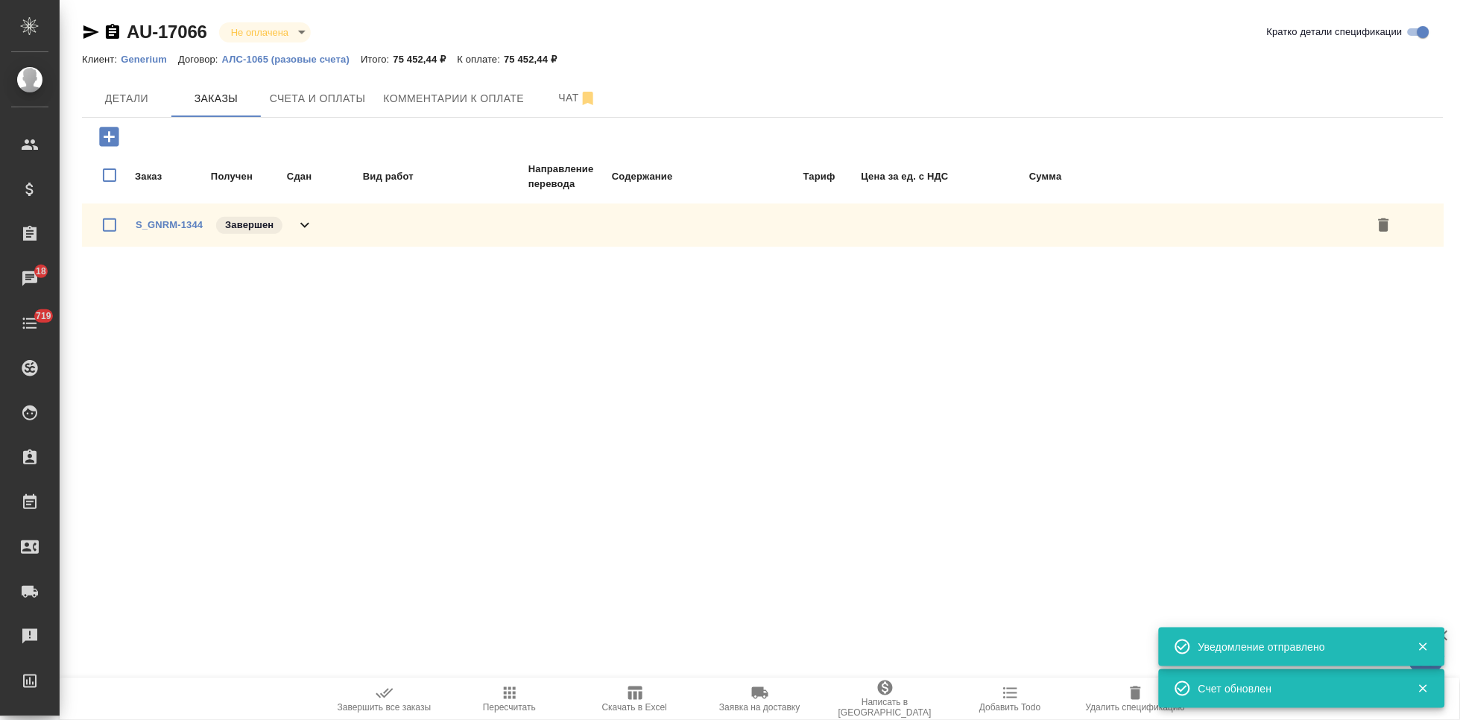
click at [374, 700] on span "Завершить все заказы" at bounding box center [384, 698] width 107 height 28
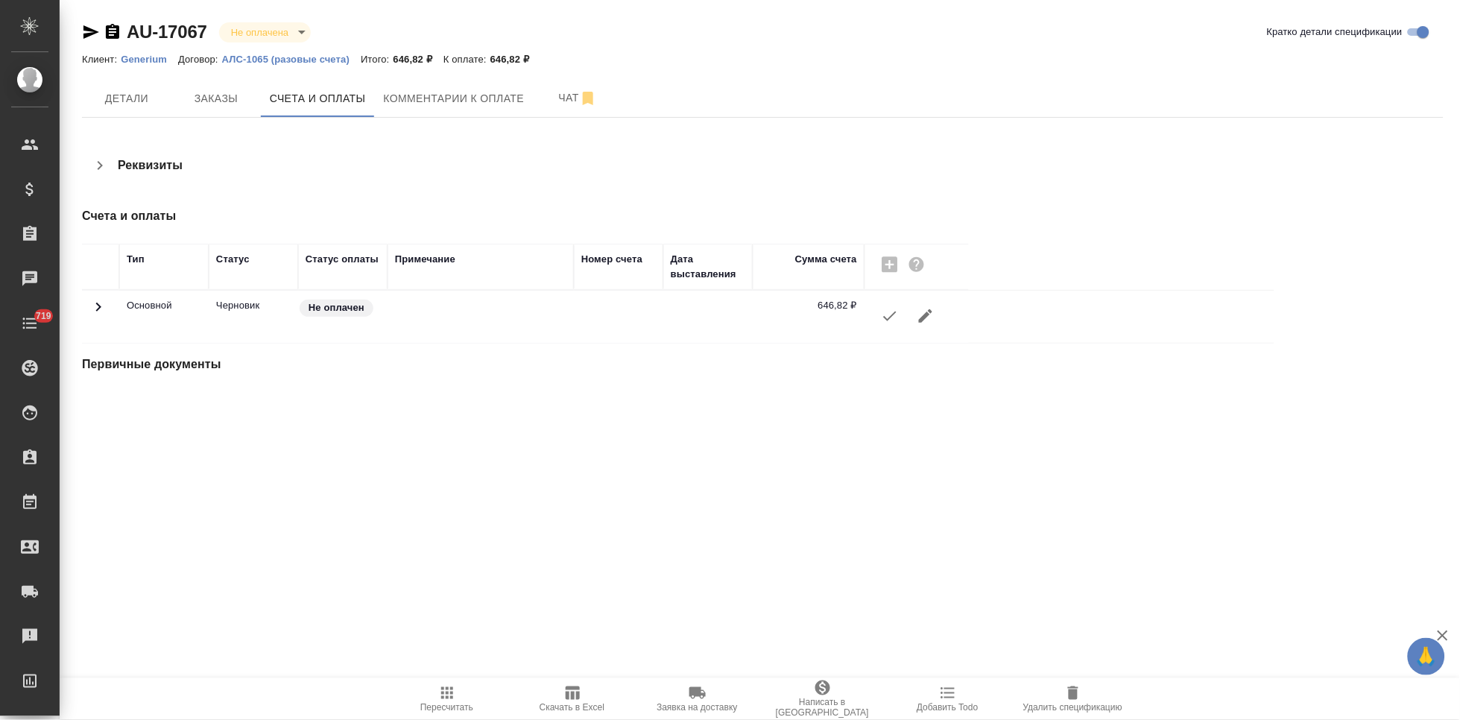
click at [892, 315] on icon "button" at bounding box center [889, 316] width 13 height 10
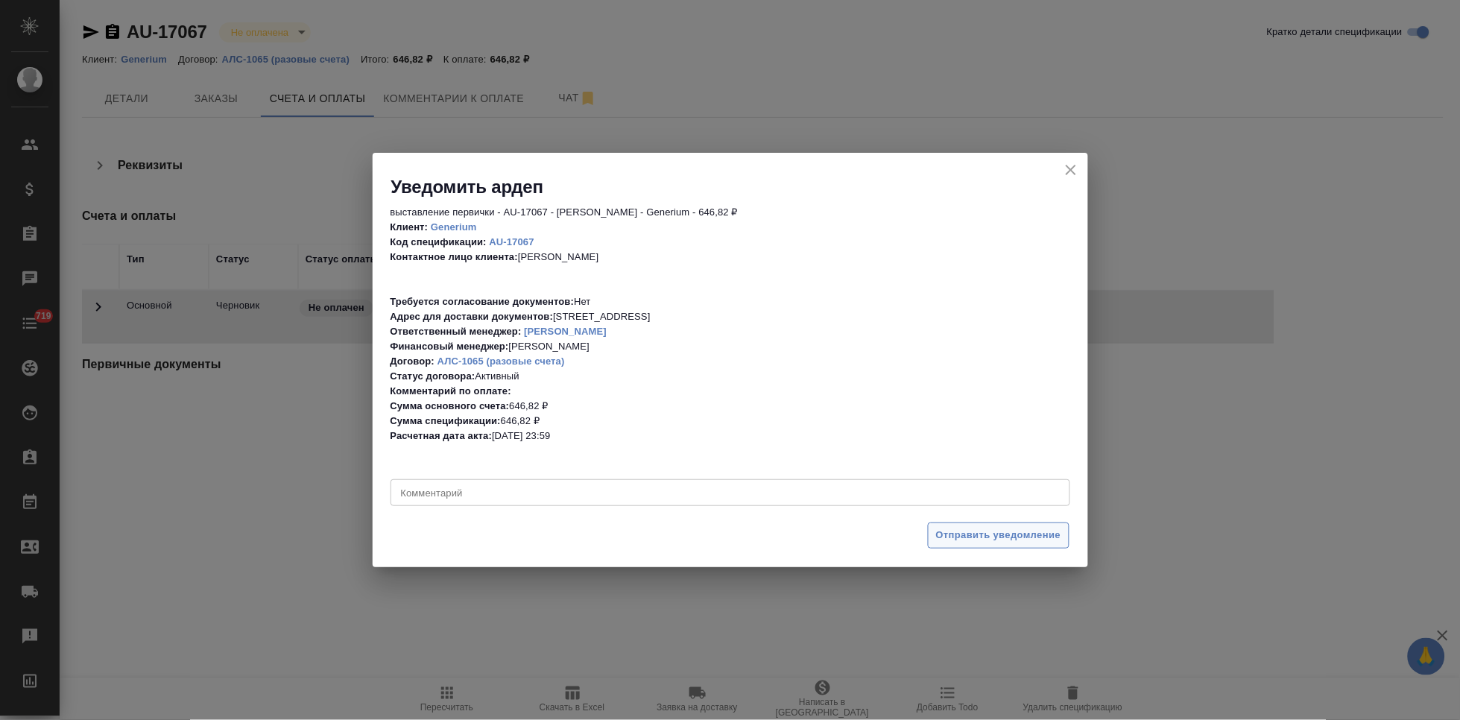
click at [989, 539] on span "Отправить уведомление" at bounding box center [998, 535] width 125 height 17
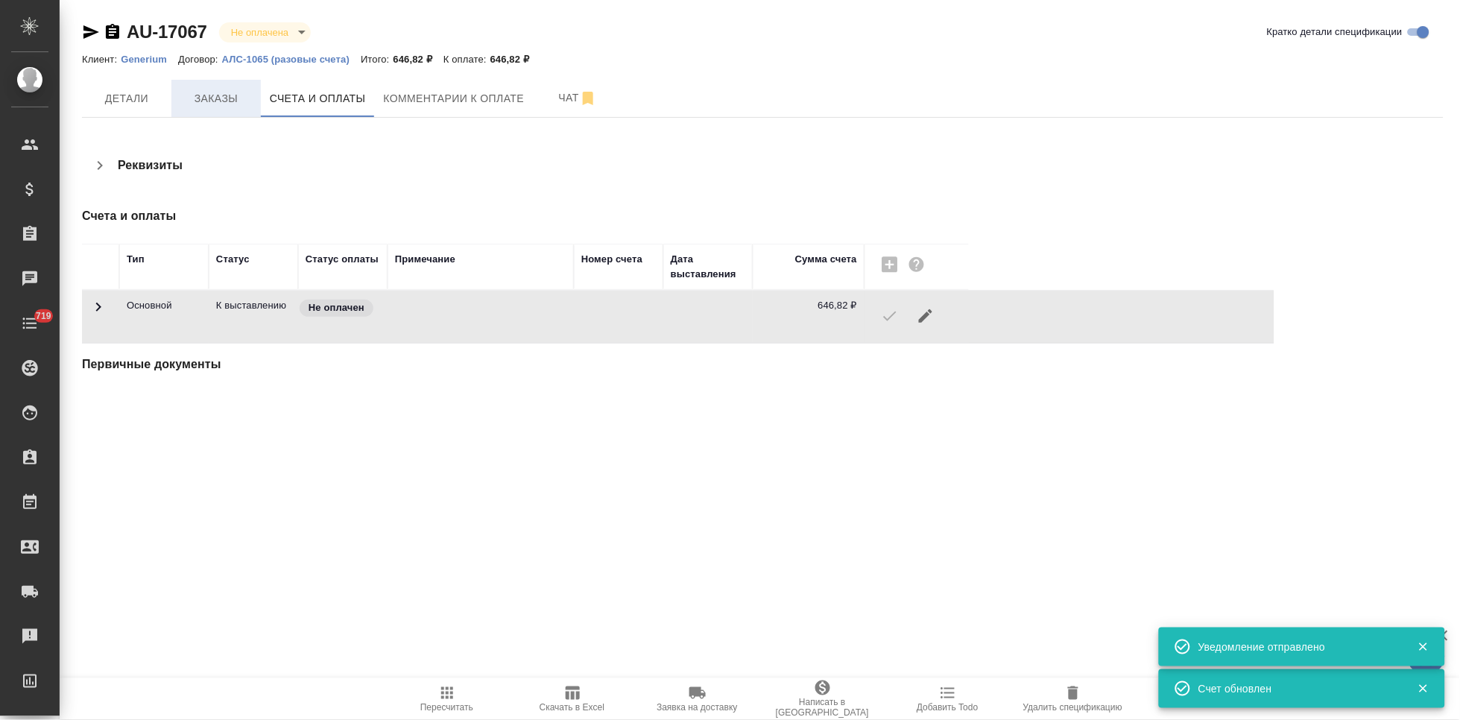
click at [214, 93] on span "Заказы" at bounding box center [216, 98] width 72 height 19
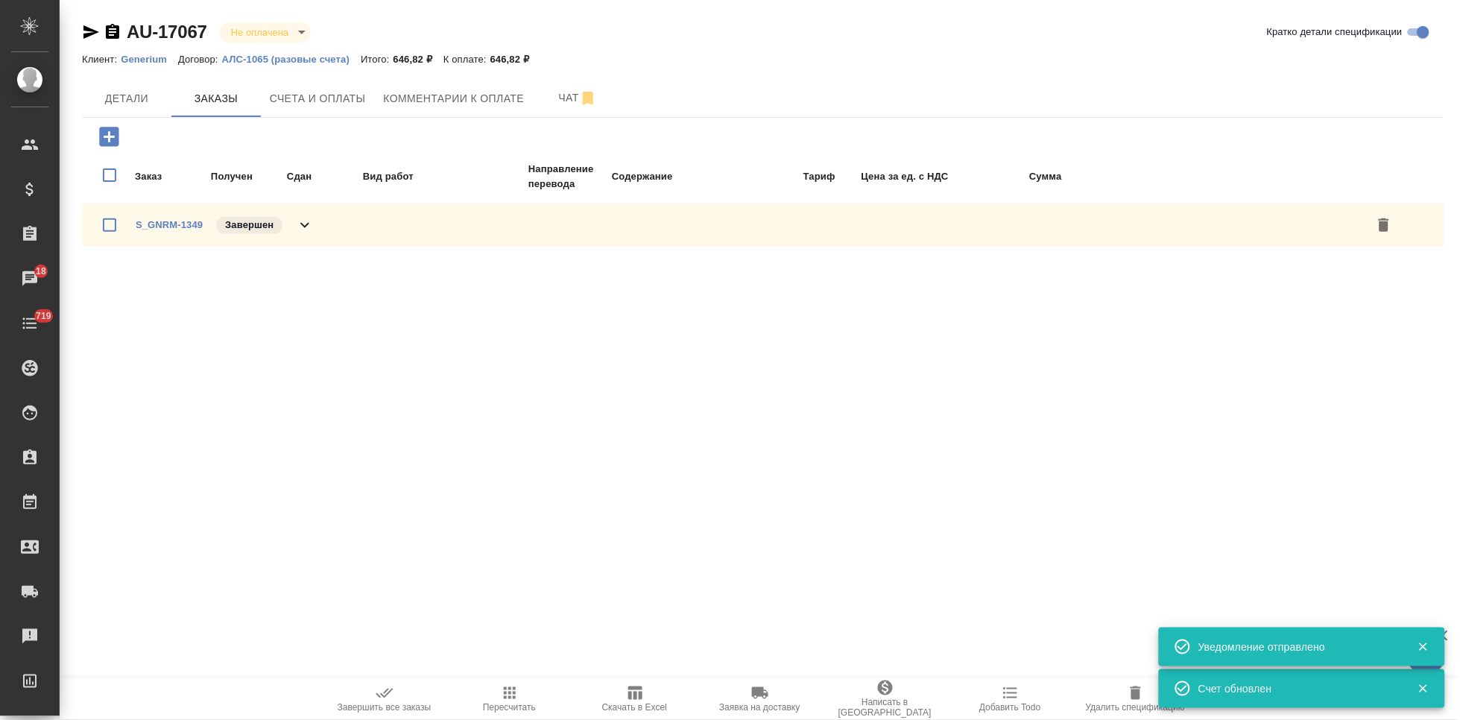
click at [393, 709] on span "Завершить все заказы" at bounding box center [385, 707] width 94 height 10
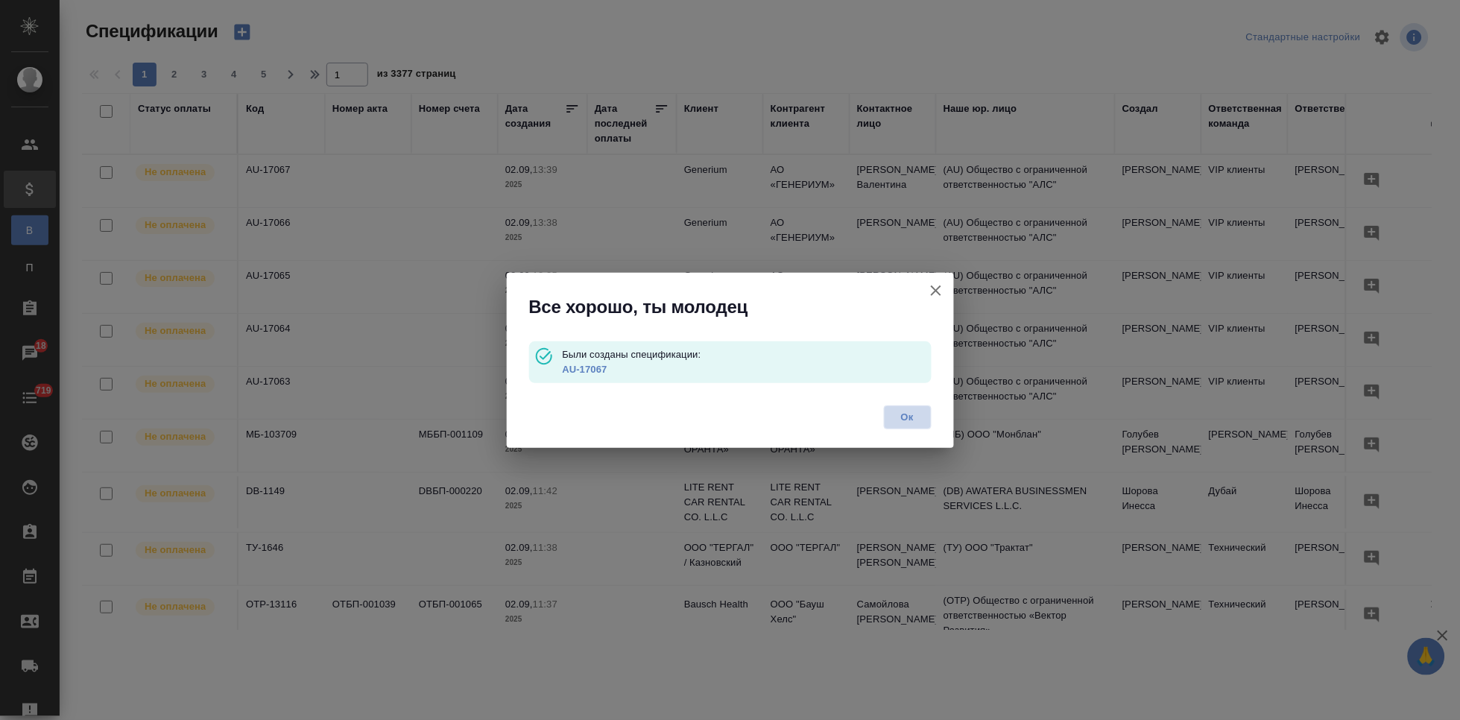
click at [909, 421] on span "Ок" at bounding box center [907, 417] width 31 height 15
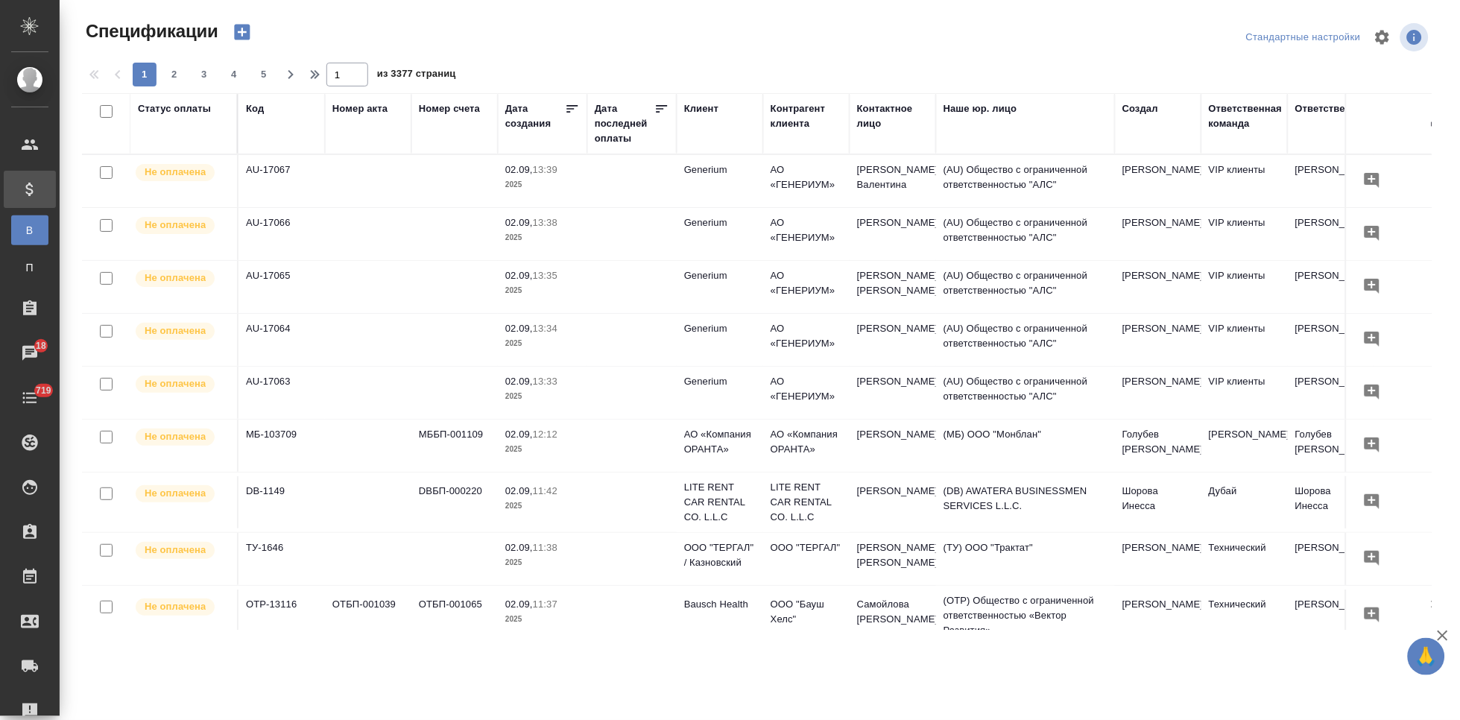
click at [244, 31] on icon "button" at bounding box center [242, 32] width 21 height 21
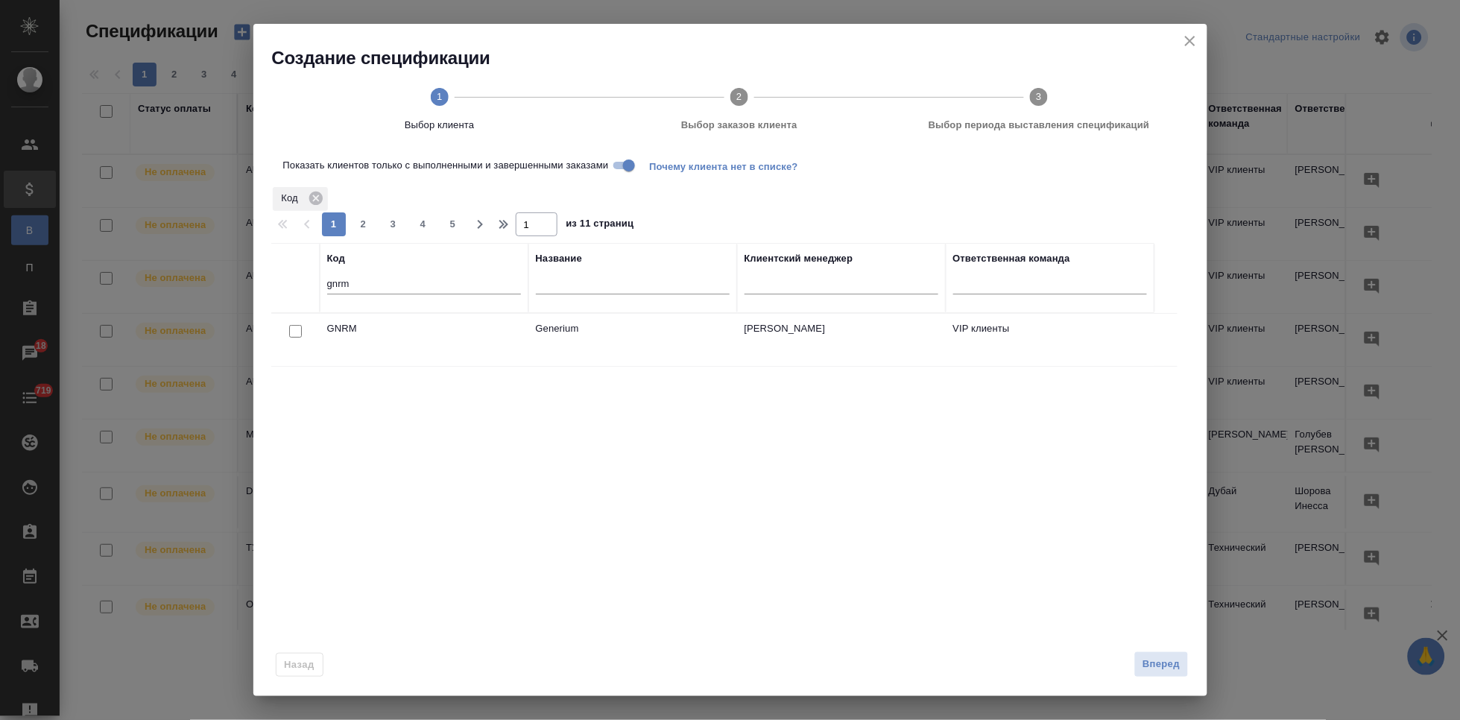
click at [294, 327] on input "checkbox" at bounding box center [295, 331] width 13 height 13
checkbox input "true"
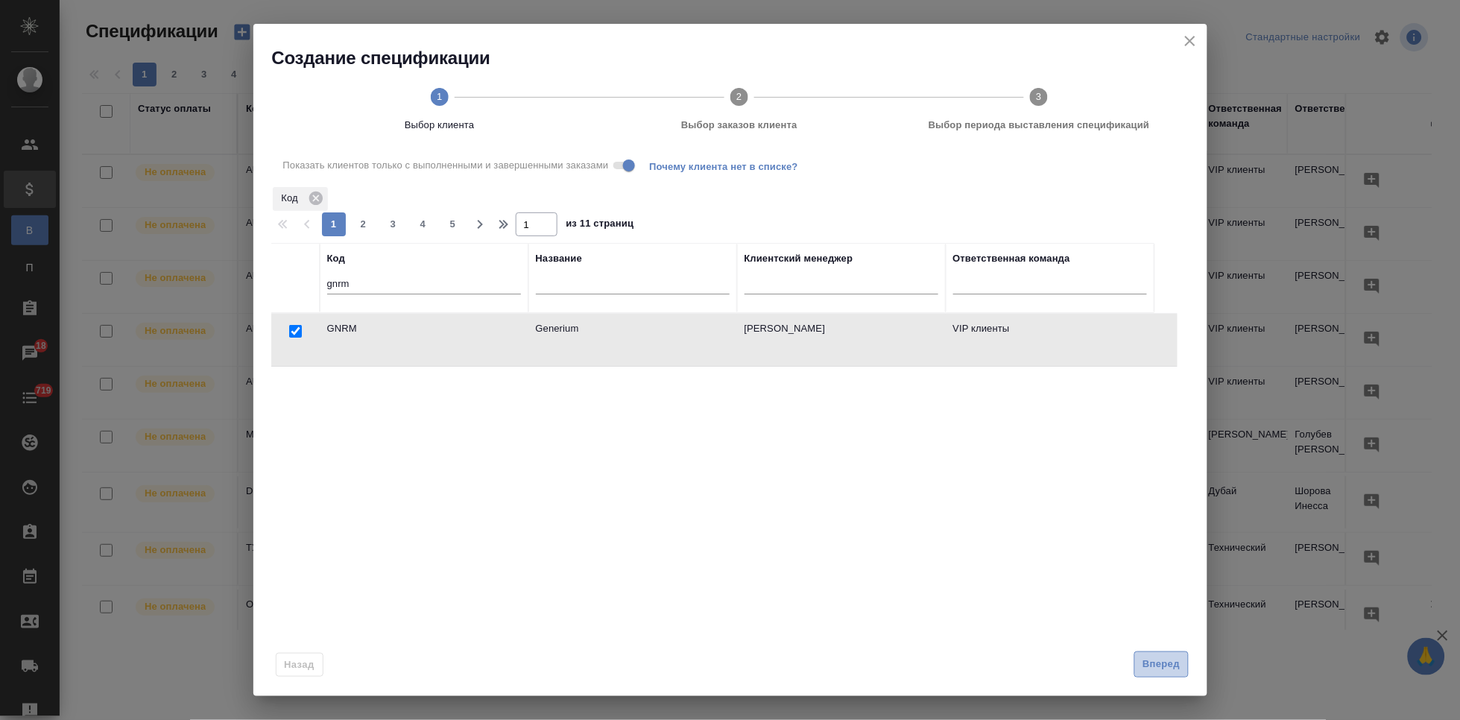
click at [1164, 663] on span "Вперед" at bounding box center [1160, 664] width 37 height 17
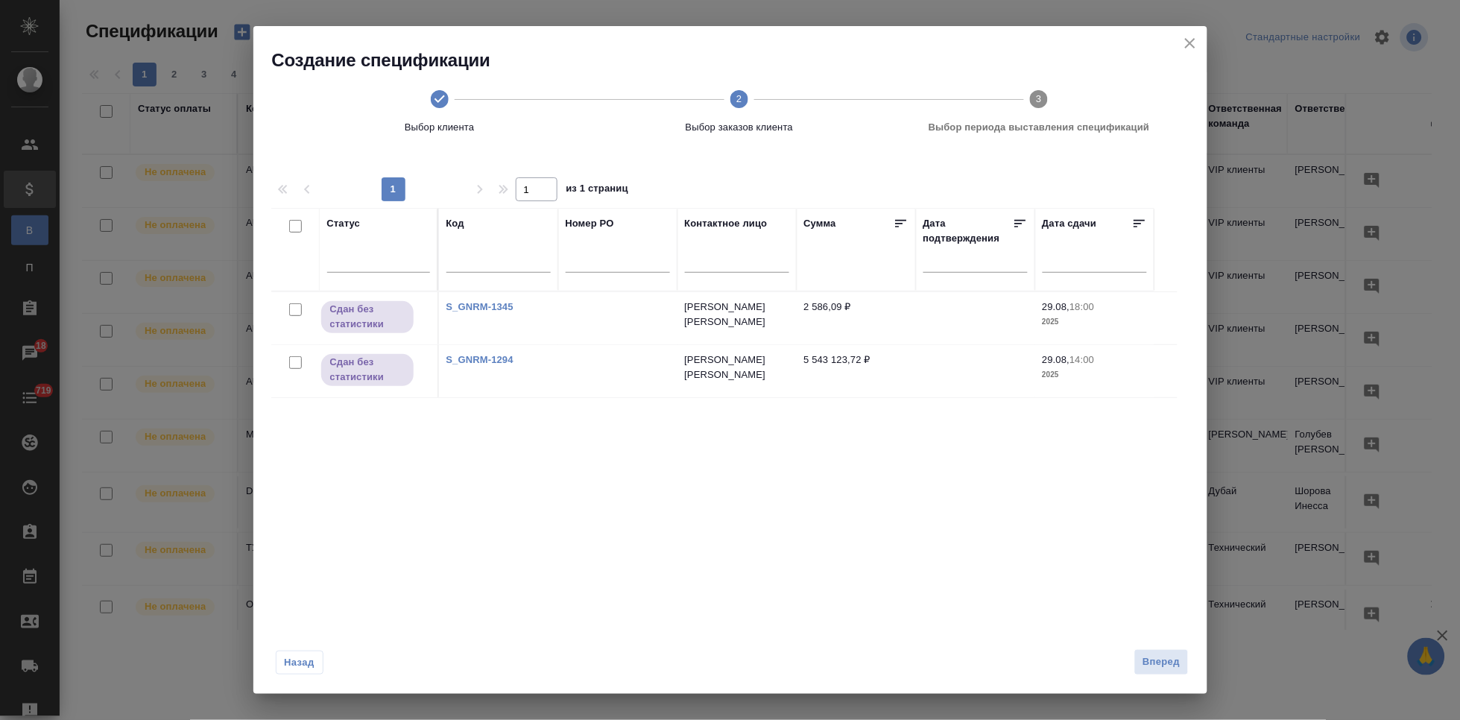
drag, startPoint x: 1187, startPoint y: 42, endPoint x: 629, endPoint y: 0, distance: 559.7
click at [1187, 42] on icon "close" at bounding box center [1190, 43] width 18 height 18
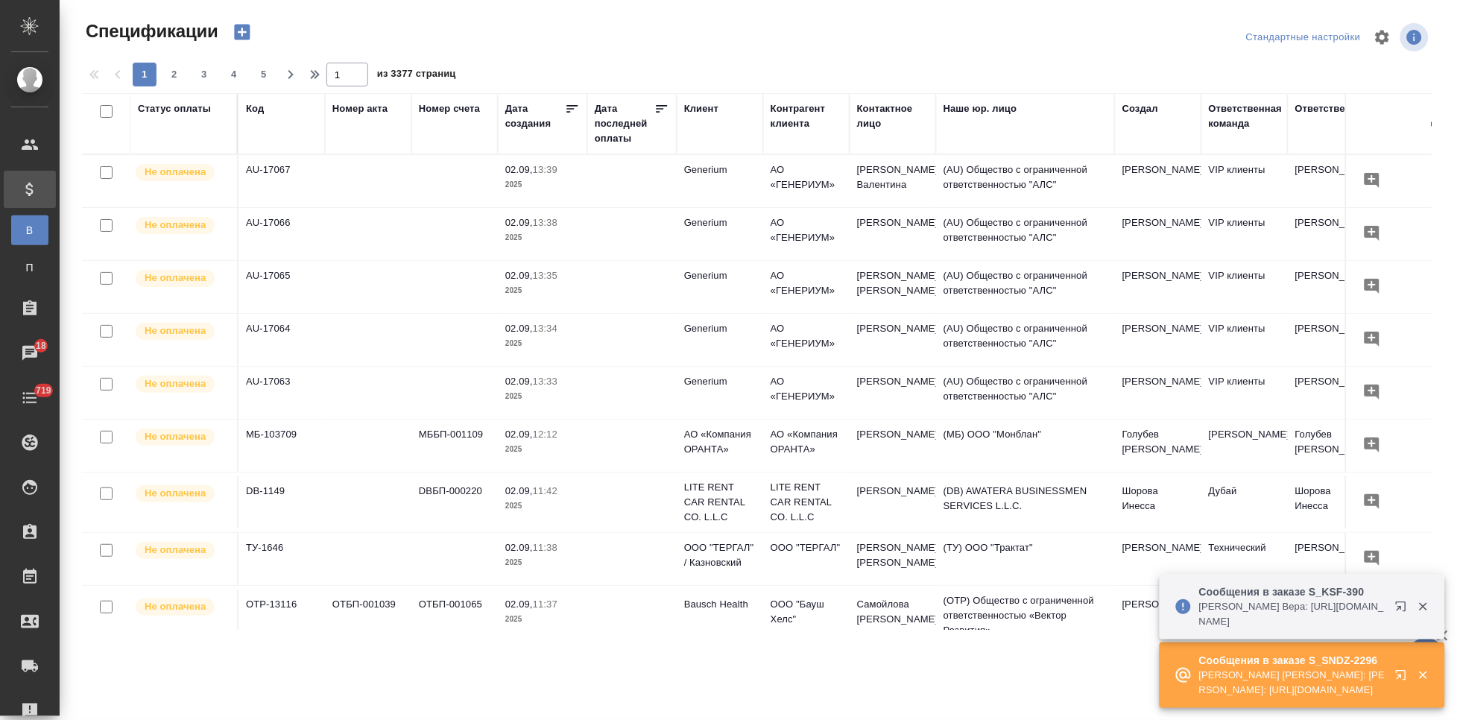
click at [1405, 679] on icon "button" at bounding box center [1401, 675] width 10 height 10
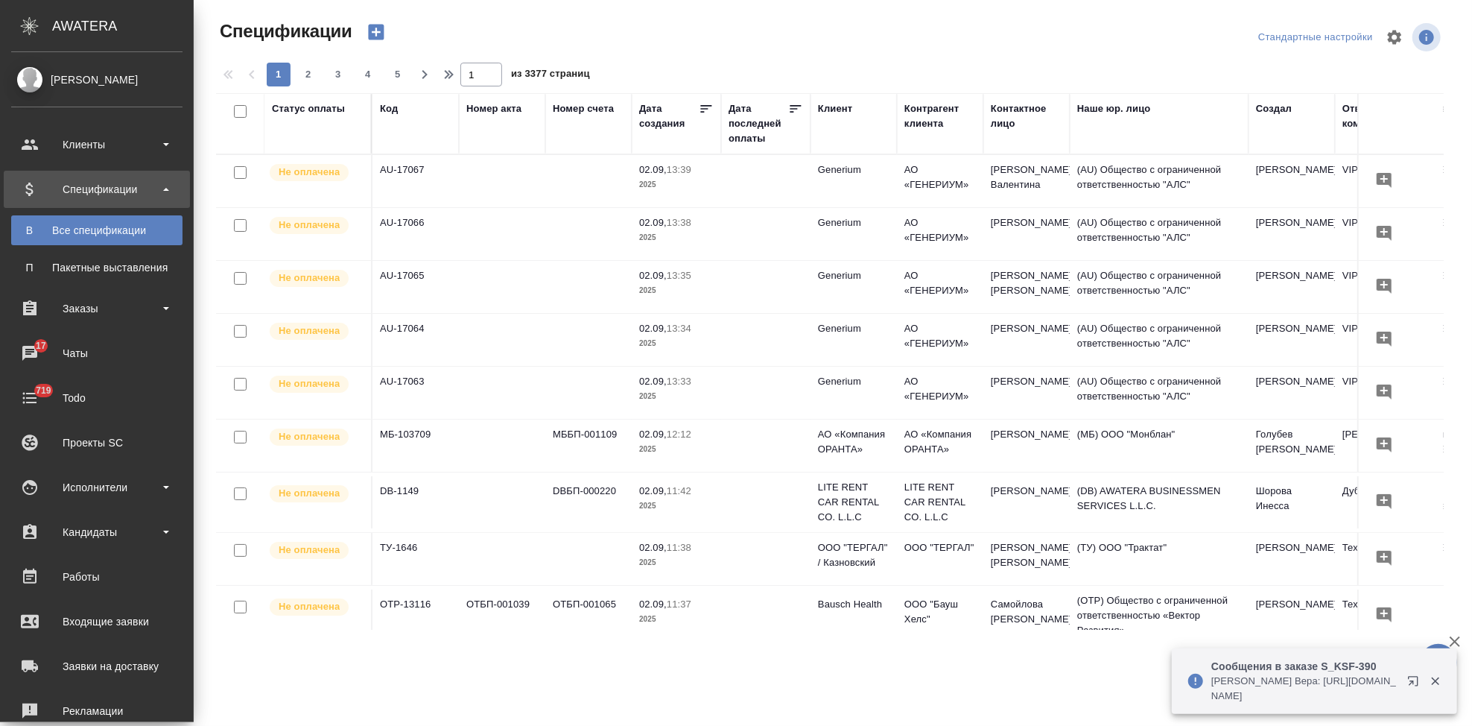
click at [368, 28] on icon "button" at bounding box center [376, 33] width 16 height 16
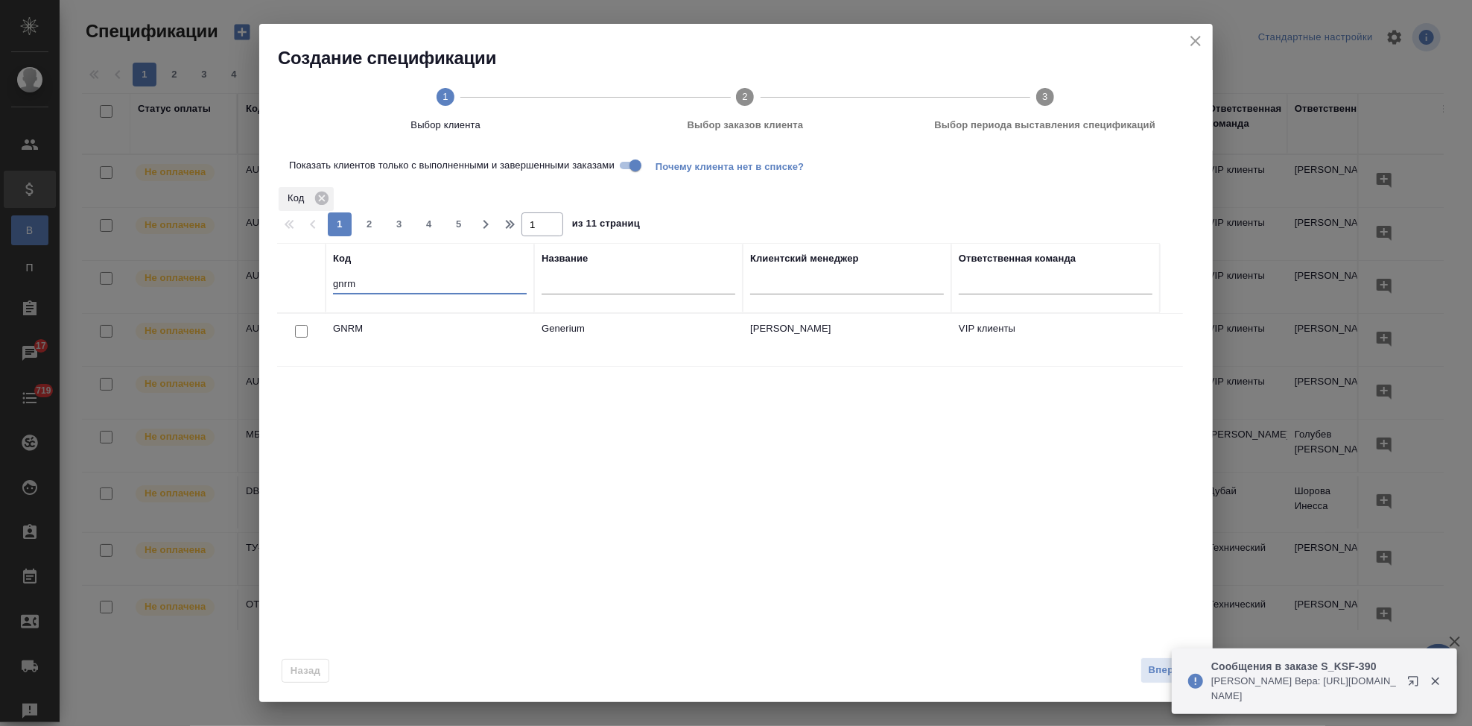
click at [349, 289] on input "gnrm" at bounding box center [430, 285] width 194 height 19
click at [399, 285] on input "gnrm" at bounding box center [430, 285] width 194 height 19
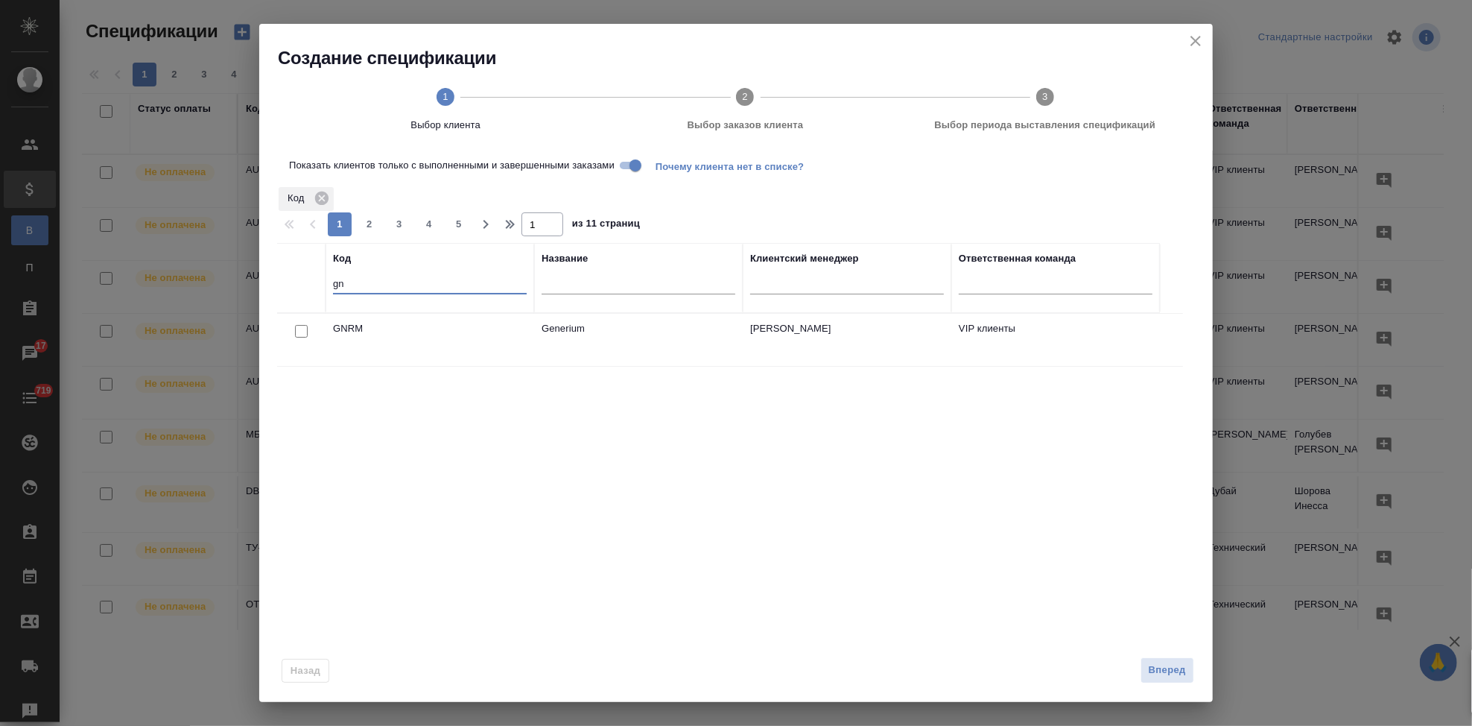
type input "g"
type input "ы"
type input "d"
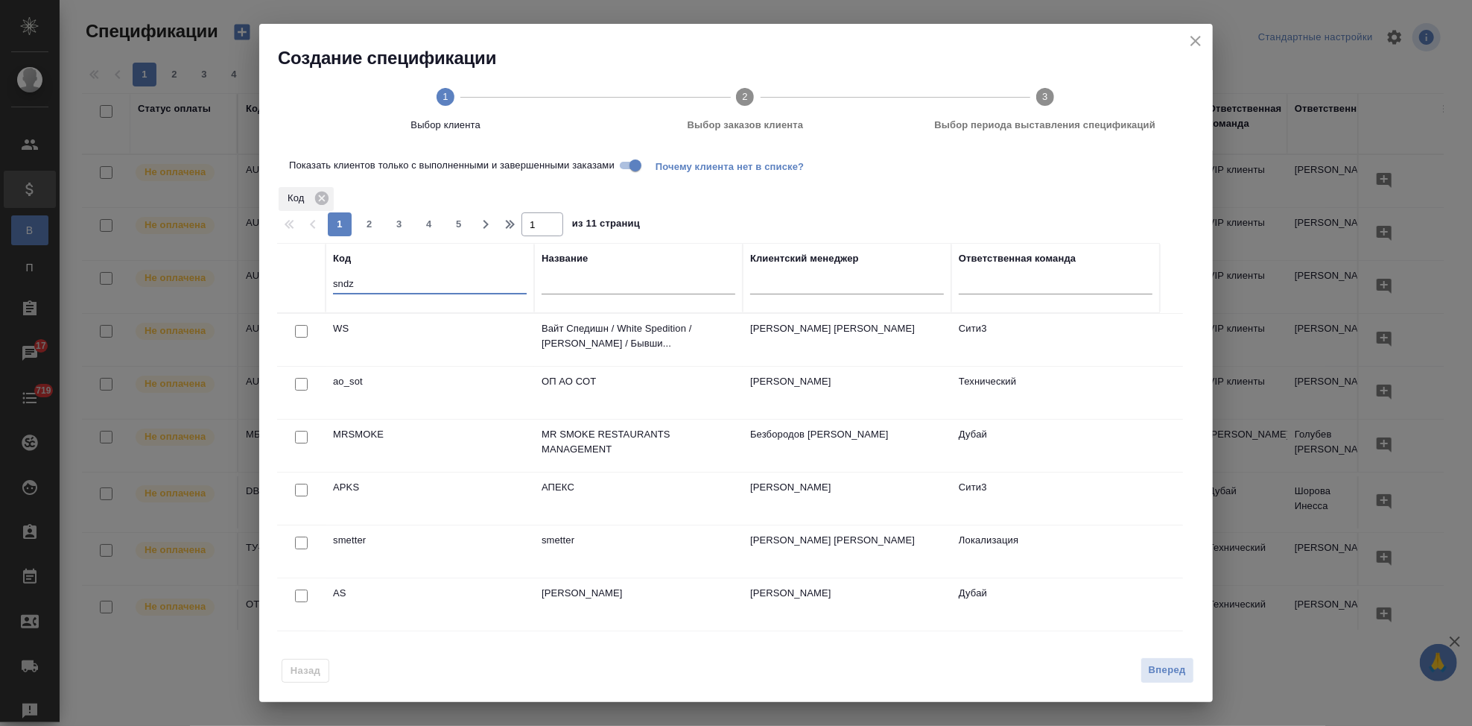
type input "sndz"
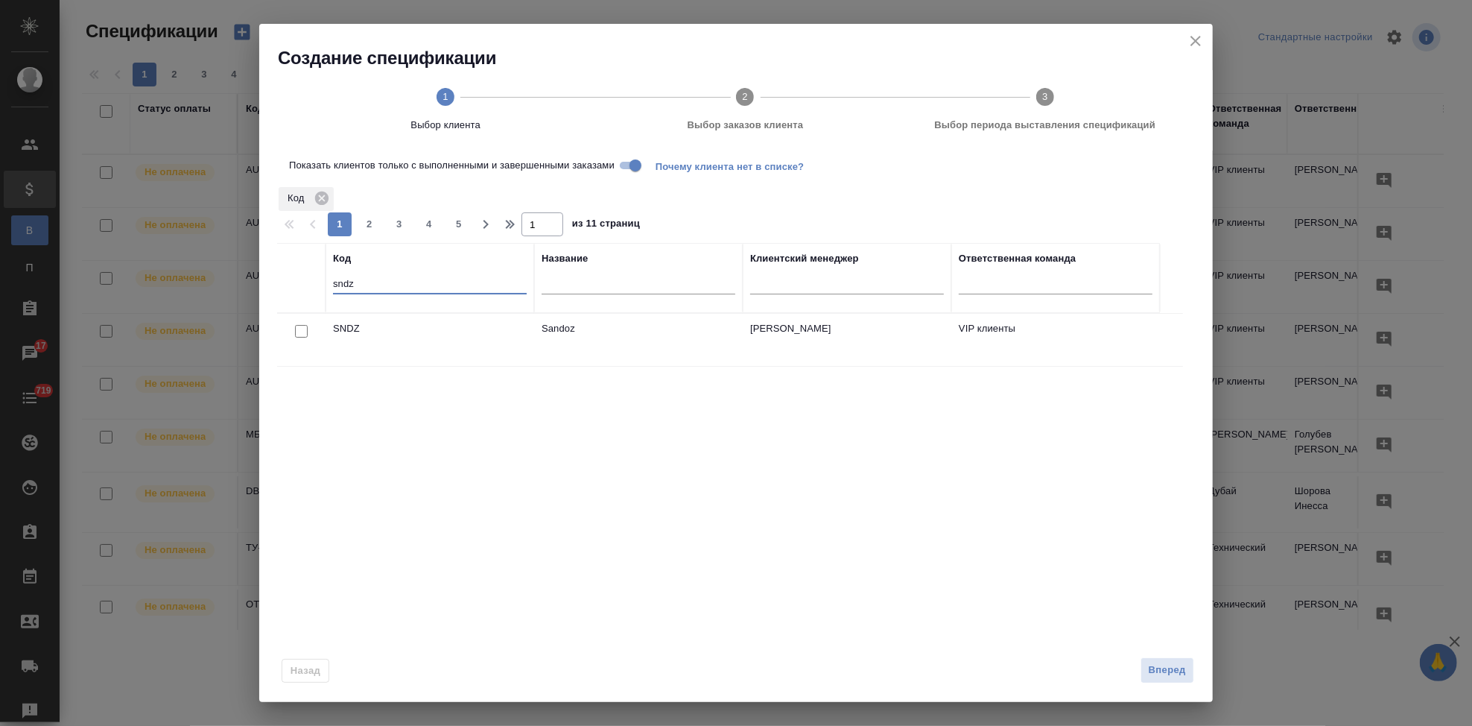
click at [296, 332] on input "checkbox" at bounding box center [301, 331] width 13 height 13
checkbox input "true"
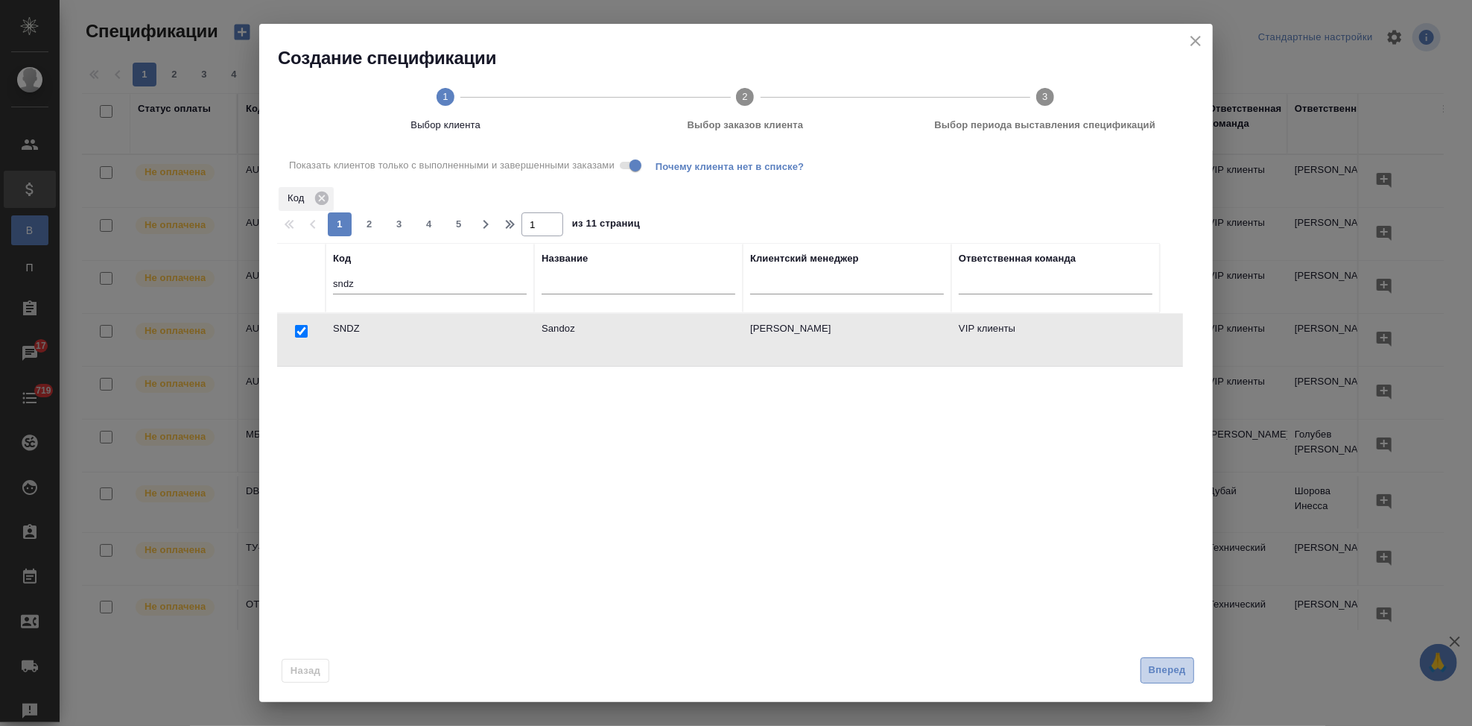
click at [1157, 675] on span "Вперед" at bounding box center [1167, 670] width 37 height 17
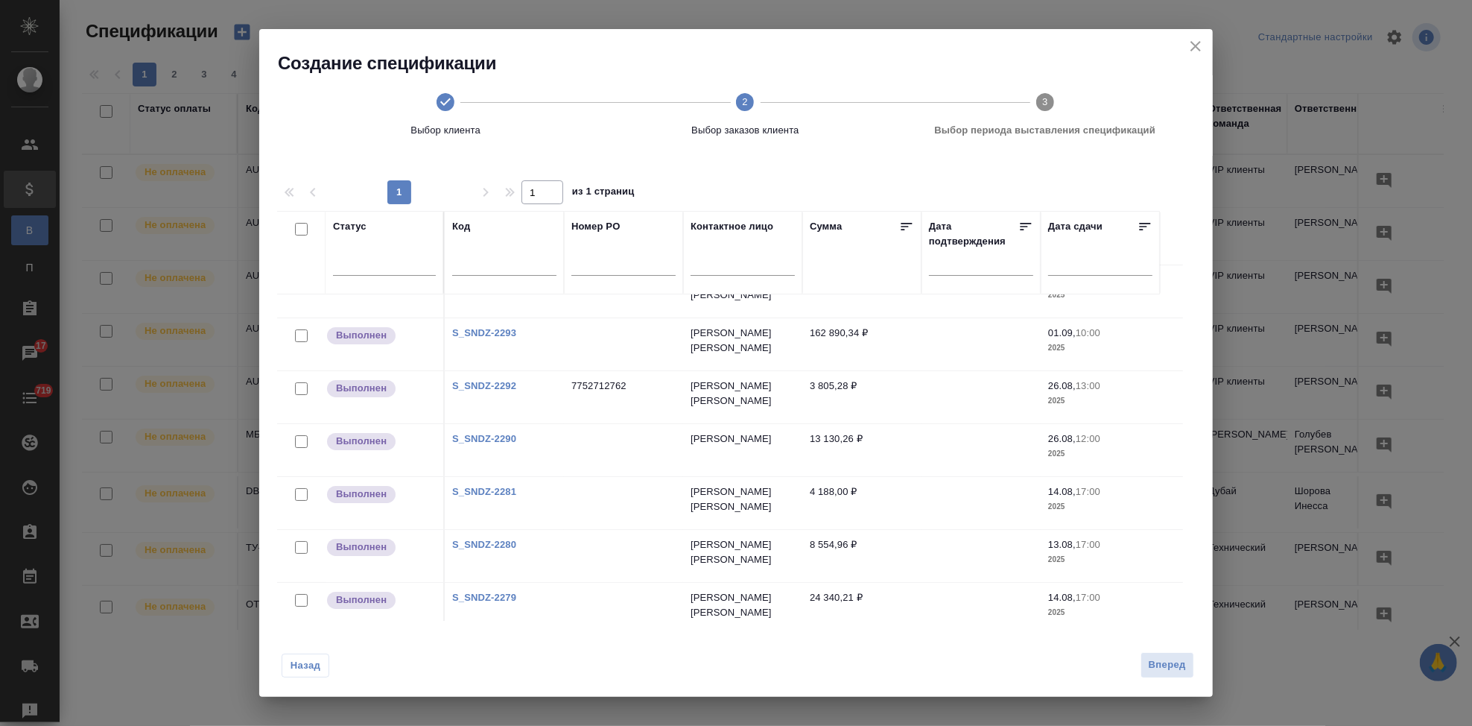
scroll to position [44, 0]
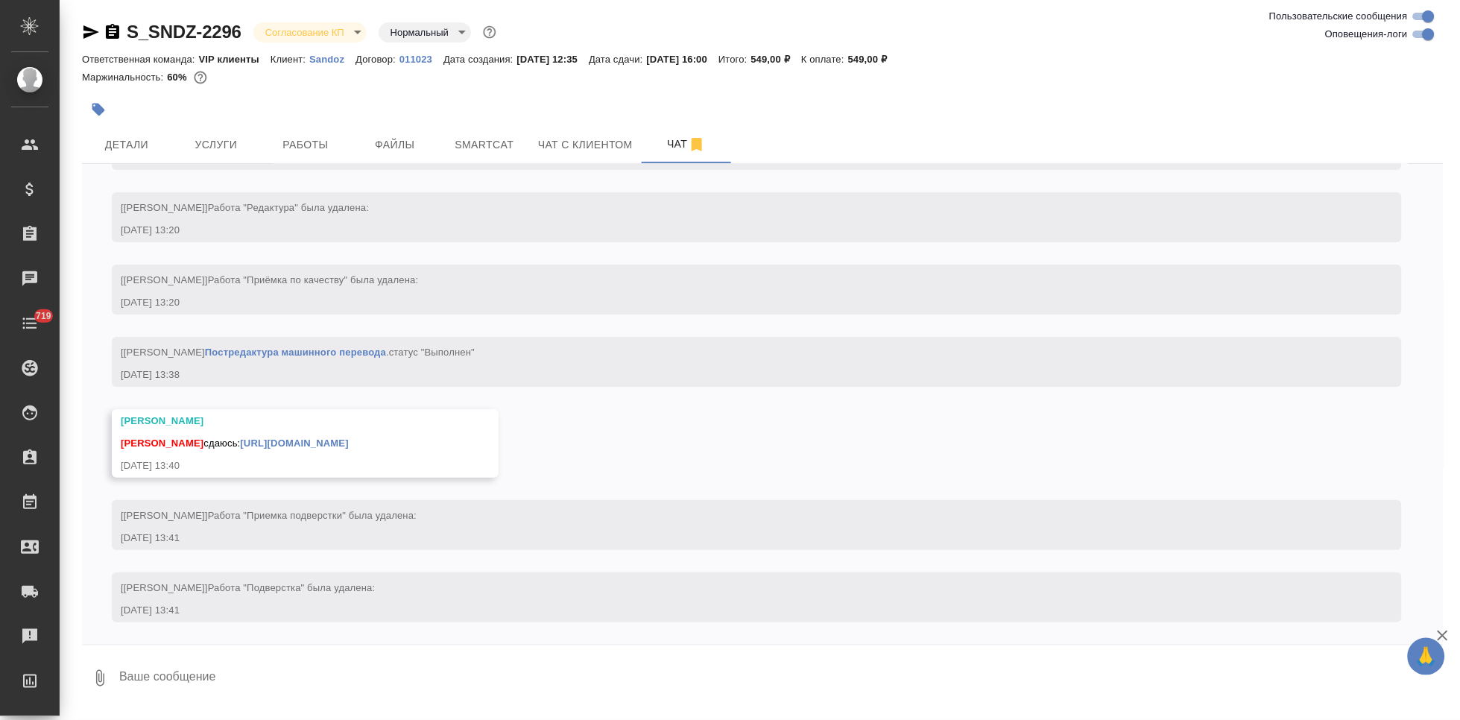
scroll to position [3383, 0]
click at [279, 675] on textarea at bounding box center [781, 678] width 1326 height 51
type textarea "м"
type textarea "спасибо"
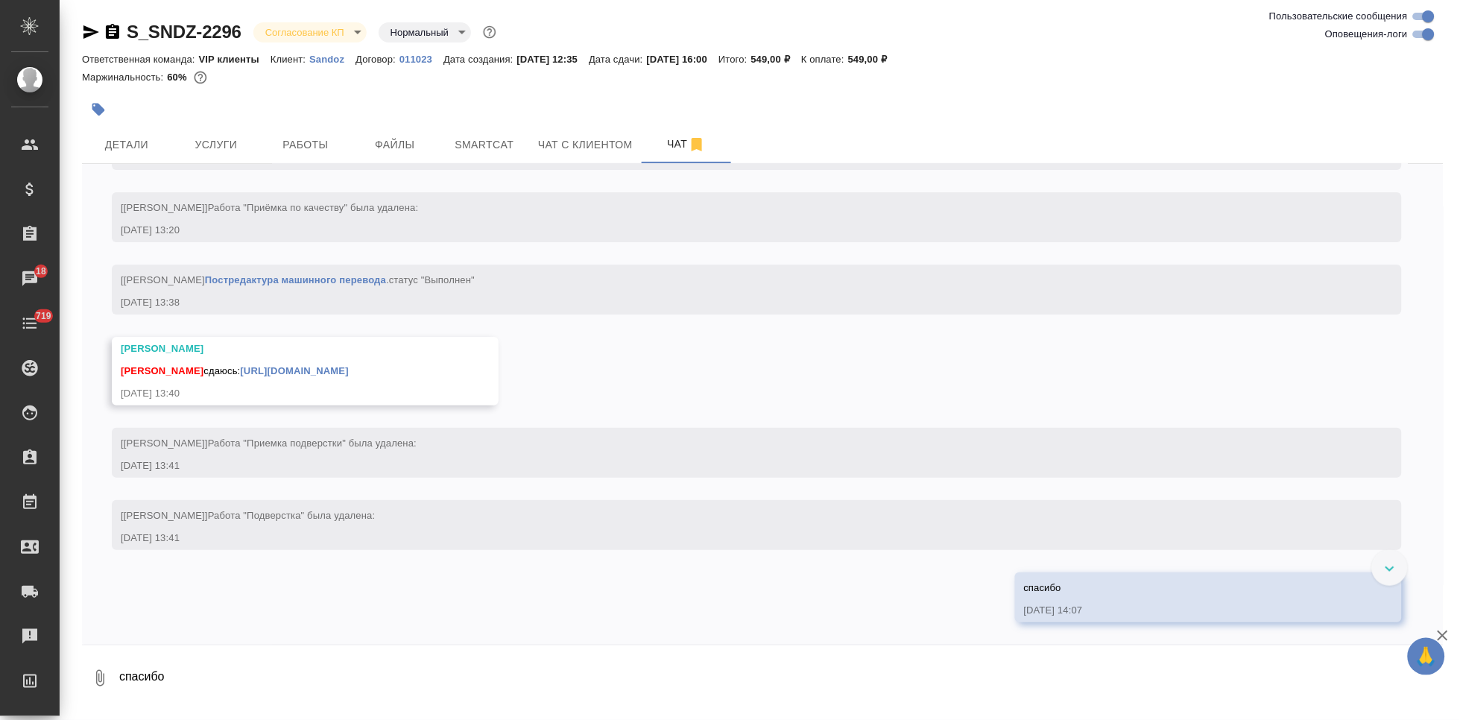
scroll to position [3454, 0]
click at [348, 369] on link "[URL][DOMAIN_NAME]" at bounding box center [294, 370] width 108 height 11
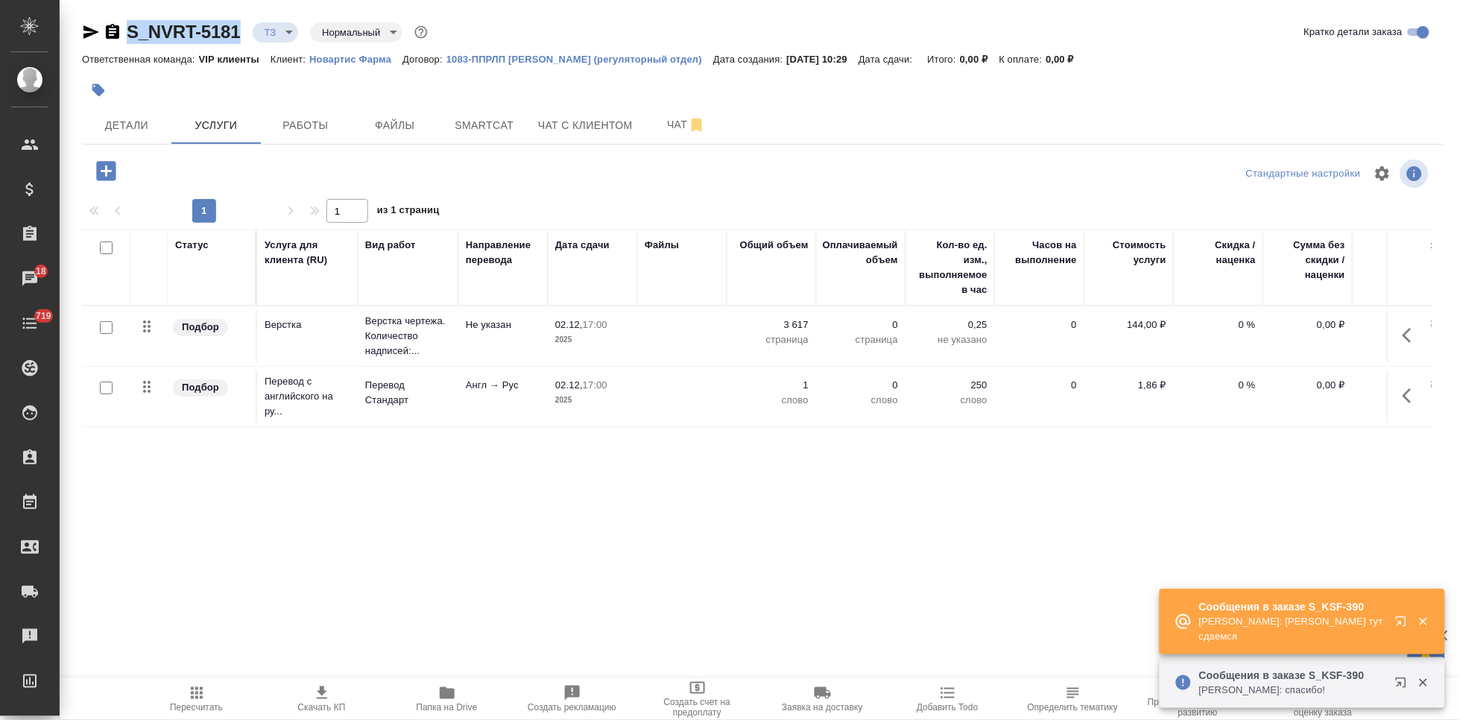
click at [1399, 617] on icon "button" at bounding box center [1401, 621] width 10 height 10
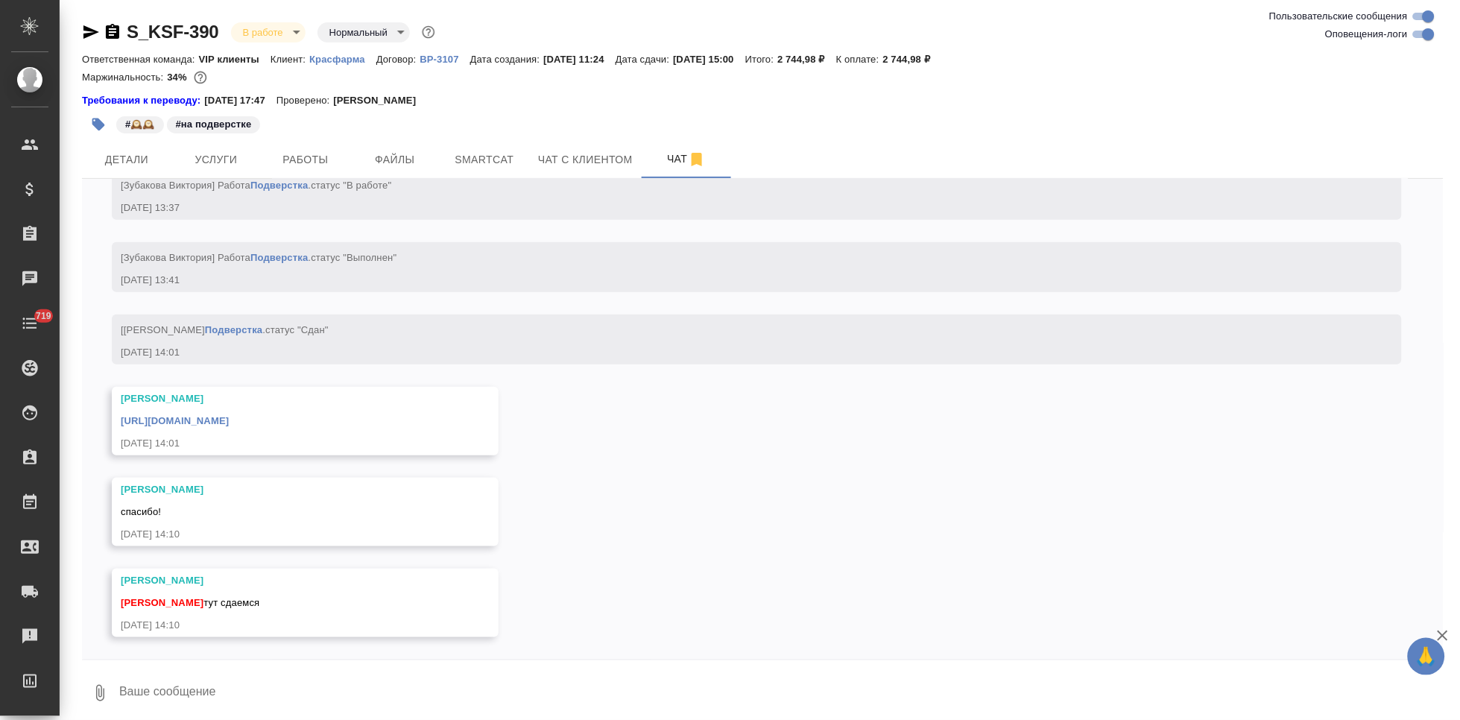
scroll to position [5475, 0]
click at [282, 691] on textarea at bounding box center [781, 693] width 1326 height 51
type textarea "c"
type textarea "спасибо"
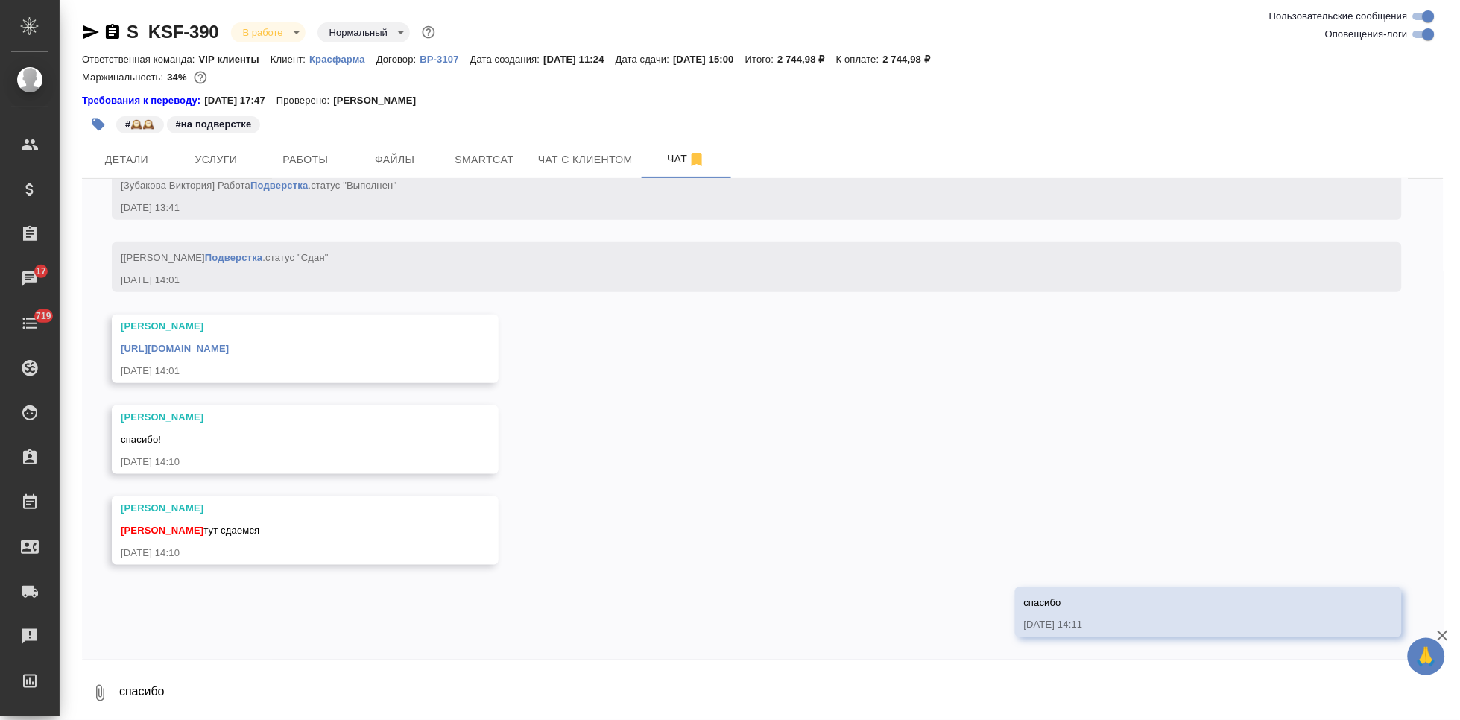
scroll to position [5548, 0]
click at [229, 348] on link "[URL][DOMAIN_NAME]" at bounding box center [175, 348] width 108 height 11
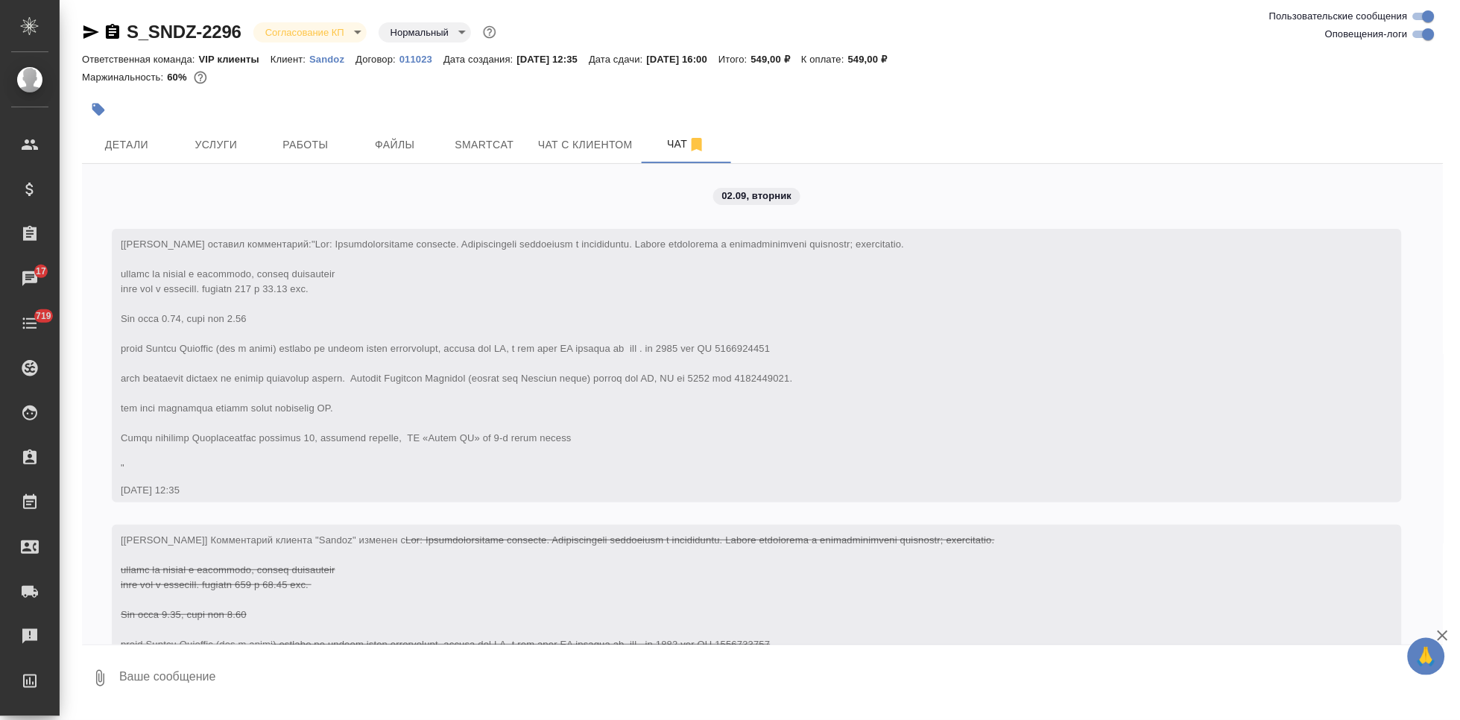
scroll to position [3454, 0]
